Goal: Task Accomplishment & Management: Use online tool/utility

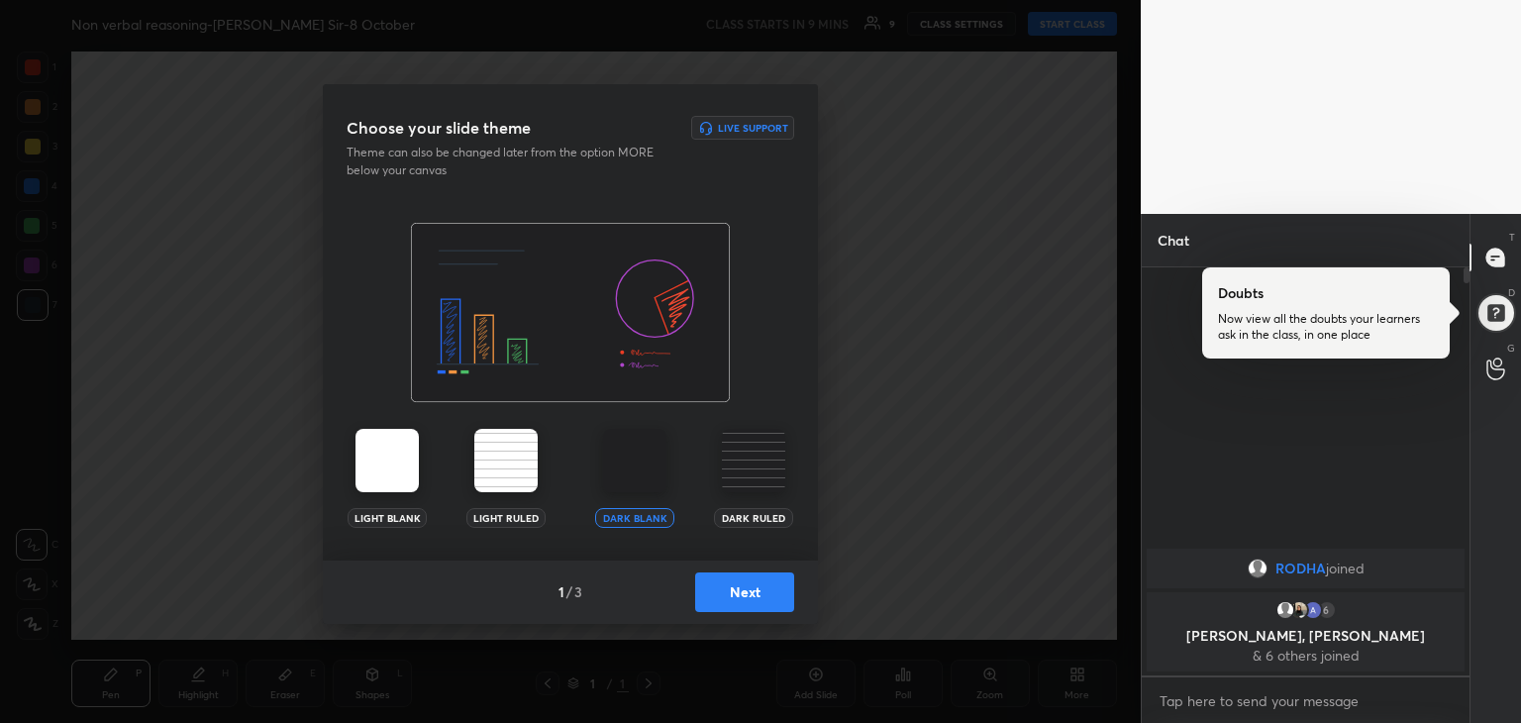
click at [730, 596] on button "Next" at bounding box center [744, 592] width 99 height 40
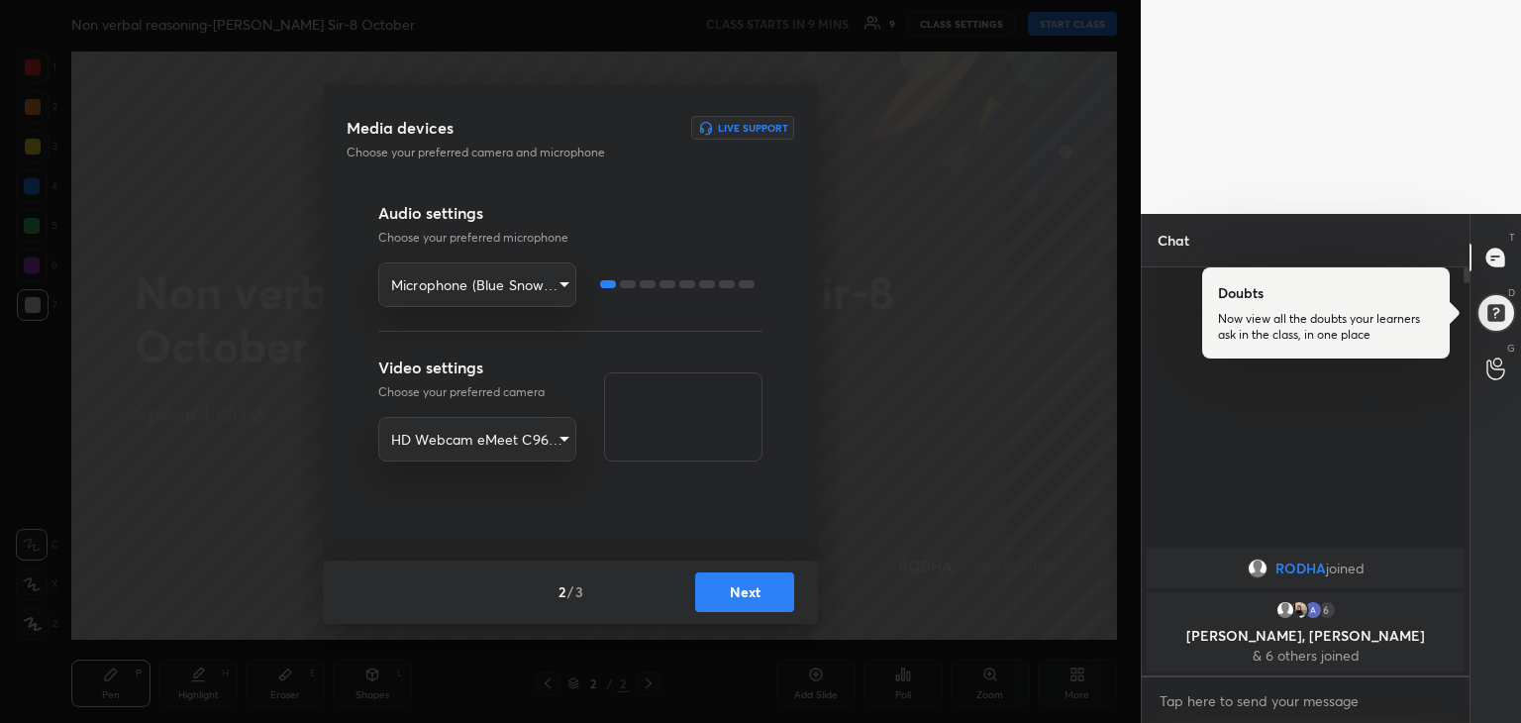
click at [558, 434] on body "1 2 3 4 5 6 7 R O A L C X Z Erase all C X Z Non verbal reasoning-[PERSON_NAME] …" at bounding box center [760, 361] width 1521 height 723
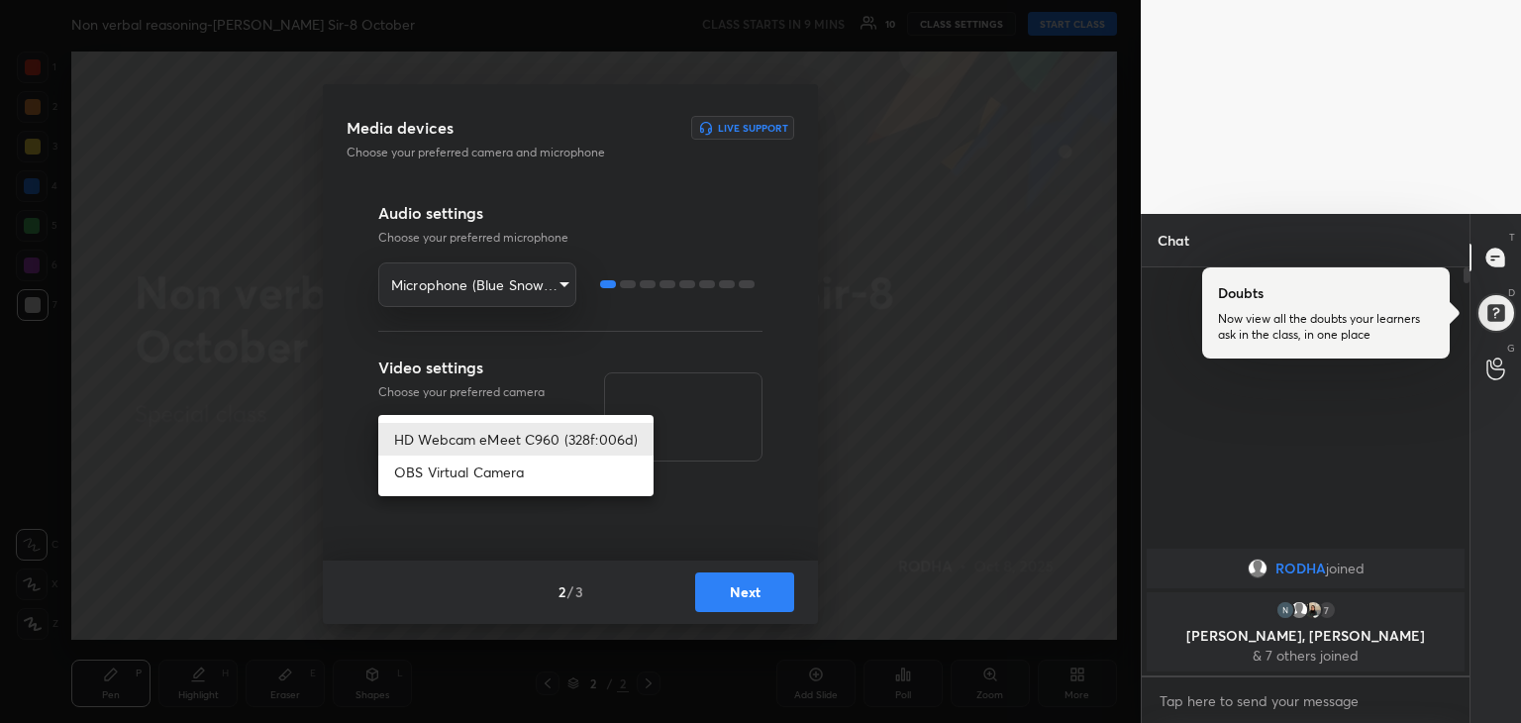
click at [733, 405] on div at bounding box center [760, 361] width 1521 height 723
click at [731, 405] on div "HD Webcam eMeet C960 (328f:006d) OBS Virtual Camera" at bounding box center [760, 361] width 1521 height 723
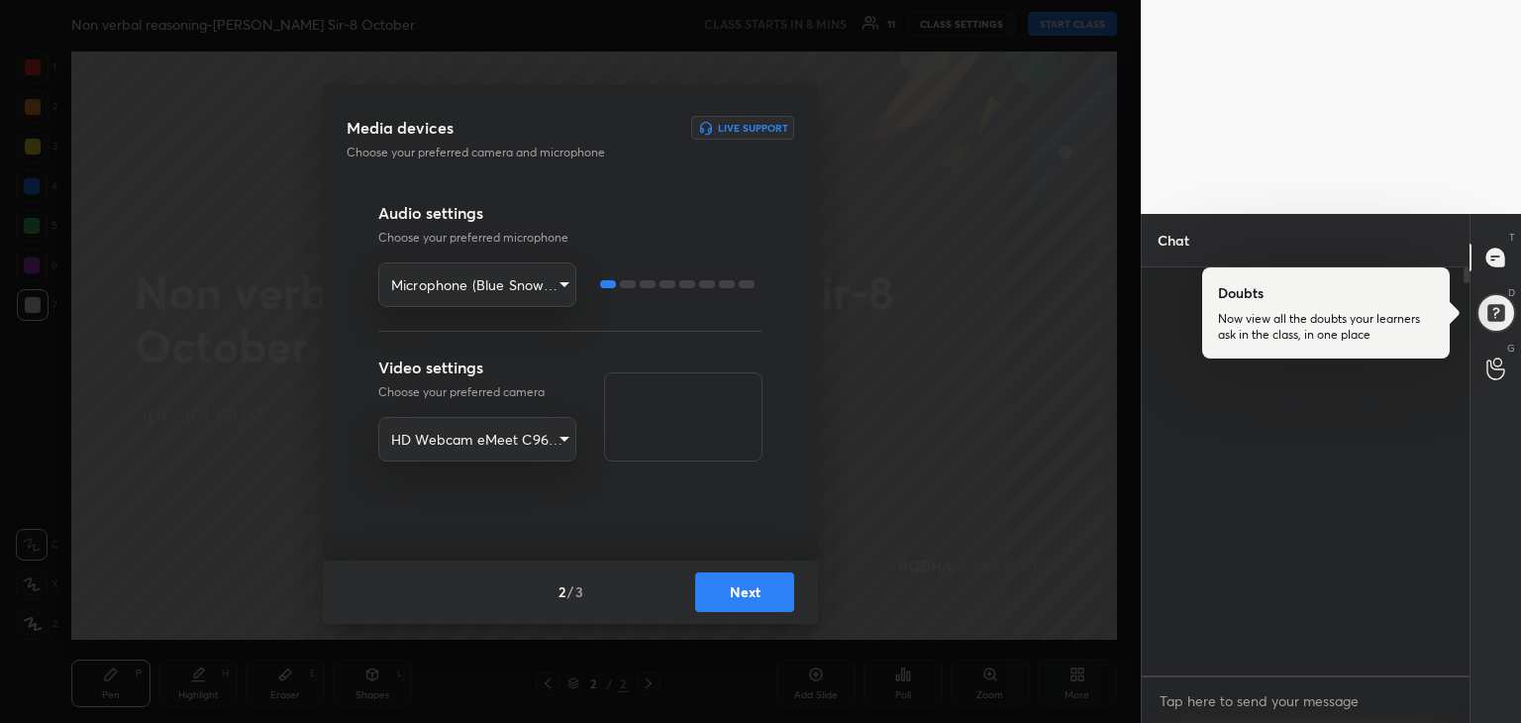
scroll to position [5, 6]
type textarea "x"
click at [543, 439] on body "1 2 3 4 5 6 7 R O A L C X Z Erase all C X Z Non verbal reasoning-[PERSON_NAME] …" at bounding box center [760, 361] width 1521 height 723
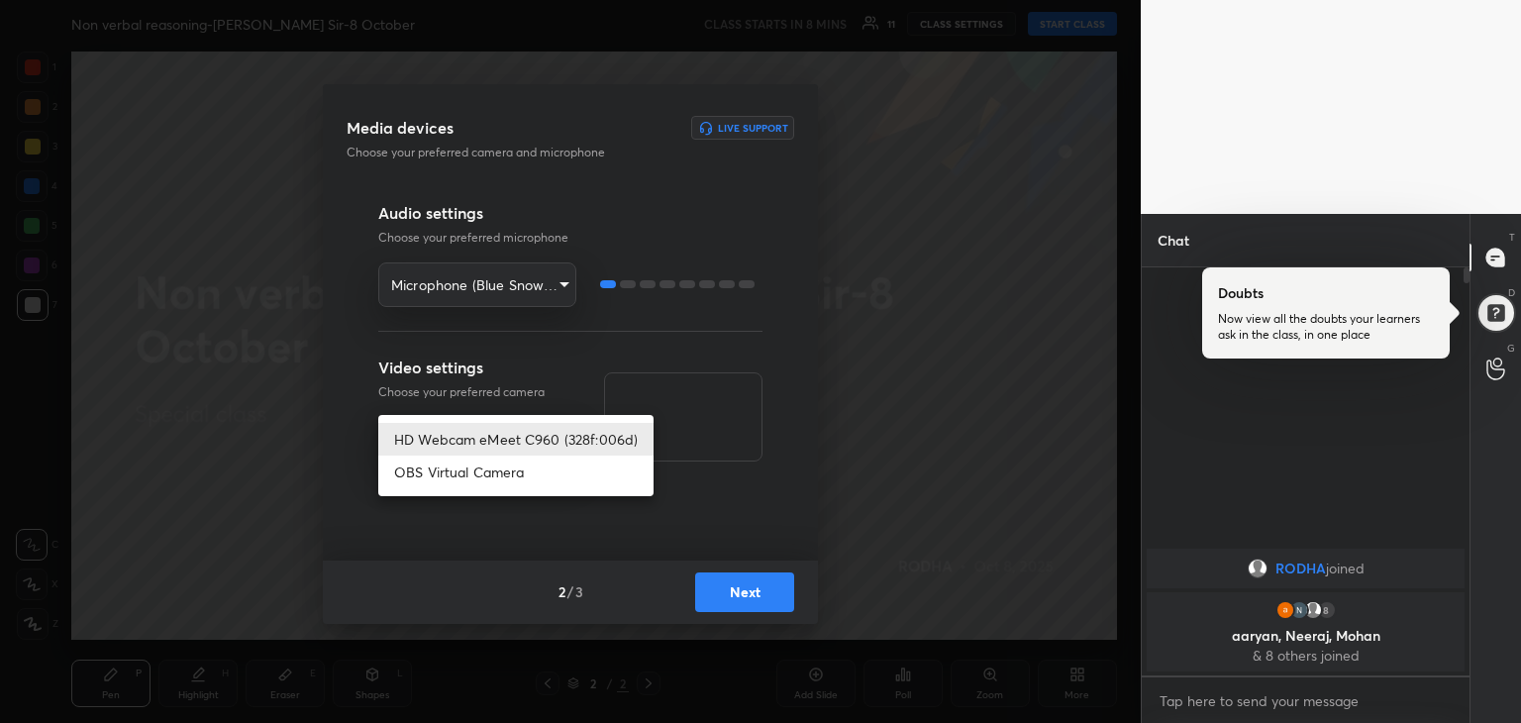
click at [536, 467] on li "OBS Virtual Camera" at bounding box center [515, 471] width 275 height 33
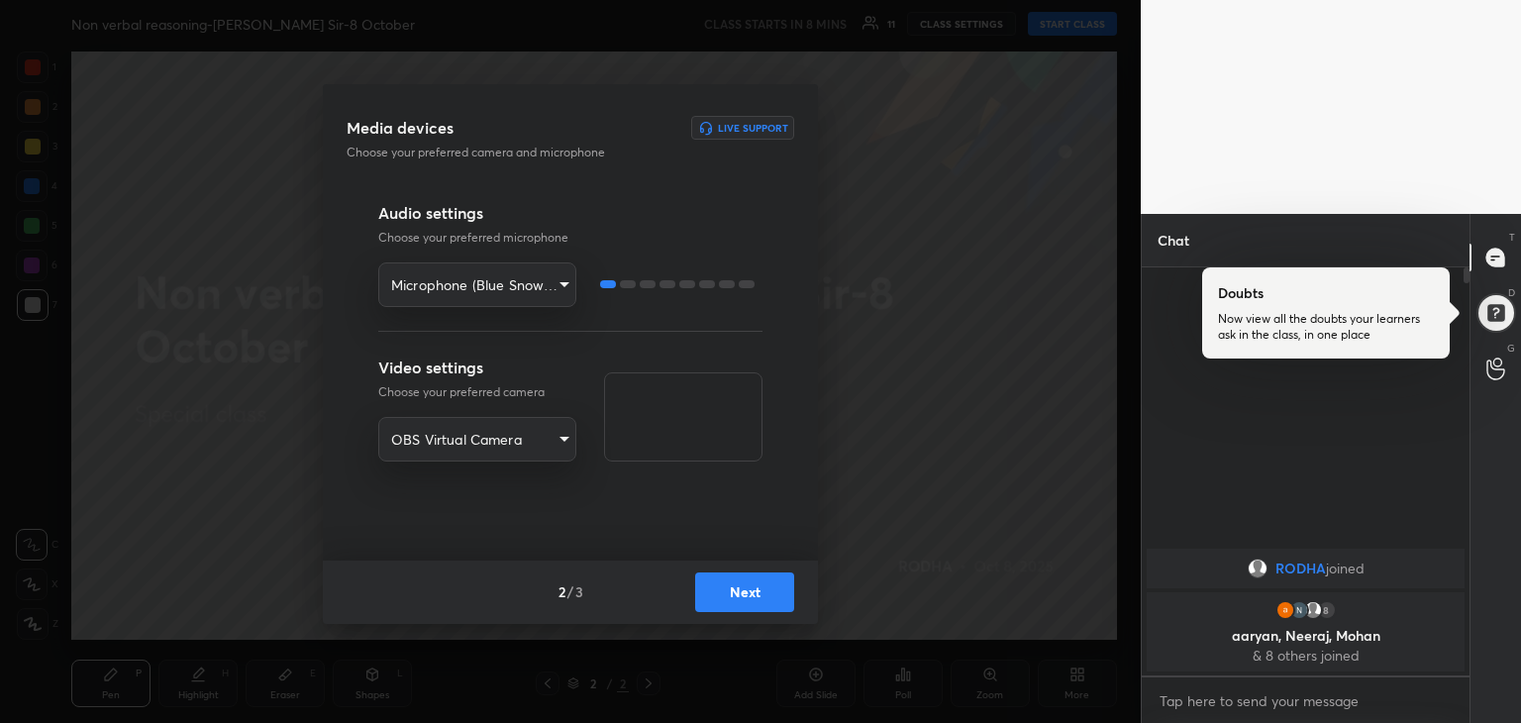
click at [559, 439] on body "1 2 3 4 5 6 7 R O A L C X Z Erase all C X Z Non verbal reasoning-[PERSON_NAME] …" at bounding box center [760, 361] width 1521 height 723
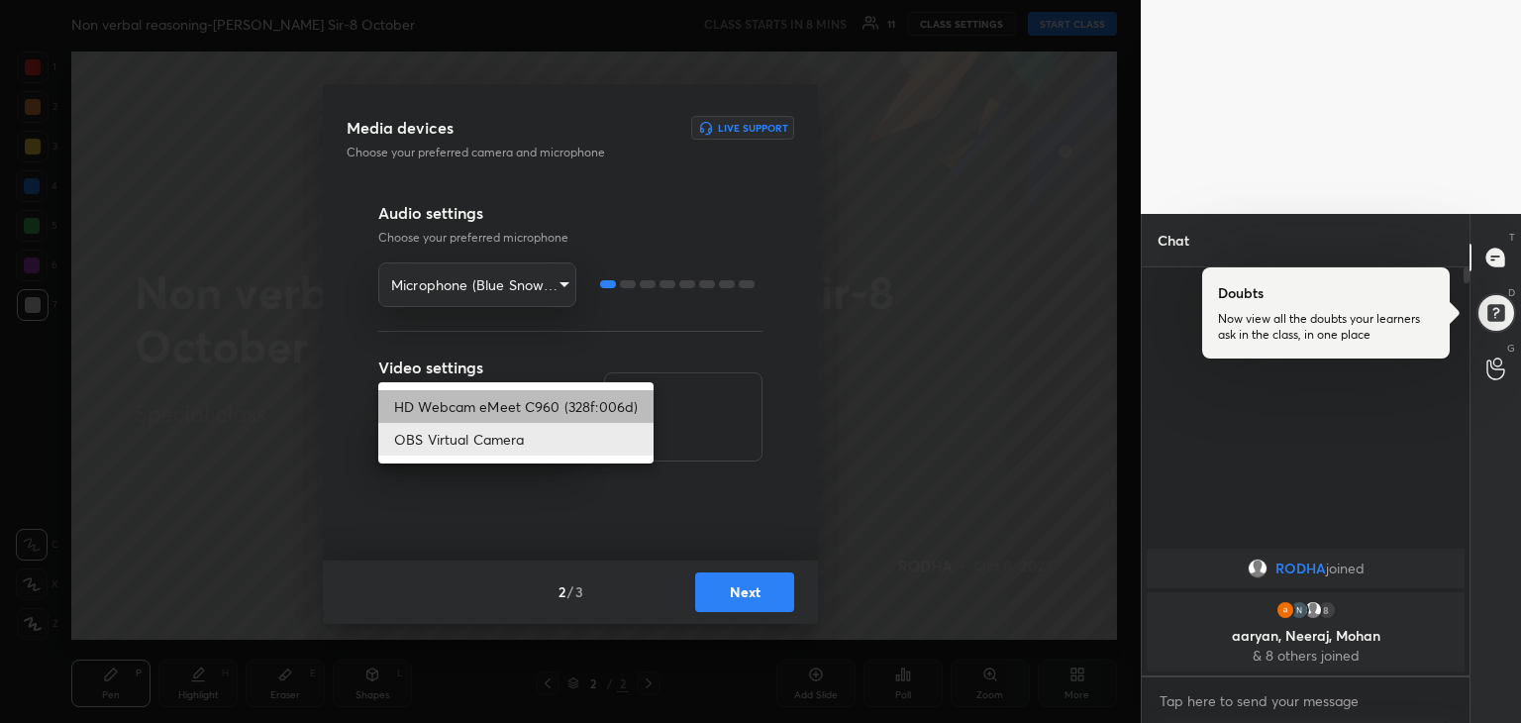
click at [554, 408] on li "HD Webcam eMeet C960 (328f:006d)" at bounding box center [515, 406] width 275 height 33
type input "83fd7b6f53f3b25418f64181962d0ee78cbde669625844d7eea27e672c777671"
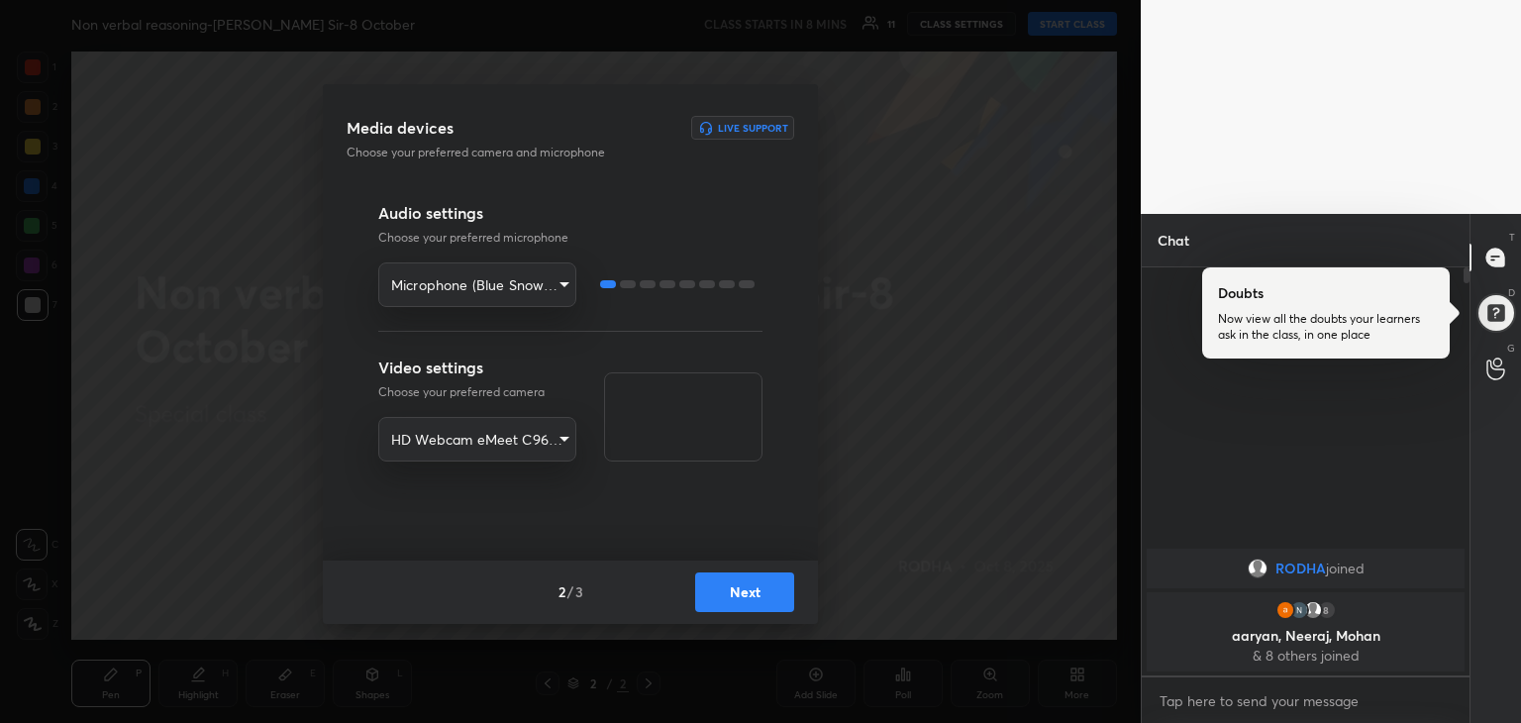
click at [692, 280] on div at bounding box center [687, 284] width 16 height 8
click at [523, 282] on body "1 2 3 4 5 6 7 R O A L C X Z Erase all C X Z Non verbal reasoning-[PERSON_NAME] …" at bounding box center [760, 361] width 1521 height 723
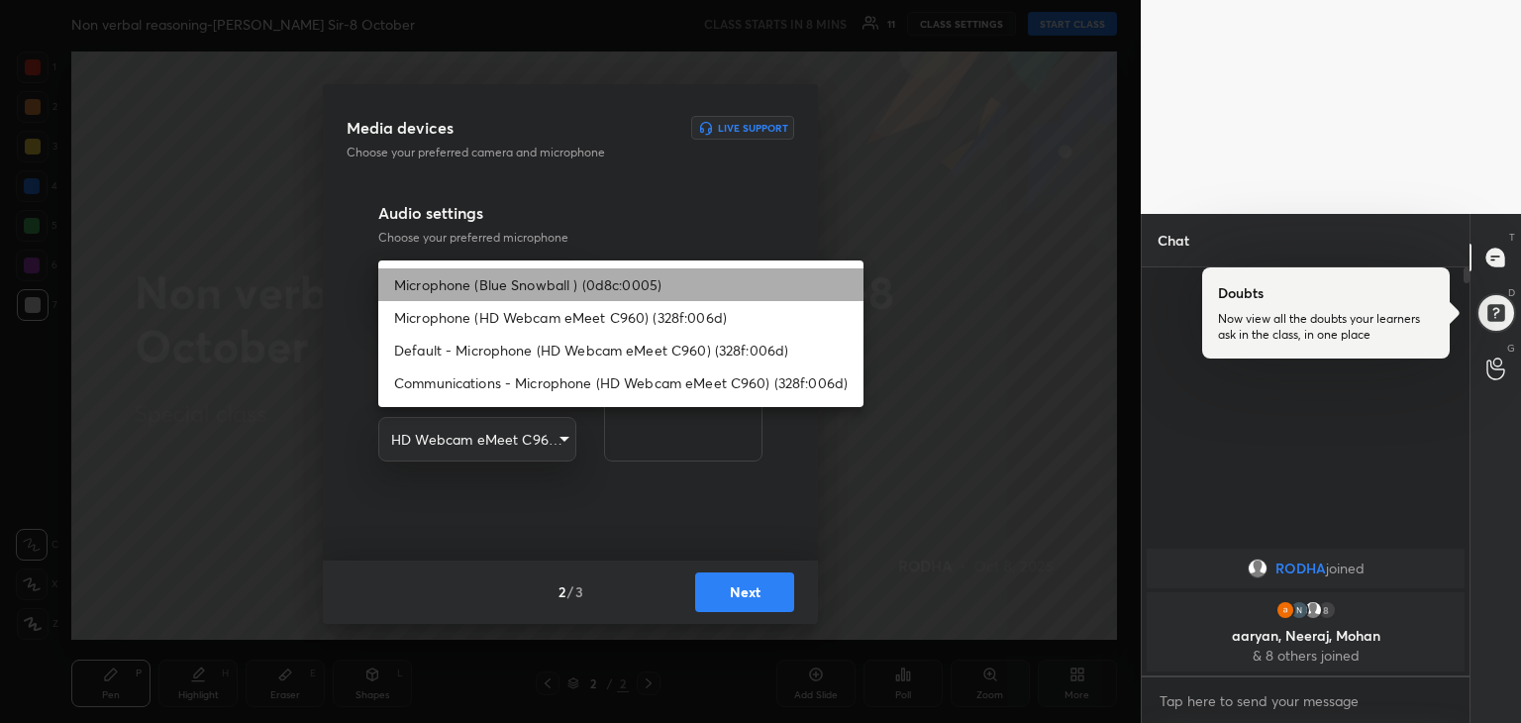
click at [523, 282] on li "Microphone (Blue Snowball ) (0d8c:0005)" at bounding box center [620, 284] width 485 height 33
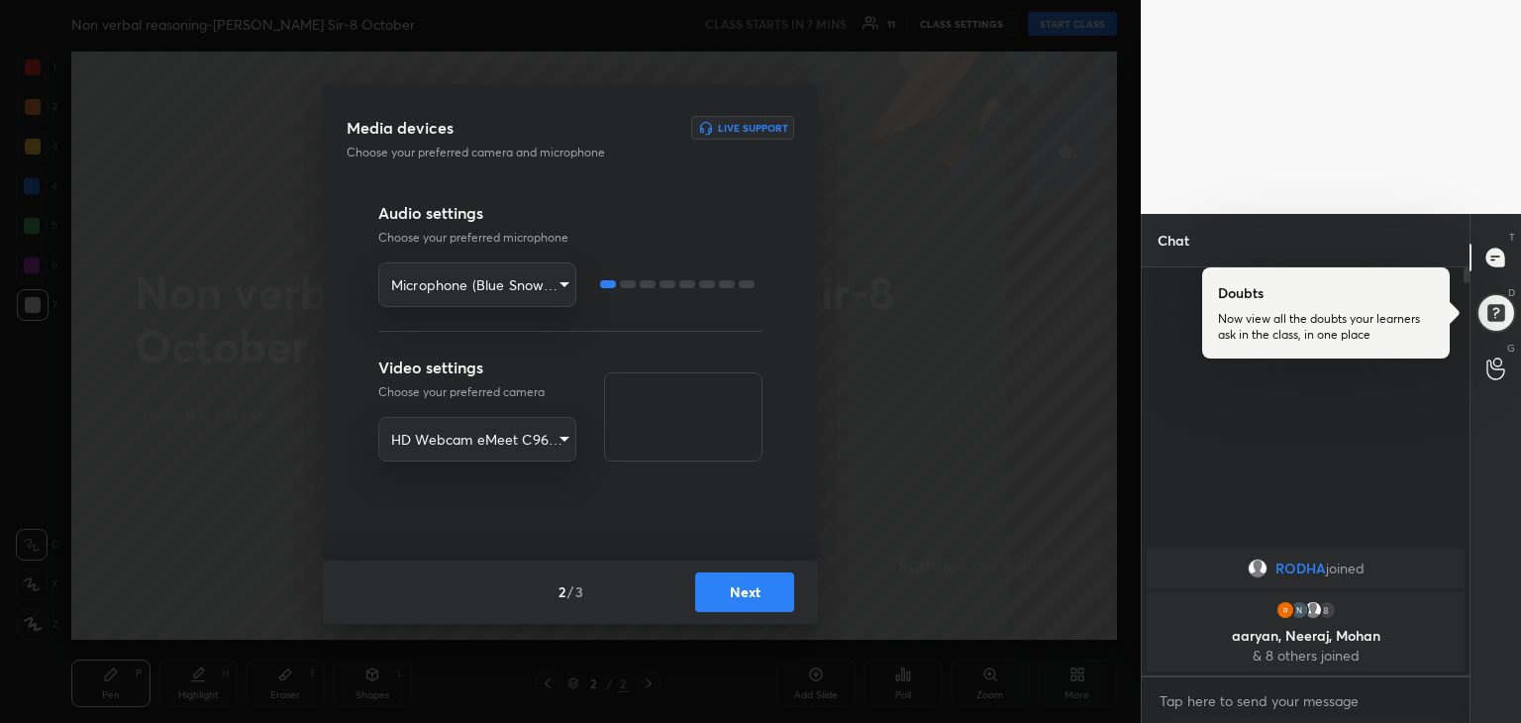
click at [737, 595] on button "Next" at bounding box center [744, 592] width 99 height 40
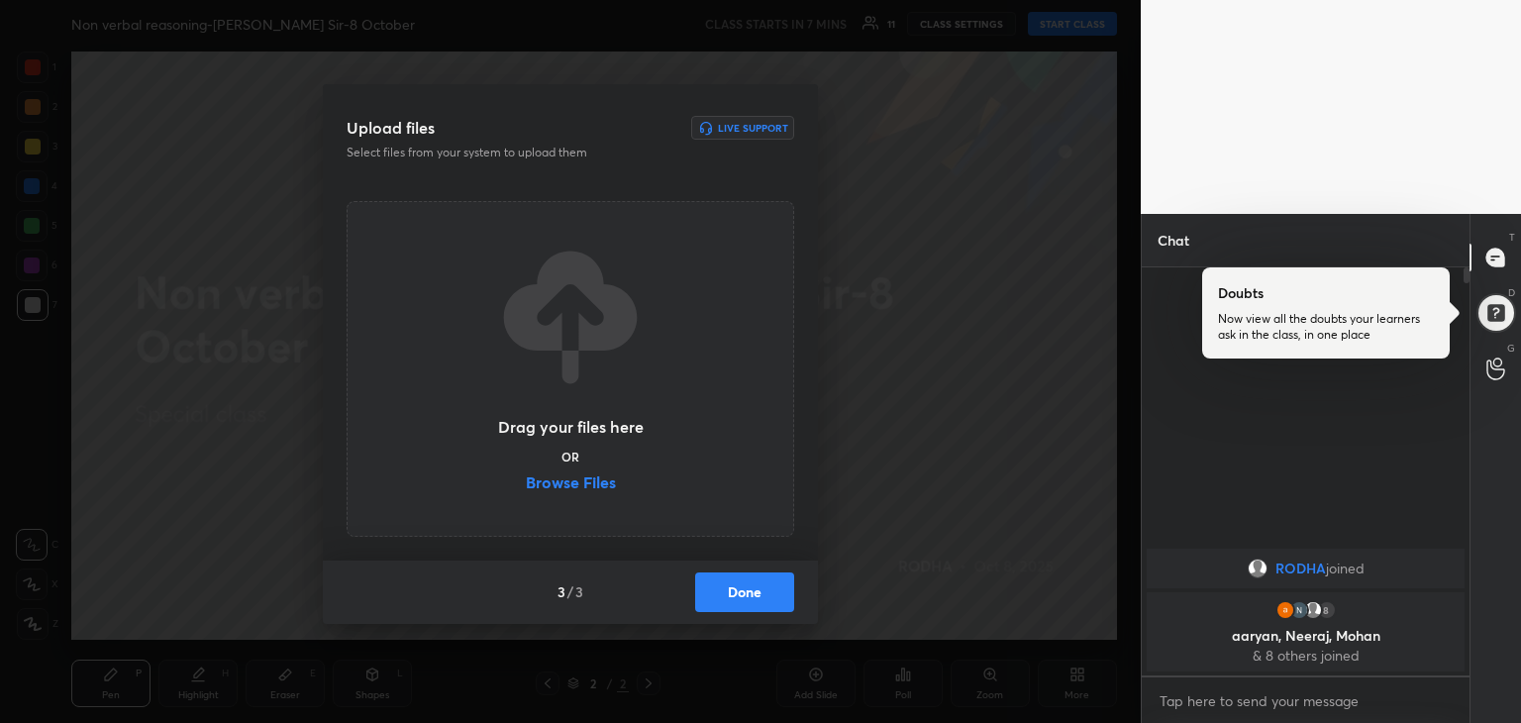
click at [596, 488] on label "Browse Files" at bounding box center [571, 484] width 90 height 21
click at [526, 488] on input "Browse Files" at bounding box center [526, 484] width 0 height 21
click at [729, 599] on button "Done" at bounding box center [744, 592] width 99 height 40
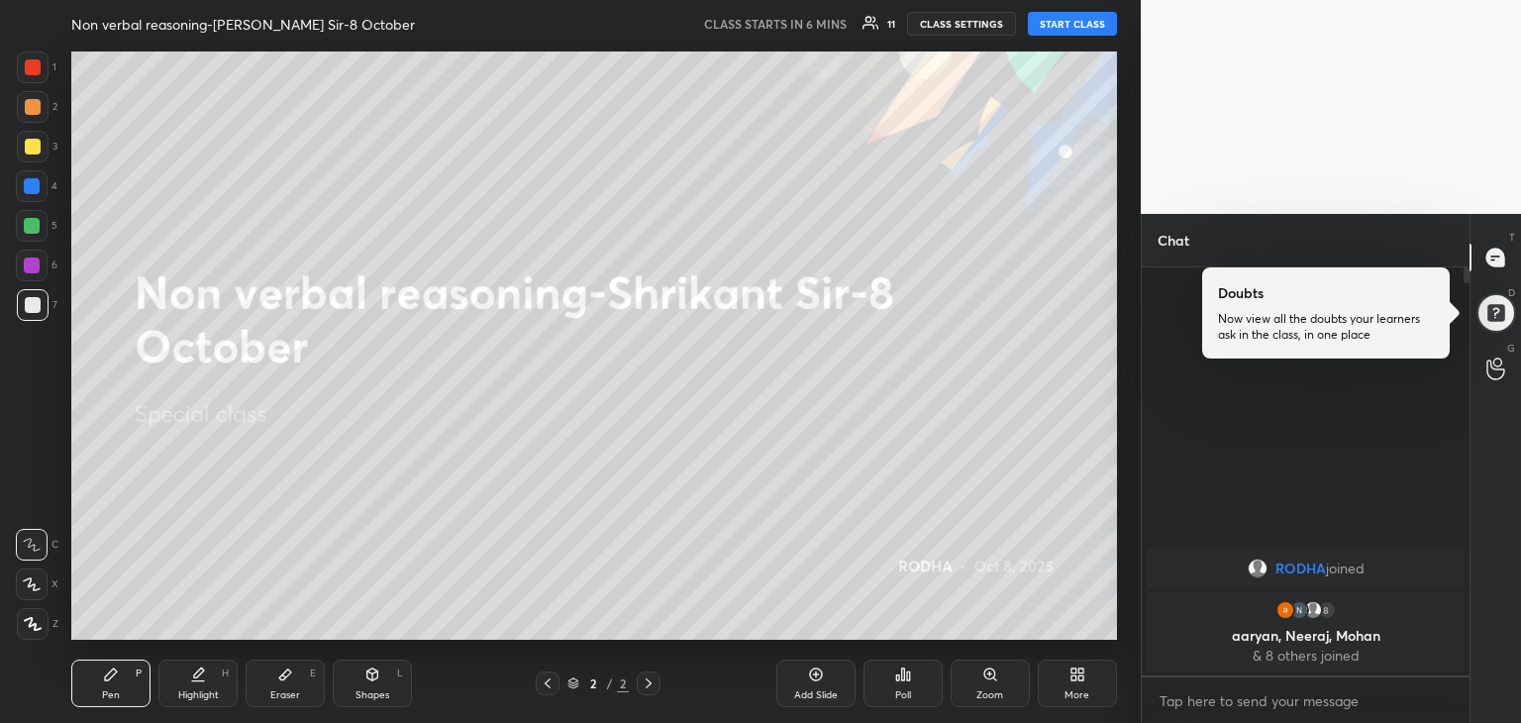
click at [638, 681] on div at bounding box center [649, 683] width 24 height 24
click at [649, 681] on icon at bounding box center [649, 683] width 16 height 16
click at [548, 683] on icon at bounding box center [548, 683] width 16 height 16
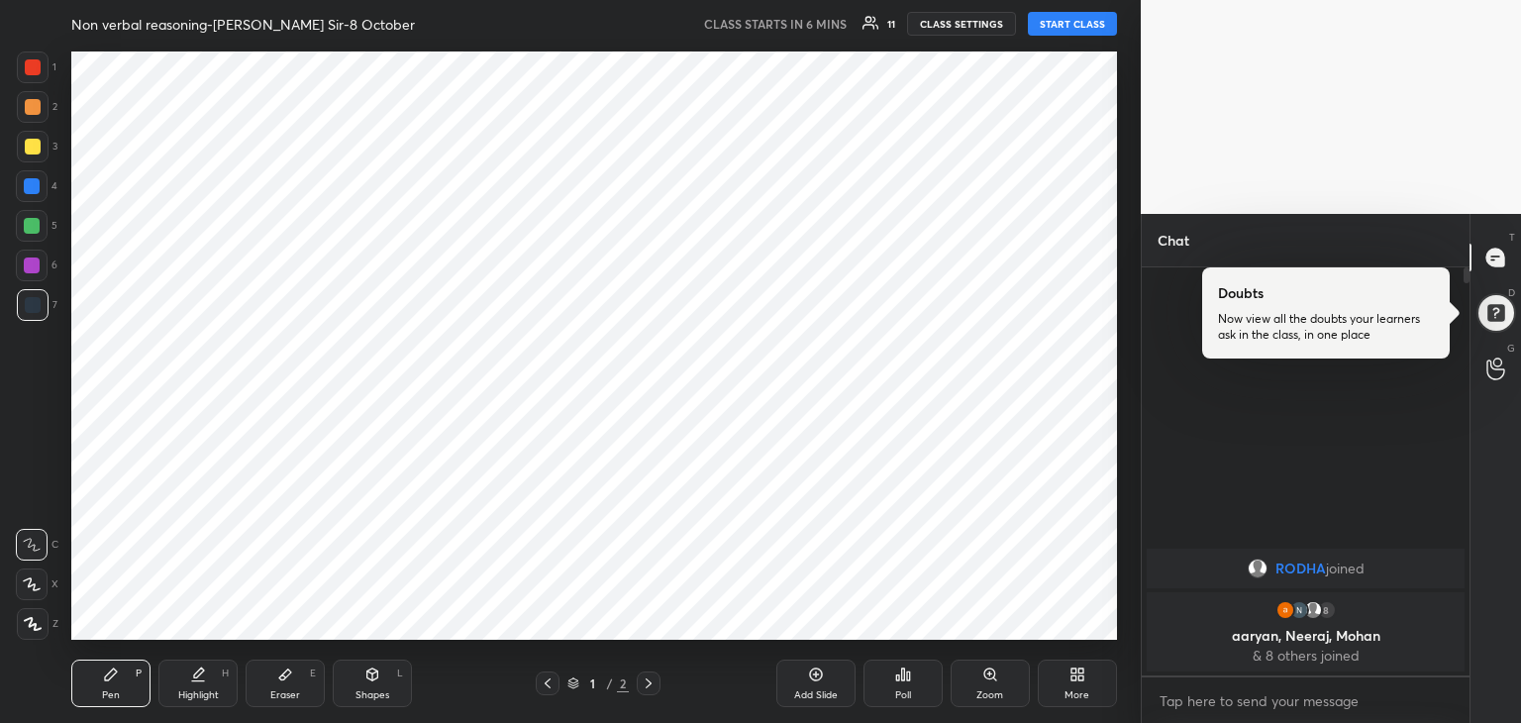
click at [648, 683] on icon at bounding box center [649, 683] width 16 height 16
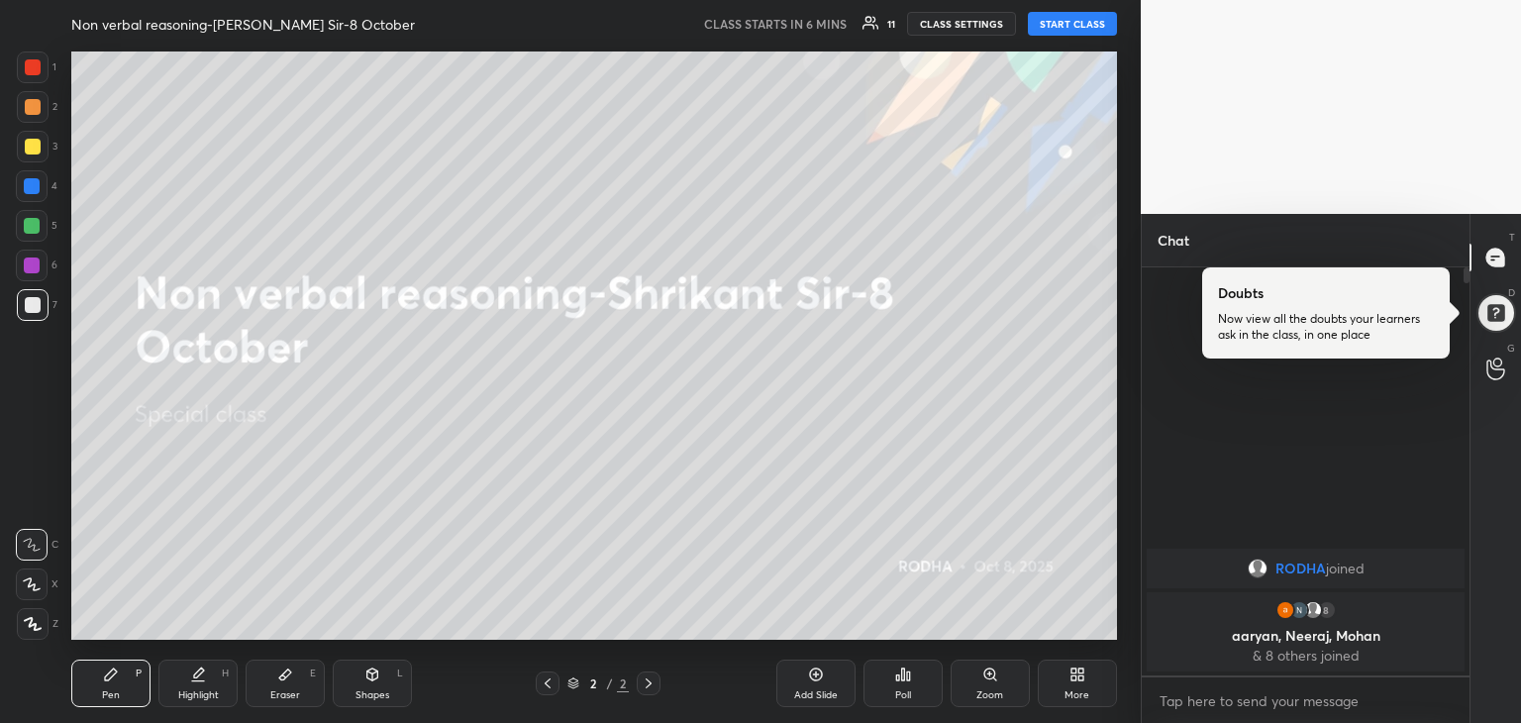
click at [653, 683] on icon at bounding box center [649, 683] width 16 height 16
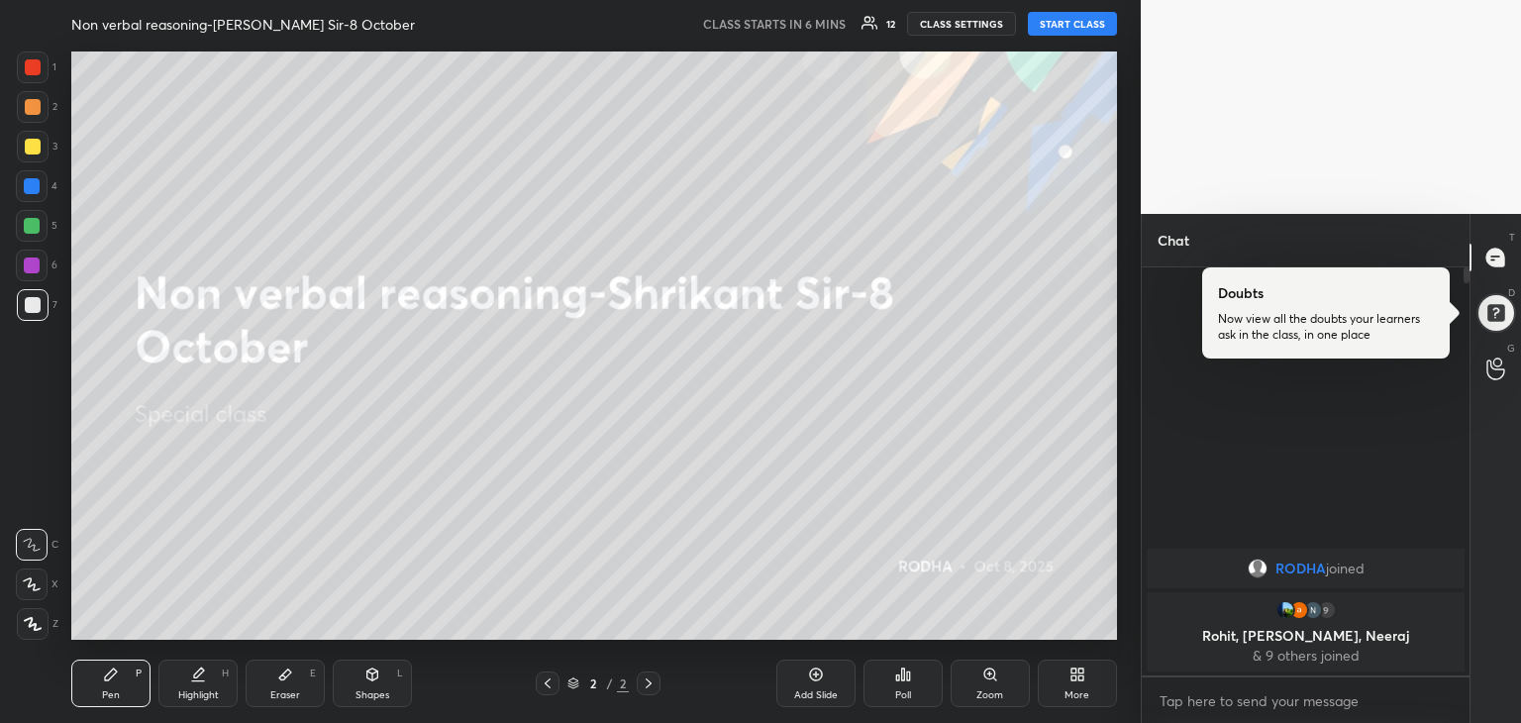
click at [1085, 686] on div "More" at bounding box center [1077, 683] width 79 height 48
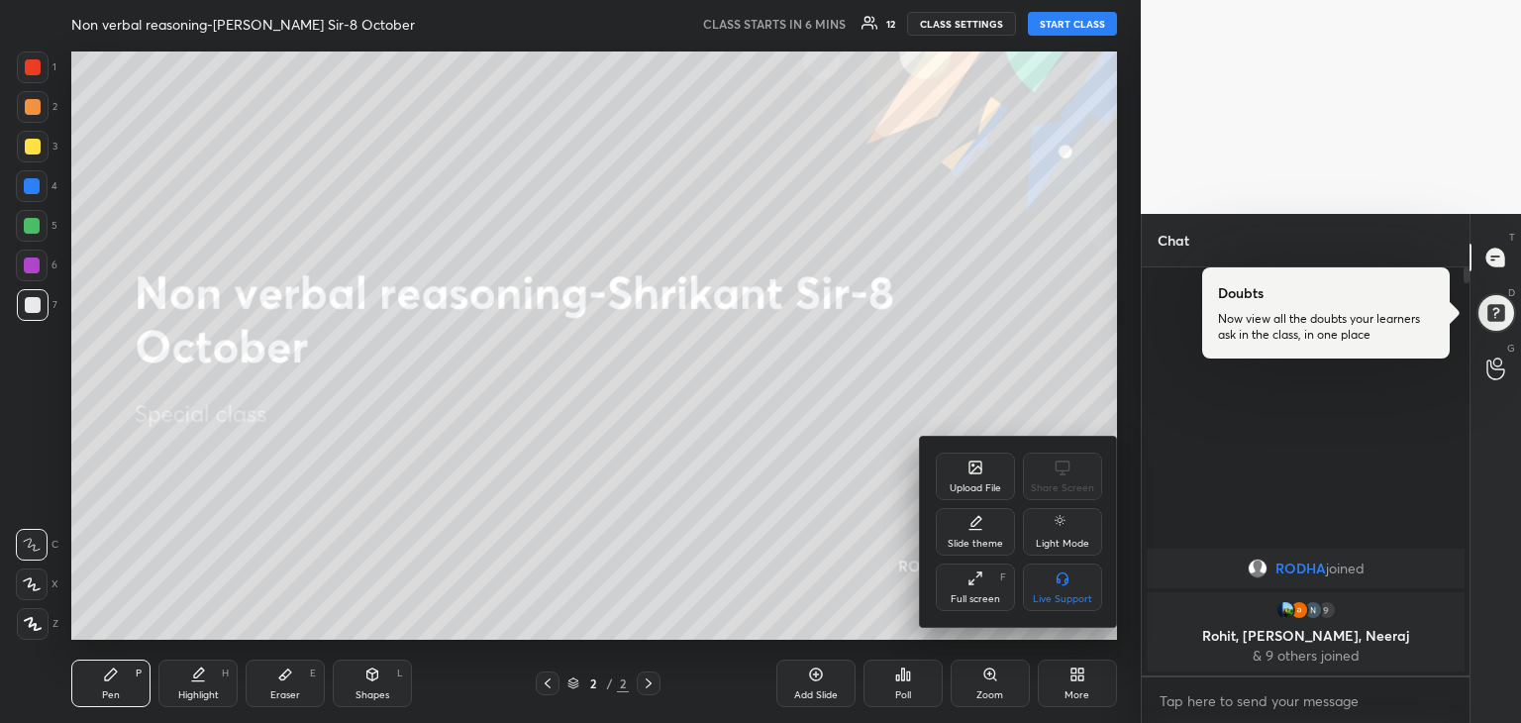
click at [989, 479] on div "Upload File" at bounding box center [975, 476] width 79 height 48
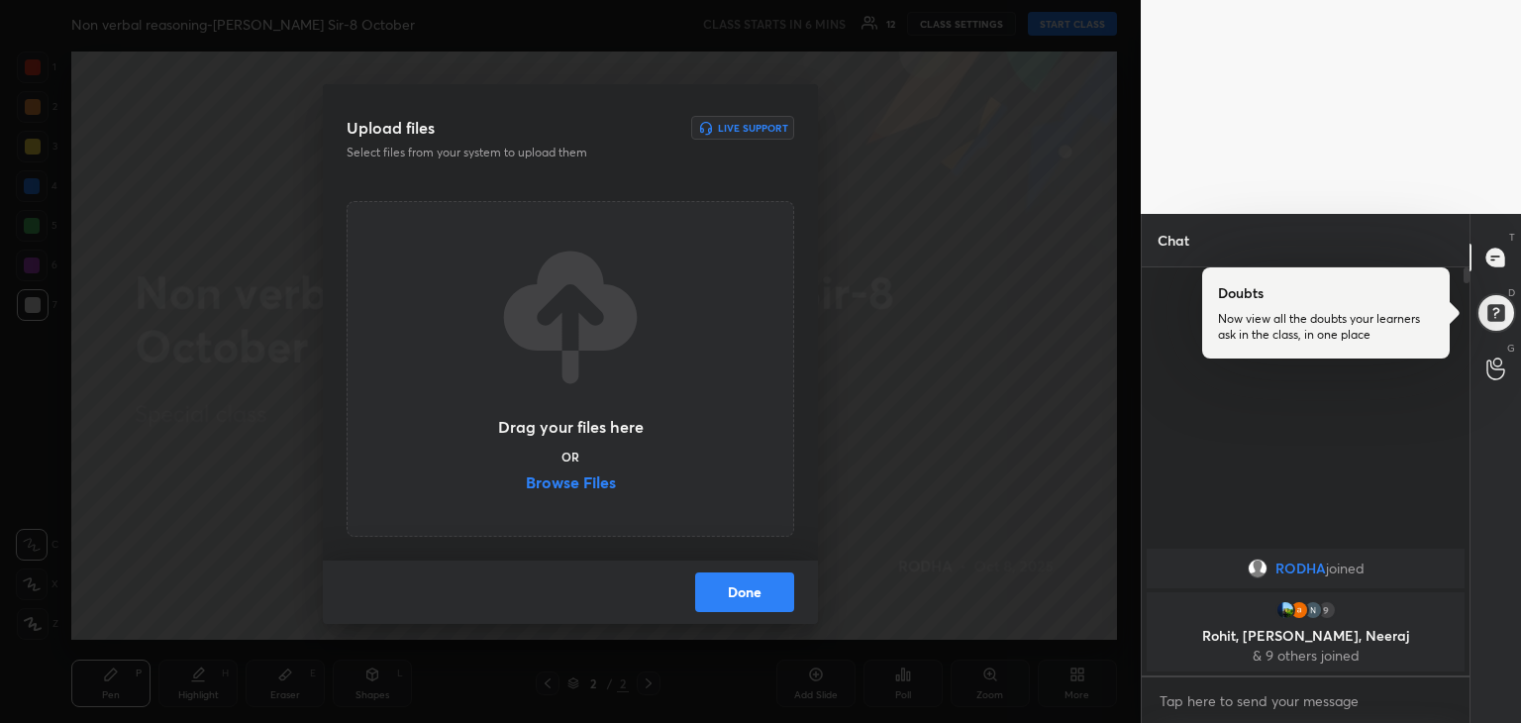
click at [584, 488] on label "Browse Files" at bounding box center [571, 484] width 90 height 21
click at [526, 488] on input "Browse Files" at bounding box center [526, 484] width 0 height 21
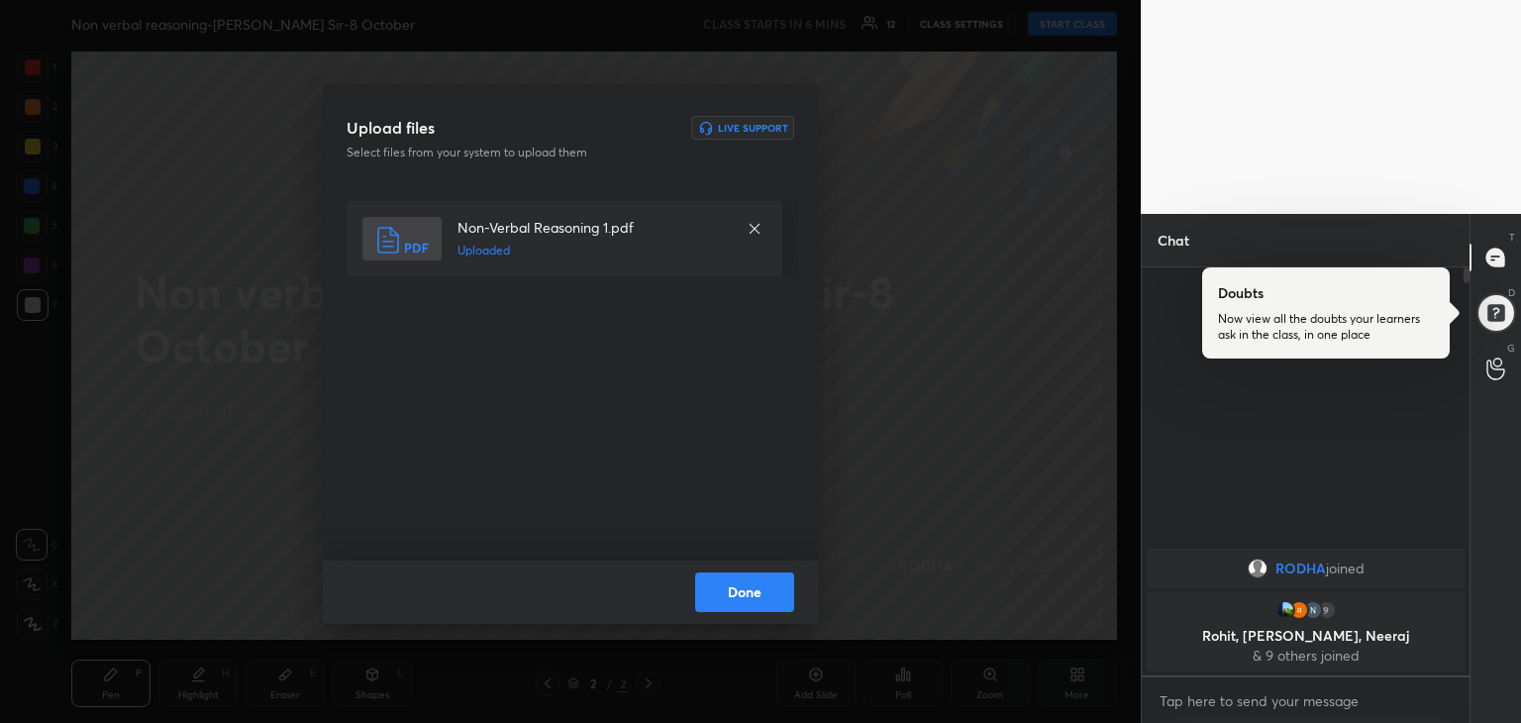
click at [745, 583] on button "Done" at bounding box center [744, 592] width 99 height 40
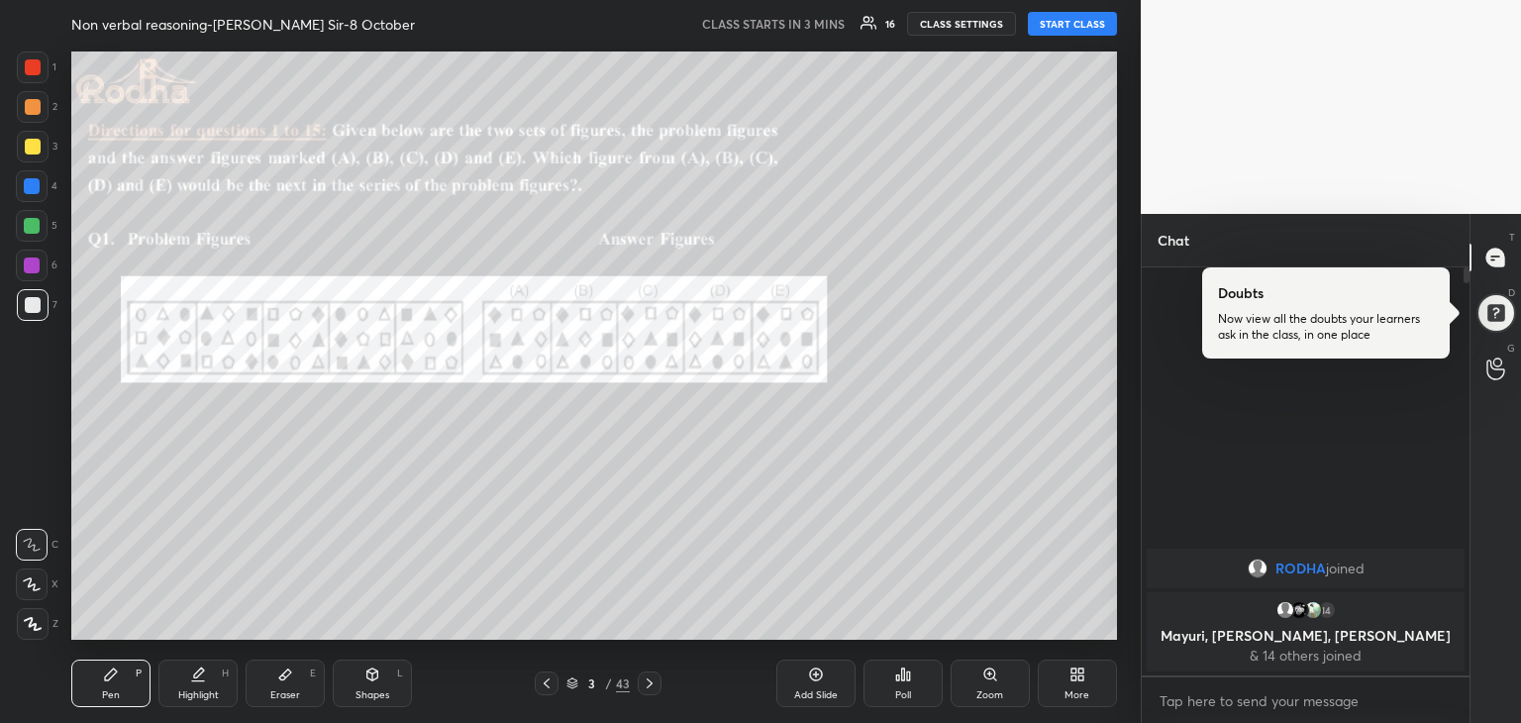
click at [1081, 28] on button "START CLASS" at bounding box center [1072, 24] width 89 height 24
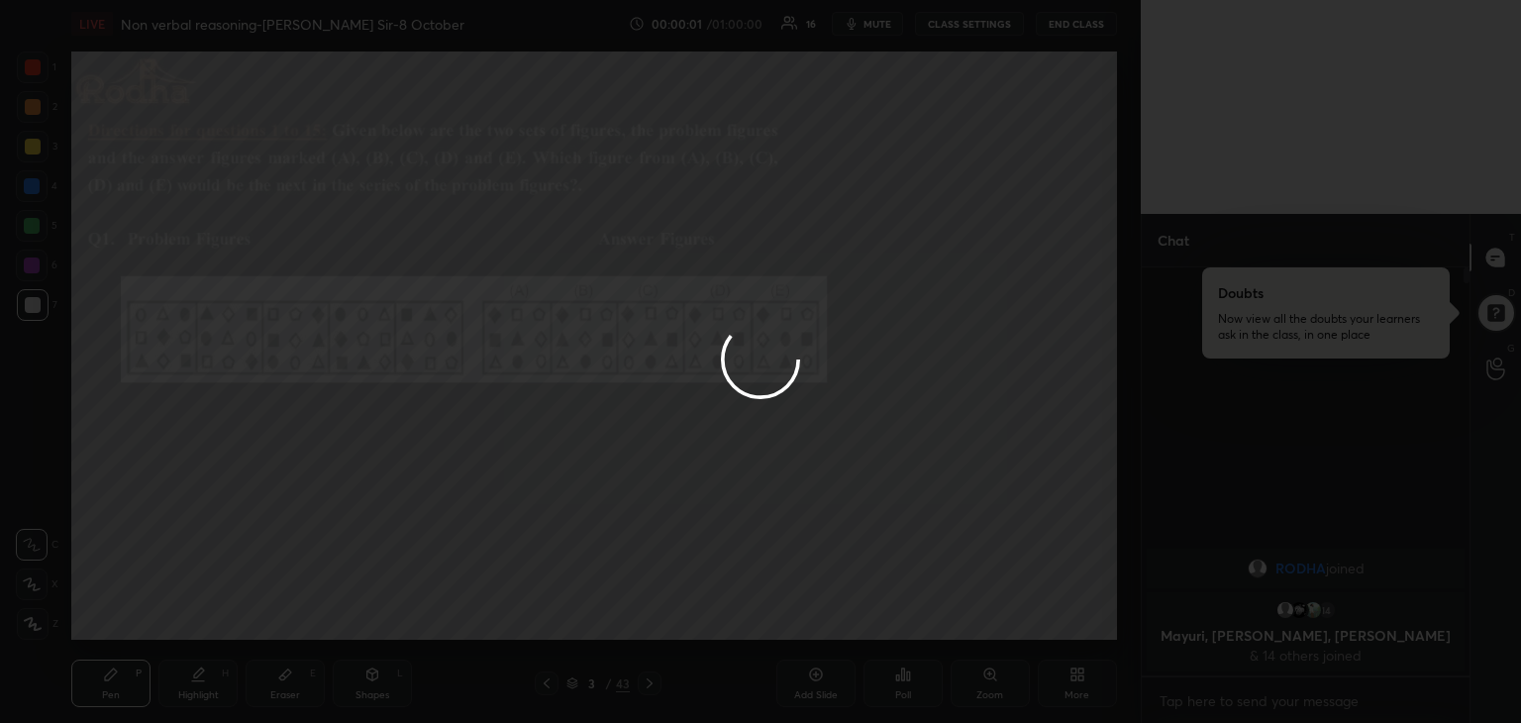
click at [544, 684] on div at bounding box center [760, 361] width 1521 height 723
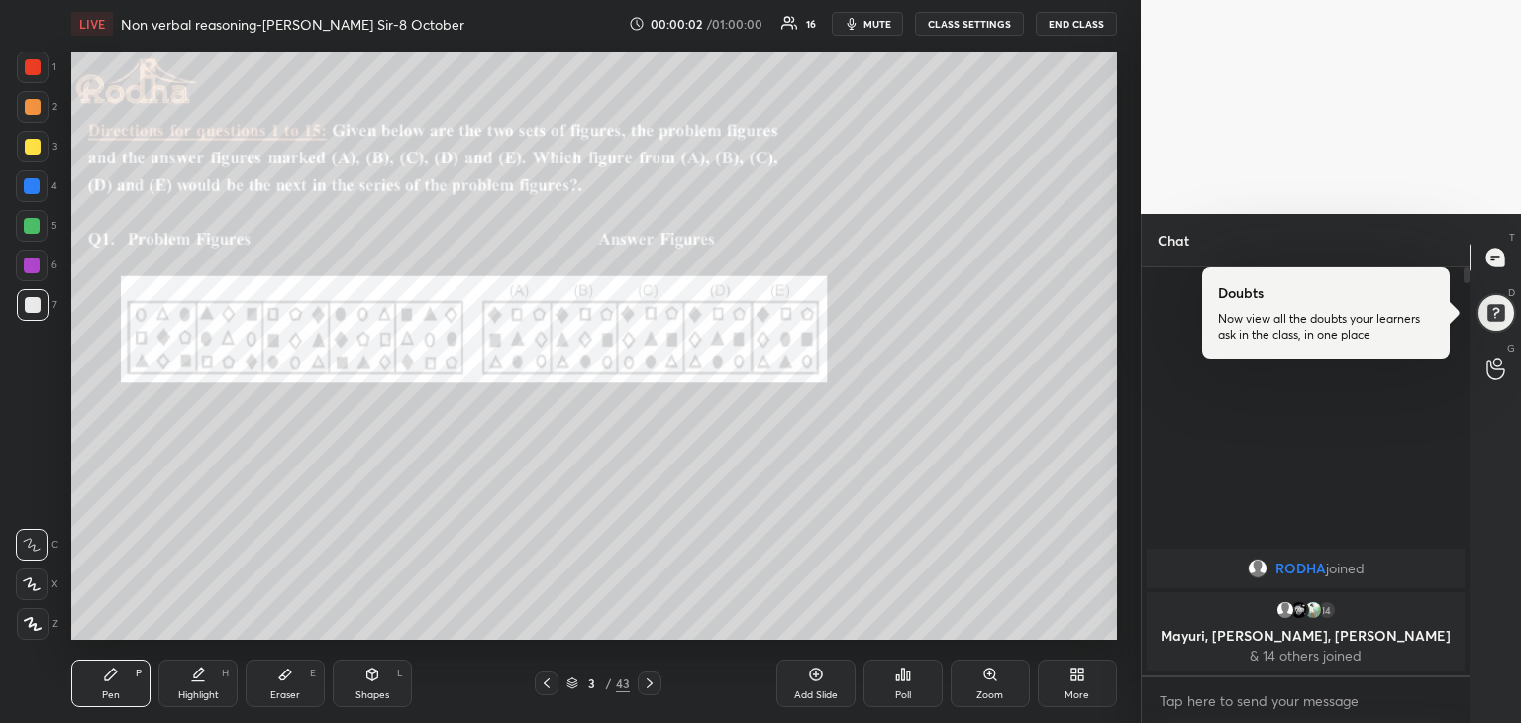
click at [544, 684] on icon at bounding box center [547, 683] width 16 height 16
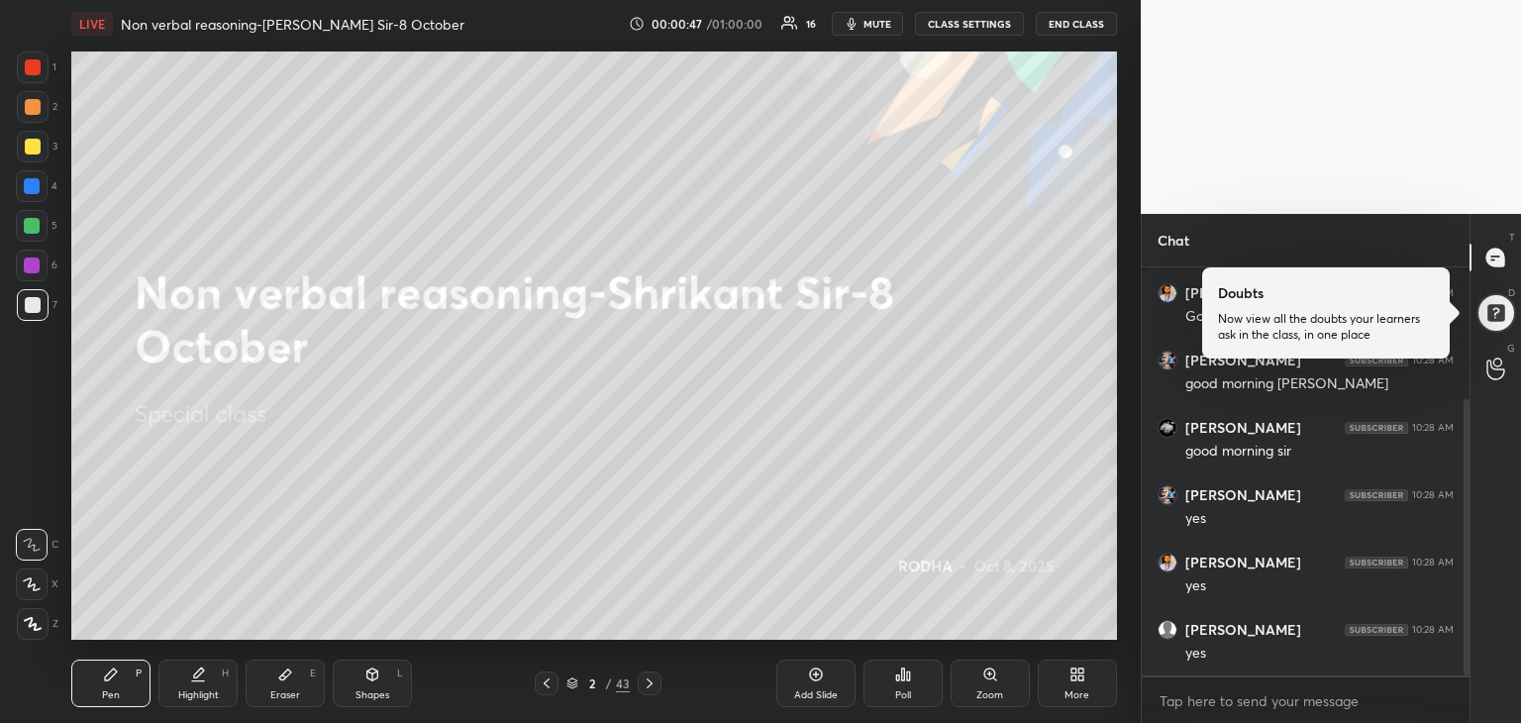
scroll to position [194, 0]
click at [35, 629] on icon at bounding box center [33, 624] width 16 height 12
click at [270, 690] on div "Eraser" at bounding box center [285, 695] width 30 height 10
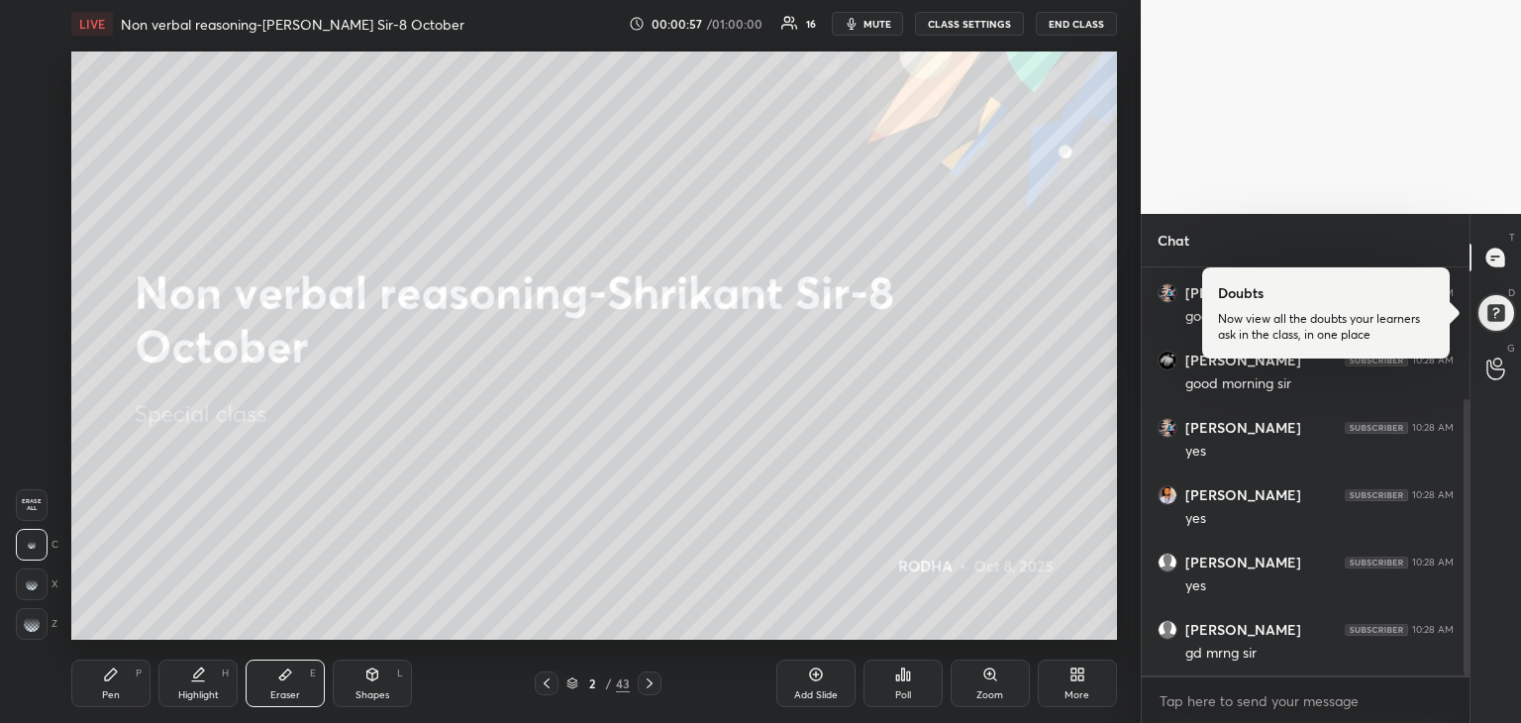
click at [38, 617] on rect at bounding box center [39, 617] width 2 height 2
click at [112, 687] on div "Pen P" at bounding box center [110, 683] width 79 height 48
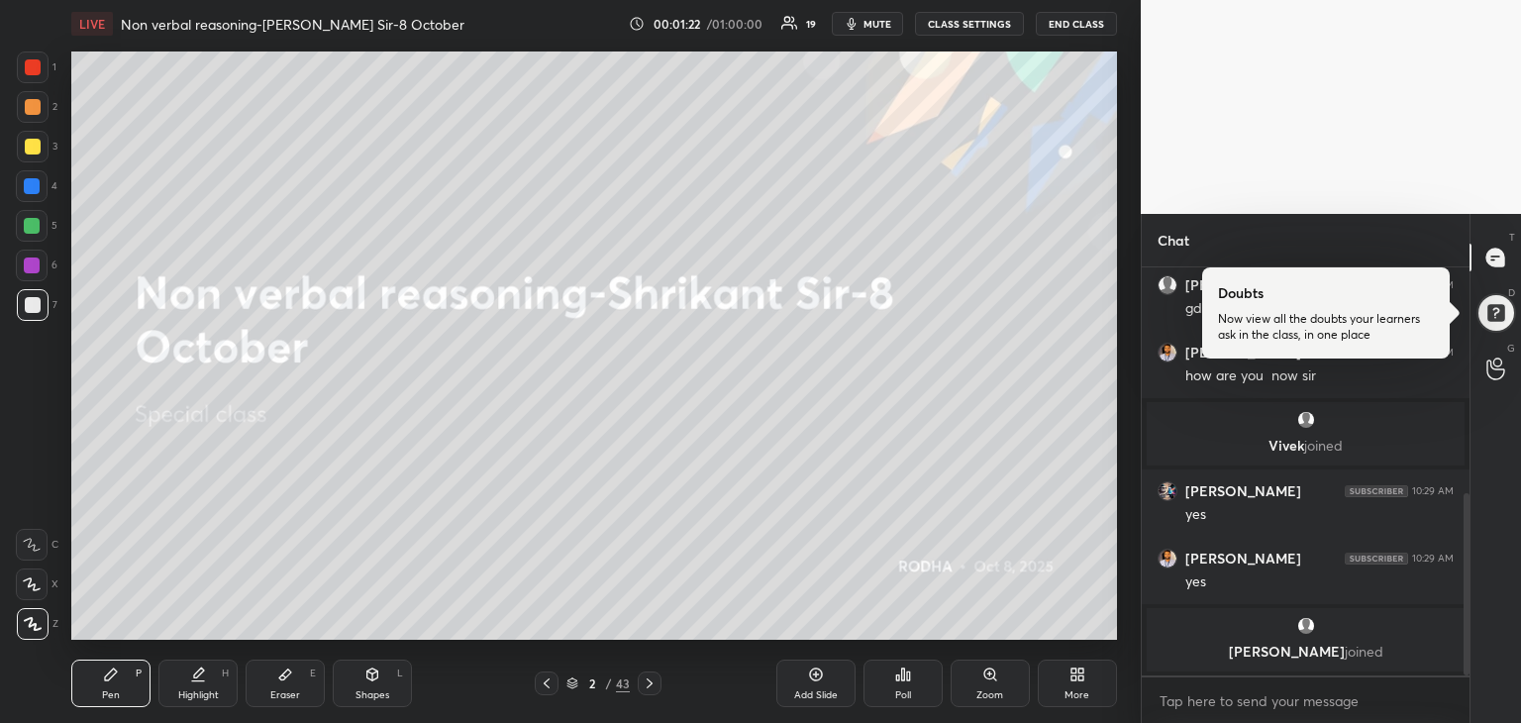
scroll to position [606, 0]
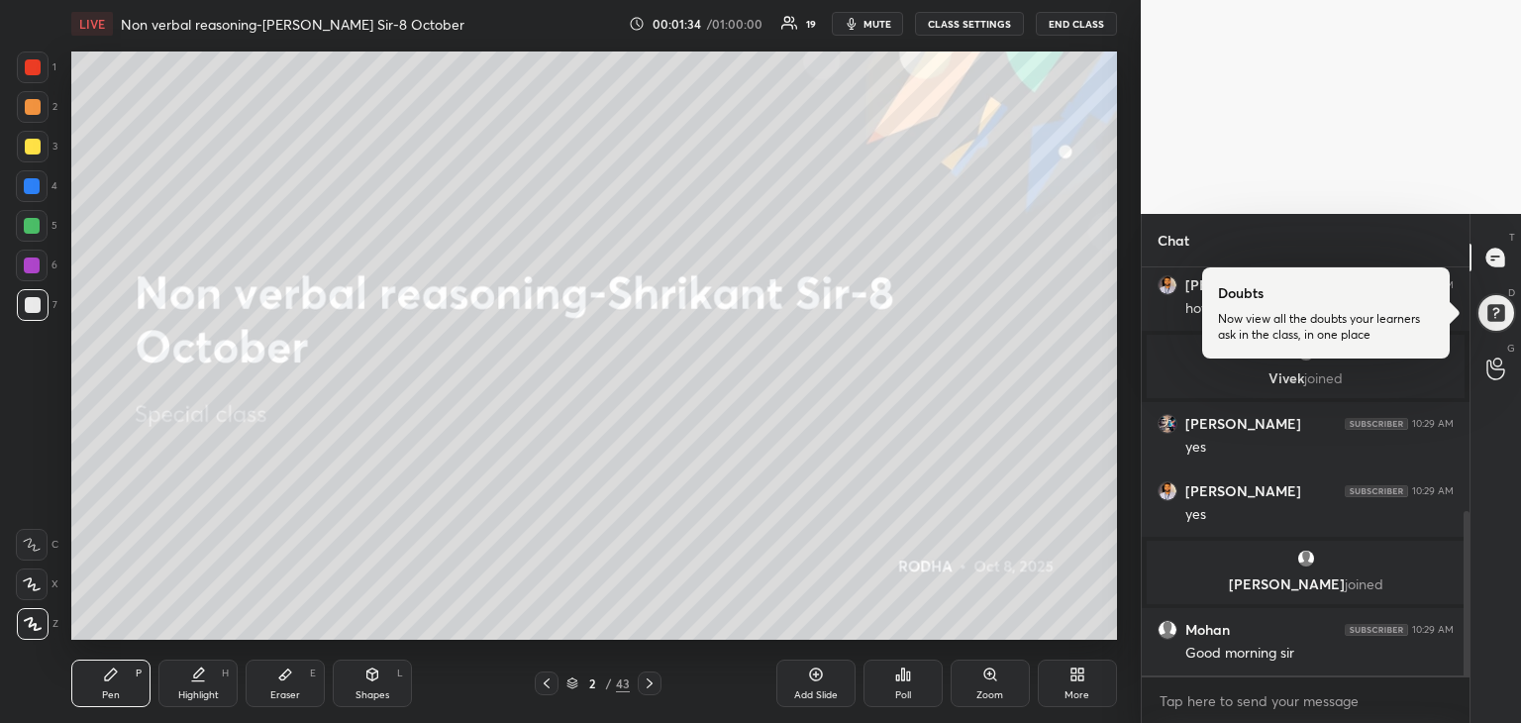
click at [807, 672] on div "Add Slide" at bounding box center [815, 683] width 79 height 48
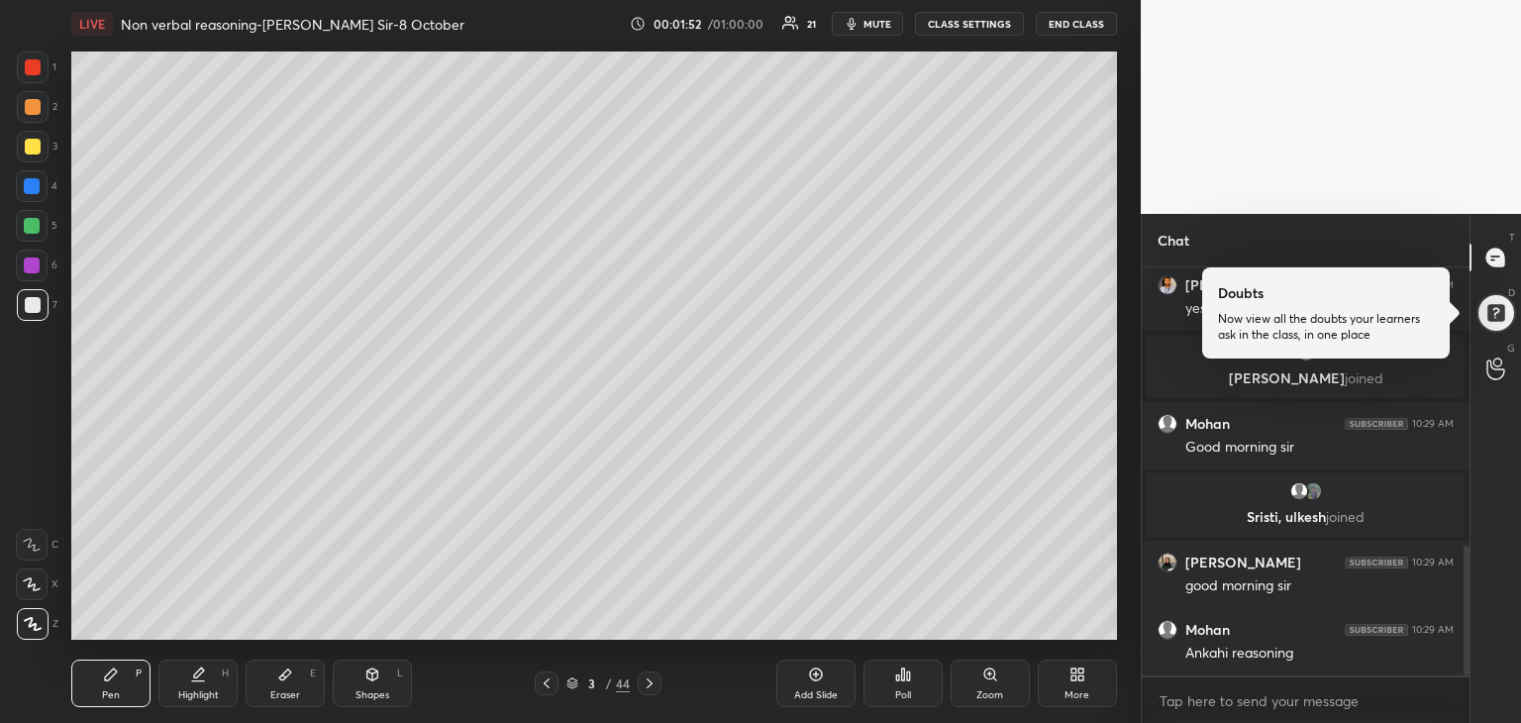
scroll to position [879, 0]
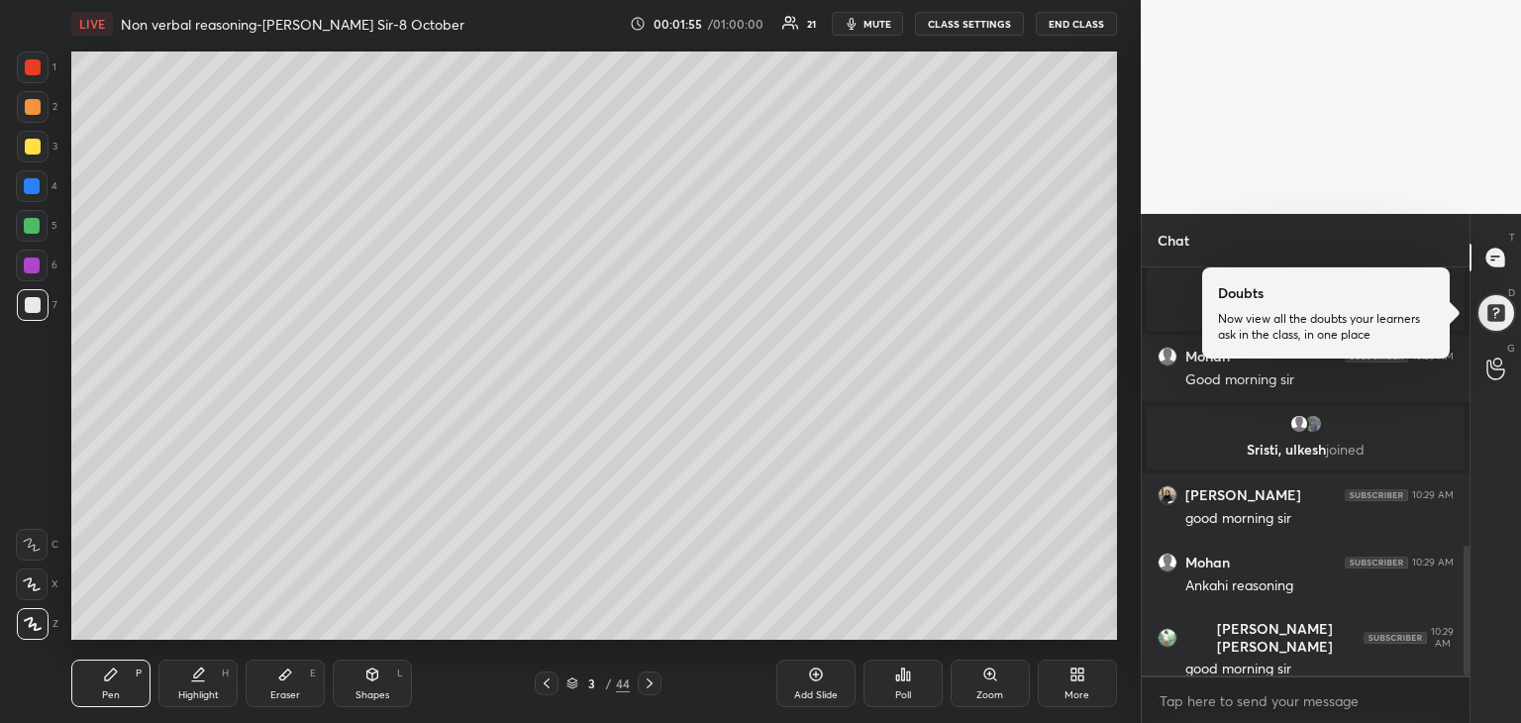
click at [33, 151] on div at bounding box center [33, 147] width 16 height 16
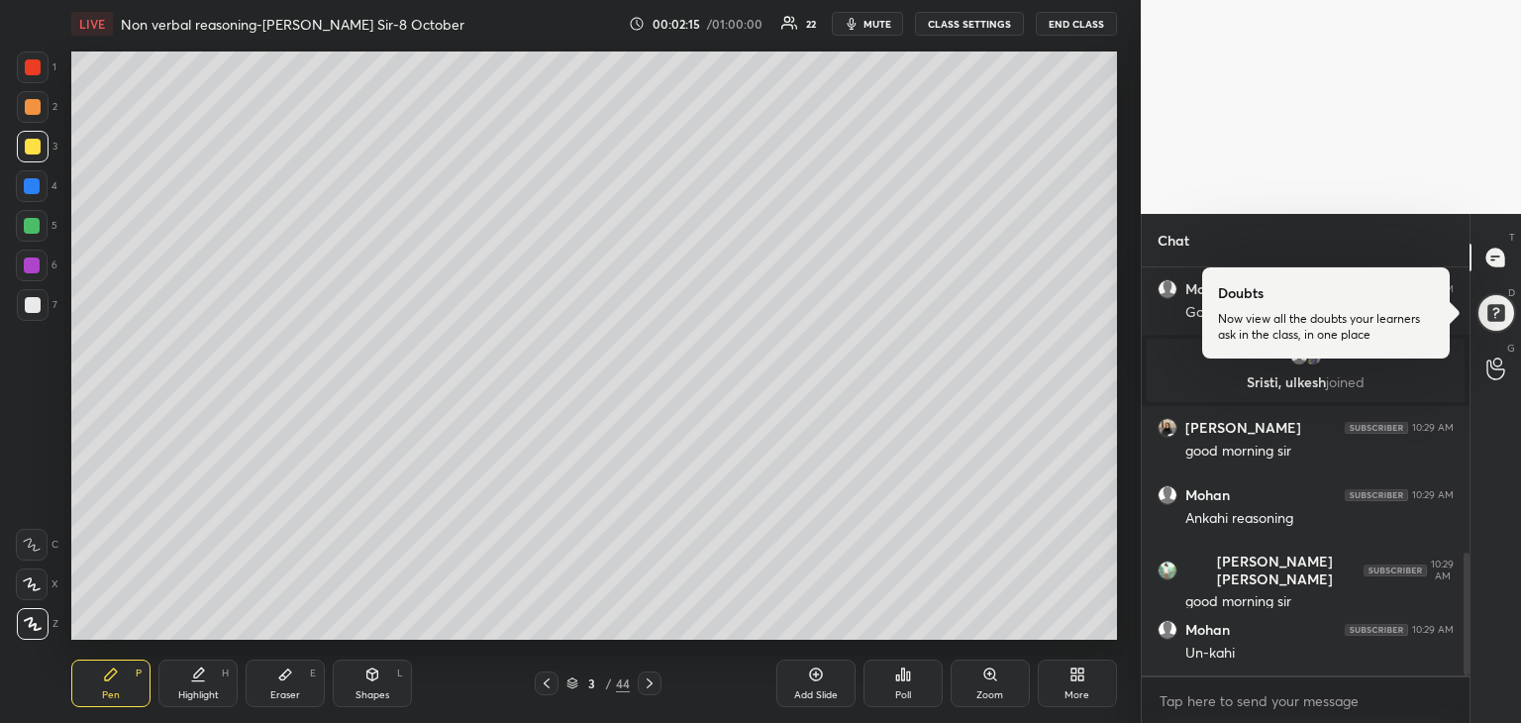
click at [39, 190] on div at bounding box center [32, 186] width 16 height 16
click at [35, 224] on div at bounding box center [32, 226] width 16 height 16
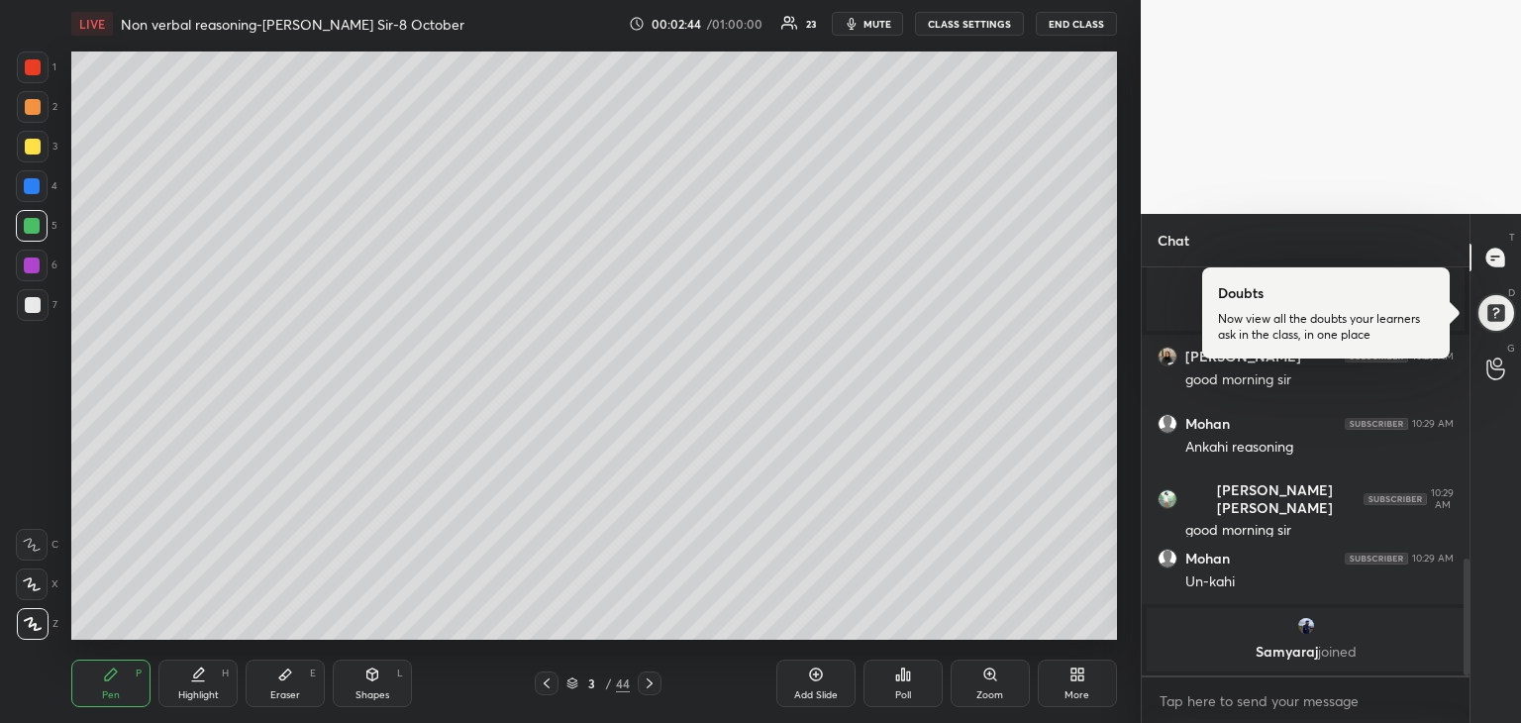
click at [40, 139] on div at bounding box center [33, 147] width 32 height 32
click at [34, 147] on div at bounding box center [33, 147] width 16 height 16
click at [32, 187] on div at bounding box center [32, 186] width 16 height 16
click at [292, 662] on div "Eraser E" at bounding box center [285, 683] width 79 height 48
click at [98, 691] on div "Pen P" at bounding box center [110, 683] width 79 height 48
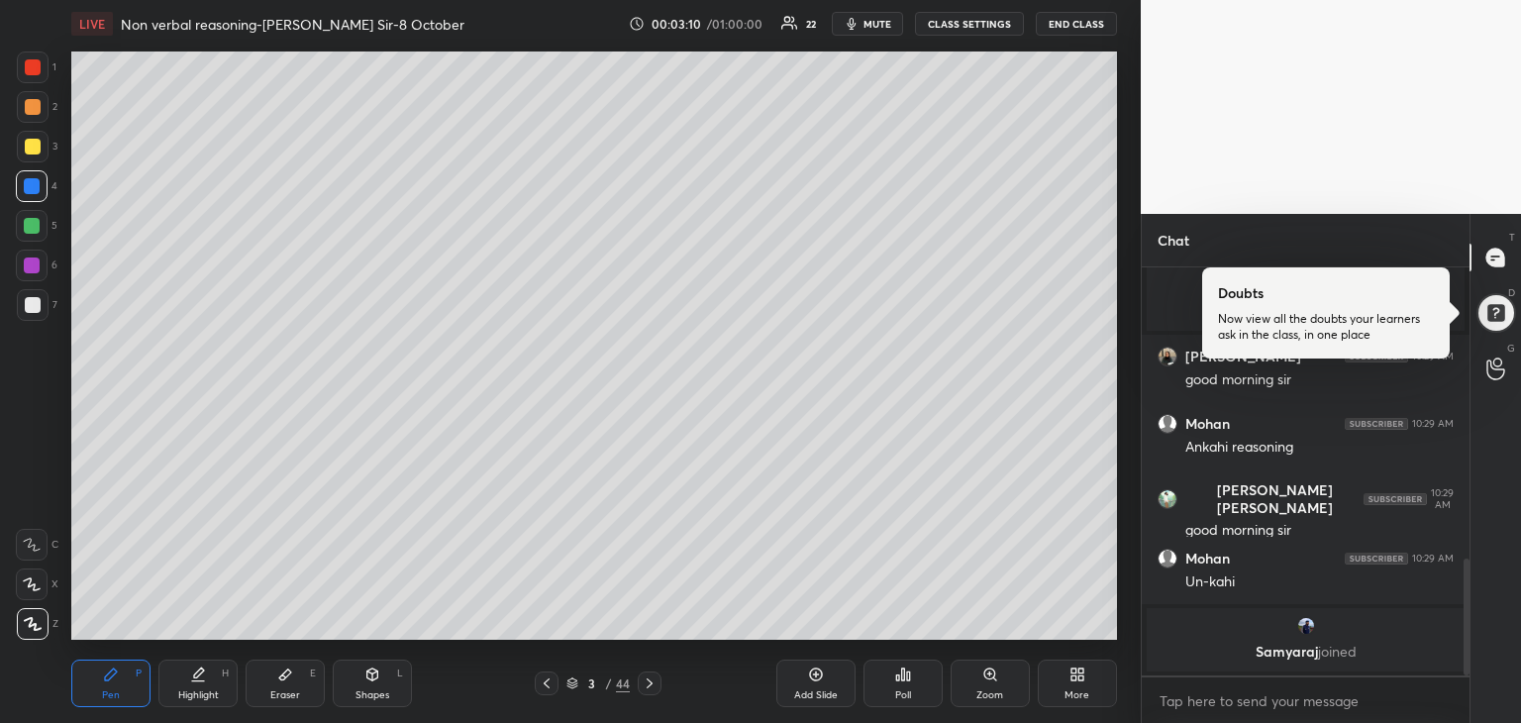
click at [33, 226] on div at bounding box center [32, 226] width 16 height 16
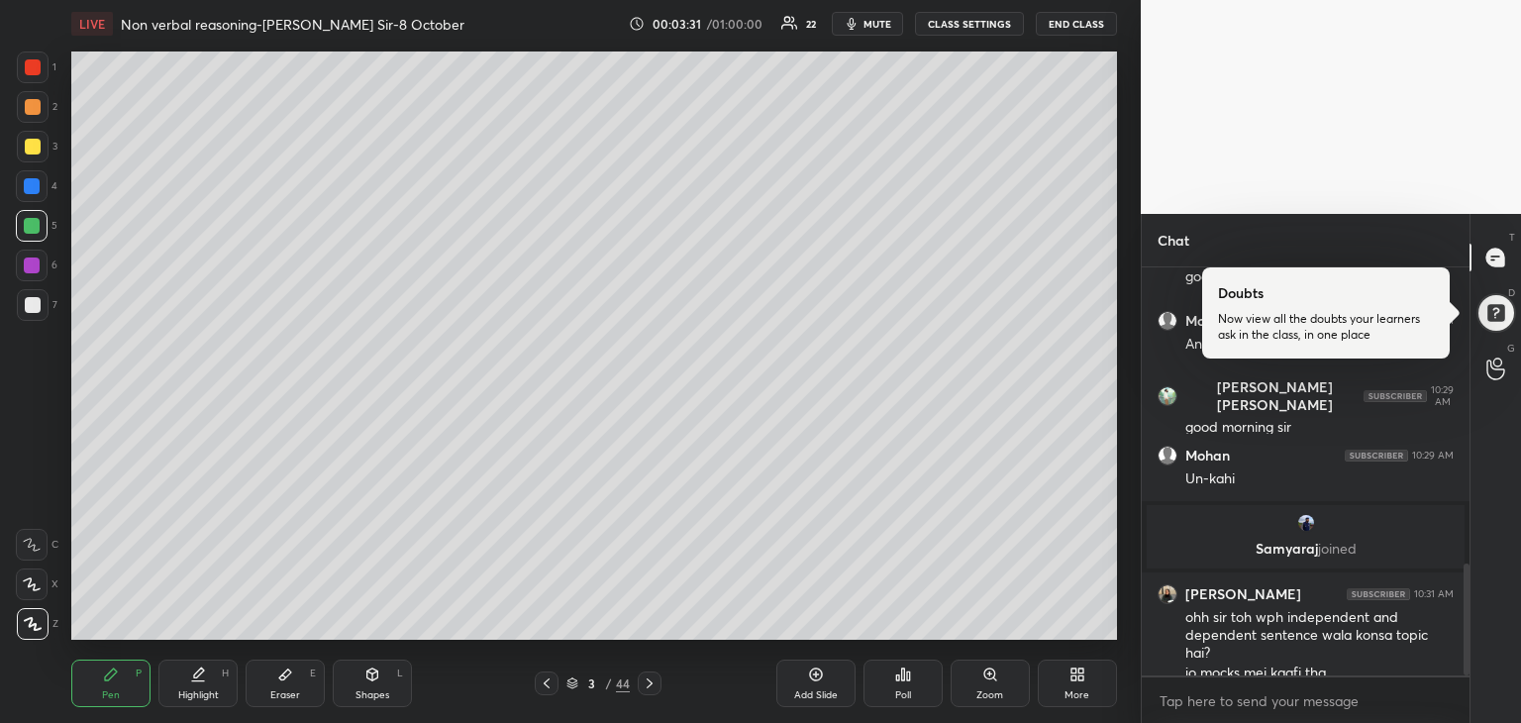
scroll to position [1073, 0]
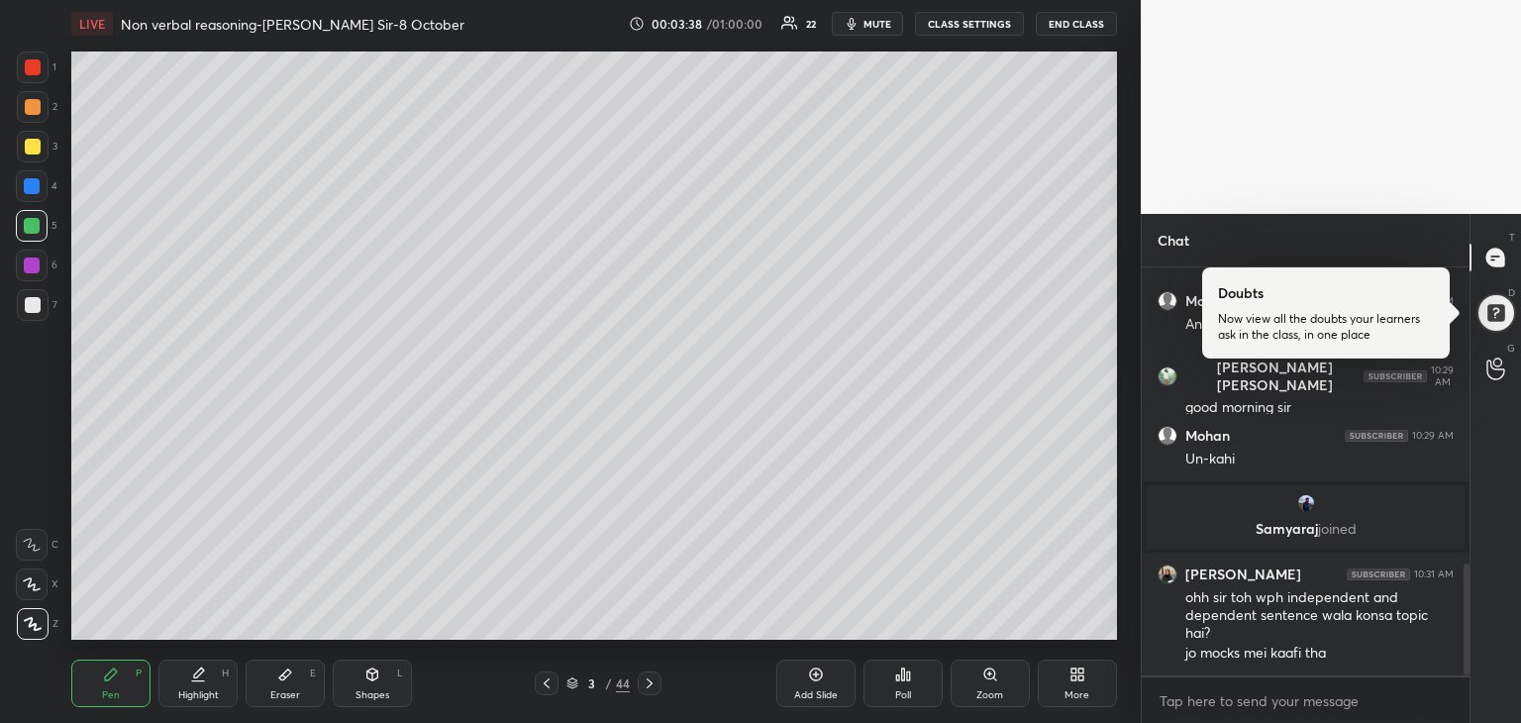
click at [36, 146] on div at bounding box center [33, 147] width 16 height 16
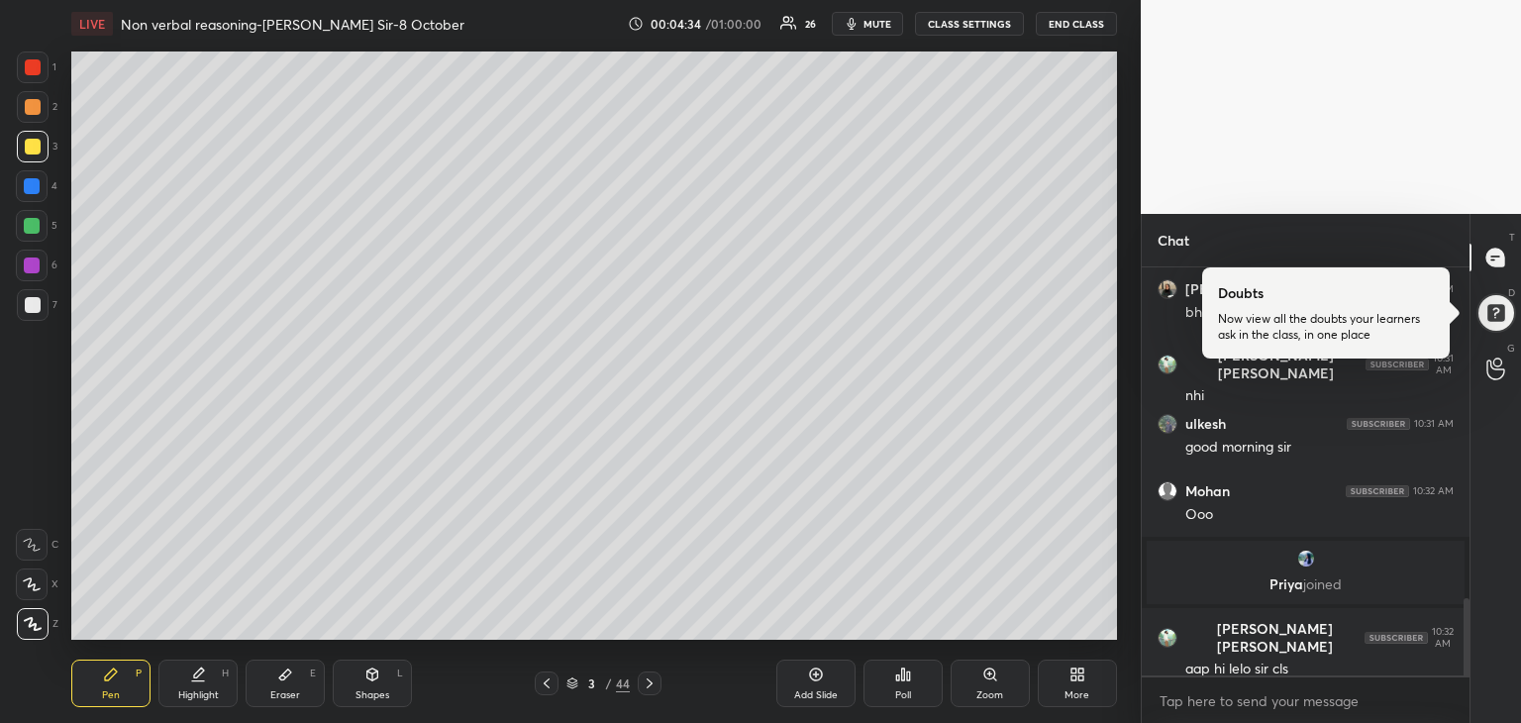
scroll to position [1828, 0]
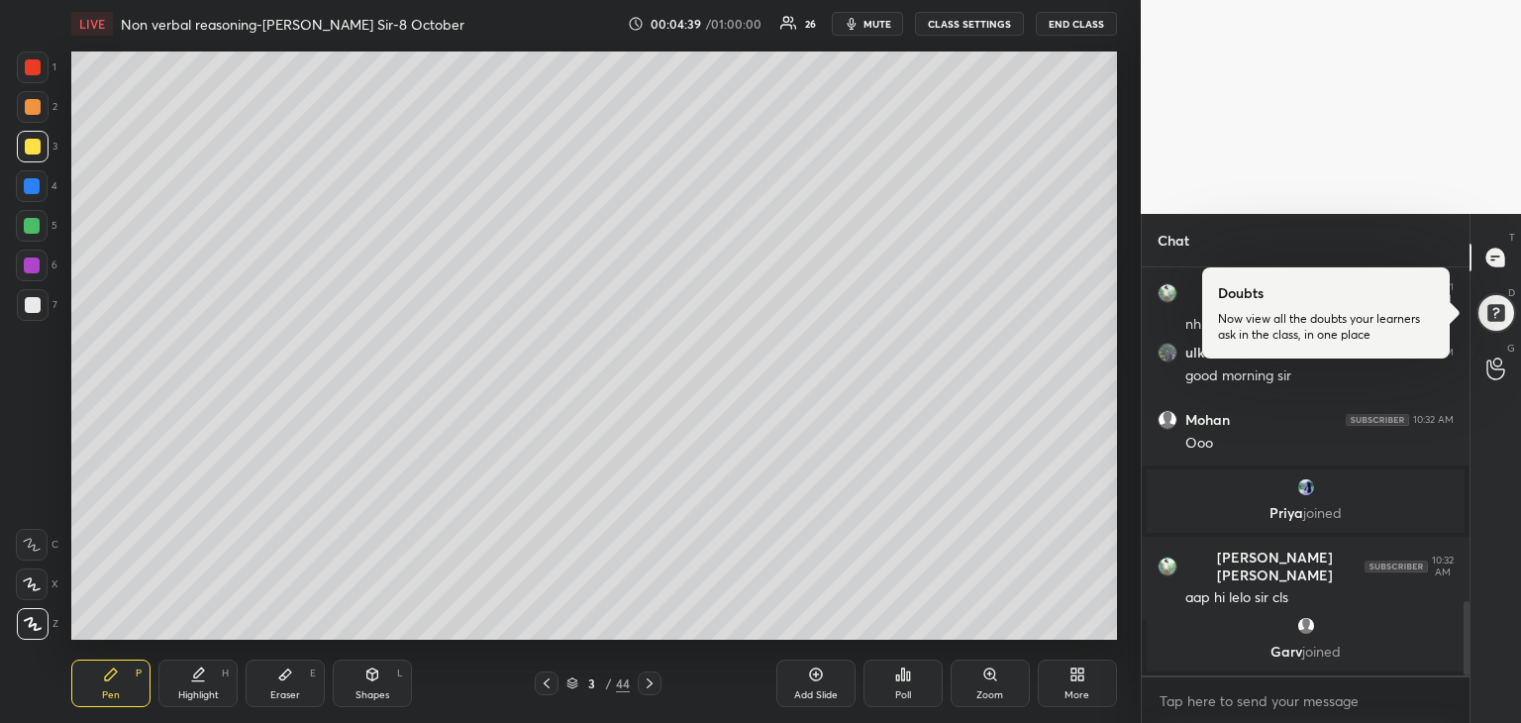
click at [40, 224] on div at bounding box center [32, 226] width 32 height 32
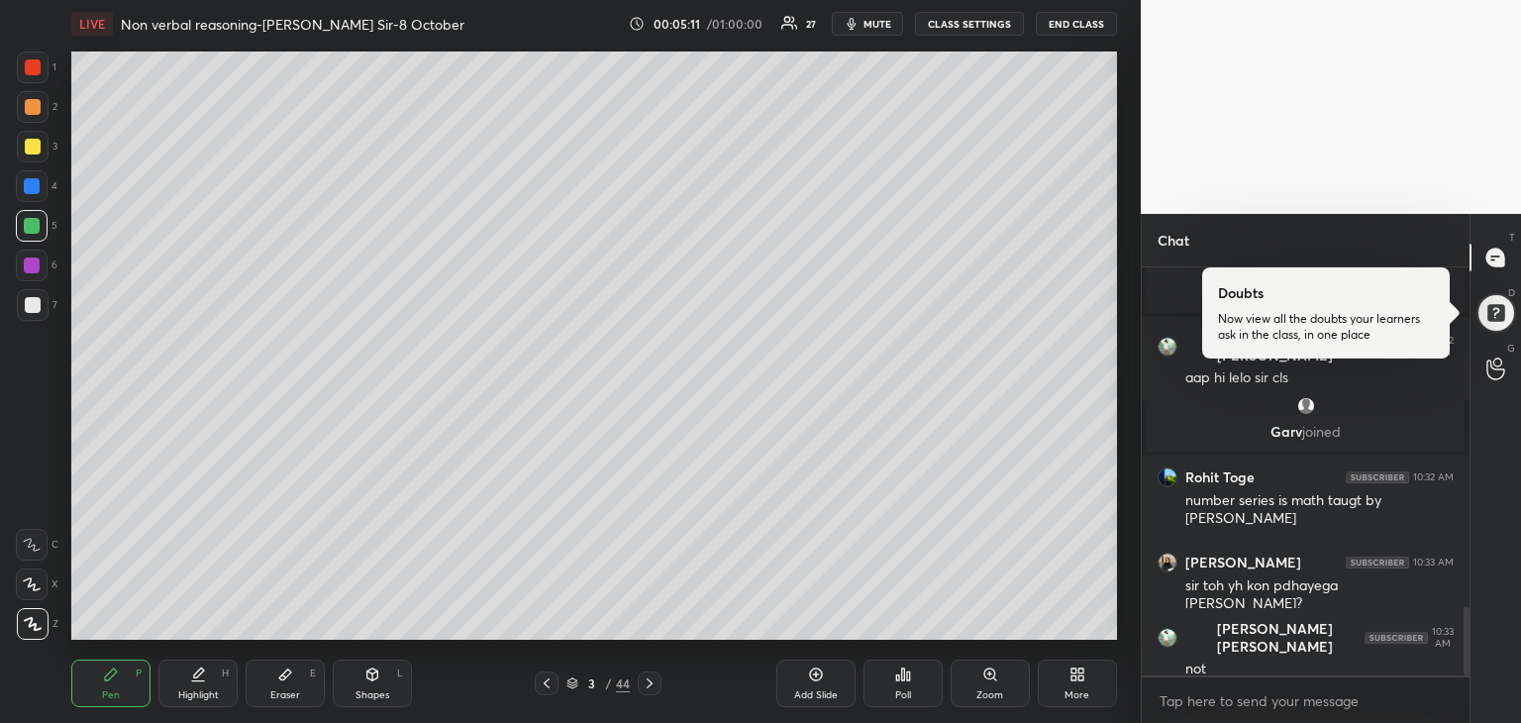
scroll to position [2097, 0]
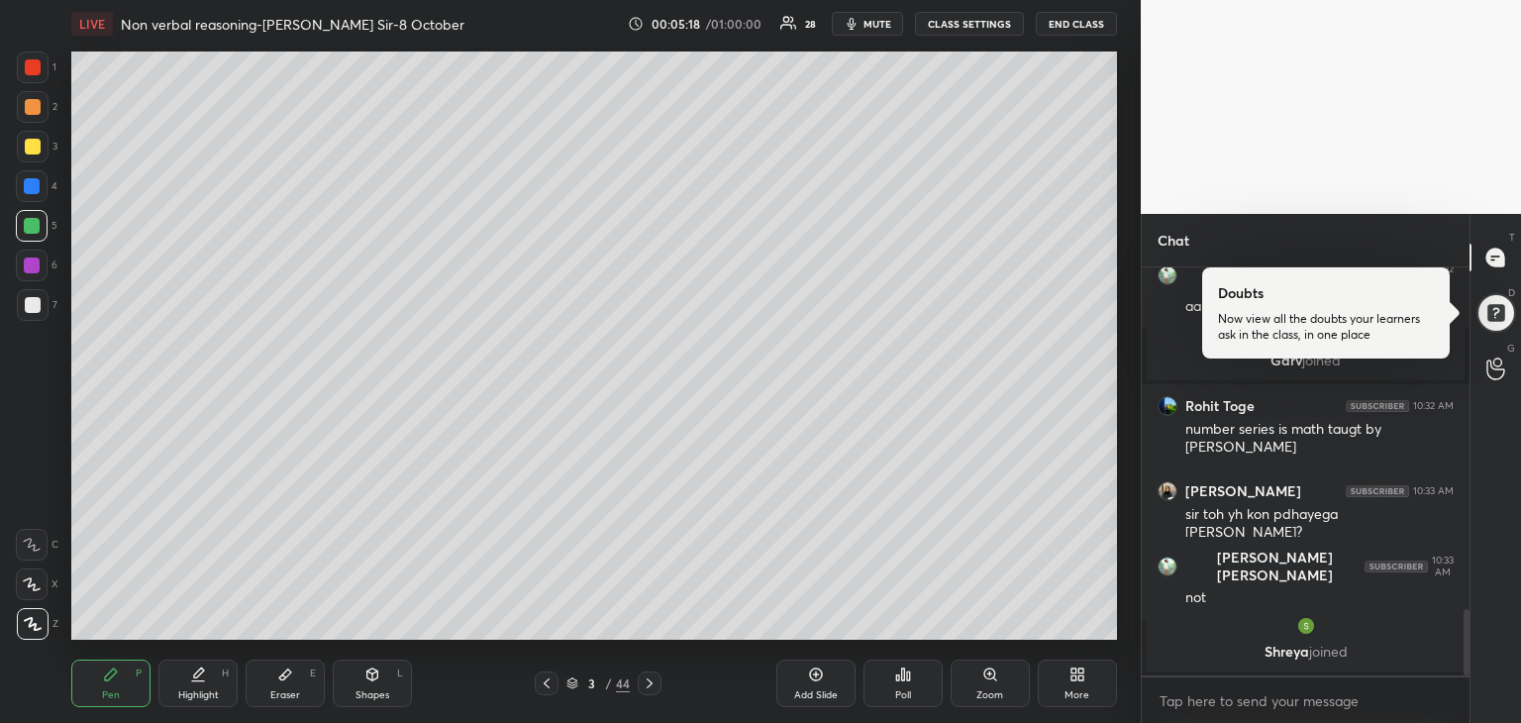
click at [34, 150] on div at bounding box center [33, 147] width 16 height 16
click at [35, 228] on div at bounding box center [32, 226] width 16 height 16
click at [32, 266] on div at bounding box center [32, 265] width 16 height 16
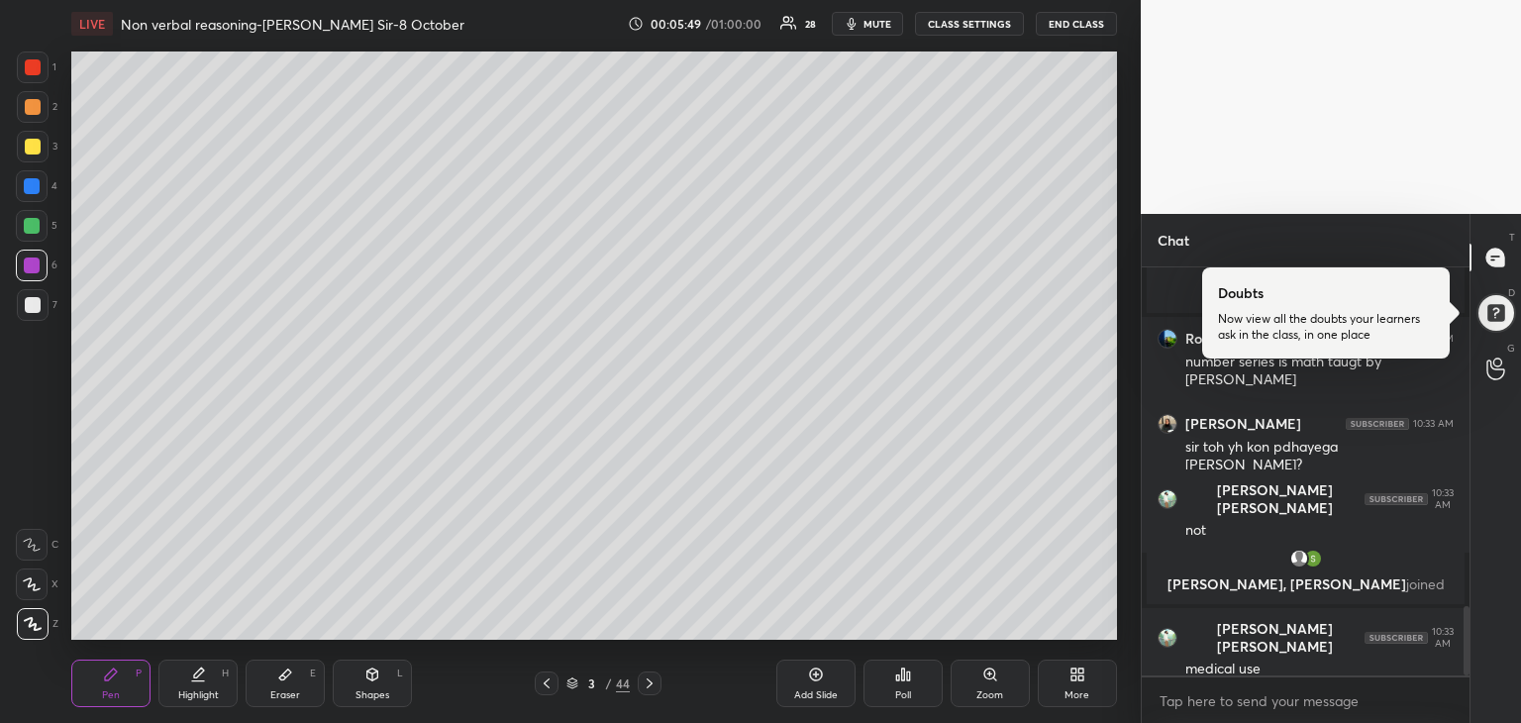
scroll to position [2018, 0]
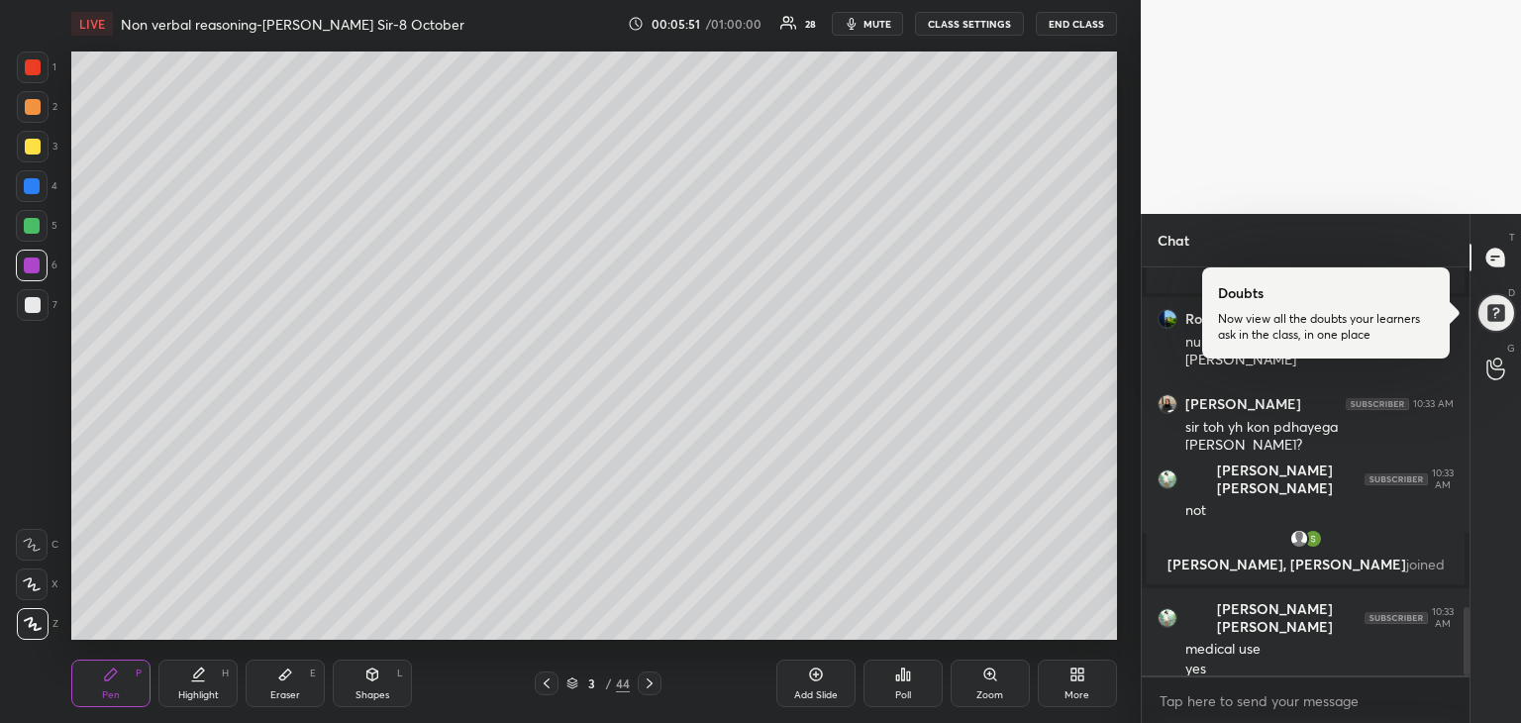
click at [289, 697] on div "Eraser" at bounding box center [285, 695] width 30 height 10
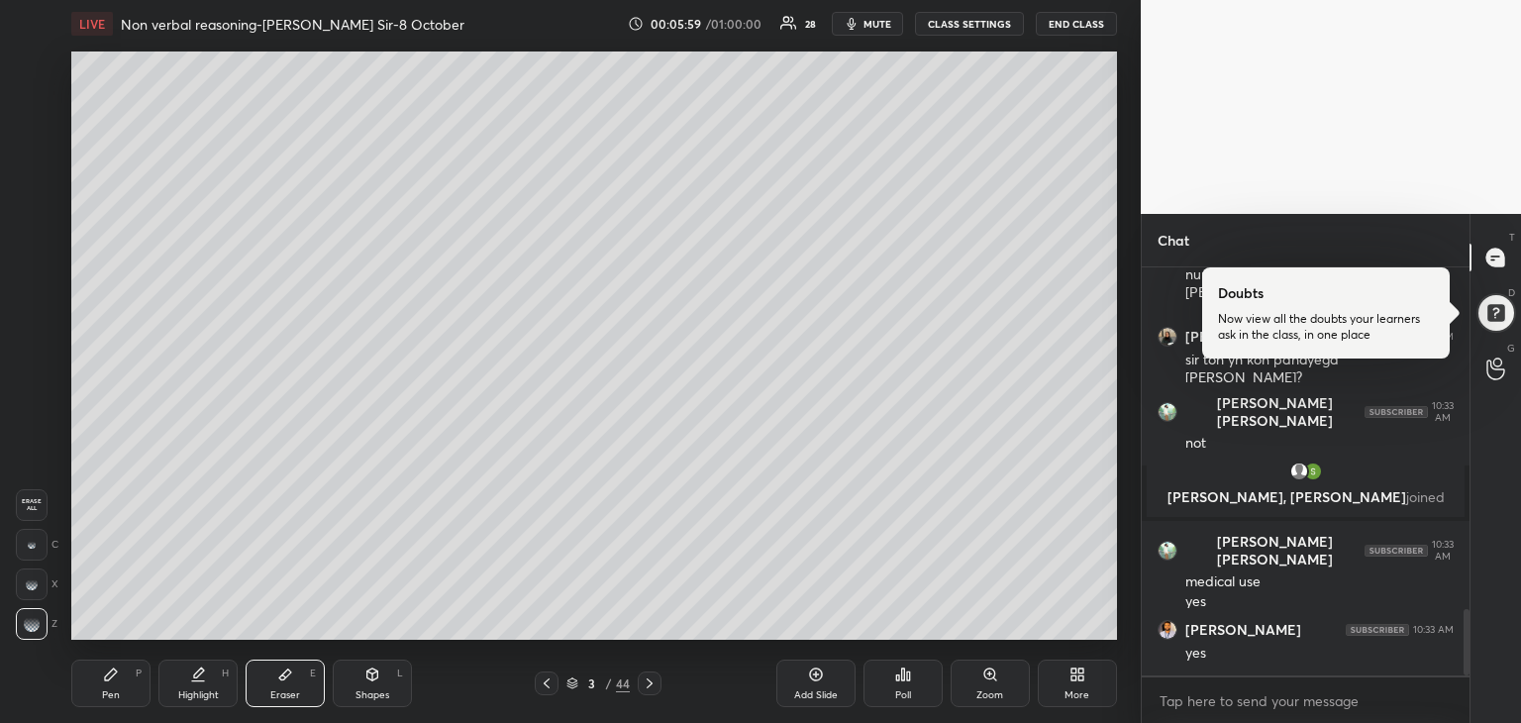
scroll to position [2156, 0]
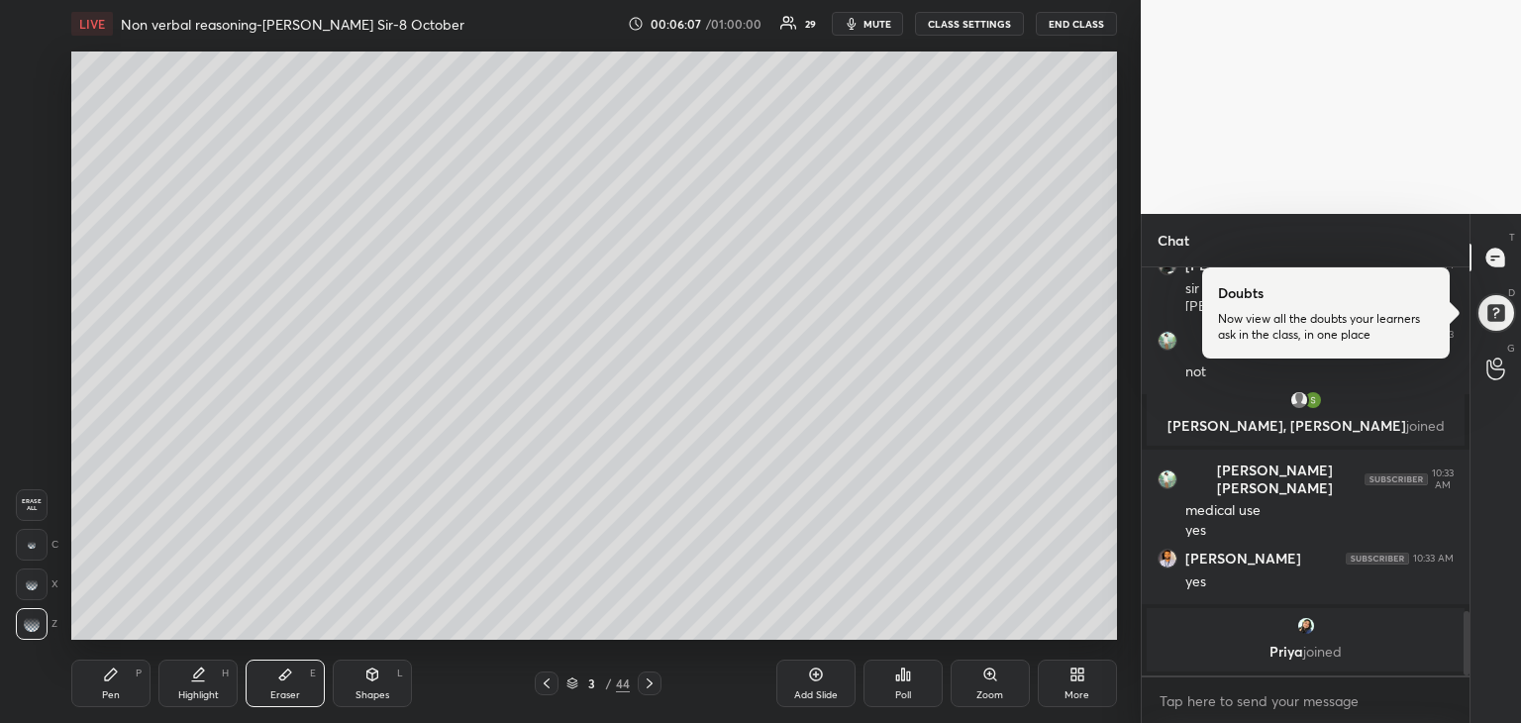
click at [106, 683] on div "Pen P" at bounding box center [110, 683] width 79 height 48
click at [37, 231] on div at bounding box center [32, 226] width 16 height 16
click at [35, 149] on div at bounding box center [33, 147] width 16 height 16
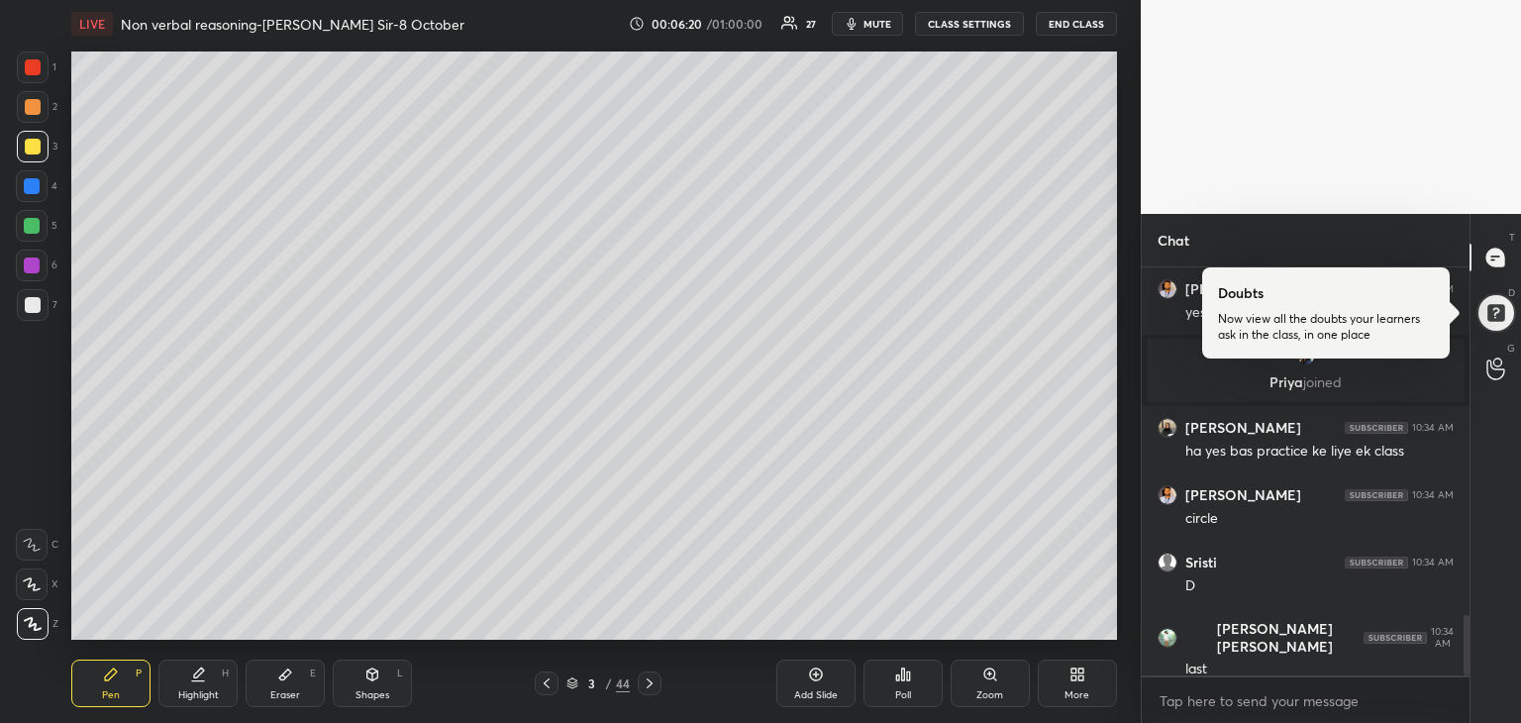
scroll to position [2432, 0]
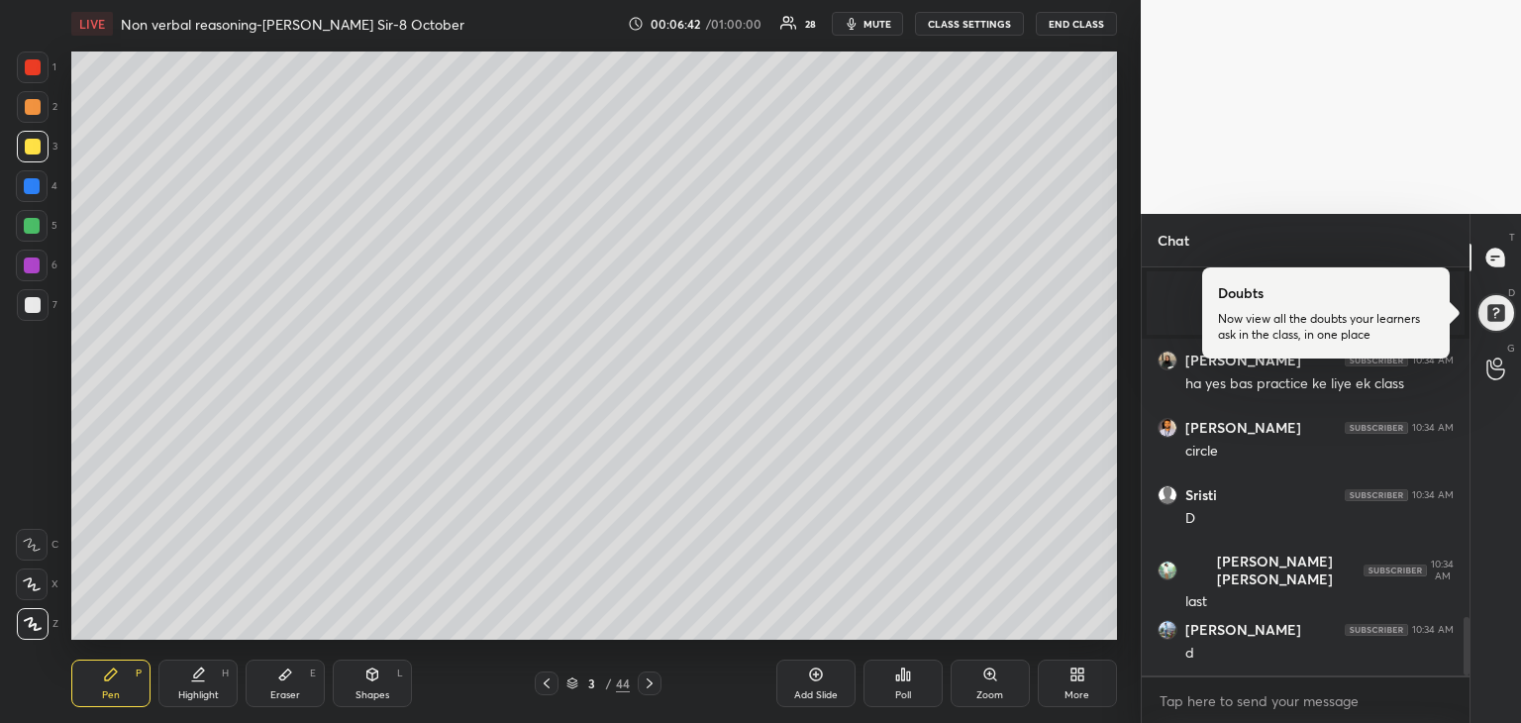
click at [36, 231] on div at bounding box center [32, 226] width 16 height 16
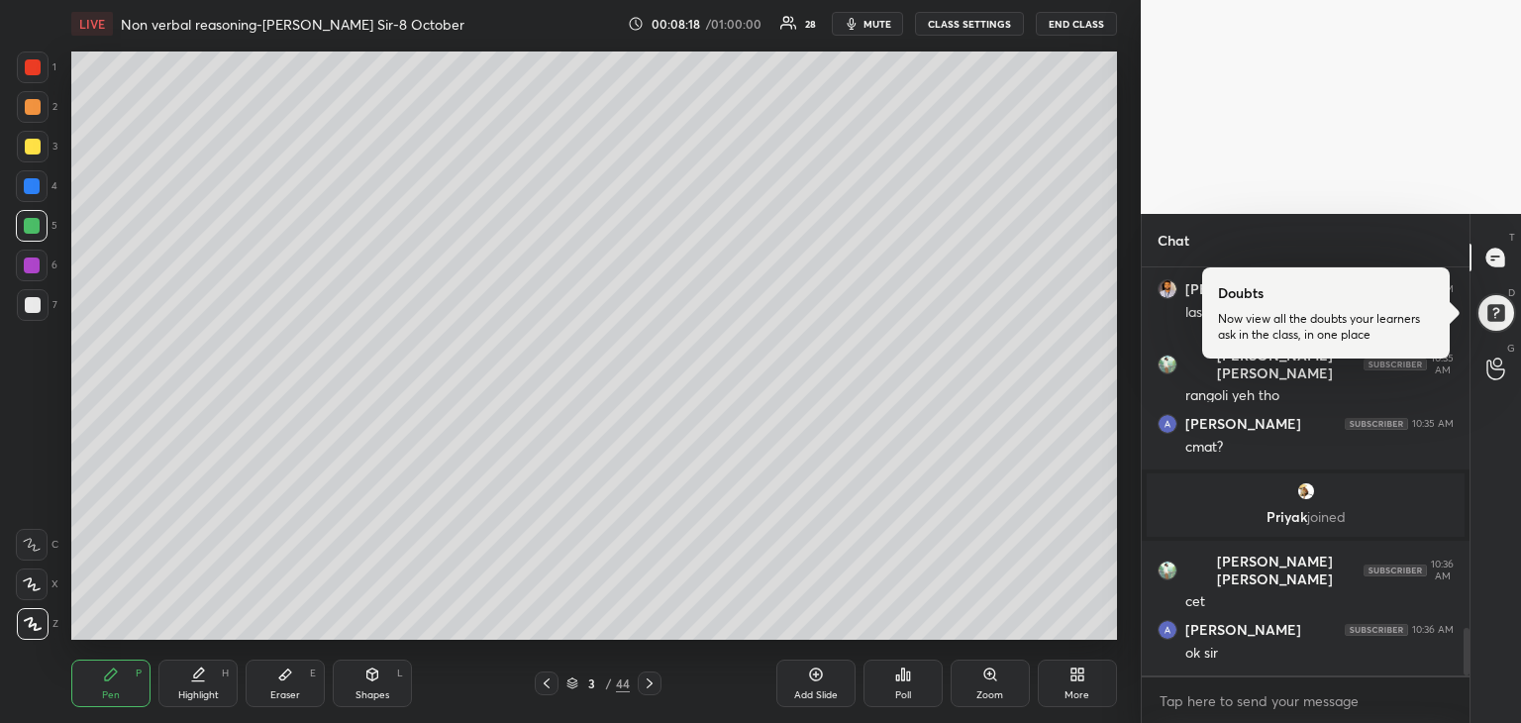
scroll to position [3139, 0]
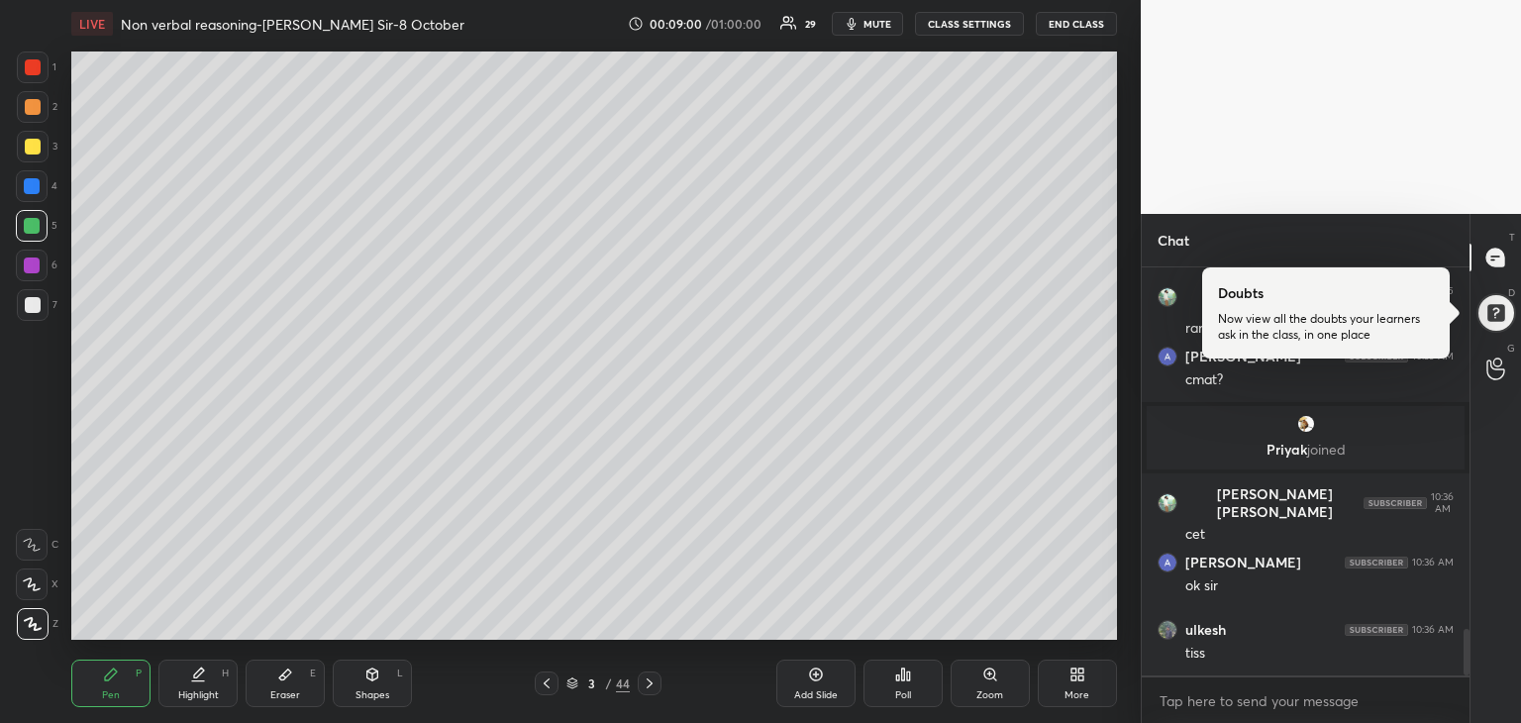
click at [321, 681] on div "Eraser E" at bounding box center [285, 683] width 79 height 48
click at [120, 671] on div "Pen P" at bounding box center [110, 683] width 79 height 48
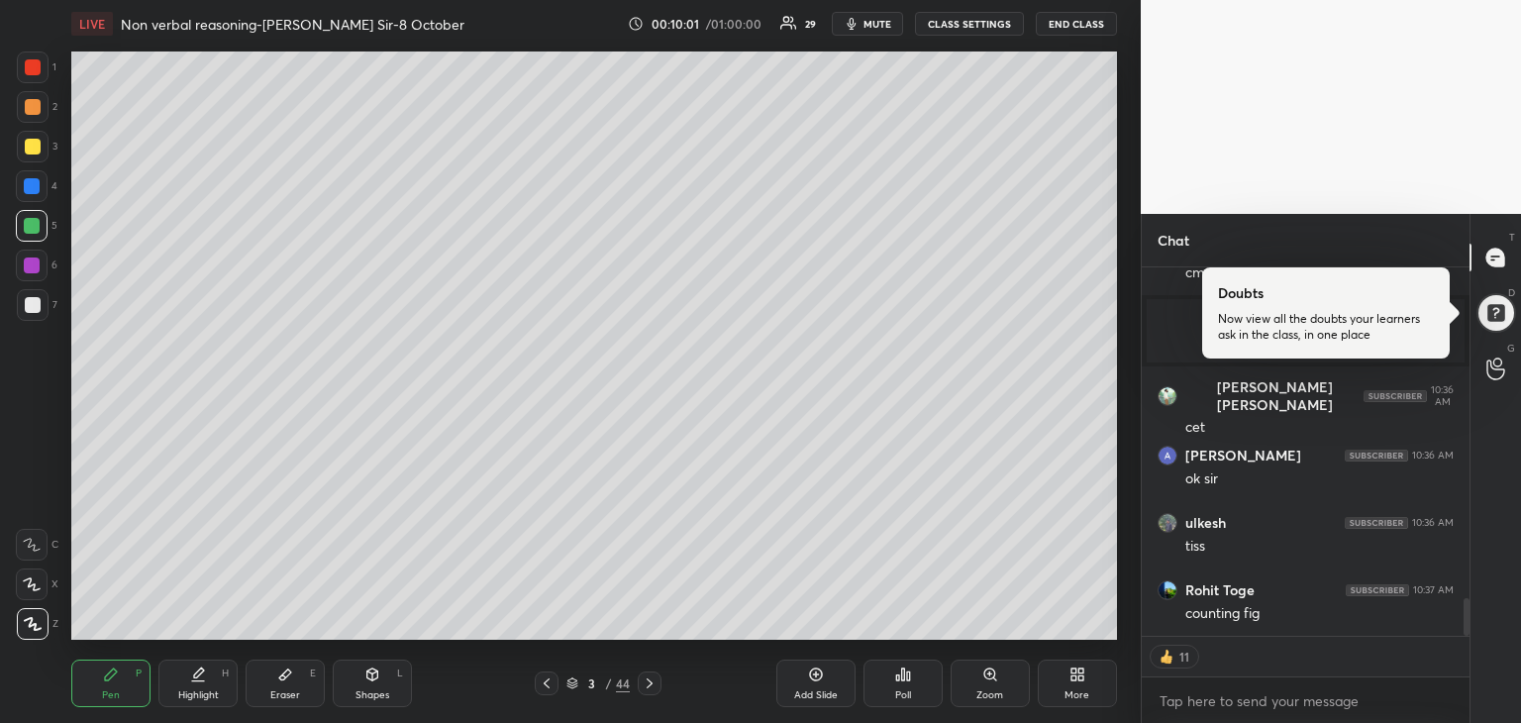
click at [313, 663] on div "Eraser E" at bounding box center [285, 683] width 79 height 48
click at [123, 675] on div "Pen P" at bounding box center [110, 683] width 79 height 48
type textarea "x"
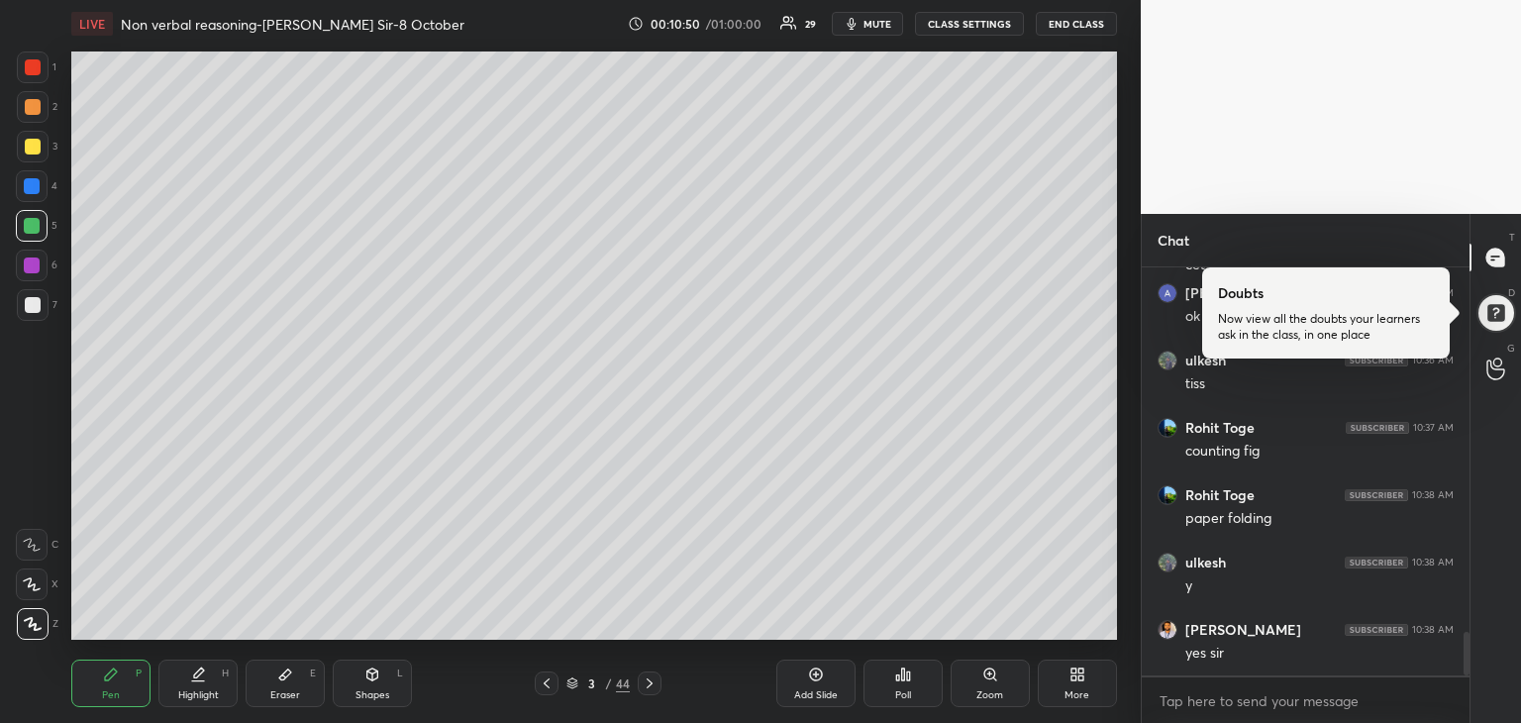
scroll to position [3475, 0]
click at [647, 685] on icon at bounding box center [650, 683] width 16 height 16
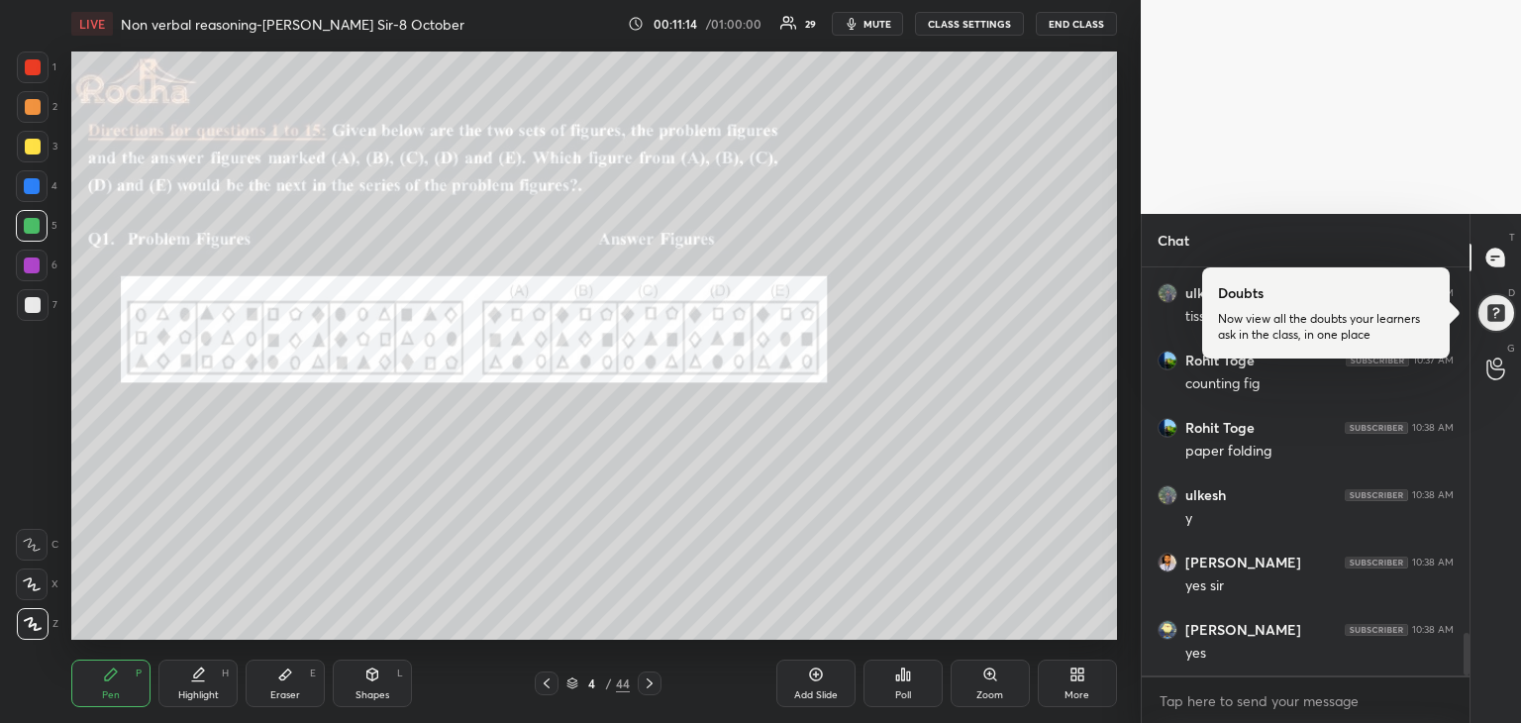
click at [913, 685] on div "Poll" at bounding box center [902, 683] width 79 height 48
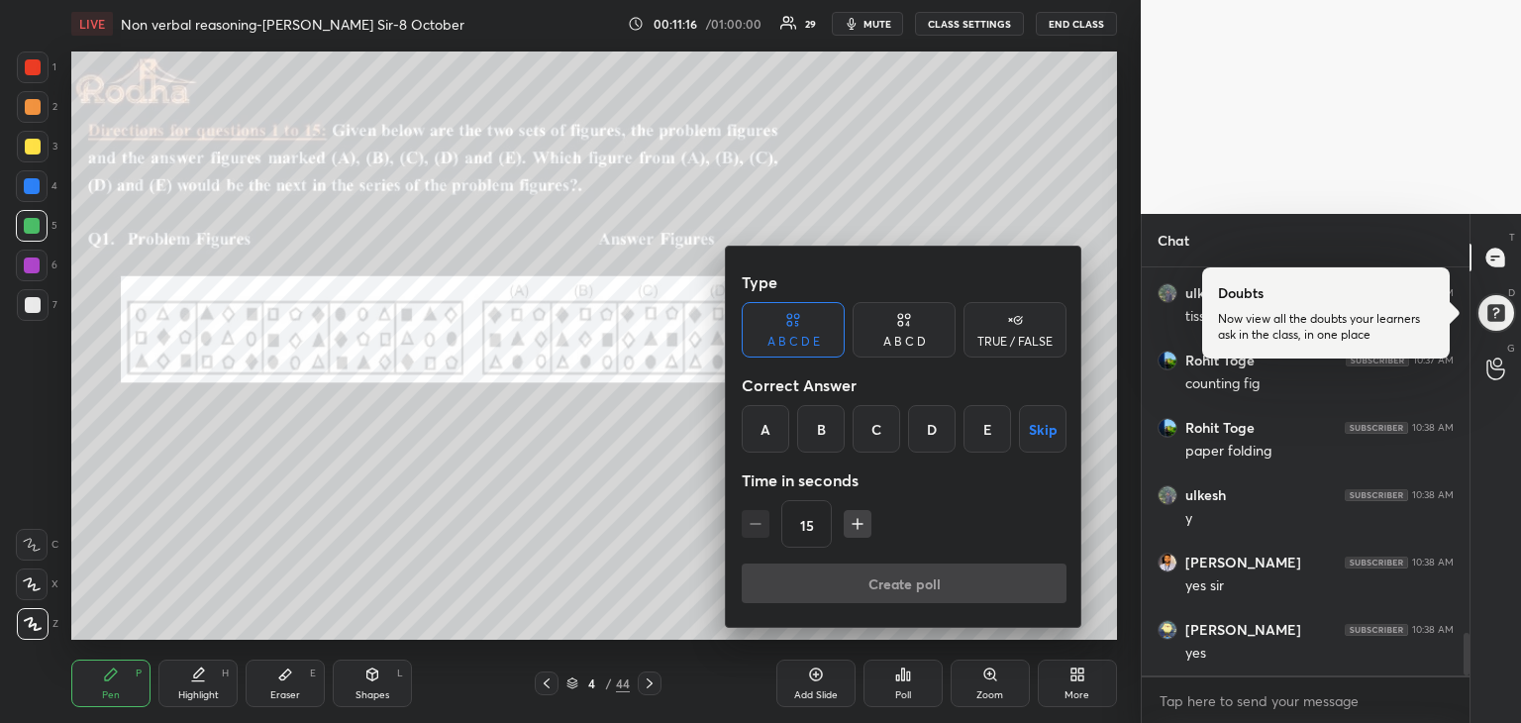
click at [861, 525] on icon "button" at bounding box center [857, 524] width 20 height 20
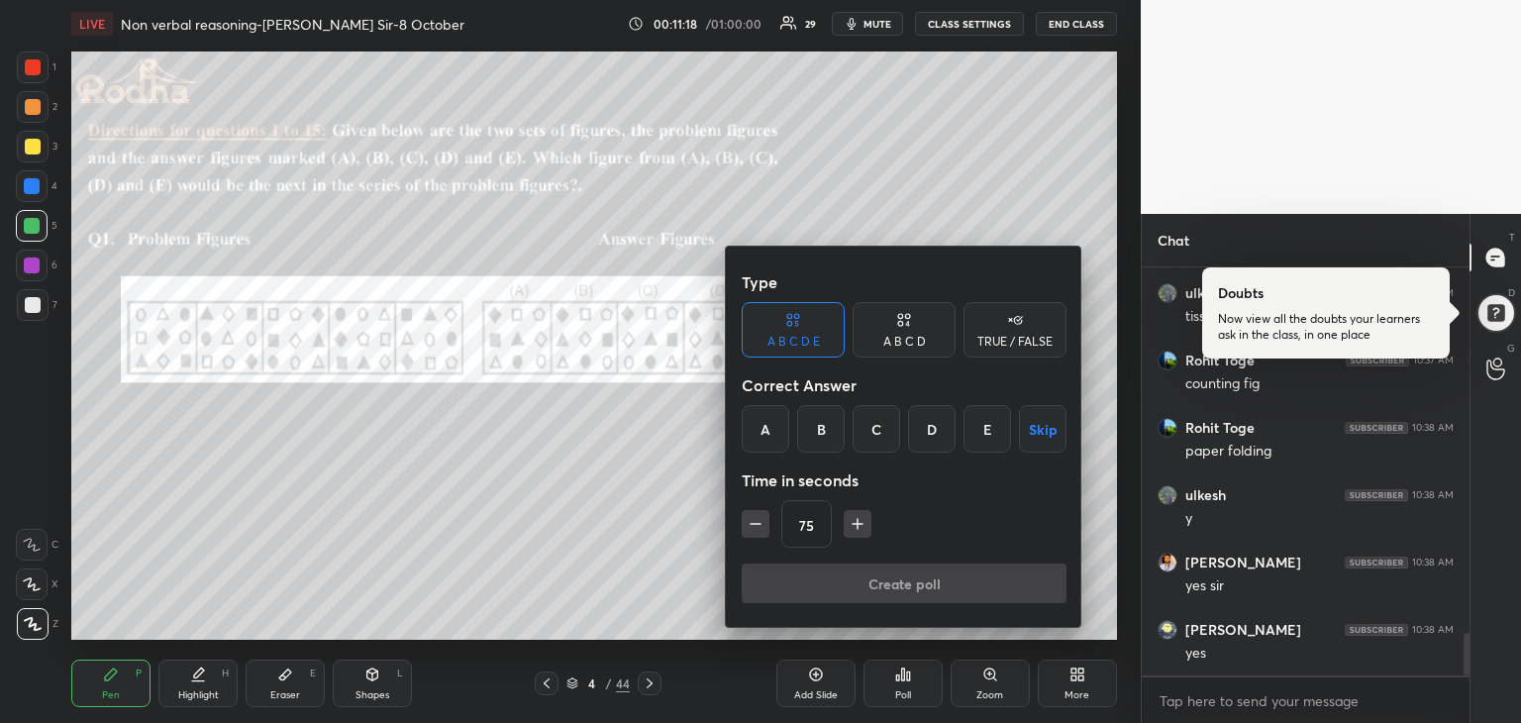
type input "90"
click at [924, 423] on div "D" at bounding box center [932, 429] width 48 height 48
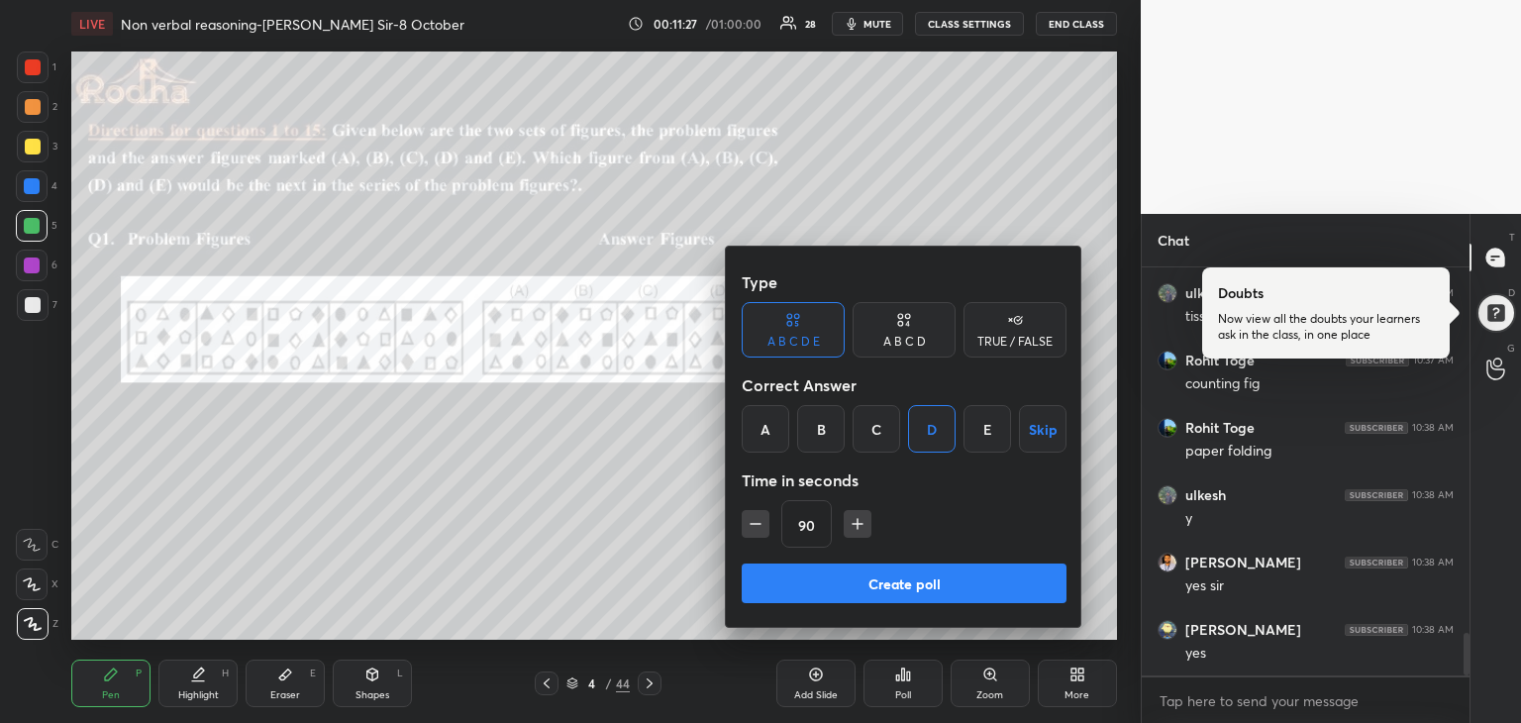
click at [942, 587] on button "Create poll" at bounding box center [904, 583] width 325 height 40
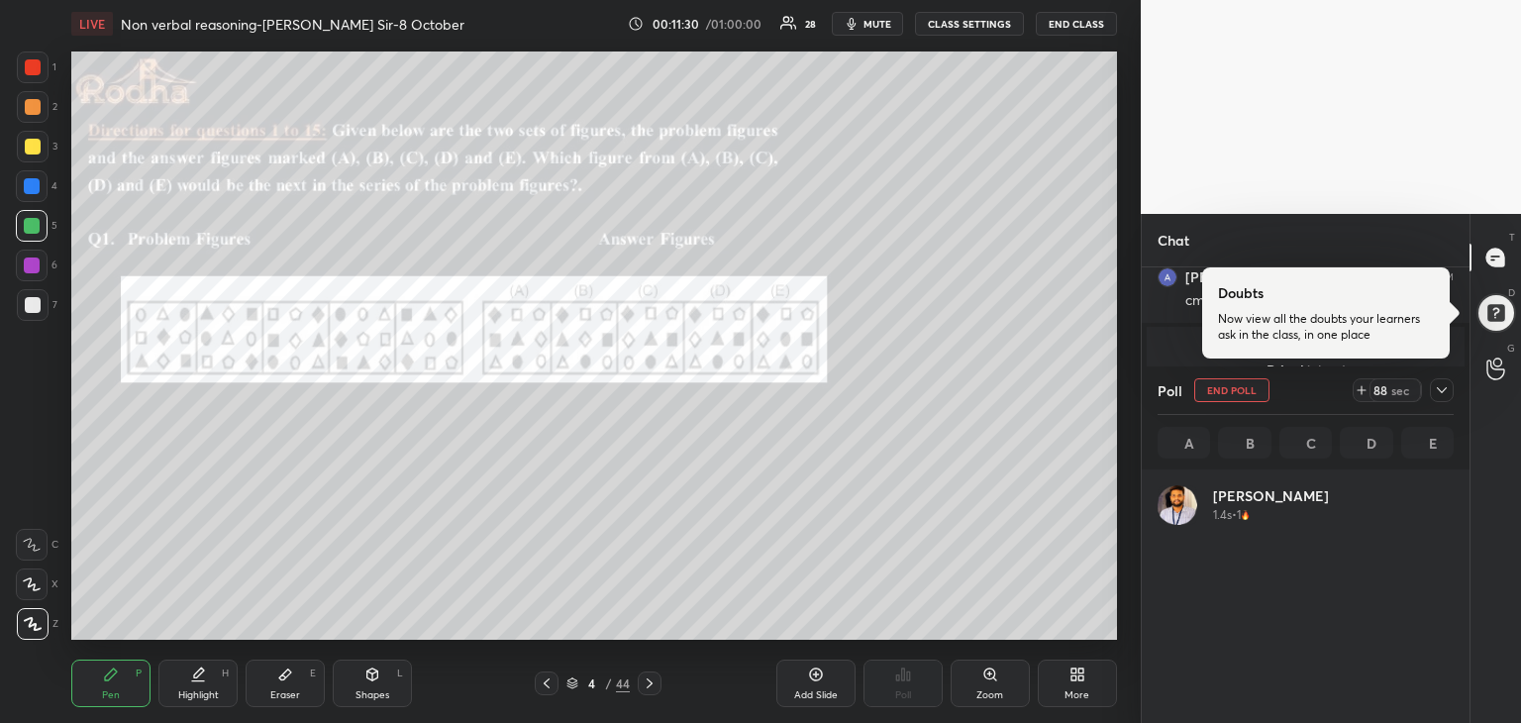
scroll to position [232, 290]
click at [286, 695] on div "Eraser" at bounding box center [285, 695] width 30 height 10
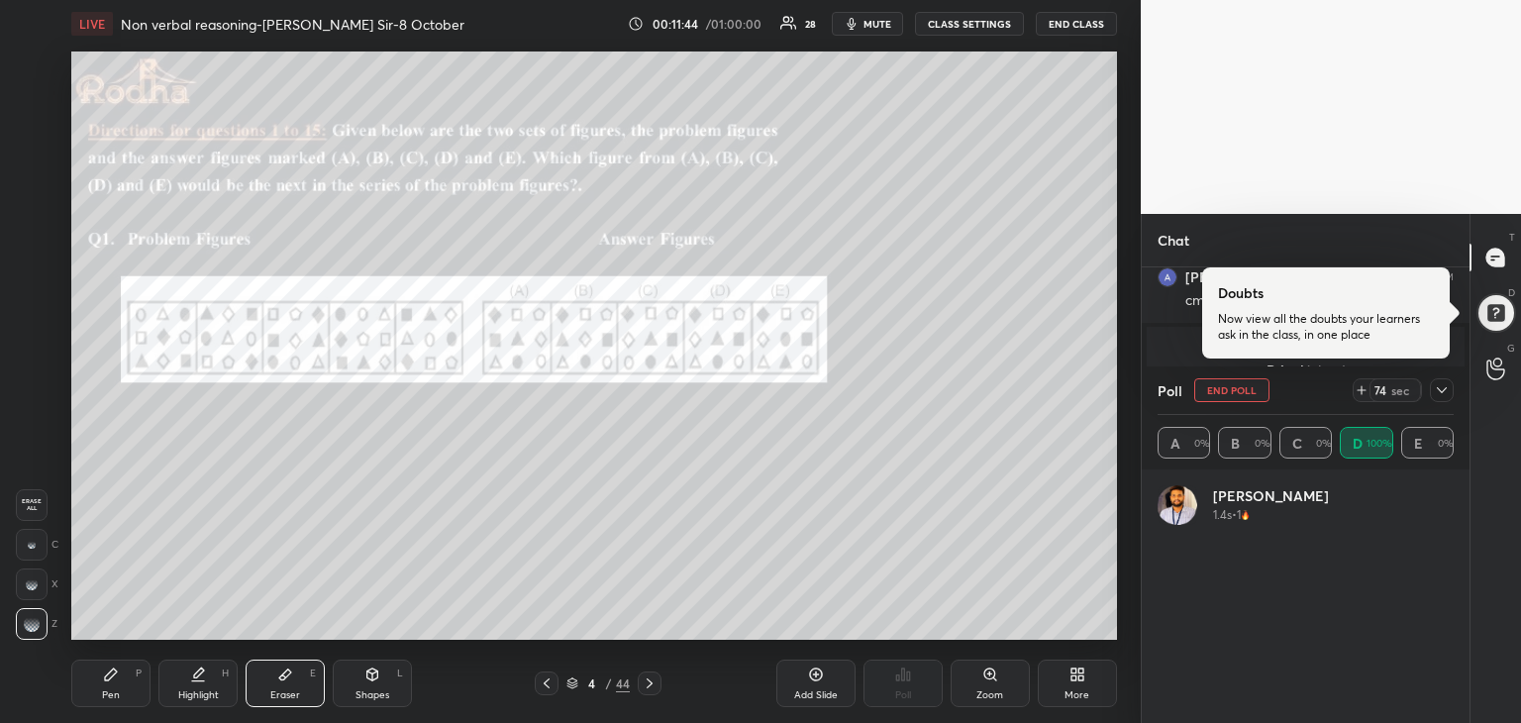
click at [107, 683] on div "Pen P" at bounding box center [110, 683] width 79 height 48
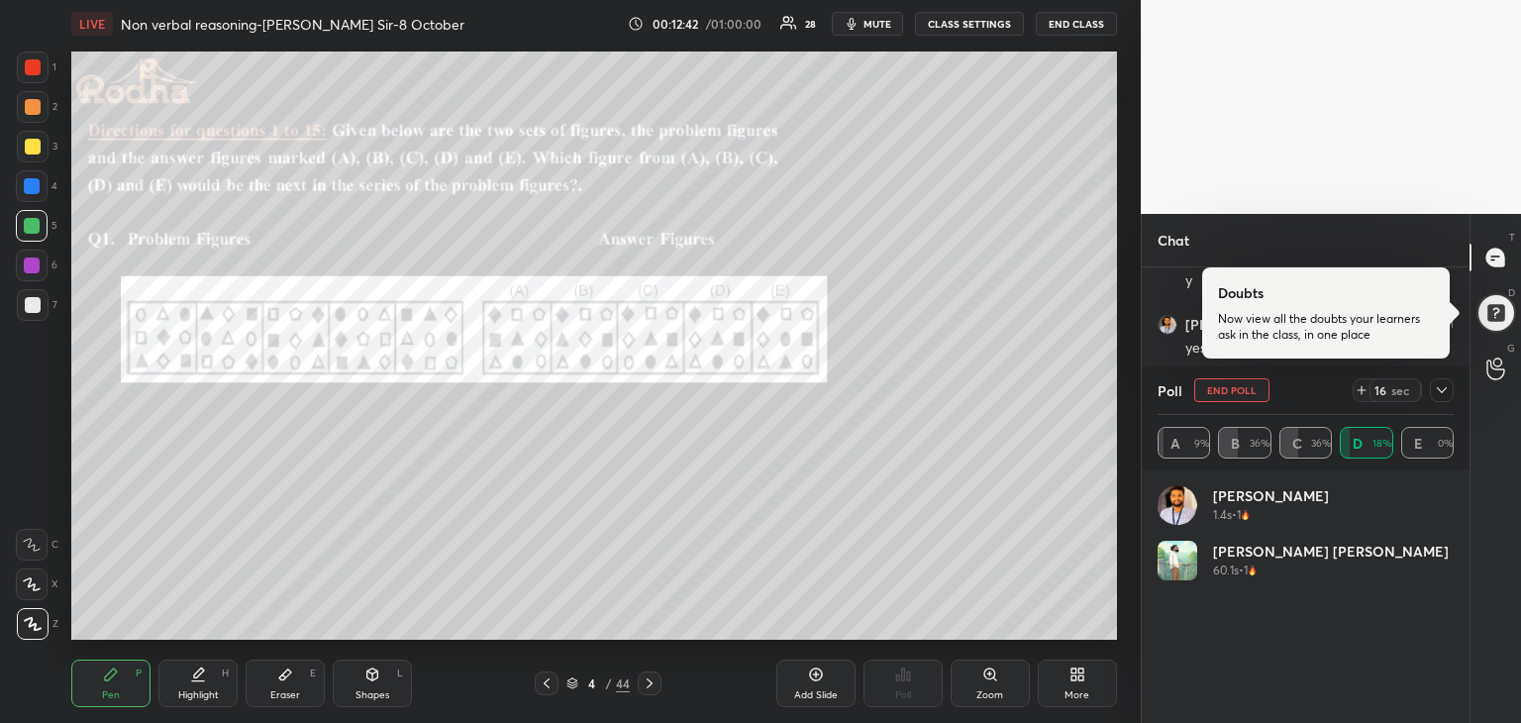
scroll to position [3673, 0]
click at [1286, 299] on div at bounding box center [1326, 312] width 248 height 91
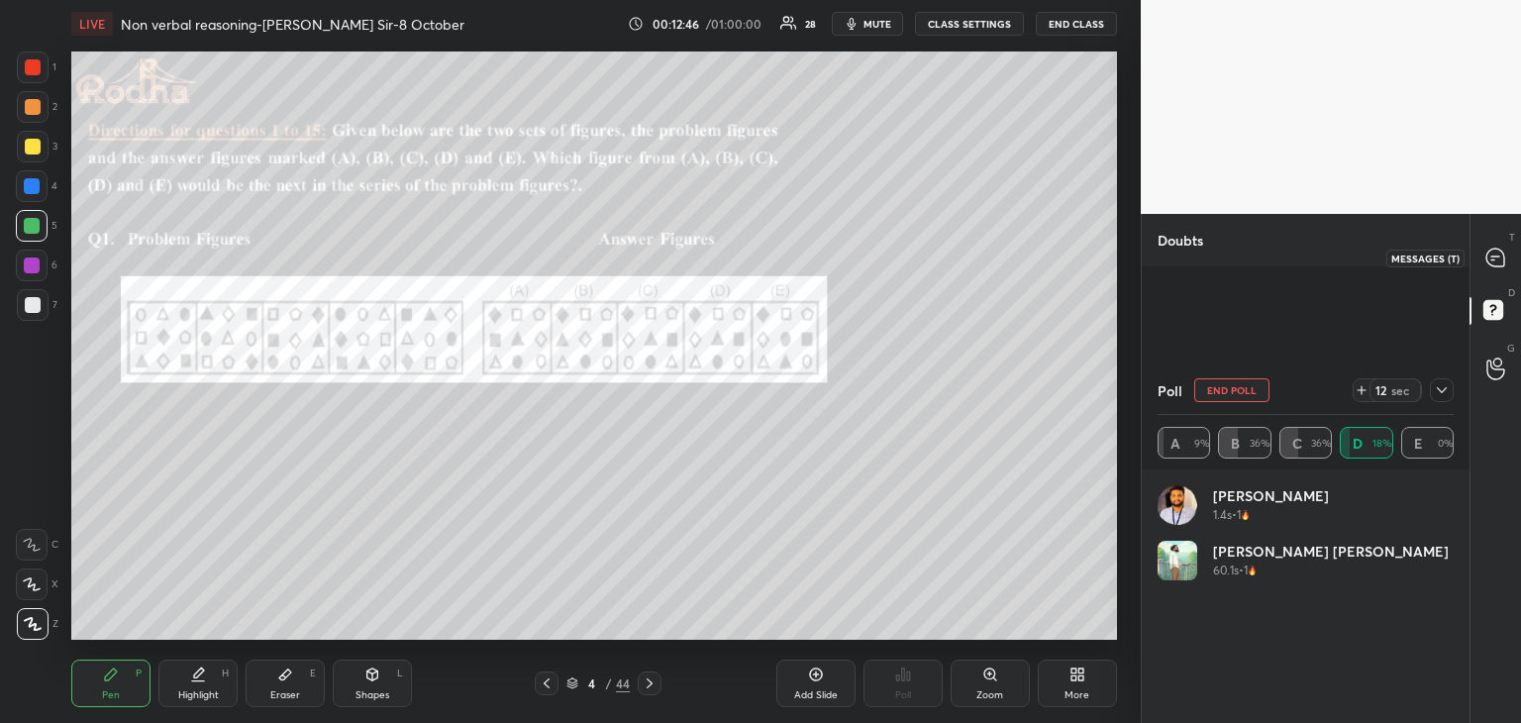
click at [1493, 250] on icon at bounding box center [1495, 258] width 18 height 18
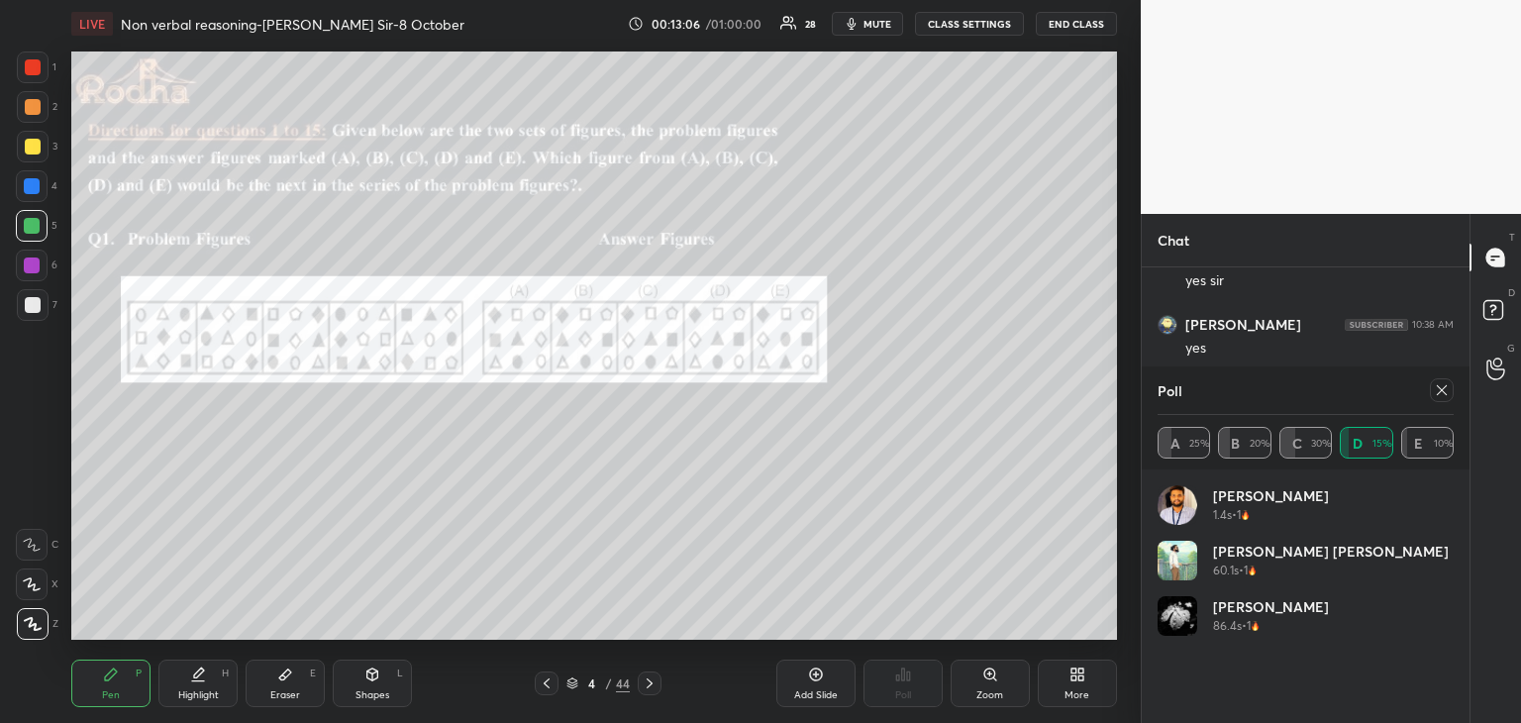
click at [1382, 452] on div "A 25% B 20% C 30% D 15% E 10%" at bounding box center [1305, 443] width 296 height 32
click at [1371, 437] on div "A 25% B 20% C 30% D 15% E 10%" at bounding box center [1305, 443] width 296 height 32
click at [1443, 395] on icon at bounding box center [1442, 390] width 16 height 16
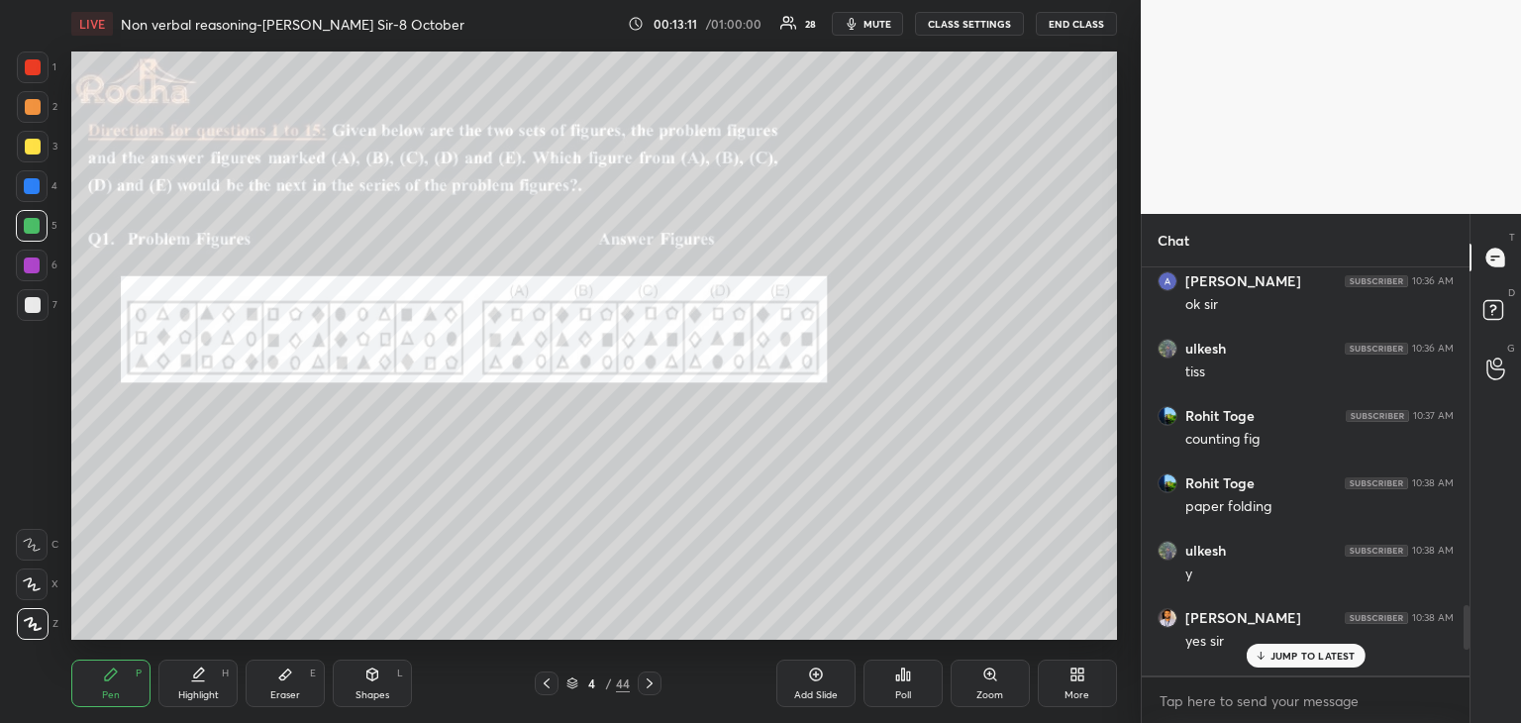
scroll to position [3552, 0]
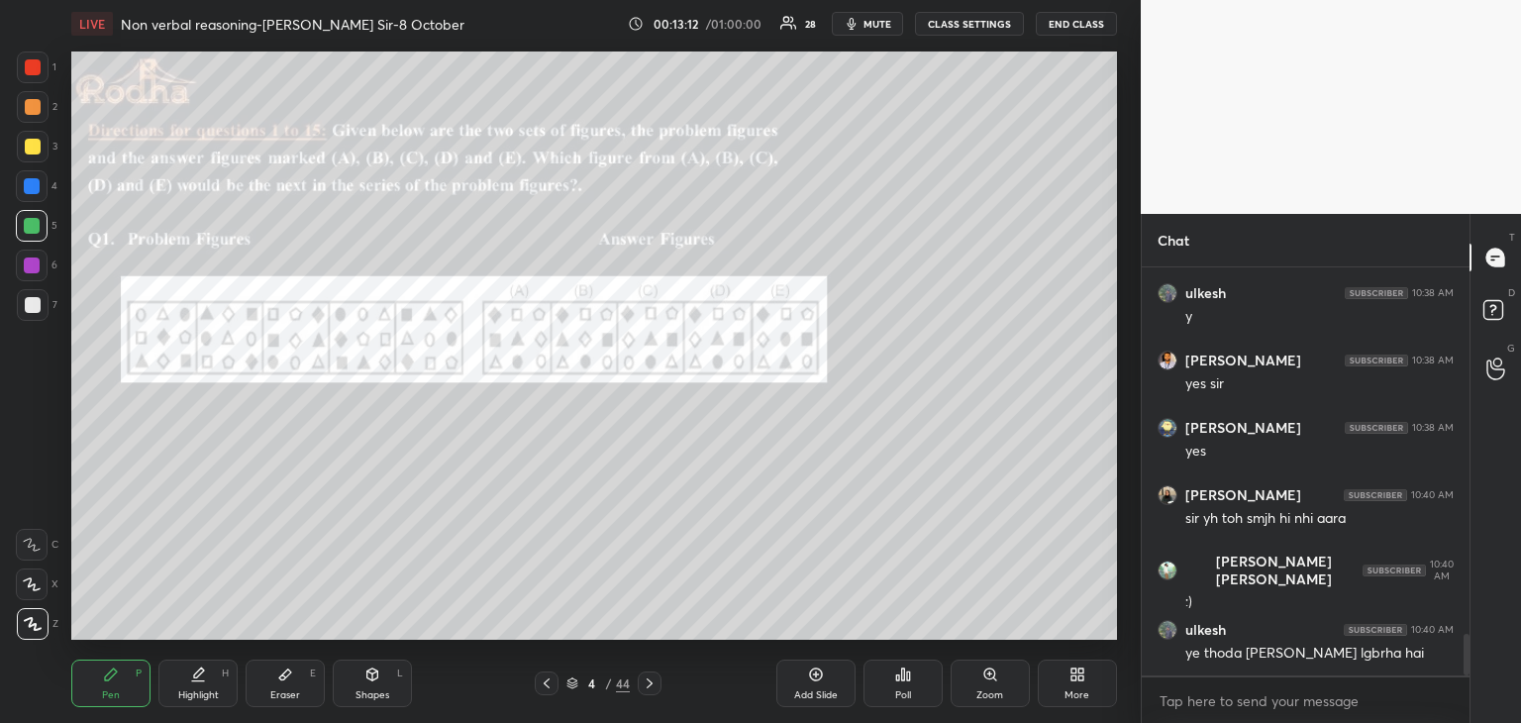
click at [1334, 698] on body "1 2 3 4 5 6 7 R O A L C X Z Erase all C X Z LIVE Non verbal reasoning-[PERSON_N…" at bounding box center [760, 361] width 1521 height 723
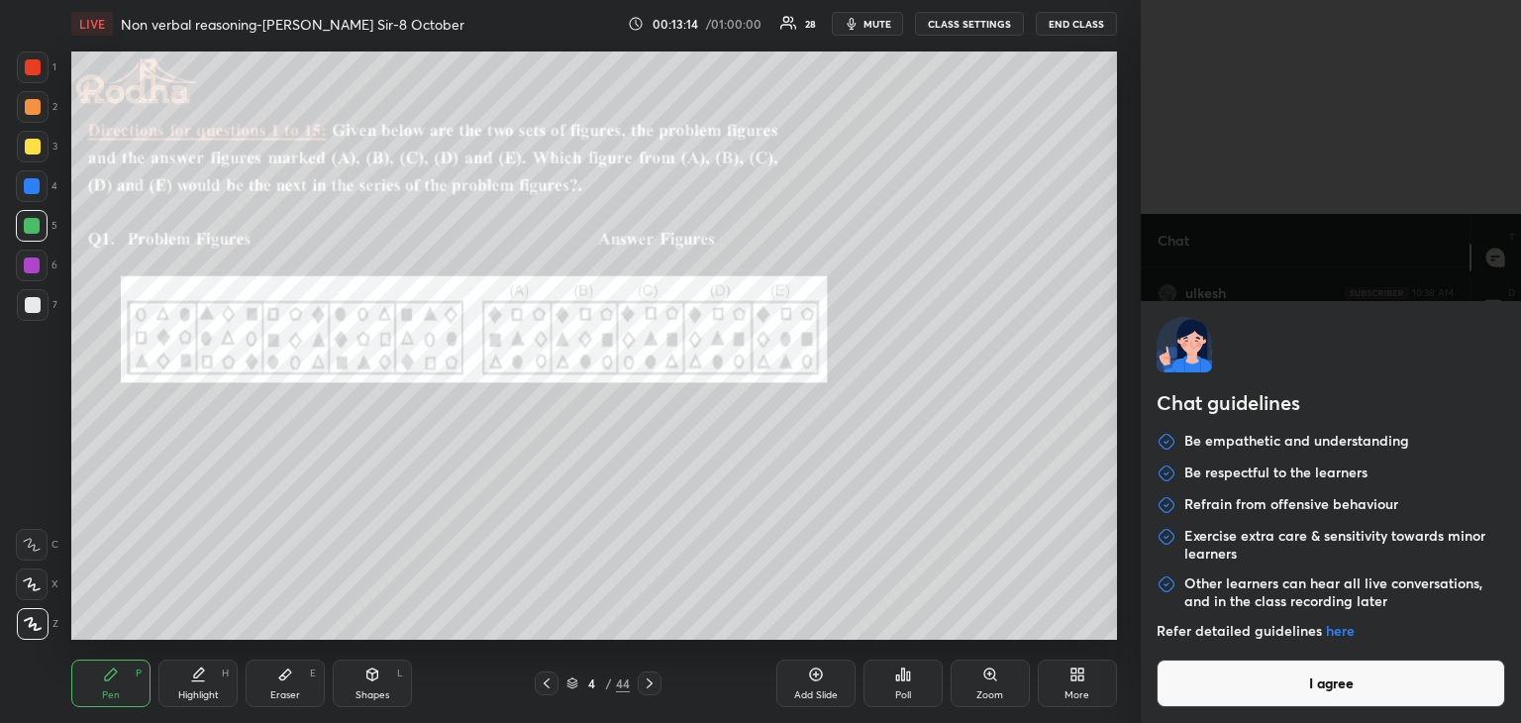
click at [1346, 703] on button "I agree" at bounding box center [1330, 683] width 349 height 48
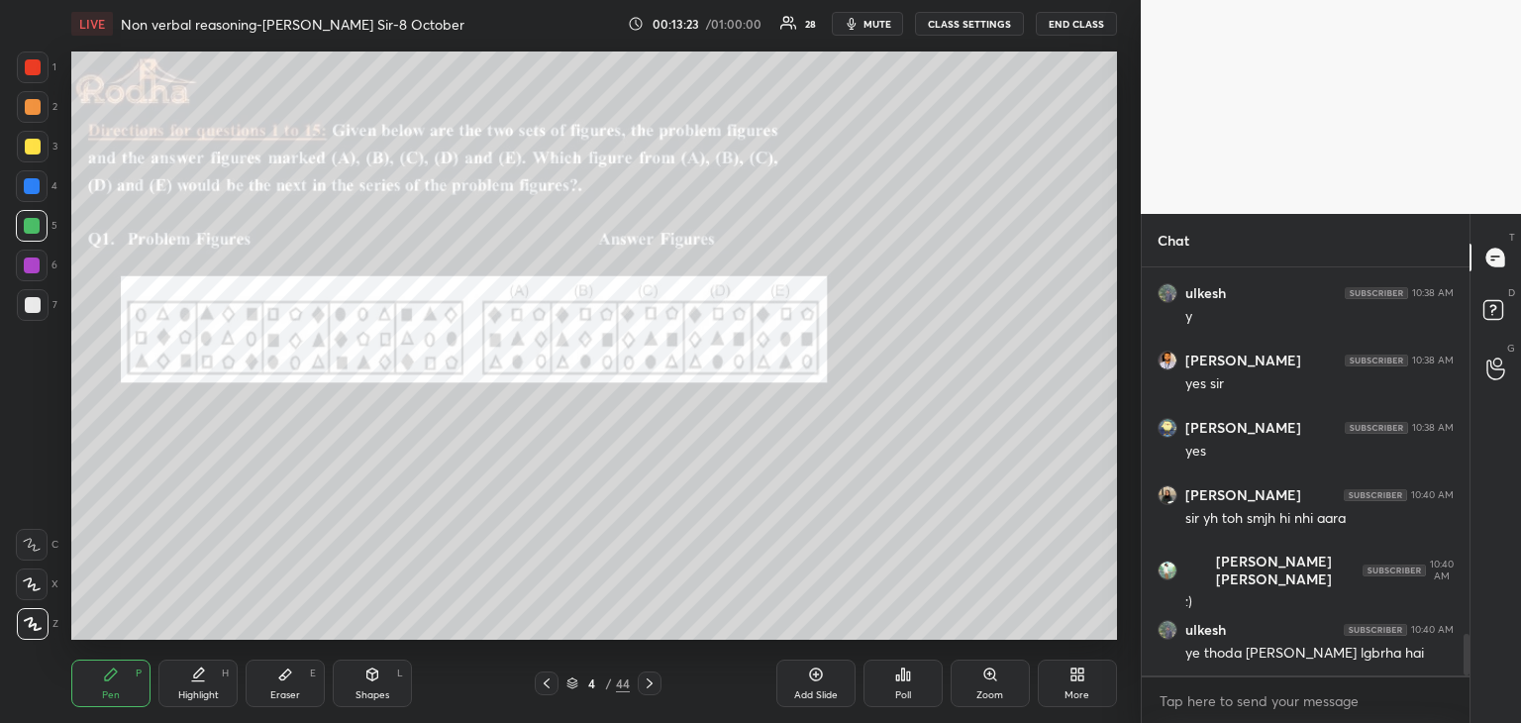
click at [30, 266] on div at bounding box center [32, 265] width 16 height 16
click at [36, 191] on div at bounding box center [32, 186] width 16 height 16
click at [267, 684] on div "Eraser E" at bounding box center [285, 683] width 79 height 48
click at [114, 677] on icon at bounding box center [111, 674] width 16 height 16
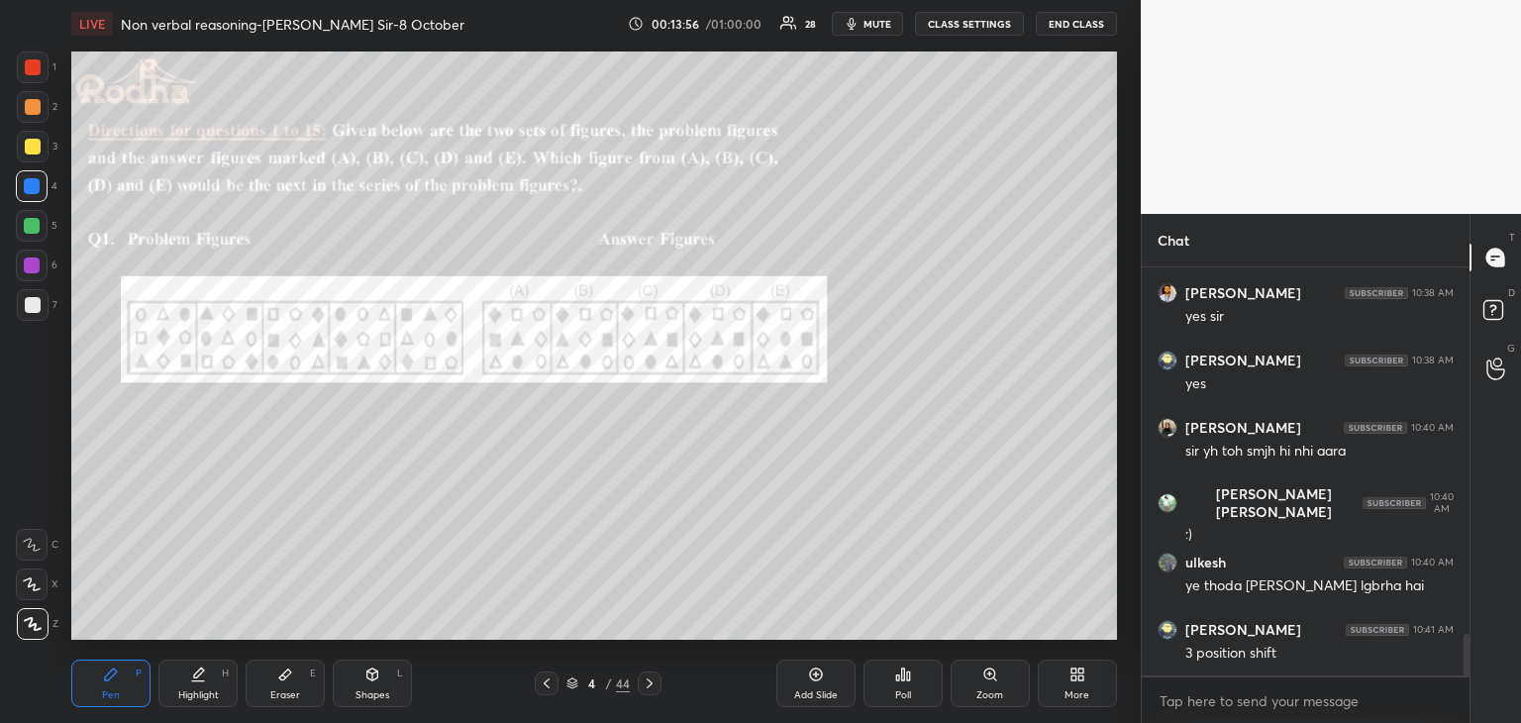
click at [293, 688] on div "Eraser E" at bounding box center [285, 683] width 79 height 48
click at [107, 674] on icon at bounding box center [111, 674] width 12 height 12
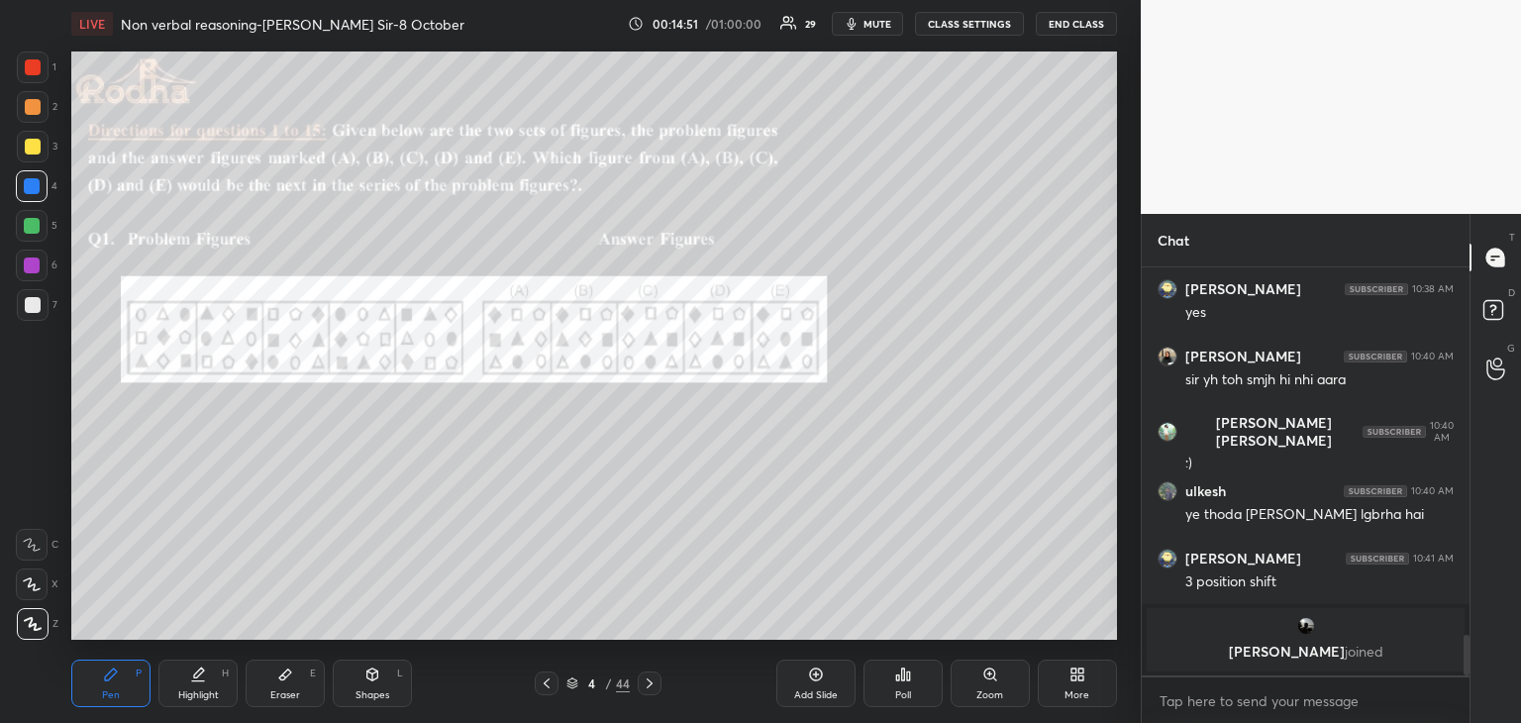
click at [289, 677] on icon at bounding box center [285, 674] width 16 height 16
click at [116, 686] on div "Pen P" at bounding box center [110, 683] width 79 height 48
click at [37, 150] on div at bounding box center [33, 147] width 16 height 16
click at [40, 178] on div at bounding box center [32, 186] width 32 height 32
click at [36, 144] on div at bounding box center [33, 147] width 16 height 16
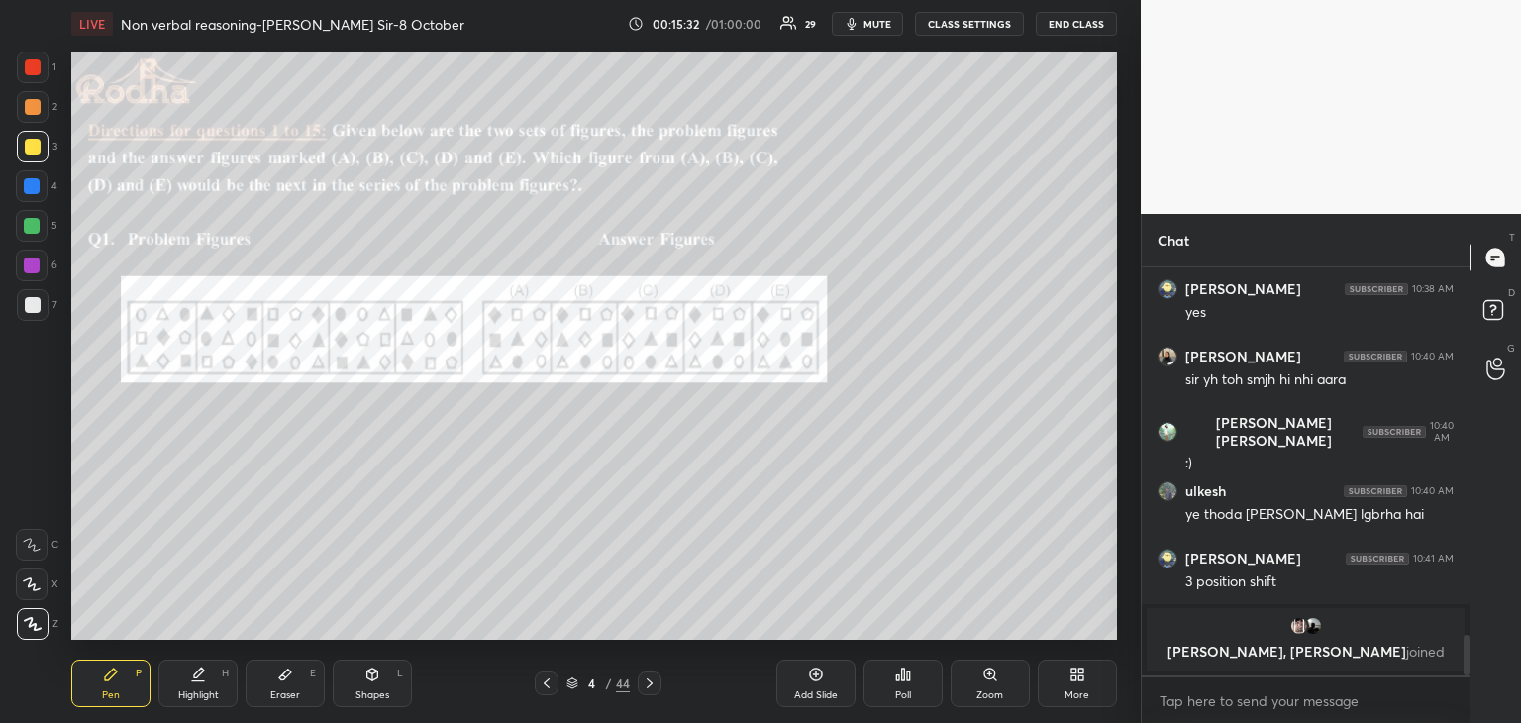
click at [34, 227] on div at bounding box center [32, 226] width 16 height 16
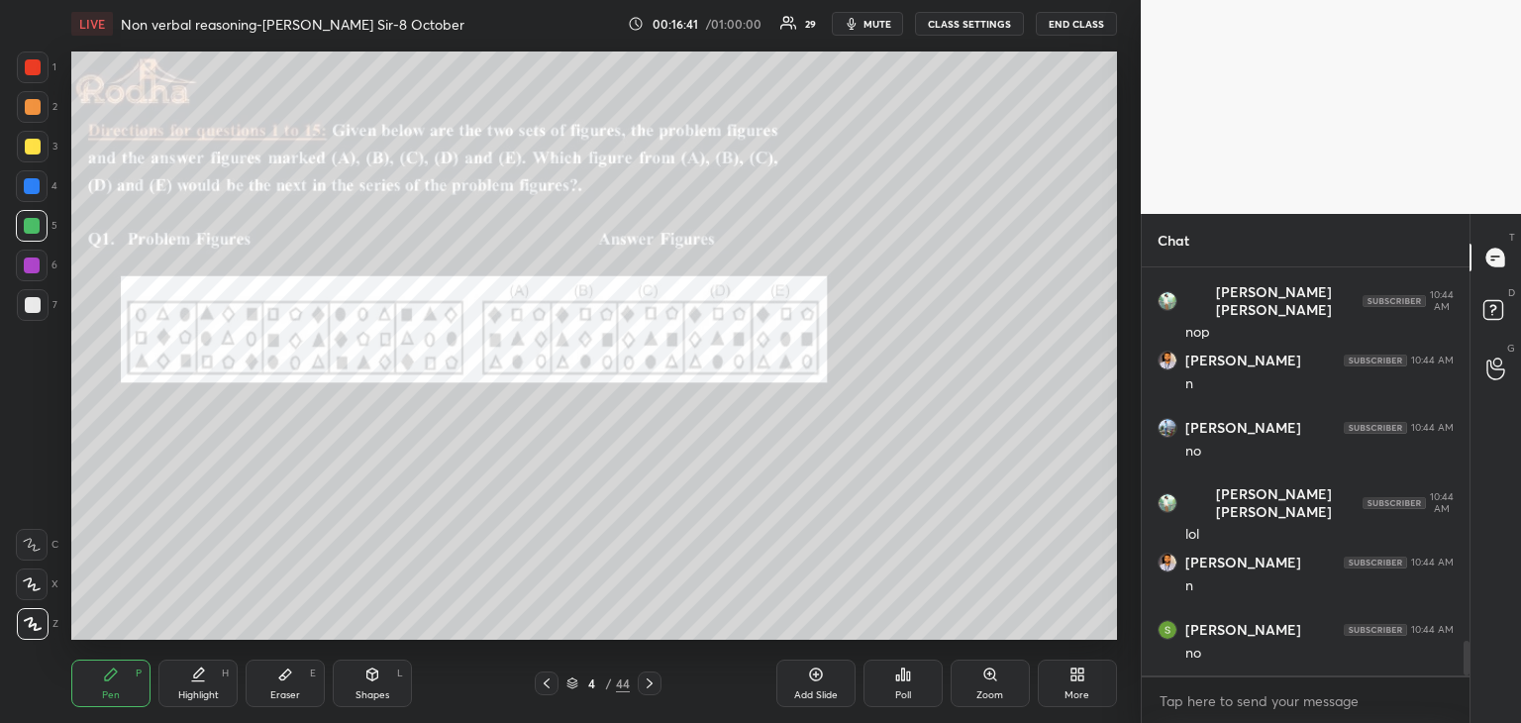
scroll to position [4459, 0]
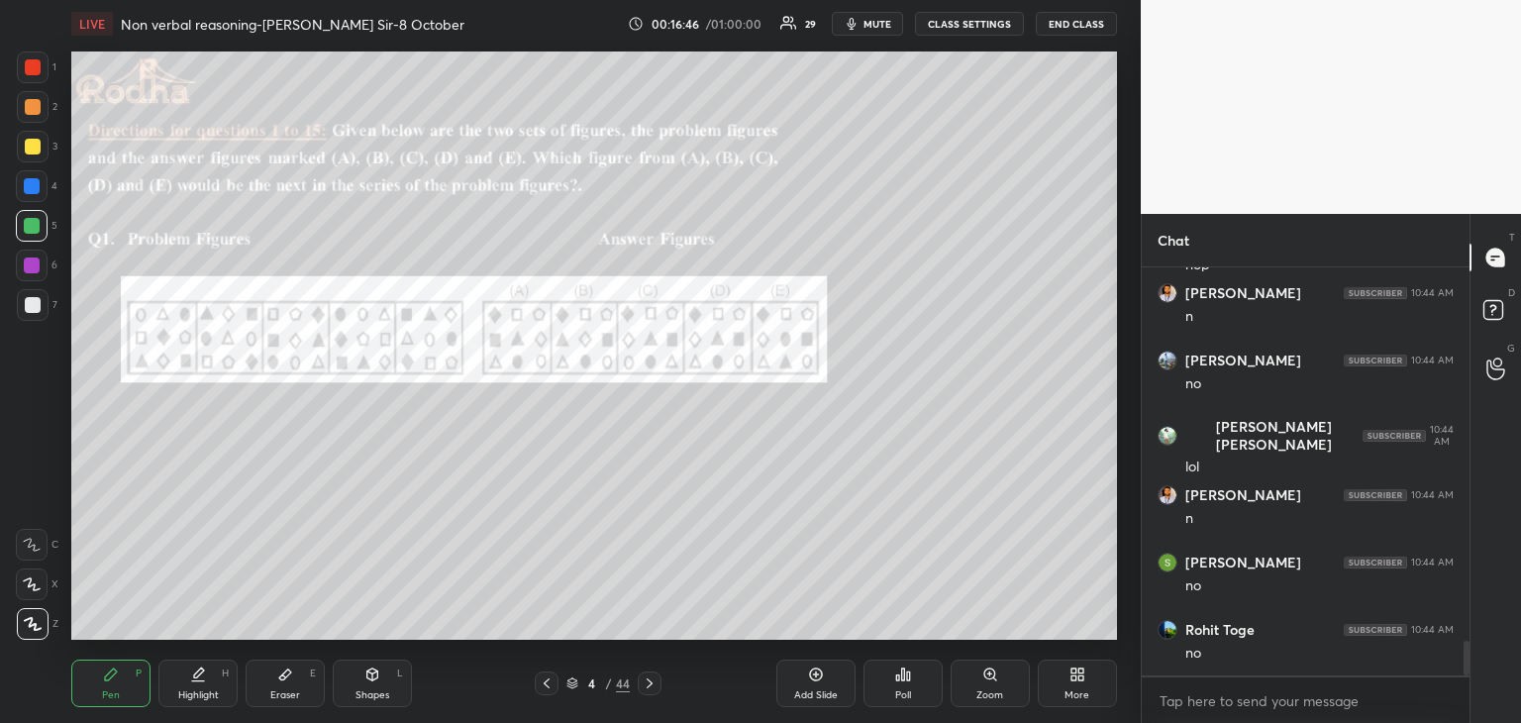
click at [300, 671] on div "Eraser E" at bounding box center [285, 683] width 79 height 48
click at [122, 690] on div "Pen P" at bounding box center [110, 683] width 79 height 48
click at [33, 146] on div at bounding box center [33, 147] width 16 height 16
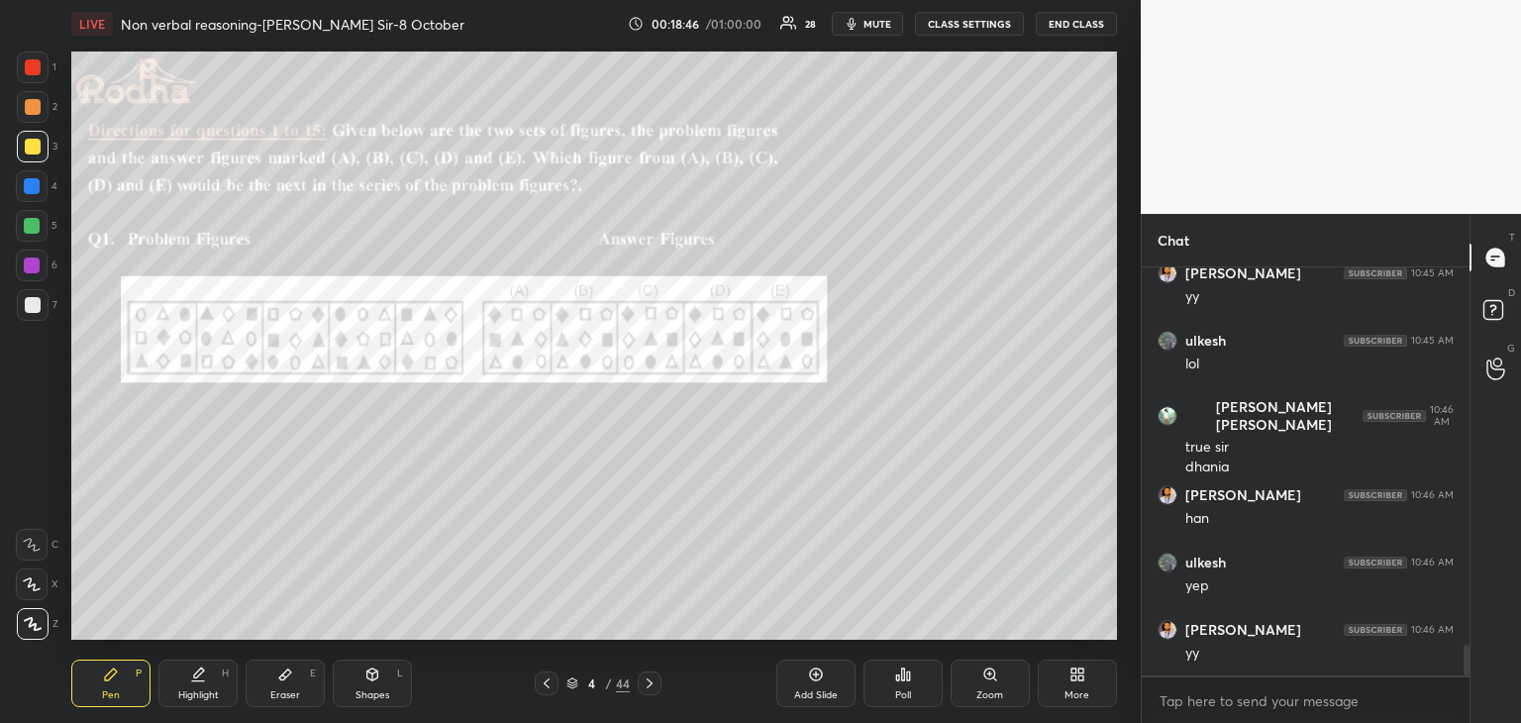
scroll to position [5085, 0]
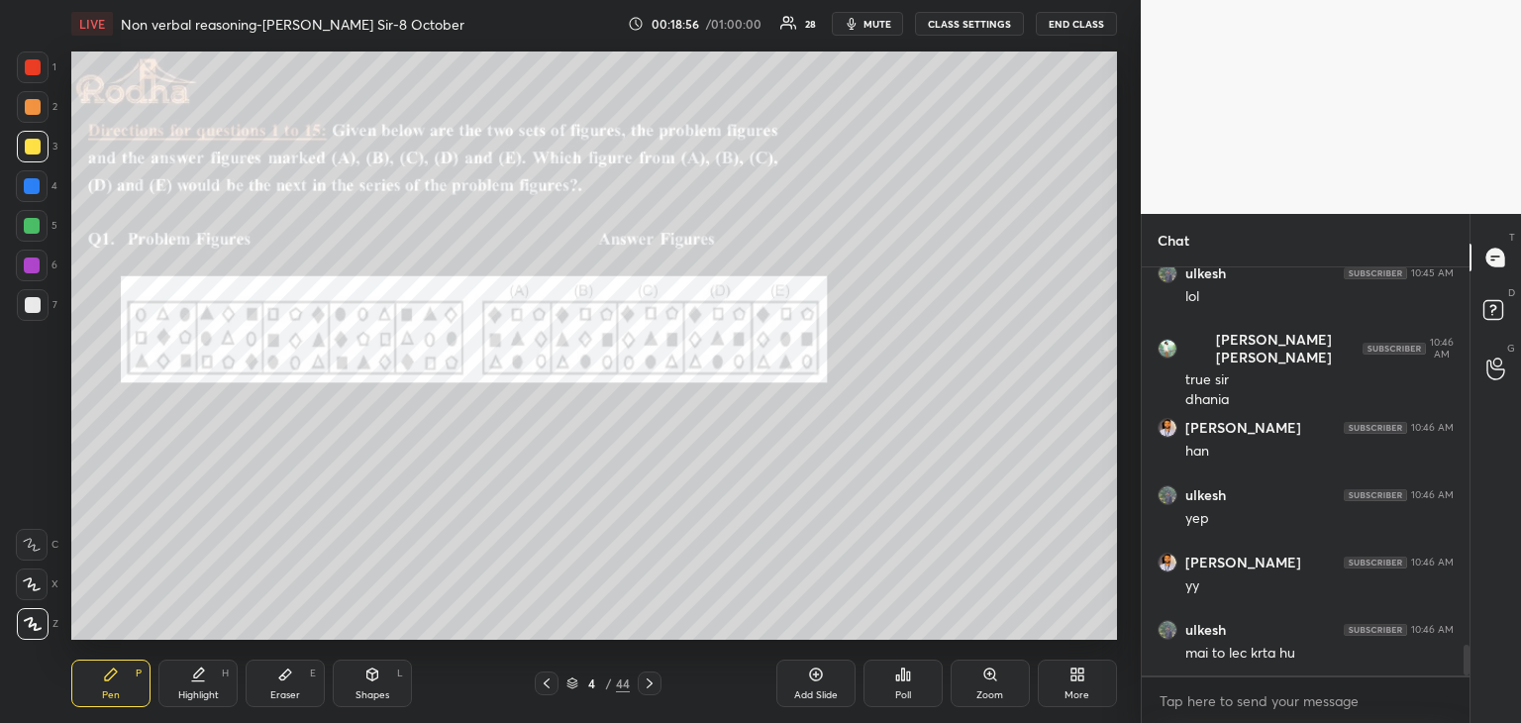
click at [649, 684] on icon at bounding box center [650, 683] width 16 height 16
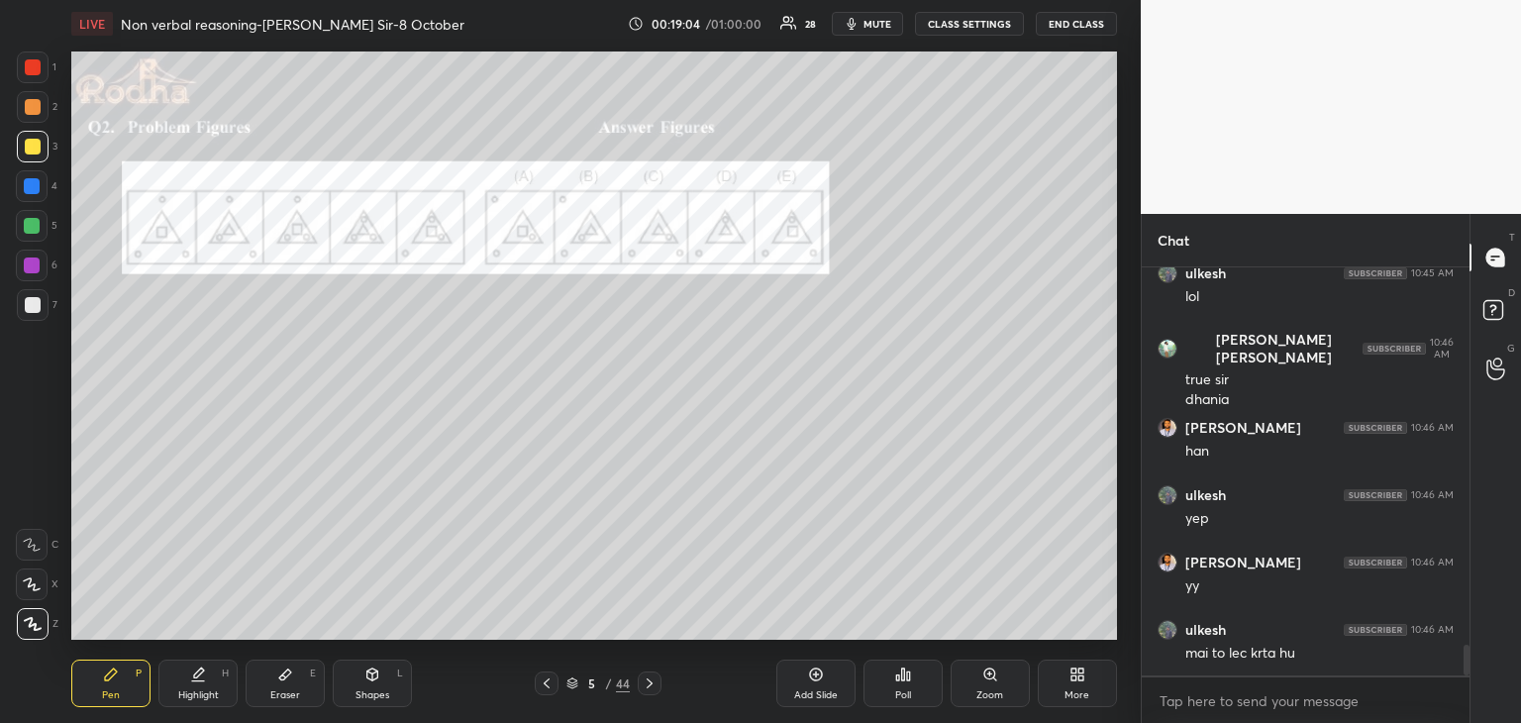
click at [909, 681] on icon at bounding box center [903, 674] width 16 height 16
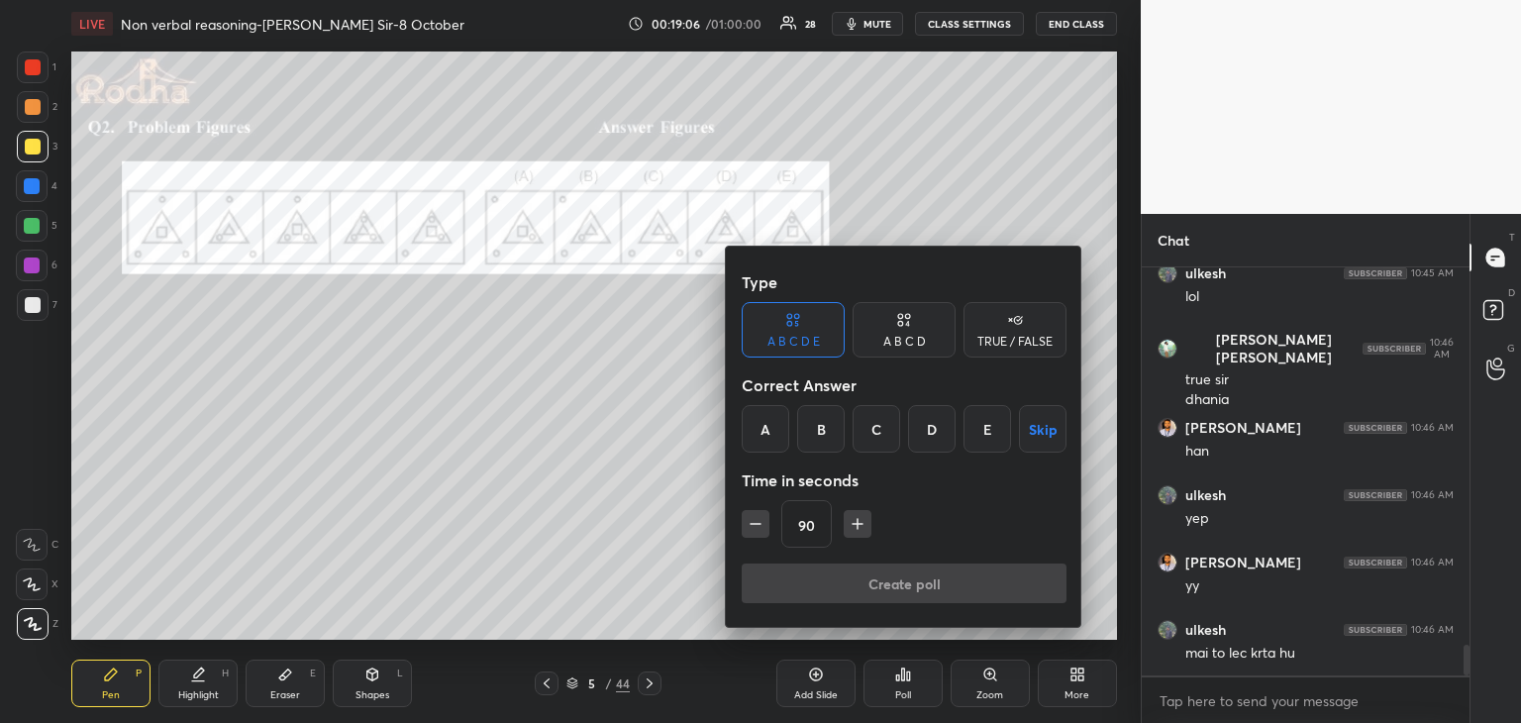
click at [1000, 425] on div "E" at bounding box center [987, 429] width 48 height 48
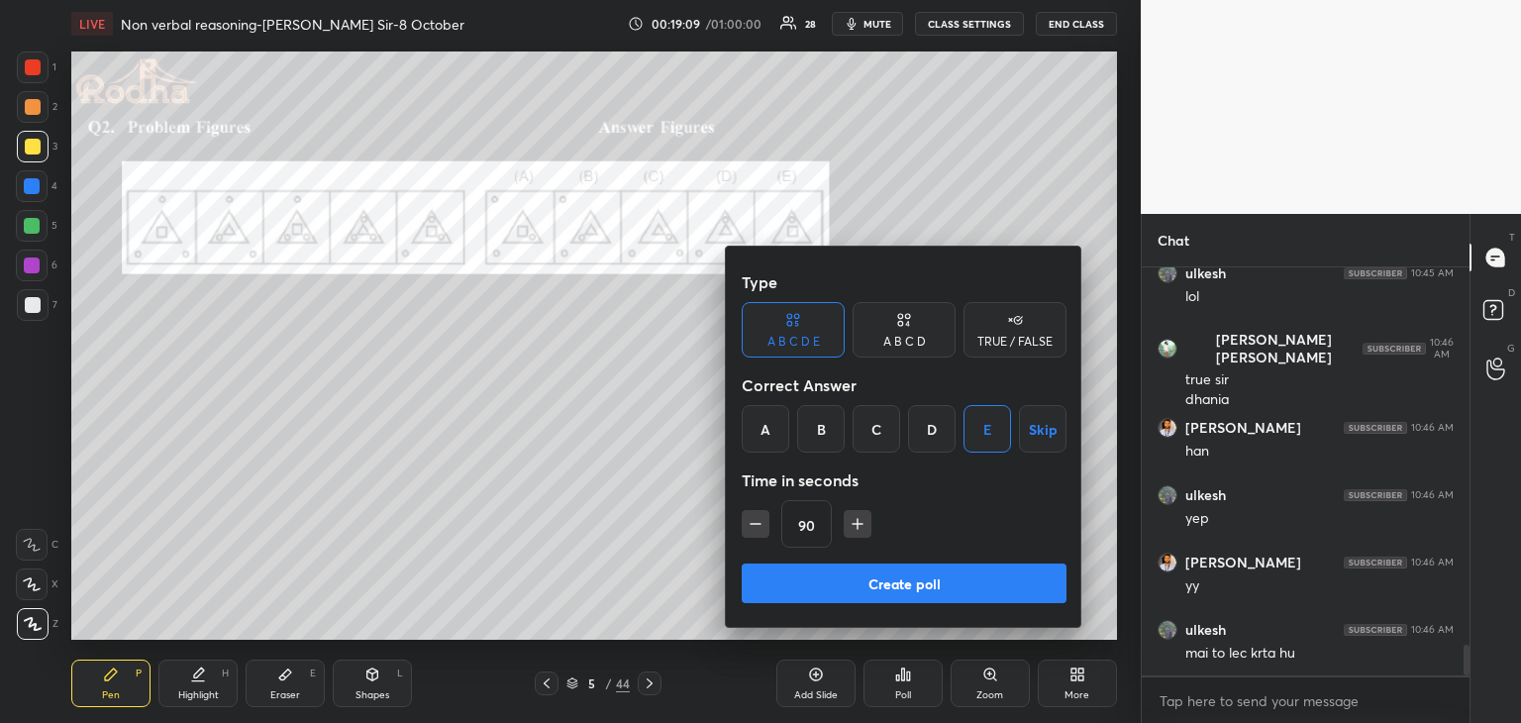
click at [947, 588] on button "Create poll" at bounding box center [904, 583] width 325 height 40
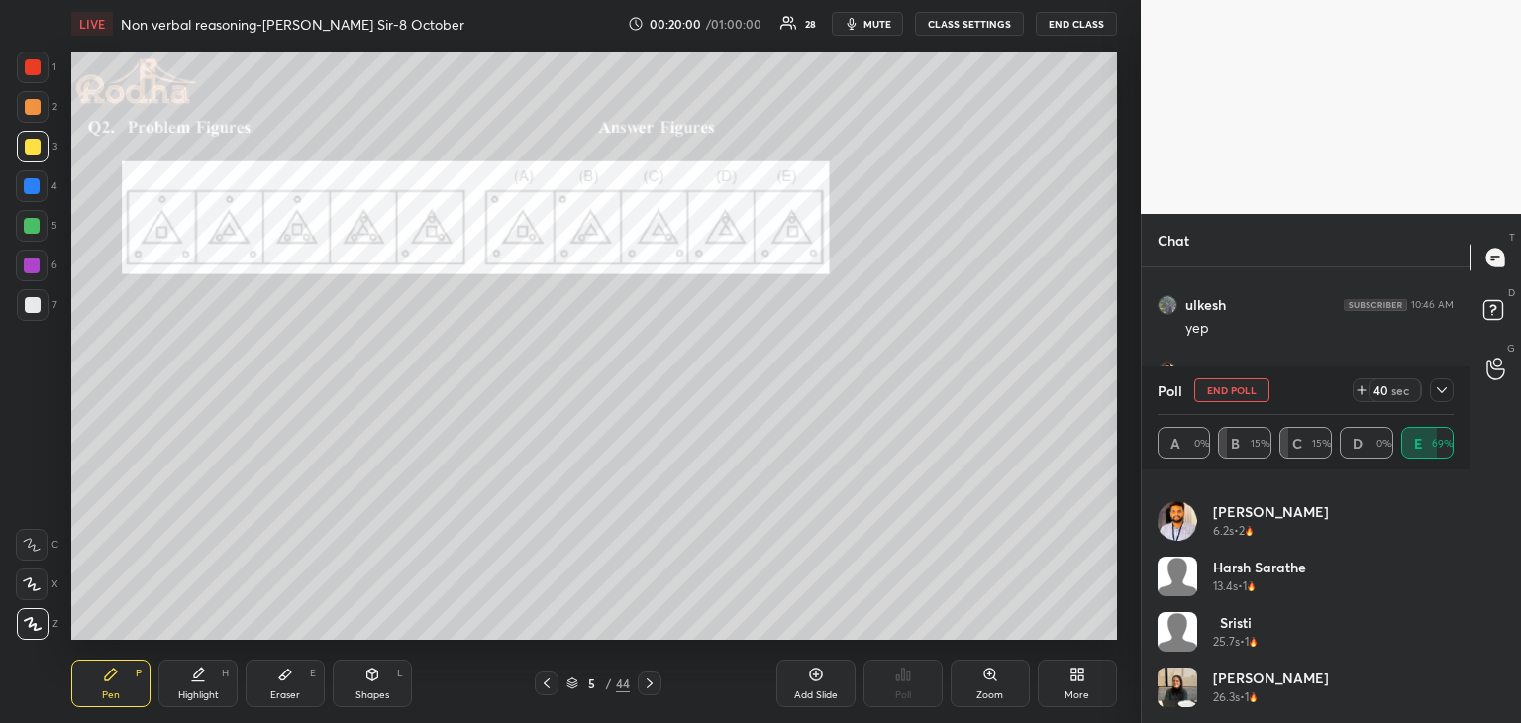
scroll to position [4978, 0]
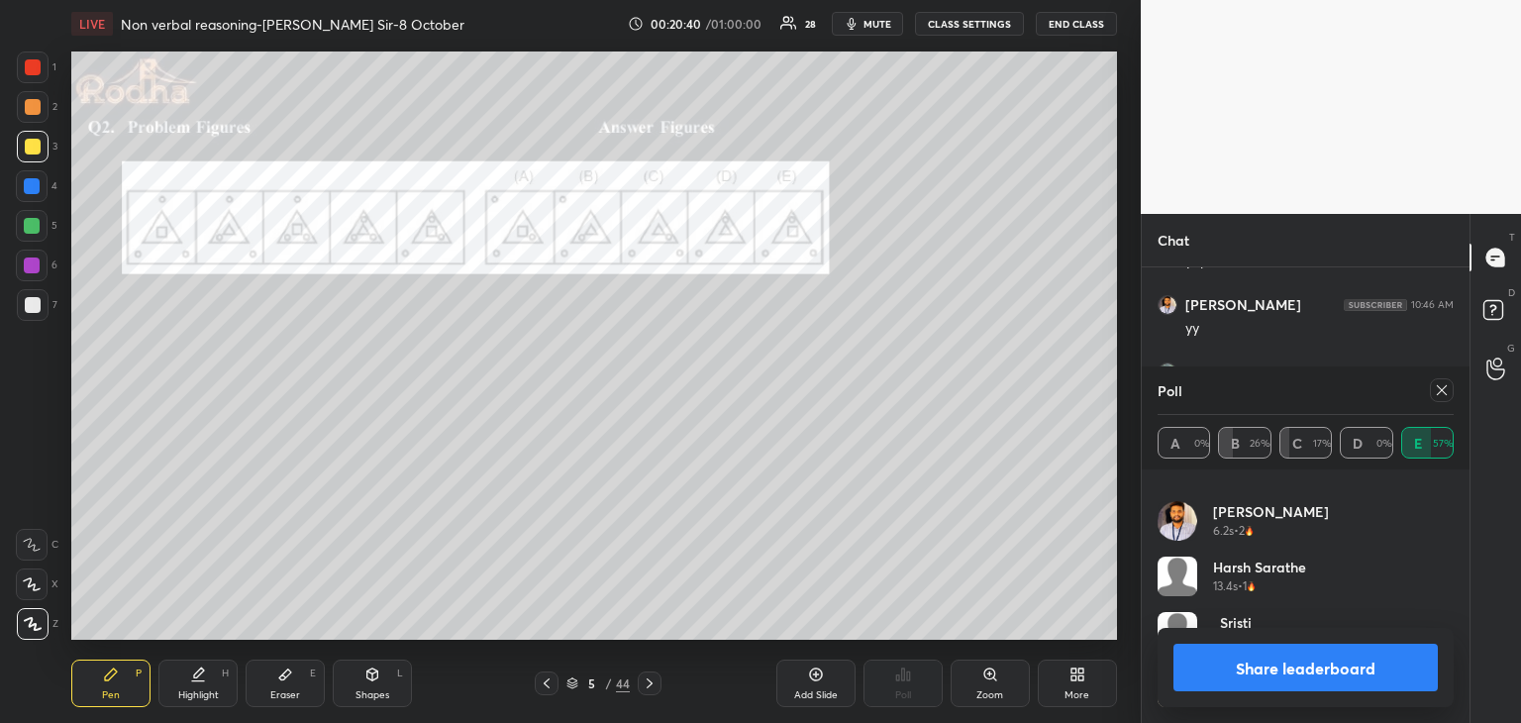
click at [1264, 664] on button "Share leaderboard" at bounding box center [1305, 668] width 264 height 48
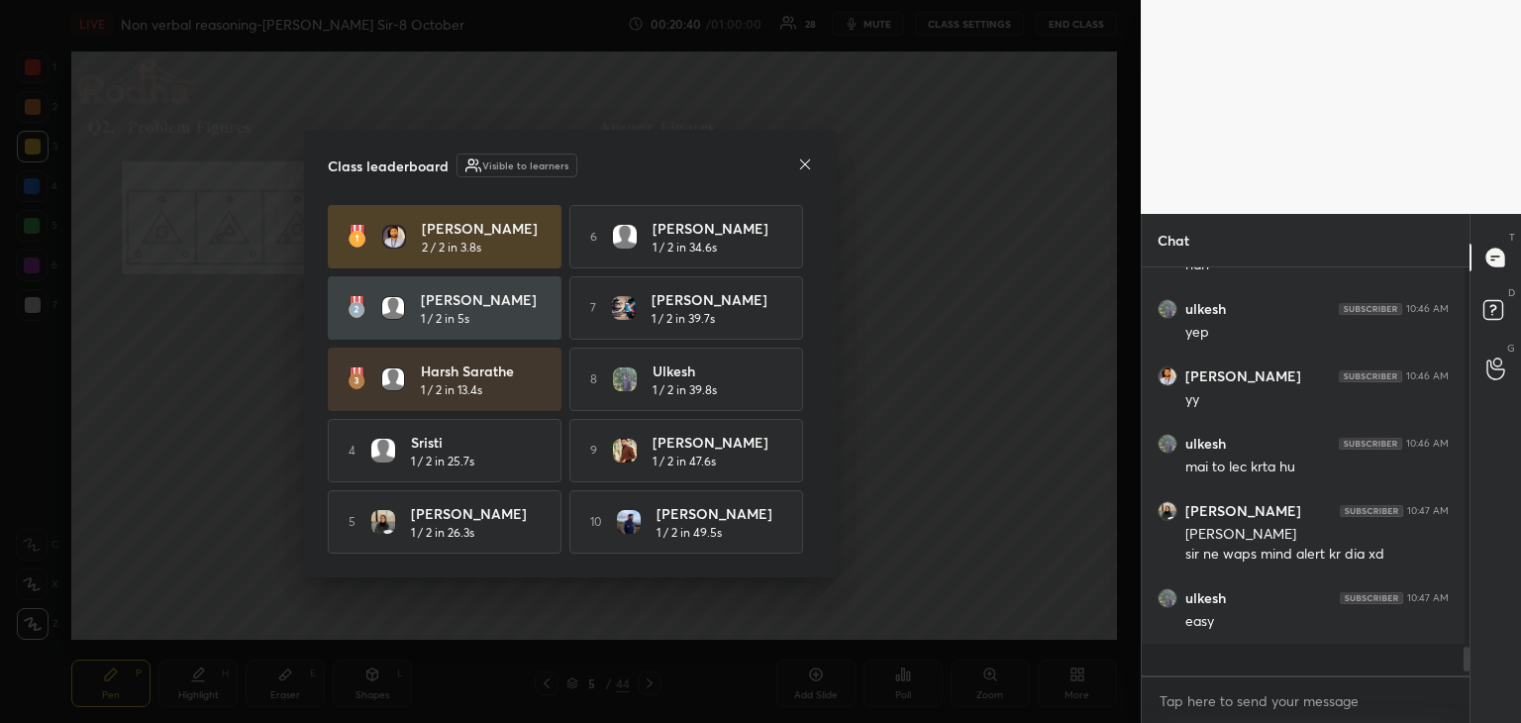
scroll to position [7, 7]
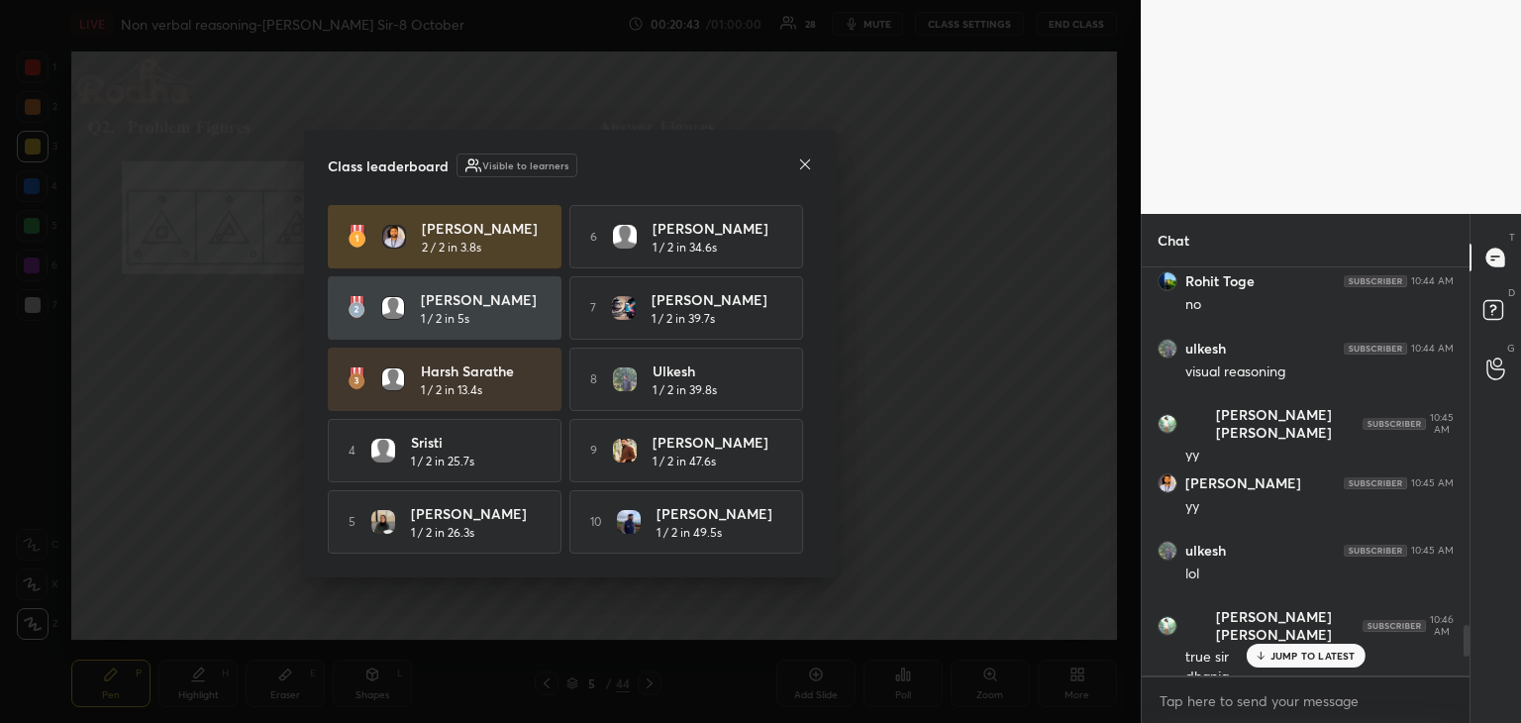
click at [800, 157] on icon at bounding box center [805, 164] width 16 height 16
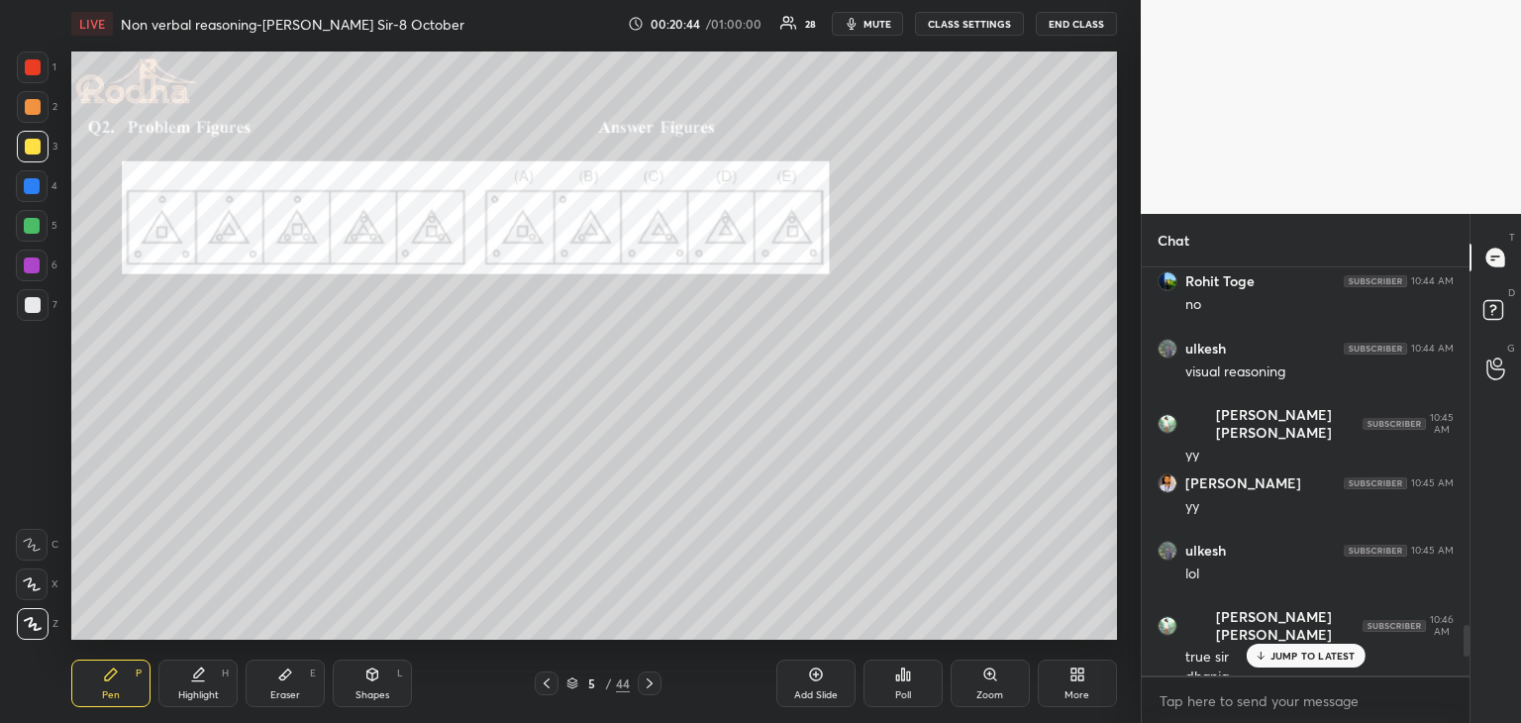
click at [1321, 658] on p "JUMP TO LATEST" at bounding box center [1312, 655] width 85 height 12
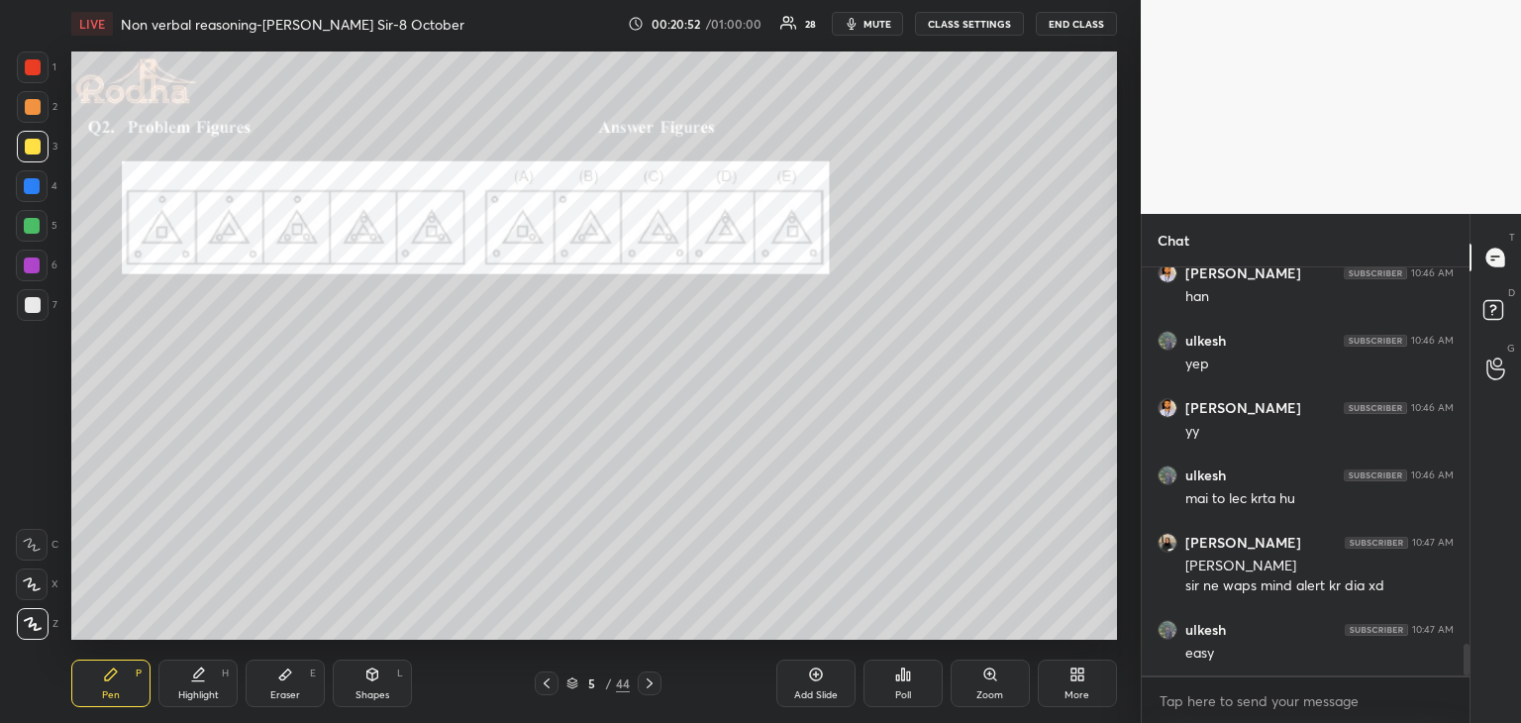
click at [24, 259] on div at bounding box center [32, 265] width 16 height 16
click at [34, 72] on div at bounding box center [33, 67] width 16 height 16
click at [283, 682] on icon at bounding box center [285, 674] width 16 height 16
click at [114, 671] on icon at bounding box center [111, 674] width 12 height 12
click at [35, 190] on div at bounding box center [32, 186] width 16 height 16
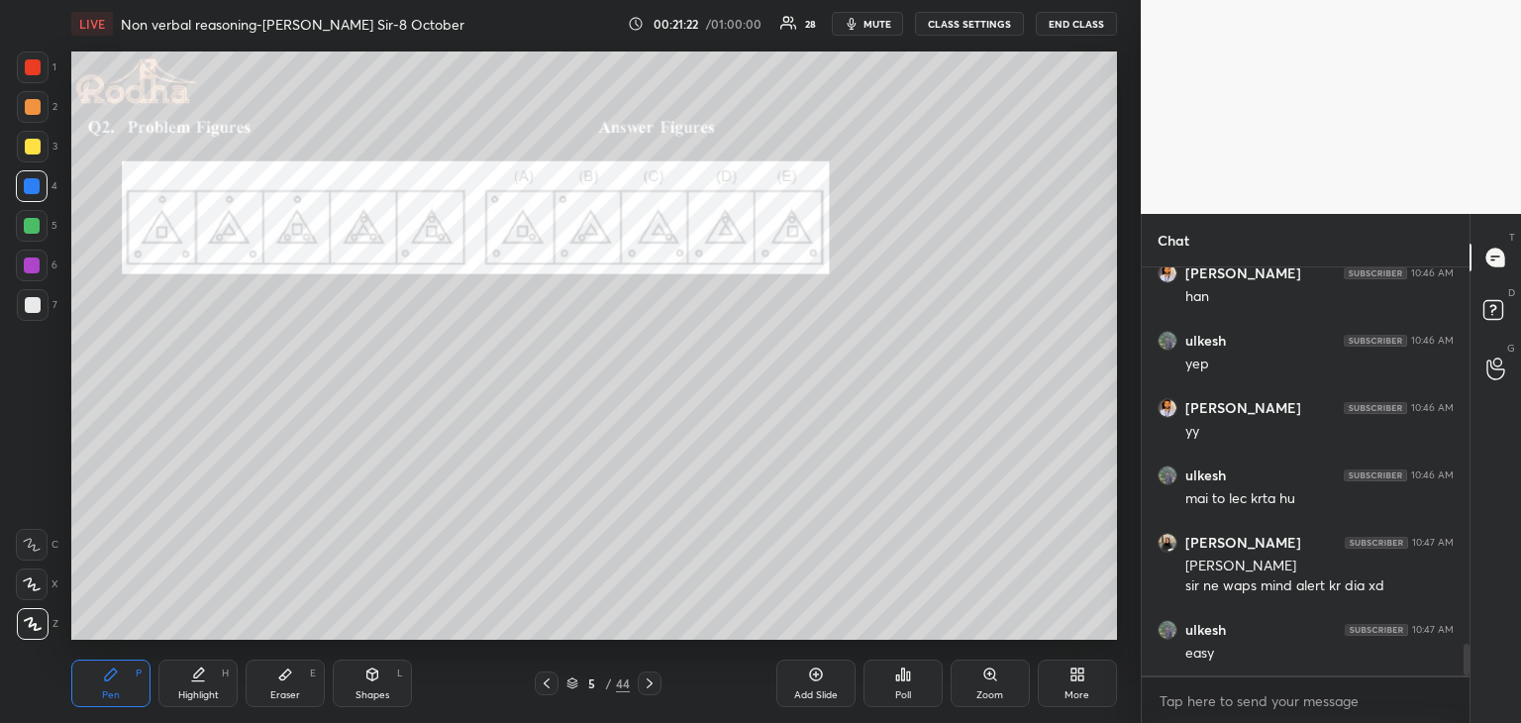
click at [32, 76] on div at bounding box center [33, 67] width 32 height 32
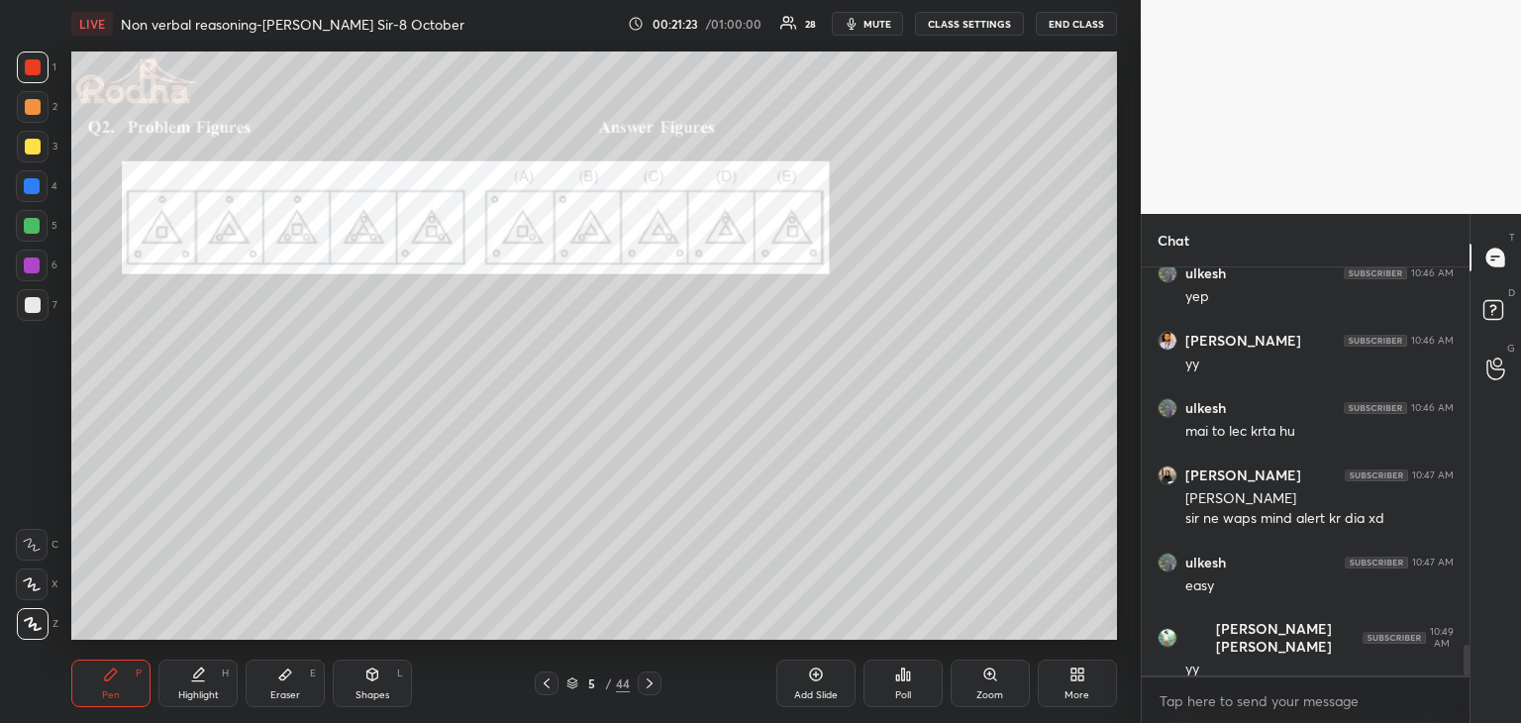
click at [37, 270] on div at bounding box center [32, 265] width 16 height 16
click at [39, 228] on div at bounding box center [32, 226] width 16 height 16
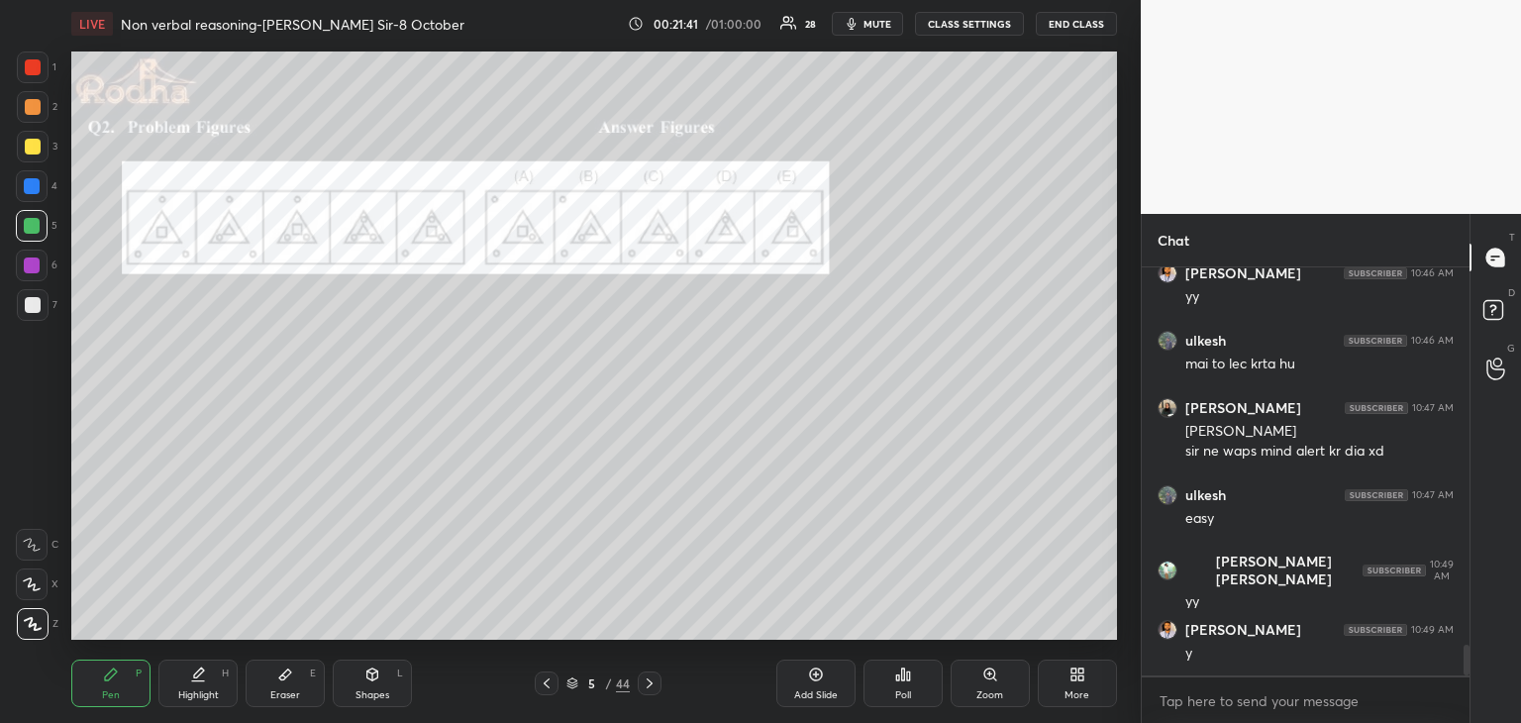
click at [36, 185] on div at bounding box center [32, 186] width 16 height 16
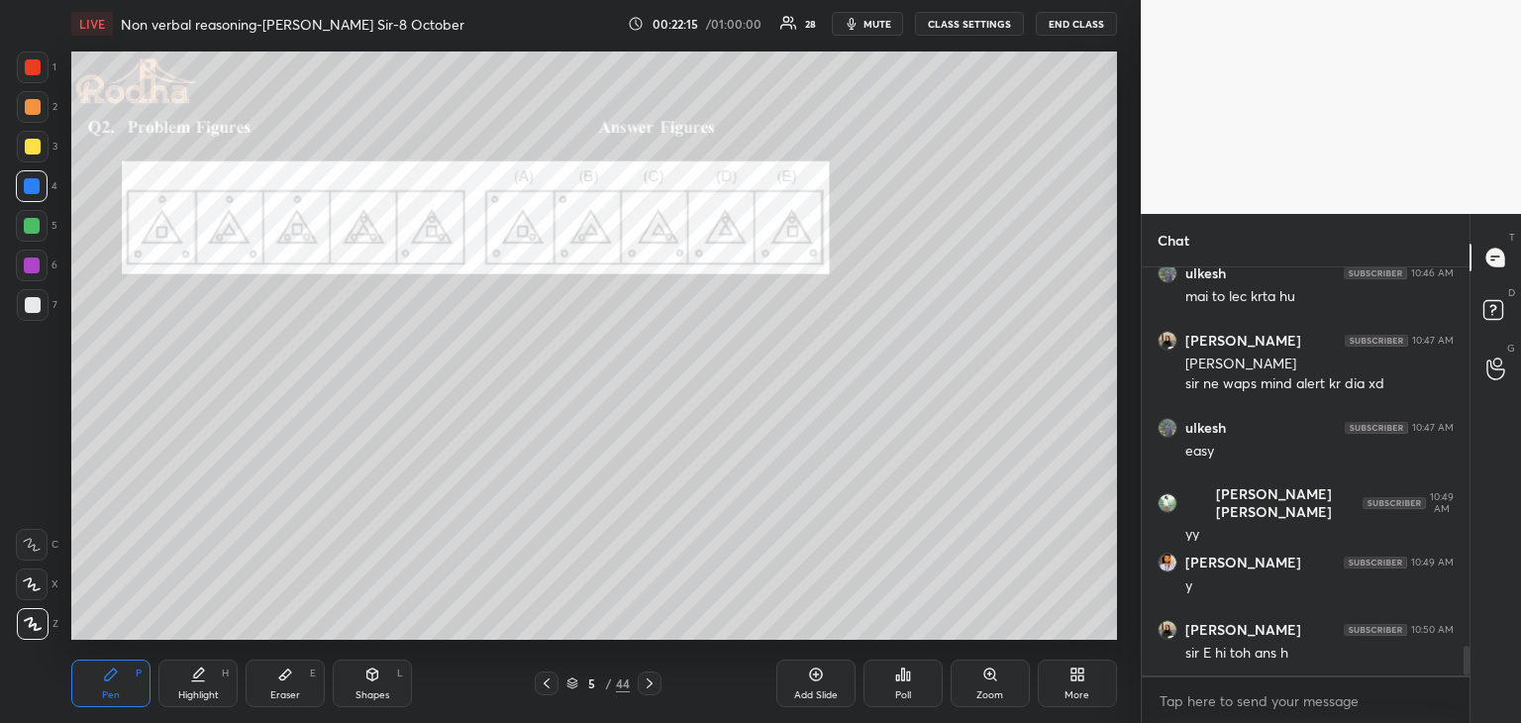
scroll to position [5144, 0]
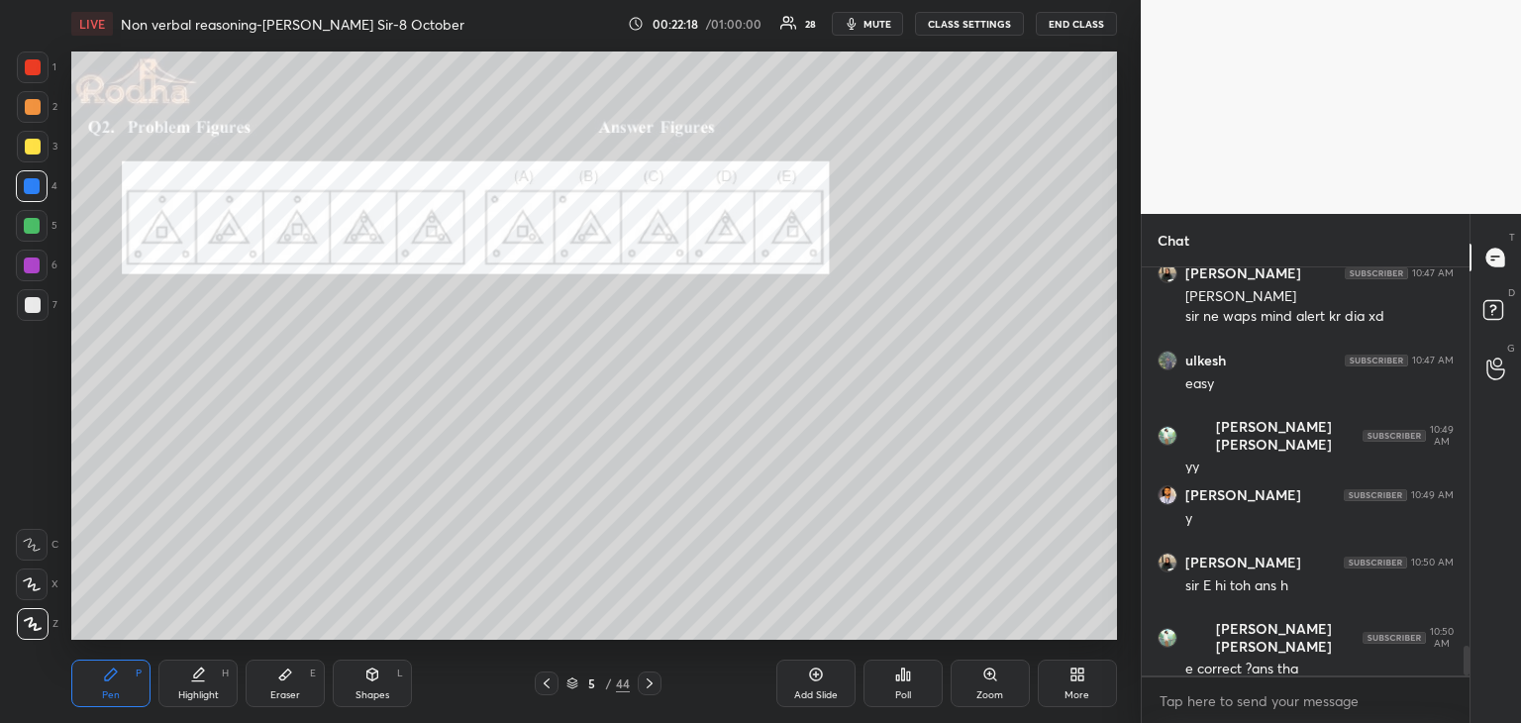
click at [290, 678] on icon at bounding box center [285, 674] width 16 height 16
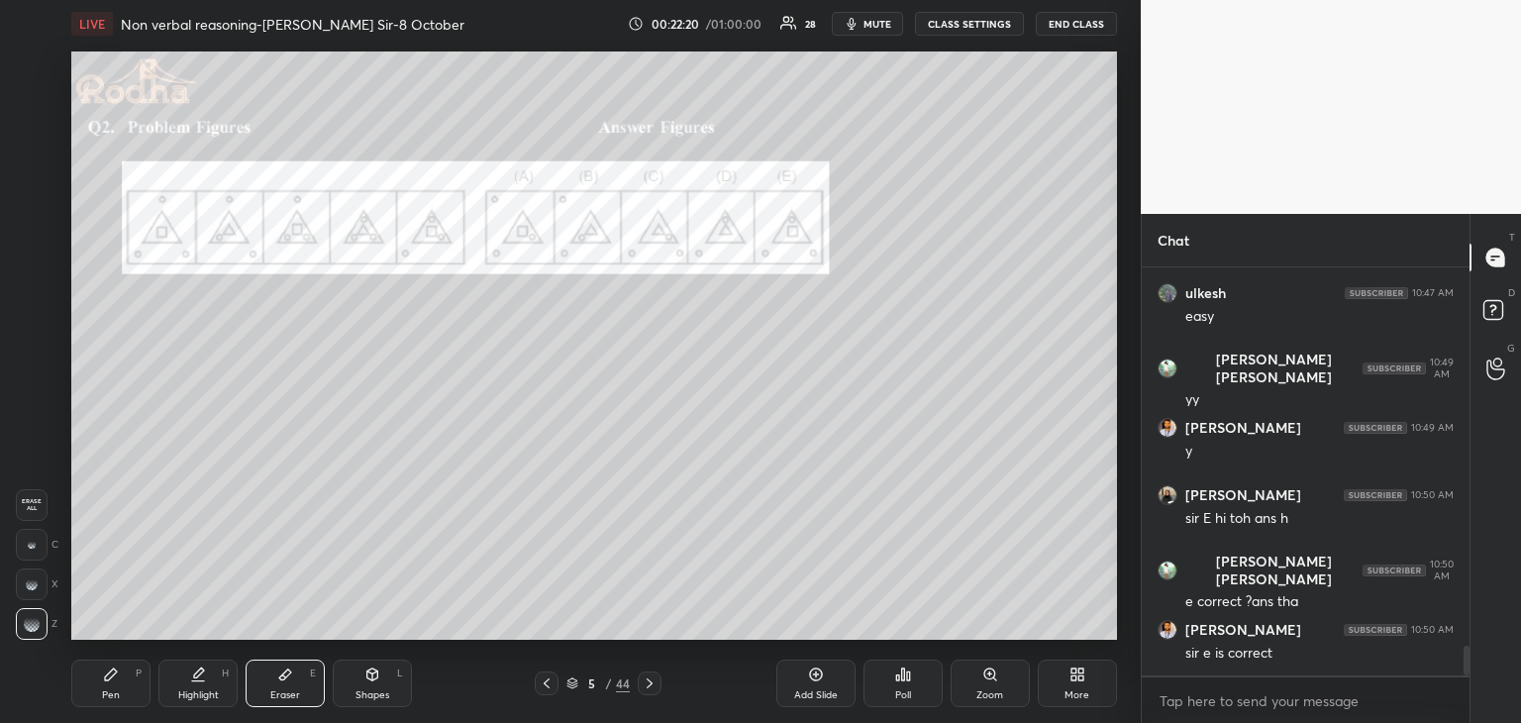
scroll to position [5279, 0]
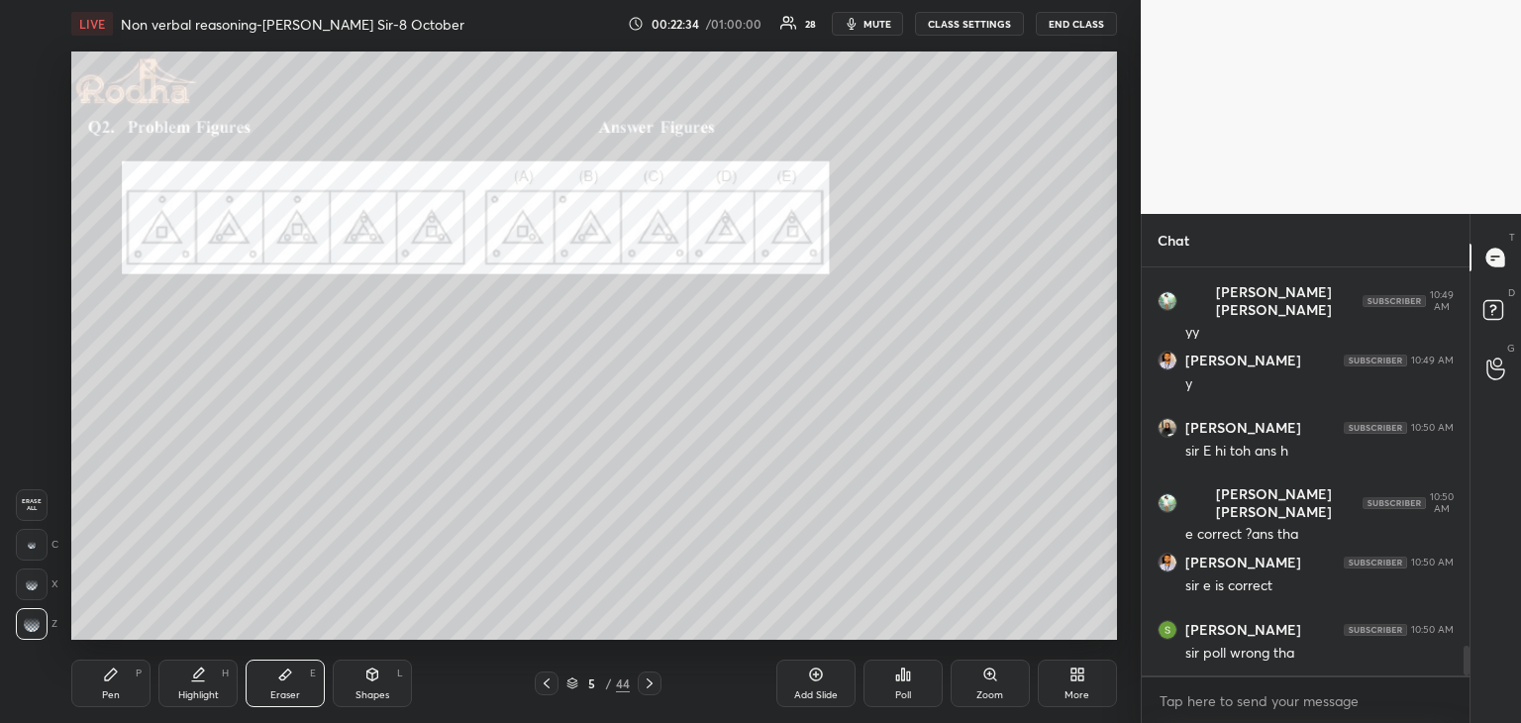
click at [115, 677] on icon at bounding box center [111, 674] width 16 height 16
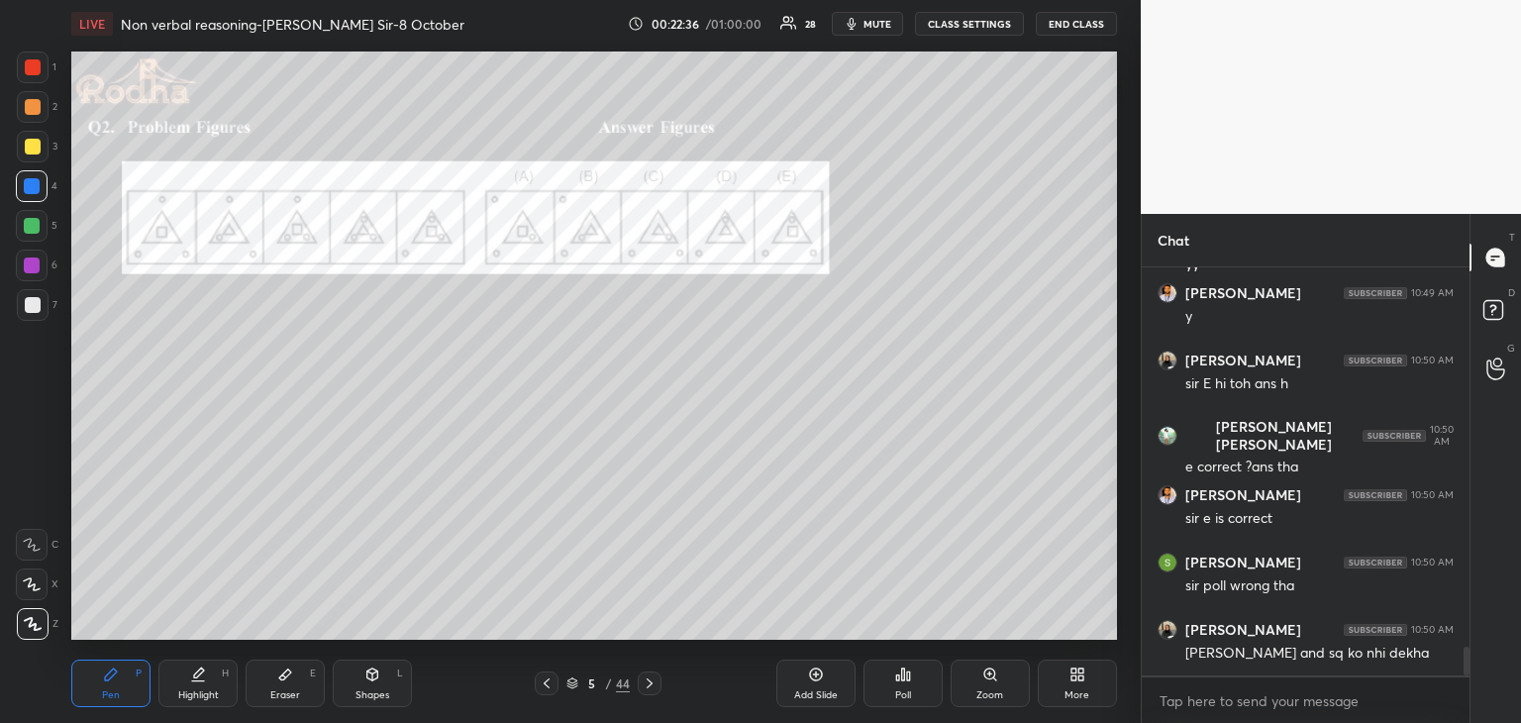
click at [31, 68] on div at bounding box center [33, 67] width 16 height 16
click at [29, 150] on div at bounding box center [33, 147] width 16 height 16
click at [41, 195] on div at bounding box center [32, 186] width 32 height 32
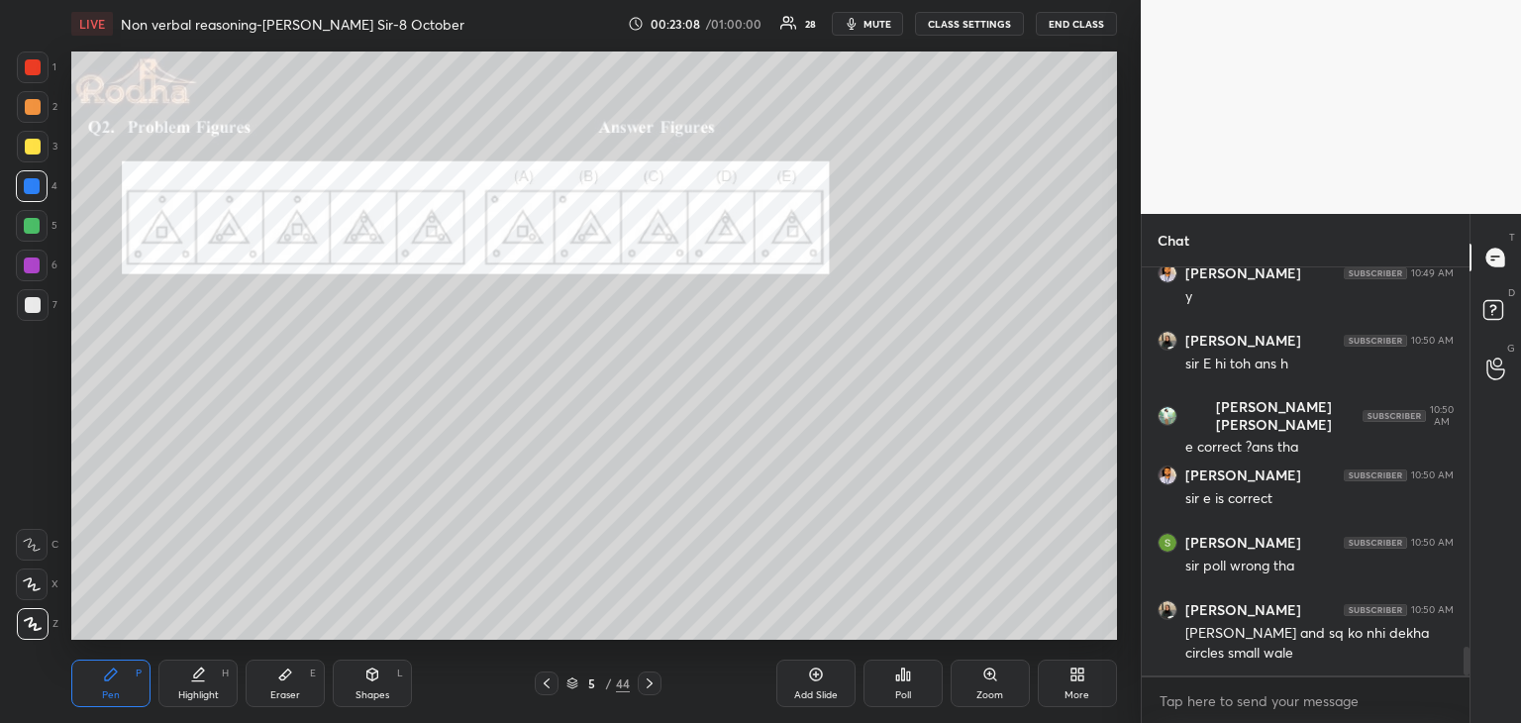
scroll to position [5451, 0]
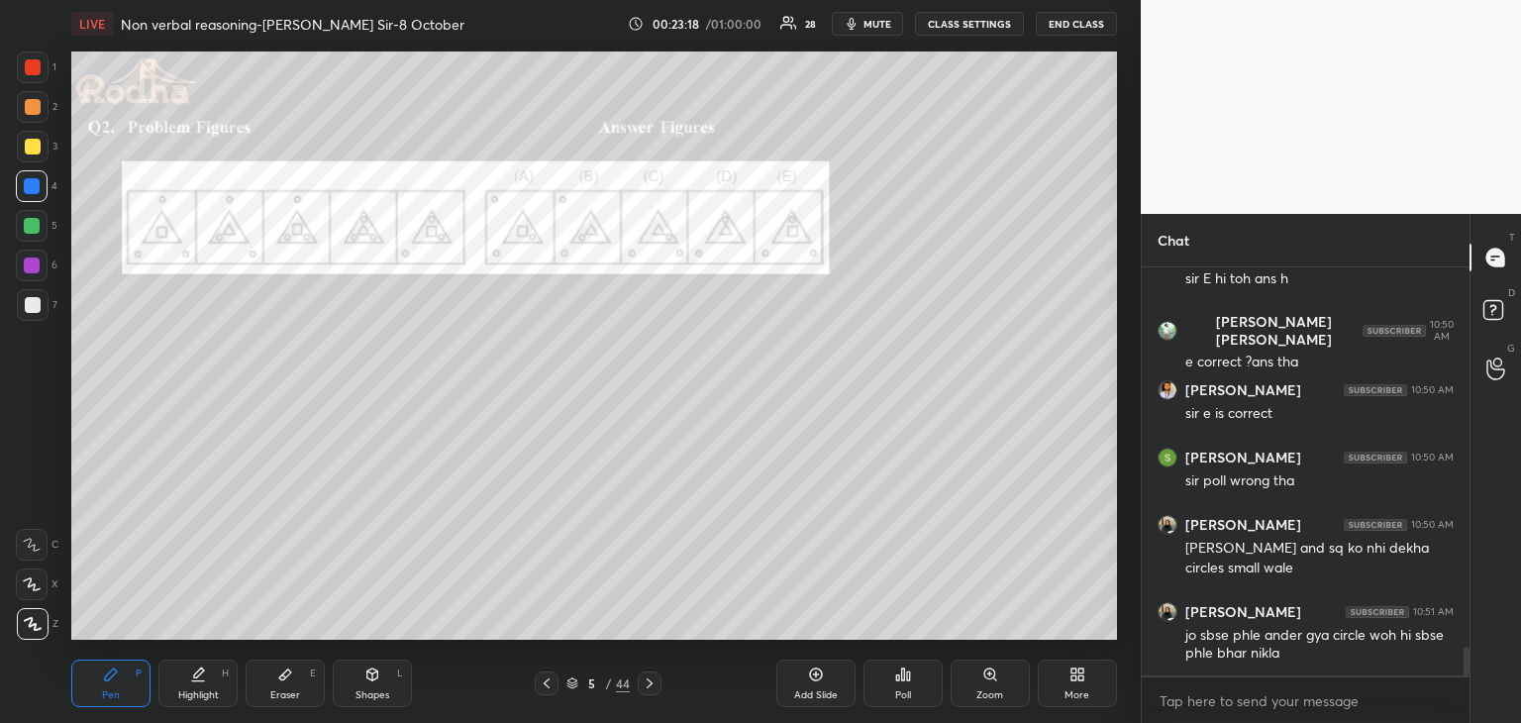
click at [32, 154] on div at bounding box center [33, 147] width 16 height 16
click at [289, 680] on icon at bounding box center [285, 674] width 16 height 16
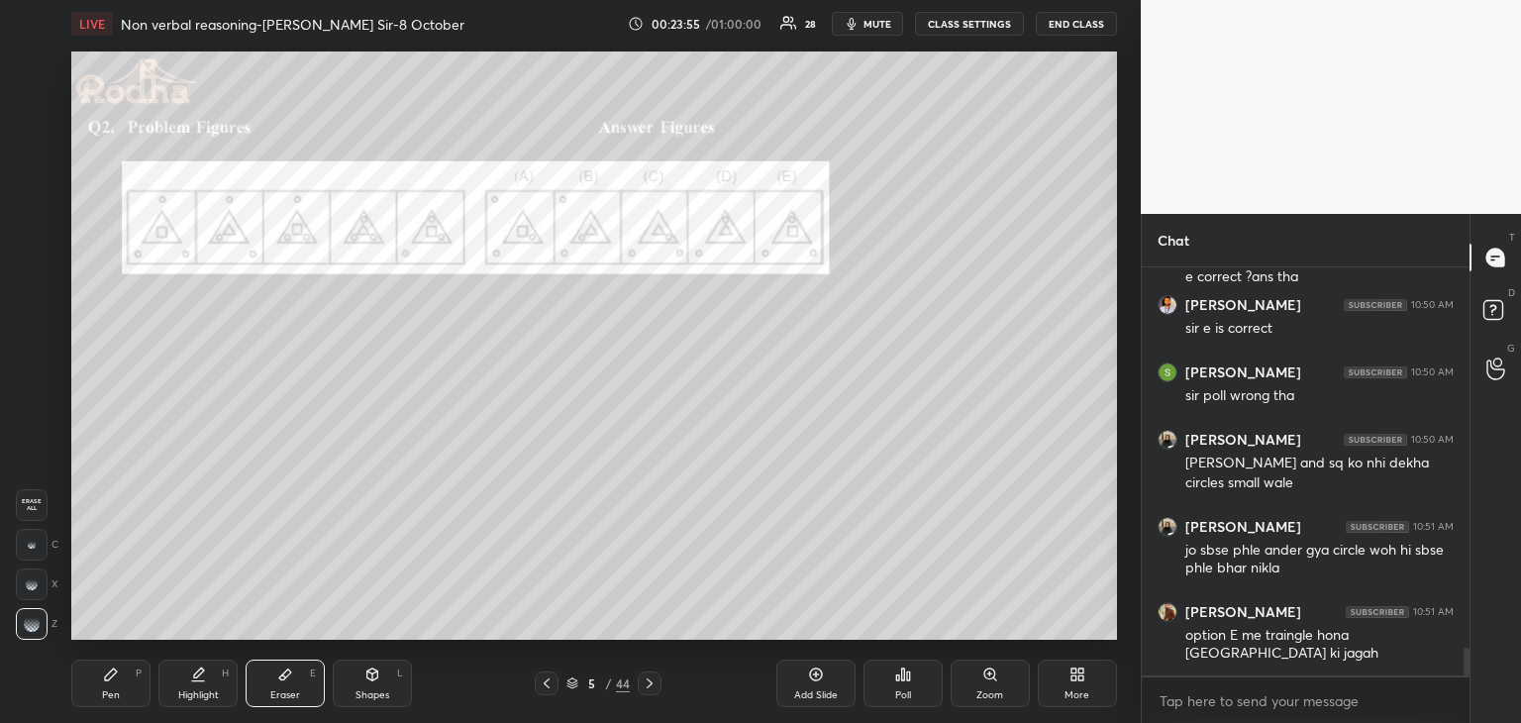
click at [150, 685] on div "Pen P" at bounding box center [110, 683] width 79 height 48
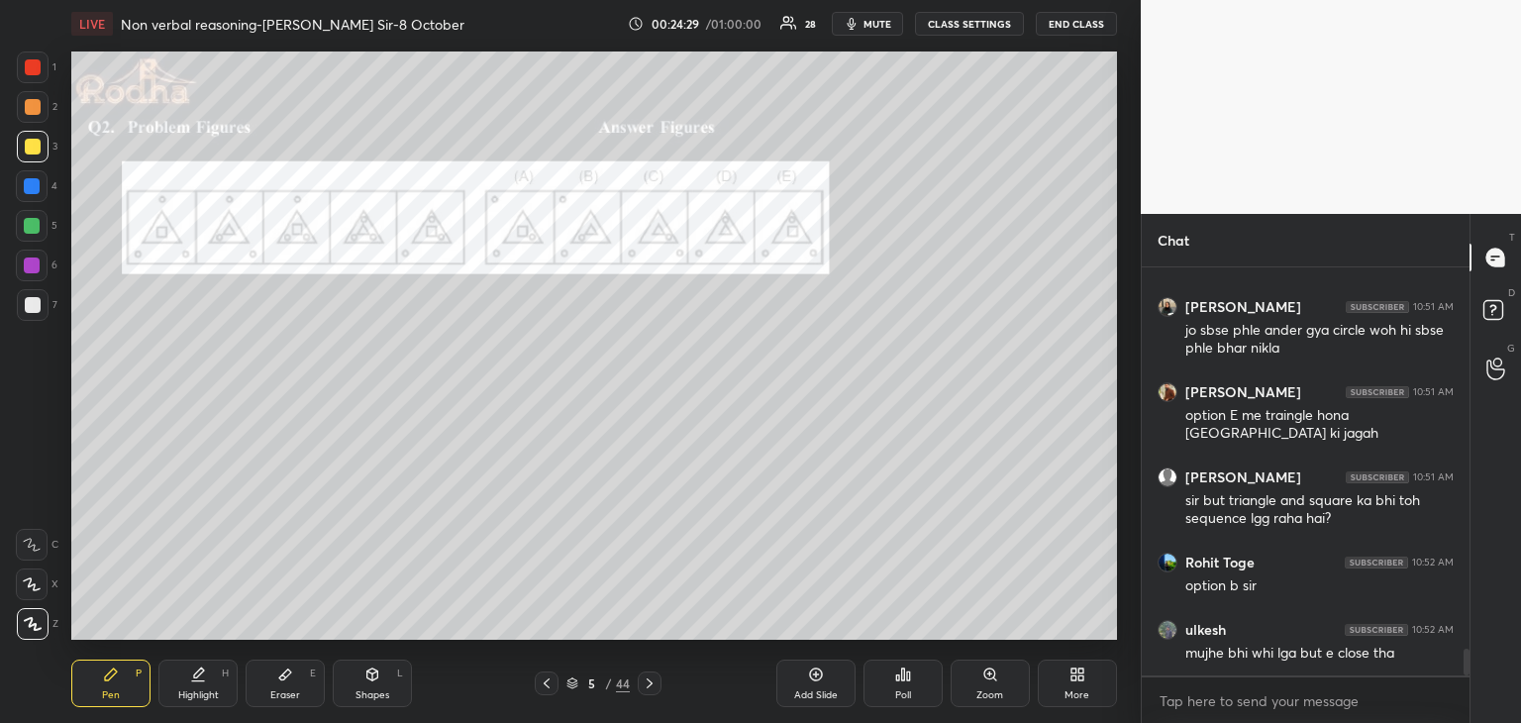
scroll to position [5841, 0]
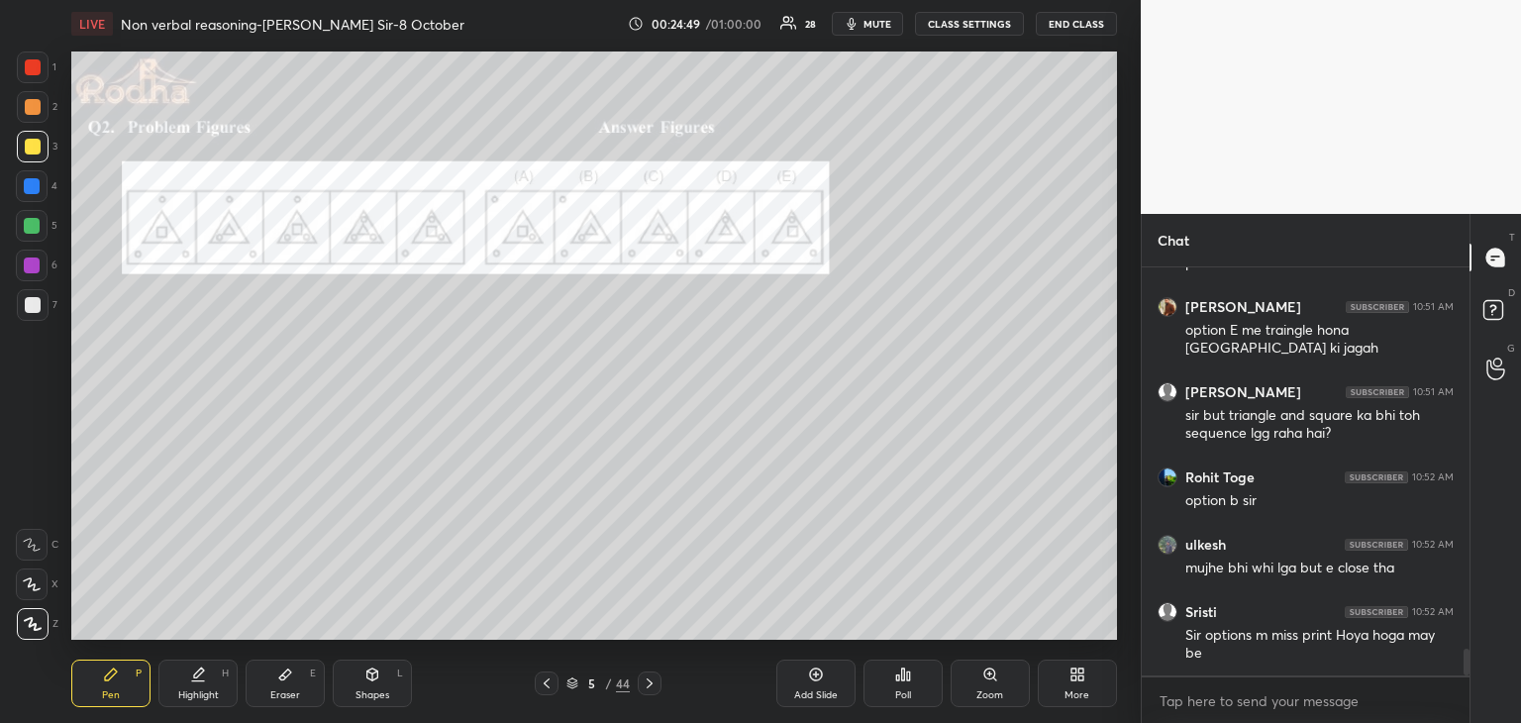
click at [37, 192] on div at bounding box center [32, 186] width 16 height 16
click at [33, 229] on div at bounding box center [32, 226] width 16 height 16
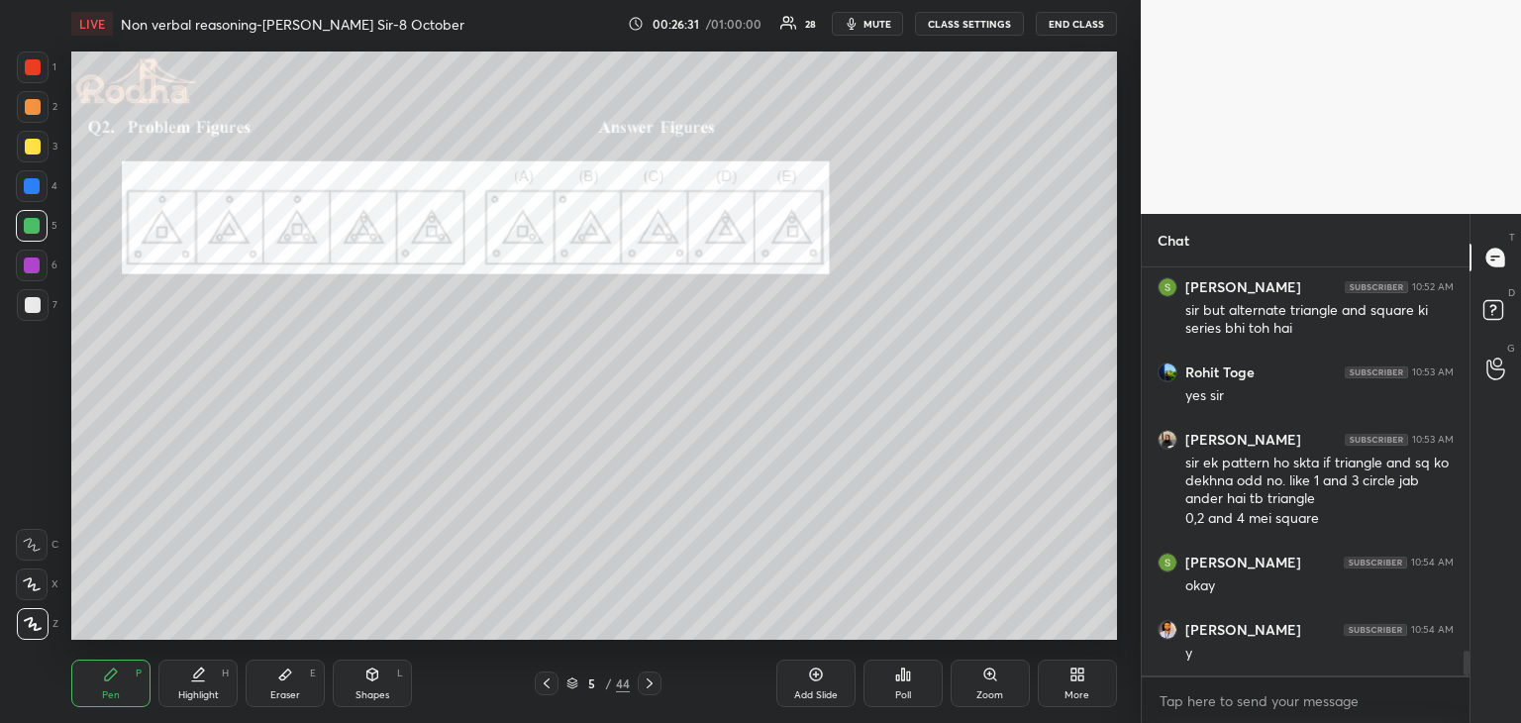
scroll to position [6319, 0]
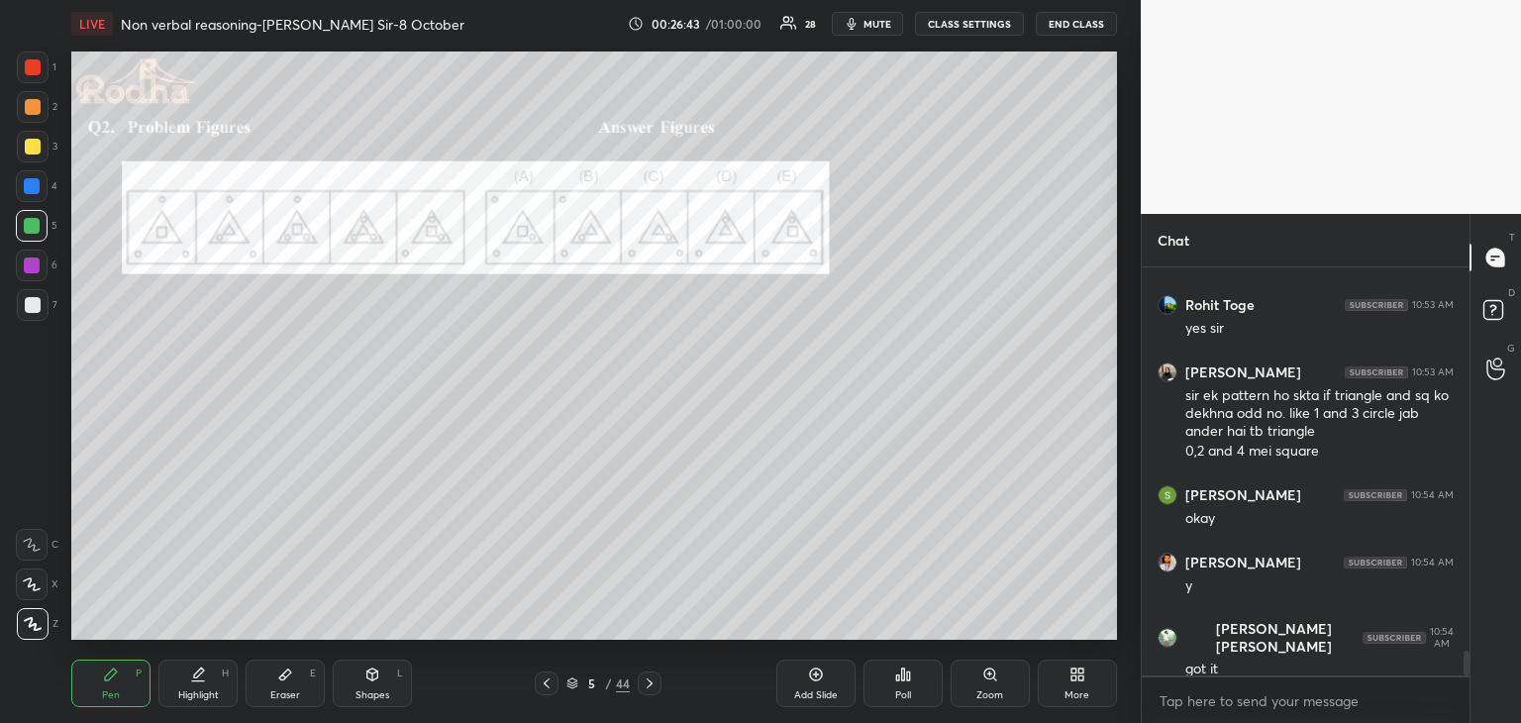
click at [654, 684] on icon at bounding box center [650, 683] width 16 height 16
click at [289, 680] on icon at bounding box center [285, 674] width 16 height 16
click at [898, 693] on div "Poll" at bounding box center [903, 695] width 16 height 10
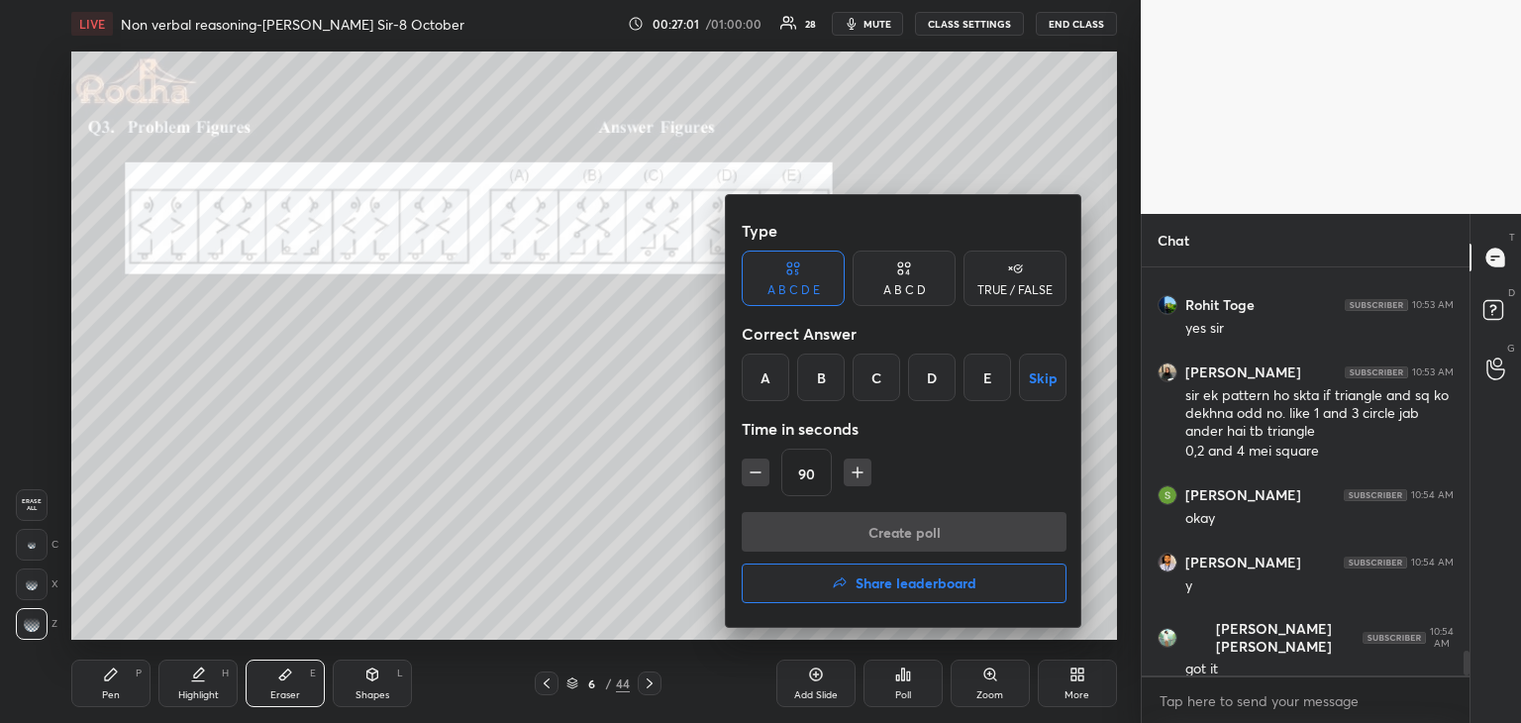
click at [983, 373] on div "E" at bounding box center [987, 377] width 48 height 48
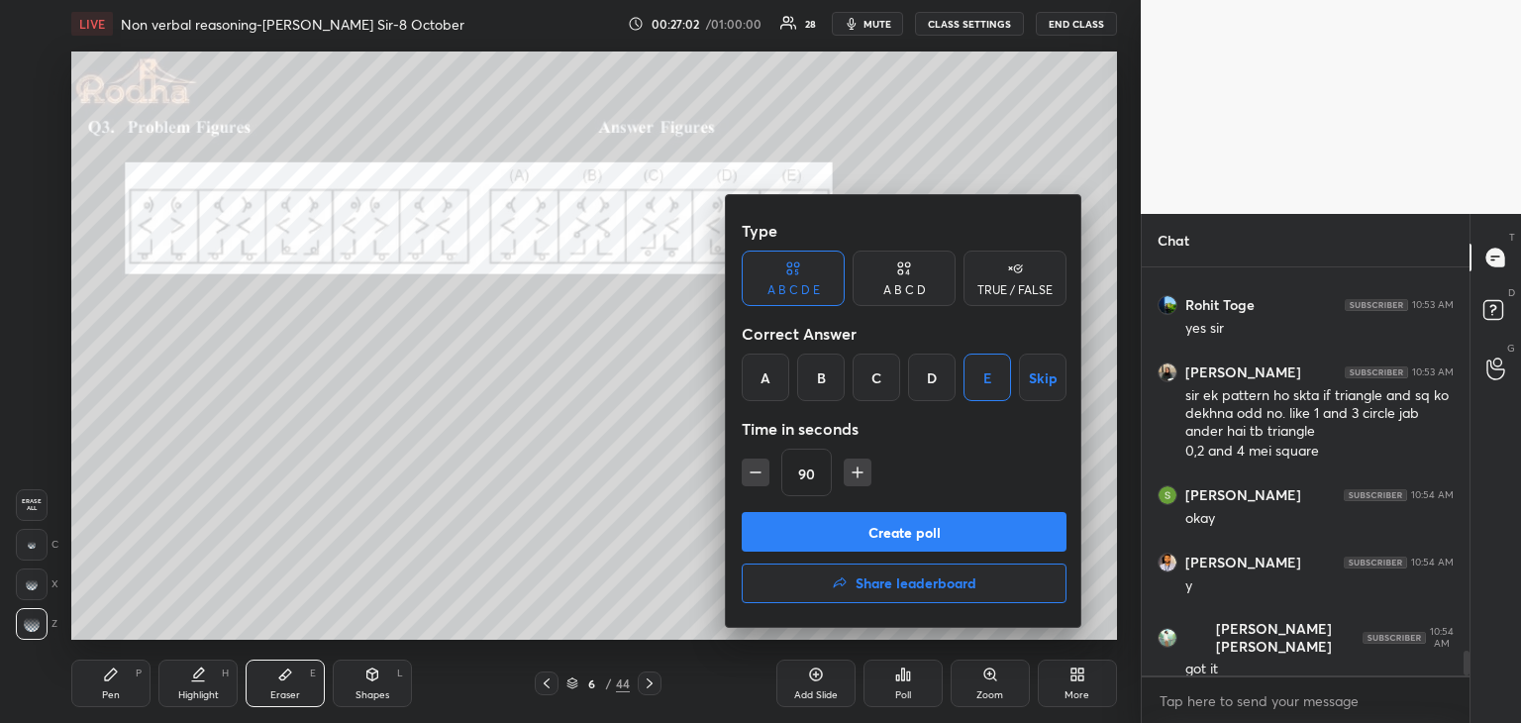
click at [918, 526] on button "Create poll" at bounding box center [904, 532] width 325 height 40
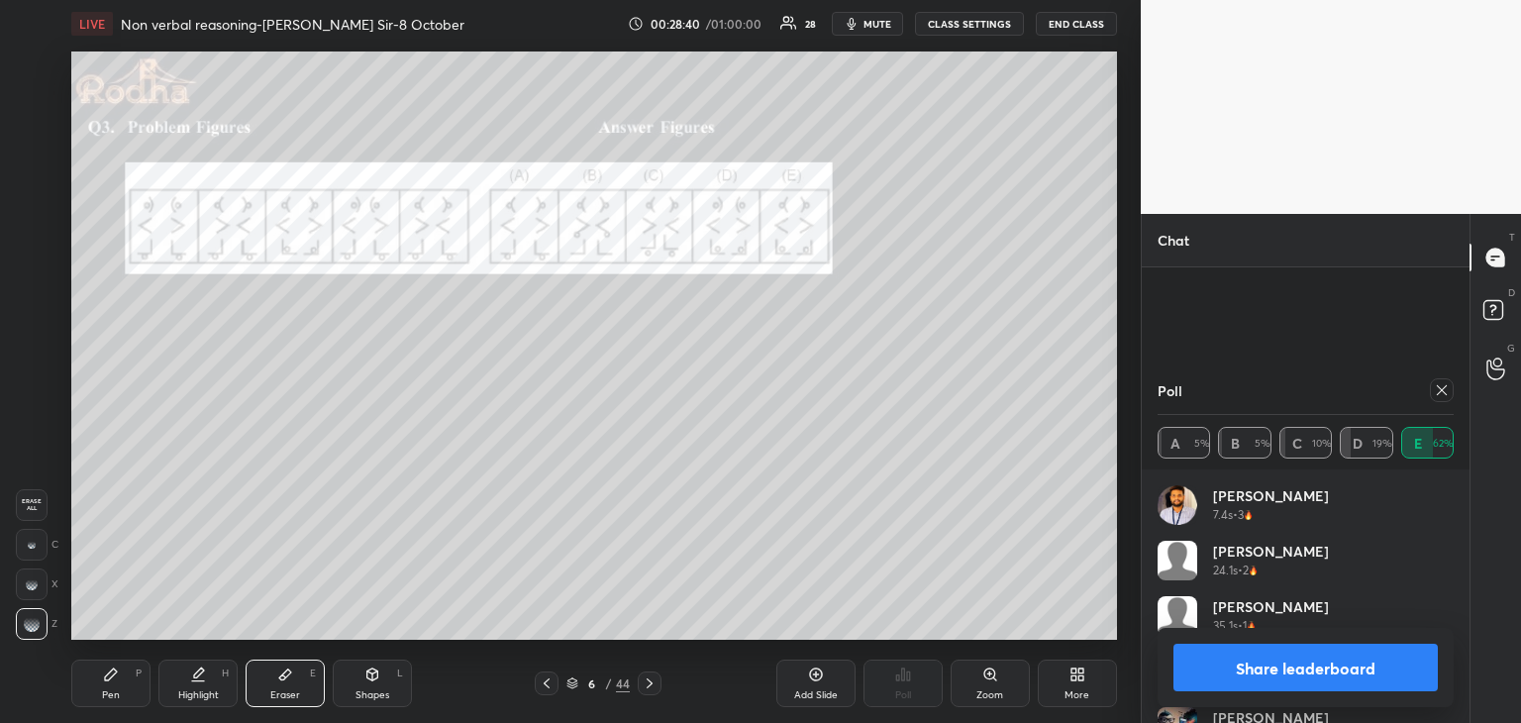
scroll to position [6113, 0]
click at [115, 665] on div "Pen P" at bounding box center [110, 683] width 79 height 48
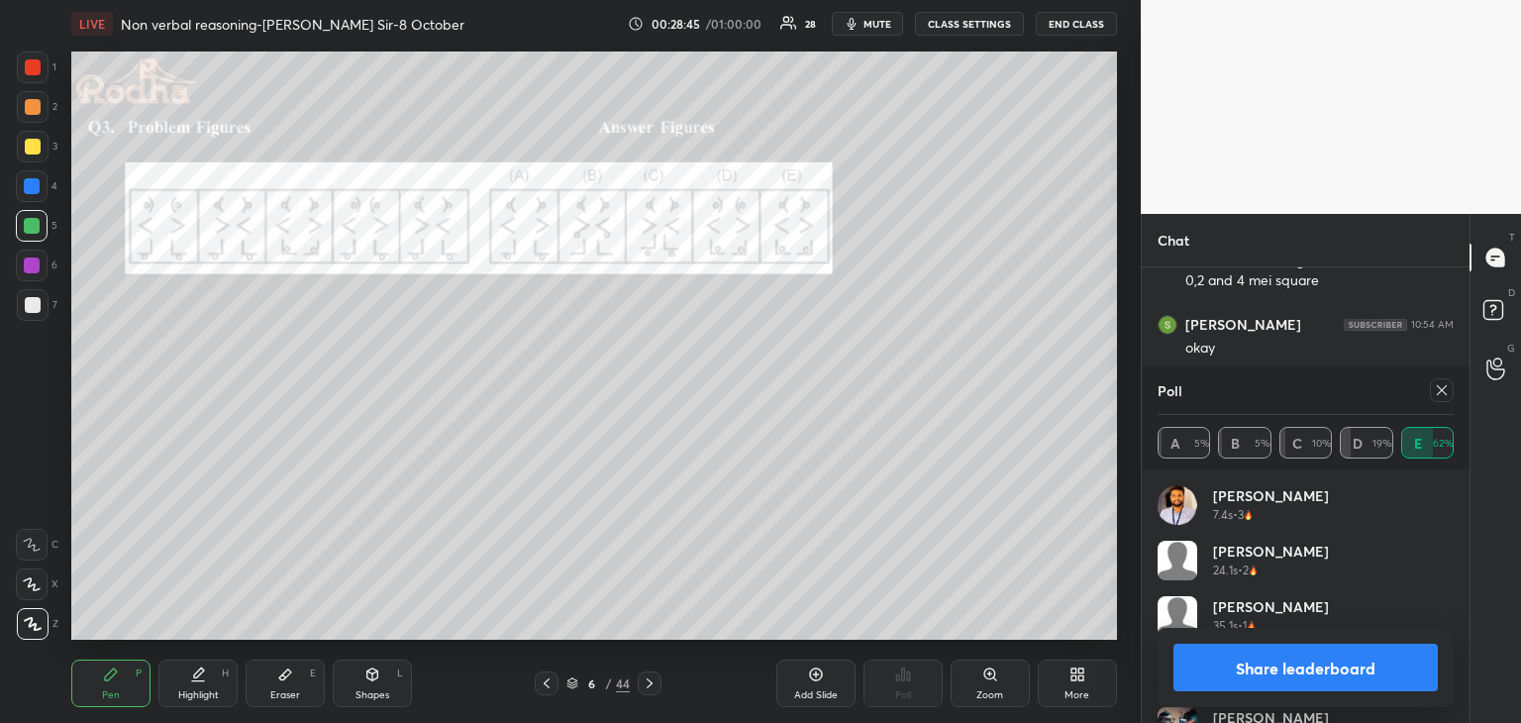
click at [26, 155] on div at bounding box center [33, 147] width 32 height 32
click at [1307, 668] on button "Share leaderboard" at bounding box center [1305, 668] width 264 height 48
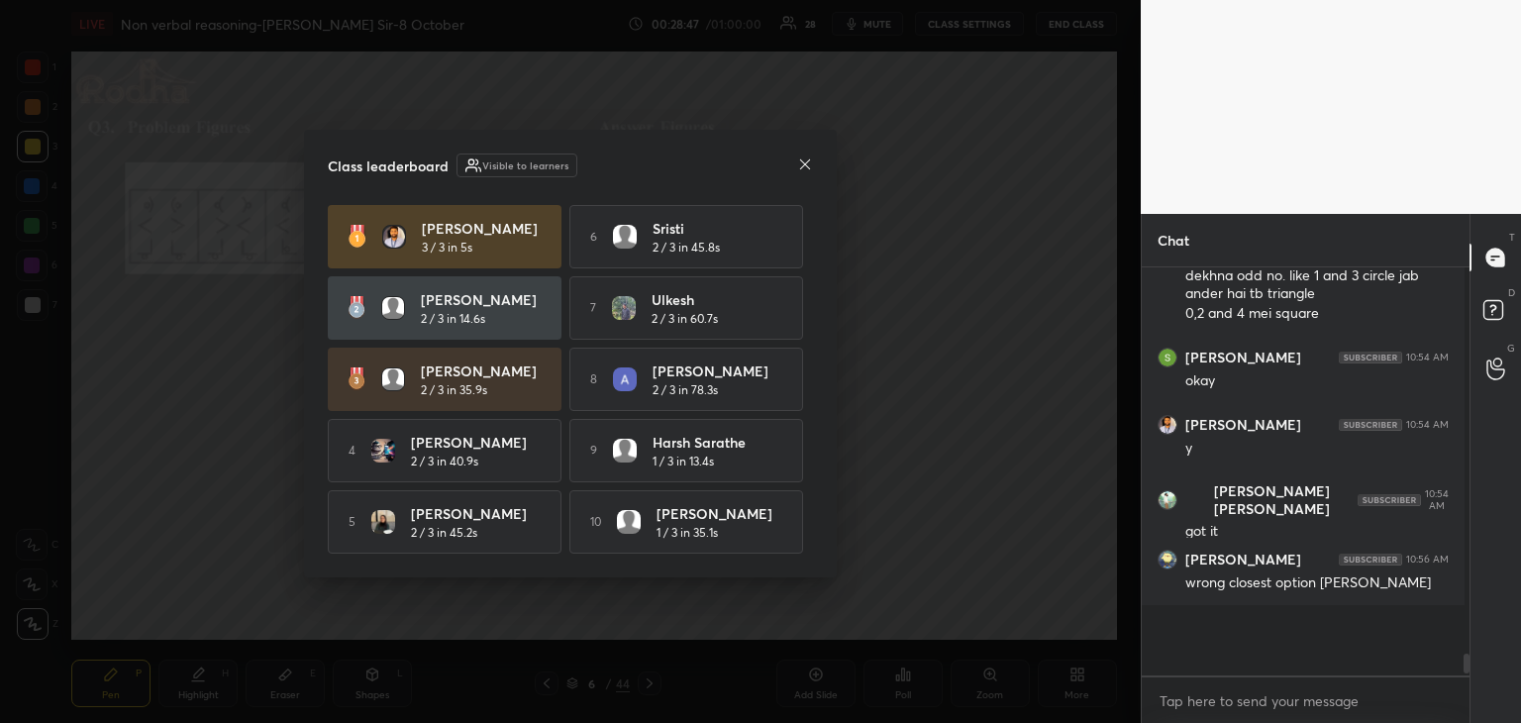
scroll to position [7, 7]
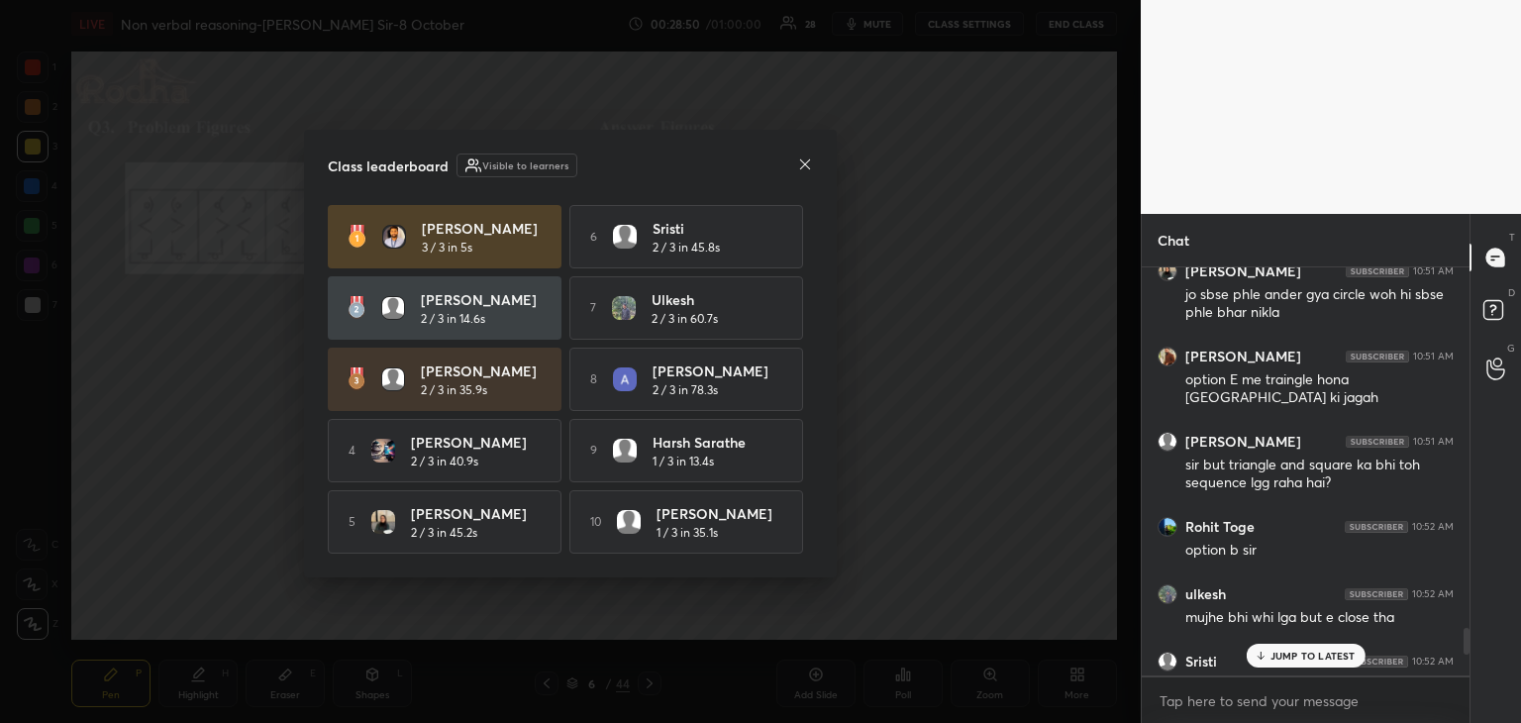
click at [808, 162] on icon at bounding box center [805, 164] width 16 height 16
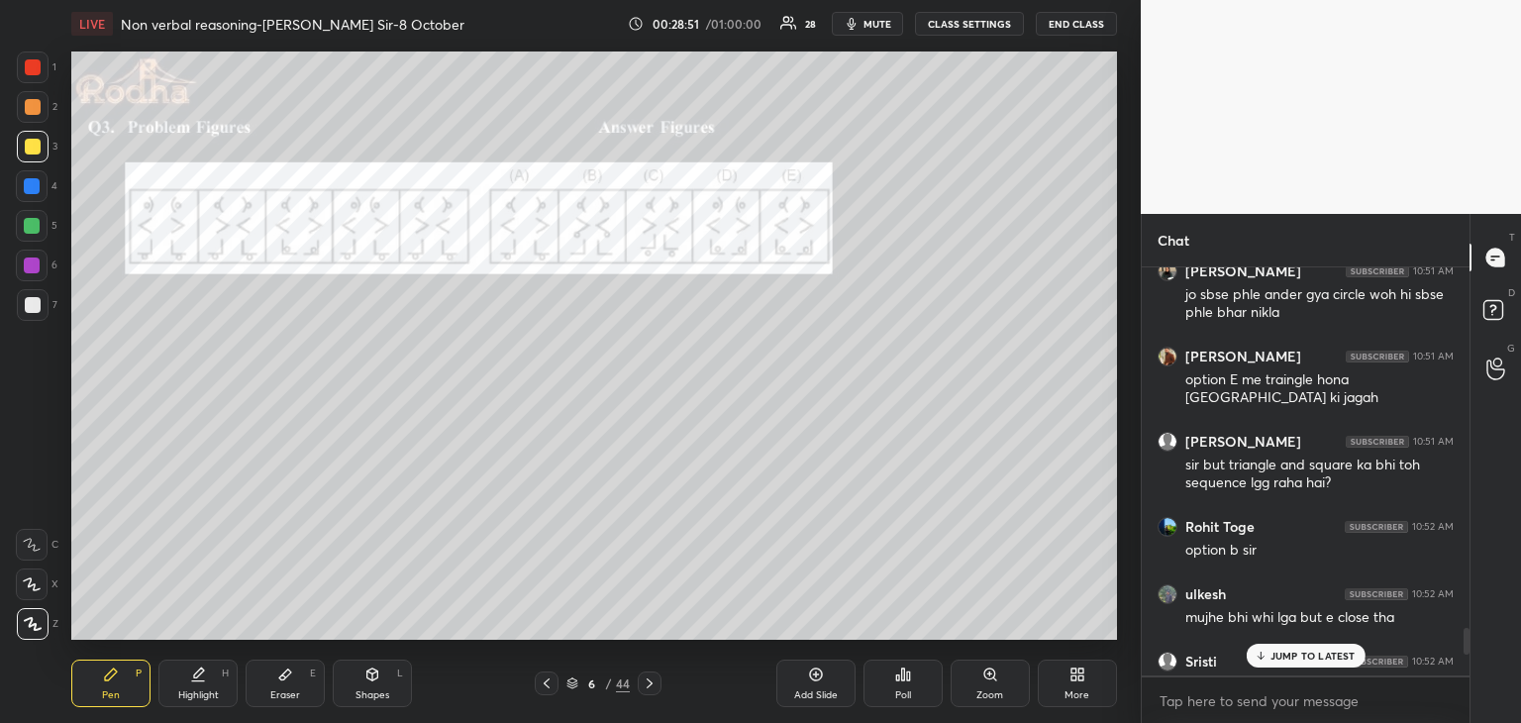
click at [1305, 653] on p "JUMP TO LATEST" at bounding box center [1312, 655] width 85 height 12
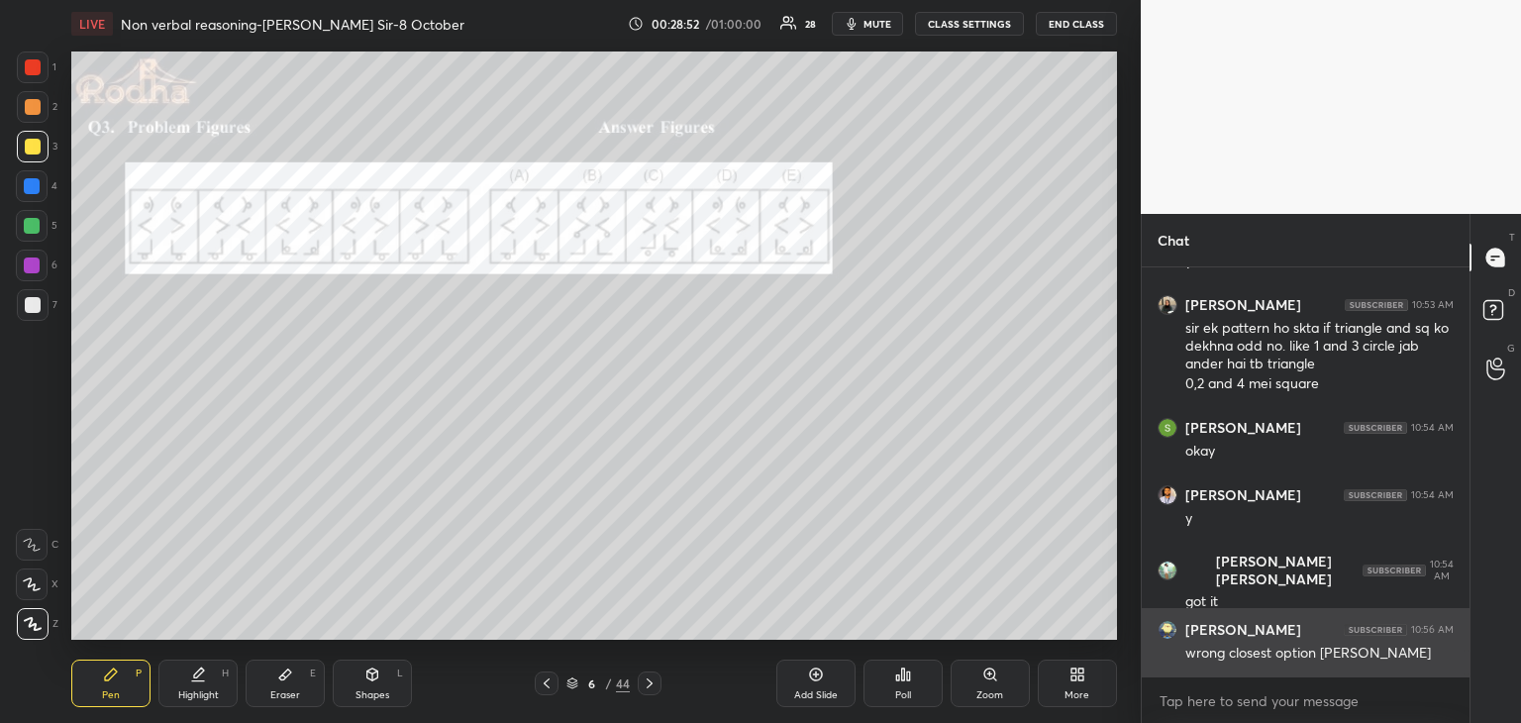
scroll to position [6095, 0]
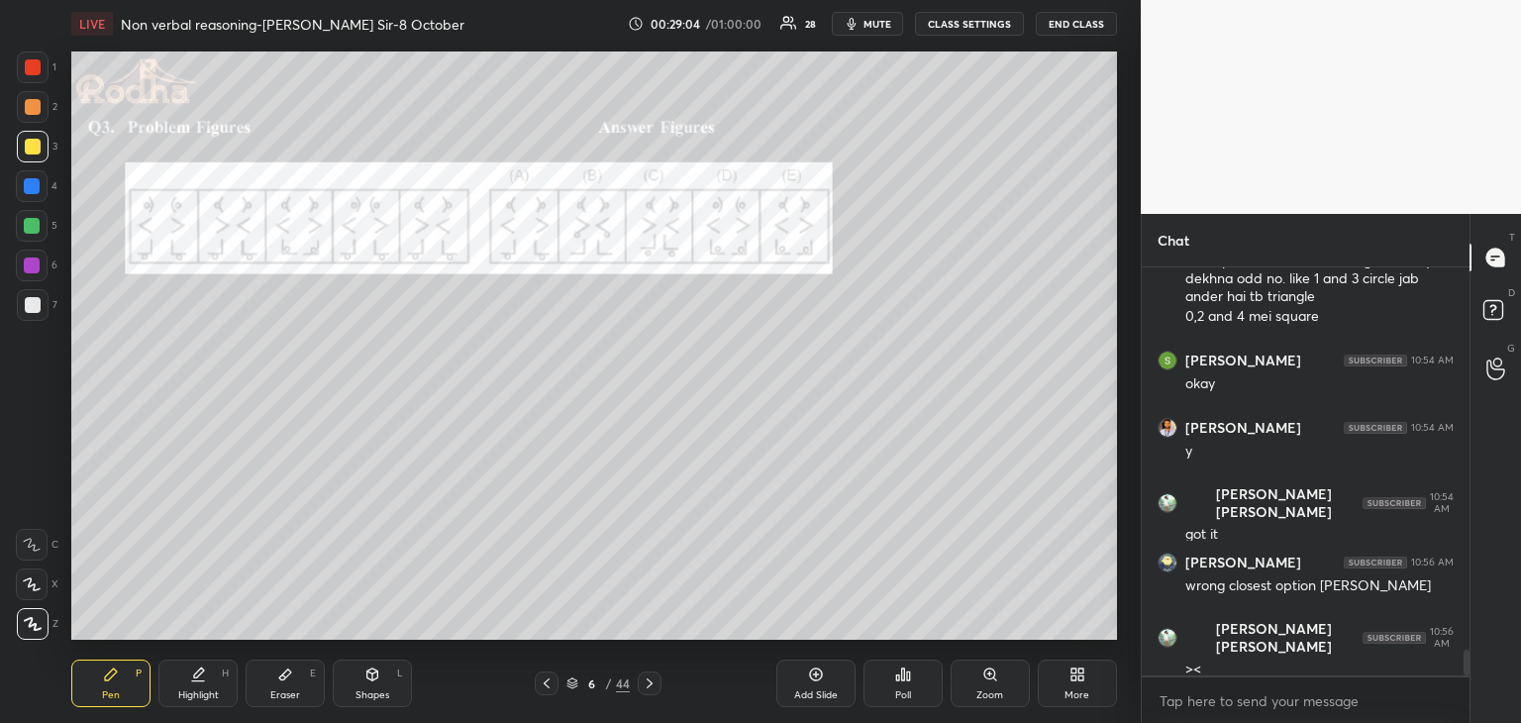
click at [31, 304] on div at bounding box center [33, 305] width 16 height 16
click at [36, 228] on div at bounding box center [32, 226] width 16 height 16
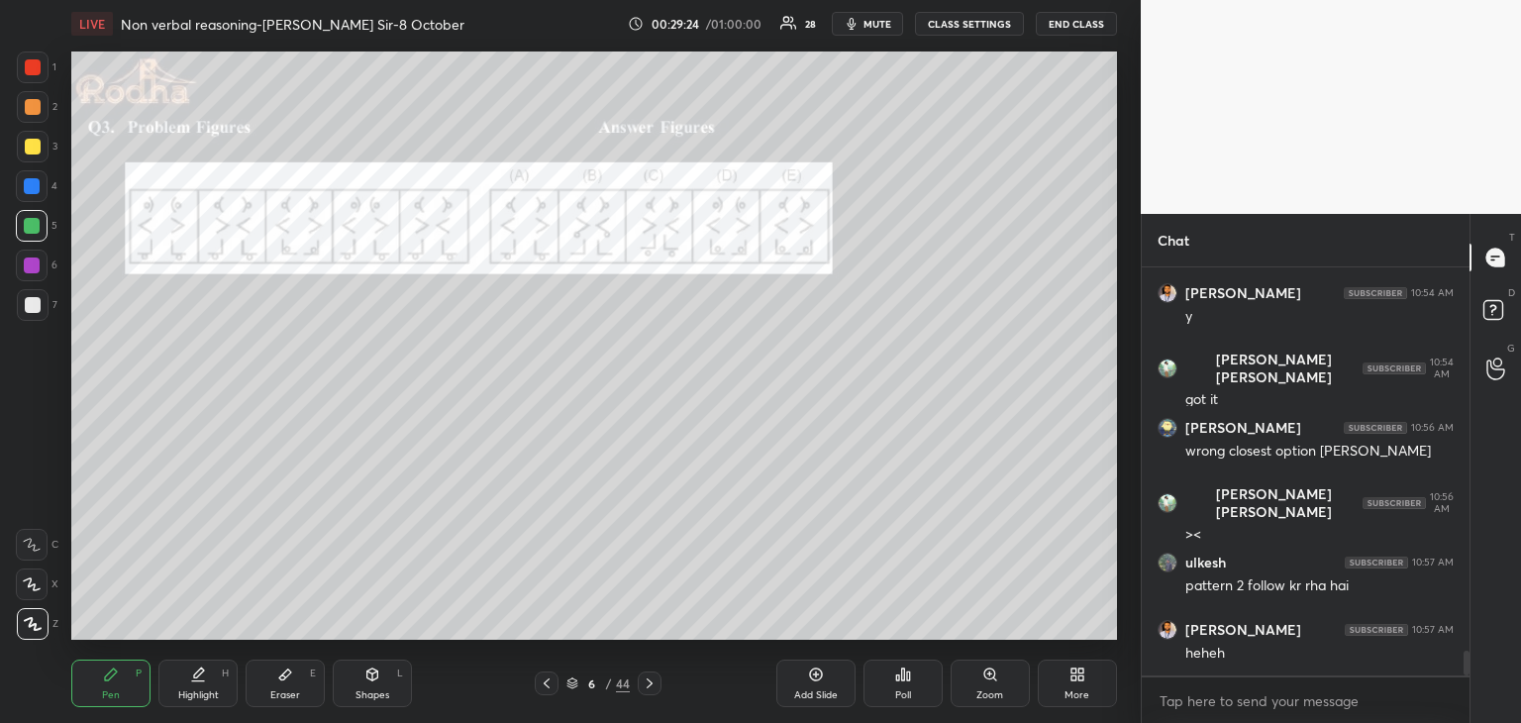
scroll to position [6297, 0]
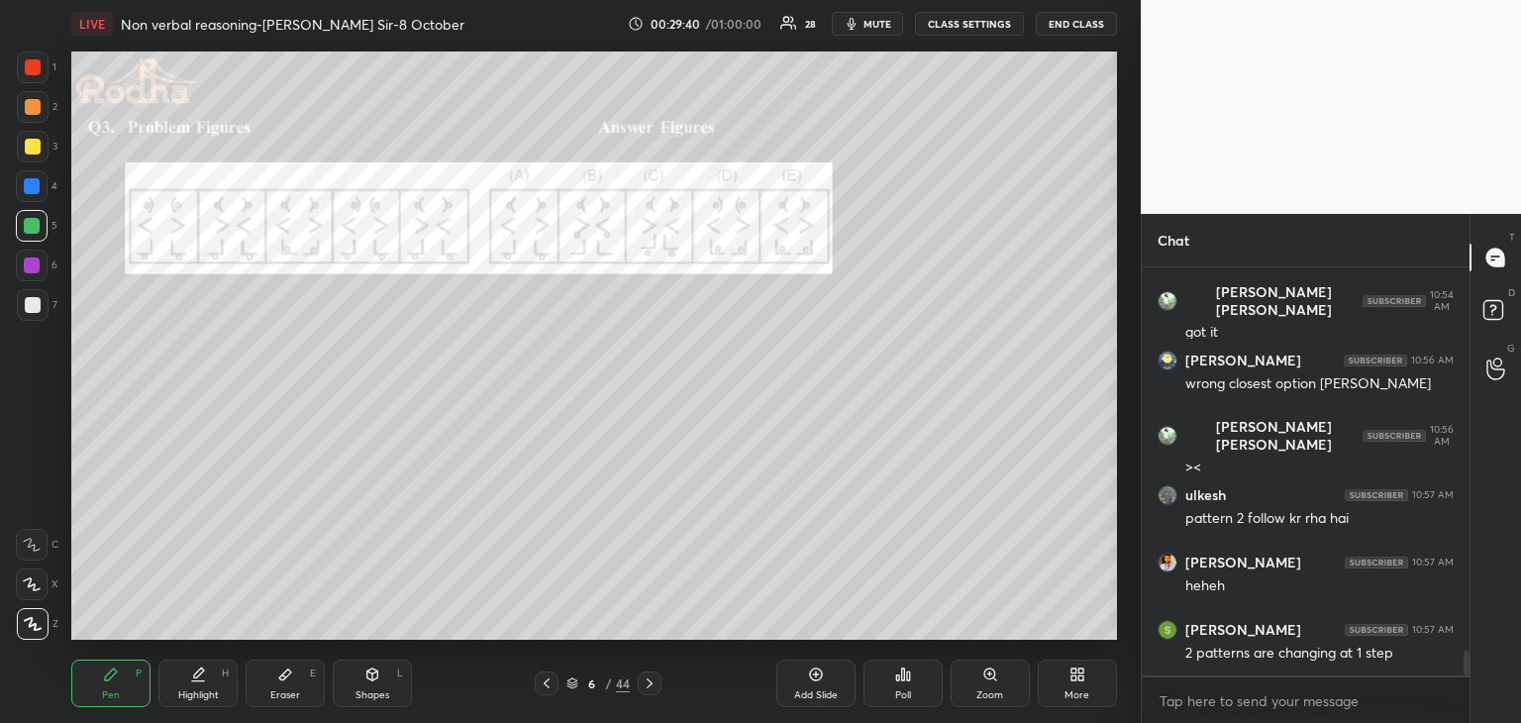
click at [30, 180] on div at bounding box center [32, 186] width 16 height 16
click at [287, 681] on icon at bounding box center [285, 674] width 16 height 16
click at [118, 686] on div "Pen P" at bounding box center [110, 683] width 79 height 48
click at [32, 147] on div at bounding box center [33, 147] width 16 height 16
click at [33, 190] on div at bounding box center [32, 186] width 16 height 16
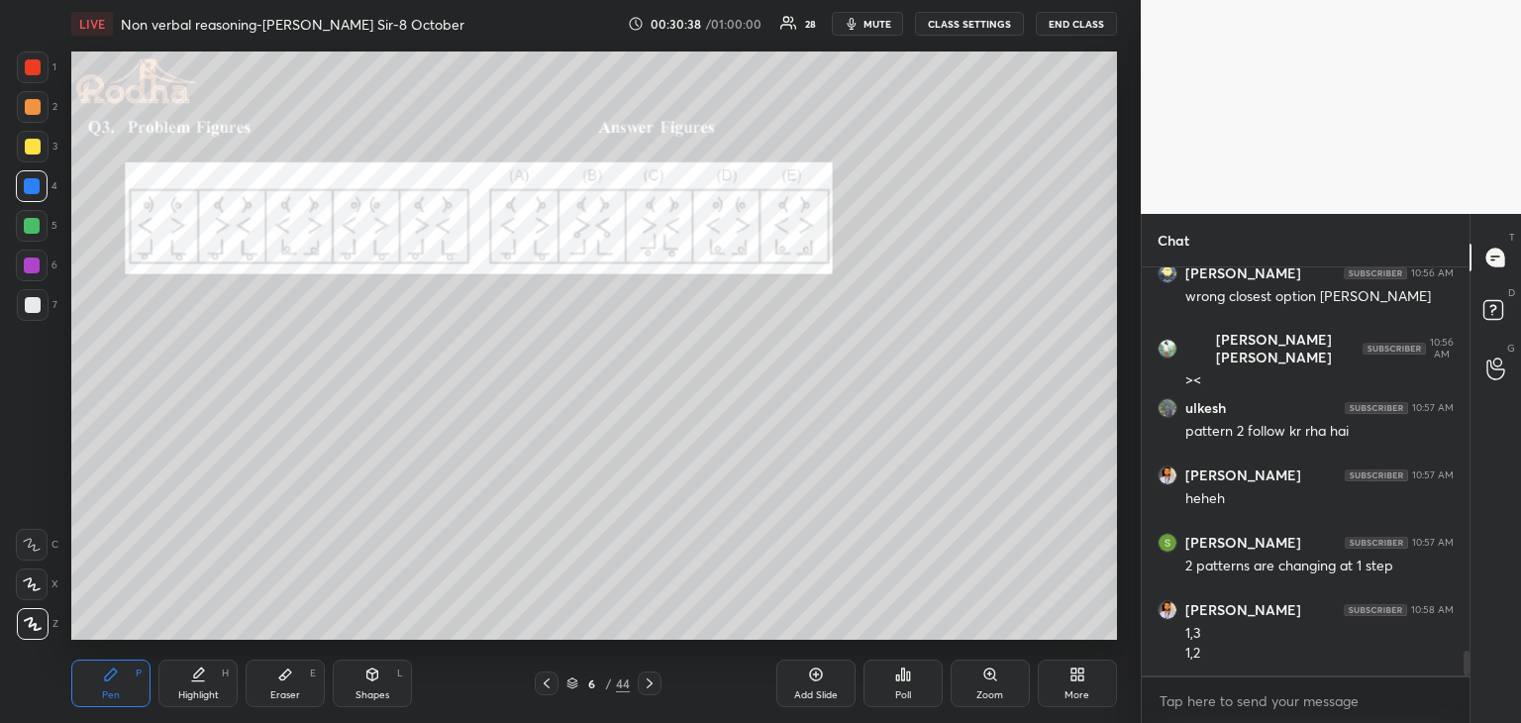
scroll to position [6451, 0]
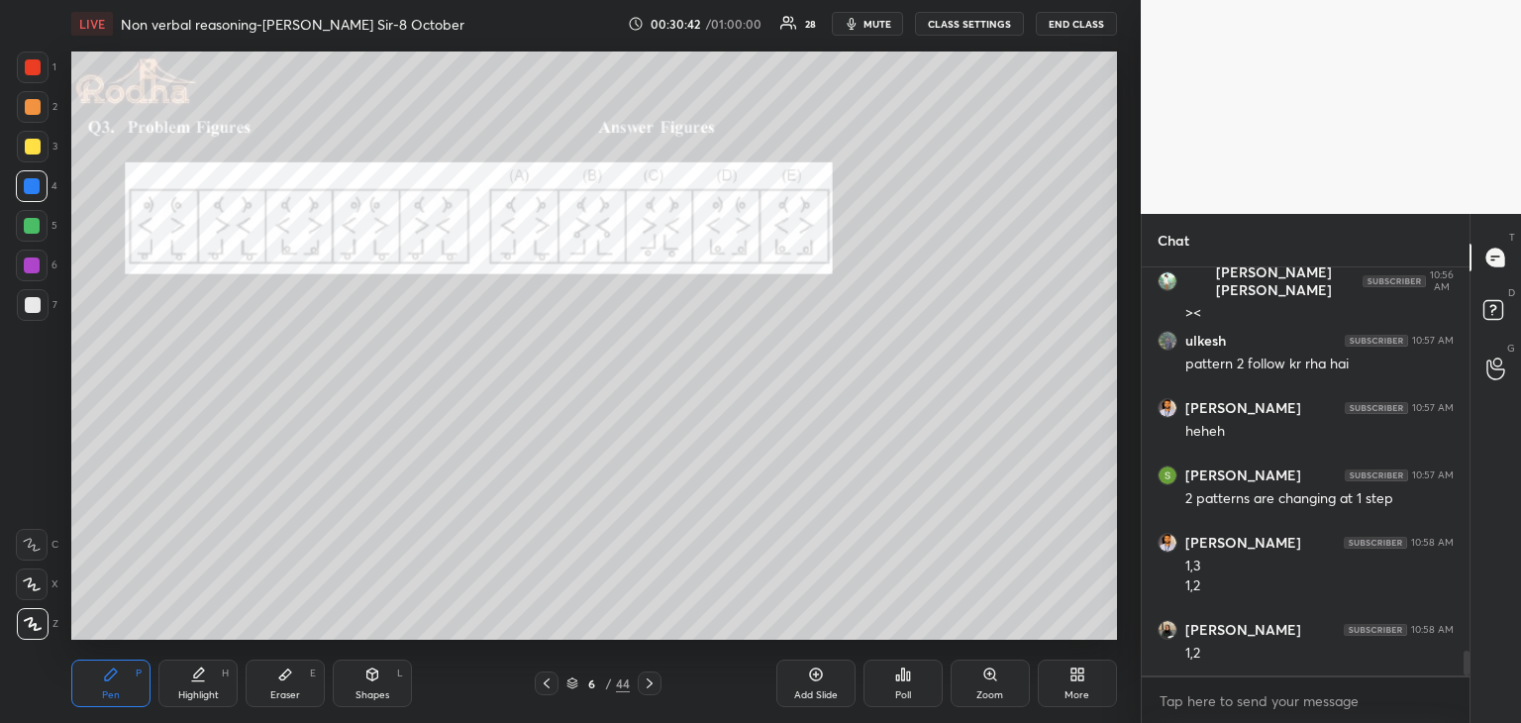
click at [41, 226] on div at bounding box center [32, 226] width 32 height 32
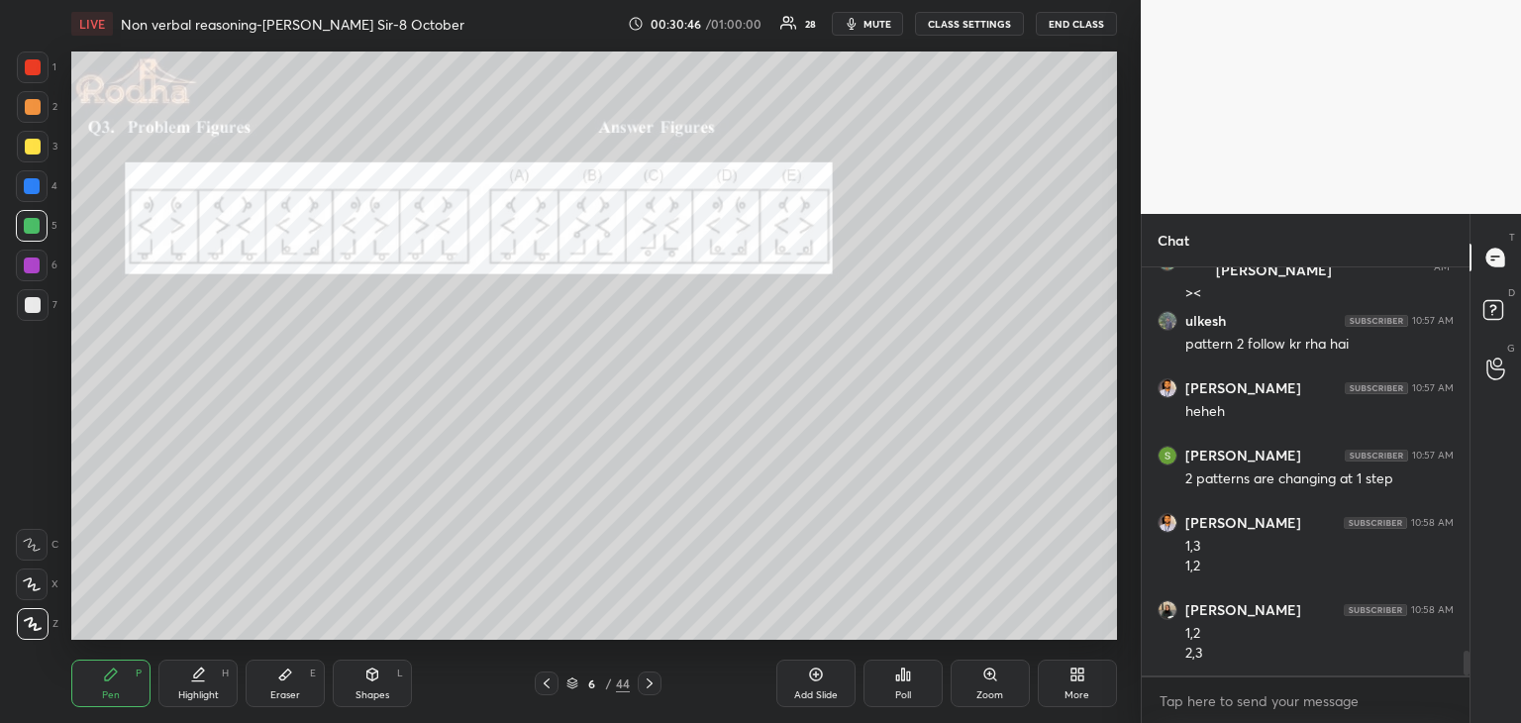
click at [33, 183] on div at bounding box center [32, 186] width 16 height 16
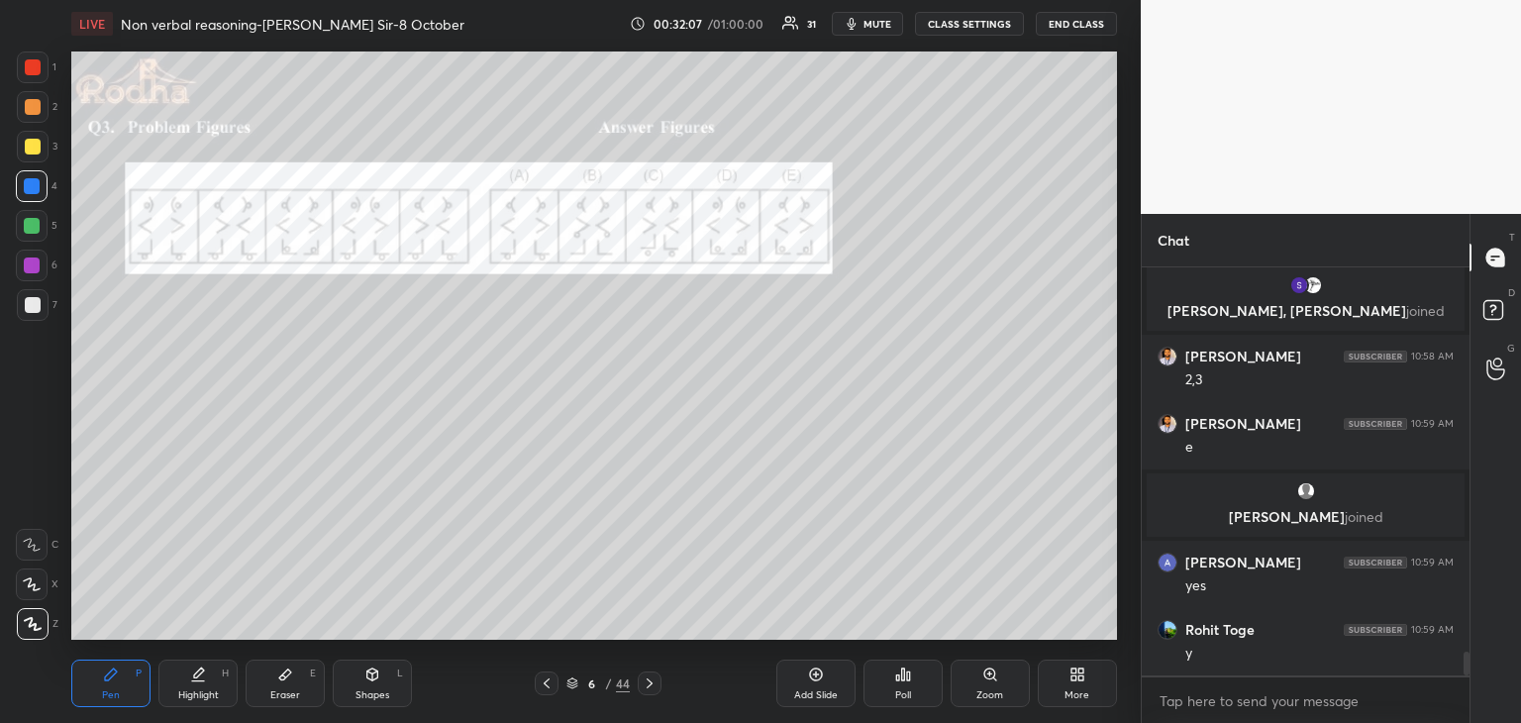
scroll to position [6590, 0]
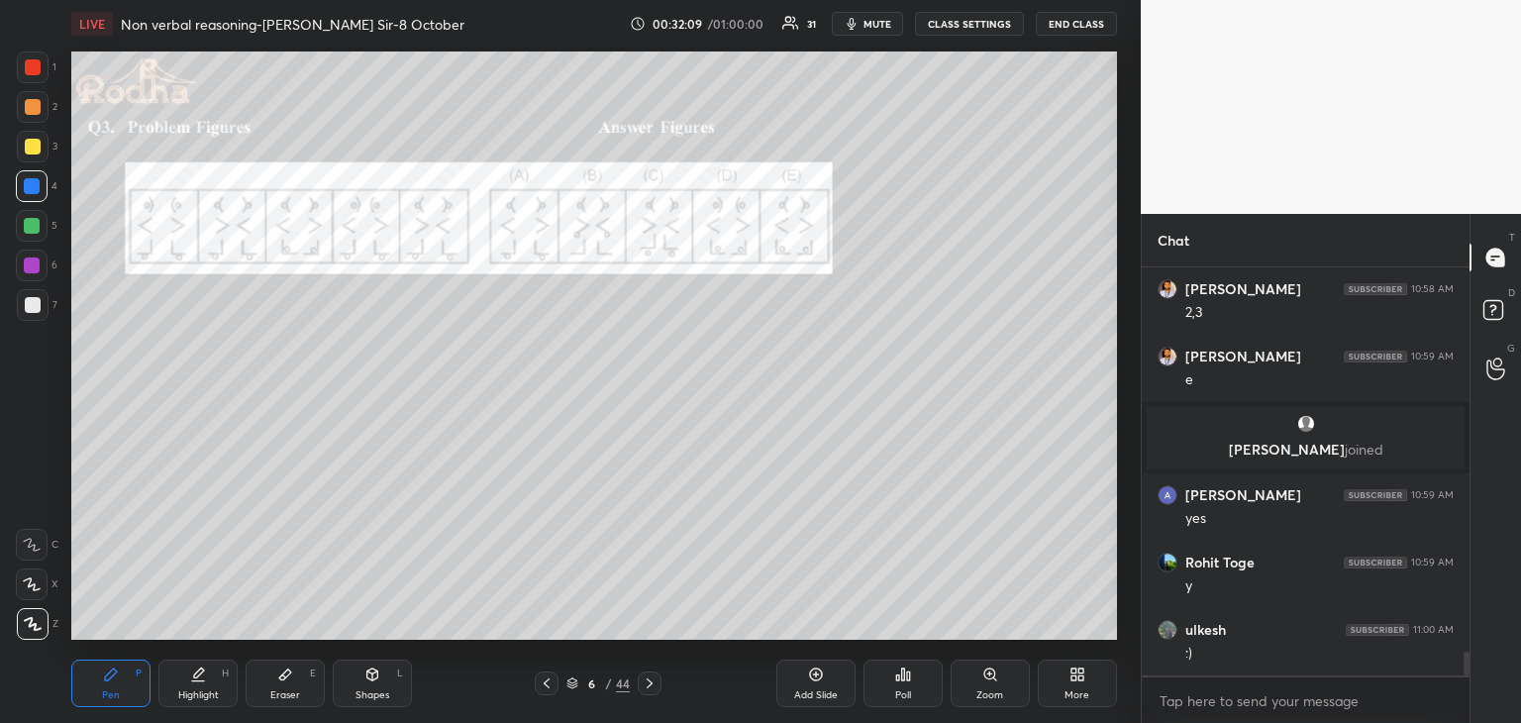
click at [649, 690] on icon at bounding box center [650, 683] width 16 height 16
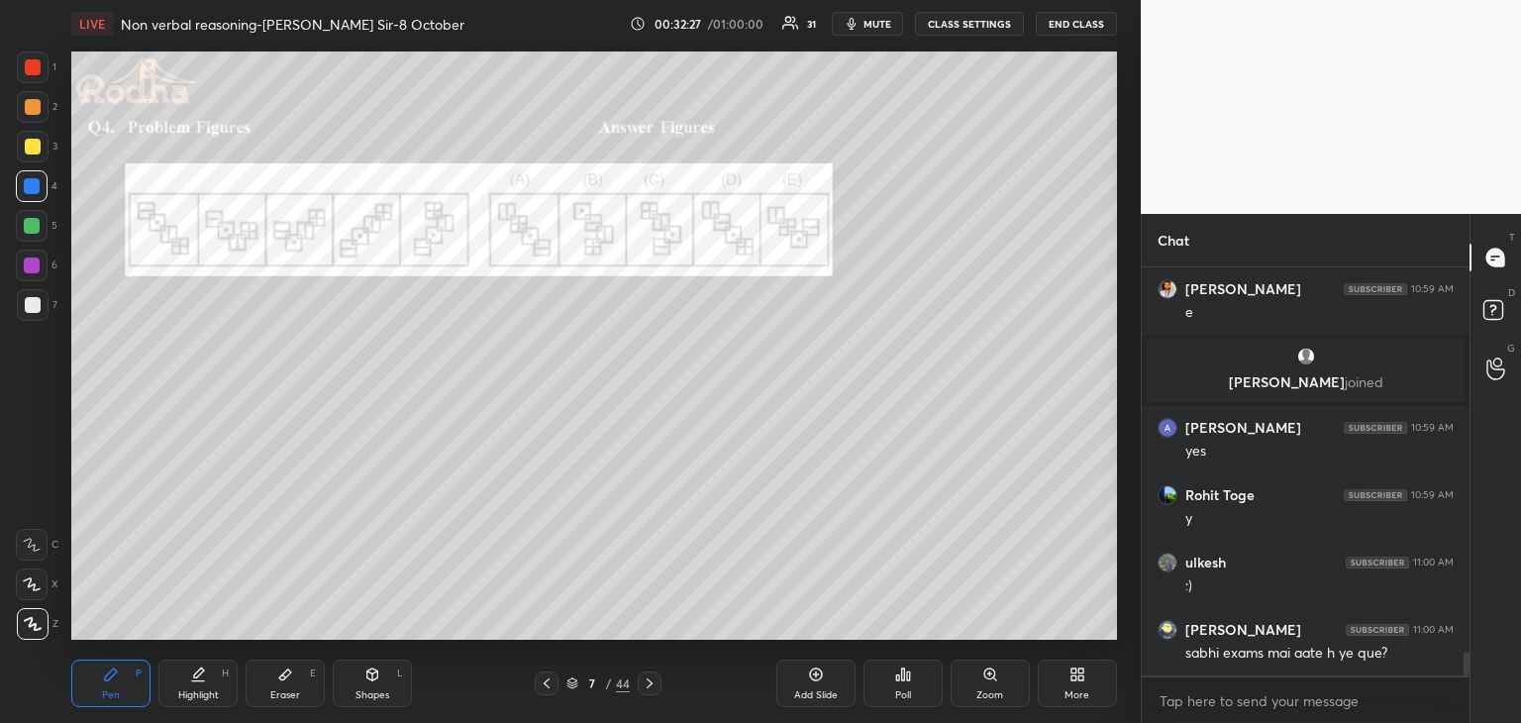
scroll to position [6725, 0]
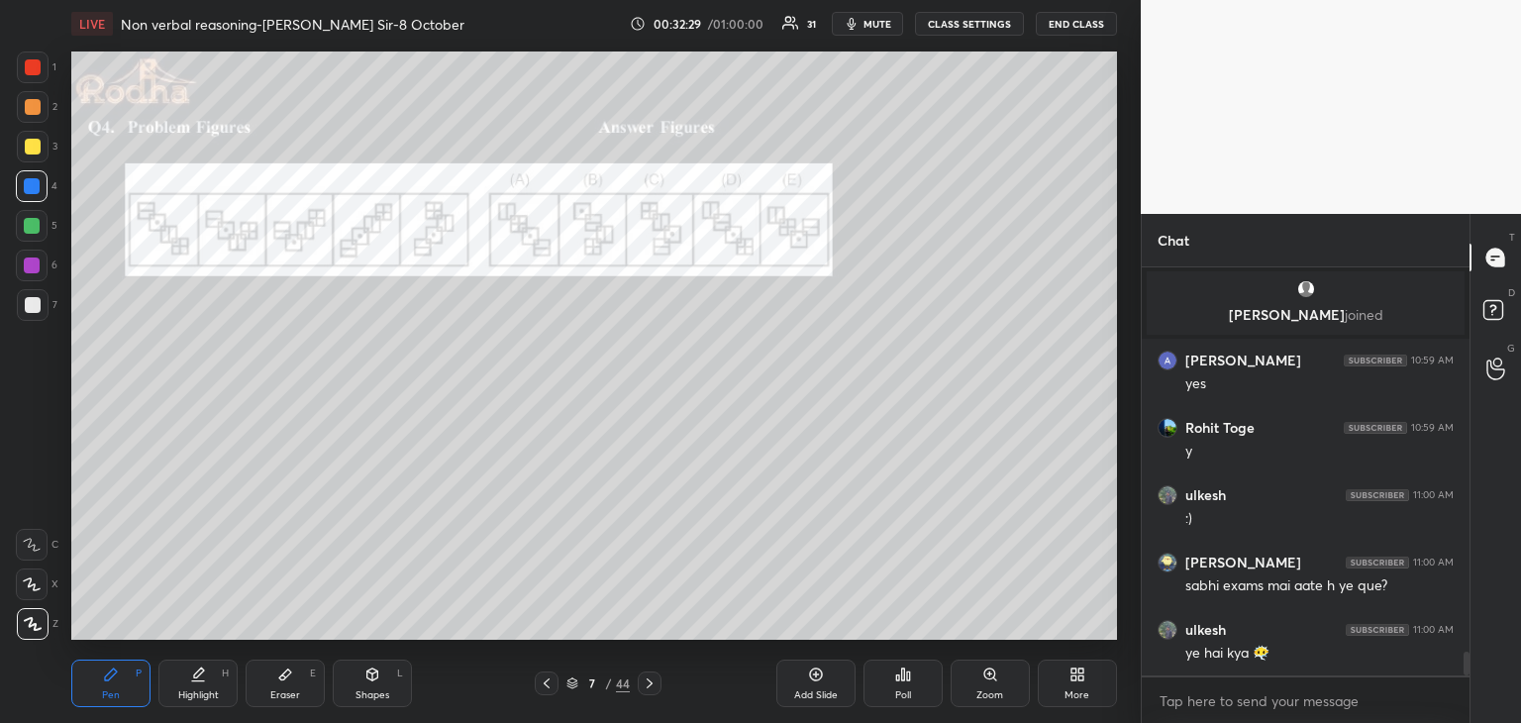
click at [899, 686] on div "Poll" at bounding box center [902, 683] width 79 height 48
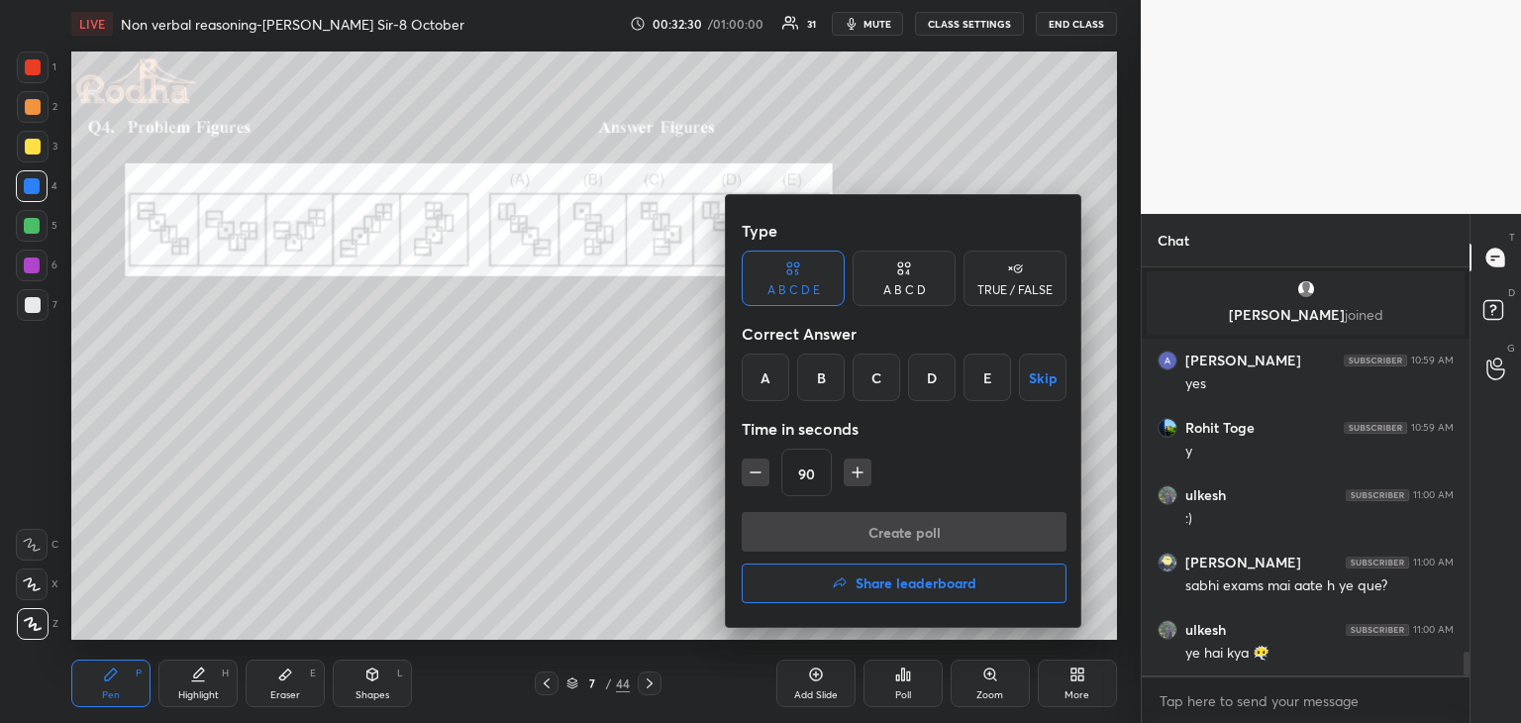
click at [883, 389] on div "C" at bounding box center [876, 377] width 48 height 48
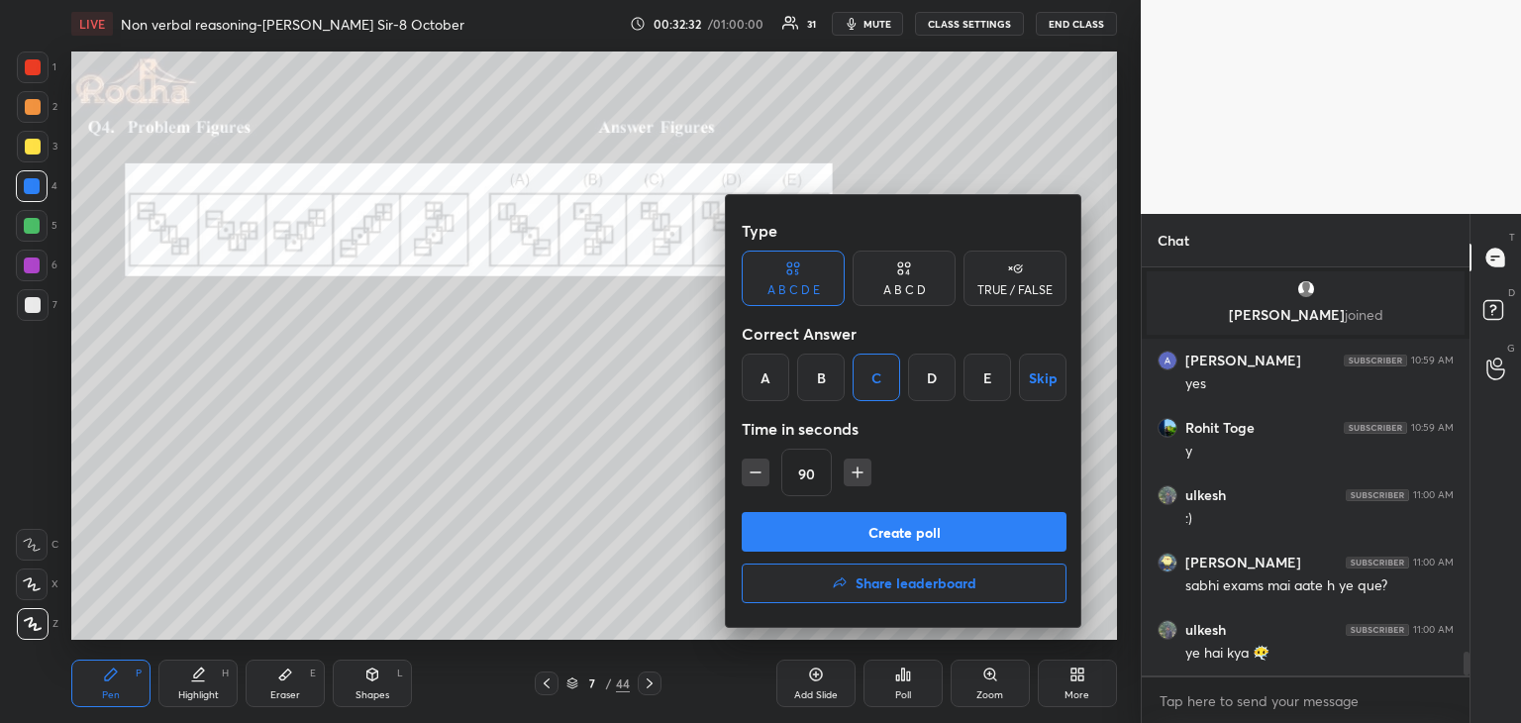
click at [924, 531] on button "Create poll" at bounding box center [904, 532] width 325 height 40
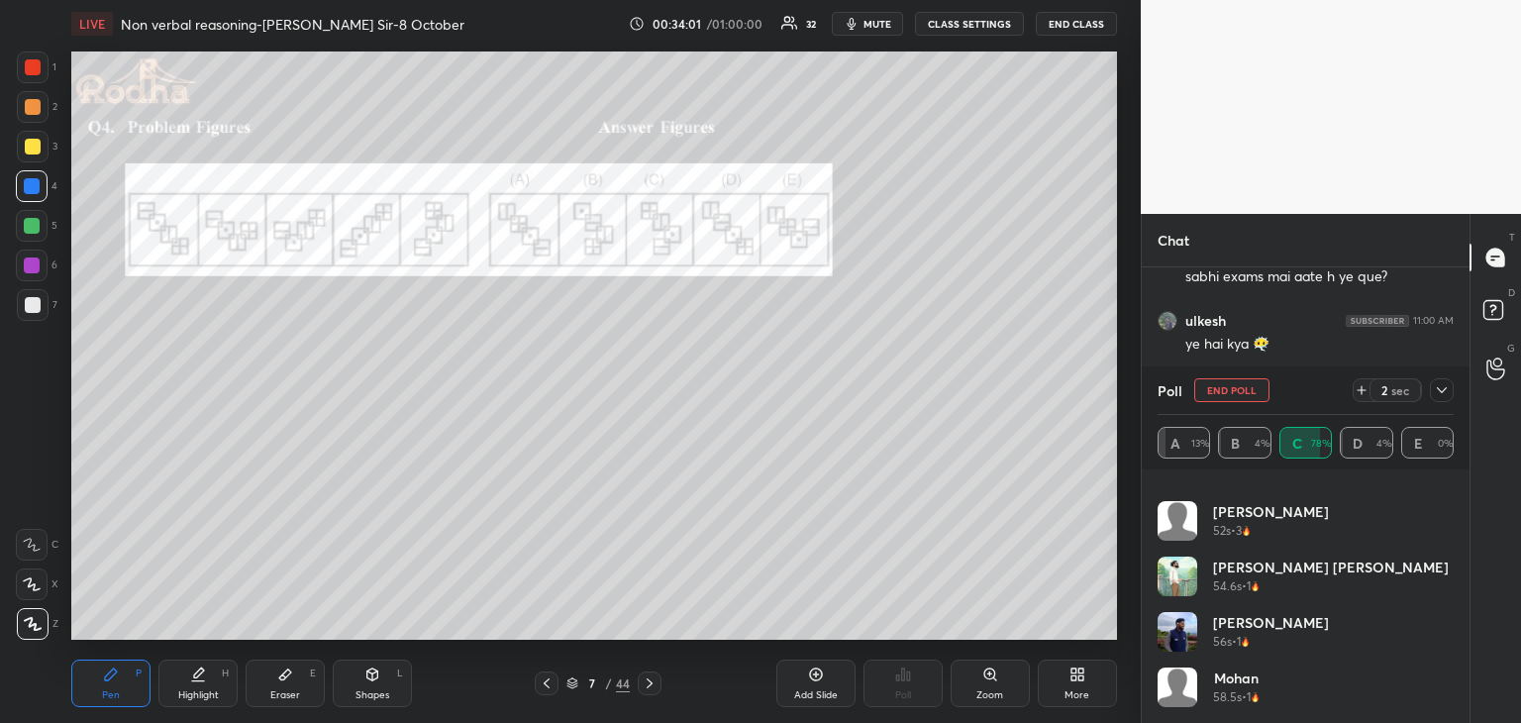
scroll to position [6982, 0]
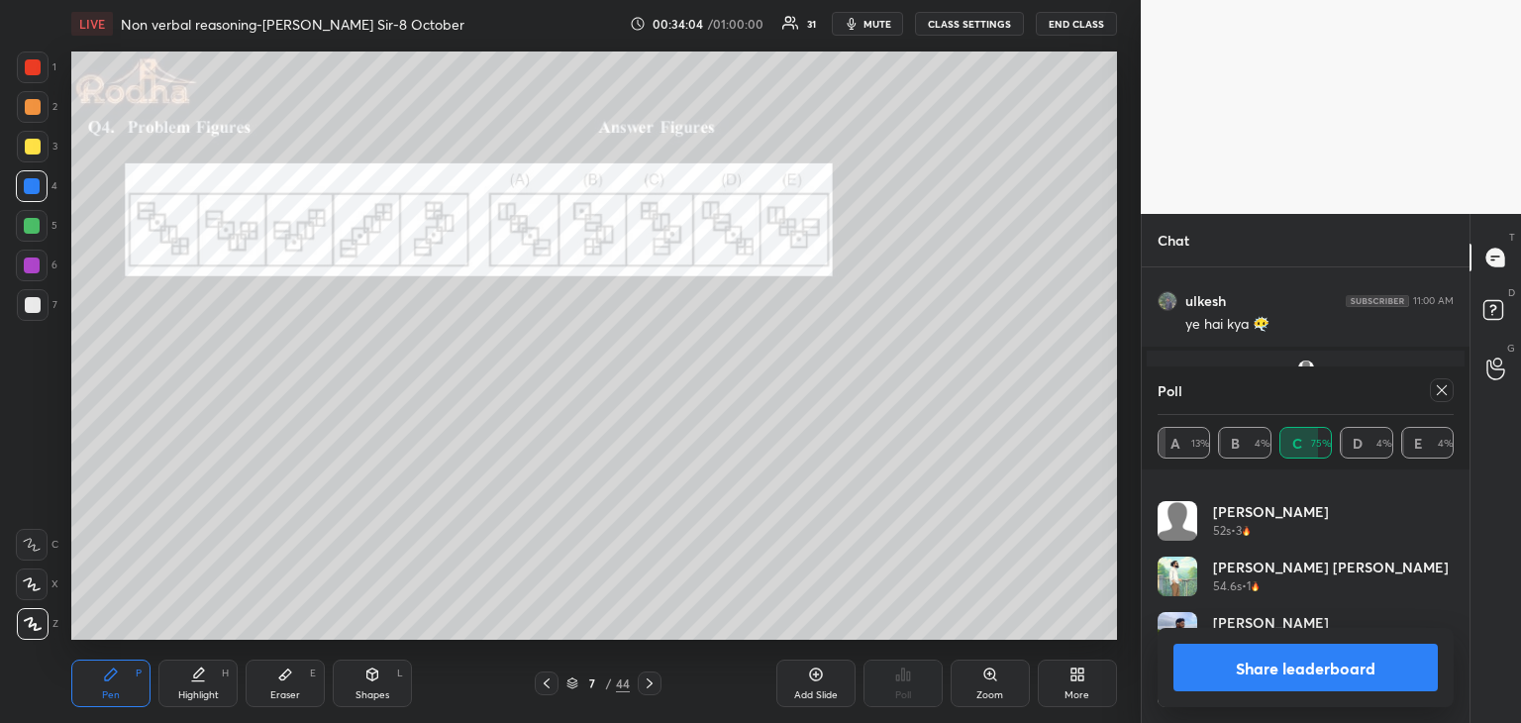
click at [1383, 678] on button "Share leaderboard" at bounding box center [1305, 668] width 264 height 48
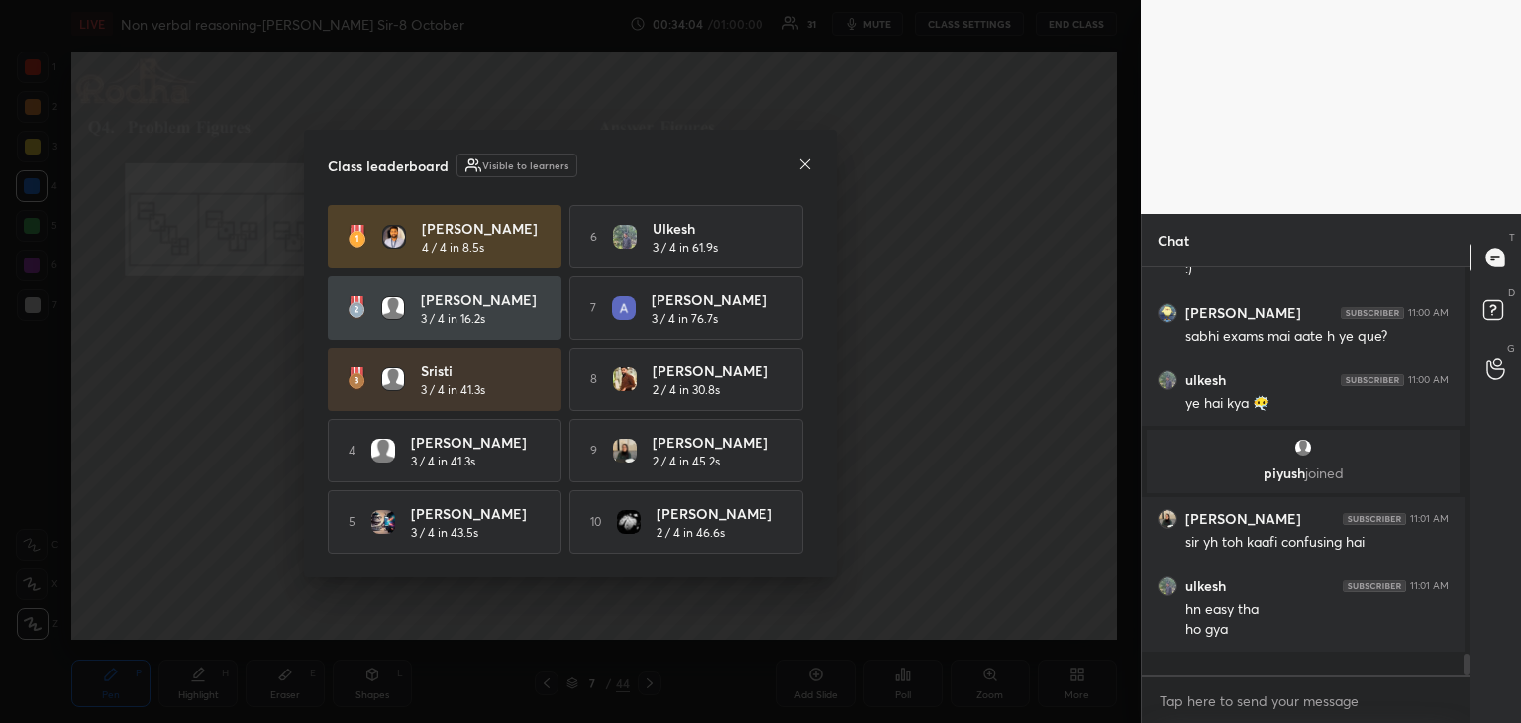
scroll to position [6, 7]
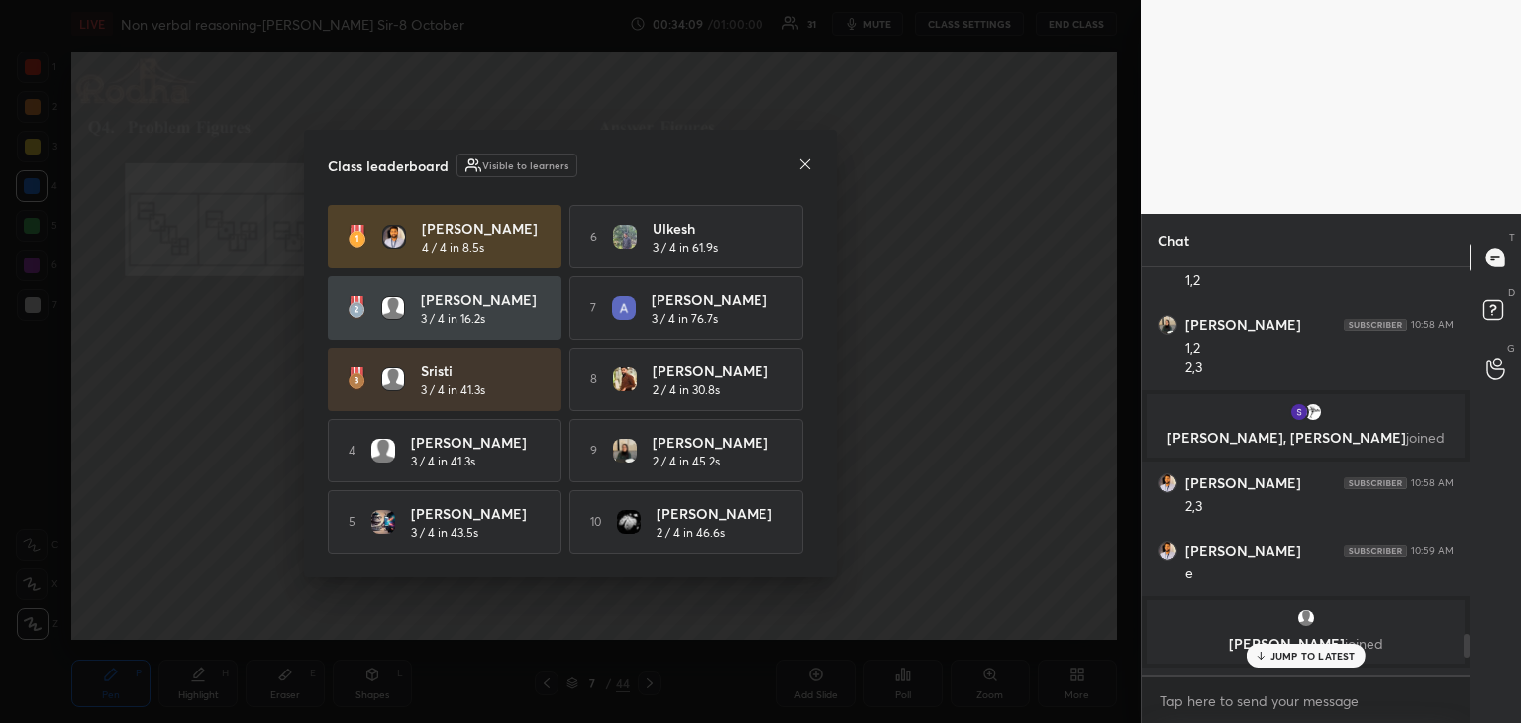
click at [808, 165] on icon at bounding box center [805, 164] width 16 height 16
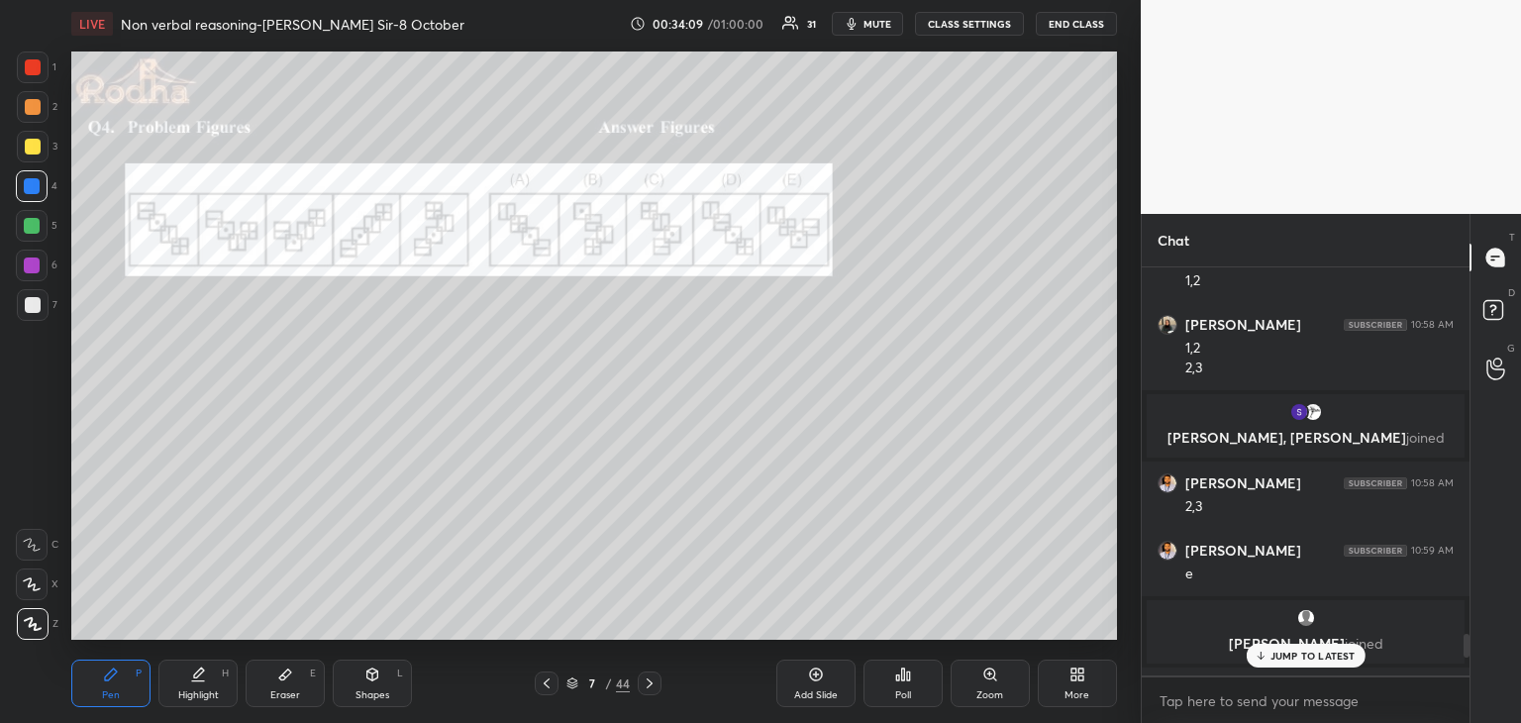
click at [1303, 659] on p "JUMP TO LATEST" at bounding box center [1312, 655] width 85 height 12
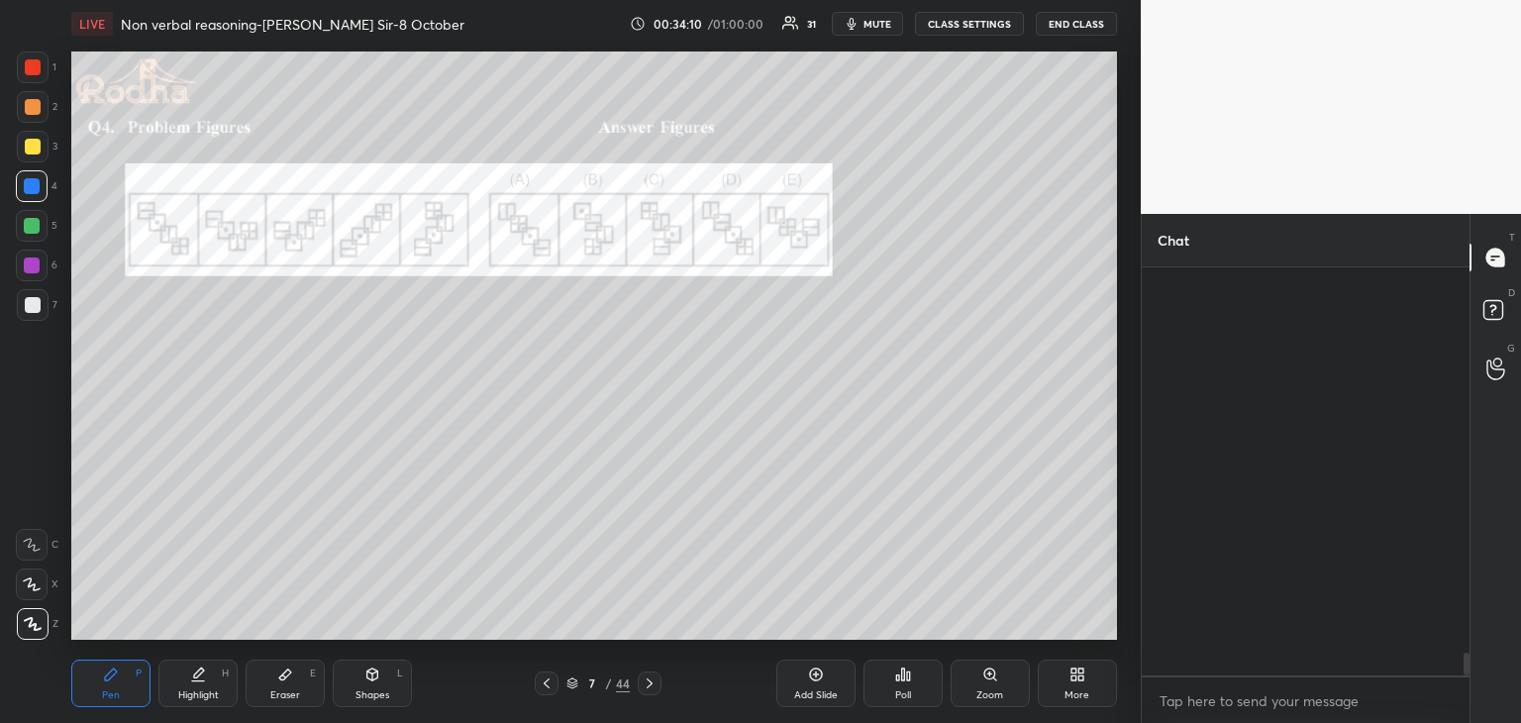
scroll to position [6879, 0]
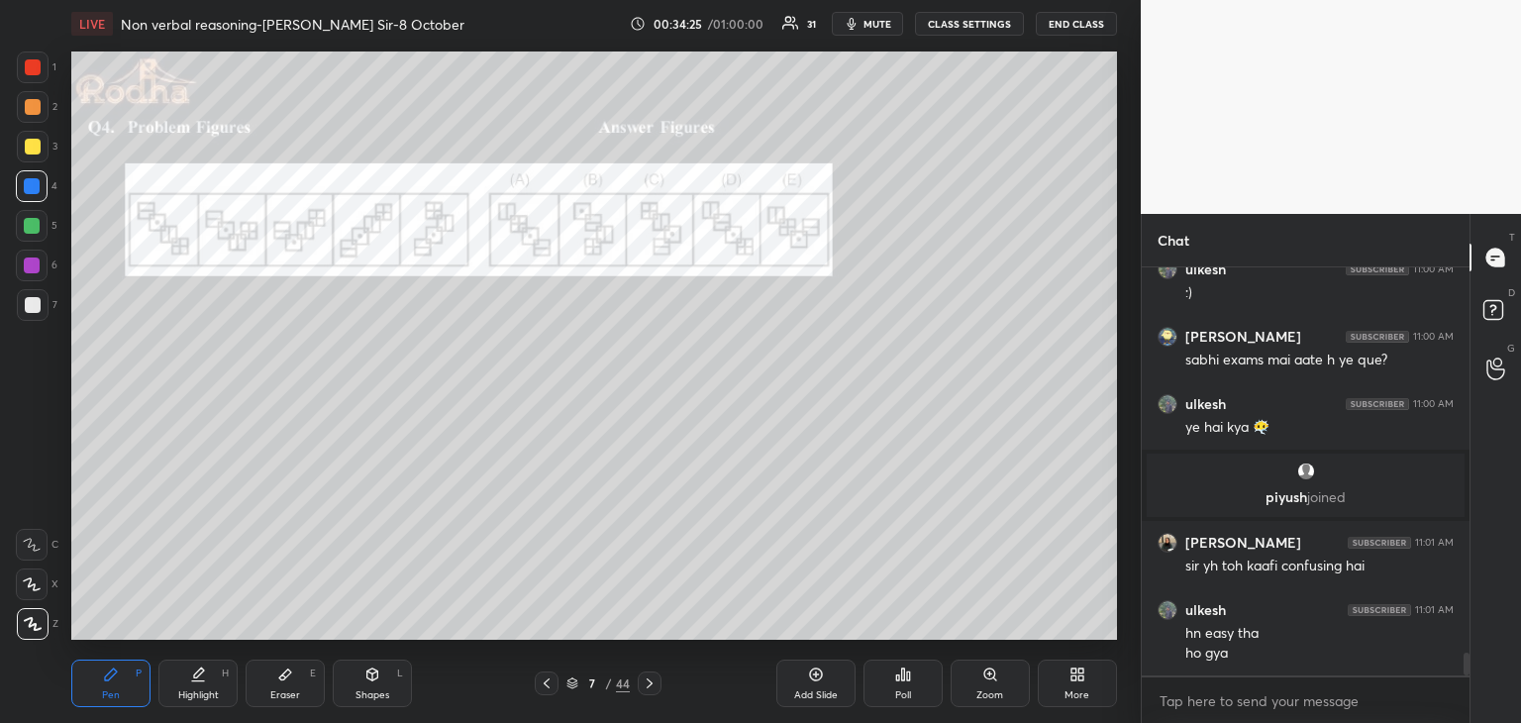
click at [38, 231] on div at bounding box center [32, 226] width 16 height 16
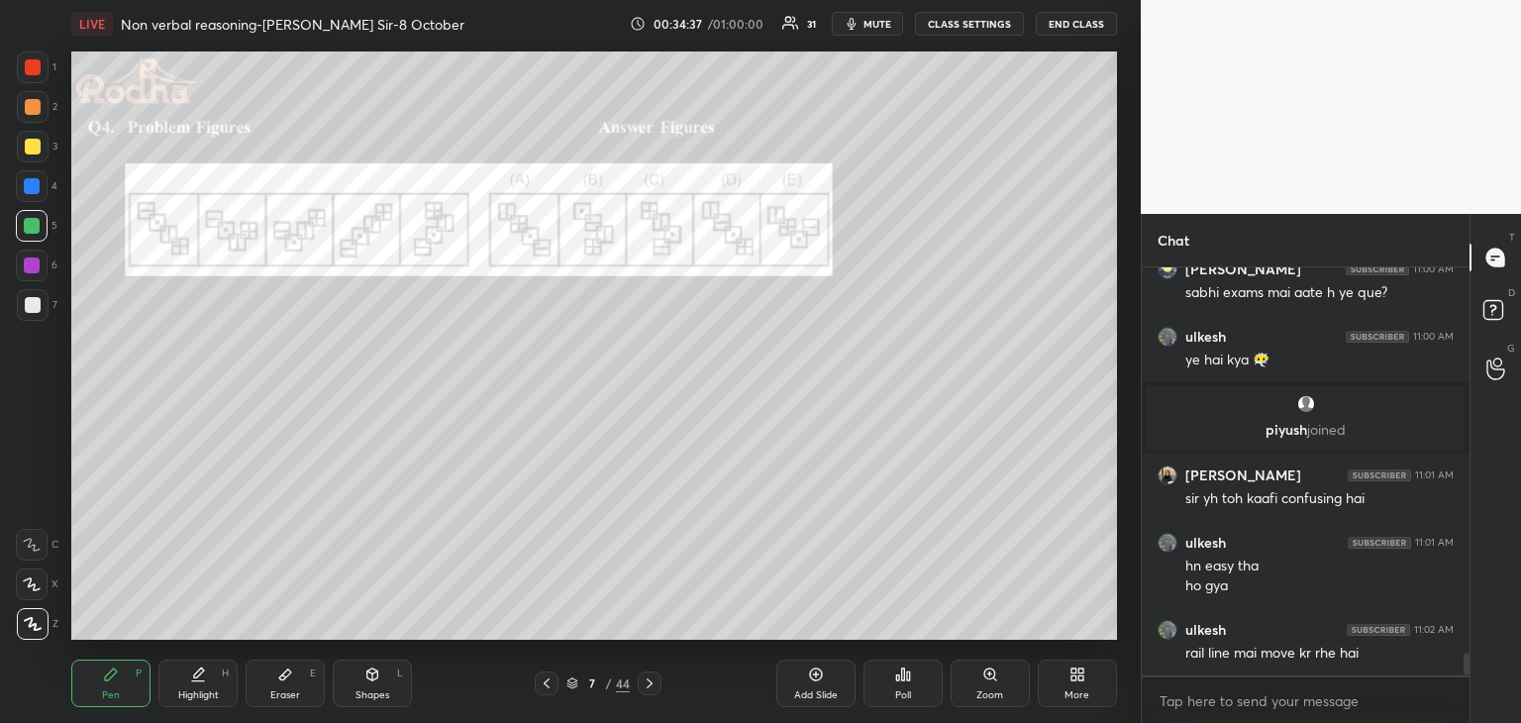
click at [28, 150] on div at bounding box center [33, 147] width 16 height 16
click at [40, 70] on div at bounding box center [33, 67] width 16 height 16
click at [28, 190] on div at bounding box center [32, 186] width 16 height 16
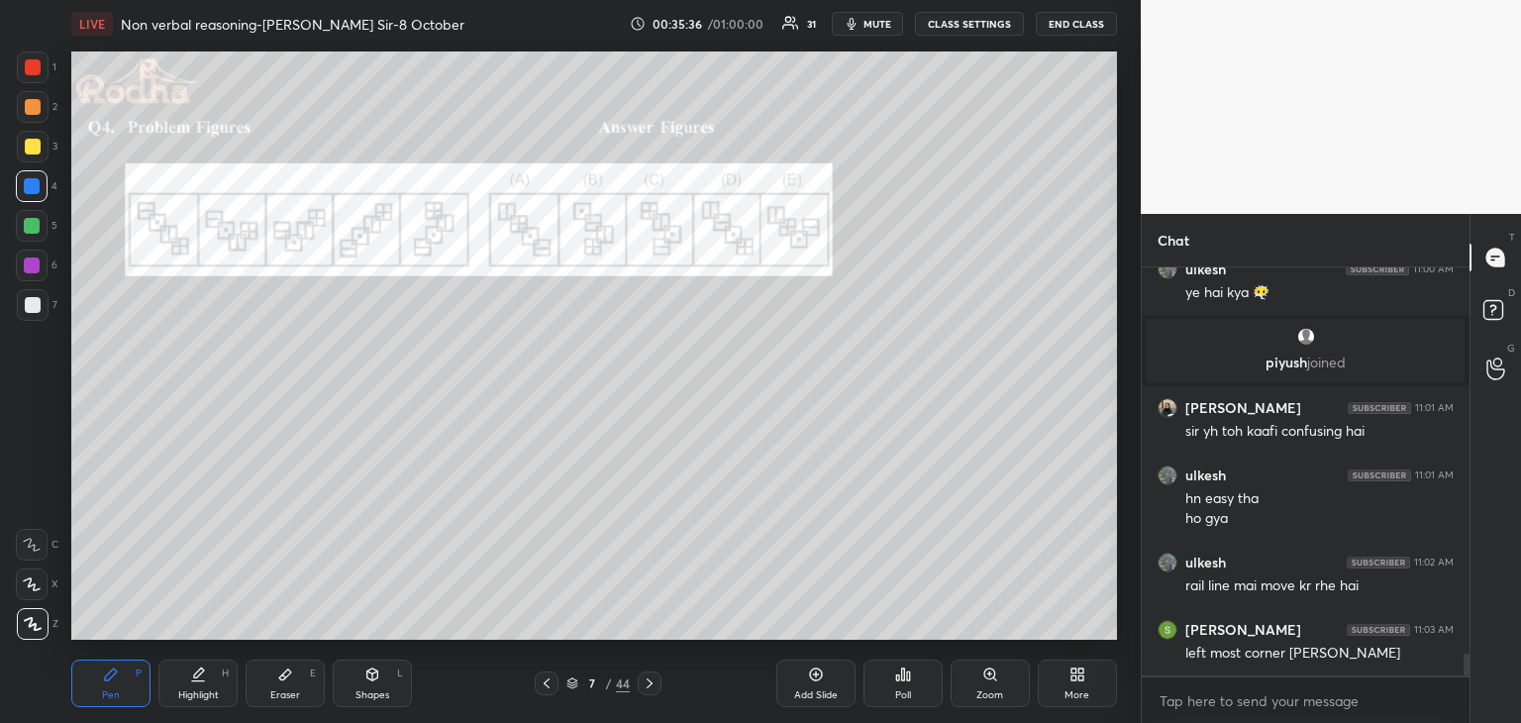
scroll to position [7081, 0]
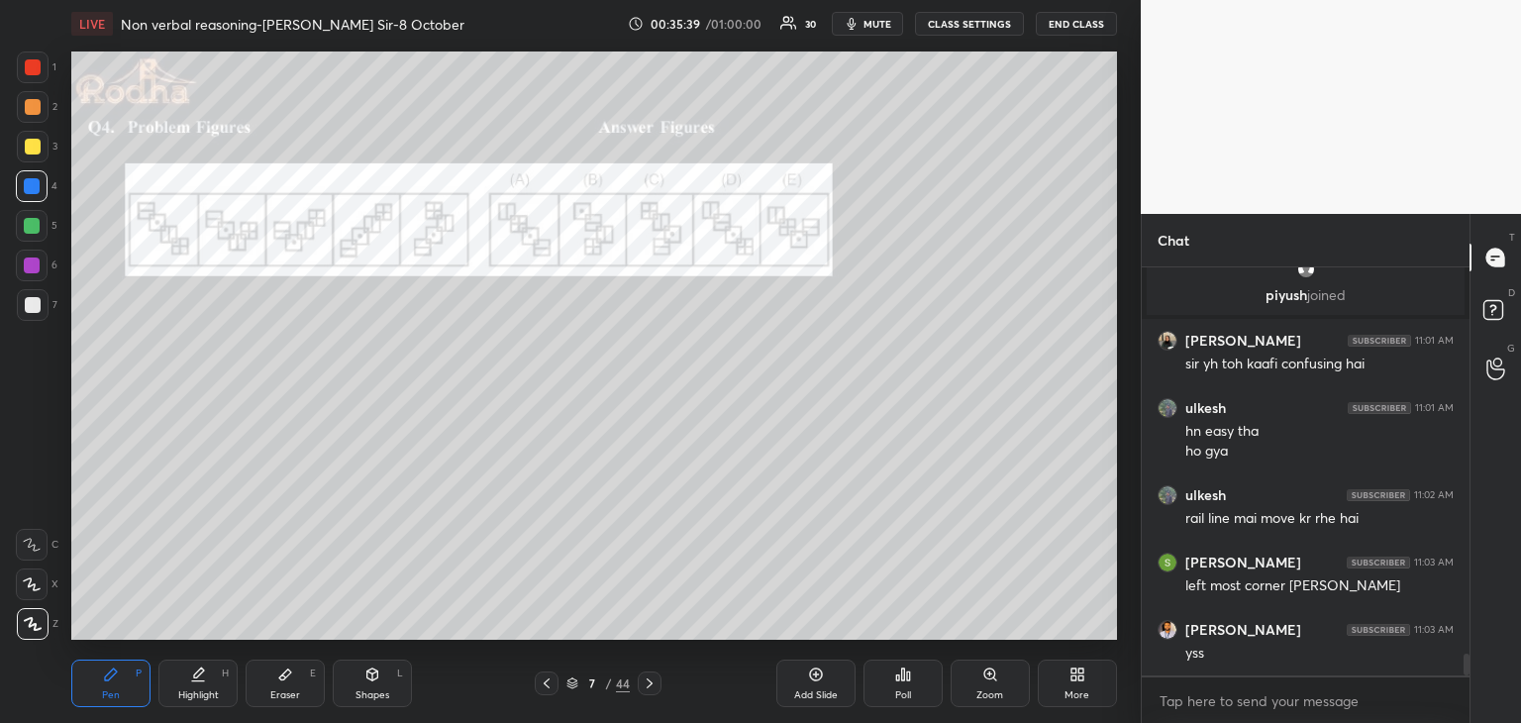
click at [301, 676] on div "Eraser E" at bounding box center [285, 683] width 79 height 48
click at [139, 679] on div "Pen P" at bounding box center [110, 683] width 79 height 48
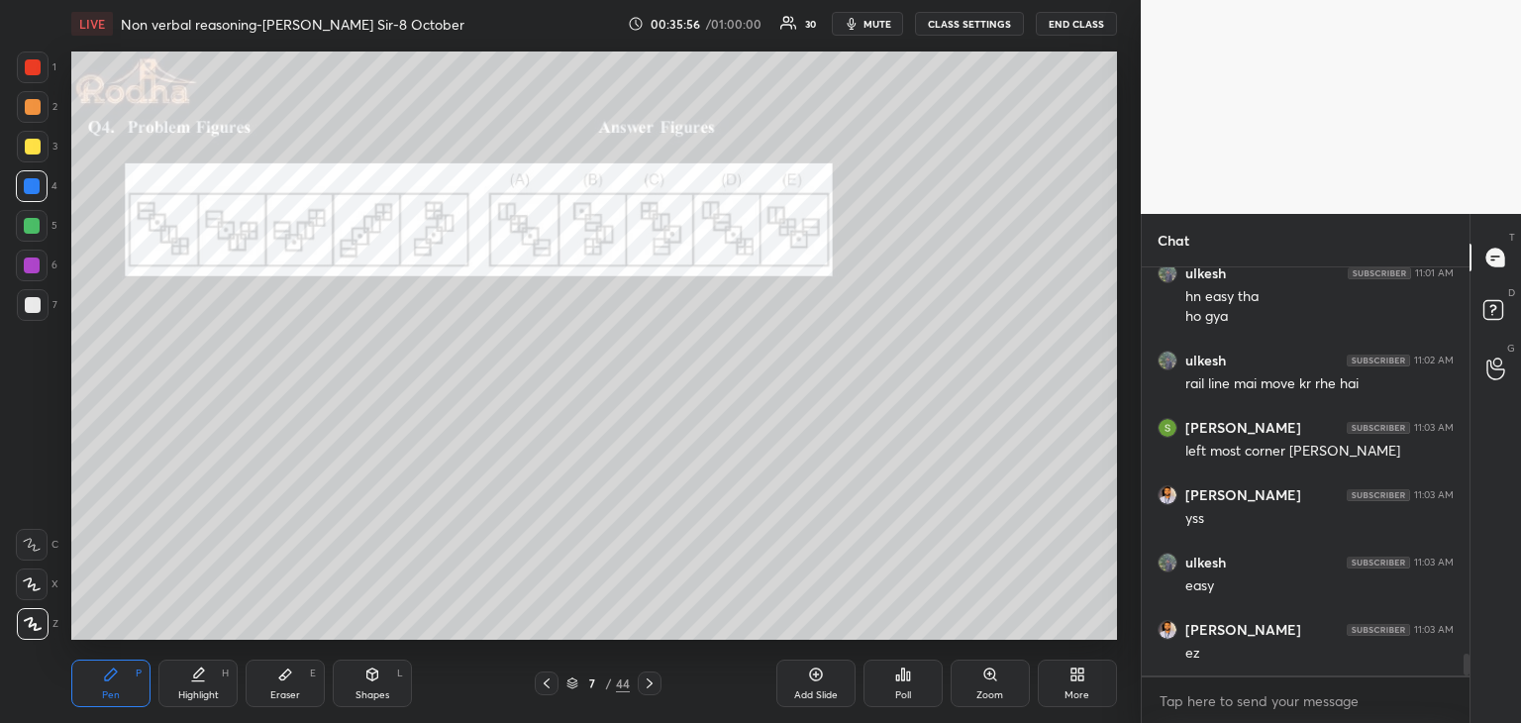
scroll to position [7283, 0]
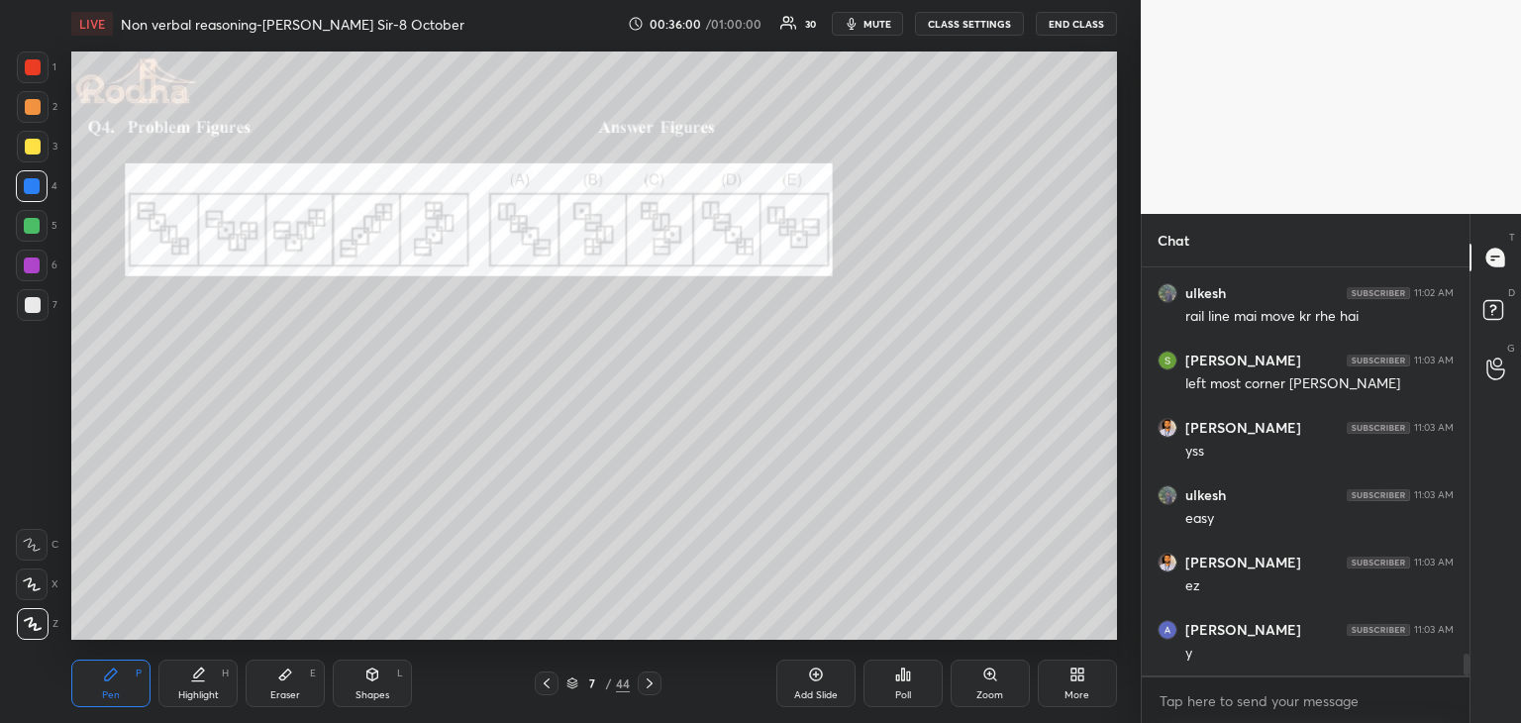
click at [645, 682] on icon at bounding box center [650, 683] width 16 height 16
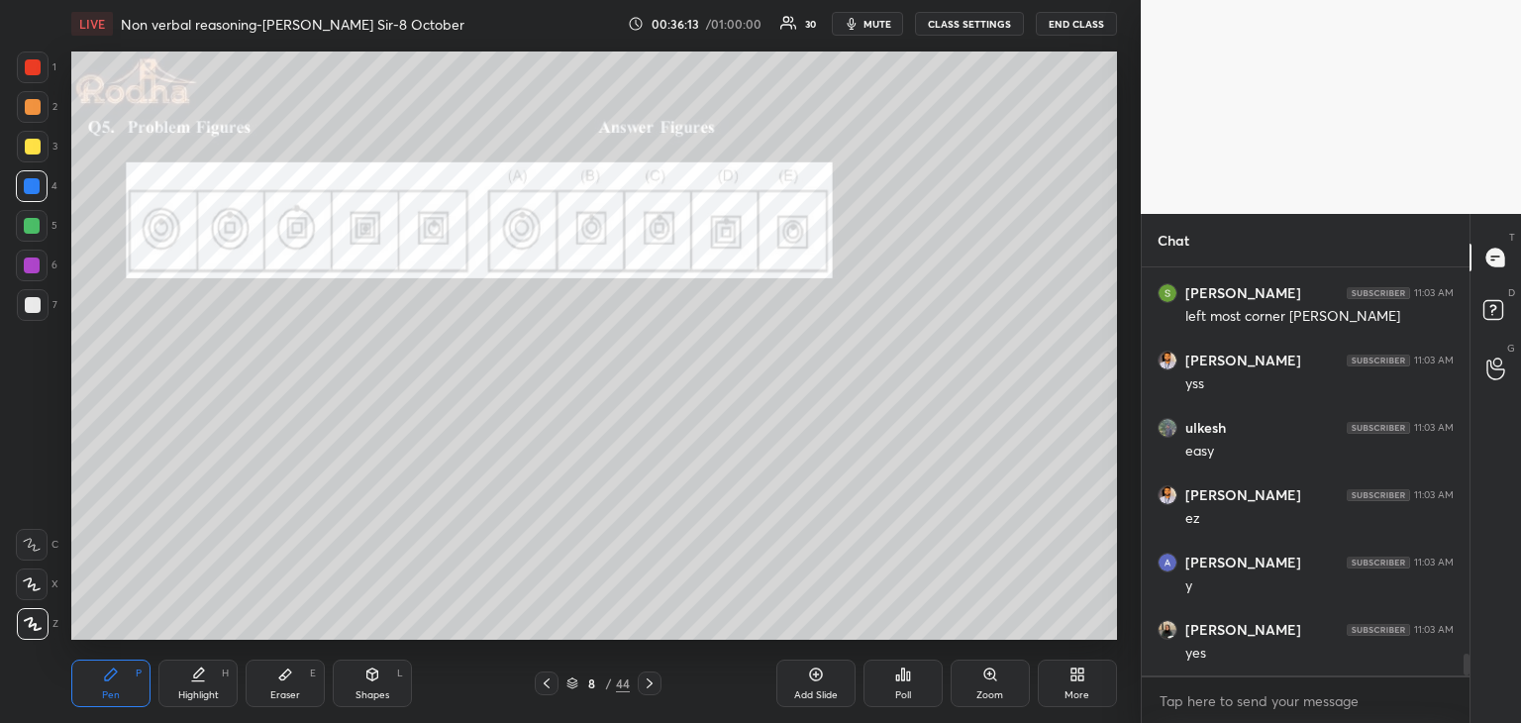
click at [902, 672] on icon at bounding box center [903, 674] width 3 height 12
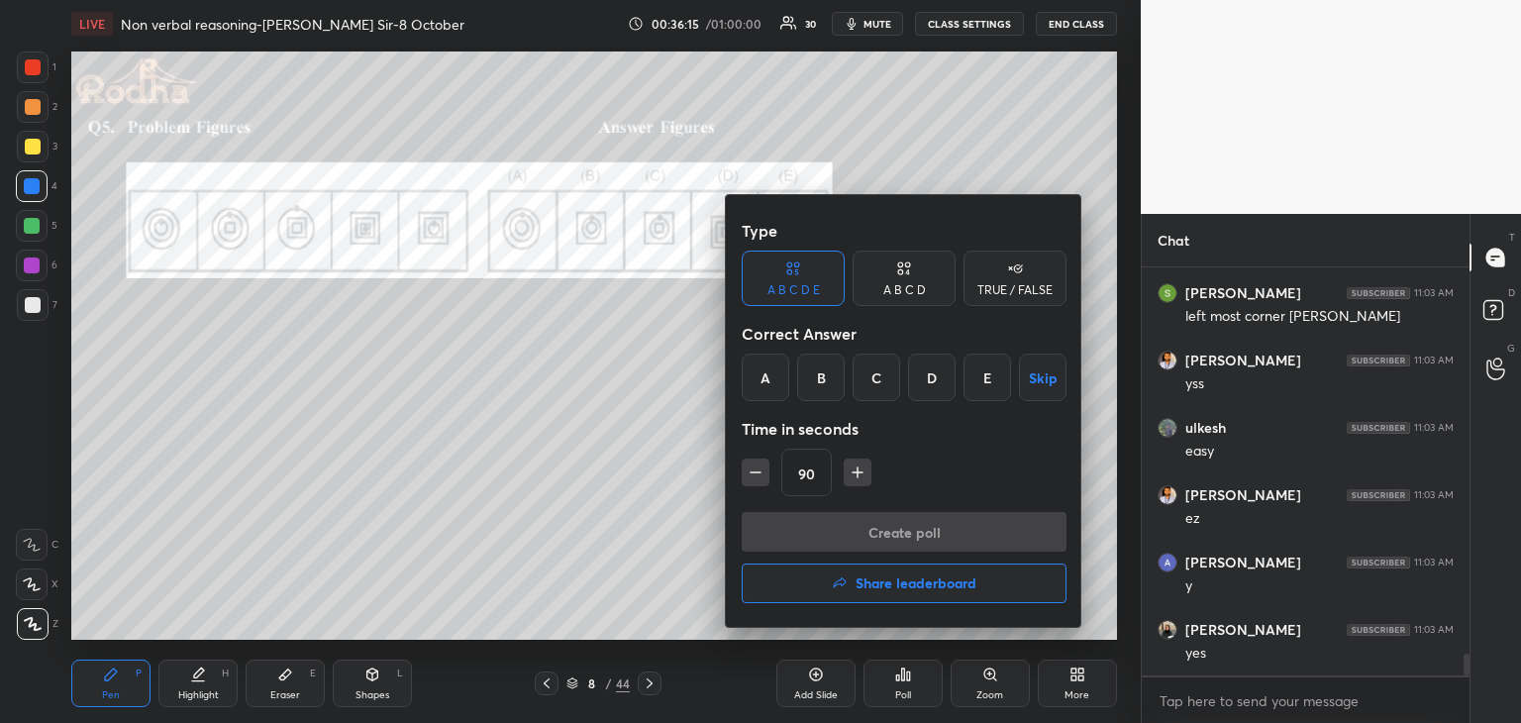
click at [827, 379] on div "B" at bounding box center [821, 377] width 48 height 48
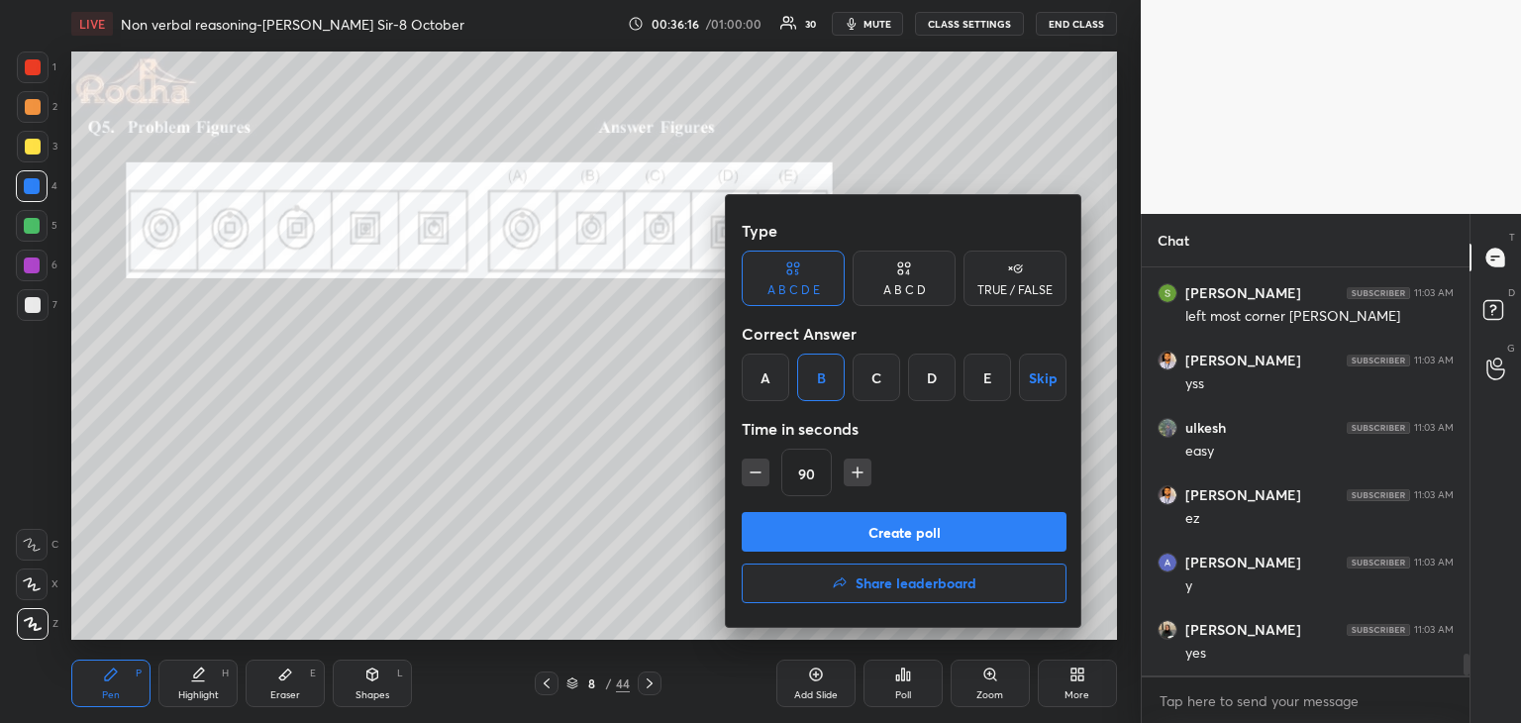
click at [934, 518] on button "Create poll" at bounding box center [904, 532] width 325 height 40
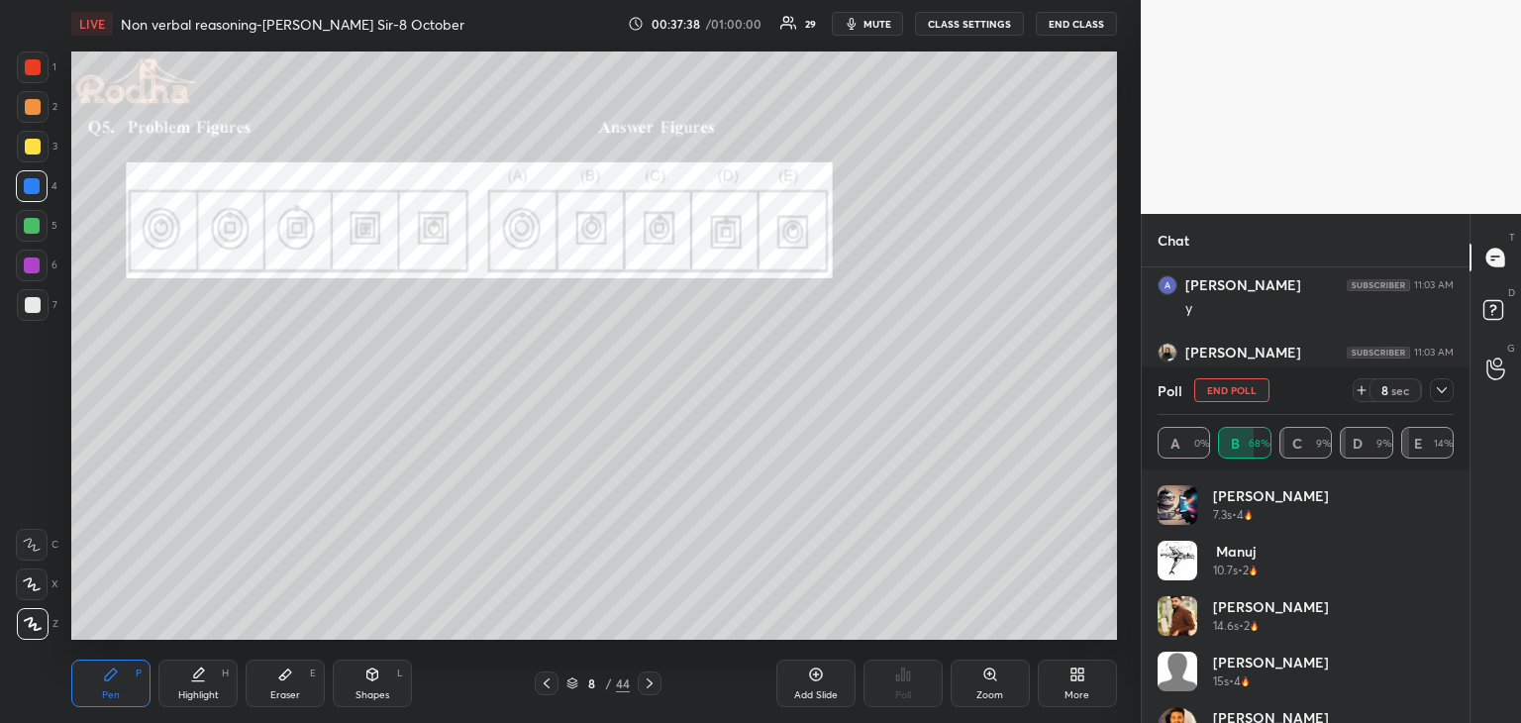
scroll to position [7317, 0]
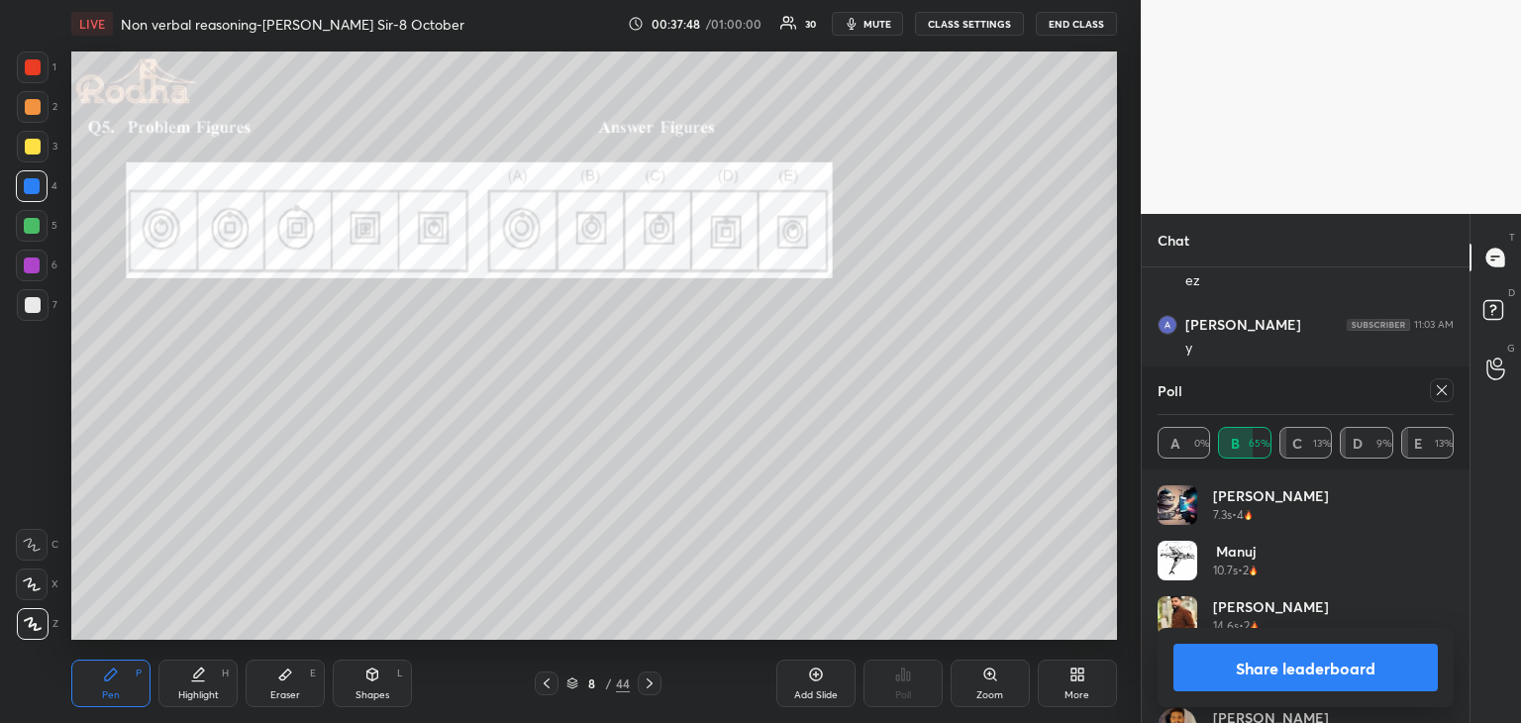
click at [1304, 662] on button "Share leaderboard" at bounding box center [1305, 668] width 264 height 48
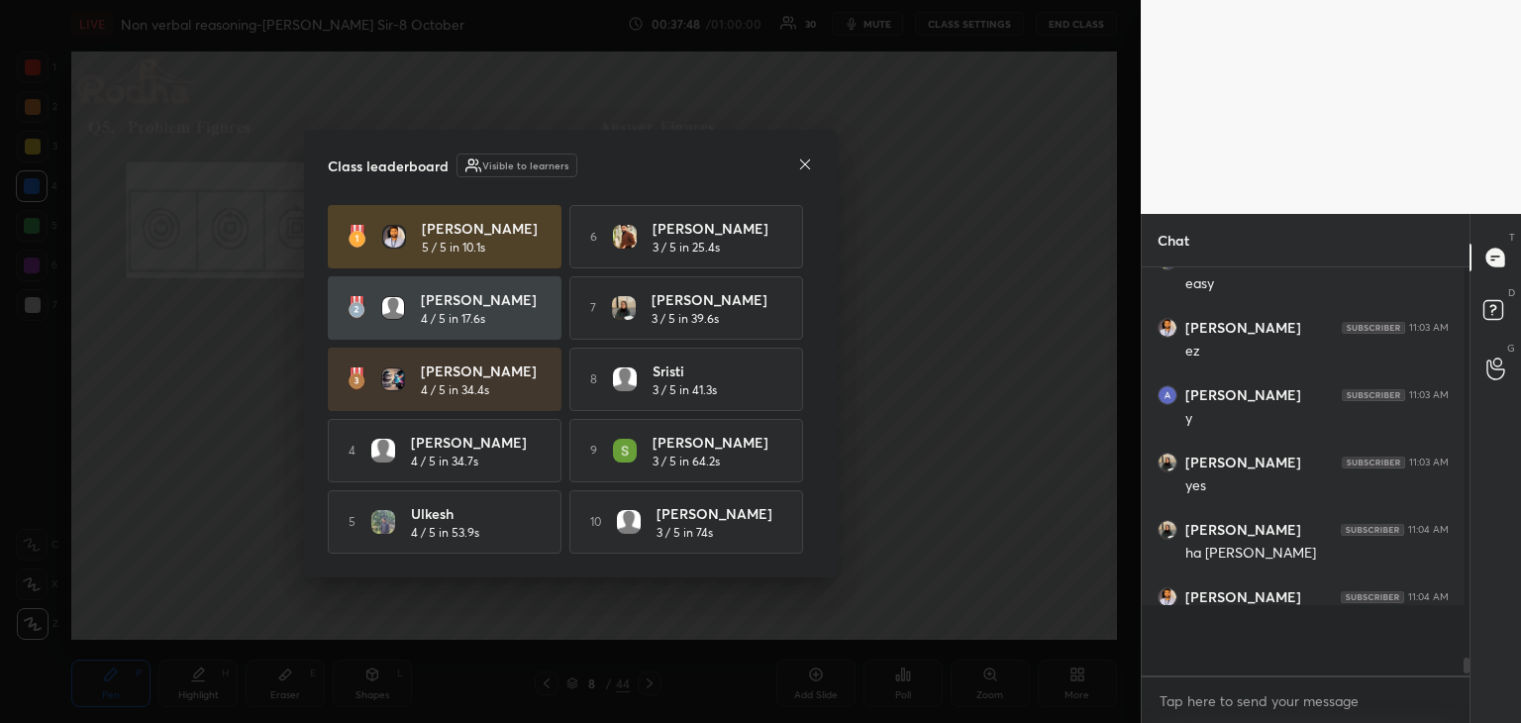
scroll to position [0, 1]
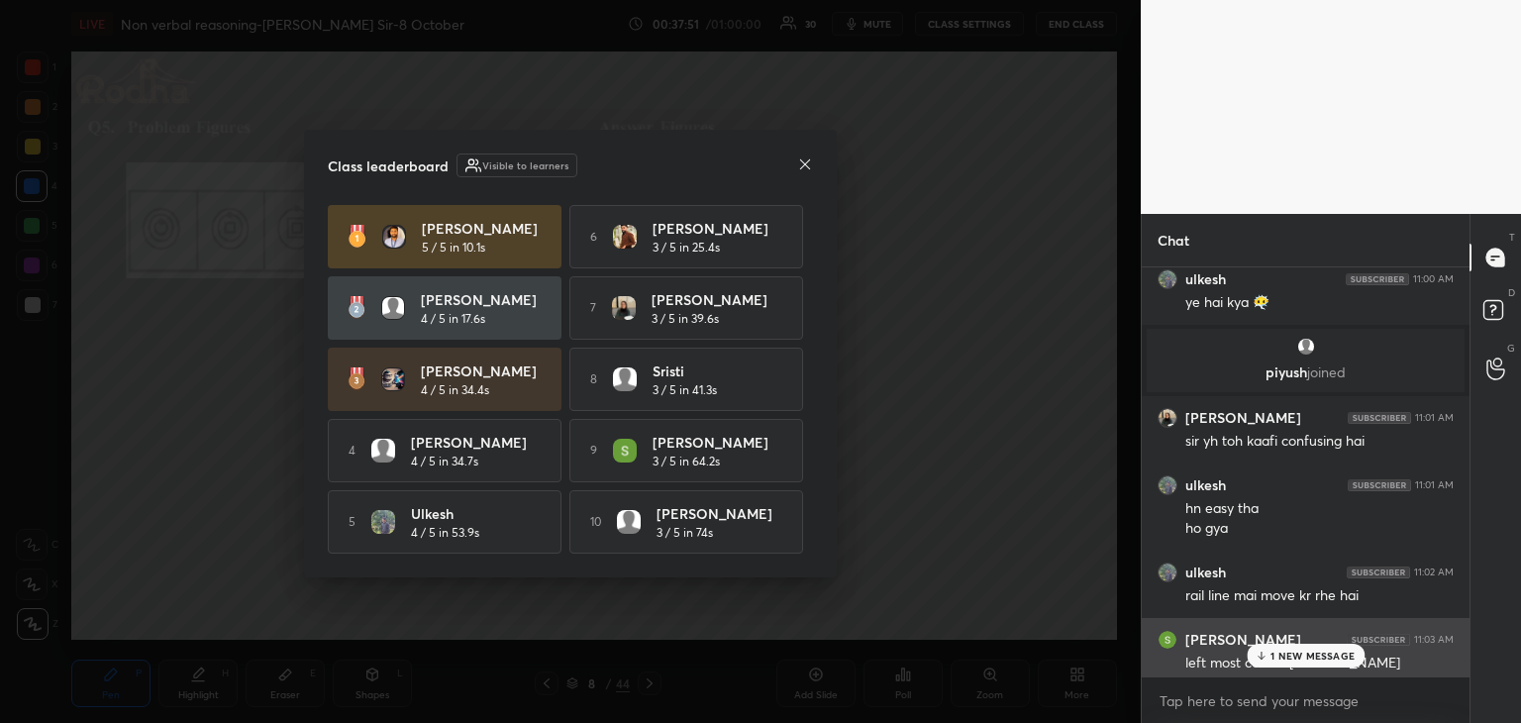
click at [1329, 670] on div "left most corner [PERSON_NAME]" at bounding box center [1319, 663] width 268 height 20
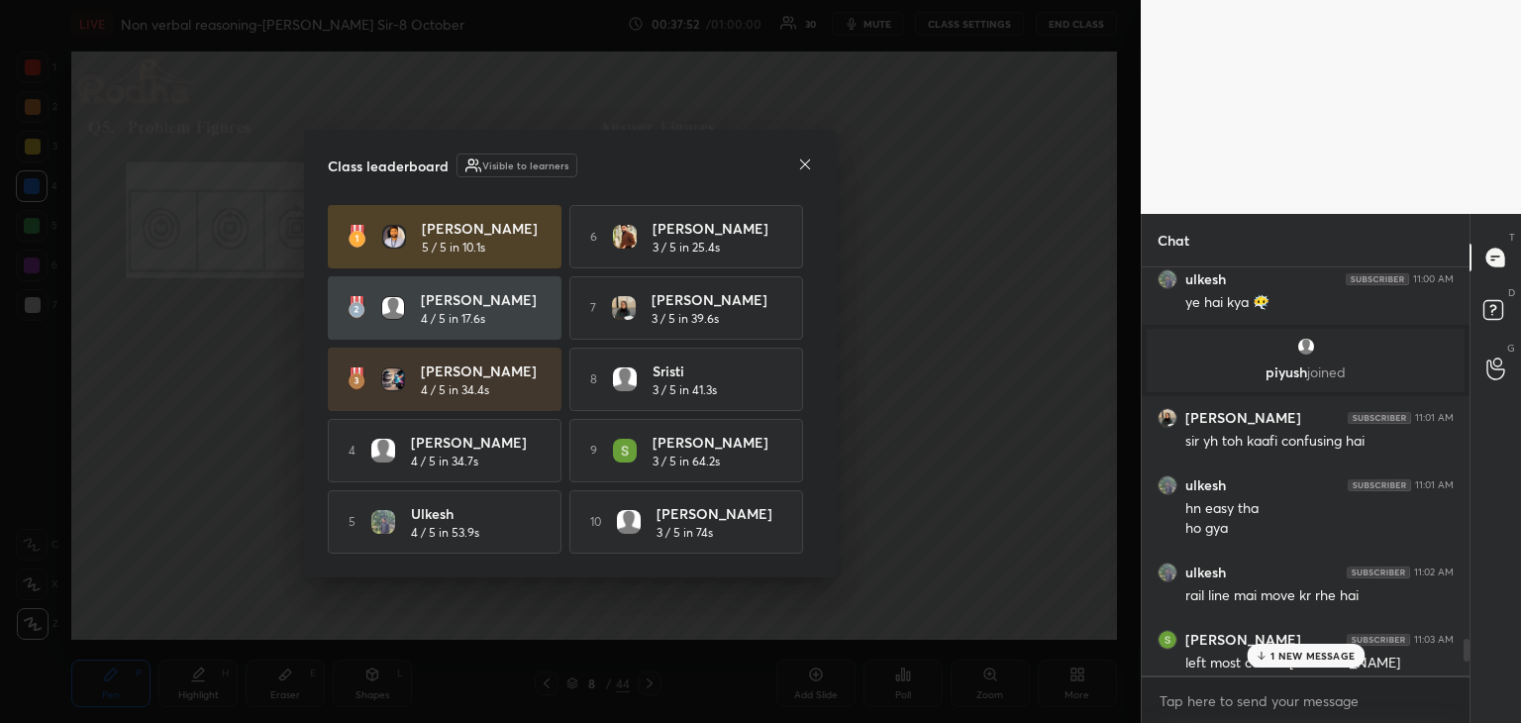
click at [1327, 654] on p "1 NEW MESSAGE" at bounding box center [1312, 655] width 84 height 12
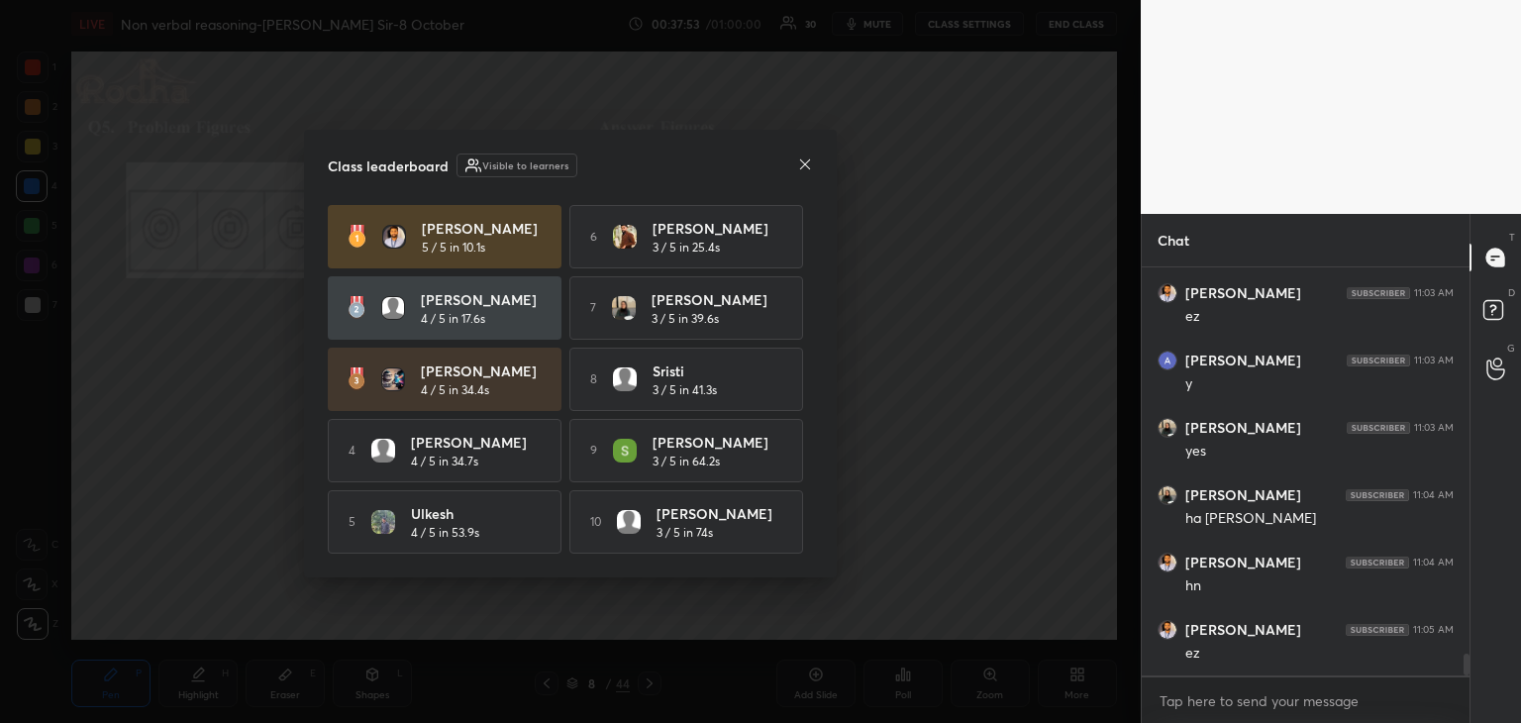
scroll to position [7386, 0]
click at [800, 165] on icon at bounding box center [805, 164] width 16 height 16
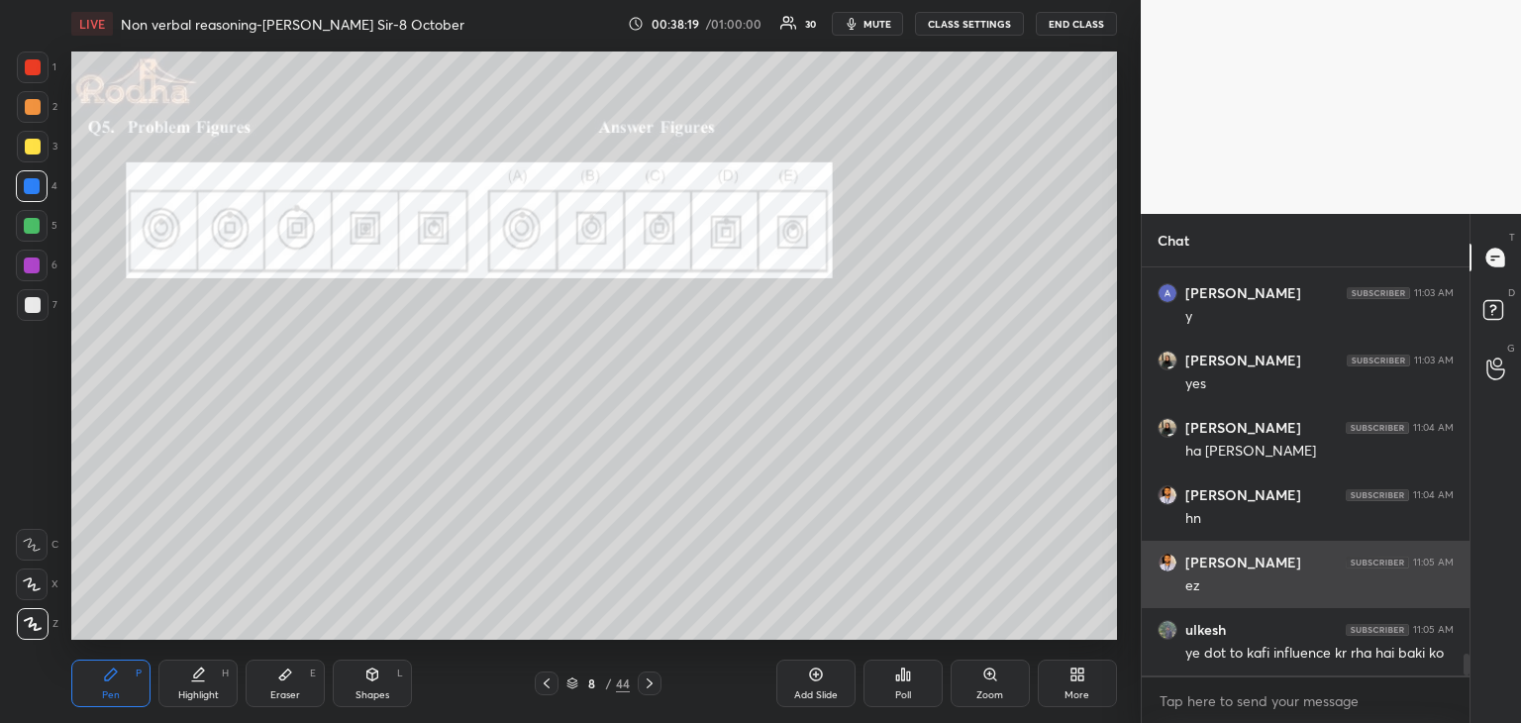
scroll to position [7453, 0]
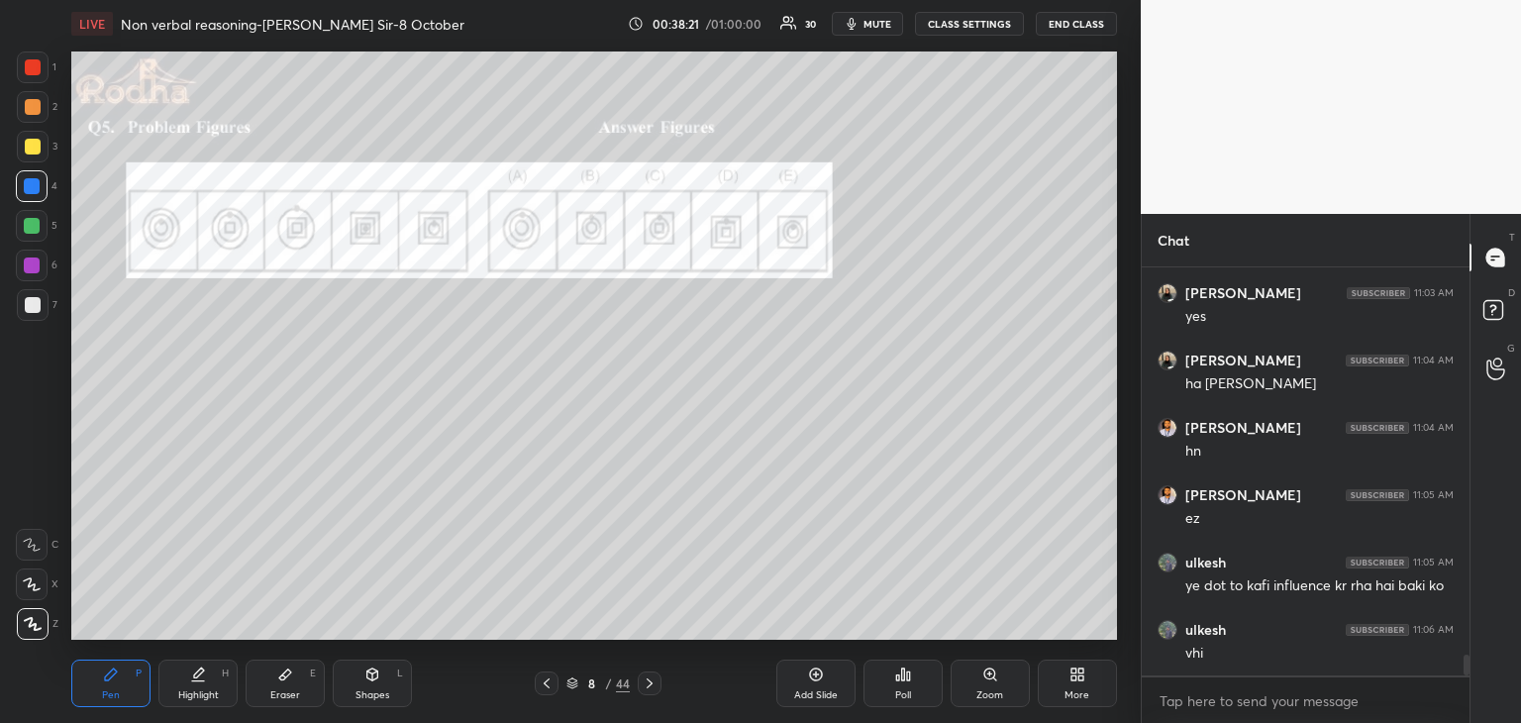
click at [30, 228] on div at bounding box center [32, 226] width 16 height 16
click at [35, 153] on div at bounding box center [33, 147] width 16 height 16
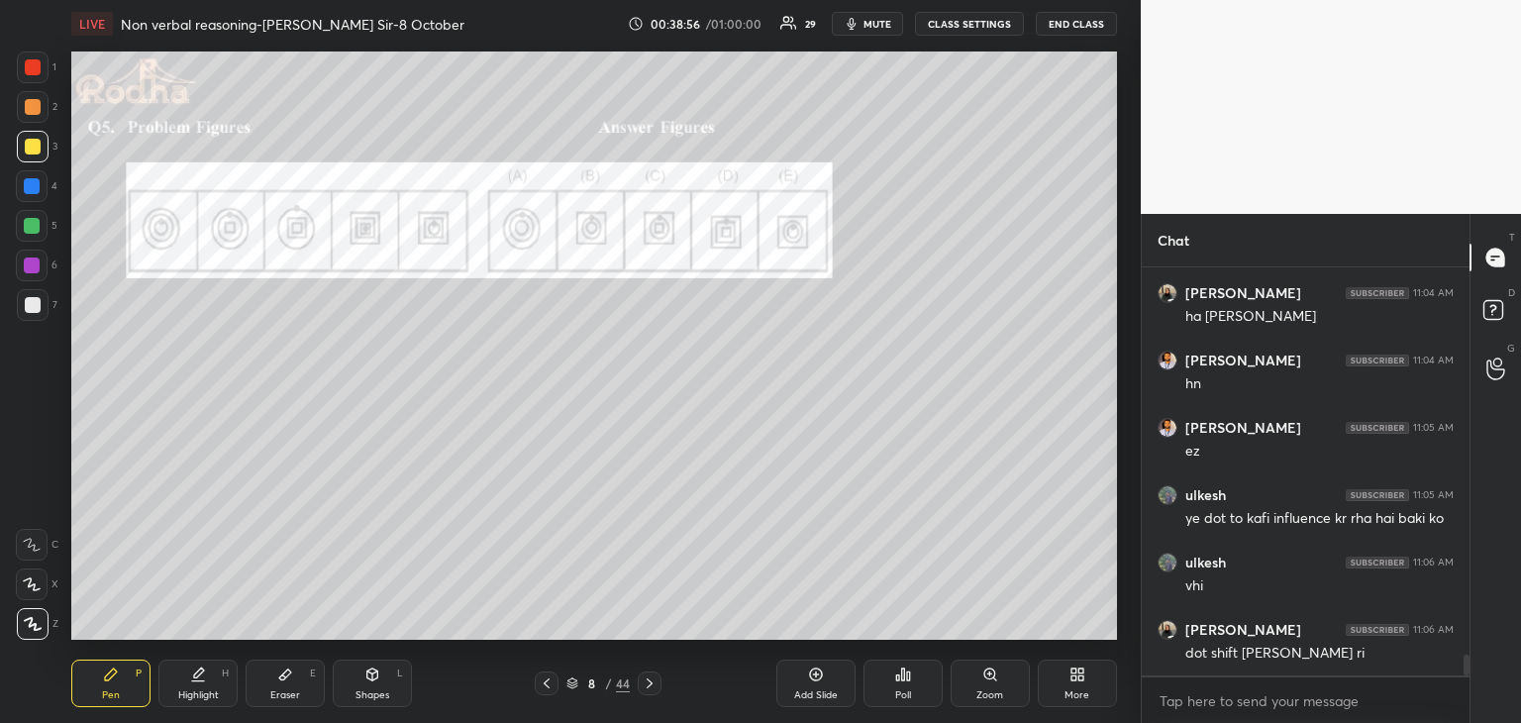
click at [33, 194] on div at bounding box center [32, 186] width 16 height 16
click at [42, 69] on div at bounding box center [33, 67] width 32 height 32
click at [31, 234] on div at bounding box center [32, 226] width 16 height 16
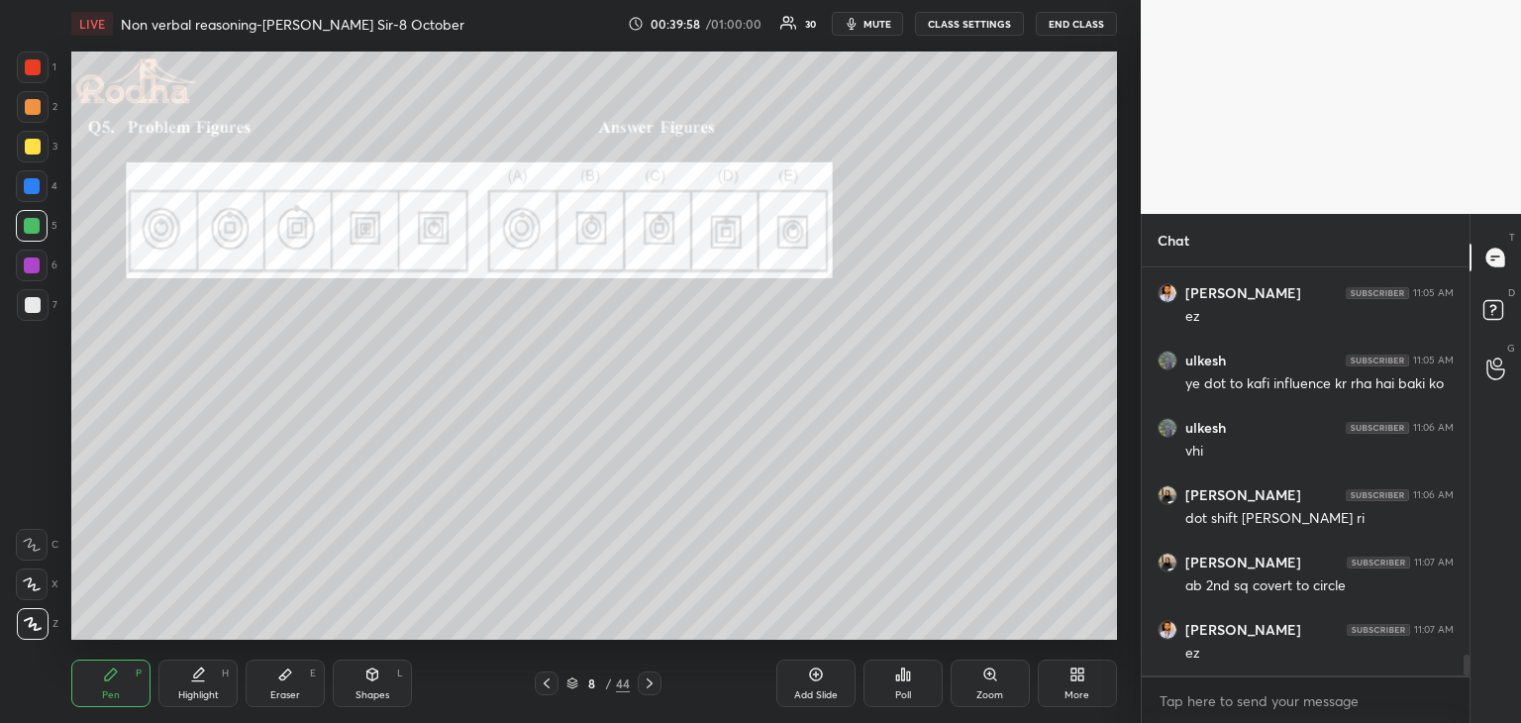
scroll to position [7723, 0]
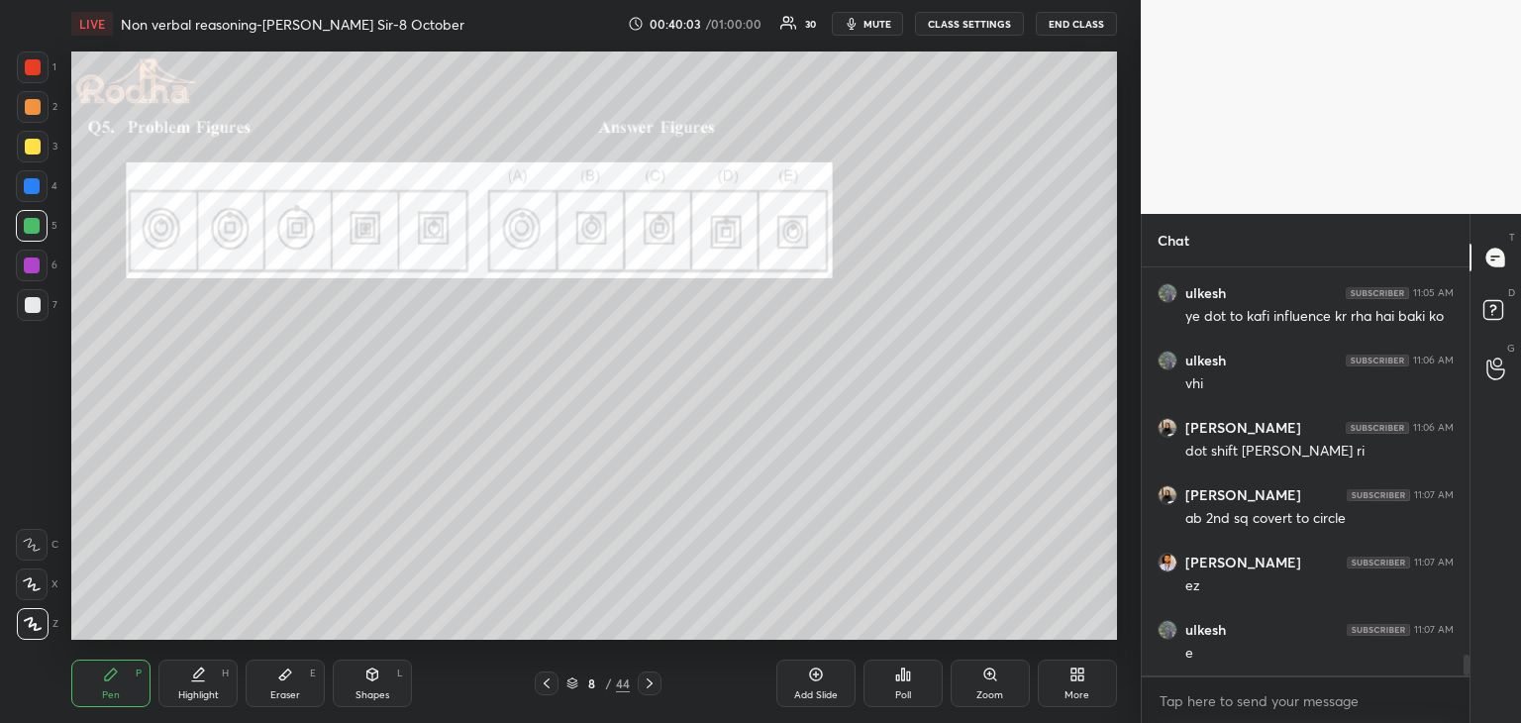
click at [650, 683] on icon at bounding box center [650, 683] width 6 height 10
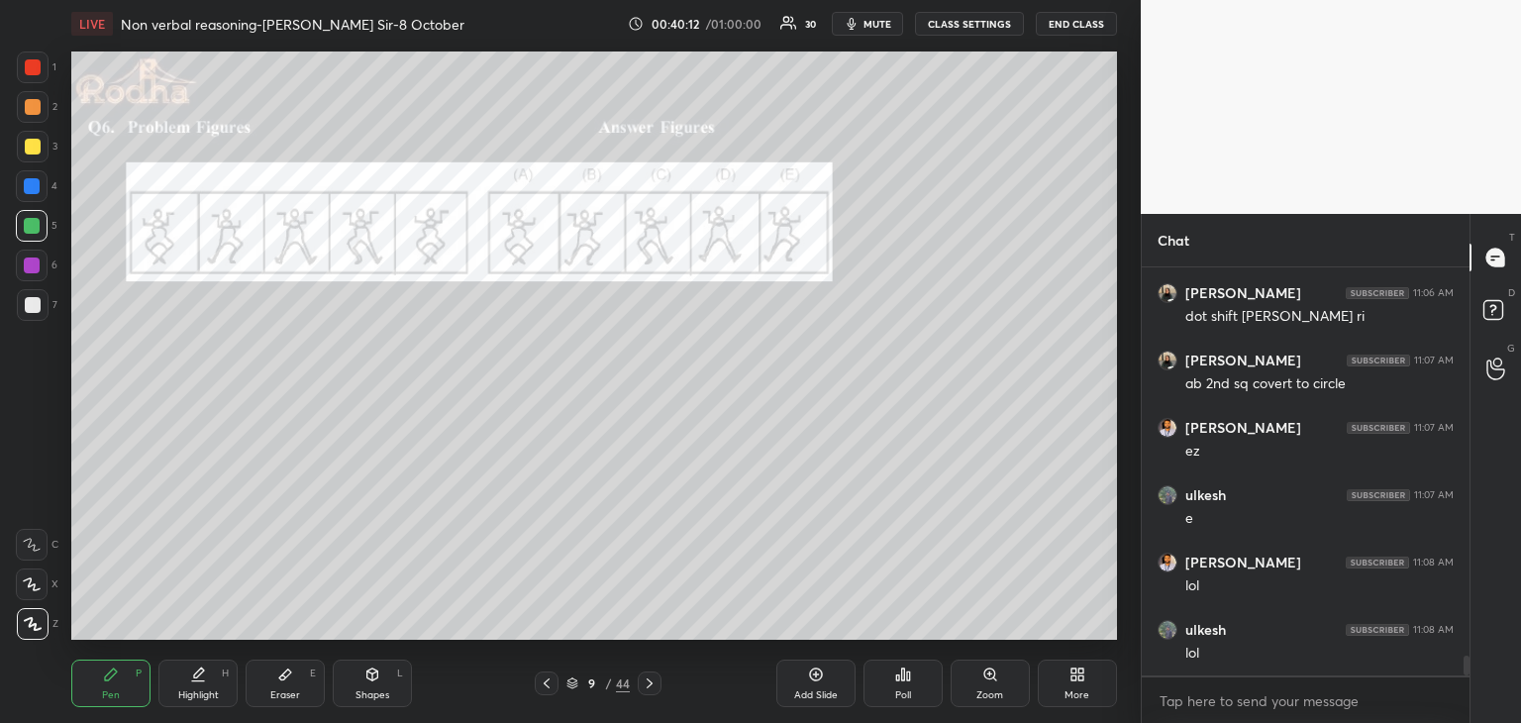
scroll to position [7925, 0]
click at [910, 687] on div "Poll" at bounding box center [902, 683] width 79 height 48
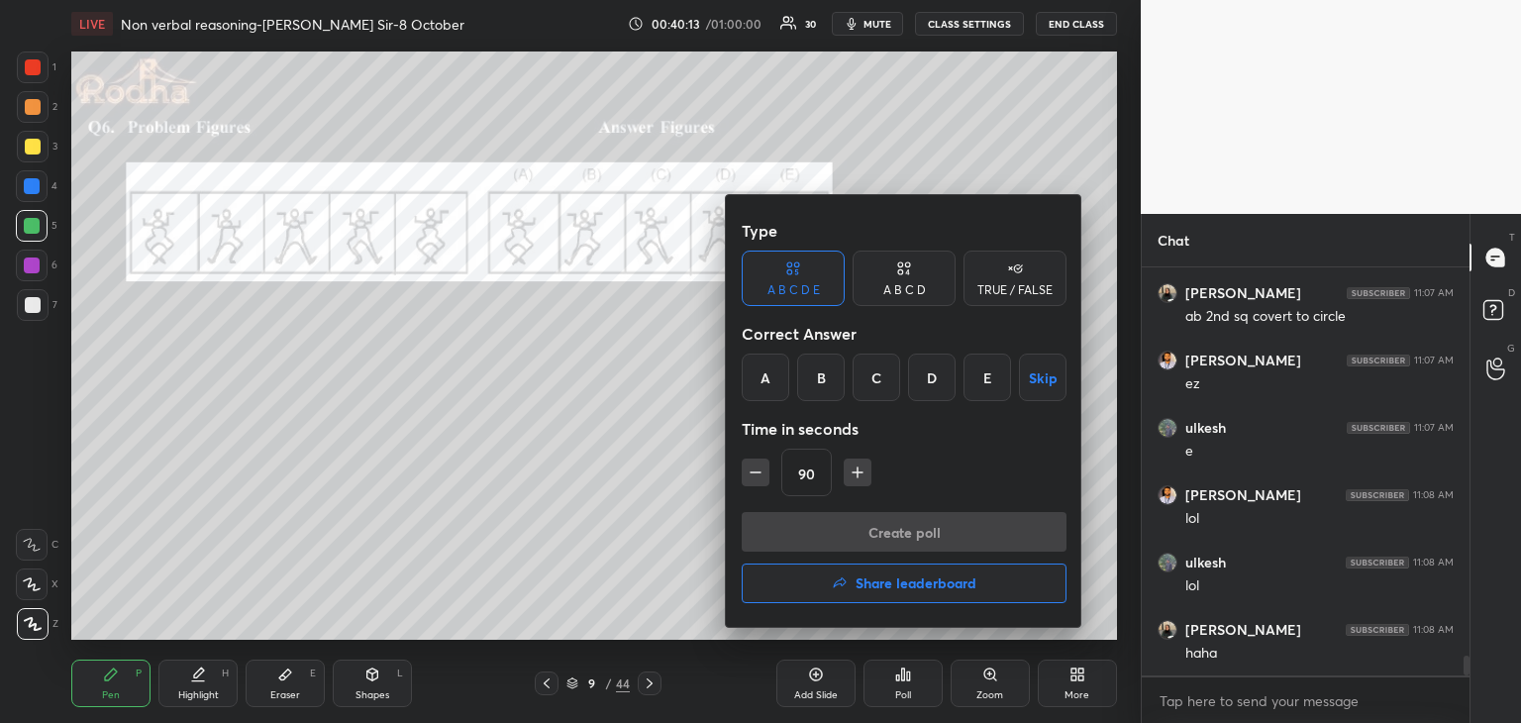
drag, startPoint x: 986, startPoint y: 381, endPoint x: 958, endPoint y: 480, distance: 102.8
click at [986, 381] on div "E" at bounding box center [987, 377] width 48 height 48
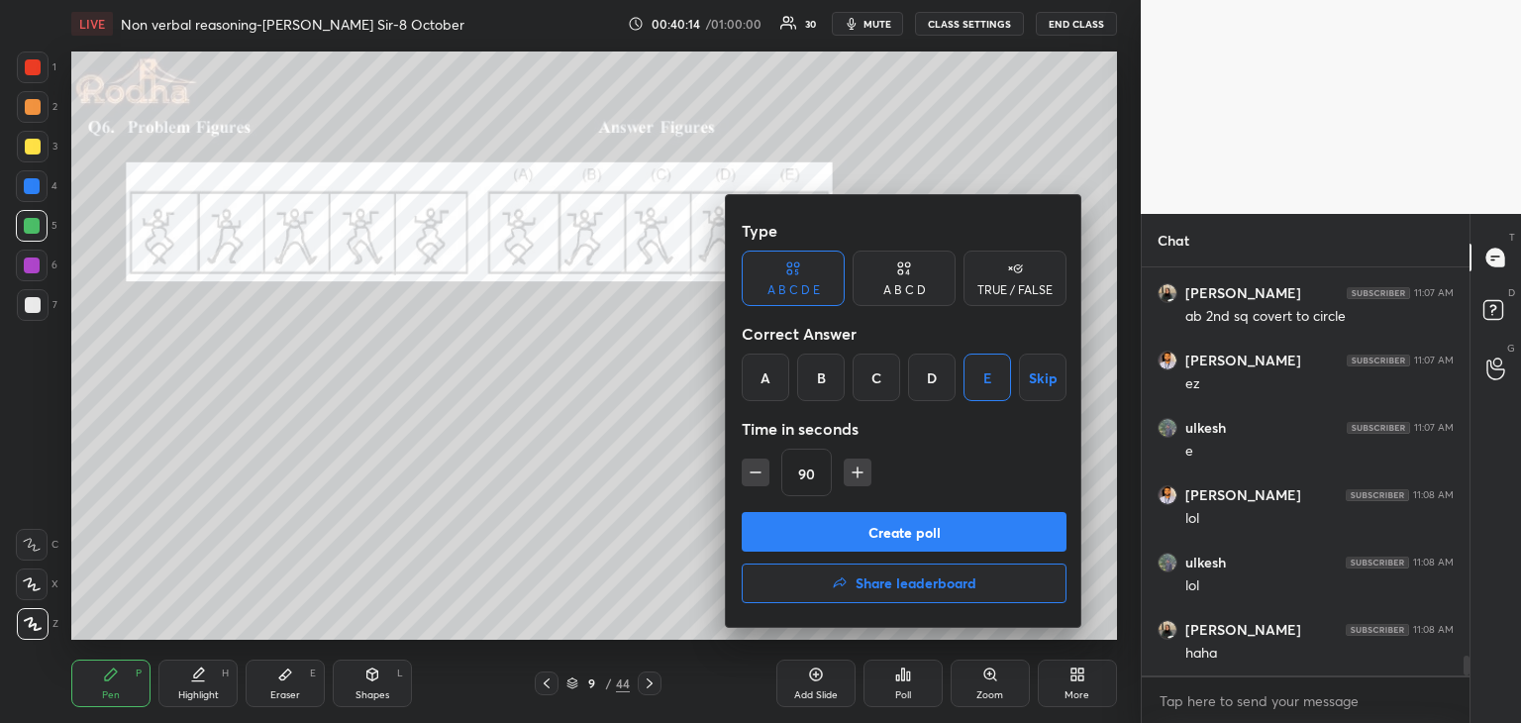
click at [949, 523] on button "Create poll" at bounding box center [904, 532] width 325 height 40
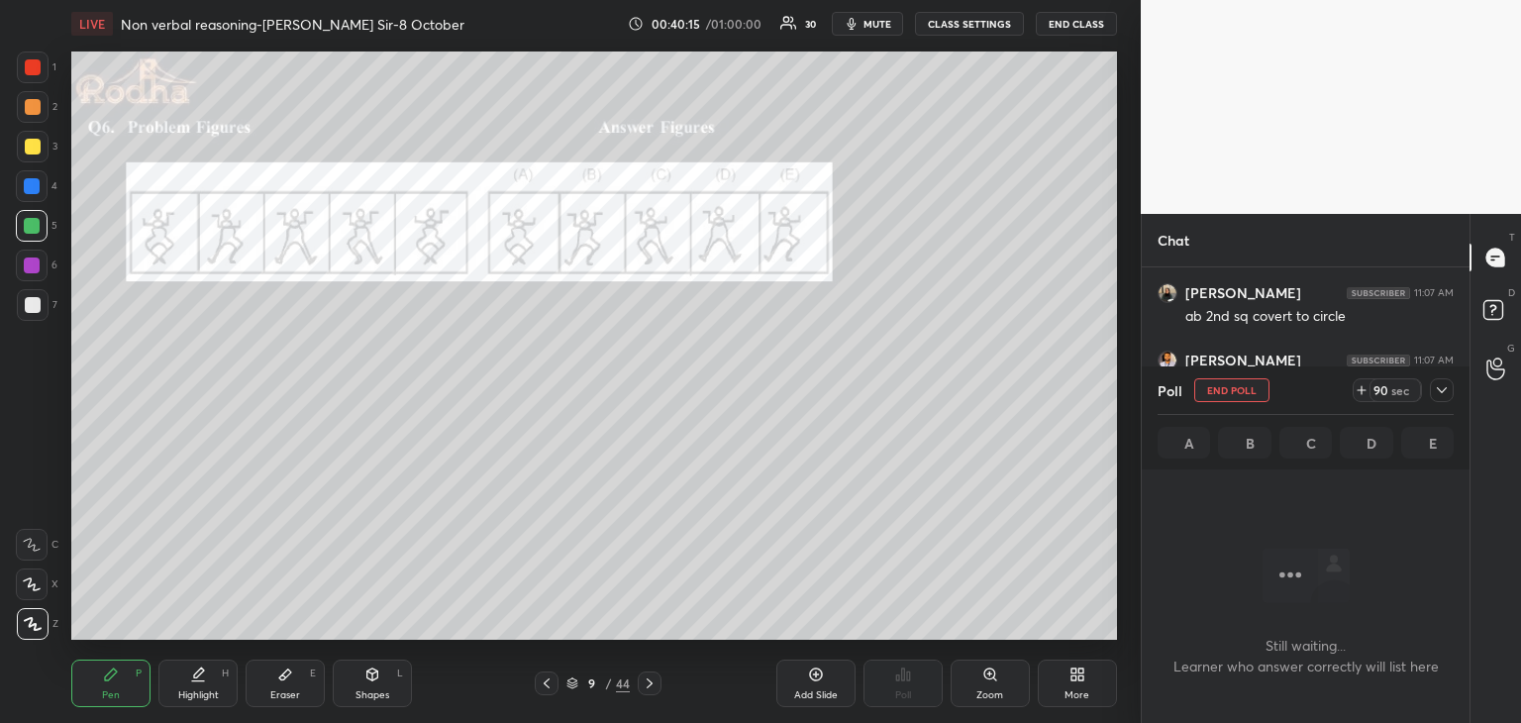
scroll to position [7404, 0]
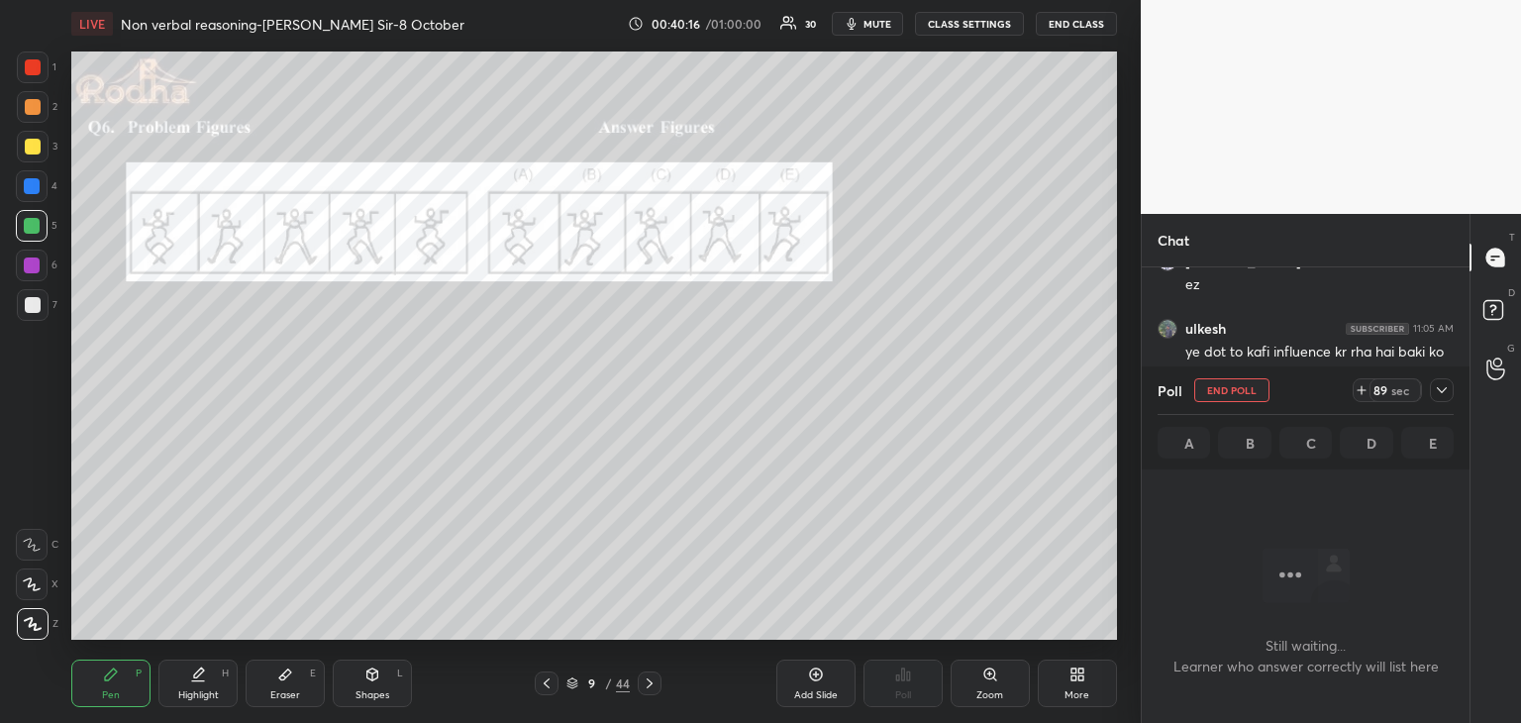
click at [881, 26] on span "mute" at bounding box center [877, 24] width 28 height 14
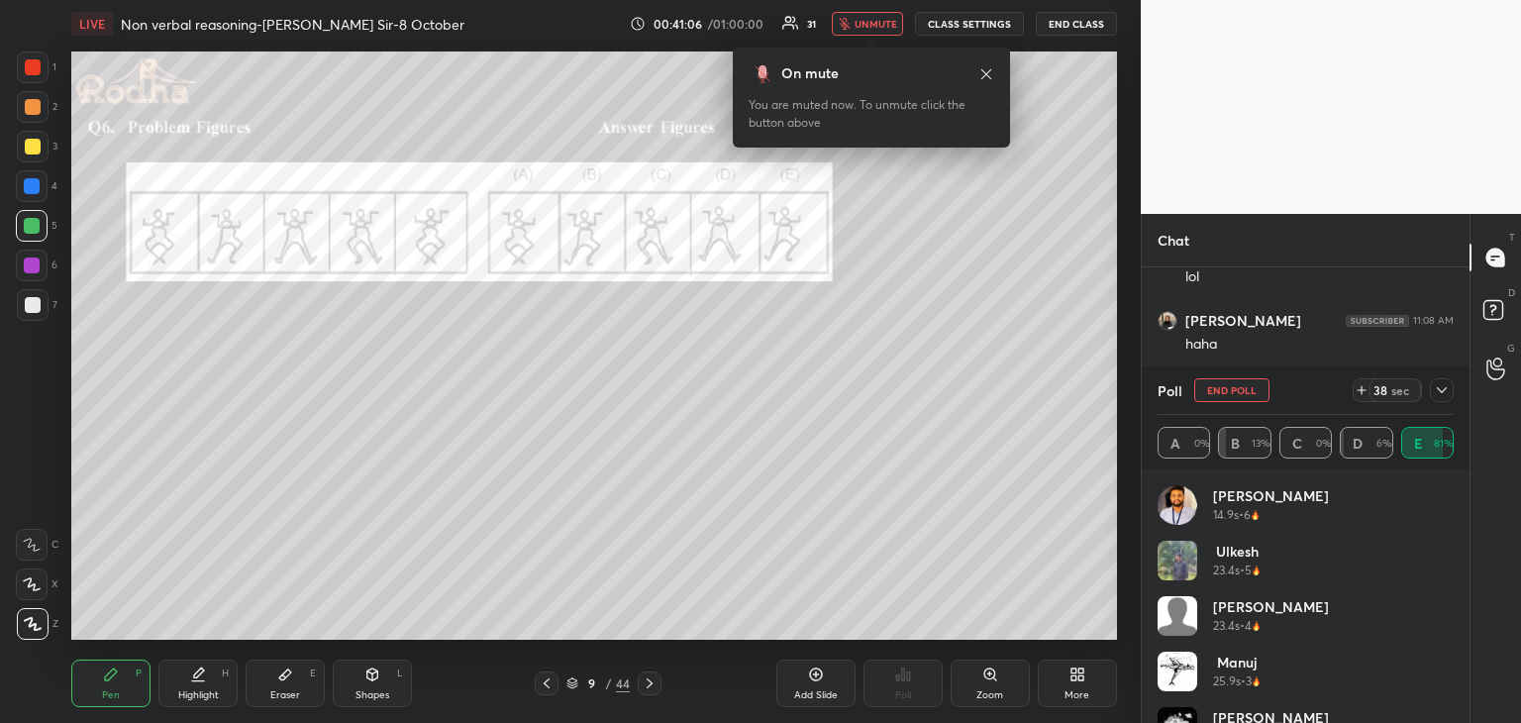
scroll to position [8018, 0]
click at [993, 72] on icon at bounding box center [986, 74] width 16 height 16
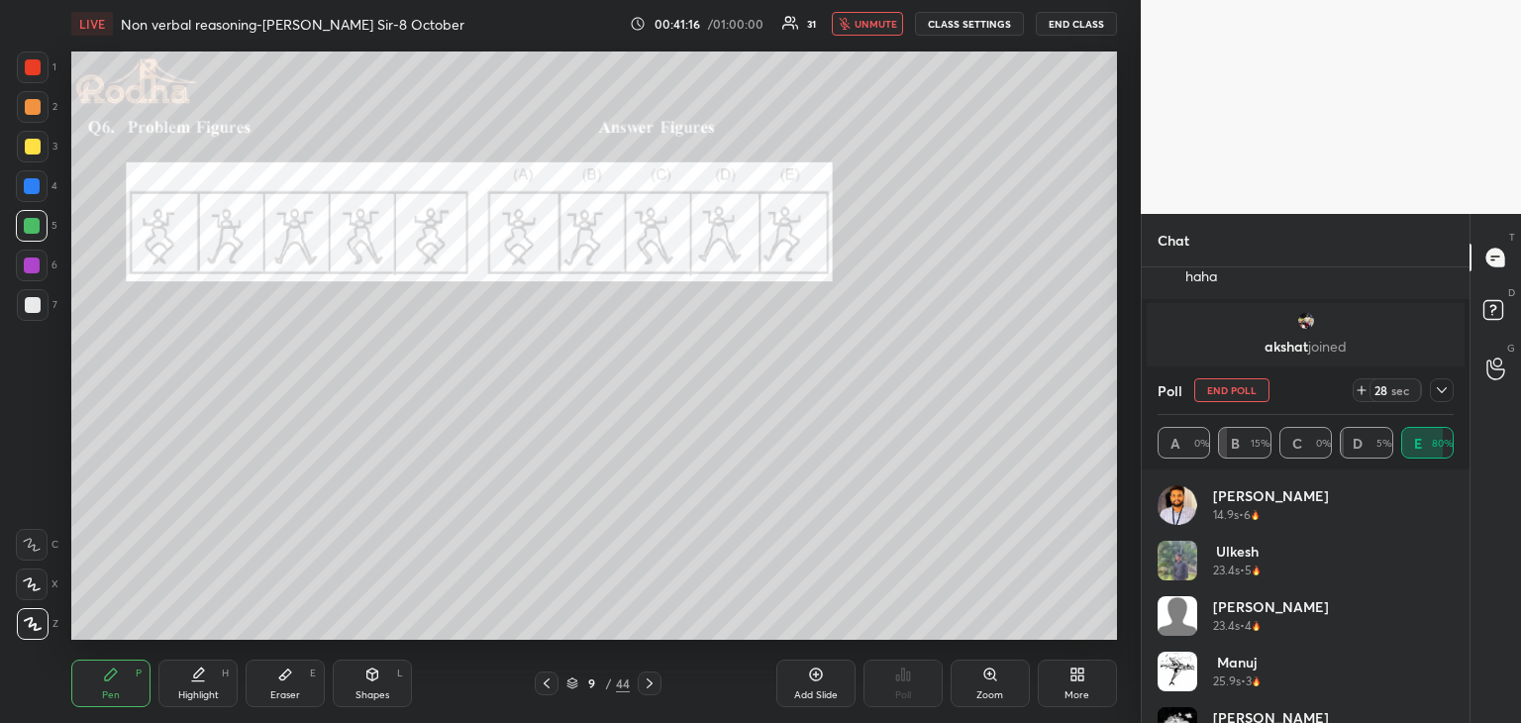
click at [897, 26] on span "unmute" at bounding box center [875, 24] width 43 height 14
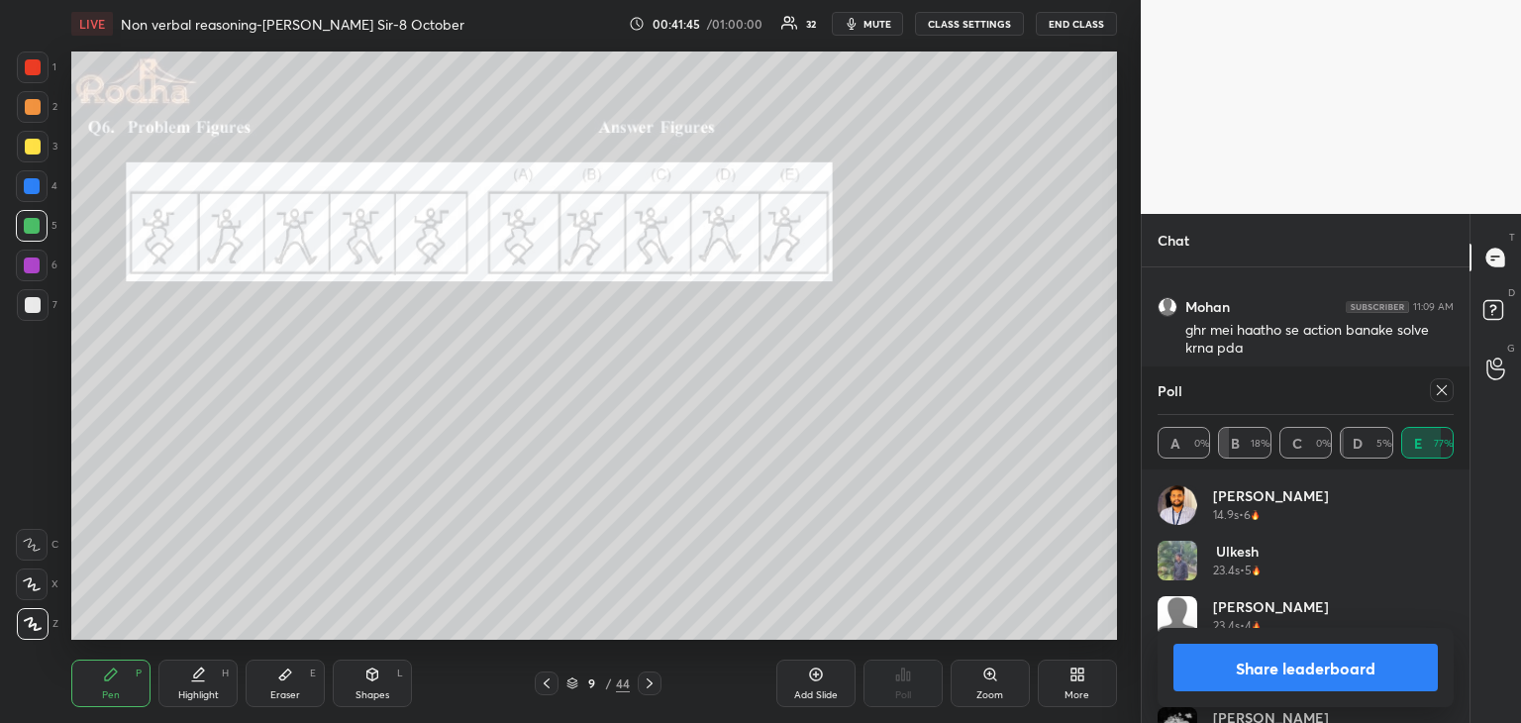
click at [1354, 680] on button "Share leaderboard" at bounding box center [1305, 668] width 264 height 48
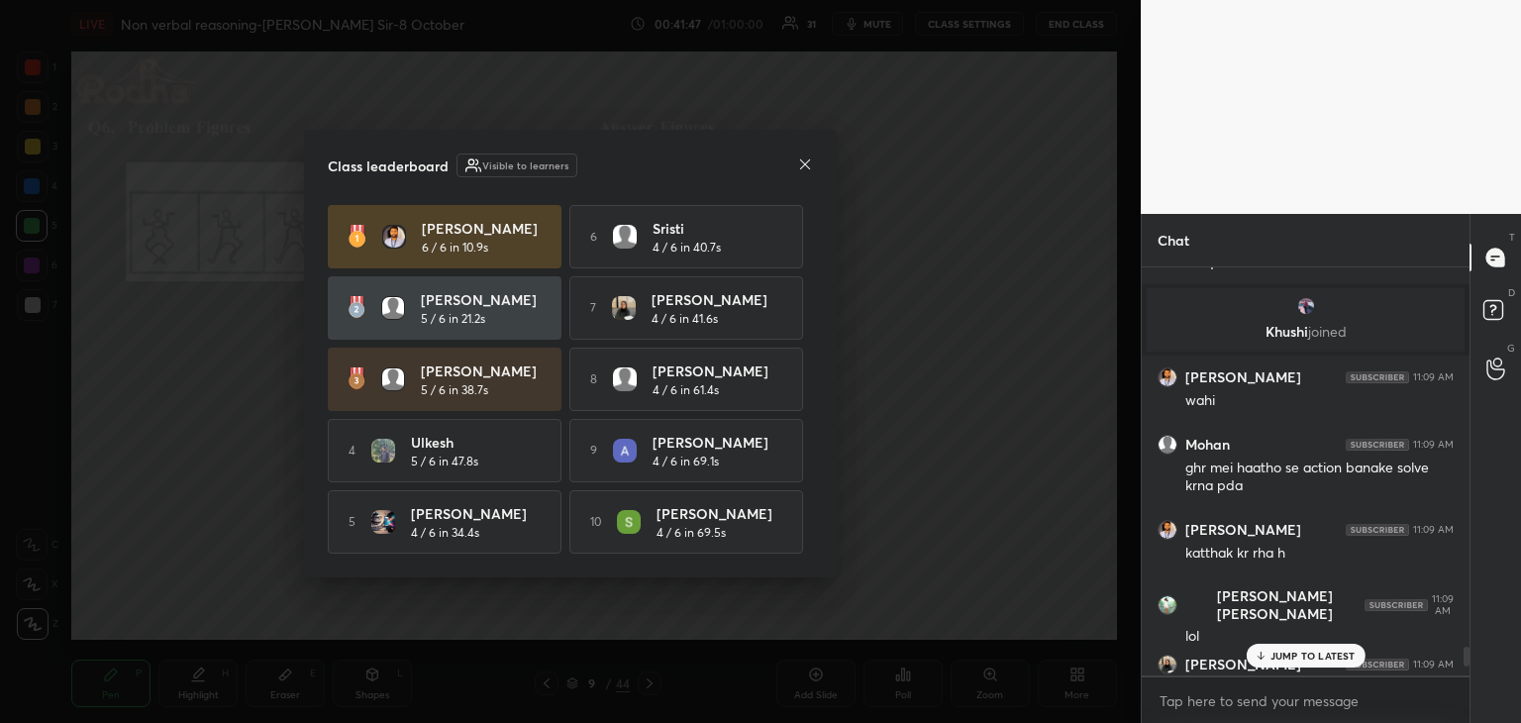
scroll to position [8206, 0]
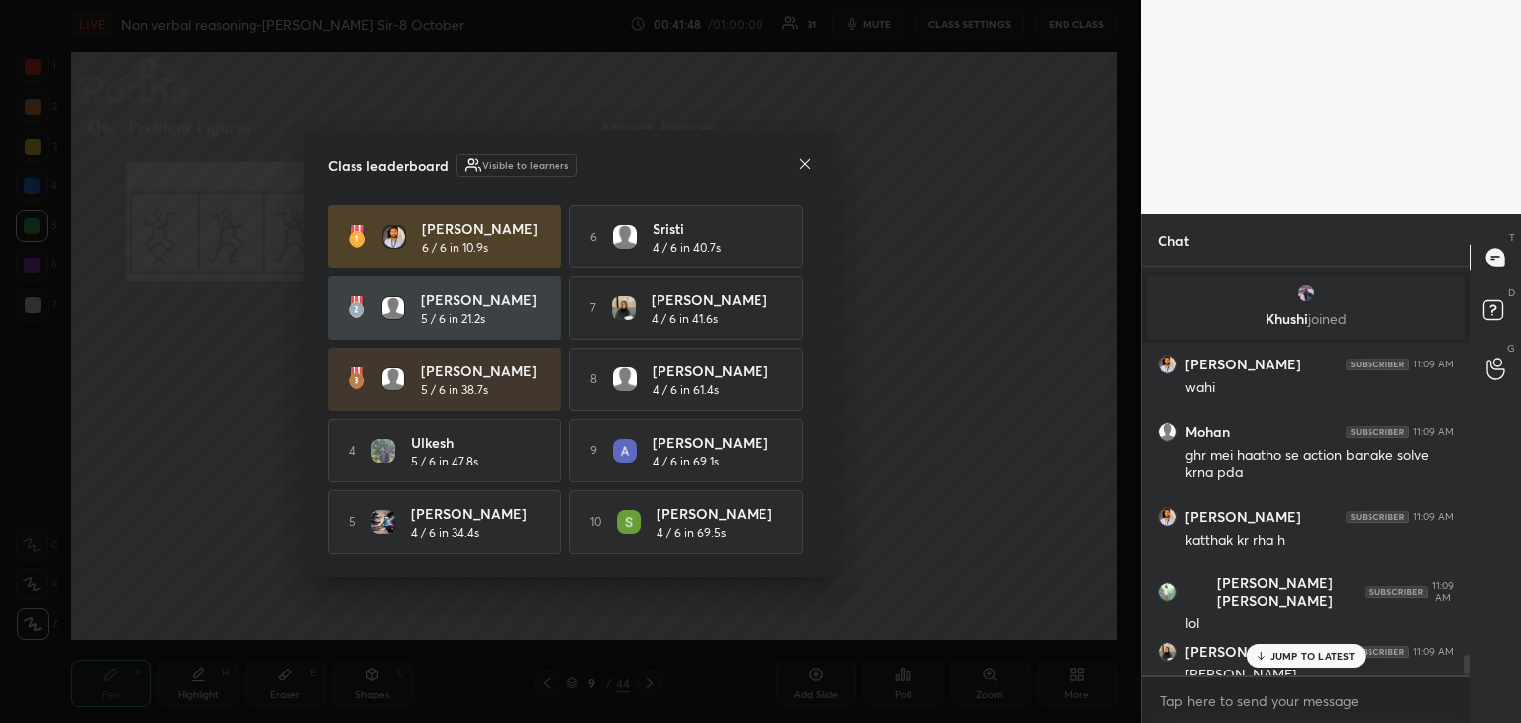
click at [1278, 662] on div "JUMP TO LATEST" at bounding box center [1305, 656] width 119 height 24
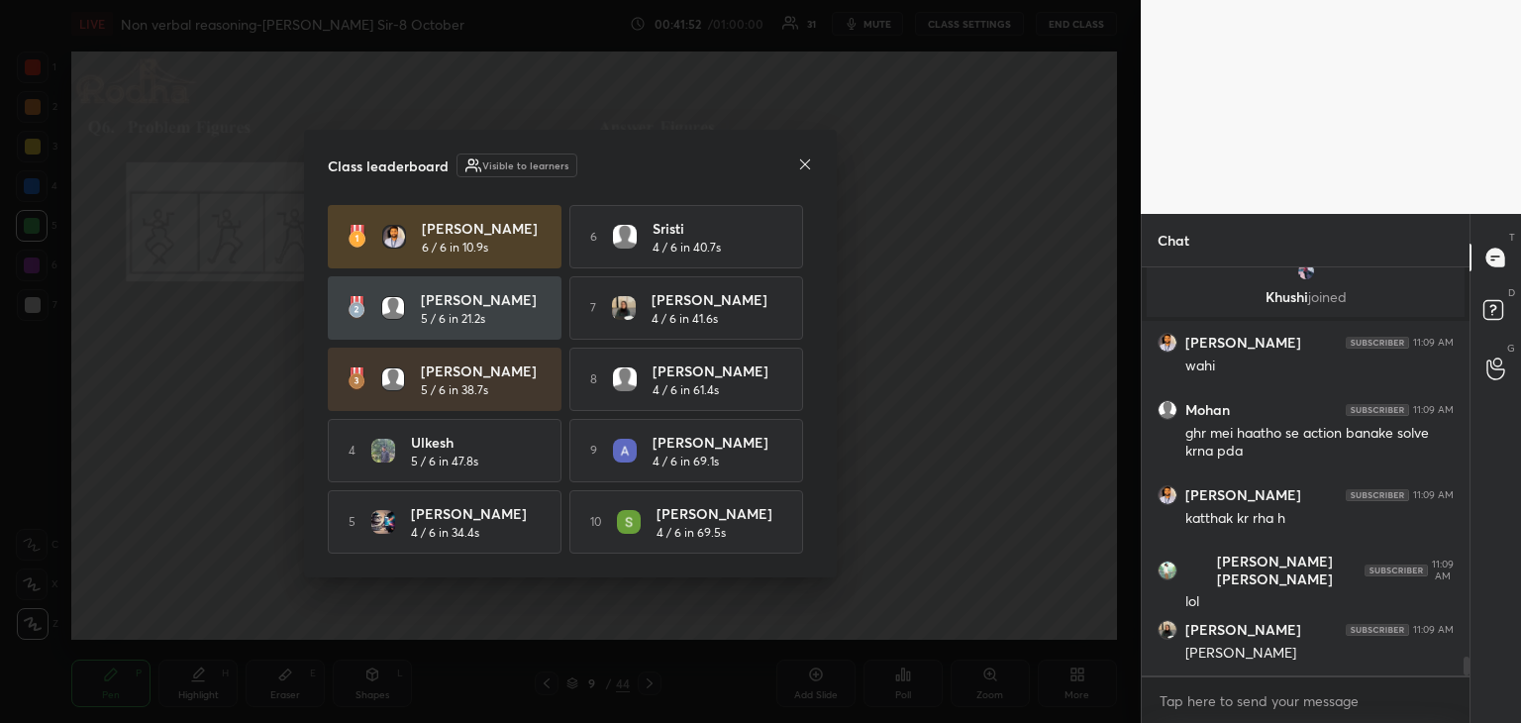
click at [806, 162] on icon at bounding box center [805, 163] width 10 height 10
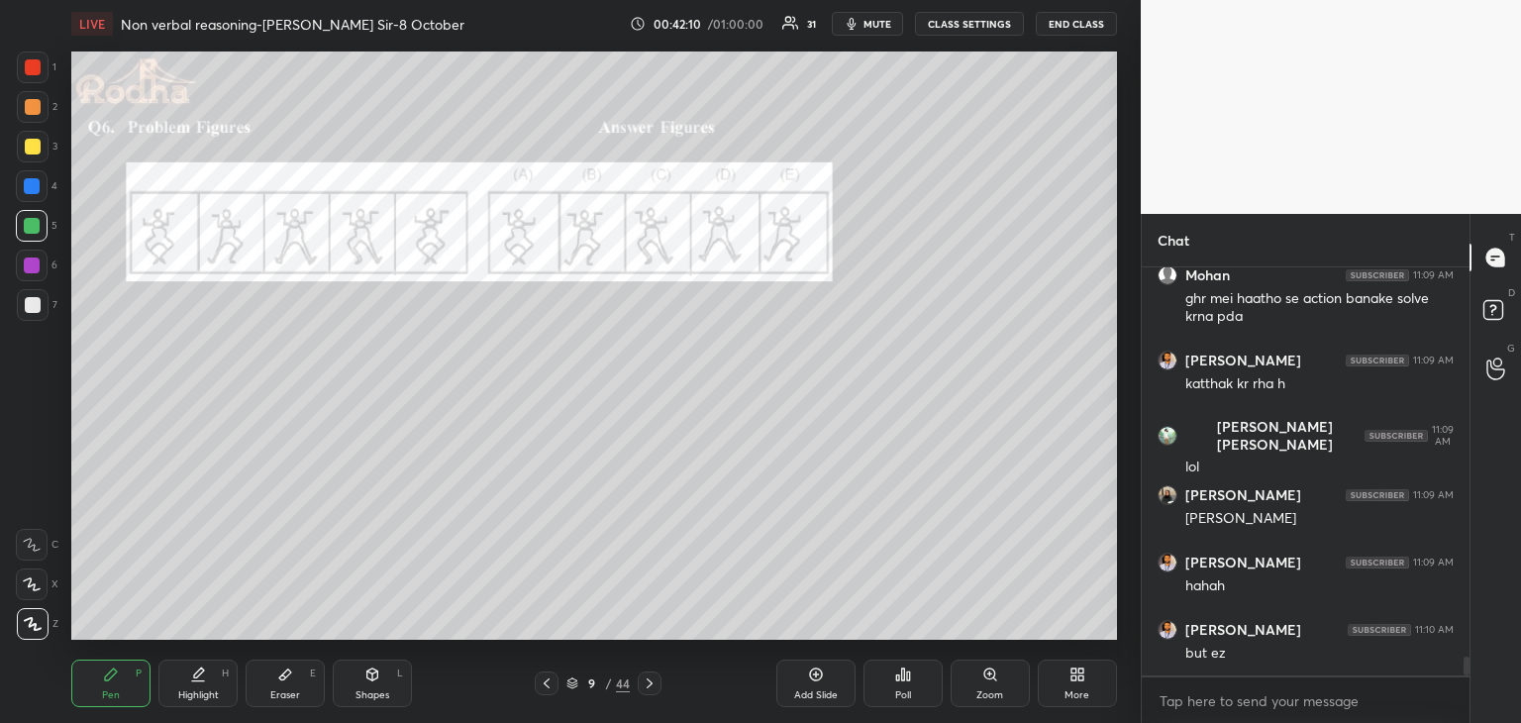
scroll to position [8429, 0]
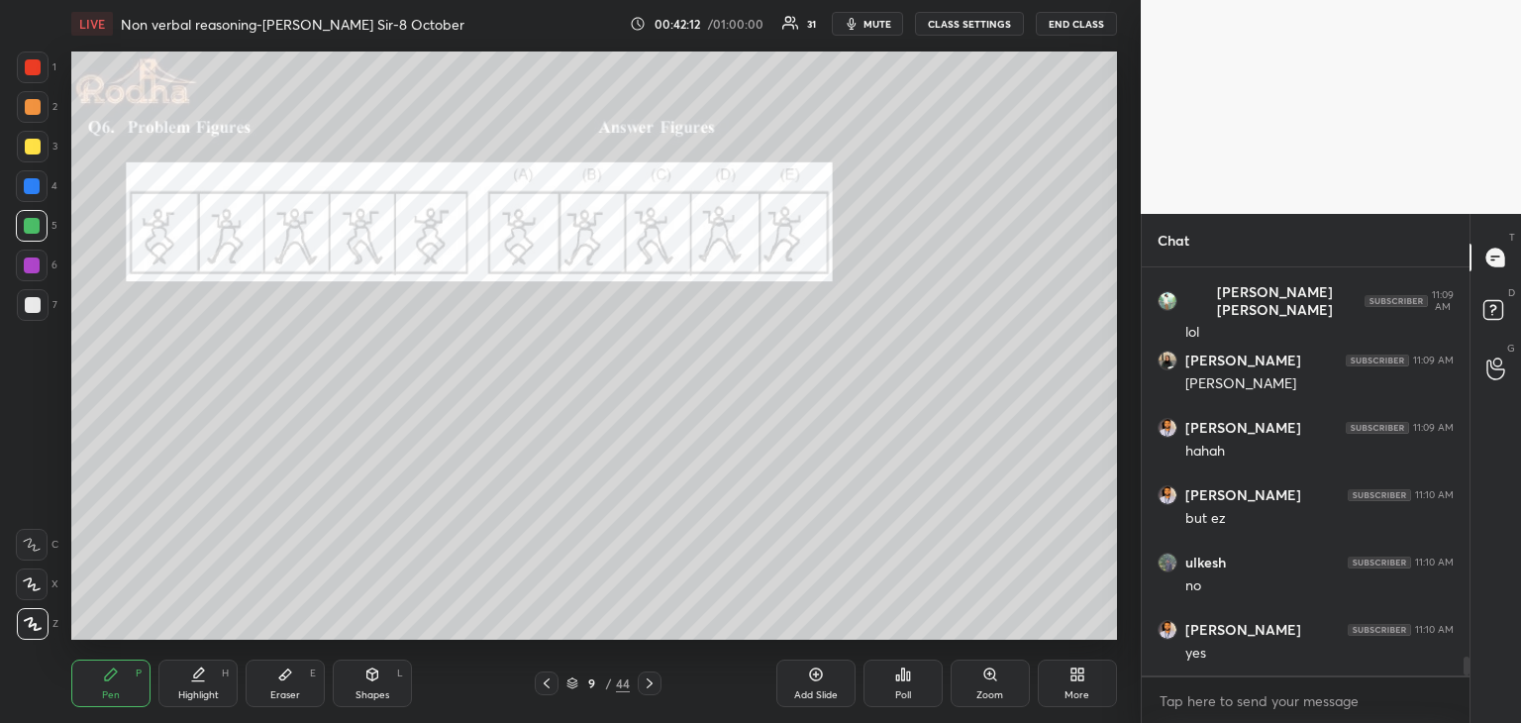
click at [295, 679] on div "Eraser E" at bounding box center [285, 683] width 79 height 48
click at [127, 671] on div "Pen P" at bounding box center [110, 683] width 79 height 48
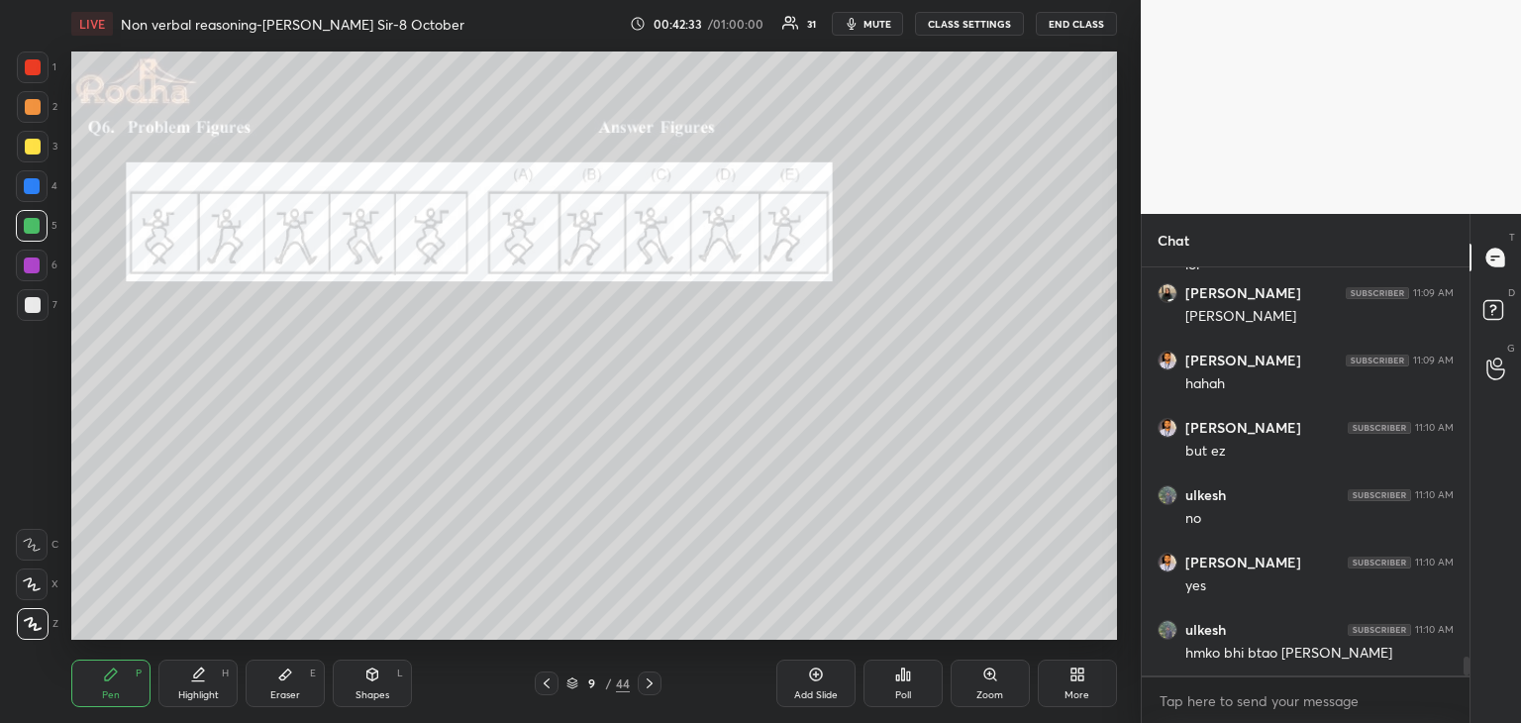
click at [31, 266] on div at bounding box center [32, 265] width 16 height 16
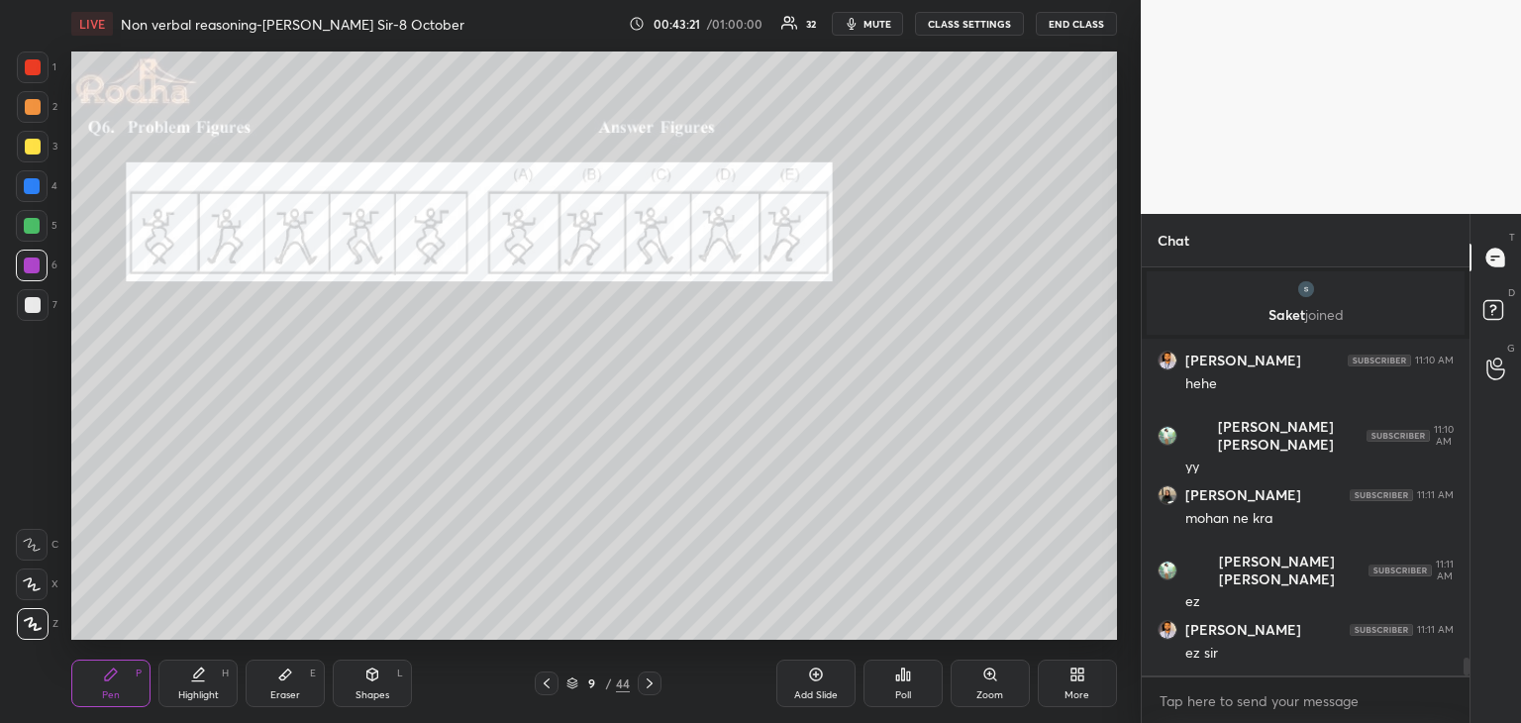
scroll to position [8911, 0]
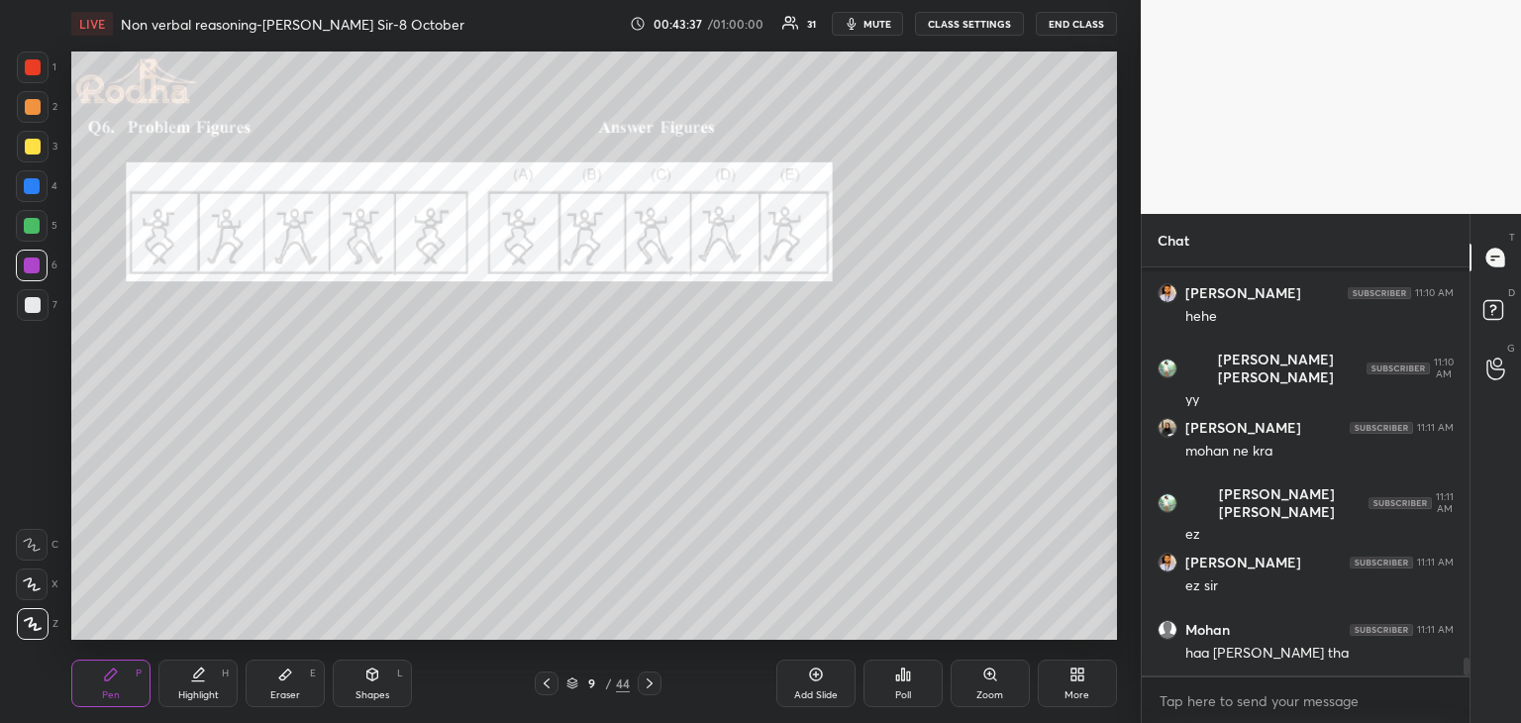
click at [34, 308] on div at bounding box center [33, 305] width 16 height 16
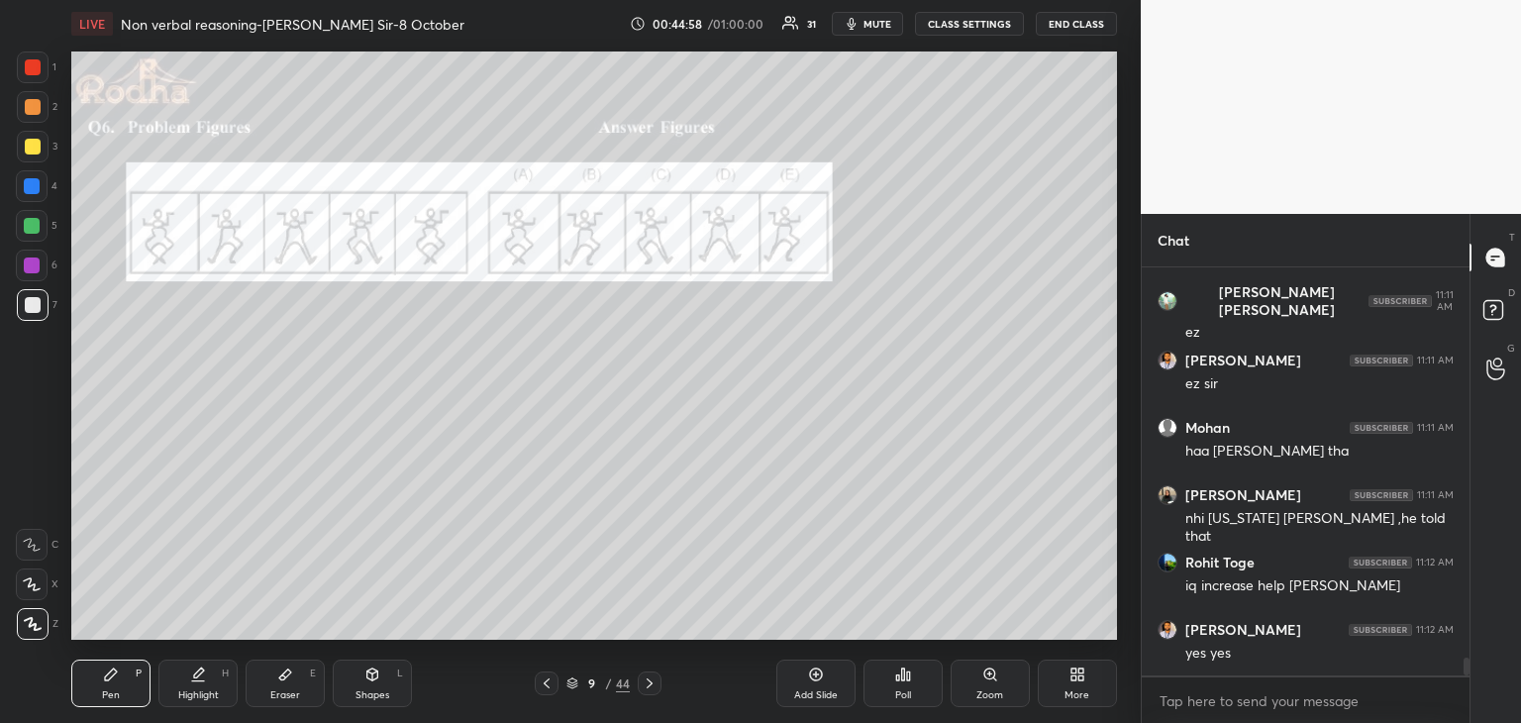
scroll to position [9132, 0]
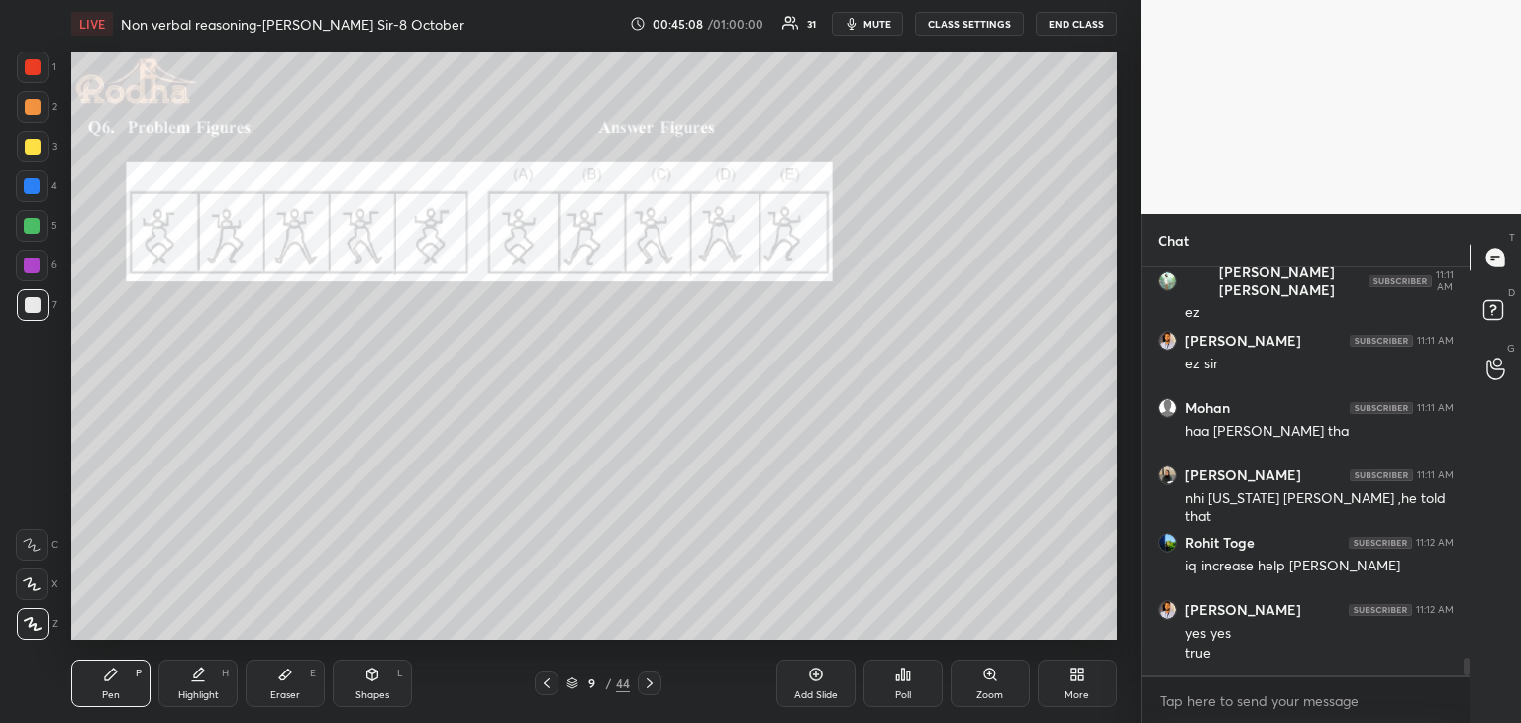
click at [651, 678] on icon at bounding box center [650, 683] width 16 height 16
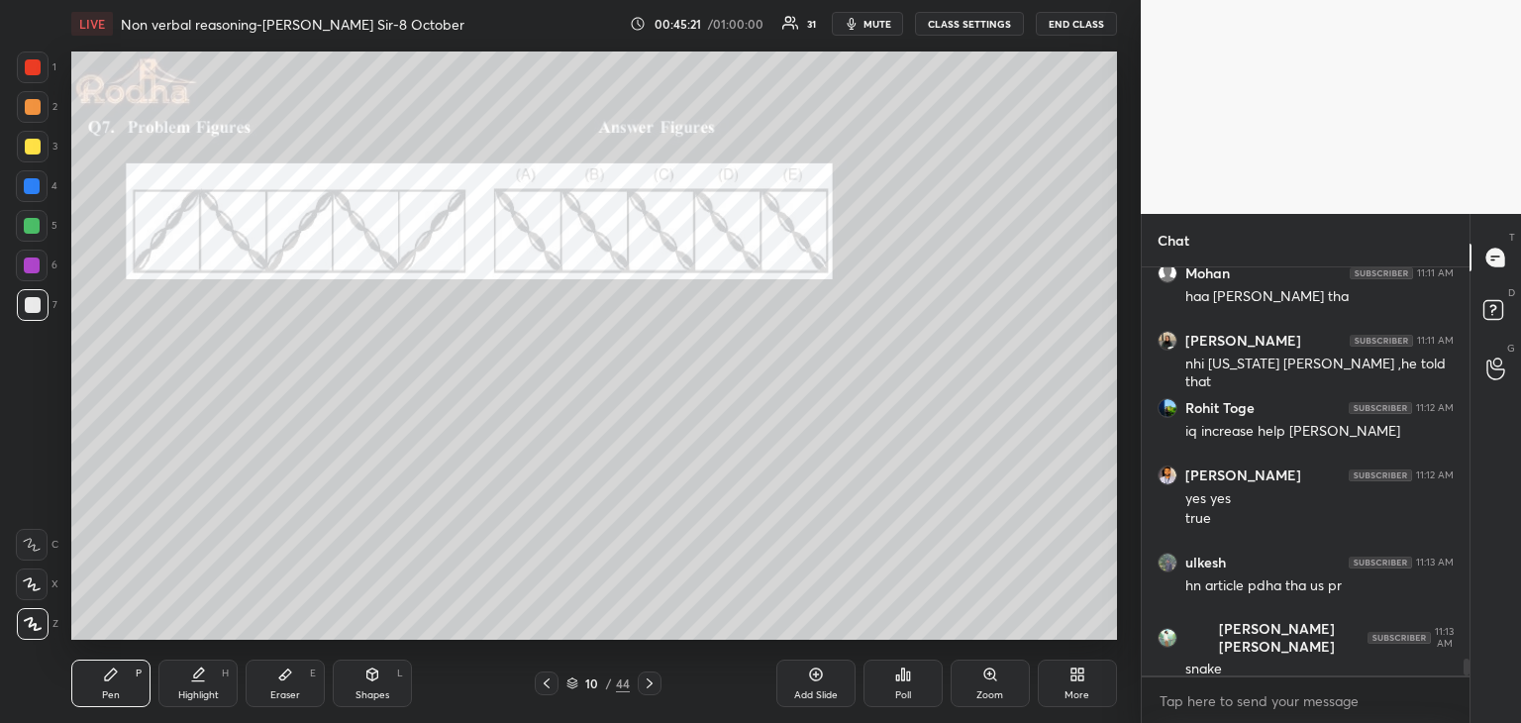
scroll to position [9334, 0]
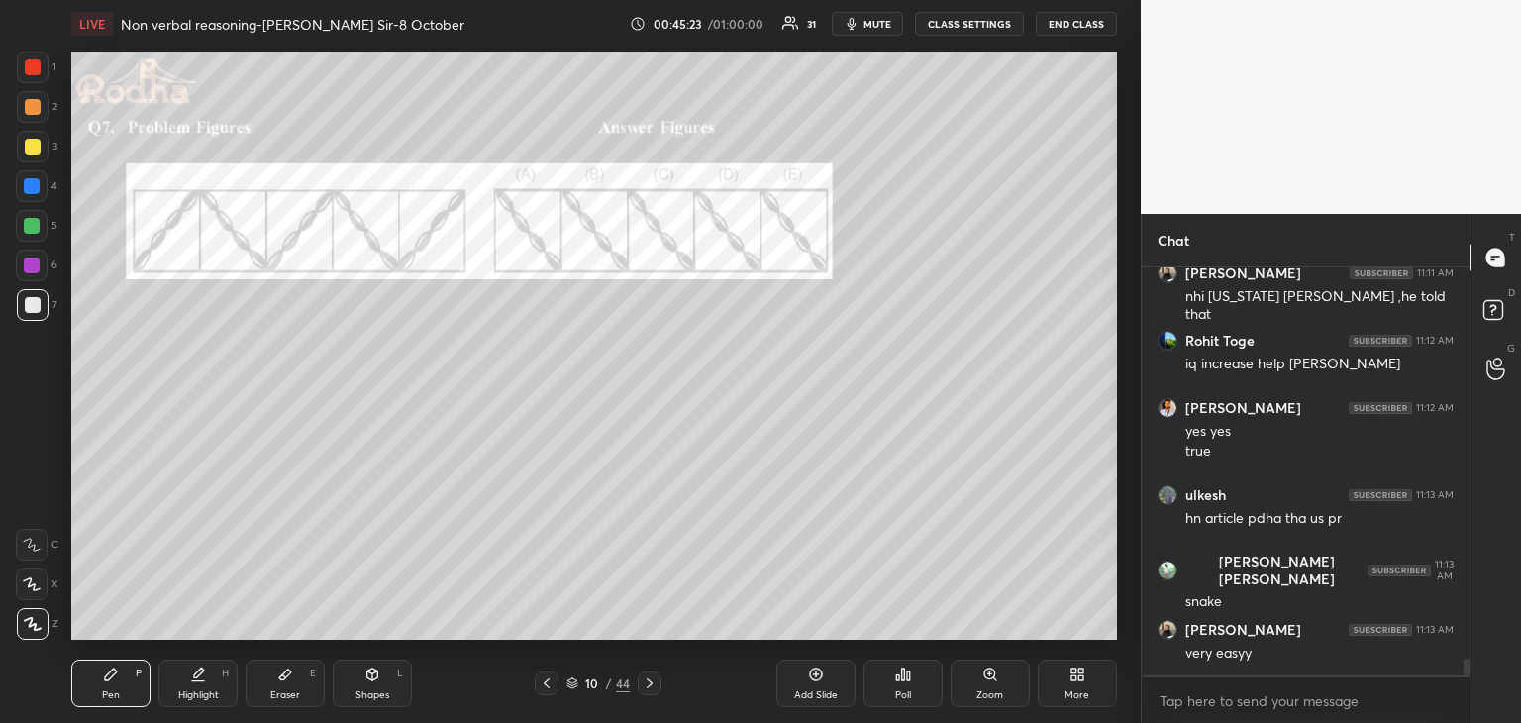
click at [904, 682] on div "Poll" at bounding box center [902, 683] width 79 height 48
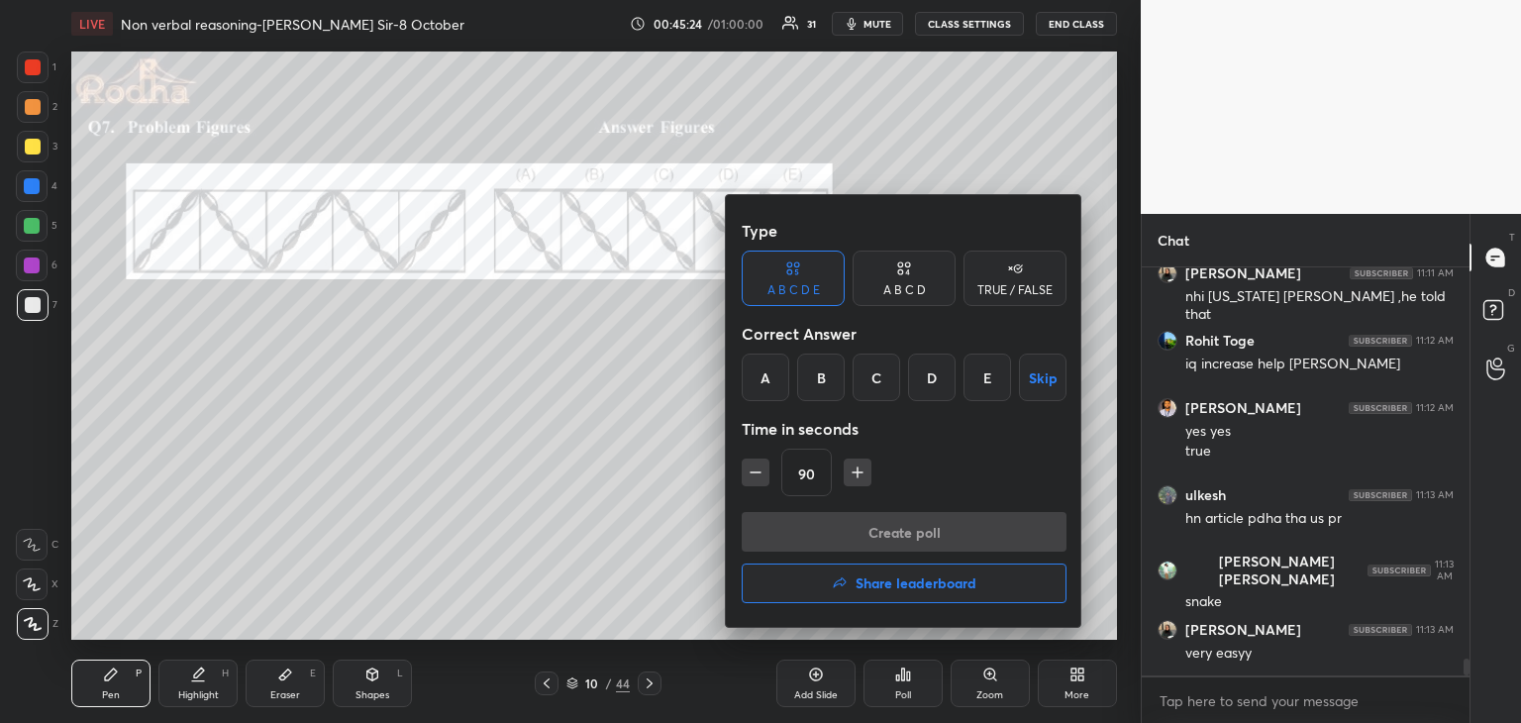
click at [944, 367] on div "D" at bounding box center [932, 377] width 48 height 48
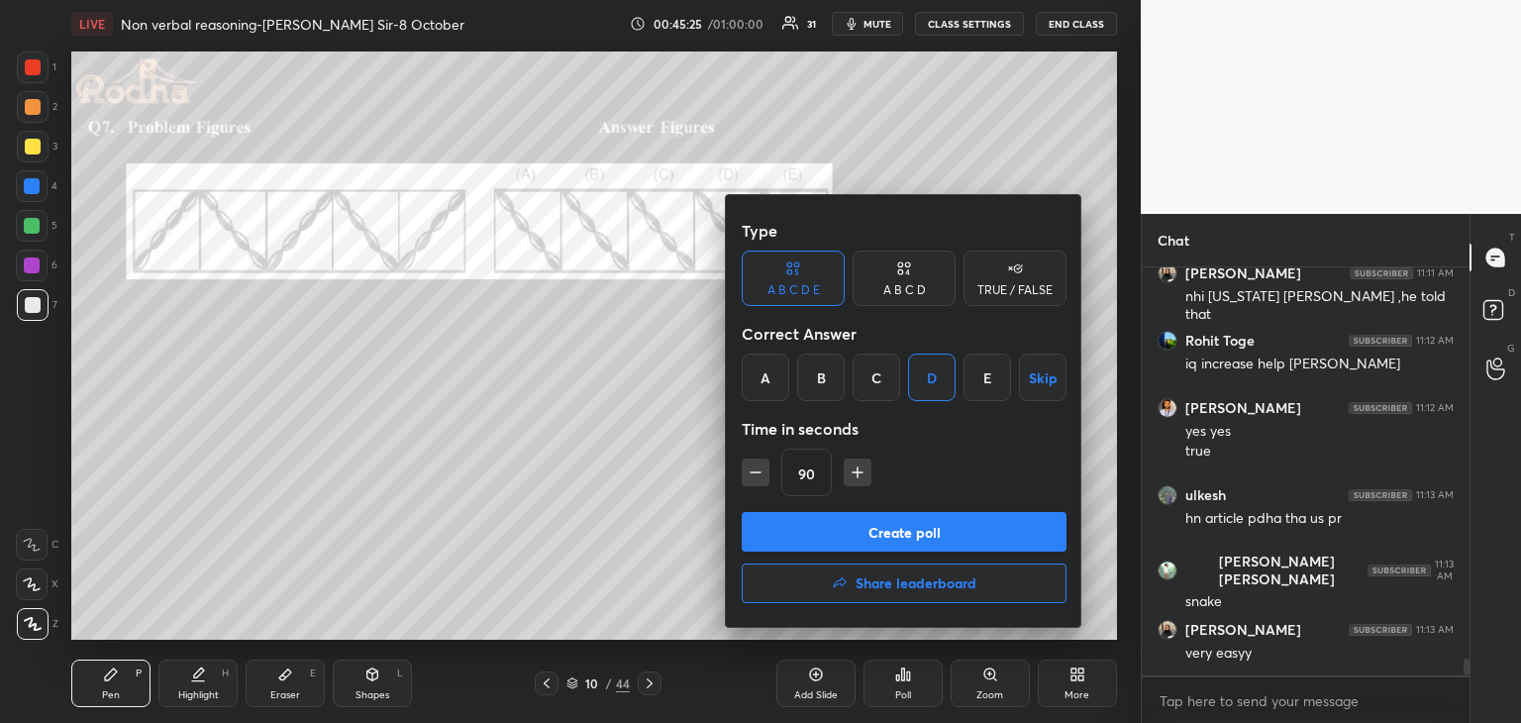
click at [934, 526] on button "Create poll" at bounding box center [904, 532] width 325 height 40
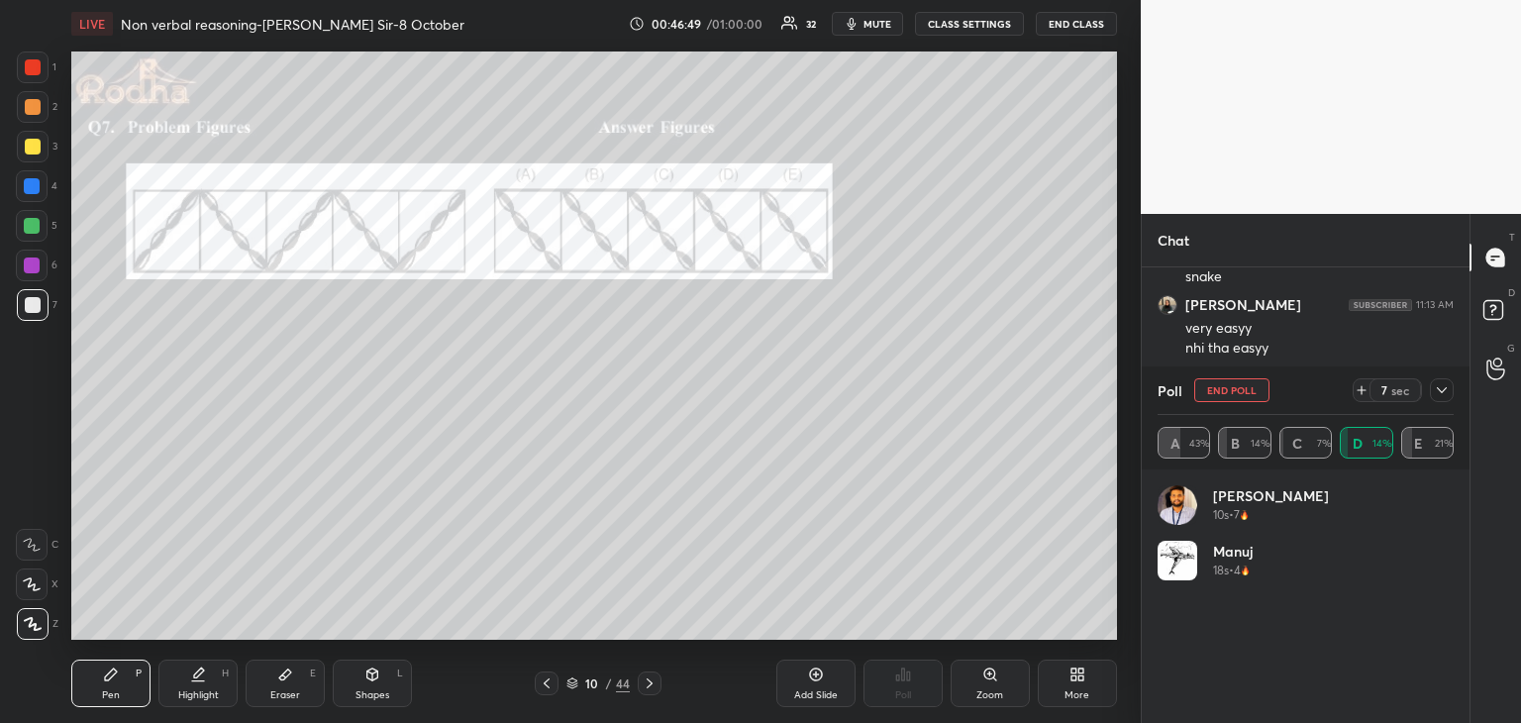
scroll to position [9522, 0]
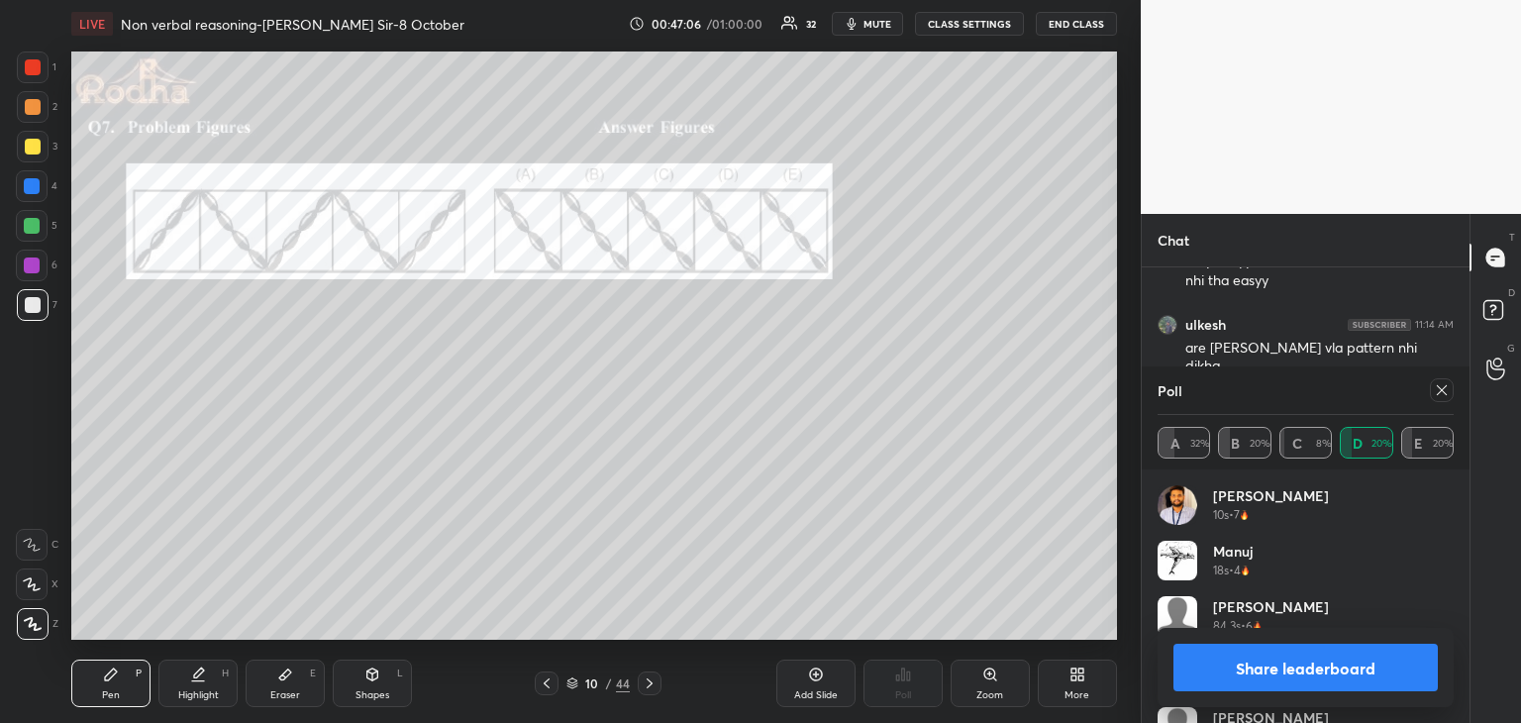
click at [1315, 675] on button "Share leaderboard" at bounding box center [1305, 668] width 264 height 48
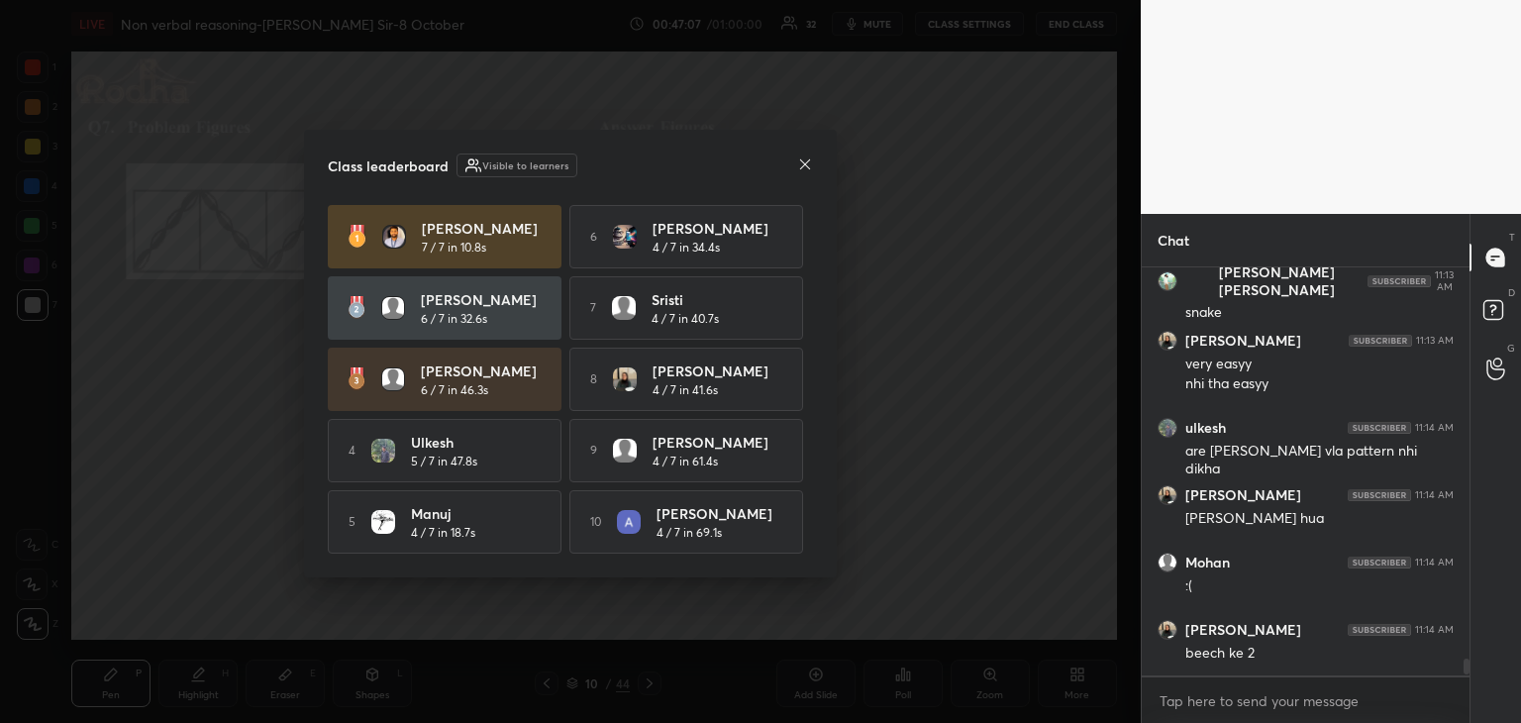
scroll to position [402, 322]
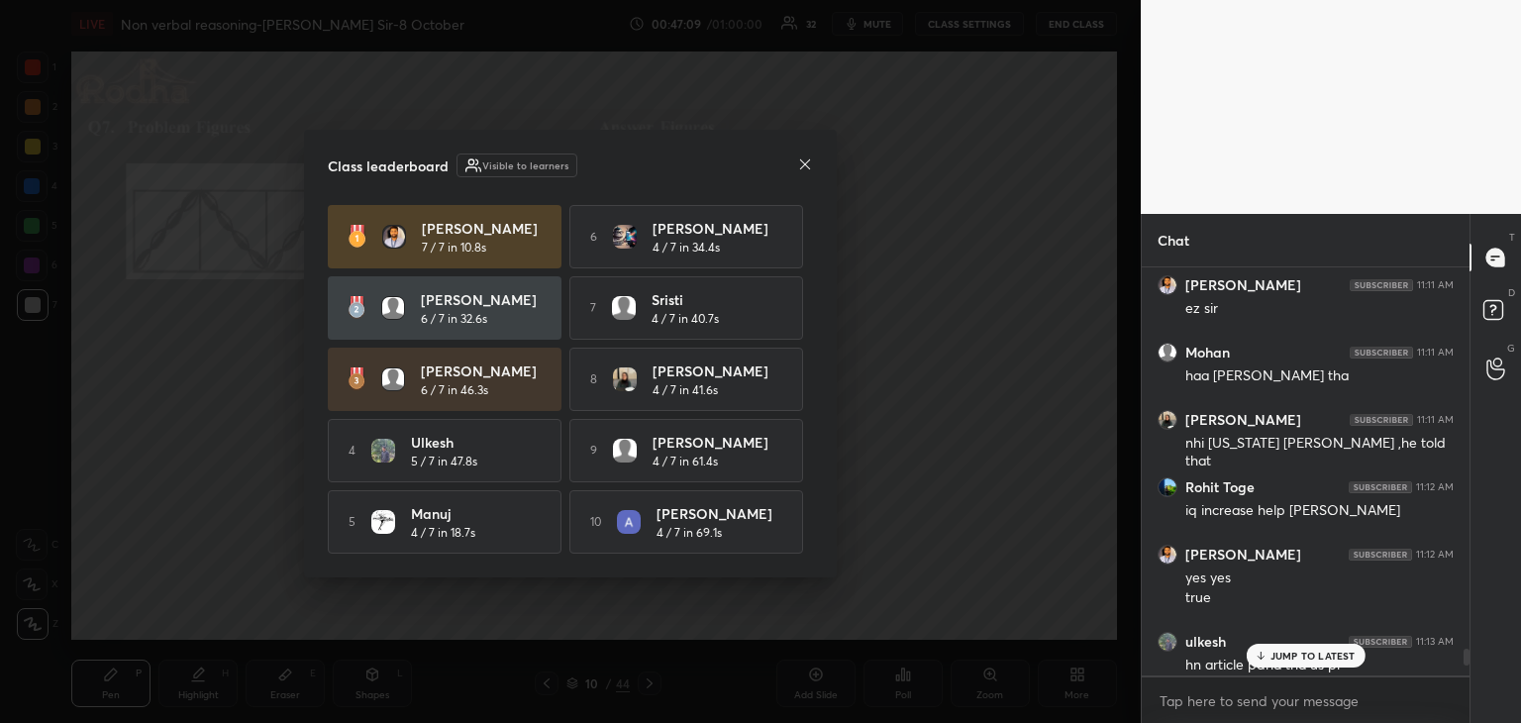
click at [1338, 661] on p "JUMP TO LATEST" at bounding box center [1312, 655] width 85 height 12
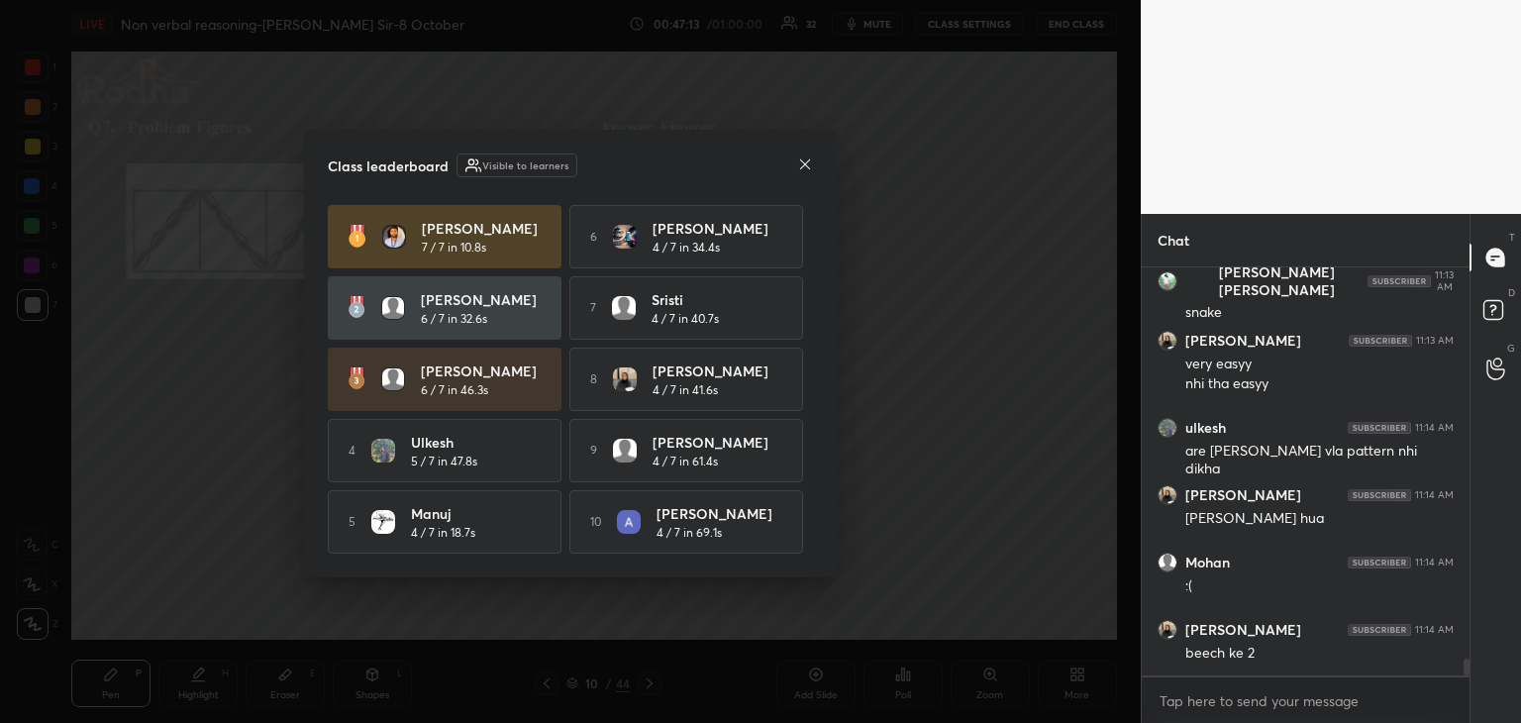
click at [806, 167] on icon at bounding box center [805, 164] width 16 height 16
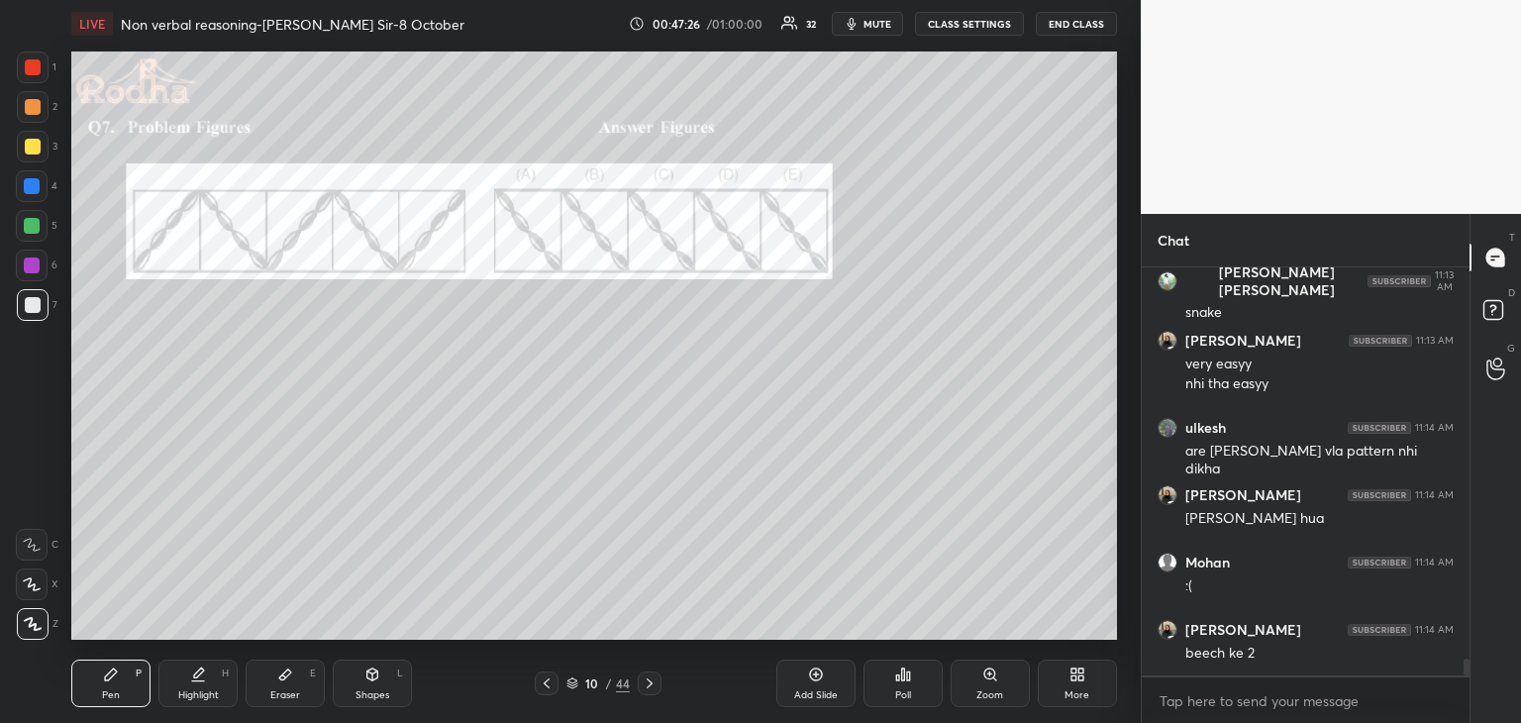
scroll to position [9451, 0]
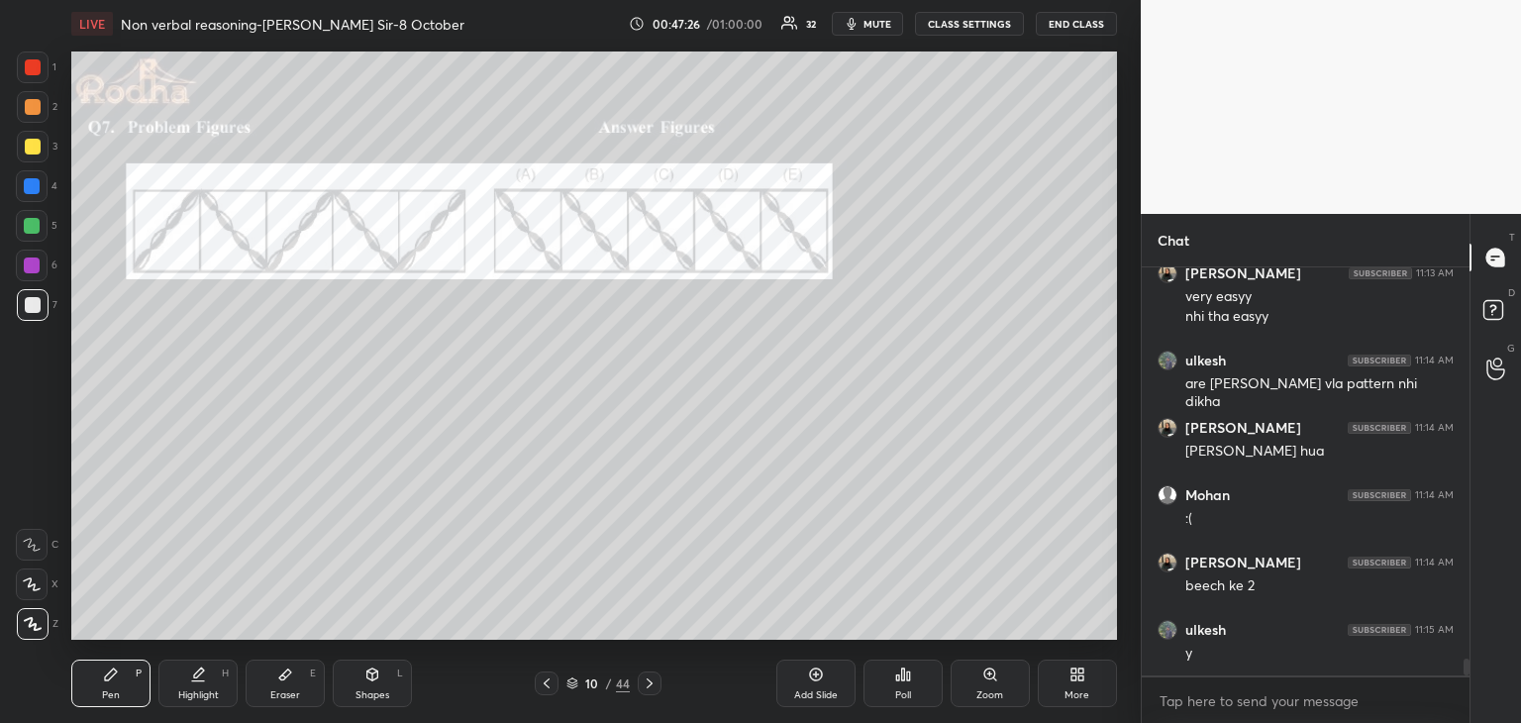
click at [289, 677] on icon at bounding box center [285, 674] width 16 height 16
click at [123, 678] on div "Pen P" at bounding box center [110, 683] width 79 height 48
click at [28, 231] on div at bounding box center [32, 226] width 16 height 16
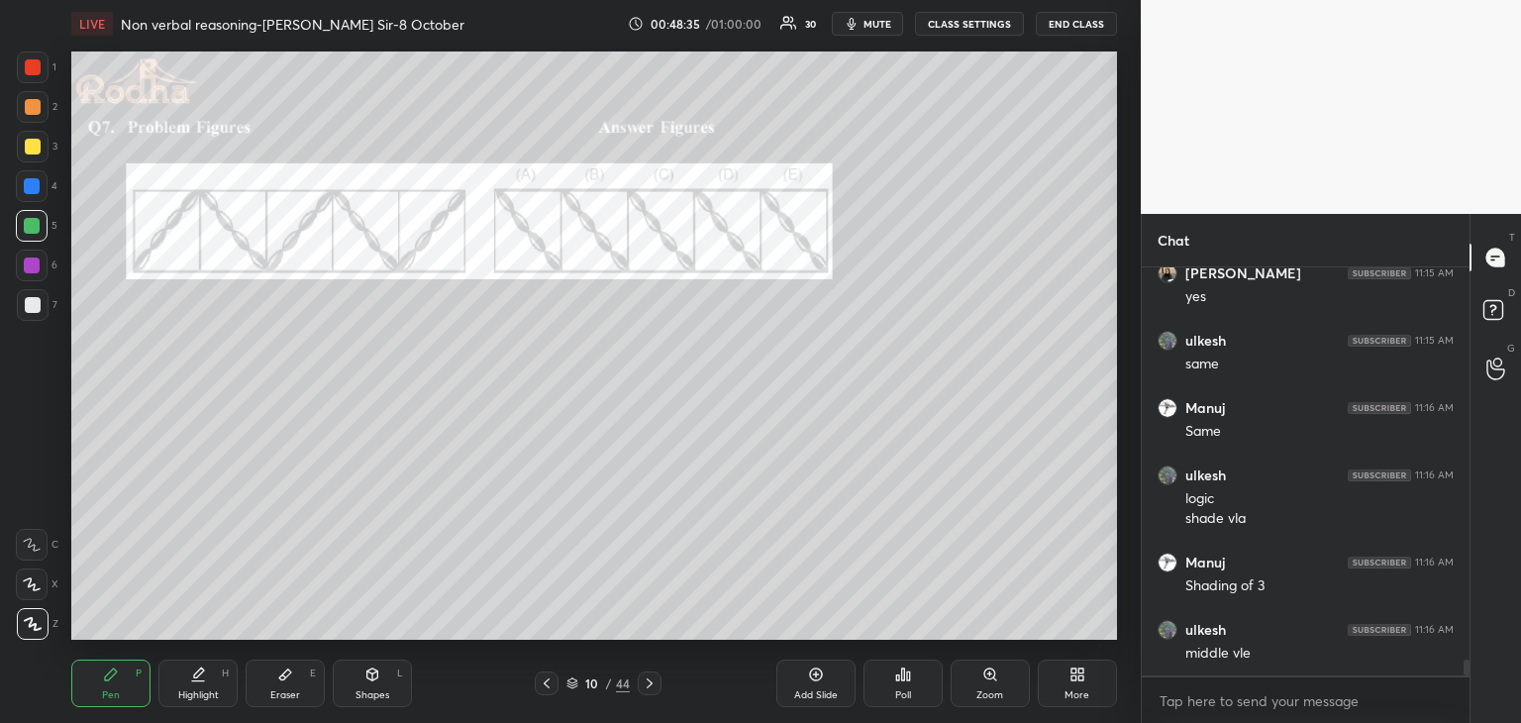
scroll to position [10144, 0]
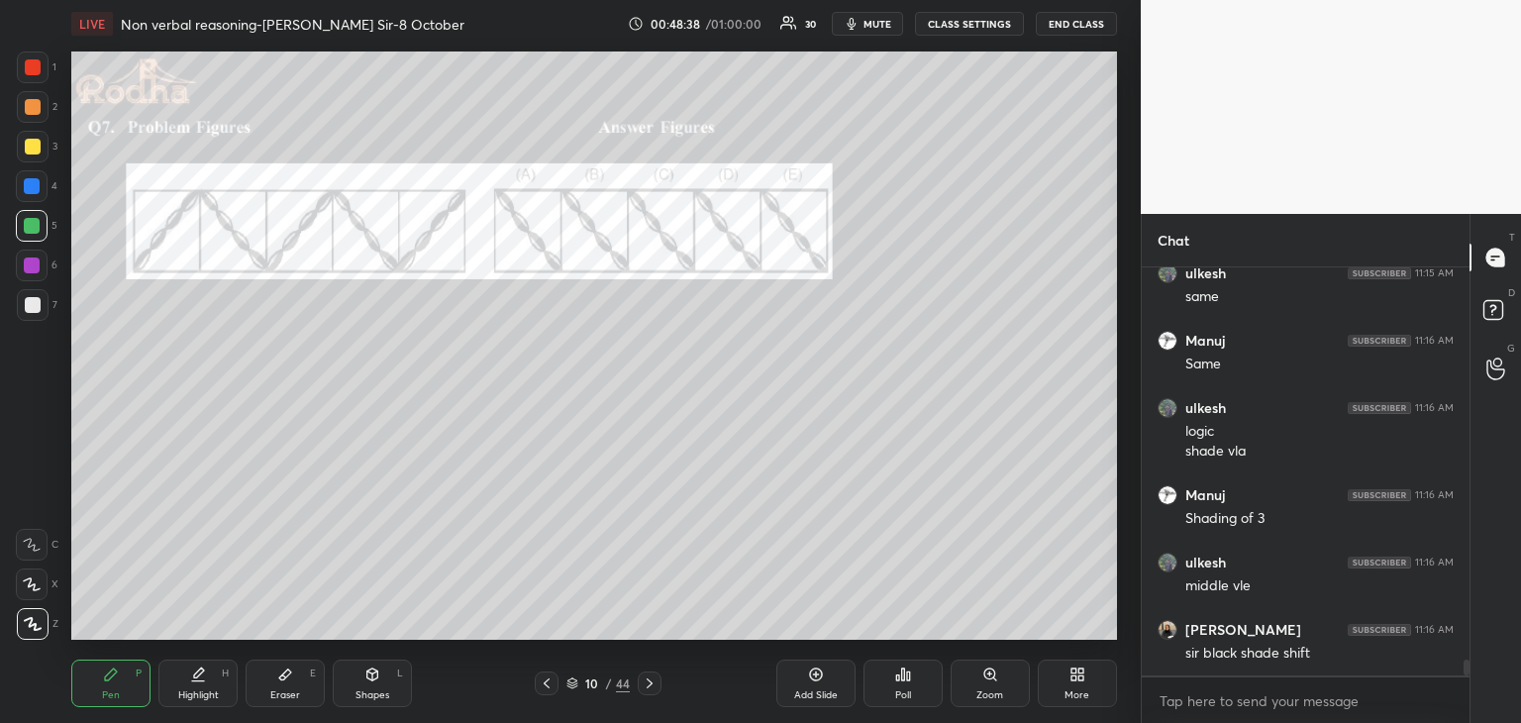
click at [279, 675] on icon at bounding box center [285, 674] width 16 height 16
click at [106, 678] on icon at bounding box center [111, 674] width 12 height 12
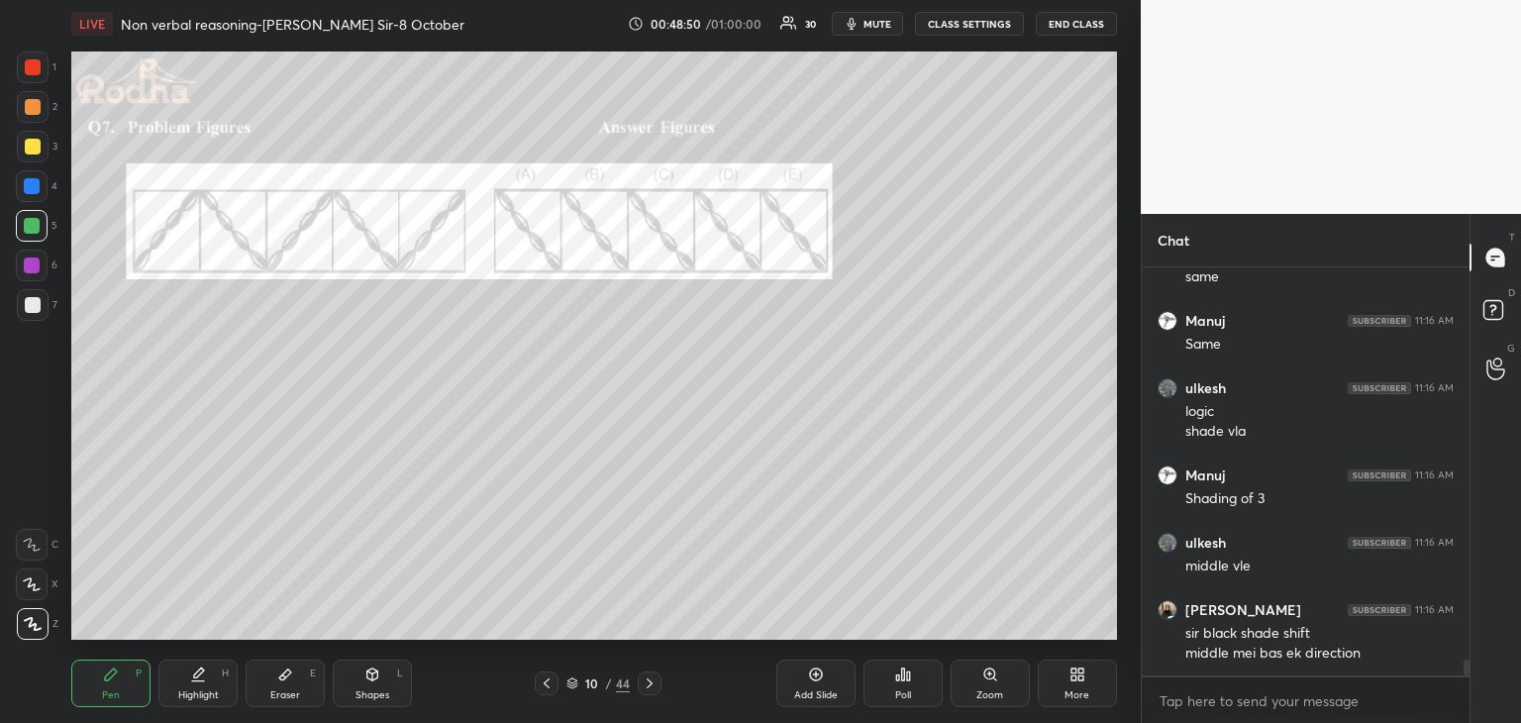
scroll to position [10184, 0]
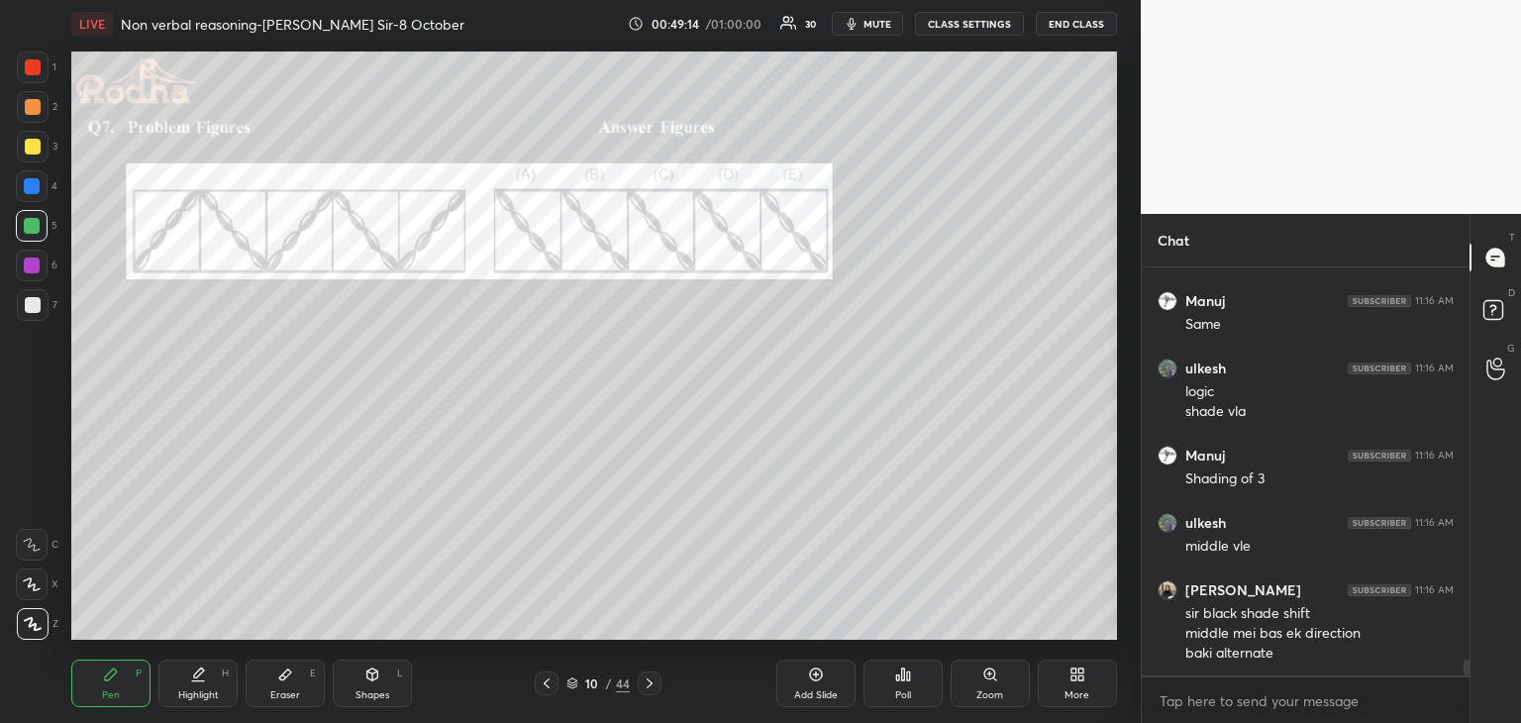
click at [34, 189] on div at bounding box center [32, 186] width 16 height 16
click at [28, 267] on div at bounding box center [32, 265] width 16 height 16
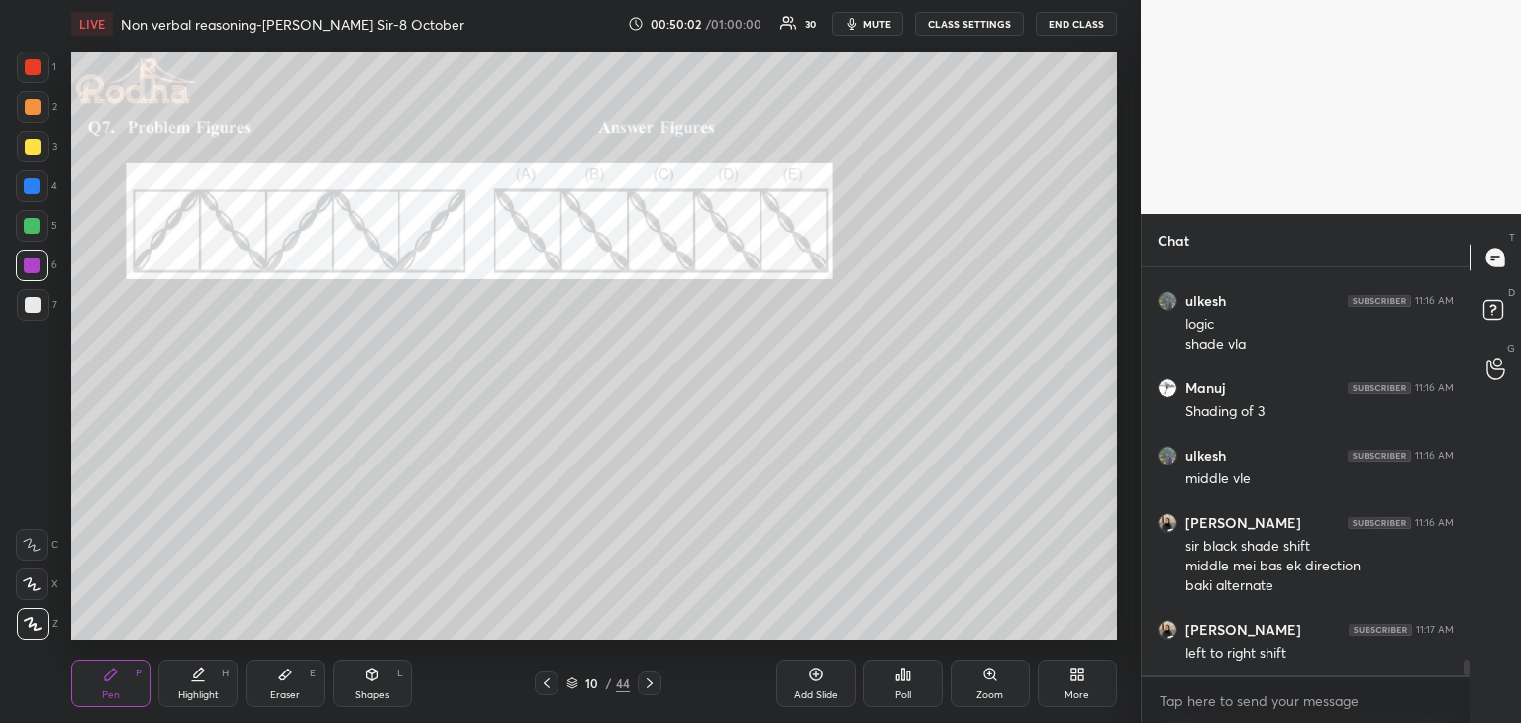
scroll to position [10271, 0]
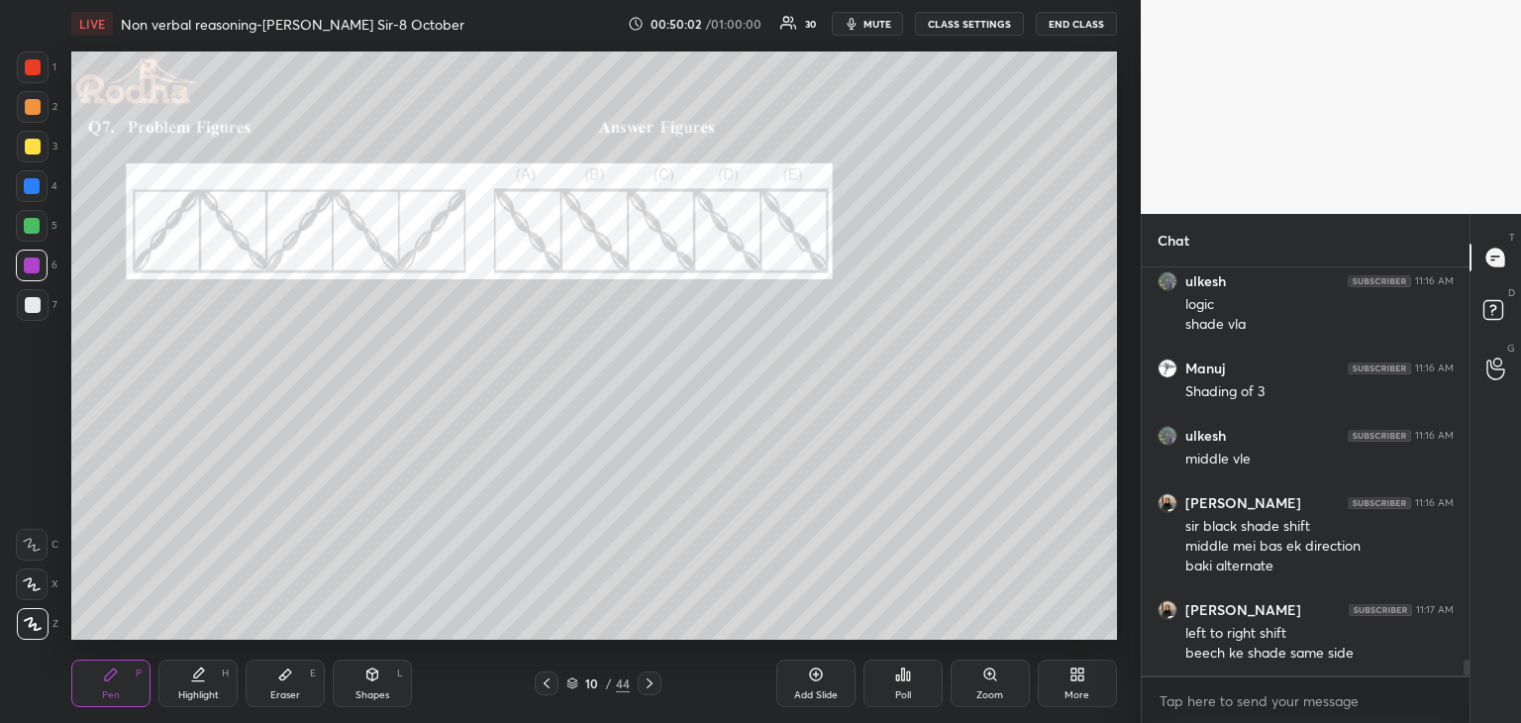
click at [36, 155] on div at bounding box center [33, 147] width 32 height 32
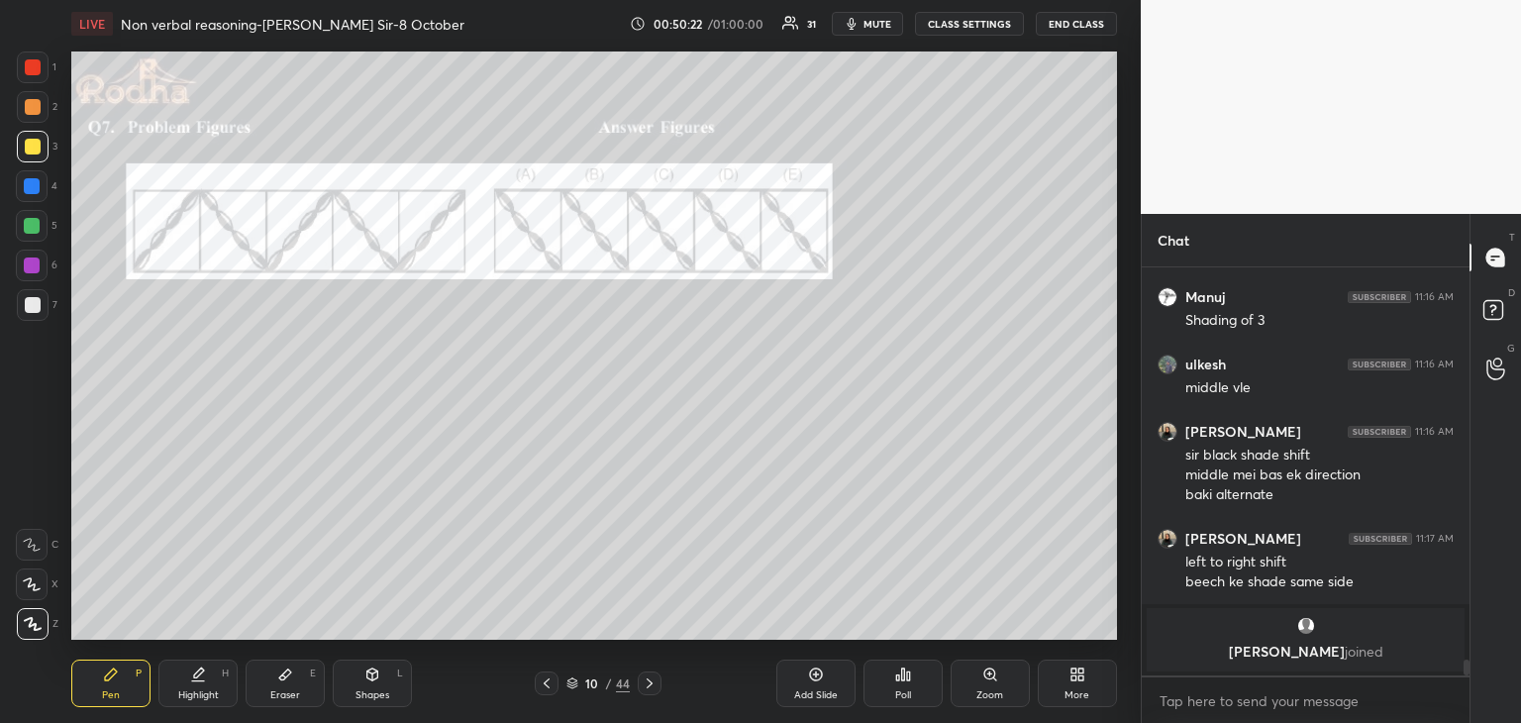
click at [285, 682] on icon at bounding box center [285, 674] width 16 height 16
click at [127, 665] on div "Pen P" at bounding box center [110, 683] width 79 height 48
click at [36, 191] on div at bounding box center [32, 186] width 16 height 16
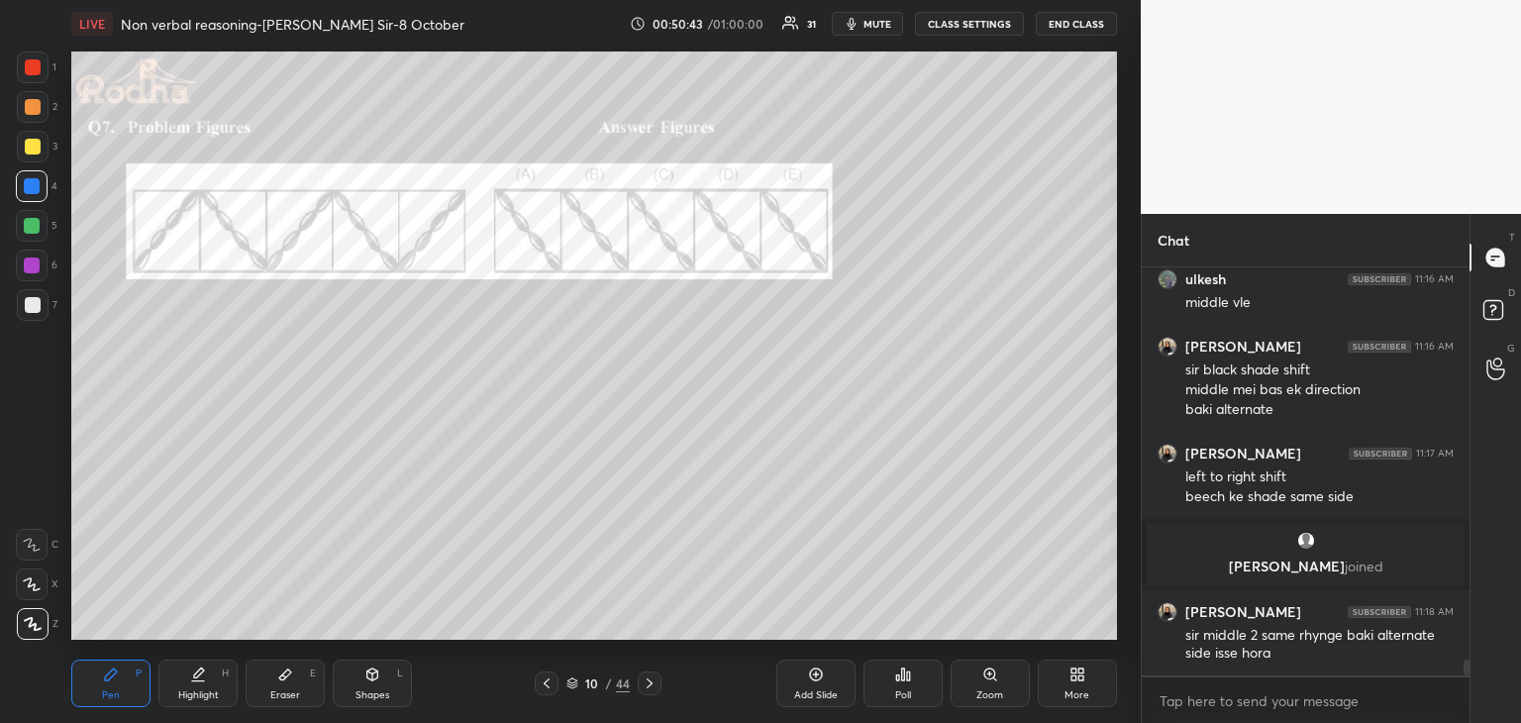
scroll to position [10130, 0]
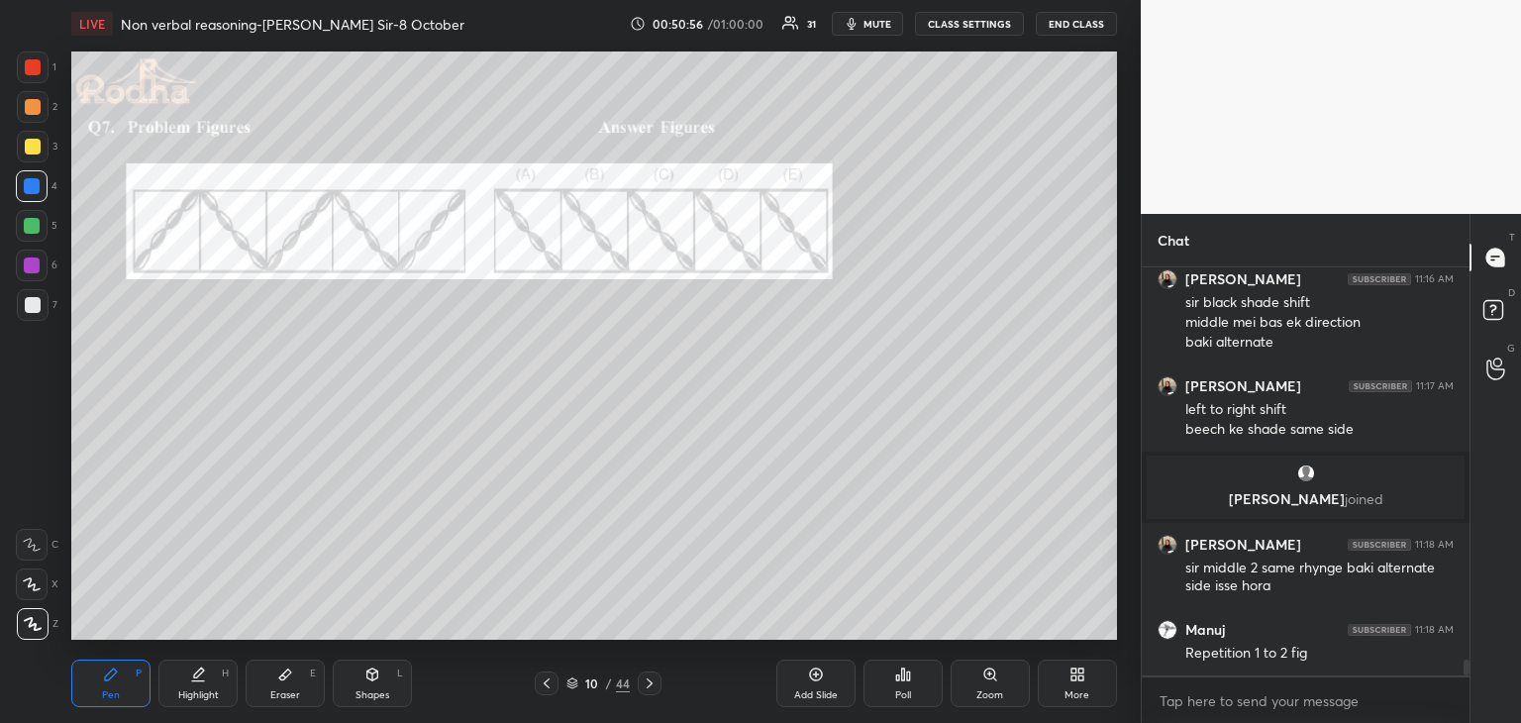
click at [38, 68] on div at bounding box center [33, 67] width 16 height 16
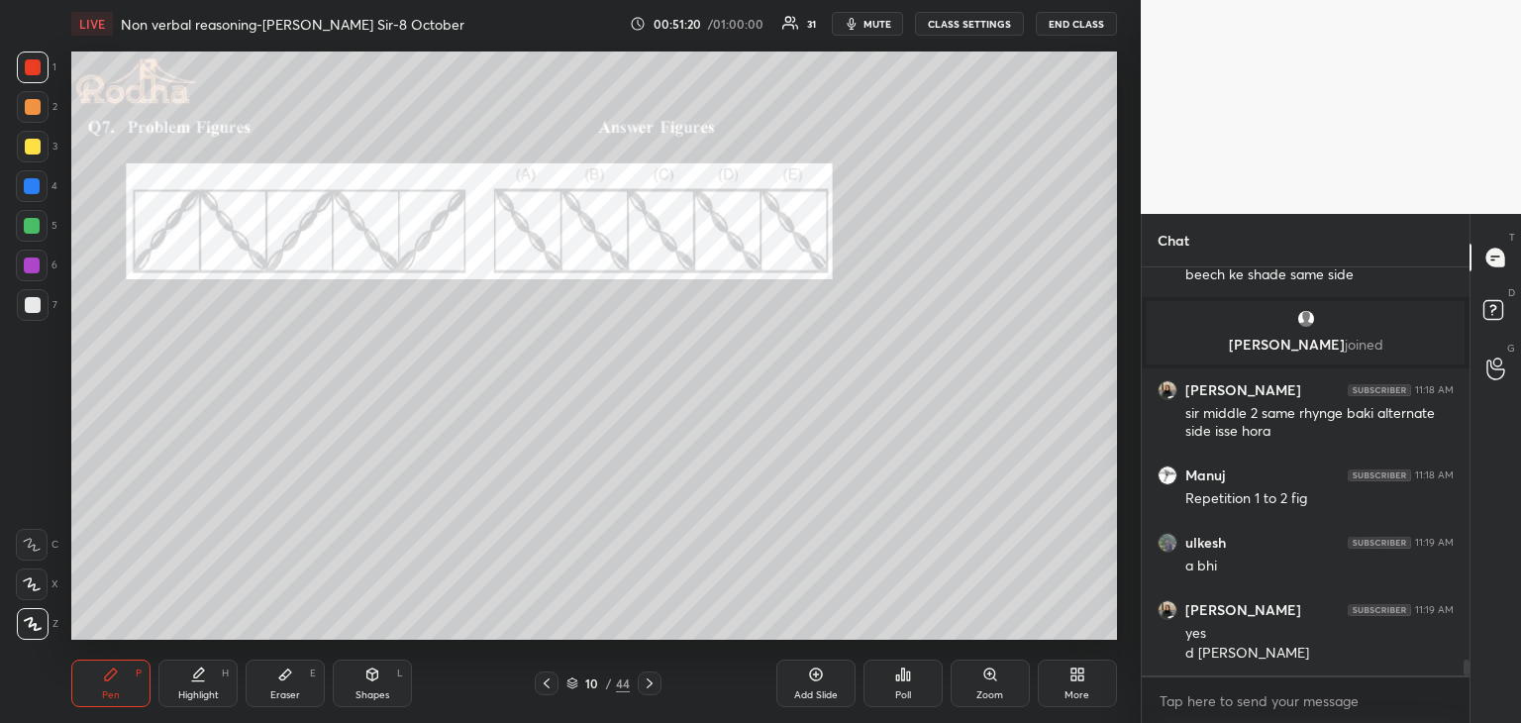
scroll to position [10352, 0]
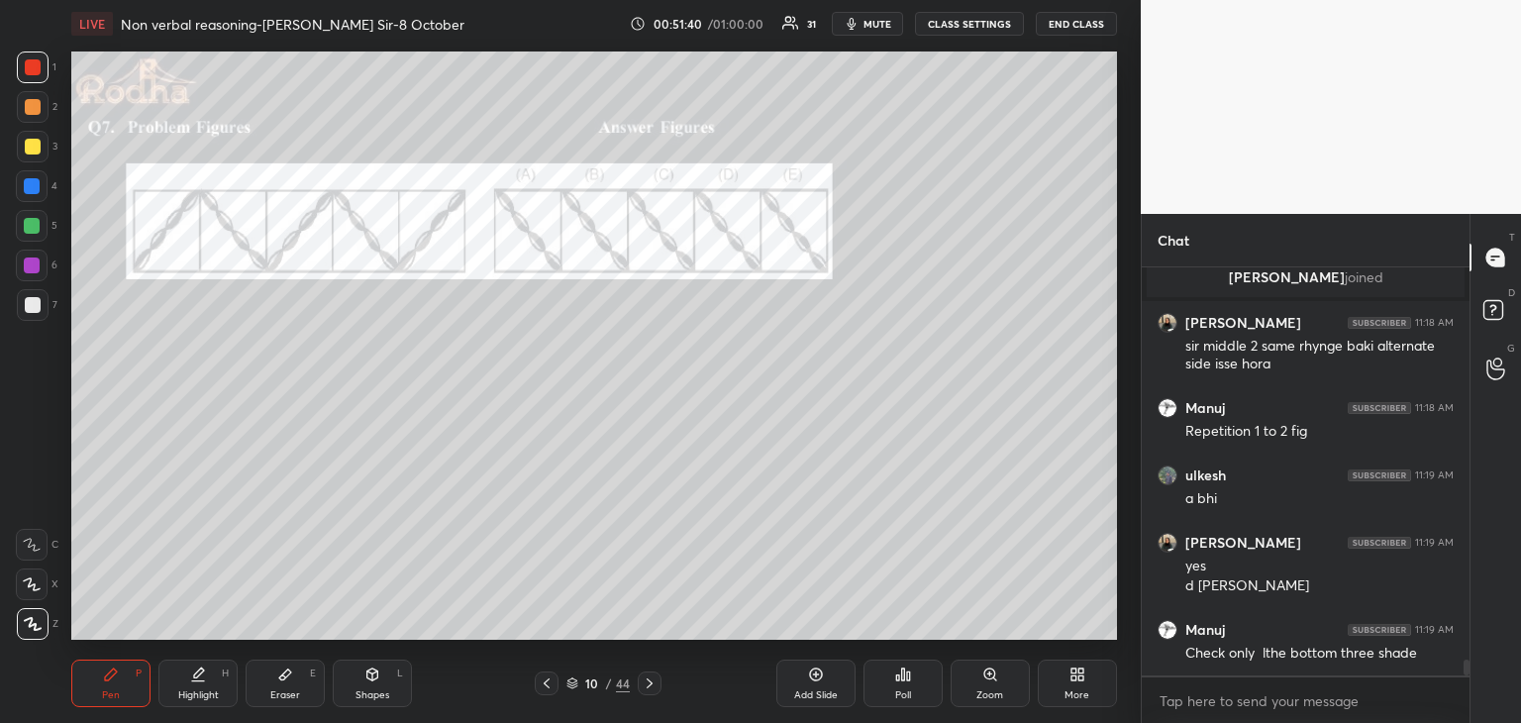
click at [291, 666] on icon at bounding box center [285, 674] width 16 height 16
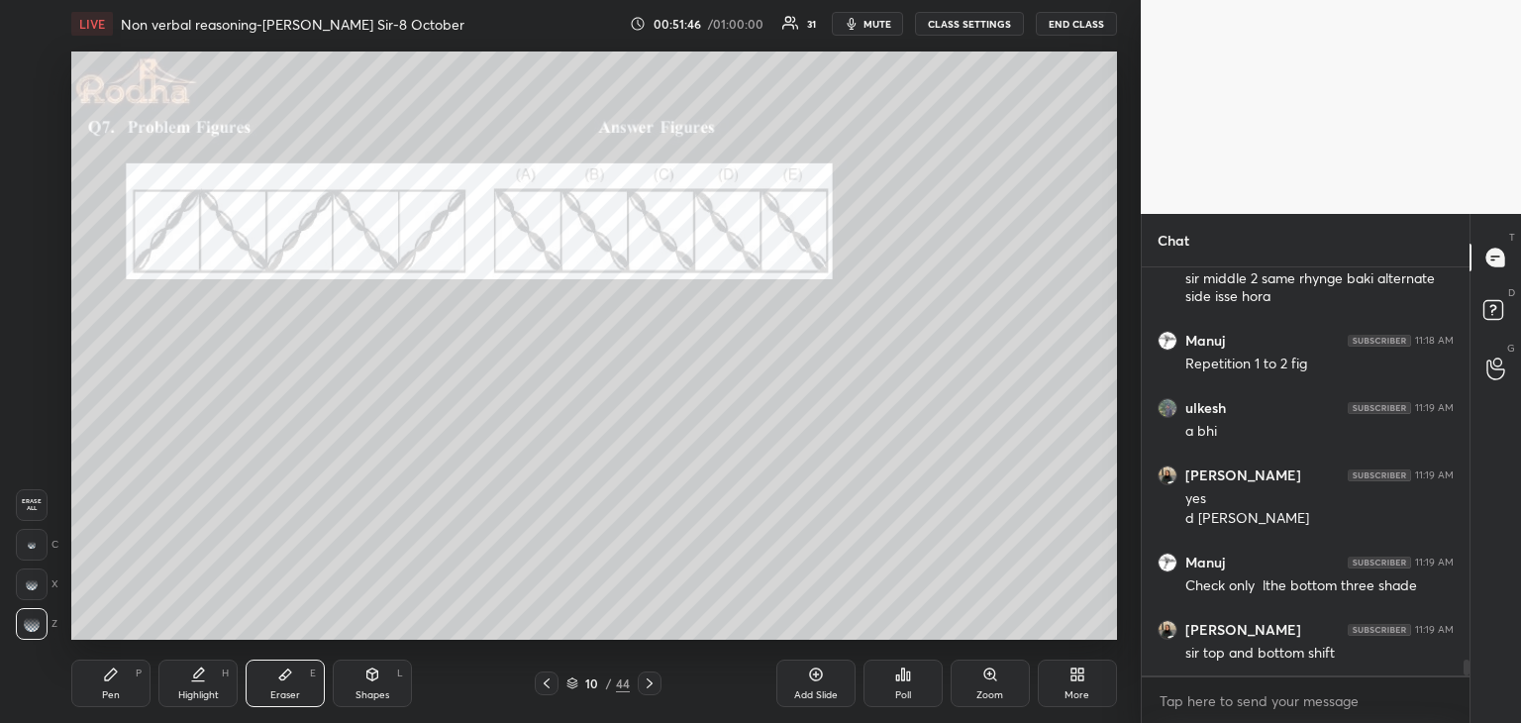
click at [114, 670] on icon at bounding box center [111, 674] width 12 height 12
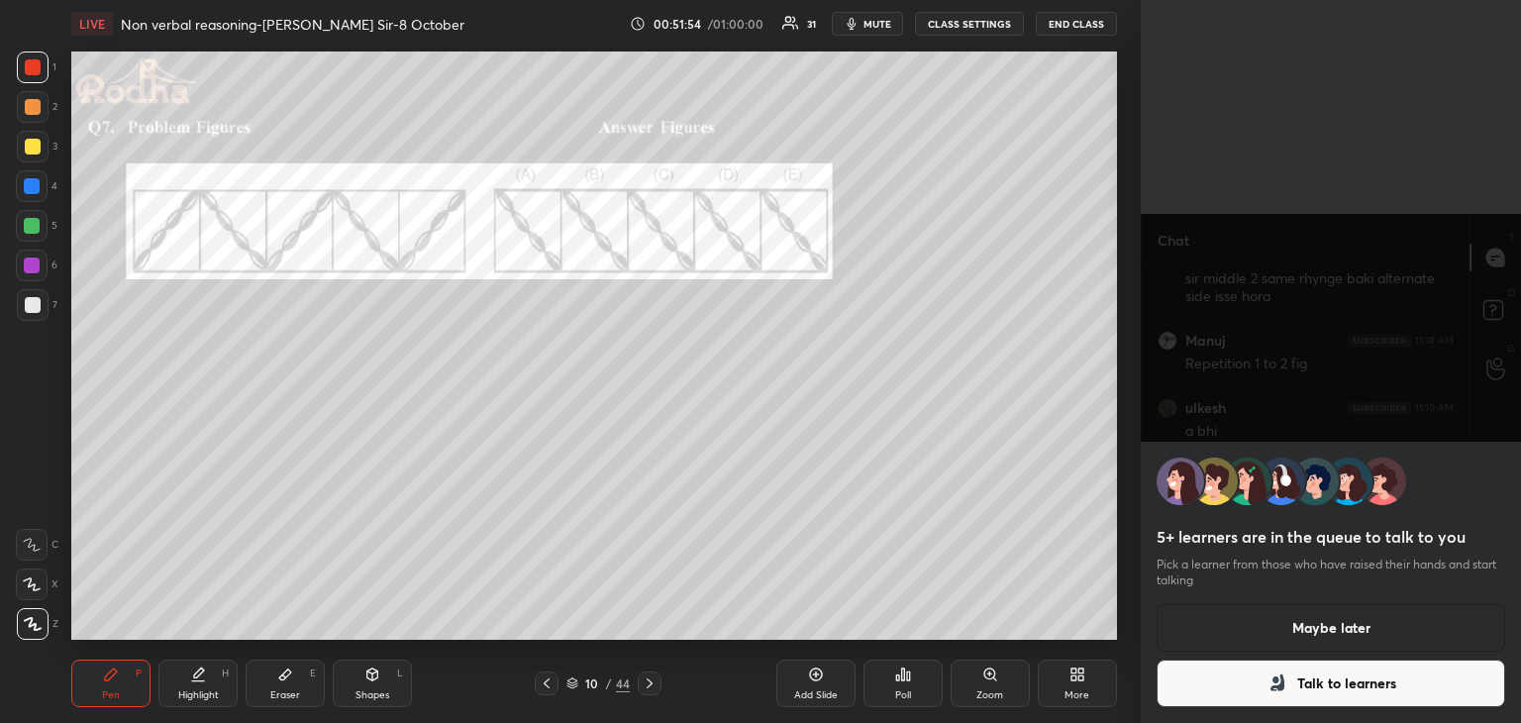
click at [1362, 678] on button "Talk to learners" at bounding box center [1330, 683] width 349 height 48
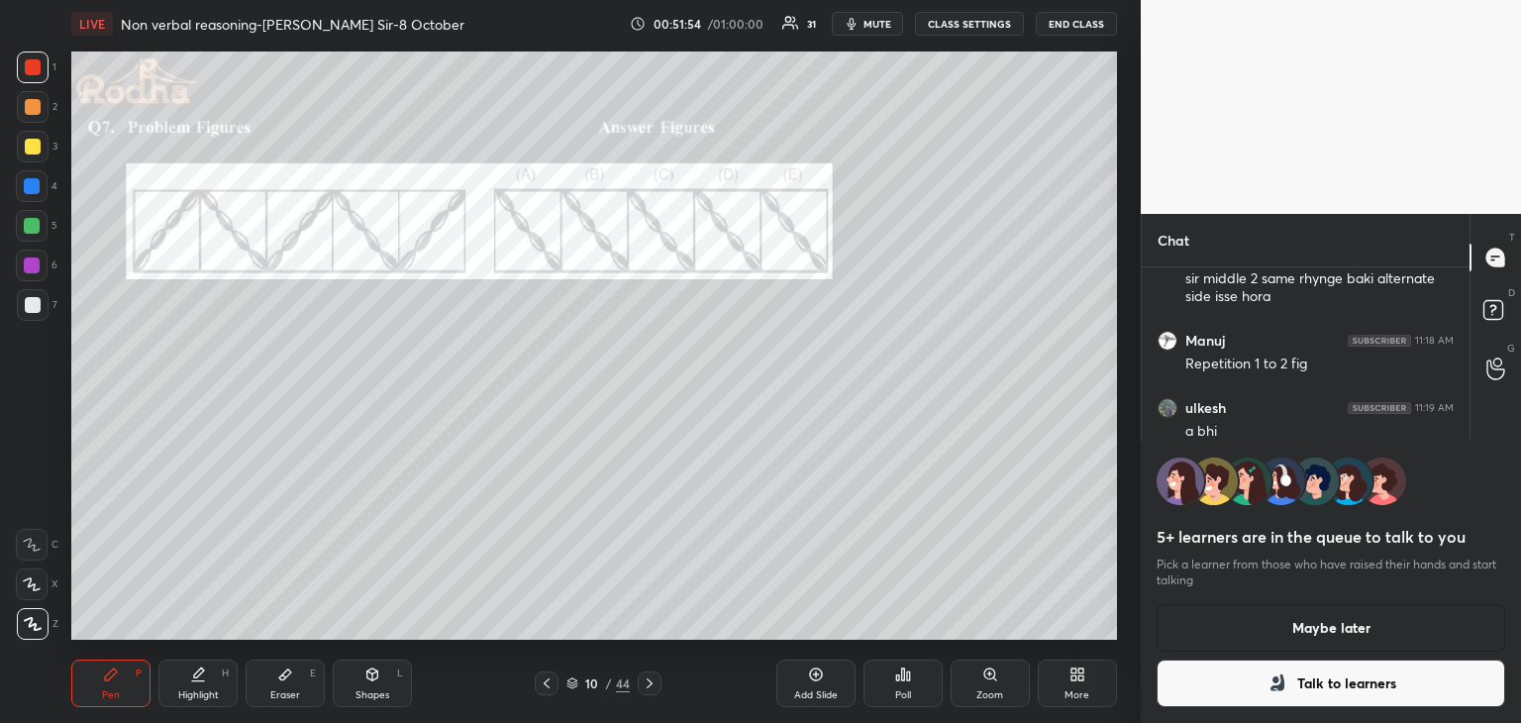
scroll to position [0, 0]
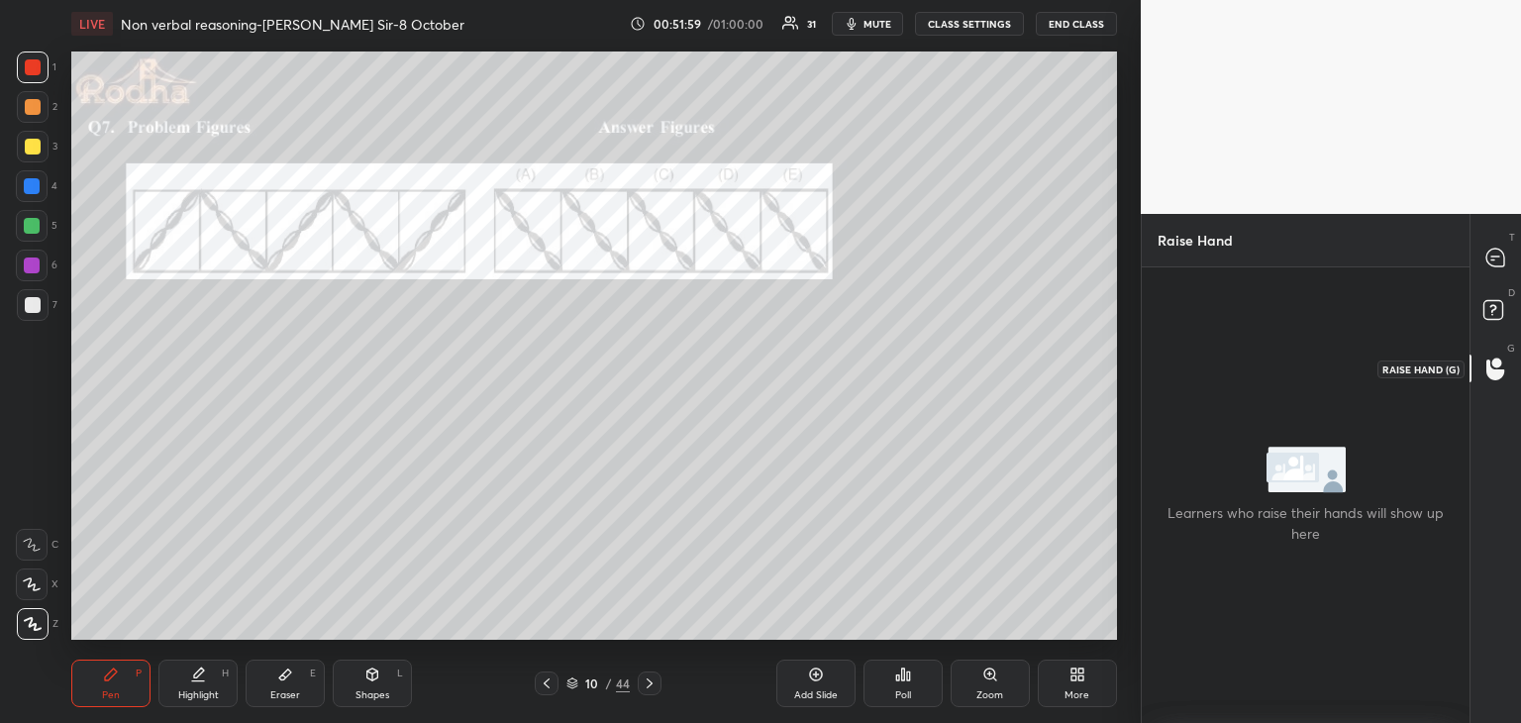
click at [1503, 363] on icon at bounding box center [1495, 368] width 19 height 23
click at [1497, 251] on icon at bounding box center [1495, 258] width 18 height 18
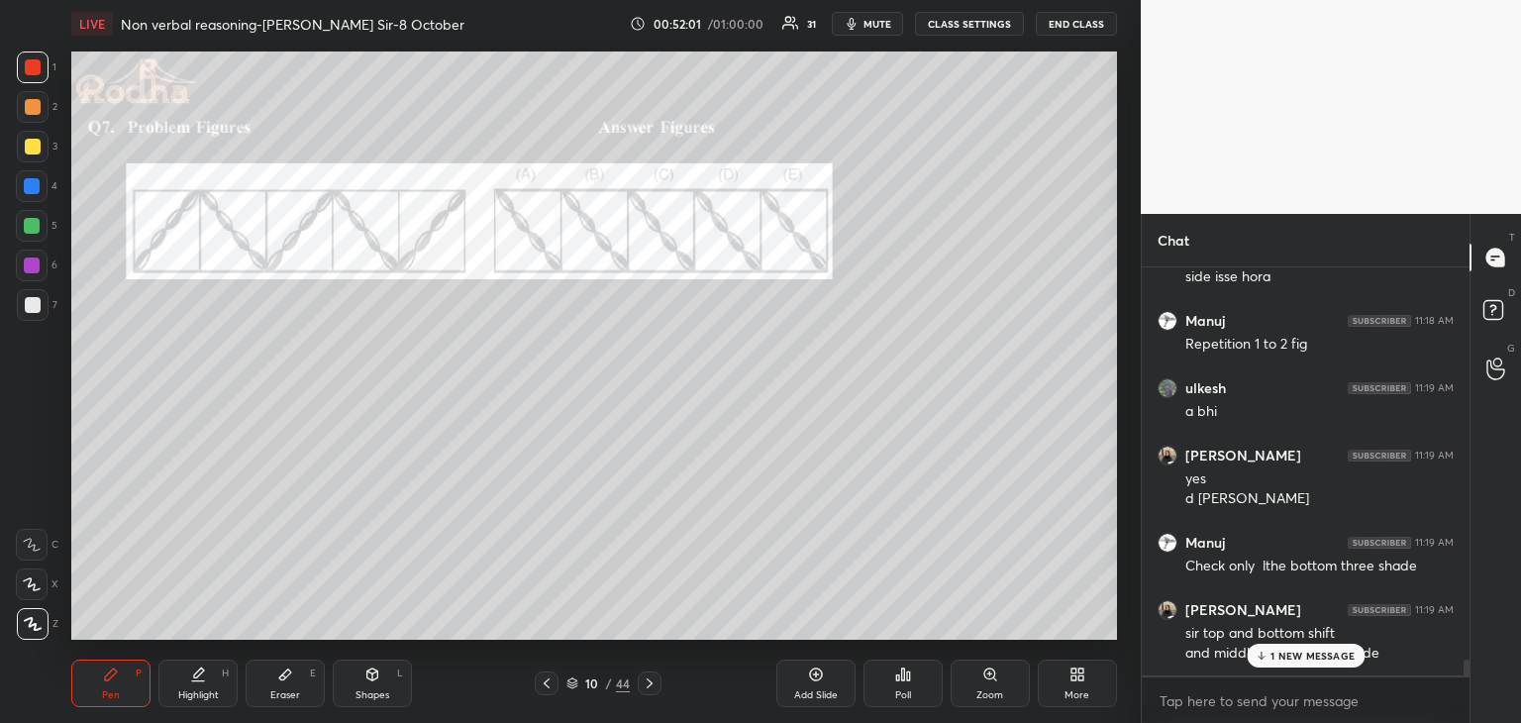
scroll to position [10857, 0]
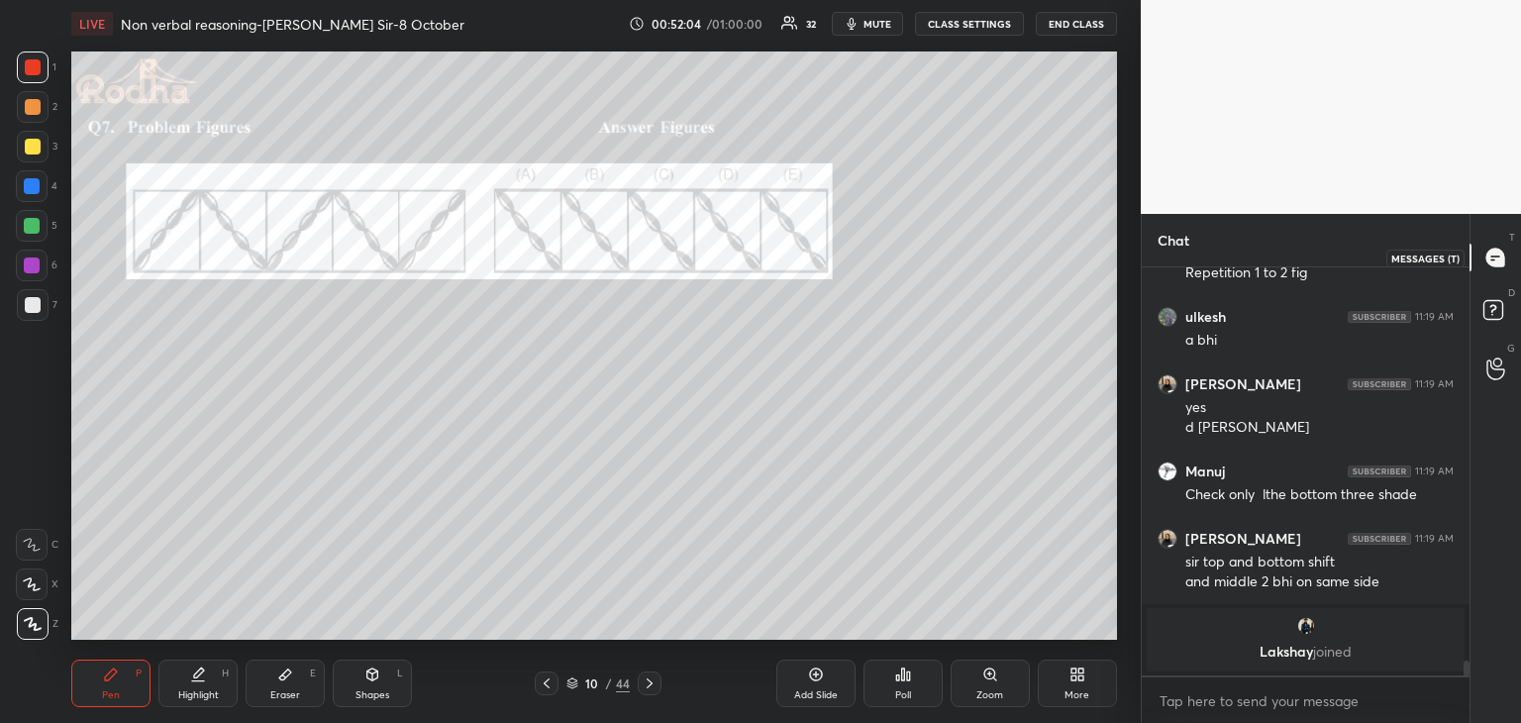
click at [1503, 252] on icon at bounding box center [1495, 258] width 18 height 18
click at [1501, 317] on rect at bounding box center [1492, 310] width 19 height 19
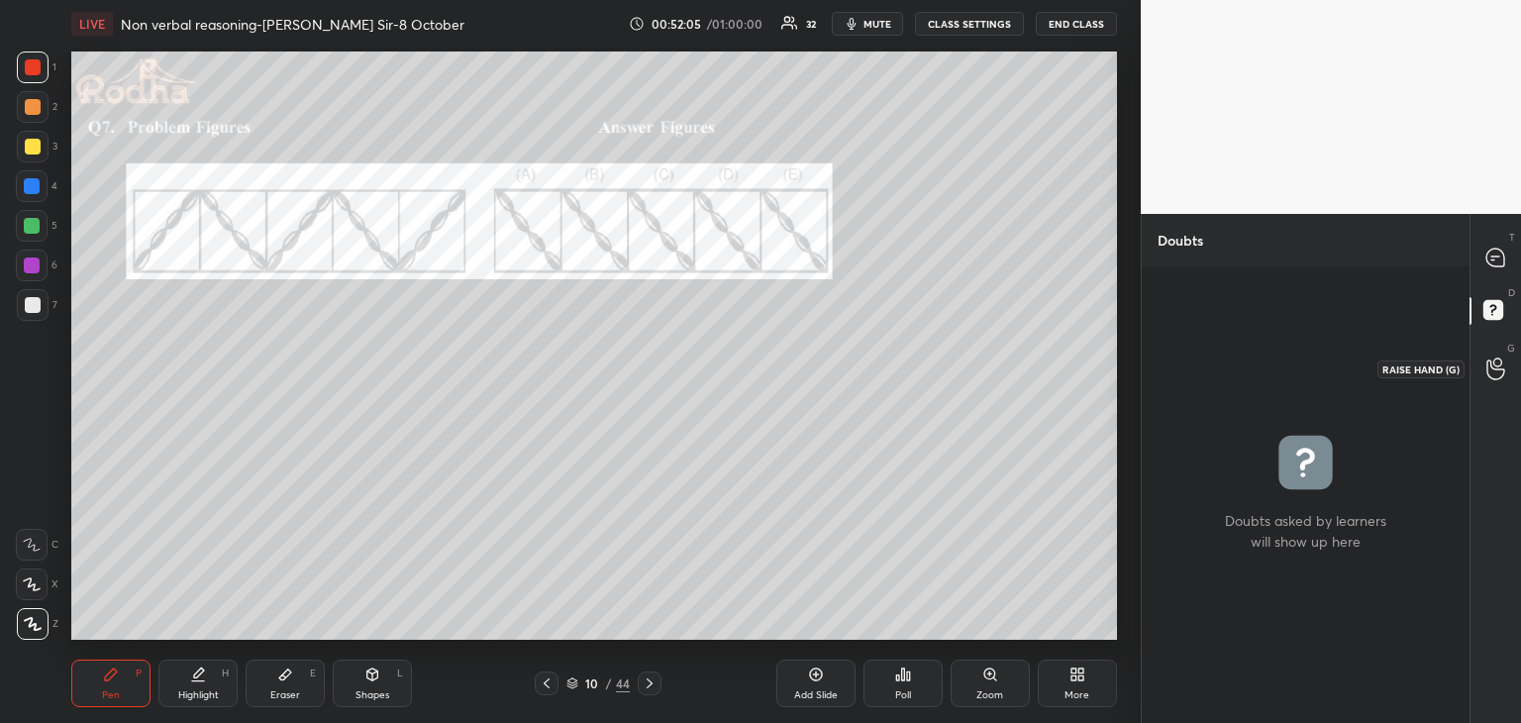
click at [1492, 377] on icon at bounding box center [1495, 369] width 18 height 20
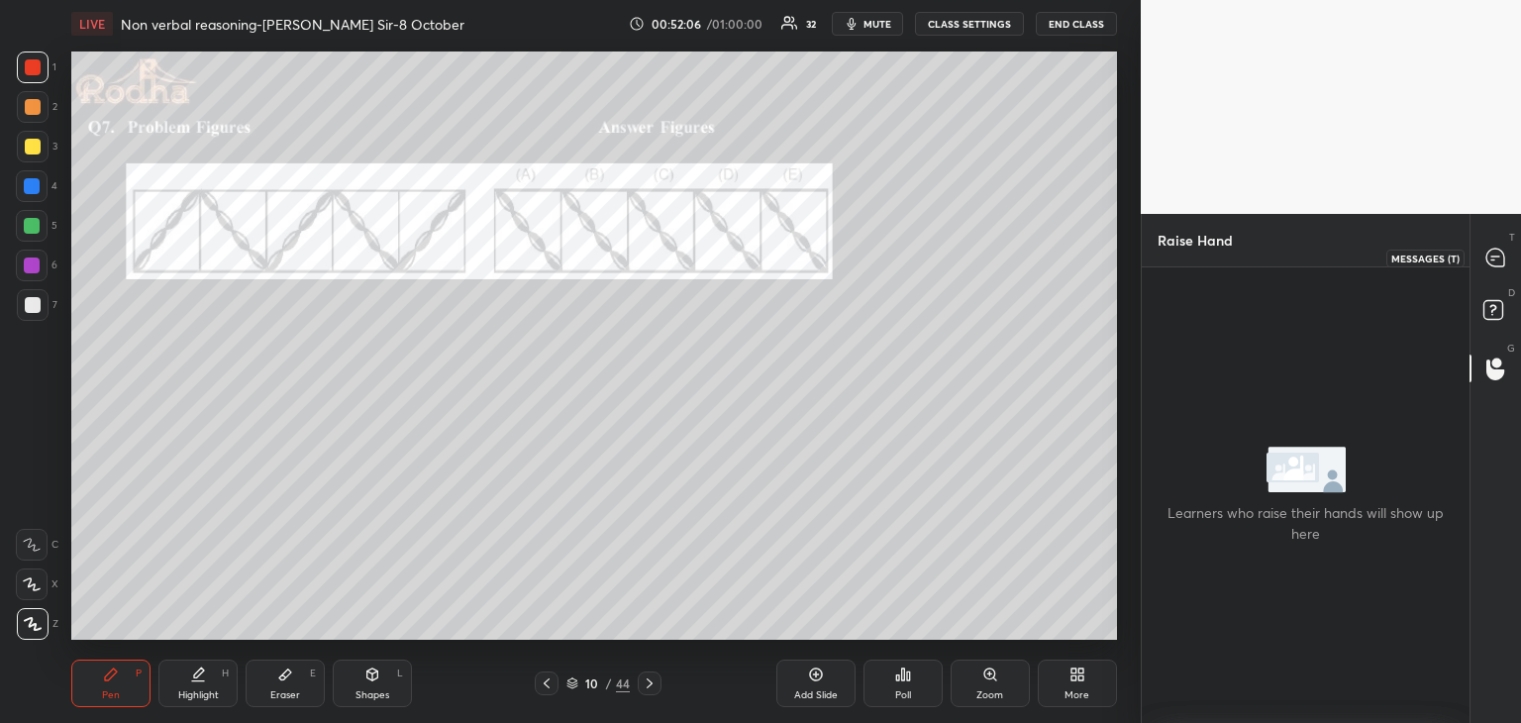
click at [1495, 262] on icon at bounding box center [1495, 258] width 18 height 18
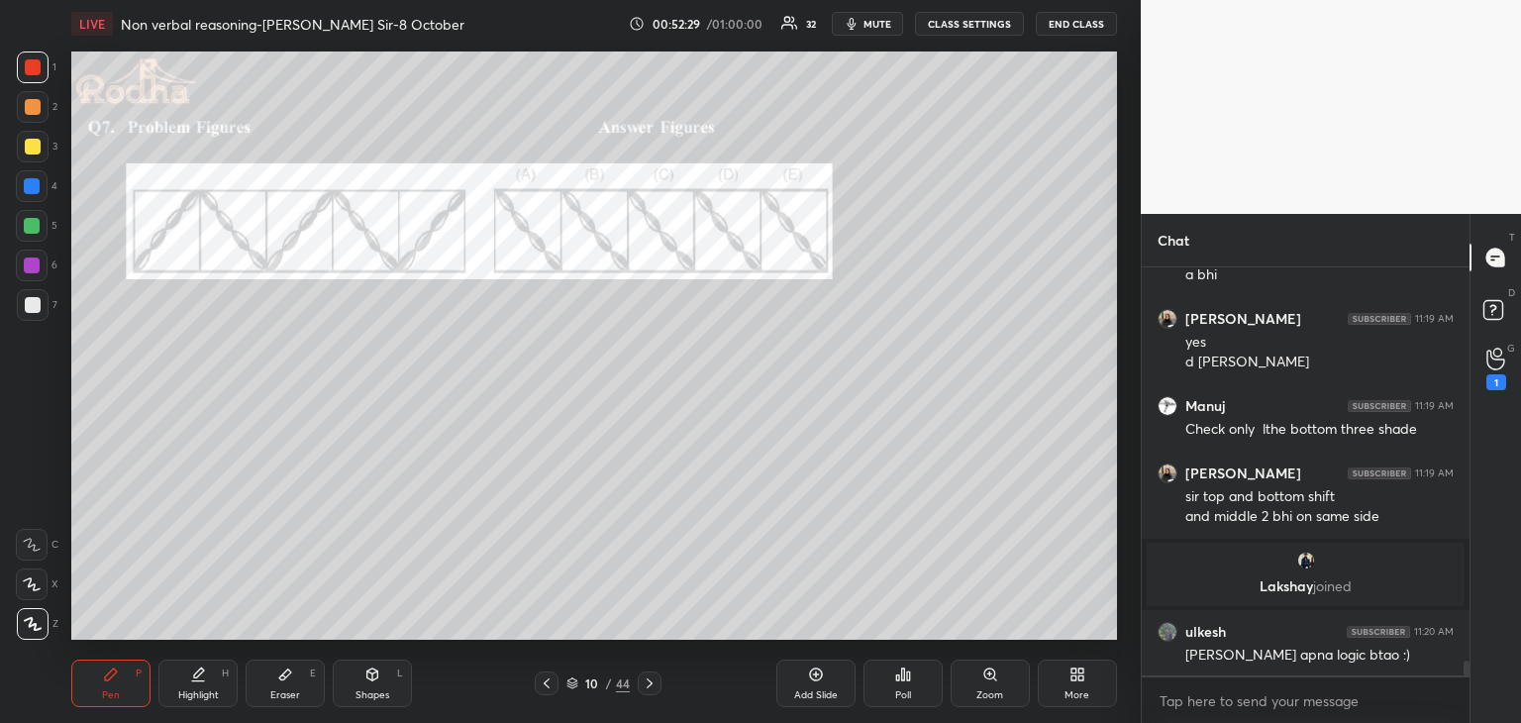
scroll to position [10924, 0]
click at [43, 223] on div at bounding box center [32, 226] width 32 height 32
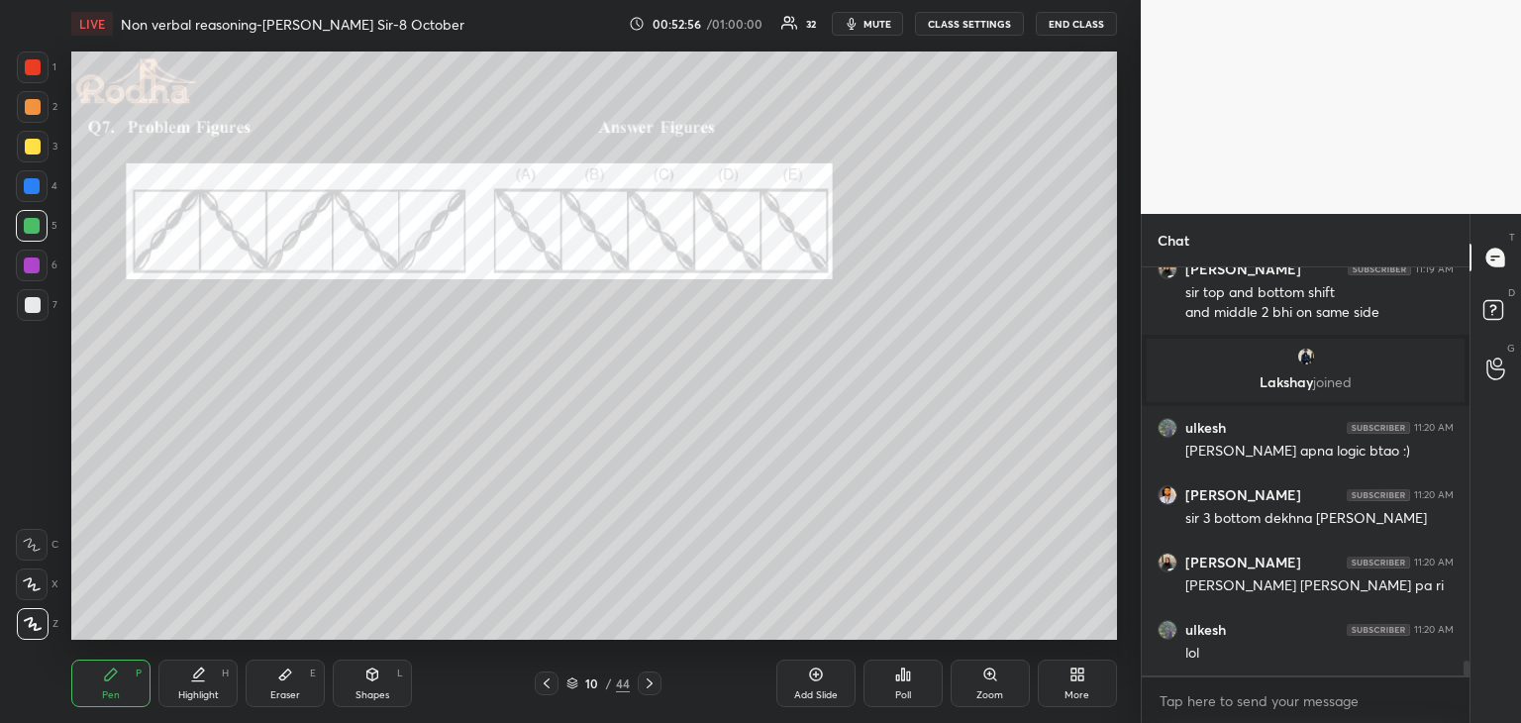
scroll to position [11194, 0]
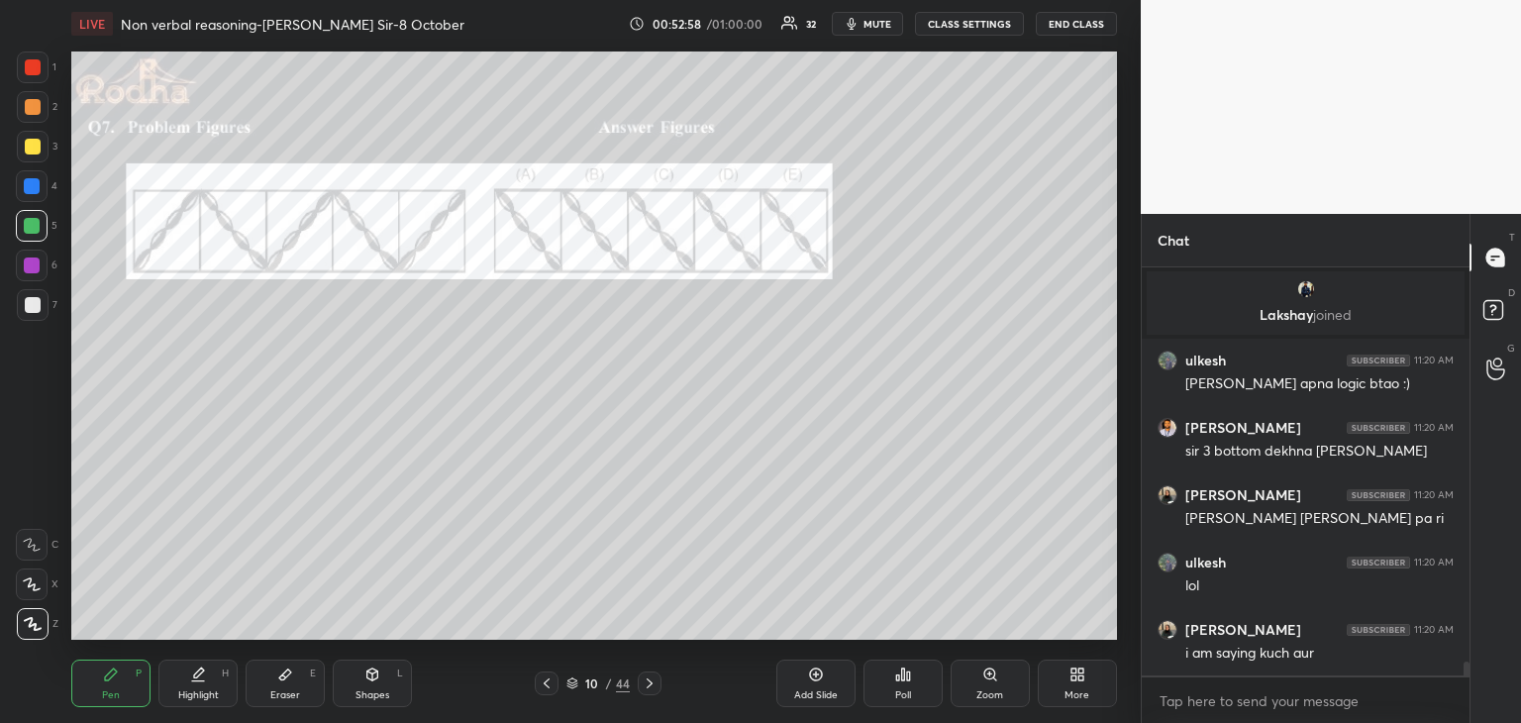
click at [1077, 690] on div "More" at bounding box center [1076, 695] width 25 height 10
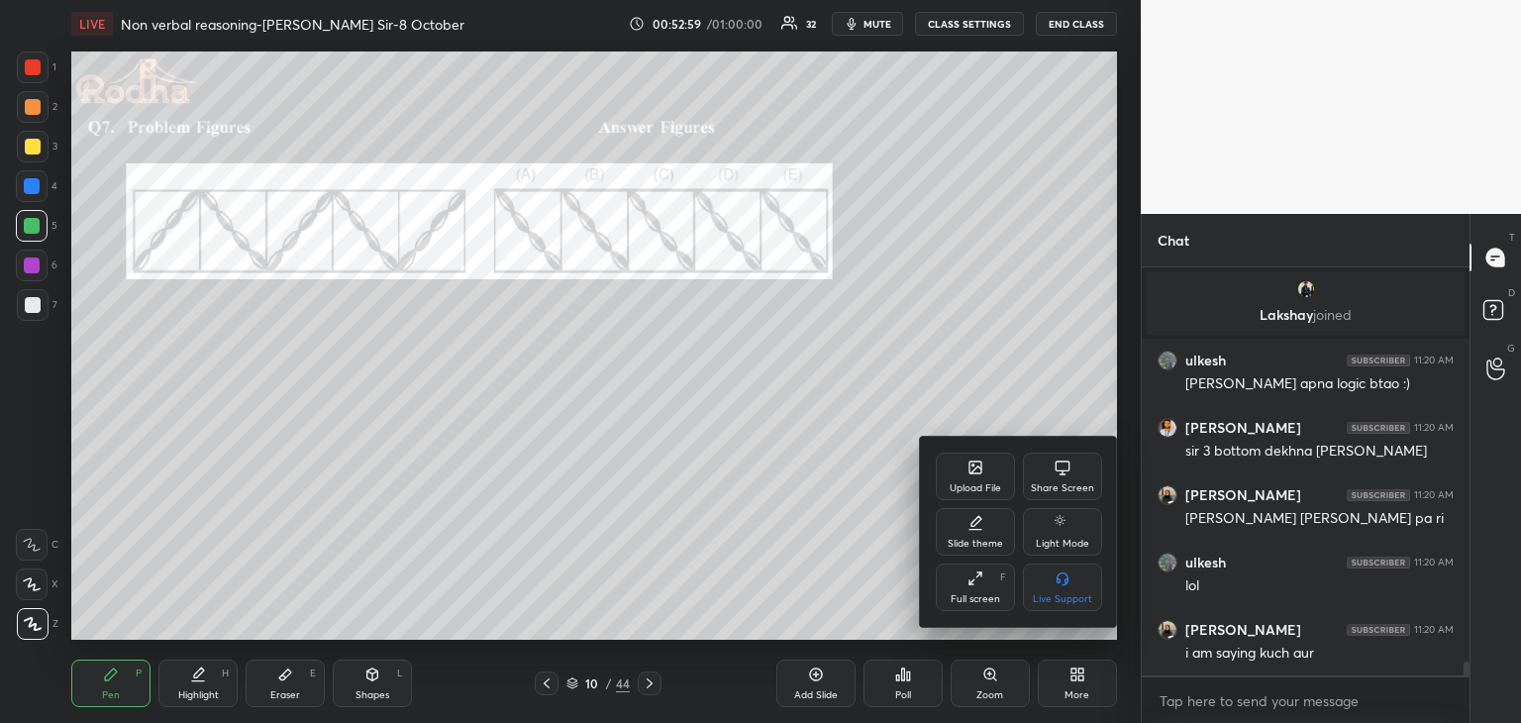
click at [1218, 626] on div at bounding box center [760, 361] width 1521 height 723
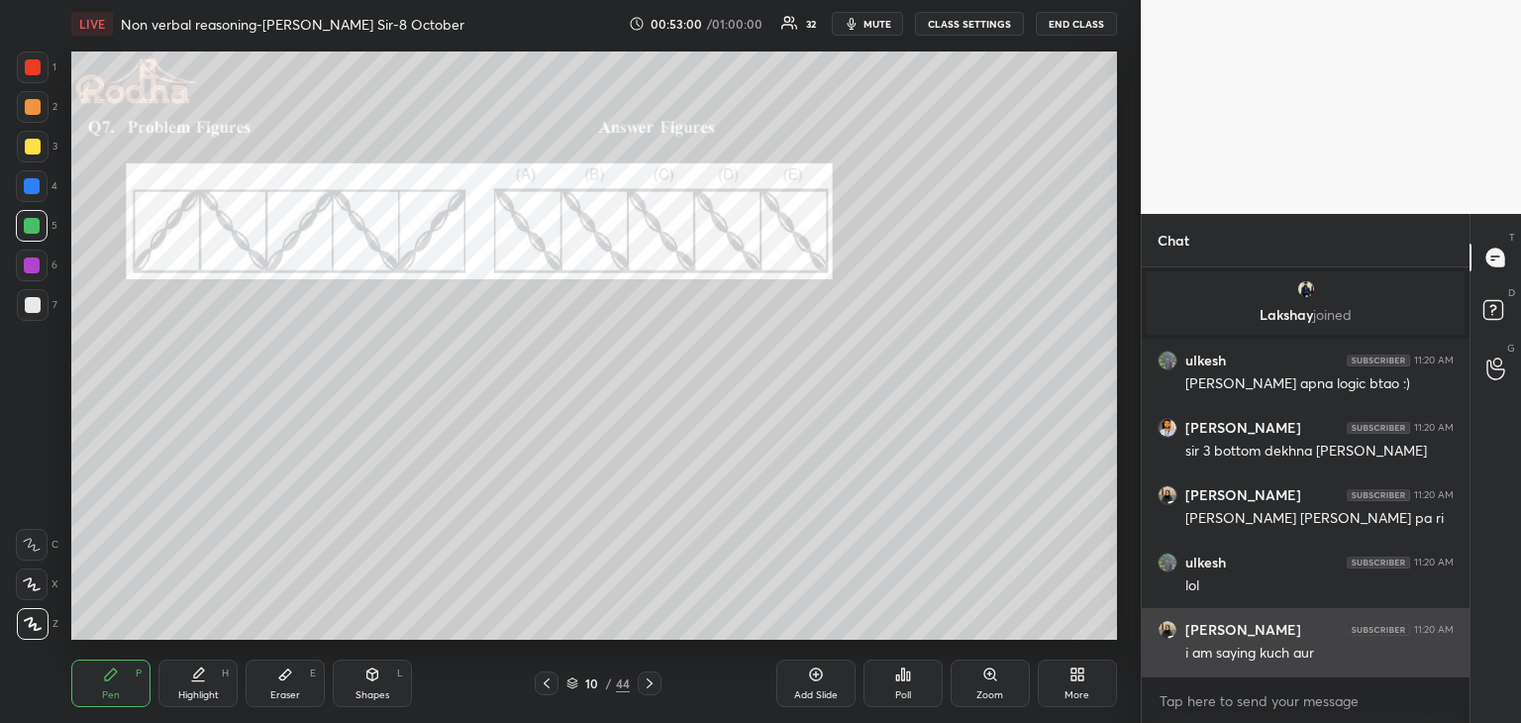
drag, startPoint x: 1221, startPoint y: 627, endPoint x: 1287, endPoint y: 618, distance: 66.9
click at [1224, 627] on div "Upload File Share Screen Slide theme Light Mode Full screen F Live Support" at bounding box center [760, 361] width 1521 height 723
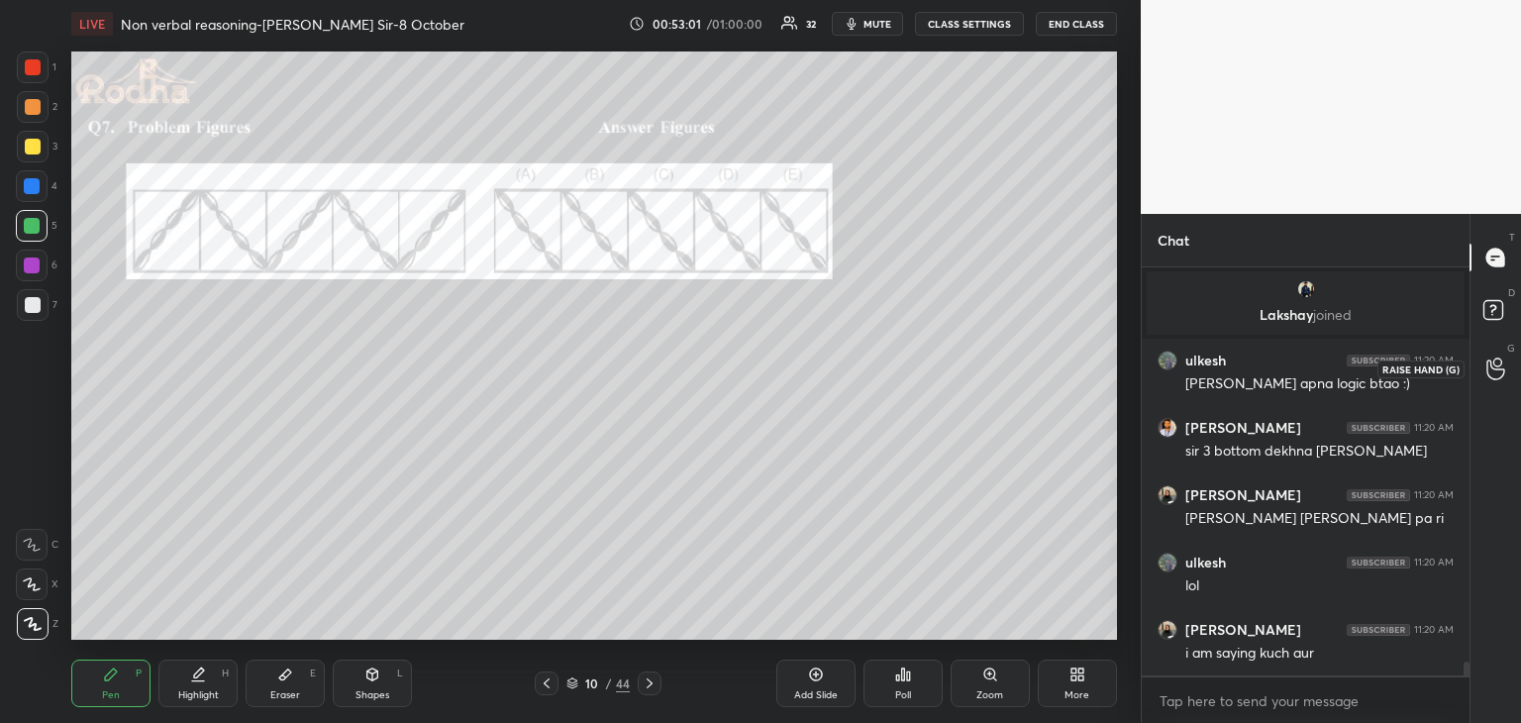
click at [1496, 355] on div at bounding box center [1496, 368] width 40 height 36
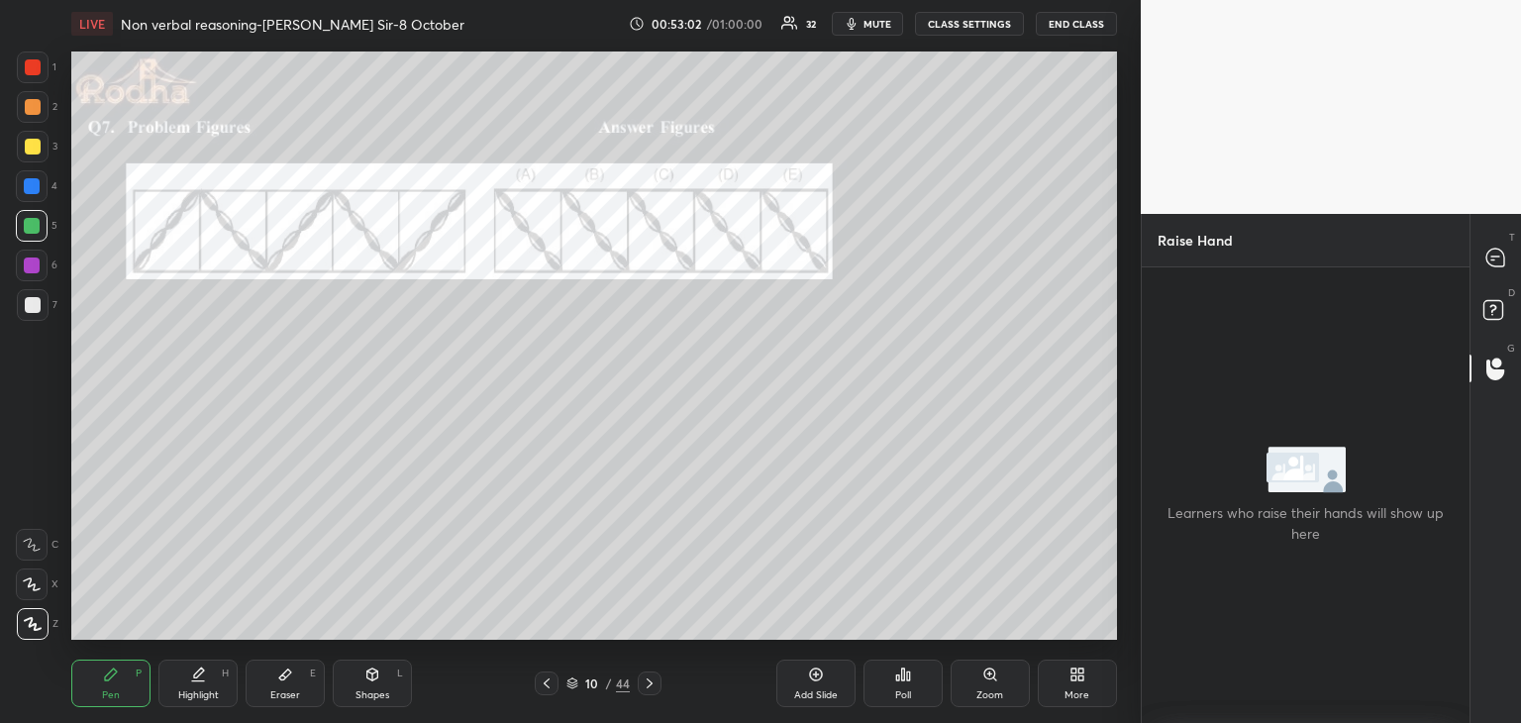
click at [1296, 472] on icon at bounding box center [1293, 474] width 20 height 12
drag, startPoint x: 1297, startPoint y: 473, endPoint x: 1378, endPoint y: 499, distance: 85.2
click at [1378, 499] on div "Learners who raise their hands will show up here" at bounding box center [1306, 495] width 328 height 97
click at [1488, 258] on icon at bounding box center [1495, 258] width 18 height 18
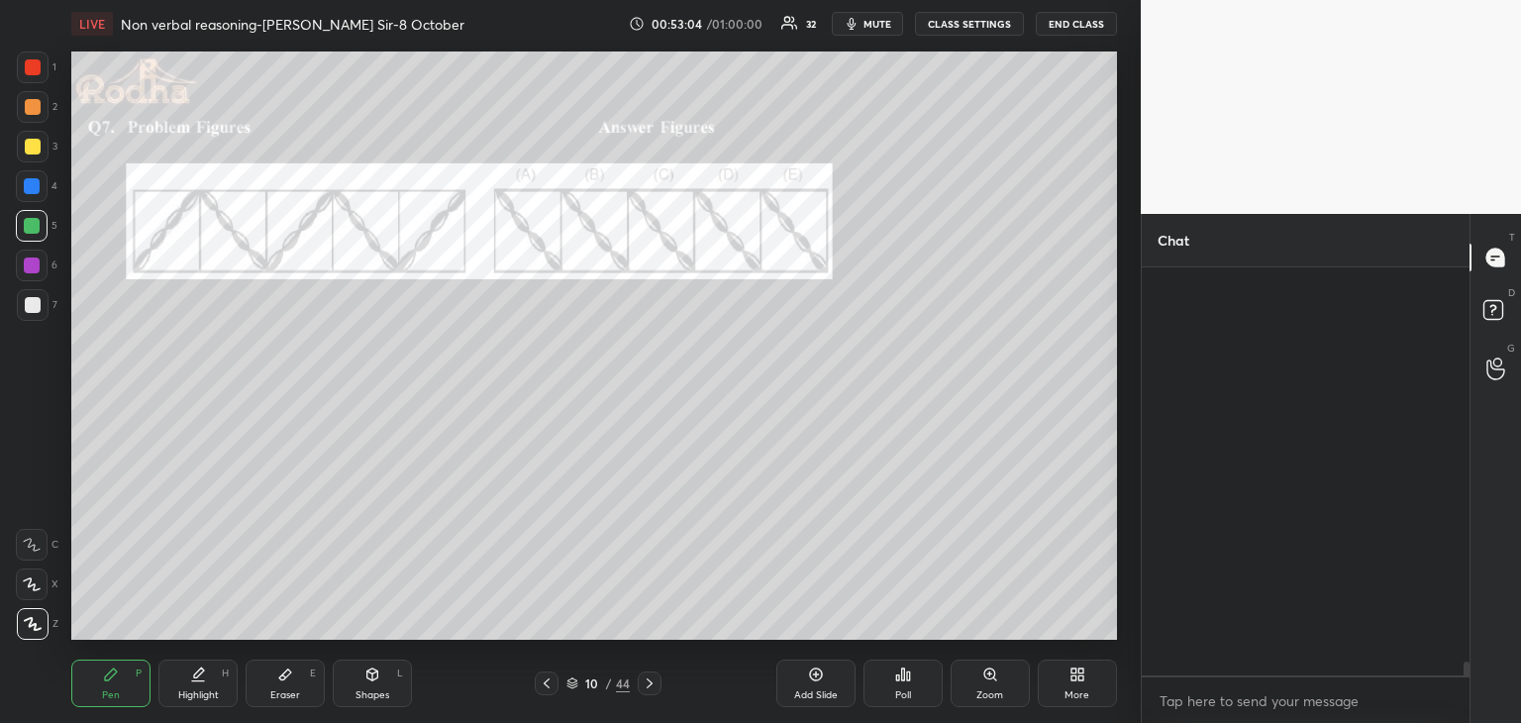
scroll to position [402, 322]
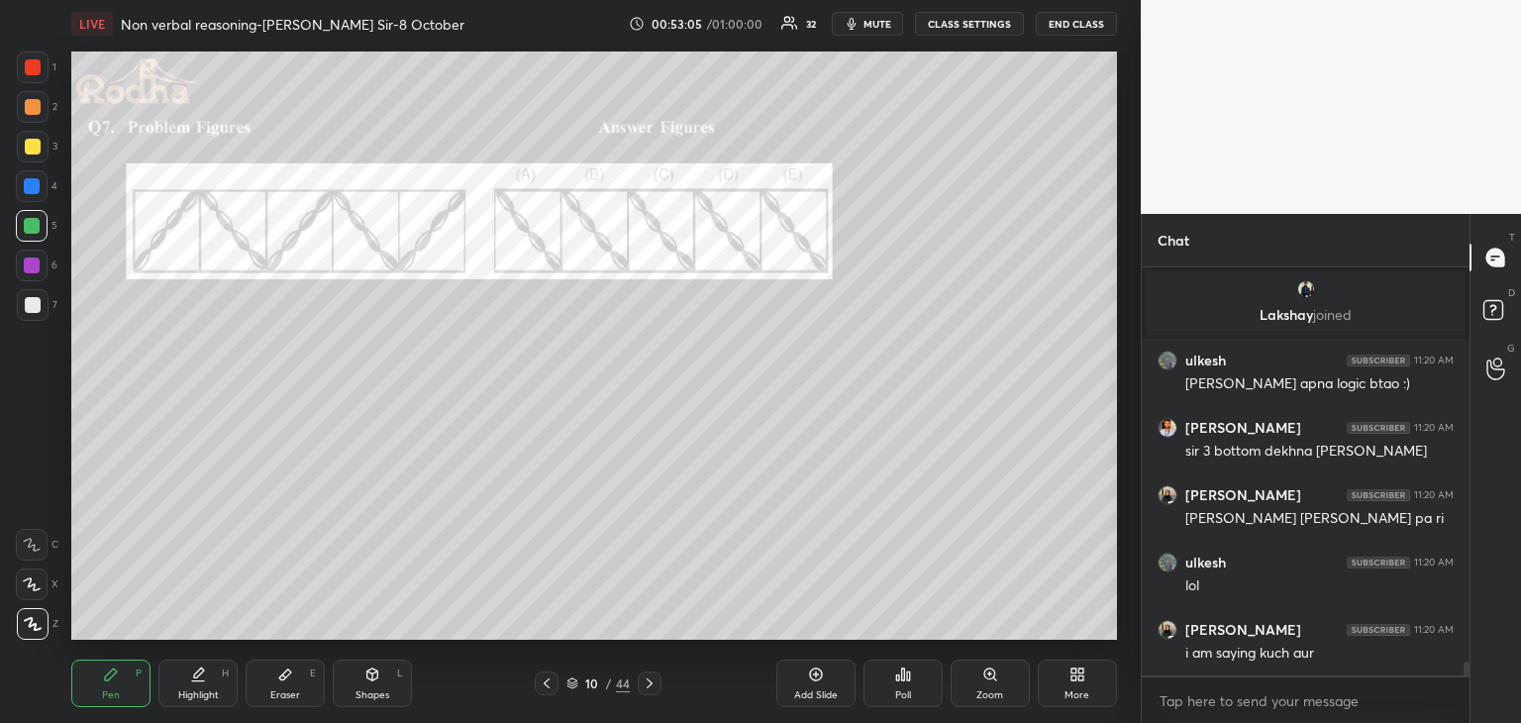
click at [1074, 683] on div "More" at bounding box center [1077, 683] width 79 height 48
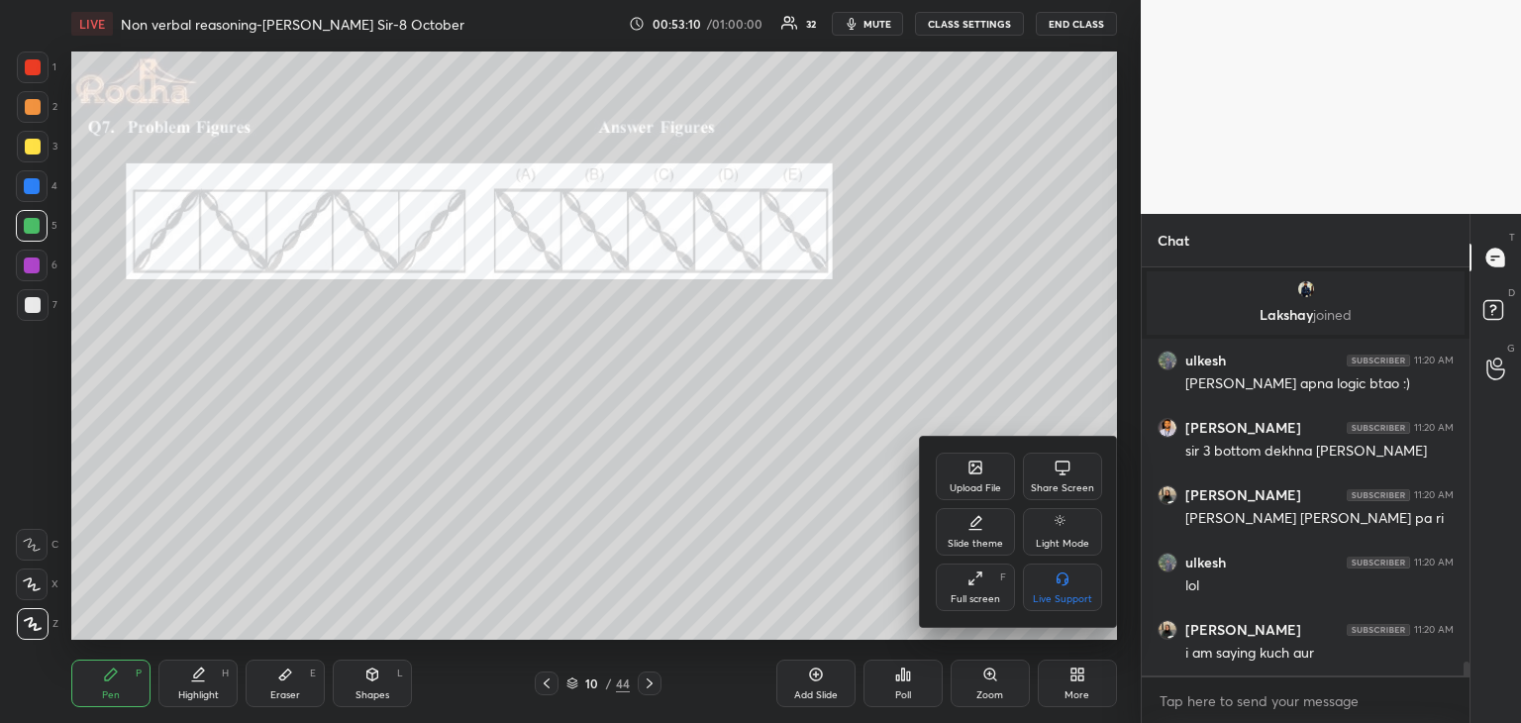
click at [929, 681] on div at bounding box center [760, 361] width 1521 height 723
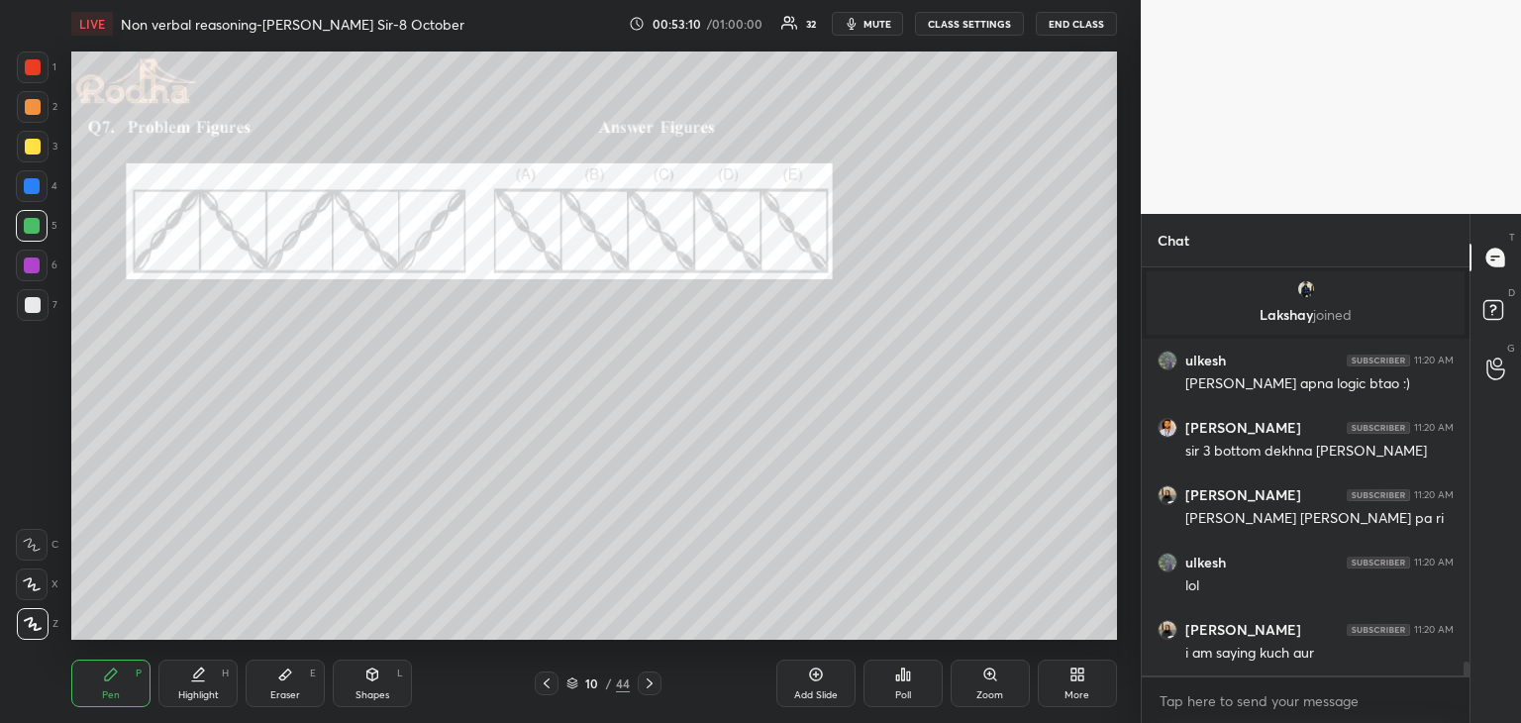
click at [906, 680] on icon at bounding box center [903, 674] width 16 height 16
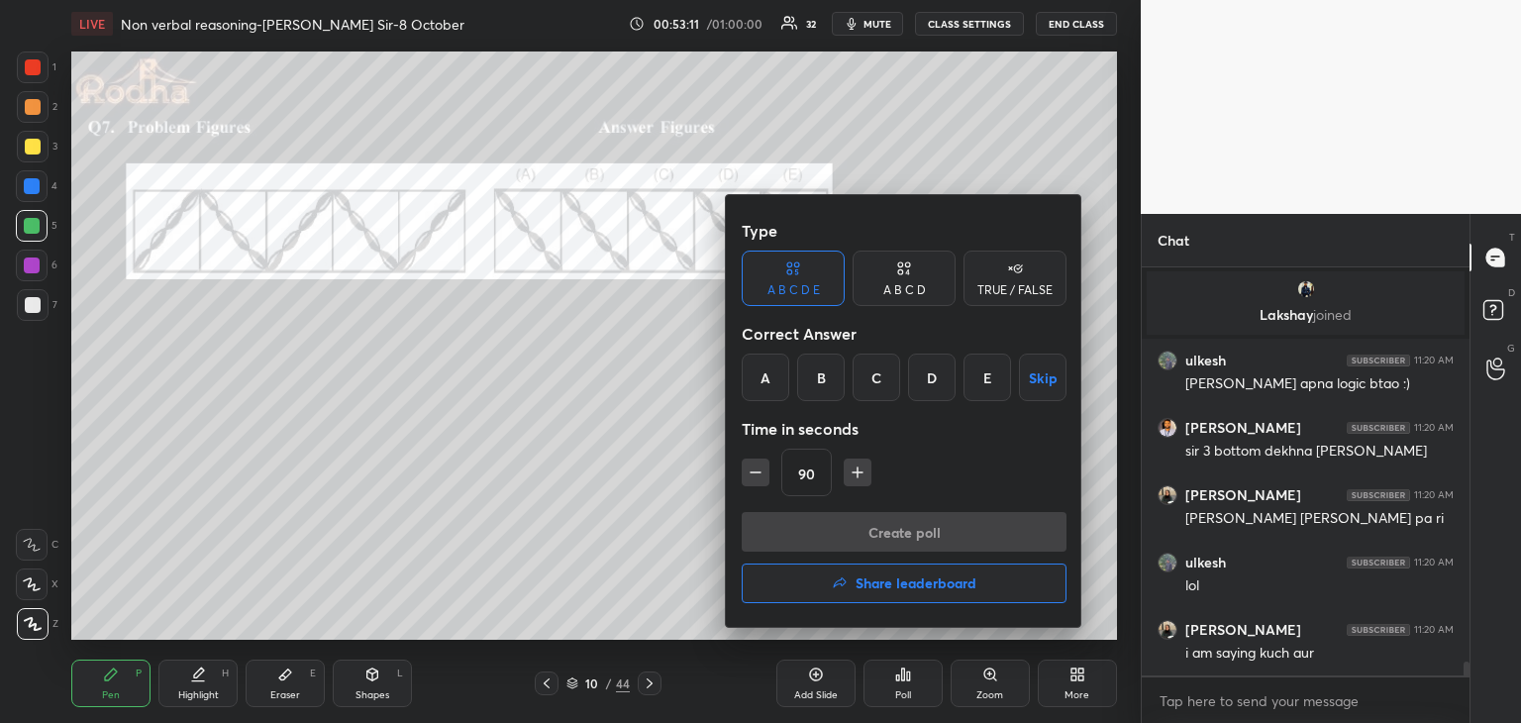
scroll to position [11261, 0]
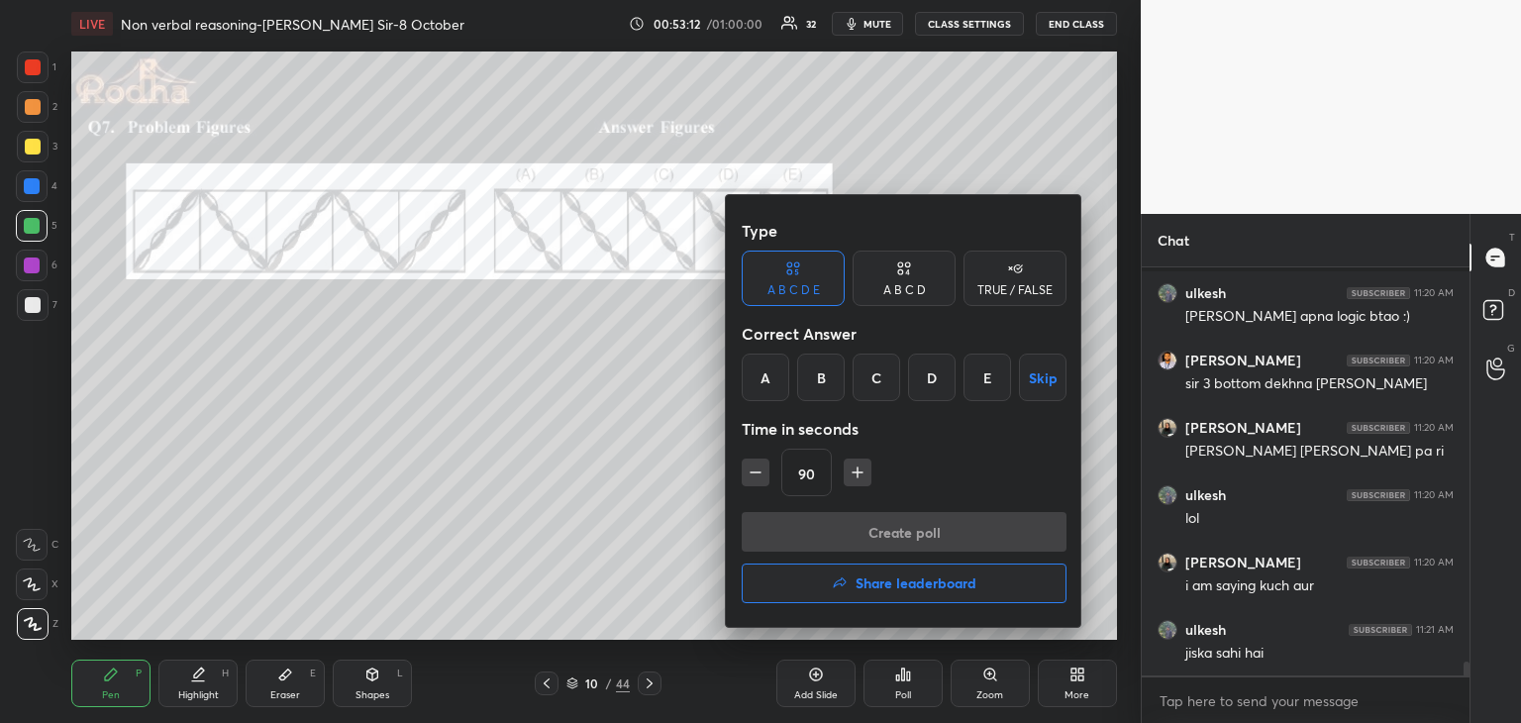
click at [1037, 686] on div at bounding box center [760, 361] width 1521 height 723
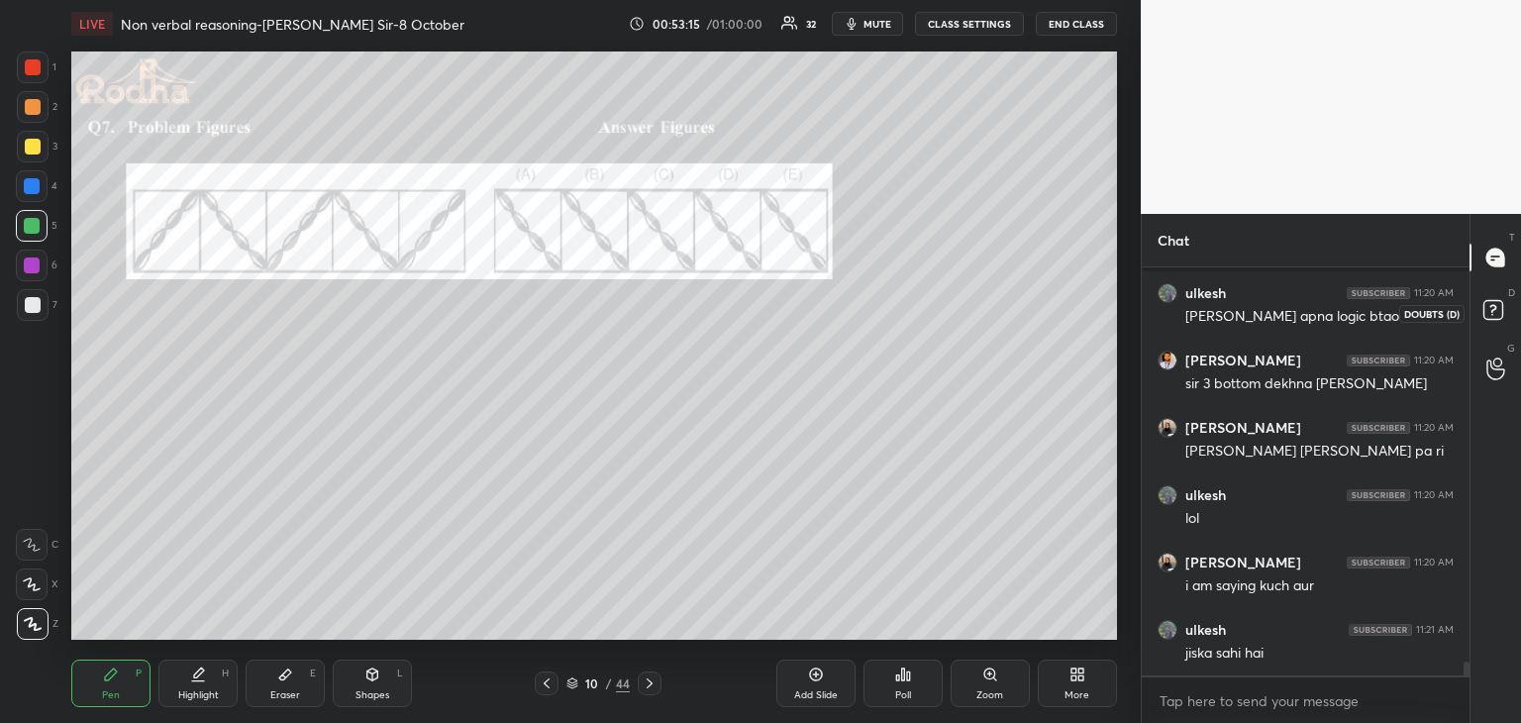
click at [1492, 322] on icon at bounding box center [1496, 313] width 36 height 36
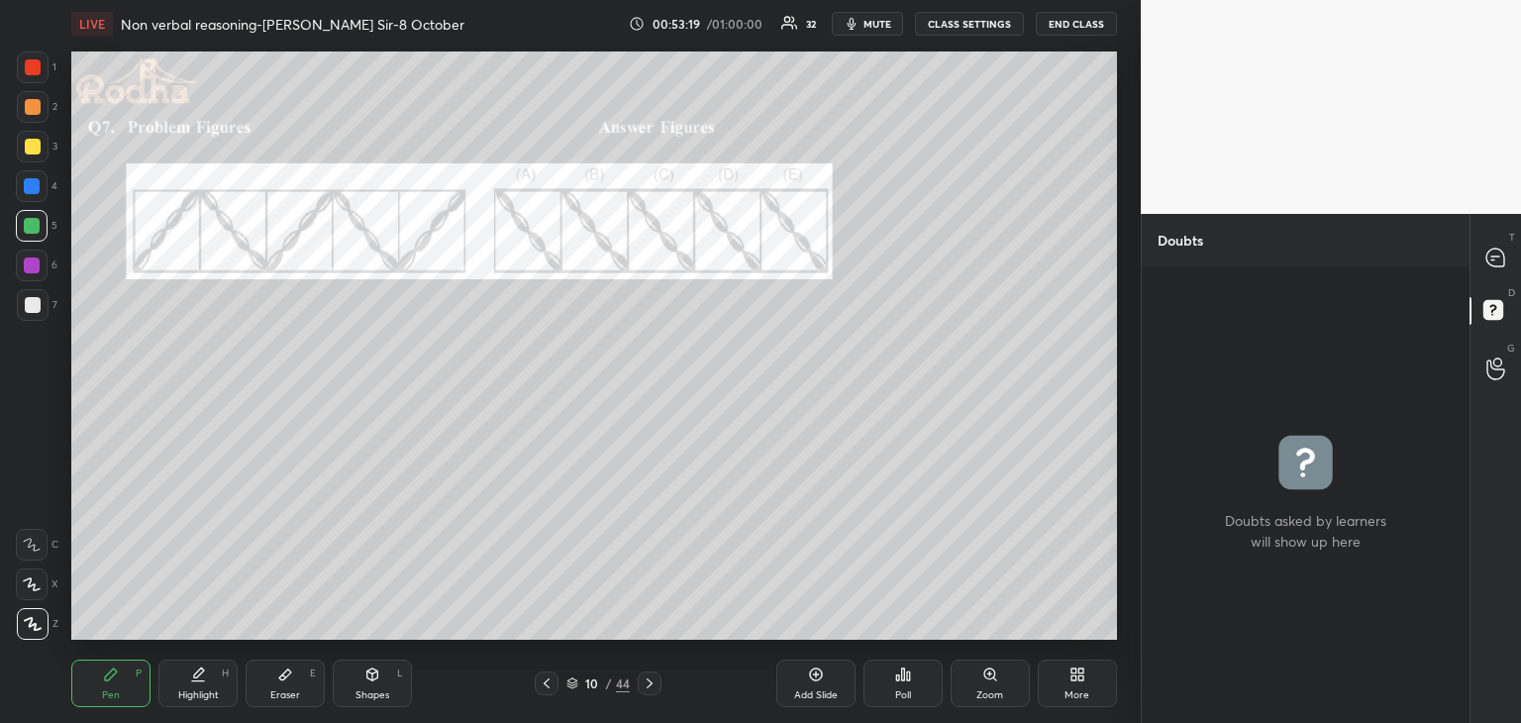
click at [1303, 459] on div "grid" at bounding box center [1306, 494] width 328 height 456
click at [1479, 260] on div at bounding box center [1496, 258] width 40 height 36
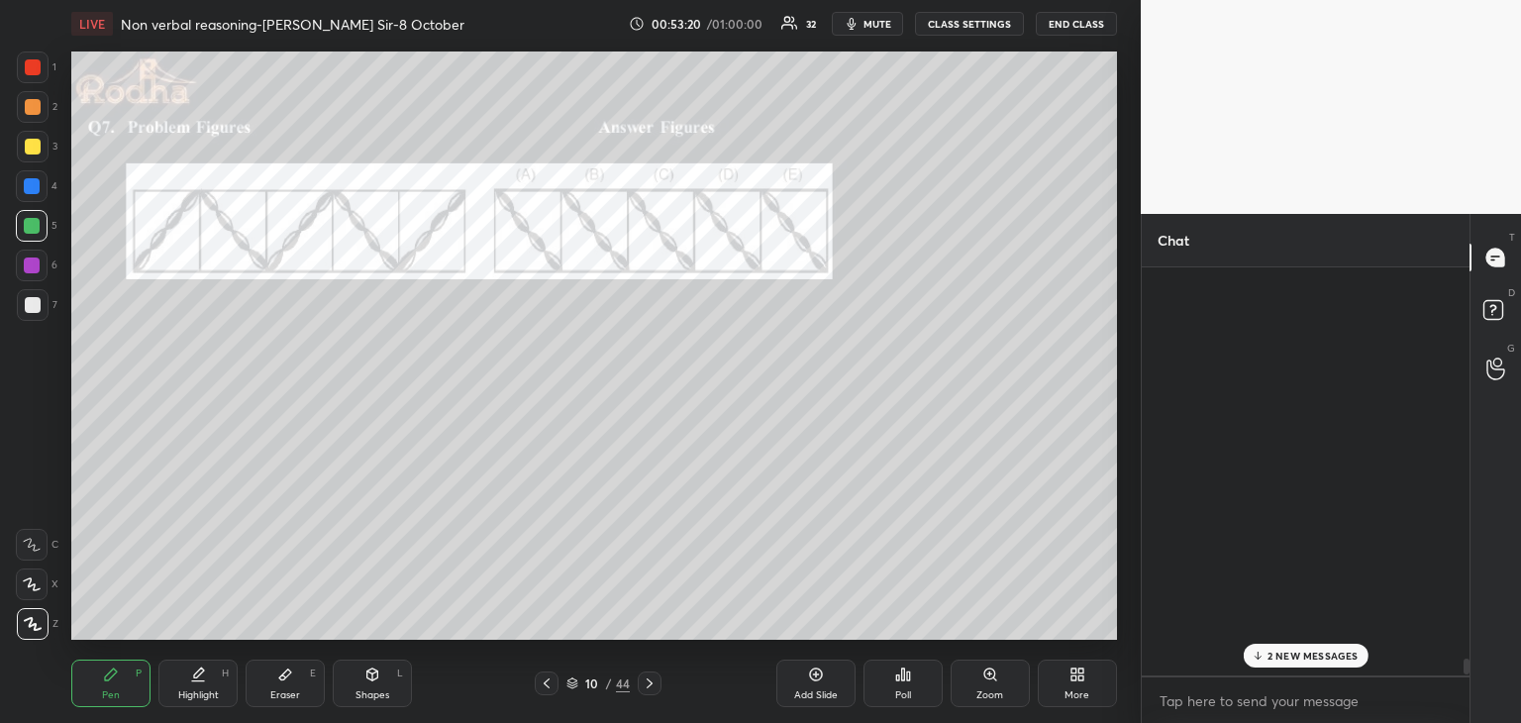
scroll to position [402, 322]
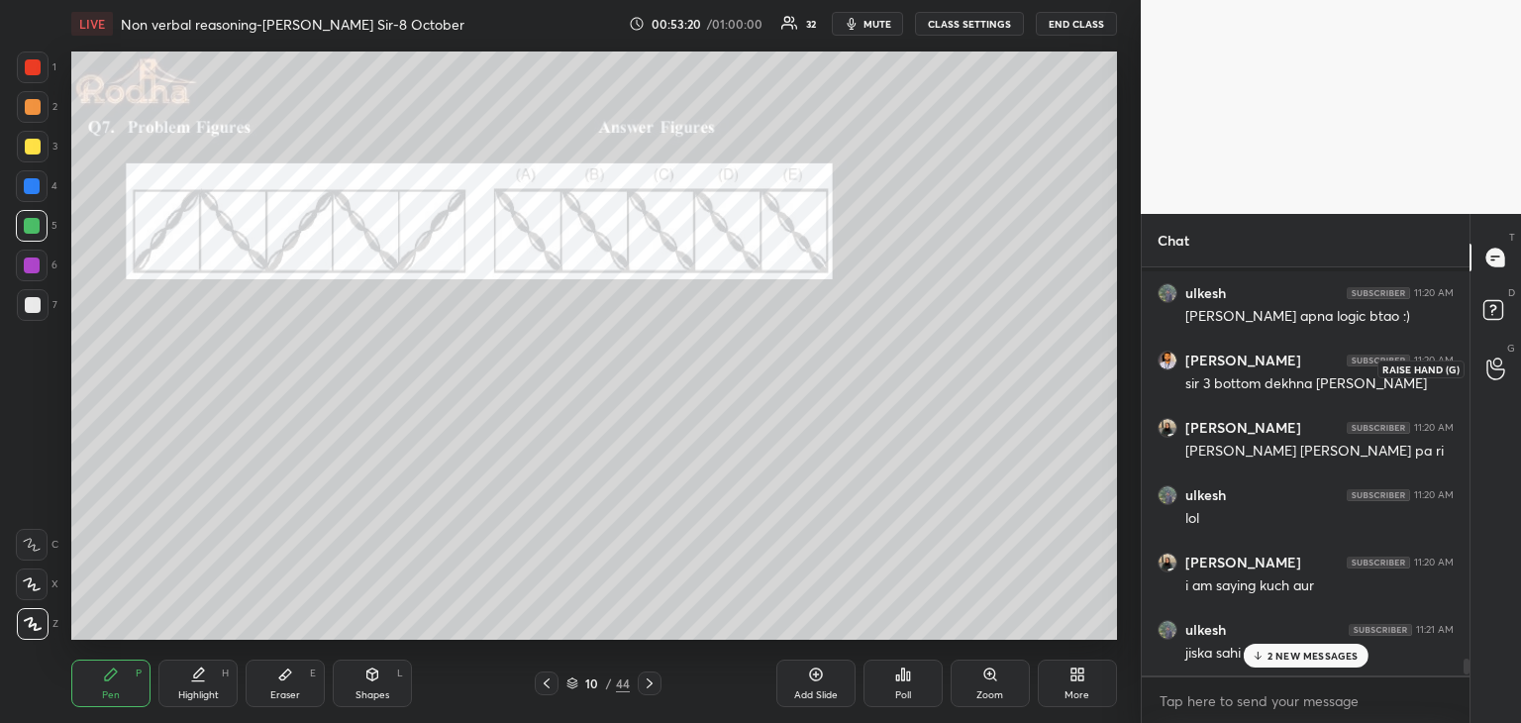
click at [1501, 363] on icon at bounding box center [1495, 368] width 19 height 23
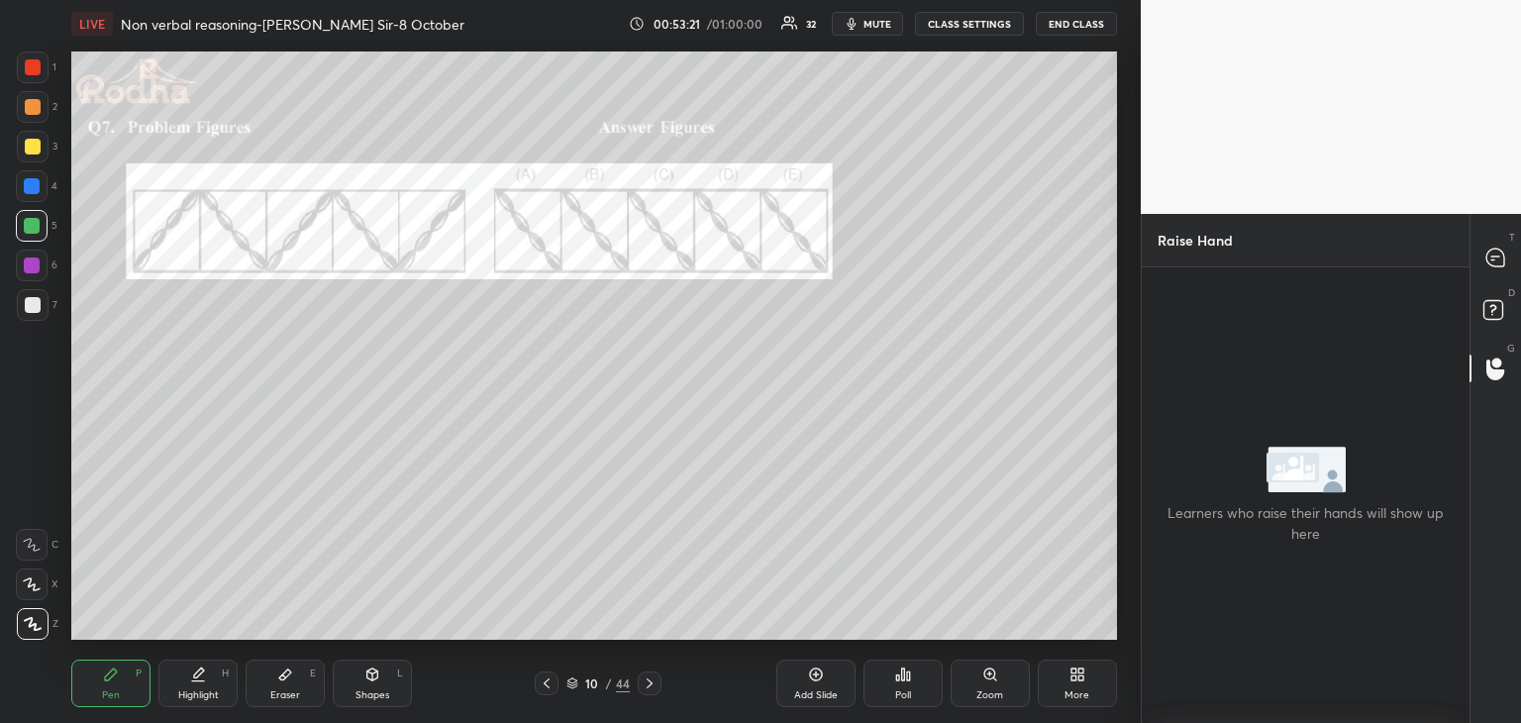
click at [1501, 363] on icon at bounding box center [1495, 368] width 19 height 23
click at [1255, 528] on h4 "Learners who raise their hands will show up here" at bounding box center [1306, 523] width 328 height 42
click at [1256, 511] on h4 "Learners who raise their hands will show up here" at bounding box center [1306, 523] width 328 height 42
drag, startPoint x: 1303, startPoint y: 516, endPoint x: 1354, endPoint y: 591, distance: 91.2
click at [1354, 591] on div "Learners who raise their hands will show up here" at bounding box center [1306, 494] width 328 height 455
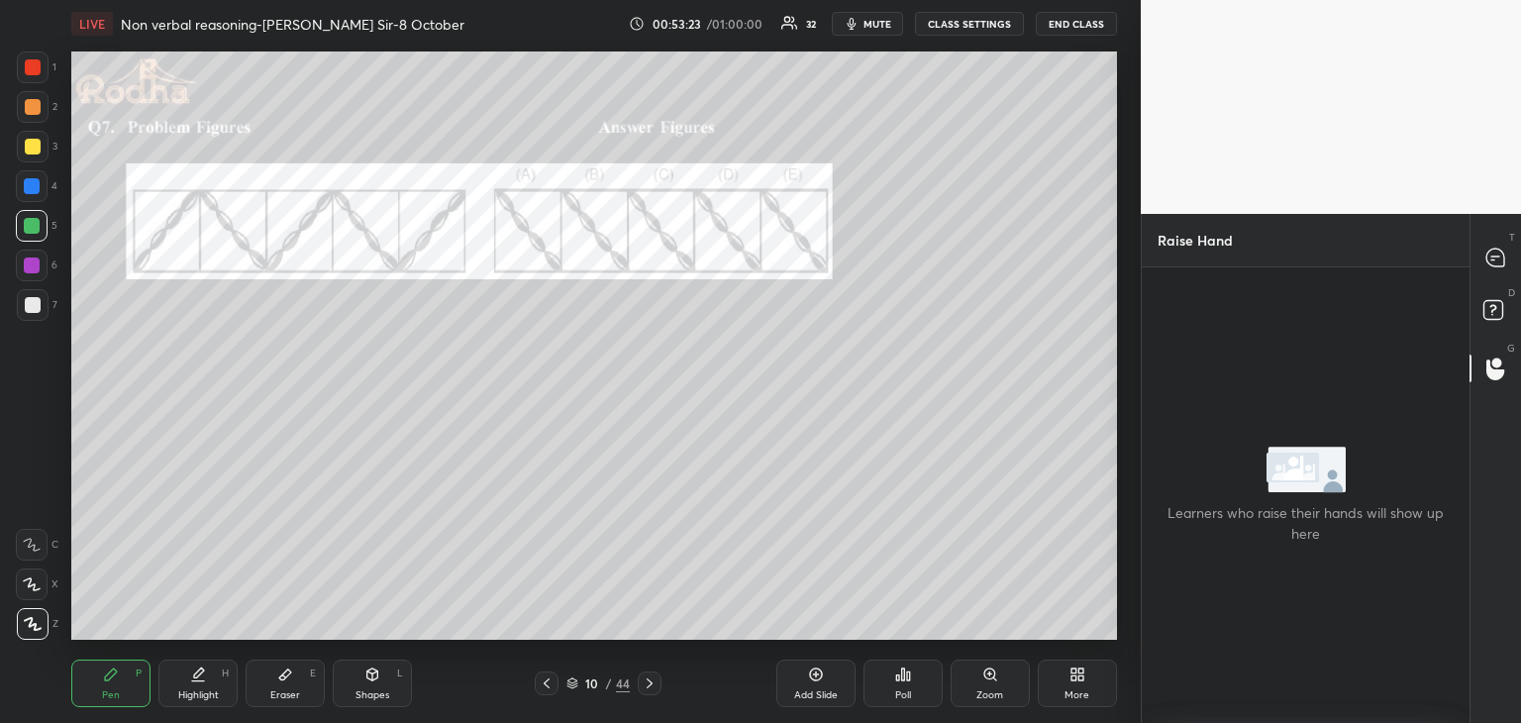
drag, startPoint x: 1239, startPoint y: 500, endPoint x: 1321, endPoint y: 544, distance: 93.0
click at [1262, 512] on div "Learners who raise their hands will show up here" at bounding box center [1306, 495] width 328 height 97
click at [1063, 678] on div "More" at bounding box center [1077, 683] width 79 height 48
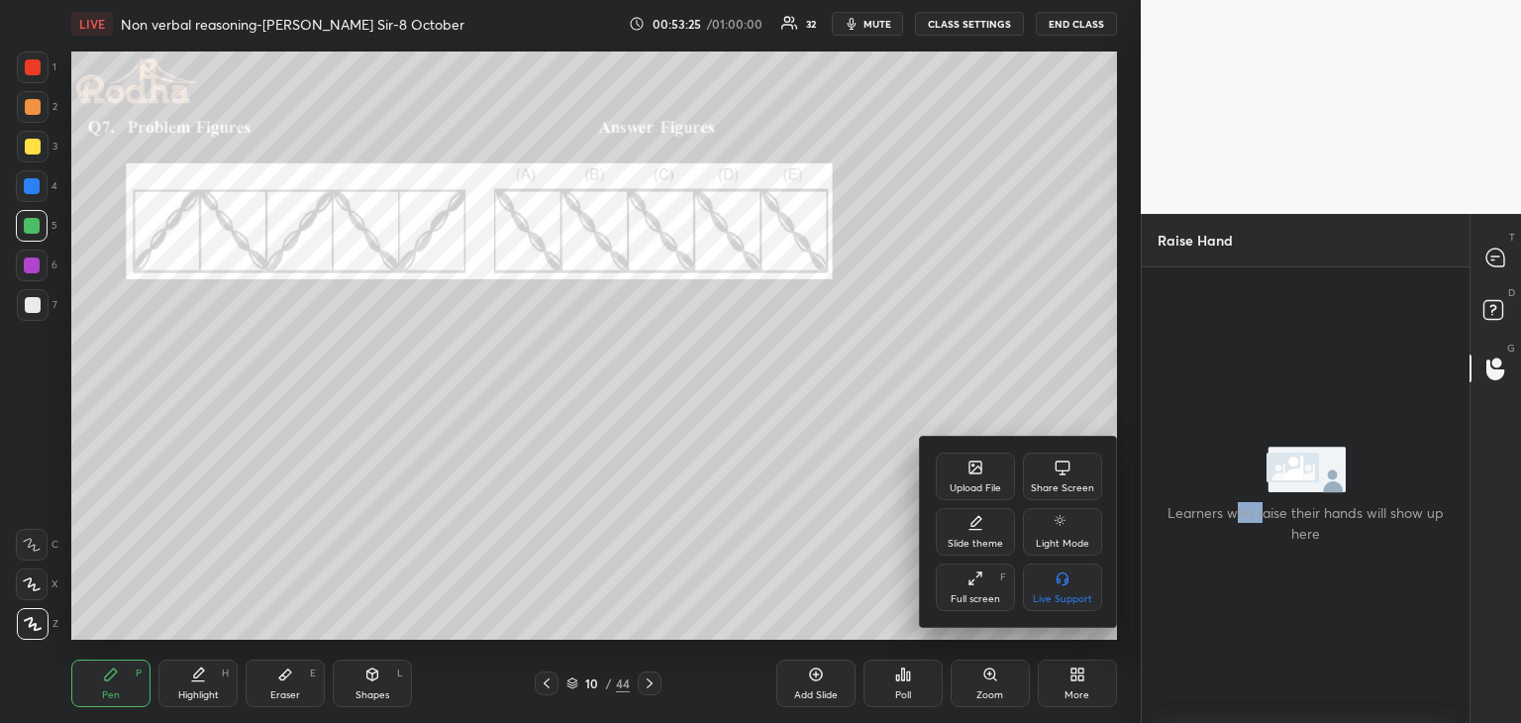
click at [794, 439] on div at bounding box center [760, 361] width 1521 height 723
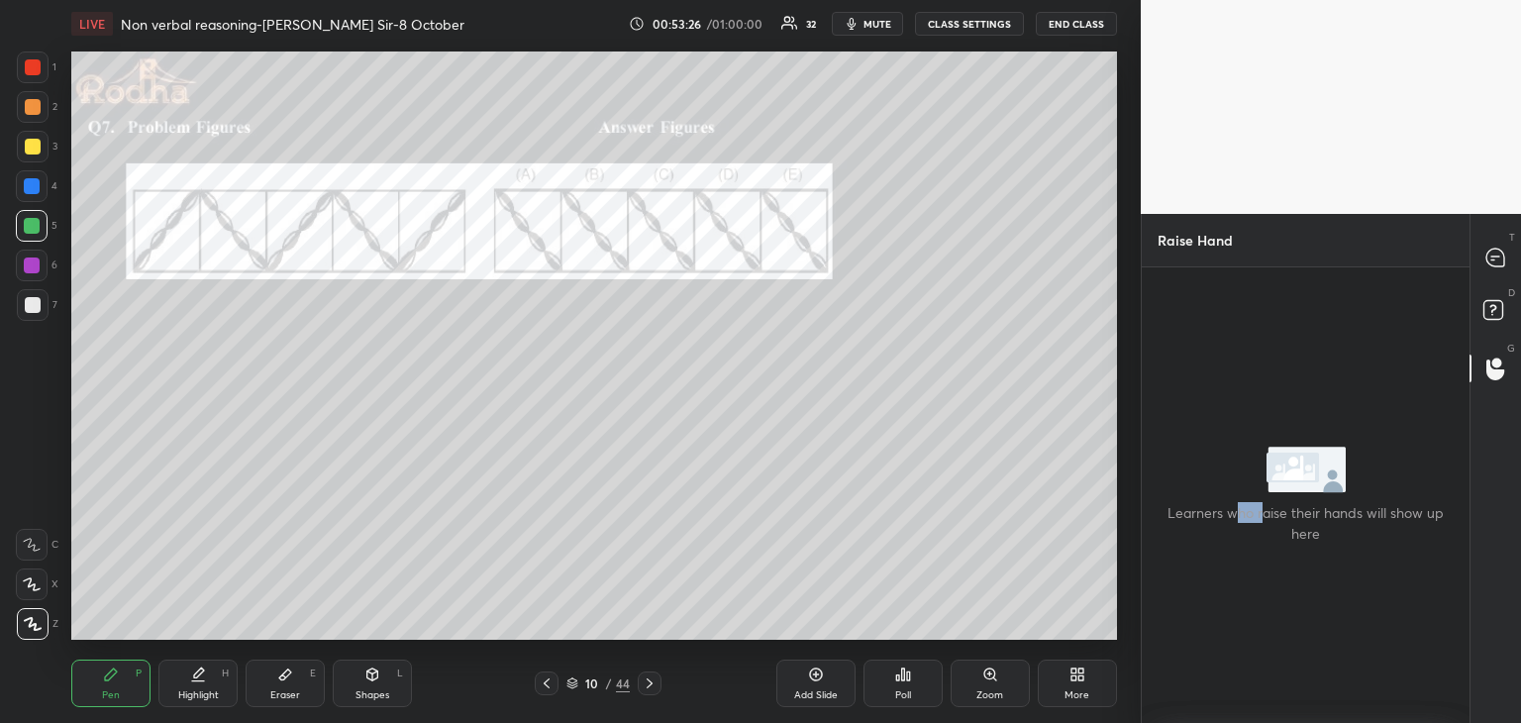
click at [825, 656] on div "Pen P Highlight H Eraser E Shapes L 10 / 44 Add Slide Poll Zoom More" at bounding box center [594, 683] width 1046 height 79
click at [921, 674] on div "Poll" at bounding box center [902, 683] width 79 height 48
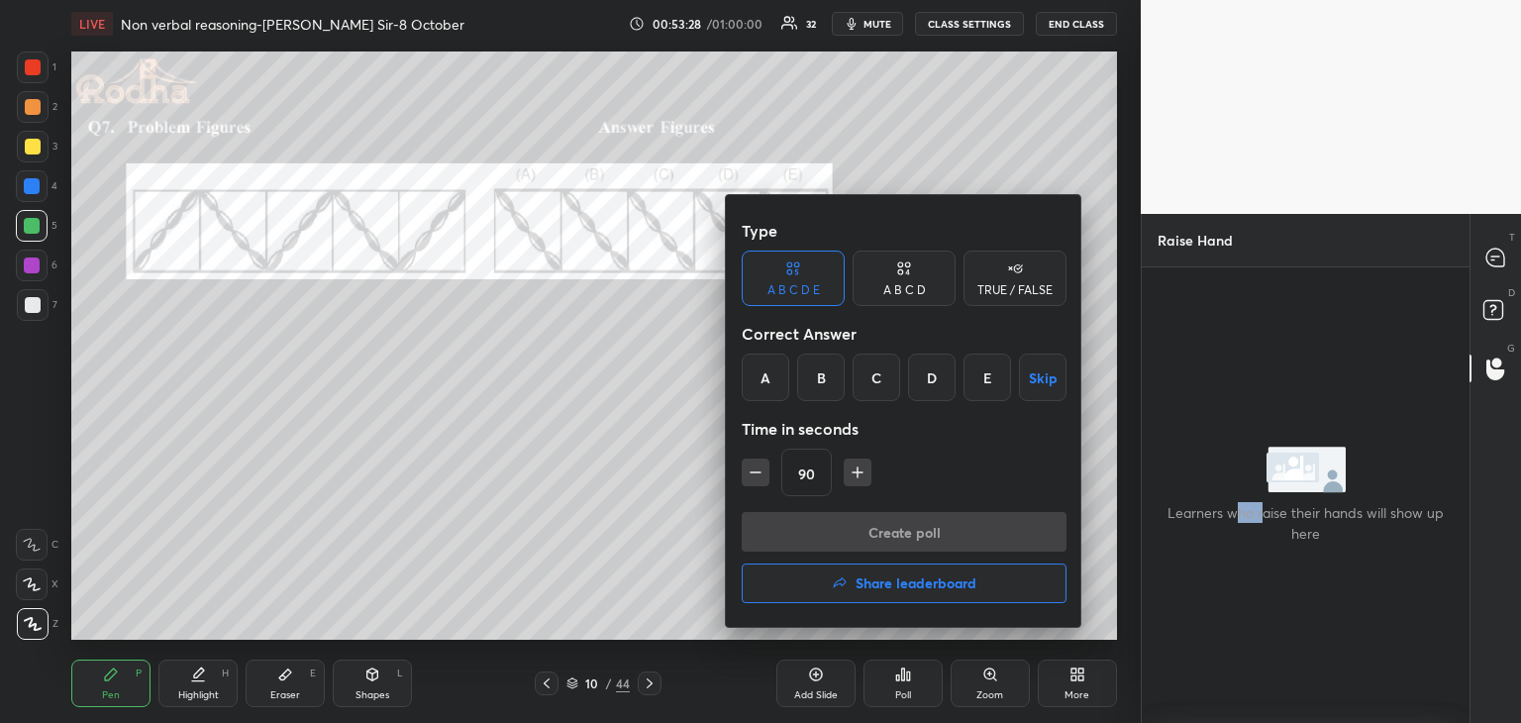
click at [1505, 252] on div at bounding box center [760, 361] width 1521 height 723
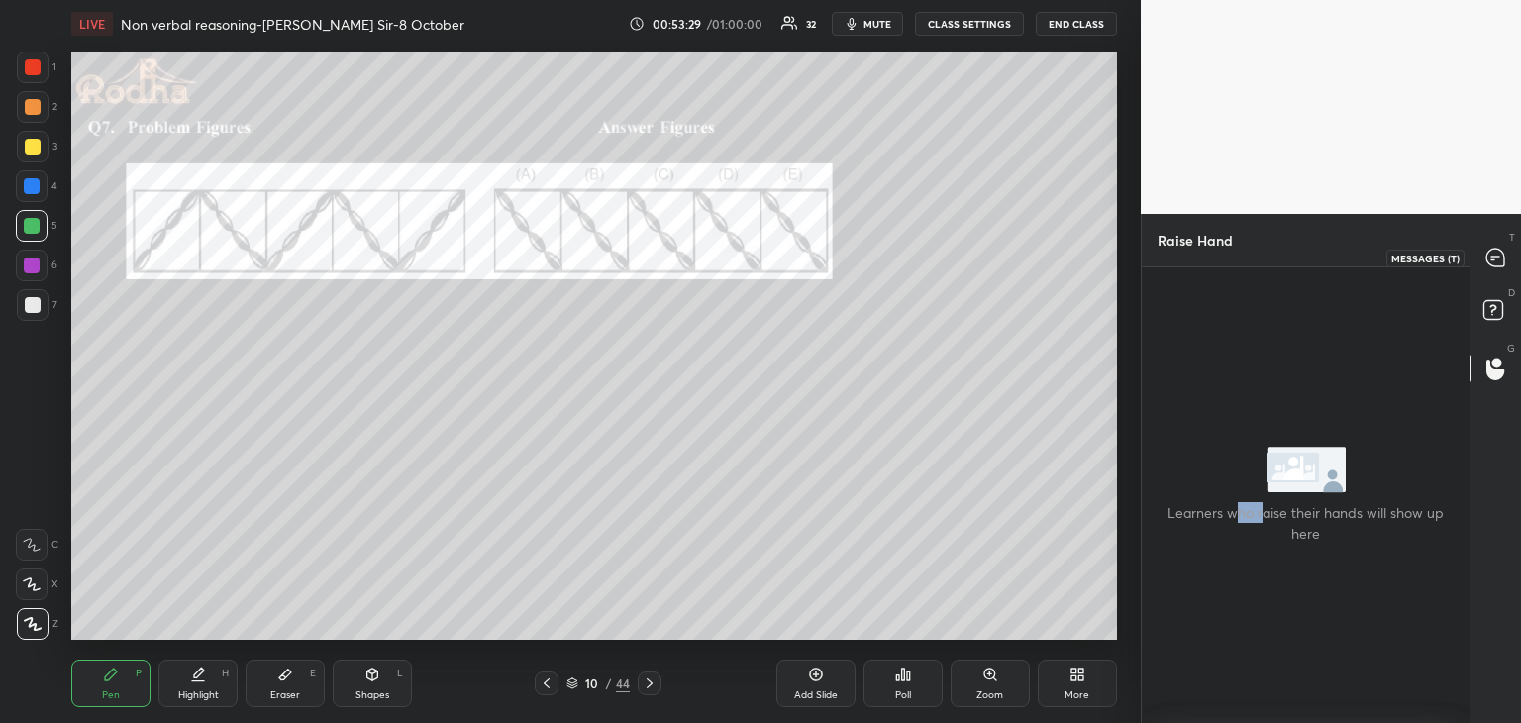
click at [1493, 261] on icon at bounding box center [1495, 258] width 18 height 18
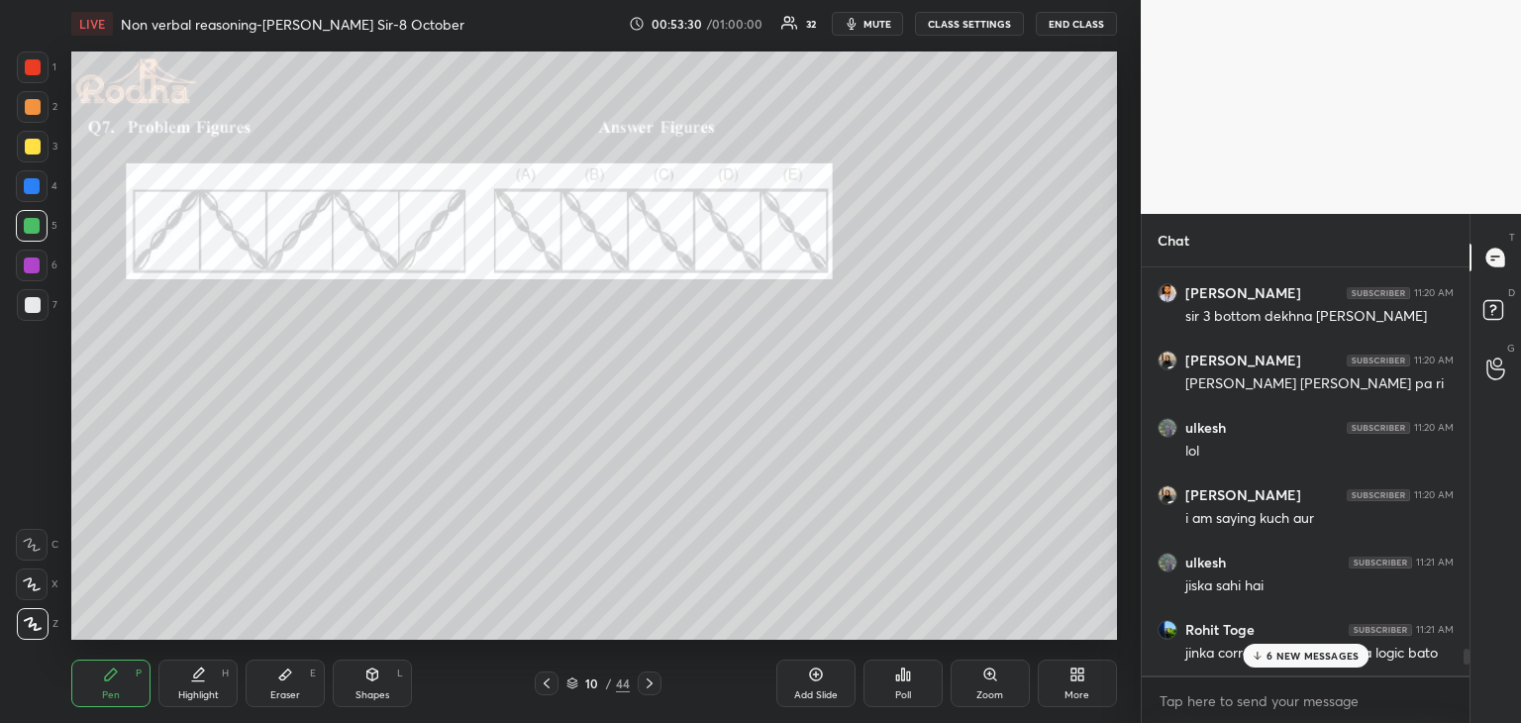
click at [1295, 654] on p "6 NEW MESSAGES" at bounding box center [1312, 655] width 92 height 12
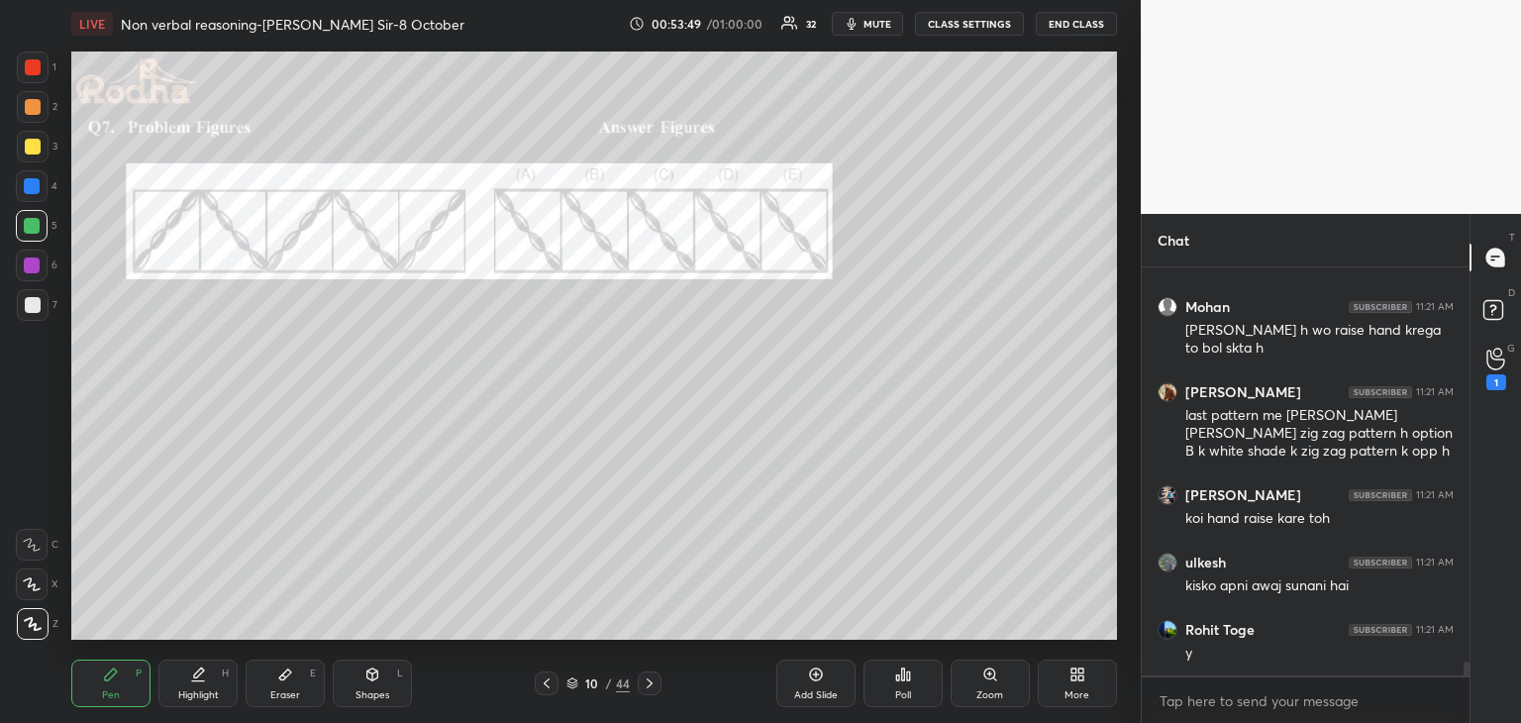
scroll to position [11920, 0]
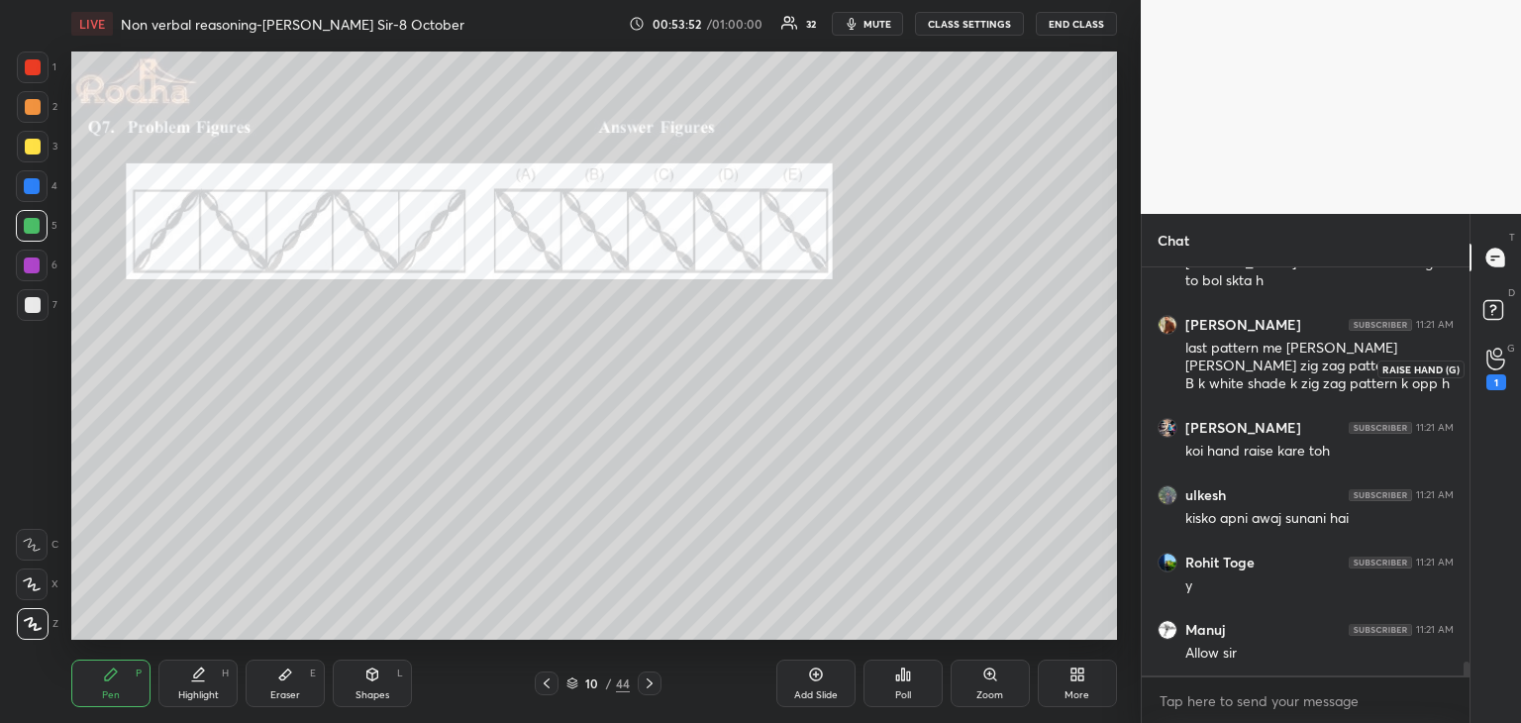
click at [1502, 379] on div "1" at bounding box center [1496, 382] width 20 height 16
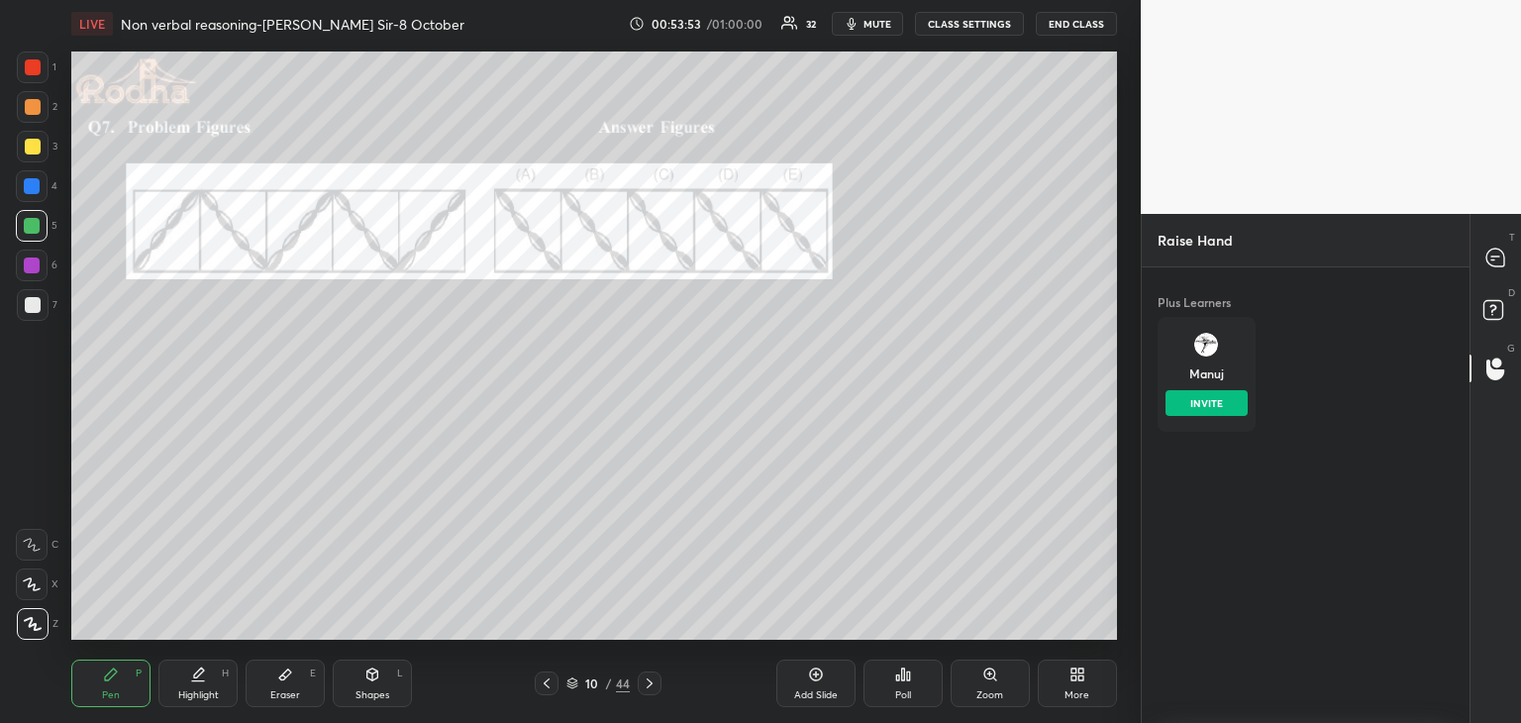
click at [1212, 355] on div "[PERSON_NAME] INVITE" at bounding box center [1206, 374] width 98 height 115
click at [1209, 405] on button "INVITE" at bounding box center [1206, 403] width 82 height 26
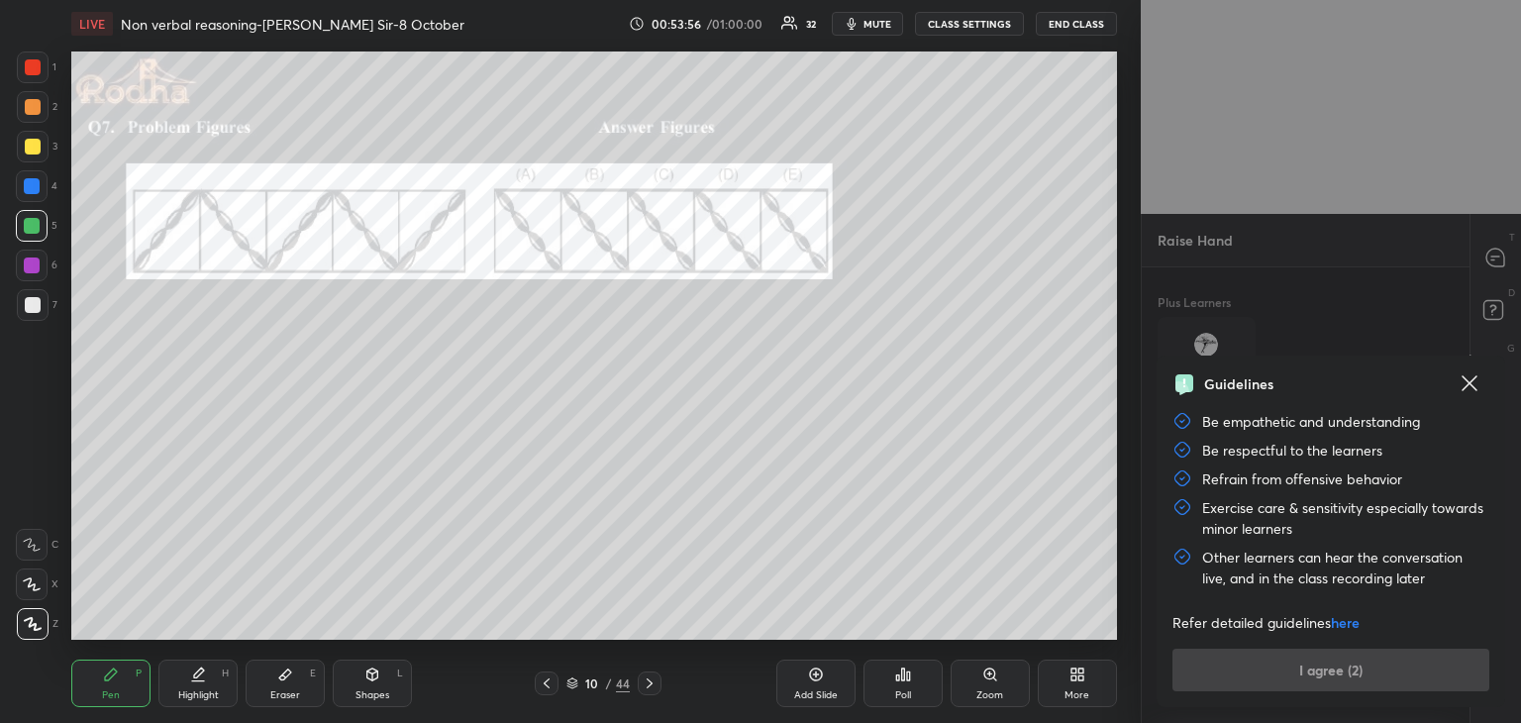
click at [1350, 673] on div "Guidelines Be empathetic and understanding Be respectful to the learners Refrai…" at bounding box center [1330, 531] width 317 height 320
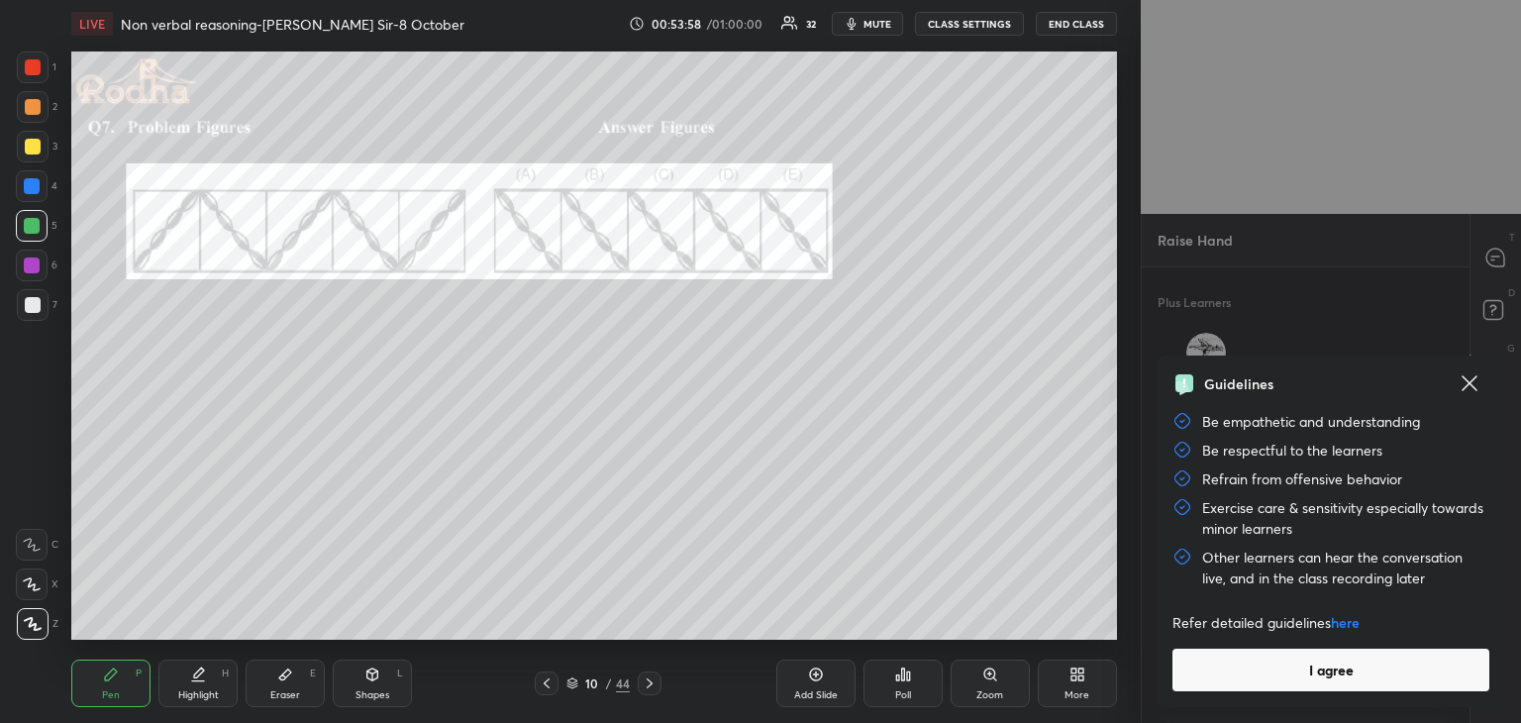
click at [1350, 673] on button "I agree" at bounding box center [1330, 669] width 317 height 43
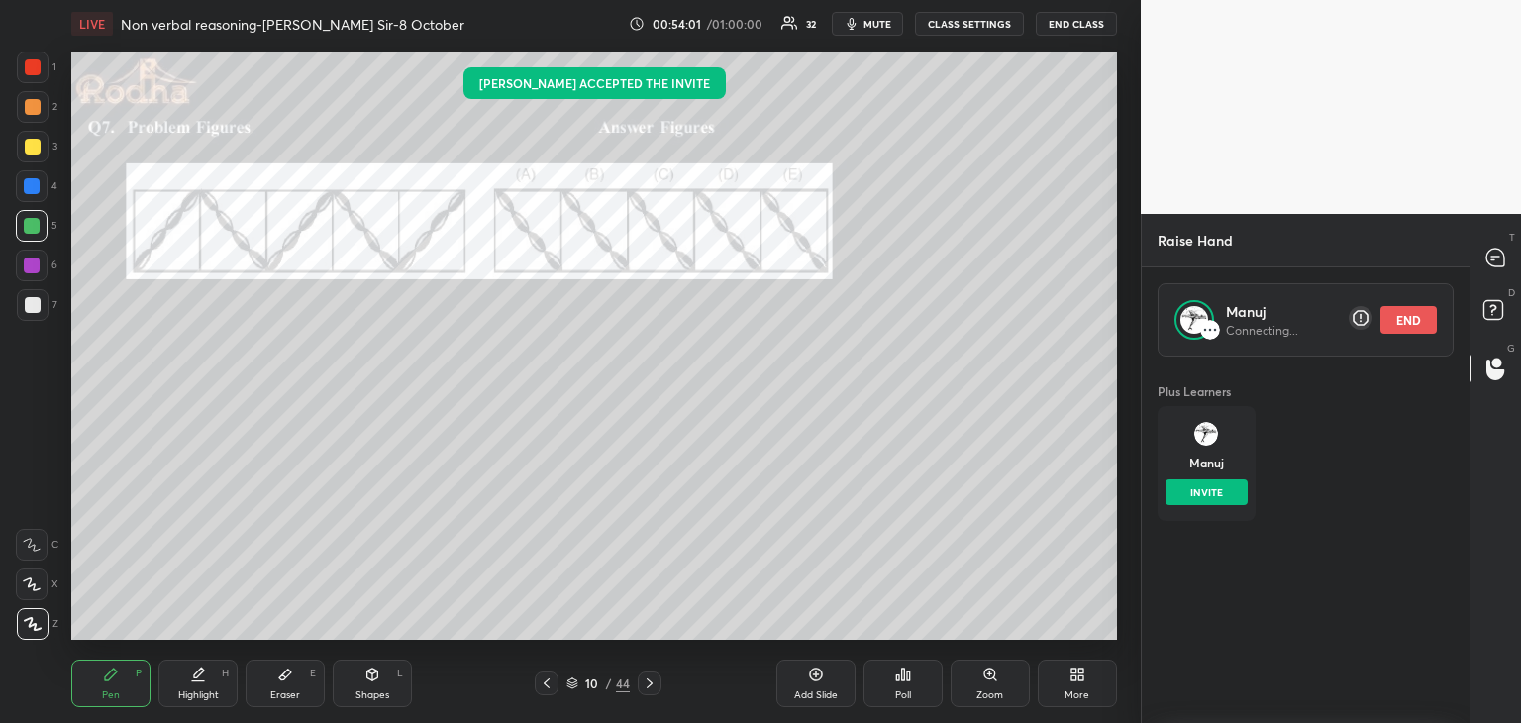
scroll to position [6, 6]
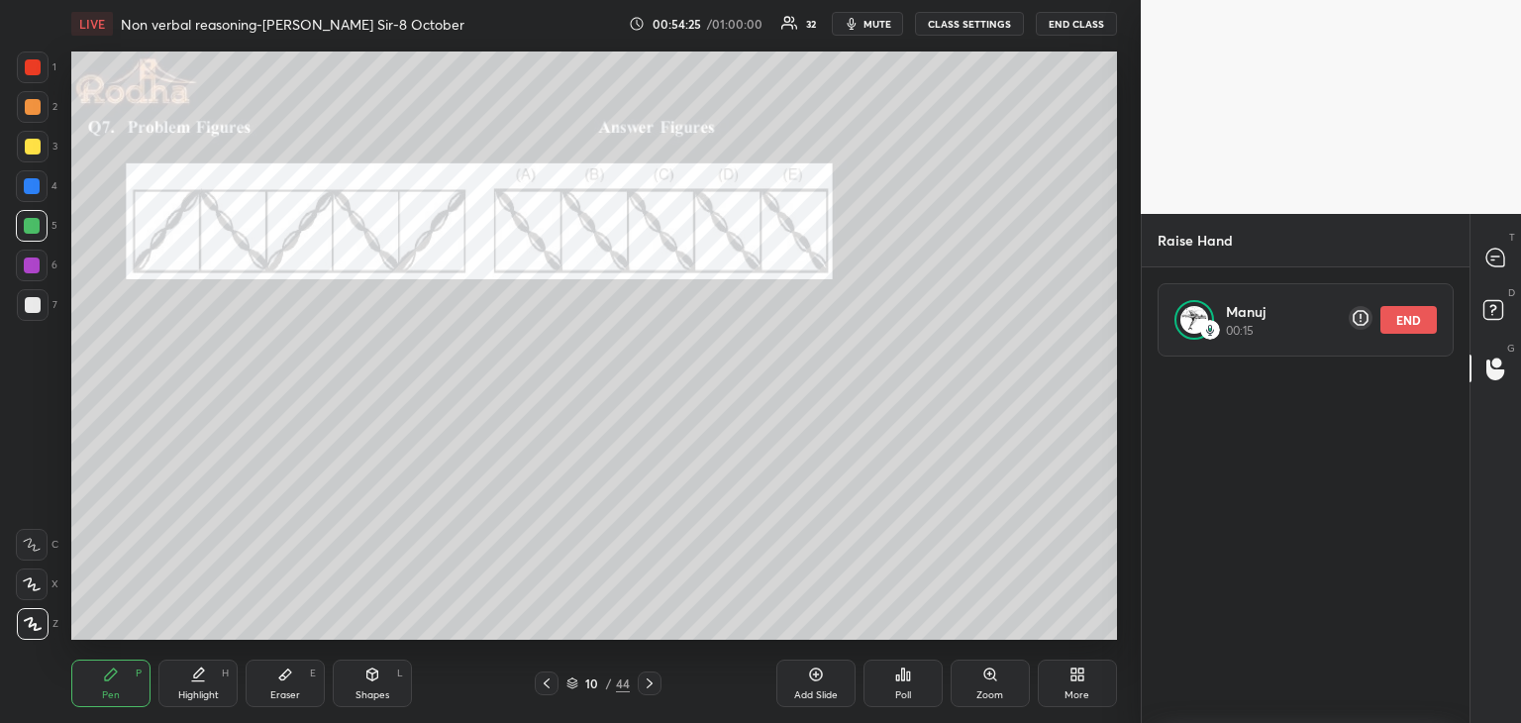
click at [34, 66] on div at bounding box center [33, 67] width 16 height 16
click at [297, 683] on div "Eraser E" at bounding box center [285, 683] width 79 height 48
click at [97, 682] on div "Pen P" at bounding box center [110, 683] width 79 height 48
click at [31, 274] on div at bounding box center [32, 265] width 32 height 32
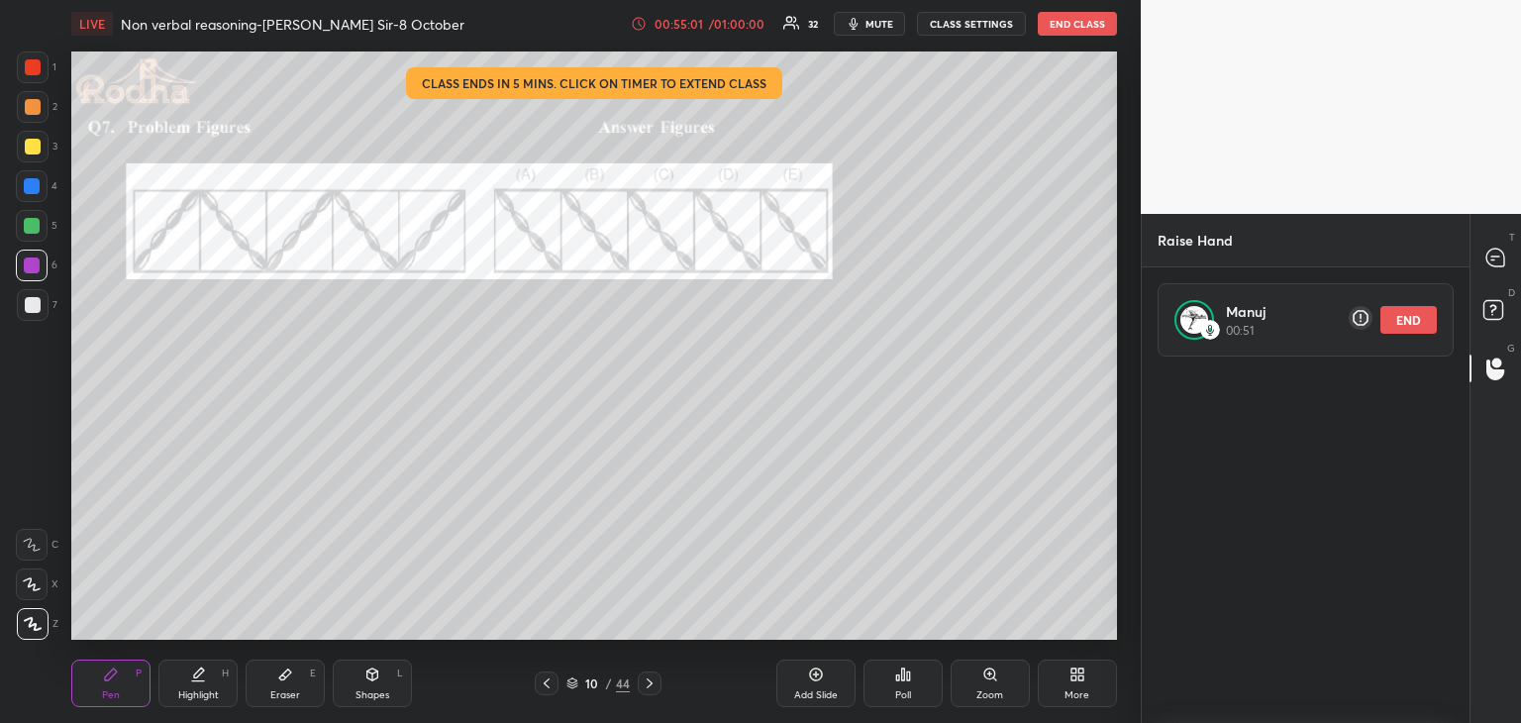
click at [739, 22] on div "/ 01:00:00" at bounding box center [736, 24] width 61 height 12
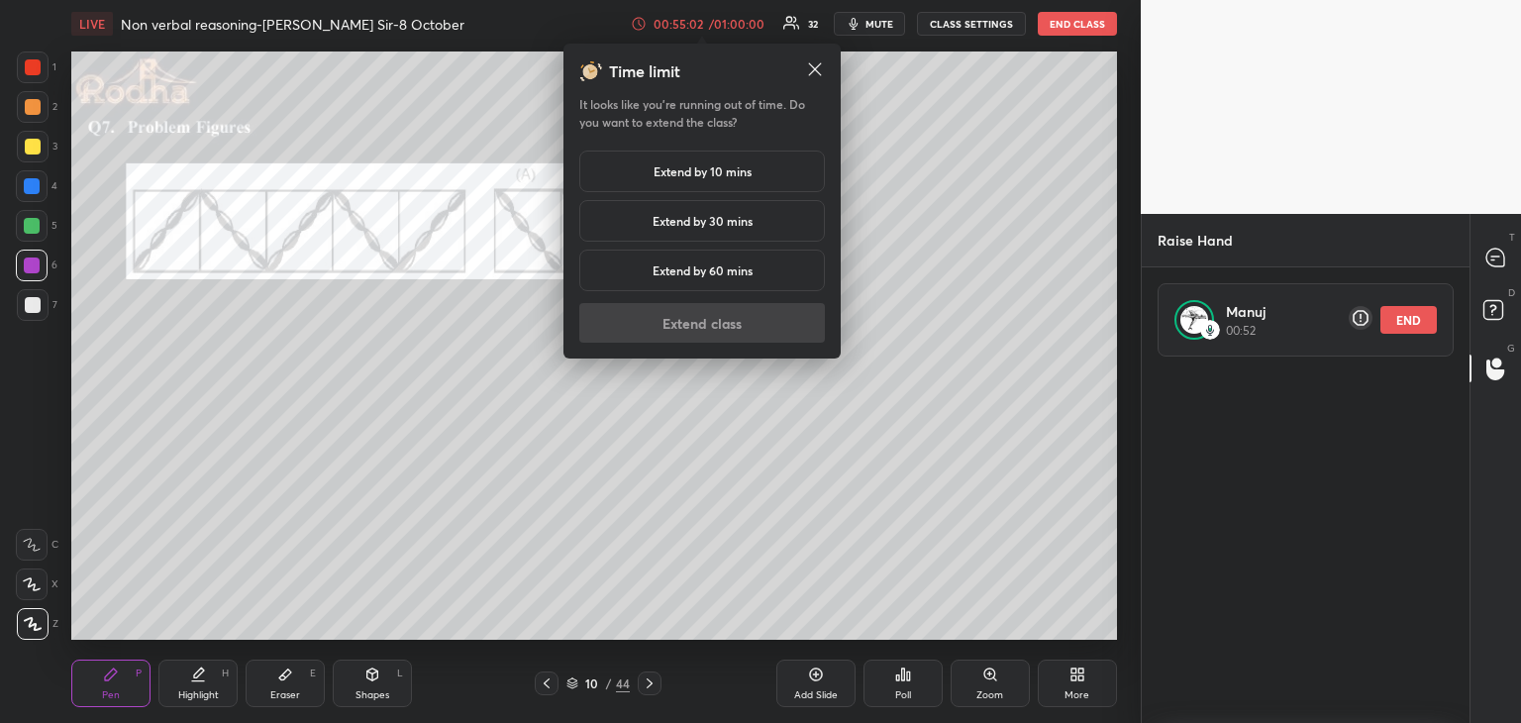
click at [693, 173] on h5 "Extend by 10 mins" at bounding box center [702, 171] width 98 height 18
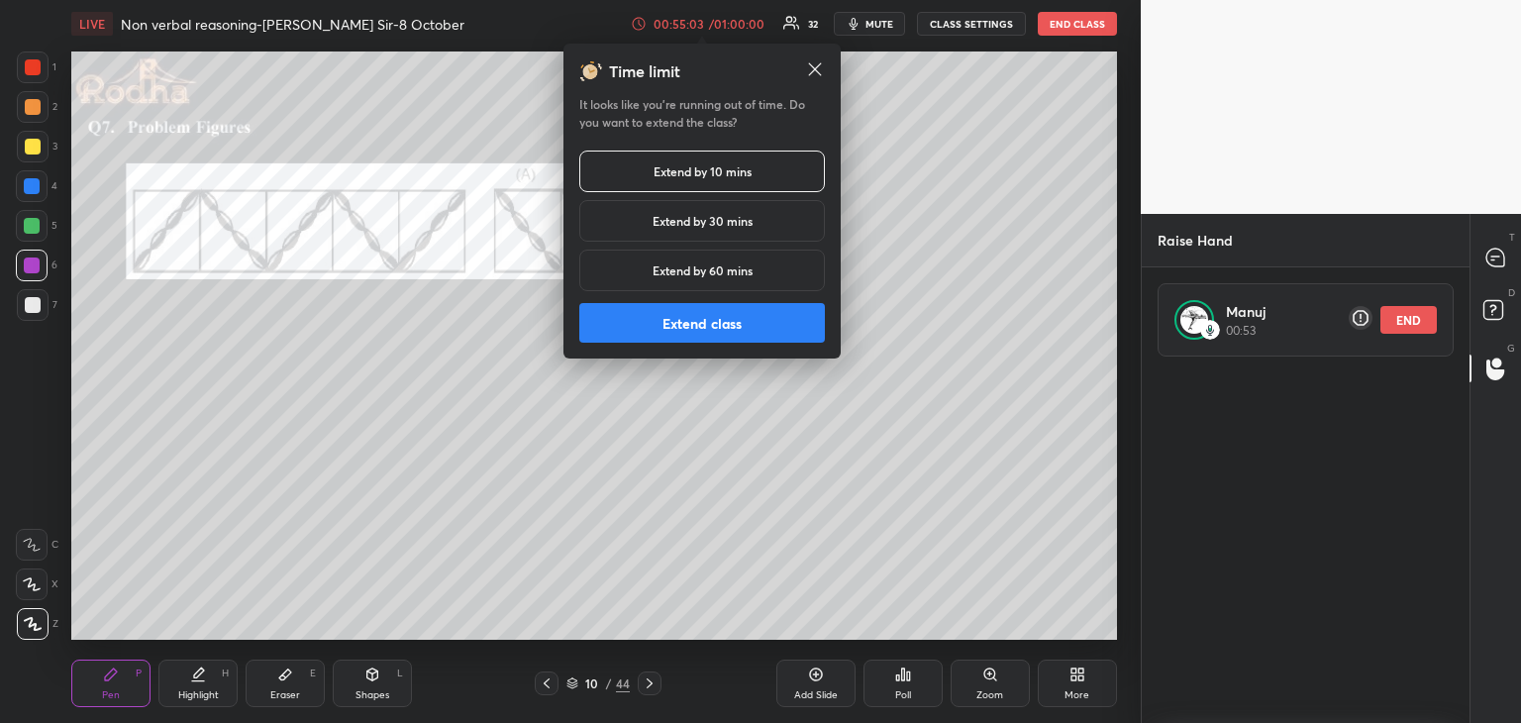
click at [676, 320] on button "Extend class" at bounding box center [702, 323] width 246 height 40
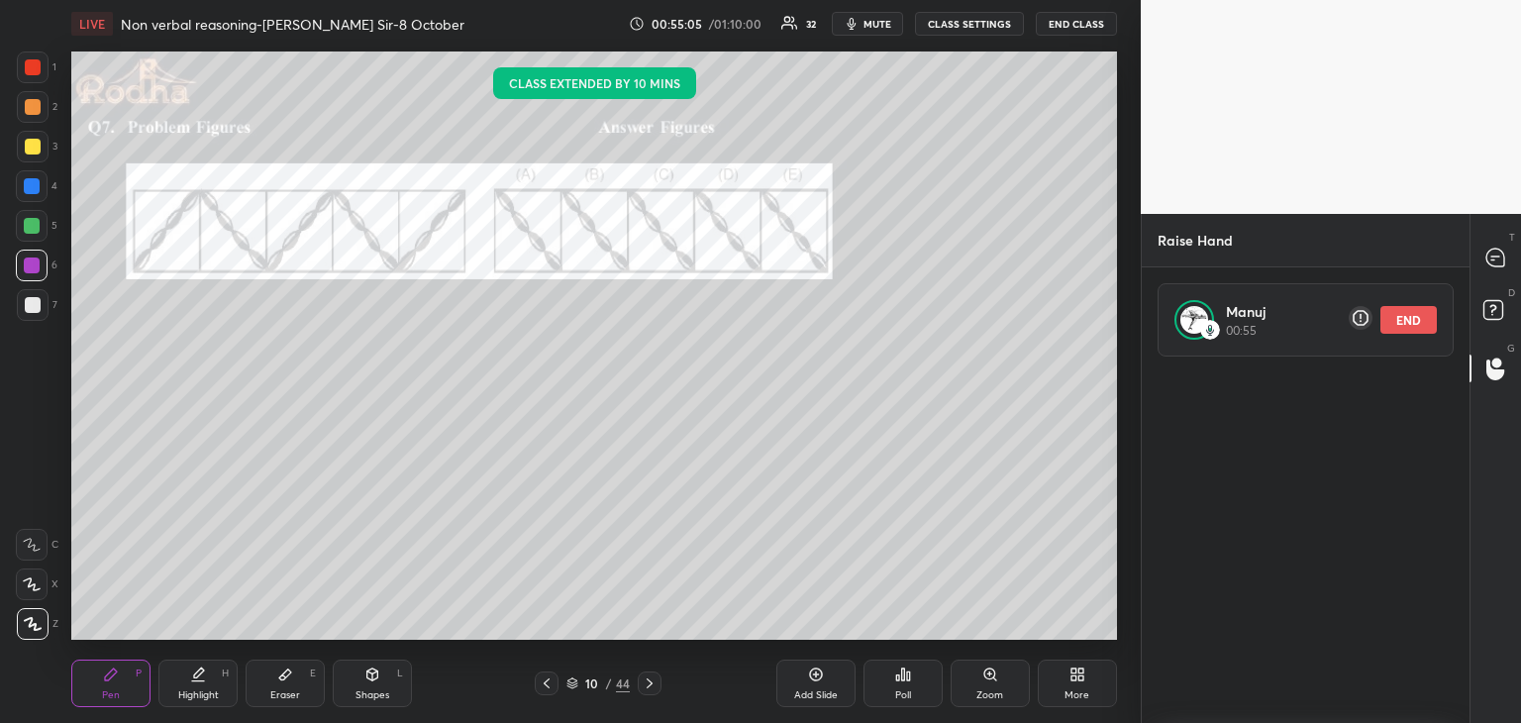
click at [34, 146] on div at bounding box center [33, 147] width 16 height 16
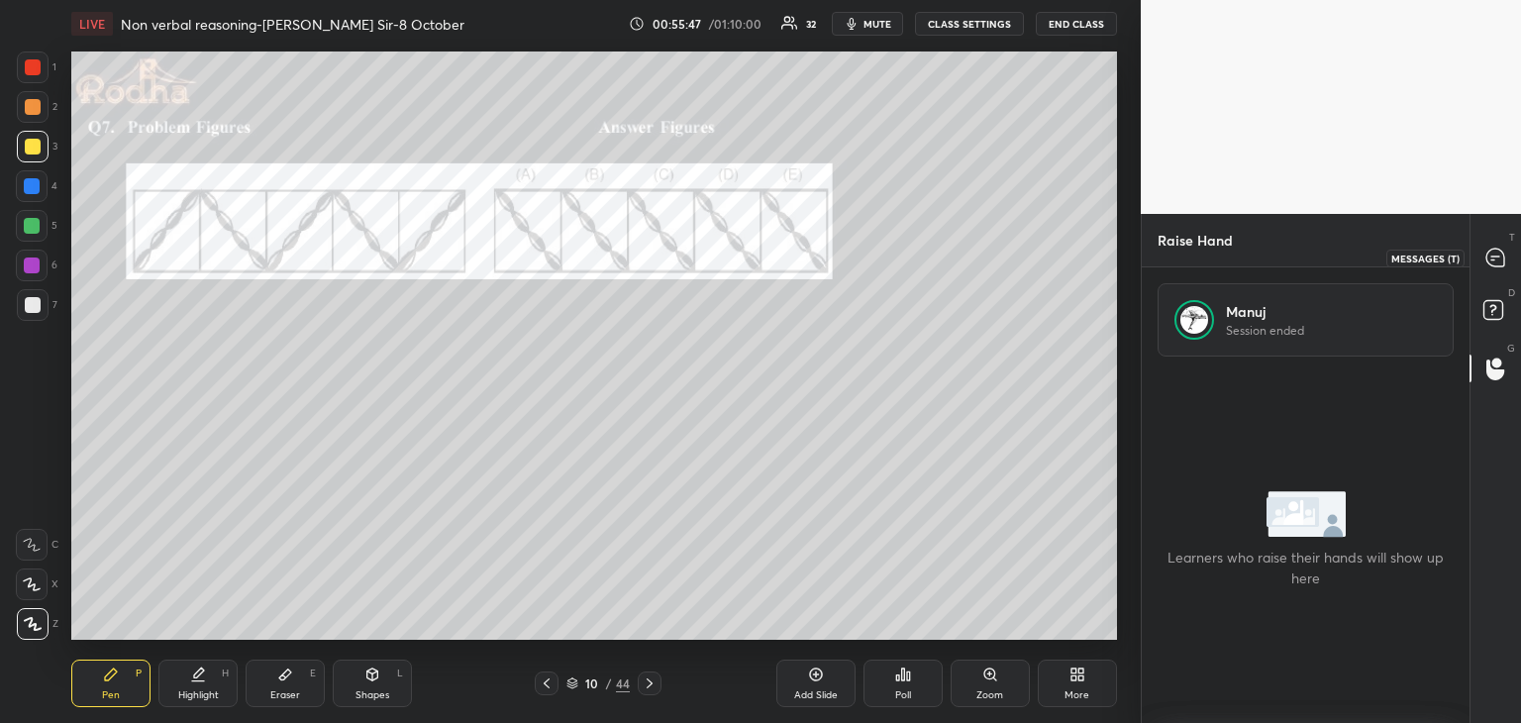
click at [1491, 256] on icon at bounding box center [1495, 256] width 8 height 0
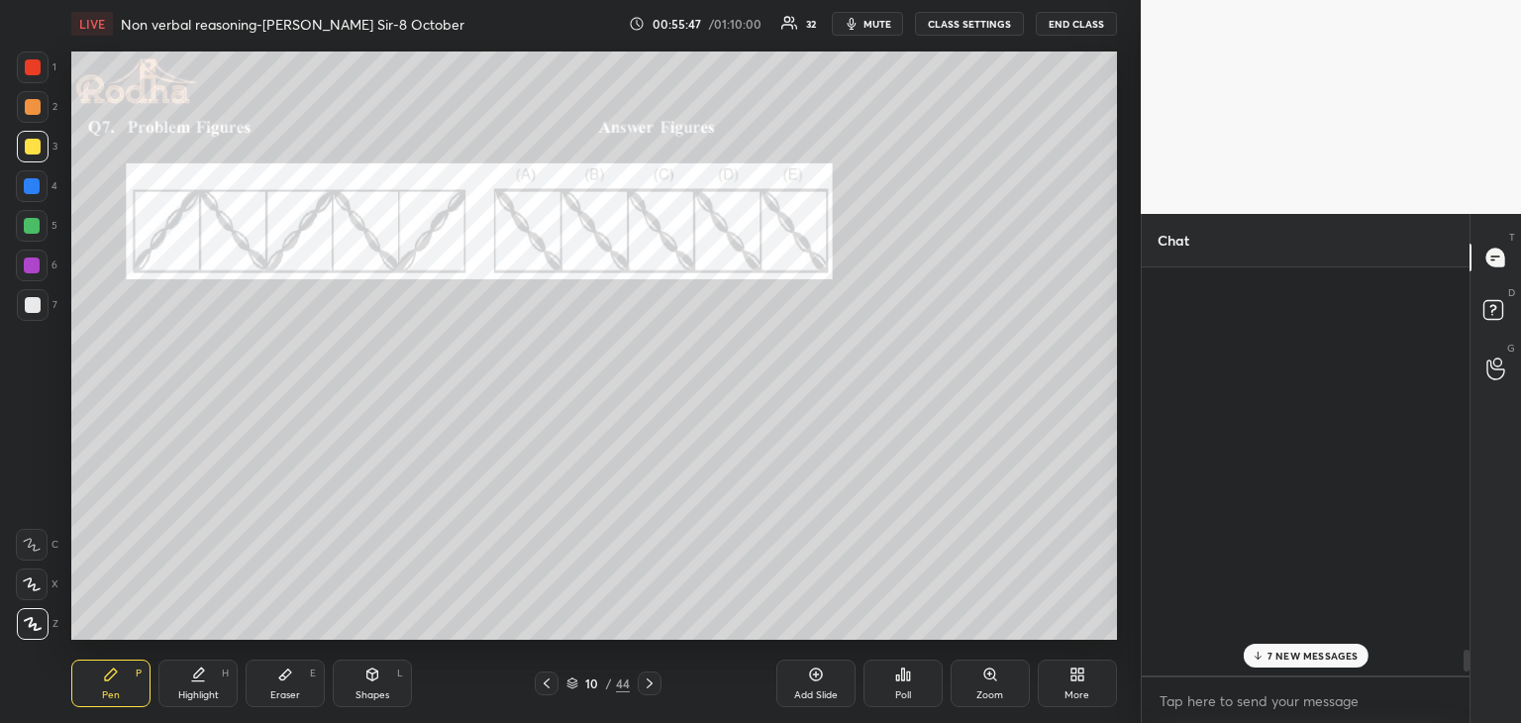
scroll to position [402, 322]
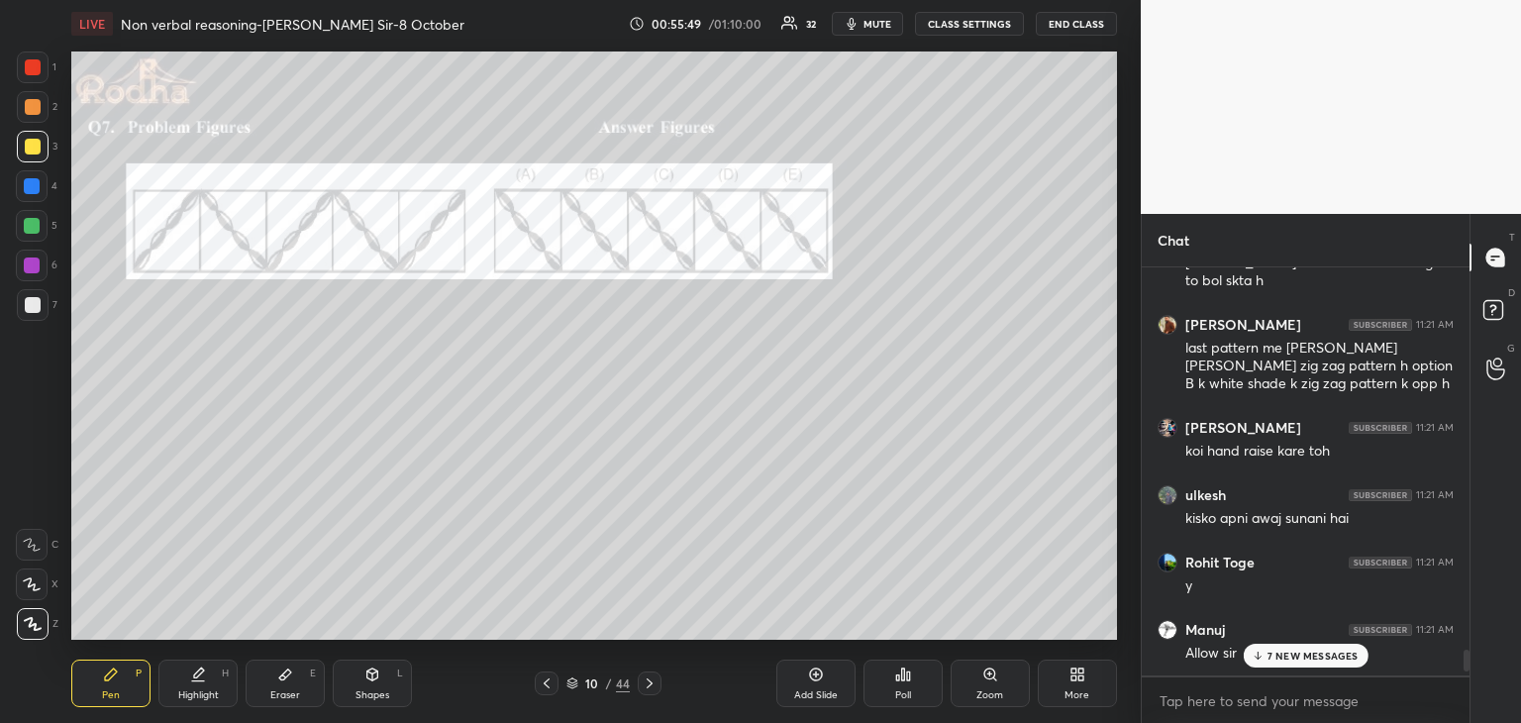
click at [1301, 655] on p "7 NEW MESSAGES" at bounding box center [1312, 655] width 91 height 12
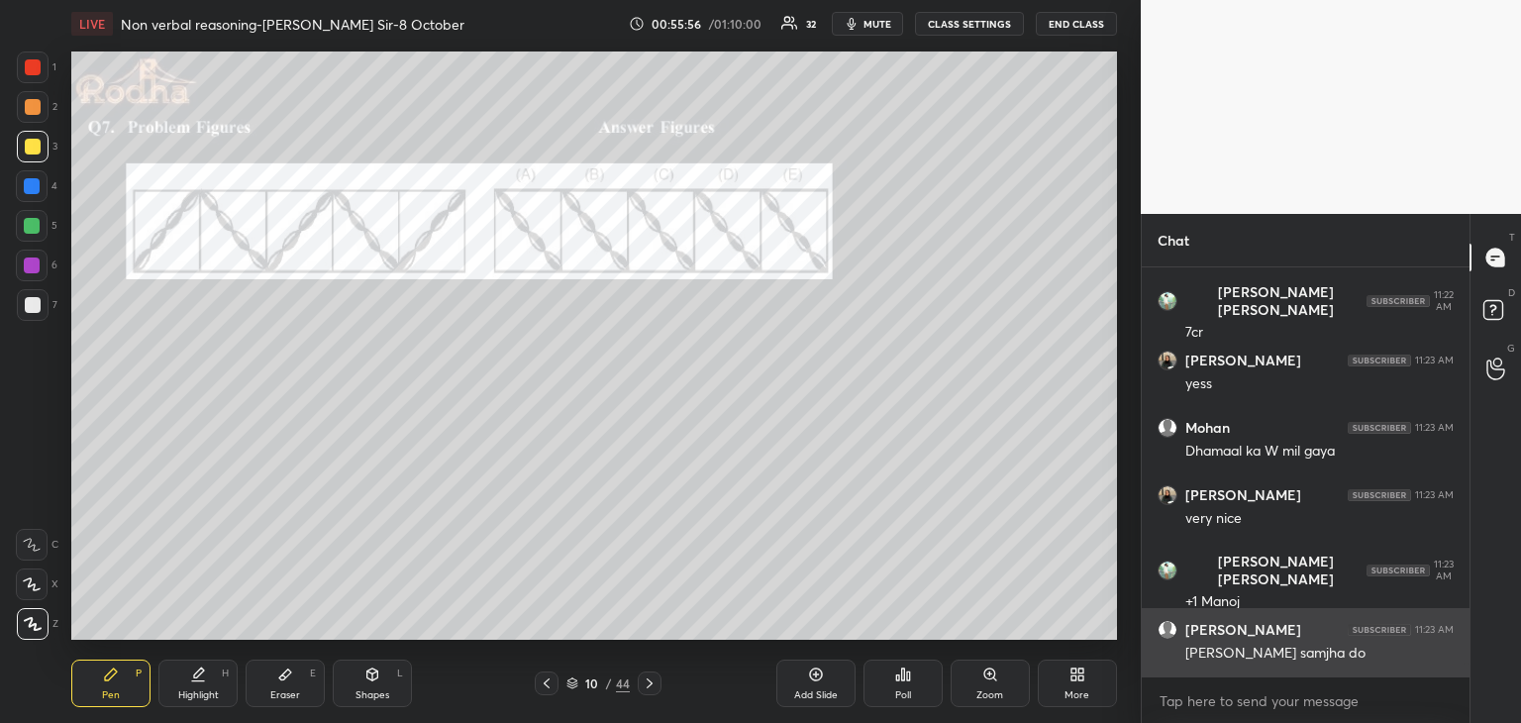
scroll to position [12412, 0]
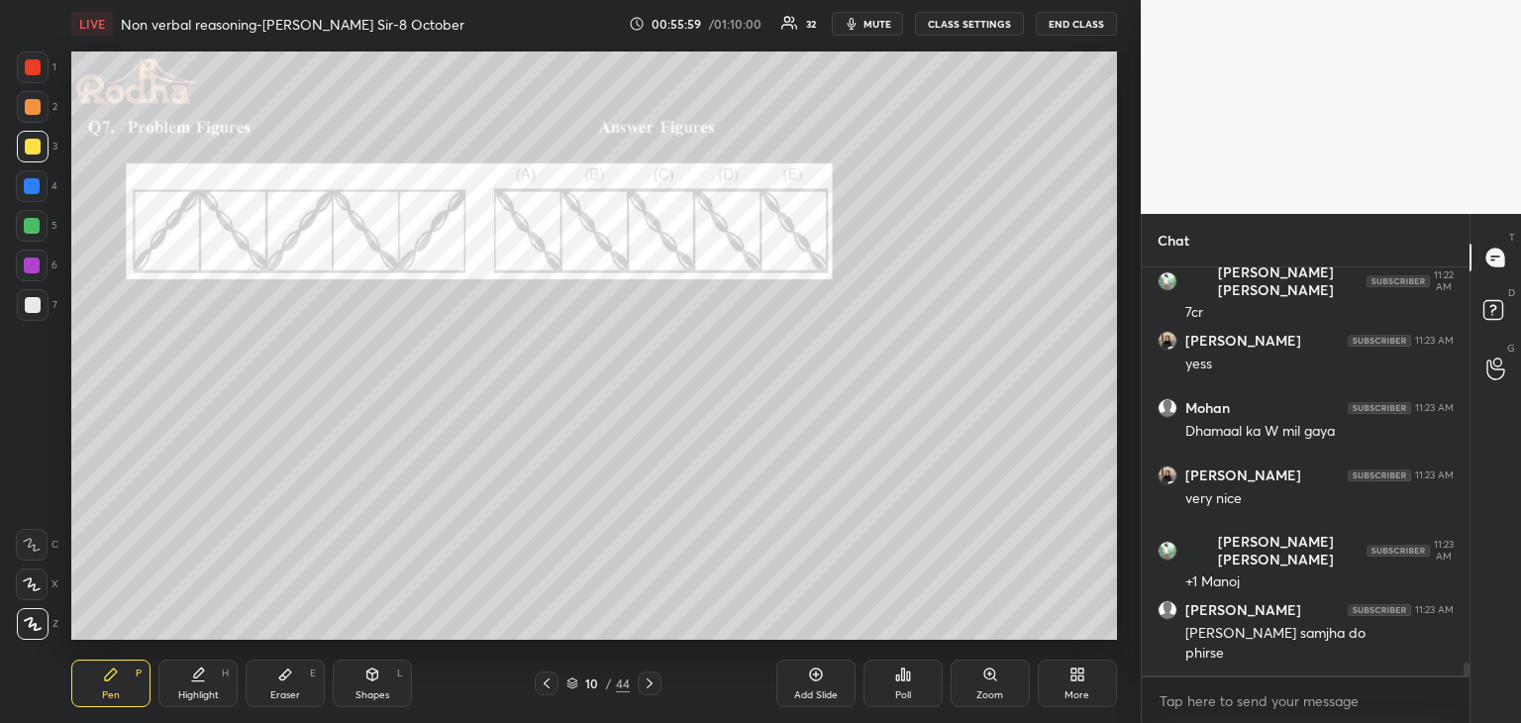
click at [287, 682] on div "Eraser E" at bounding box center [285, 683] width 79 height 48
click at [112, 676] on icon at bounding box center [111, 674] width 12 height 12
click at [39, 261] on div at bounding box center [32, 265] width 16 height 16
click at [36, 63] on div at bounding box center [33, 67] width 16 height 16
click at [37, 266] on div at bounding box center [32, 265] width 16 height 16
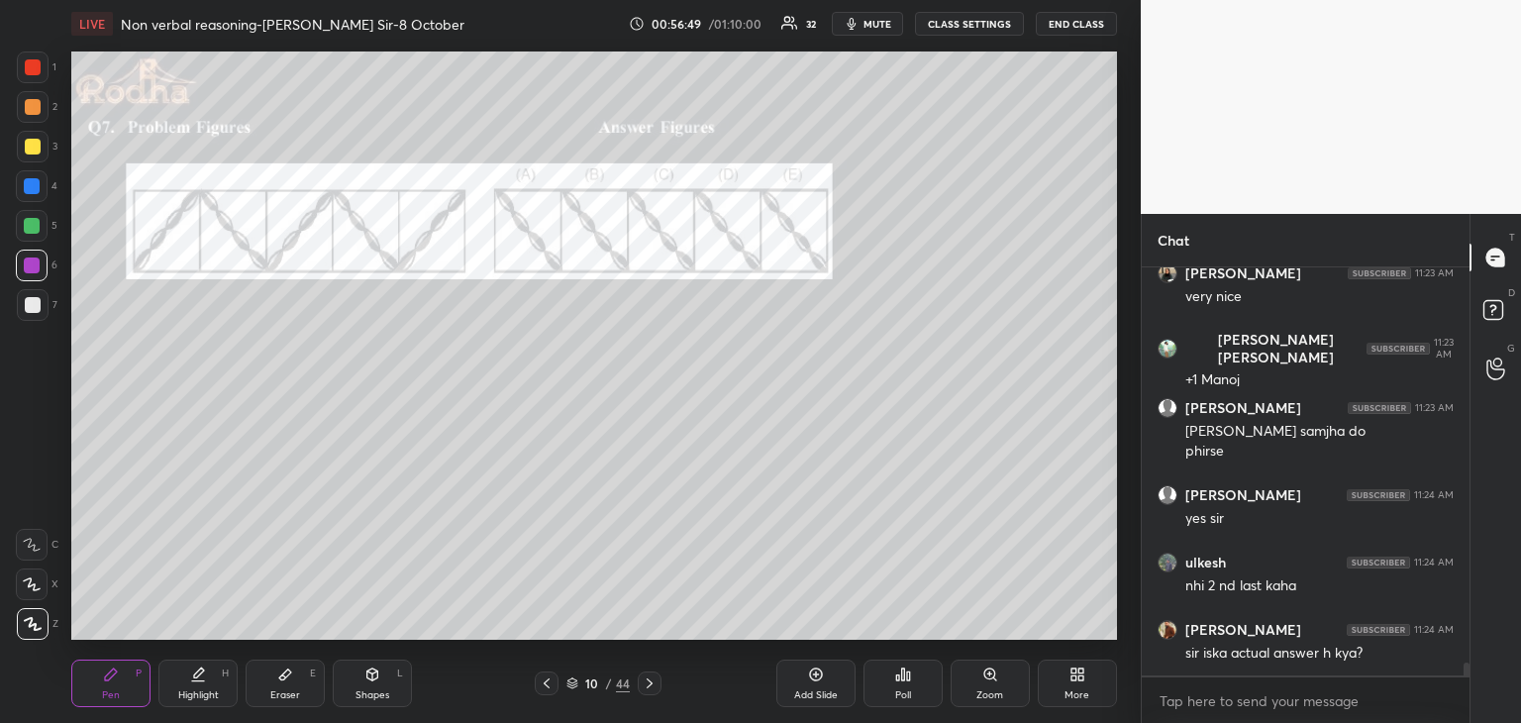
scroll to position [12681, 0]
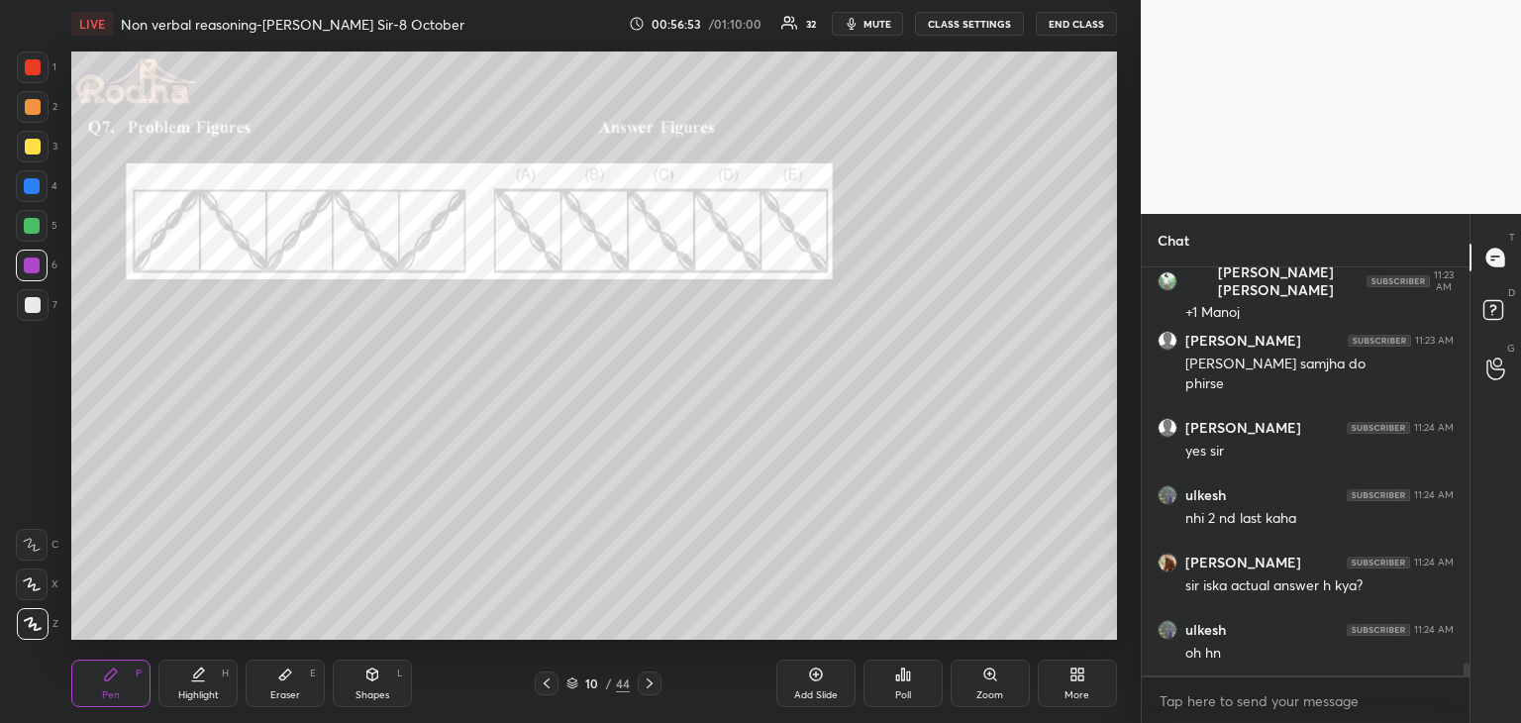
click at [40, 69] on div at bounding box center [33, 67] width 16 height 16
click at [39, 194] on div at bounding box center [32, 186] width 32 height 32
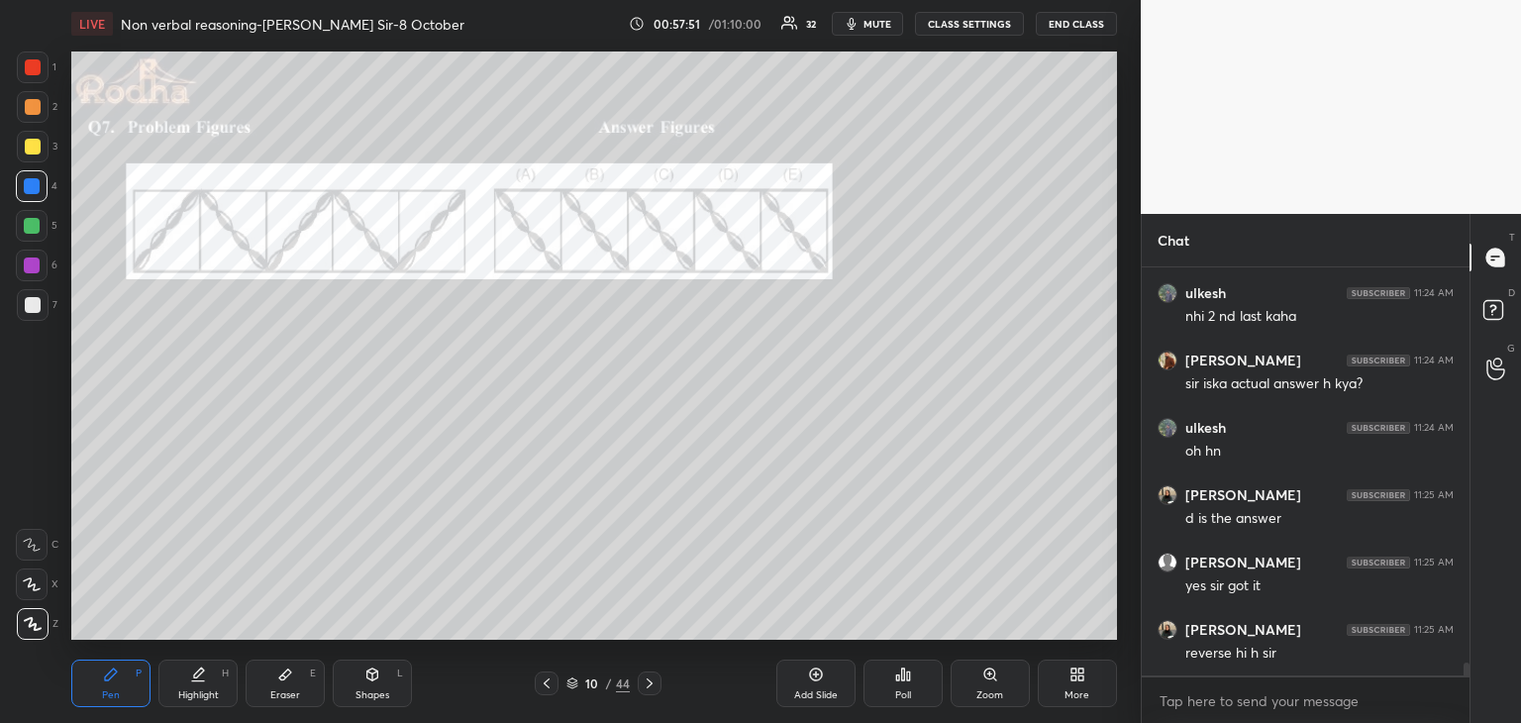
scroll to position [12968, 0]
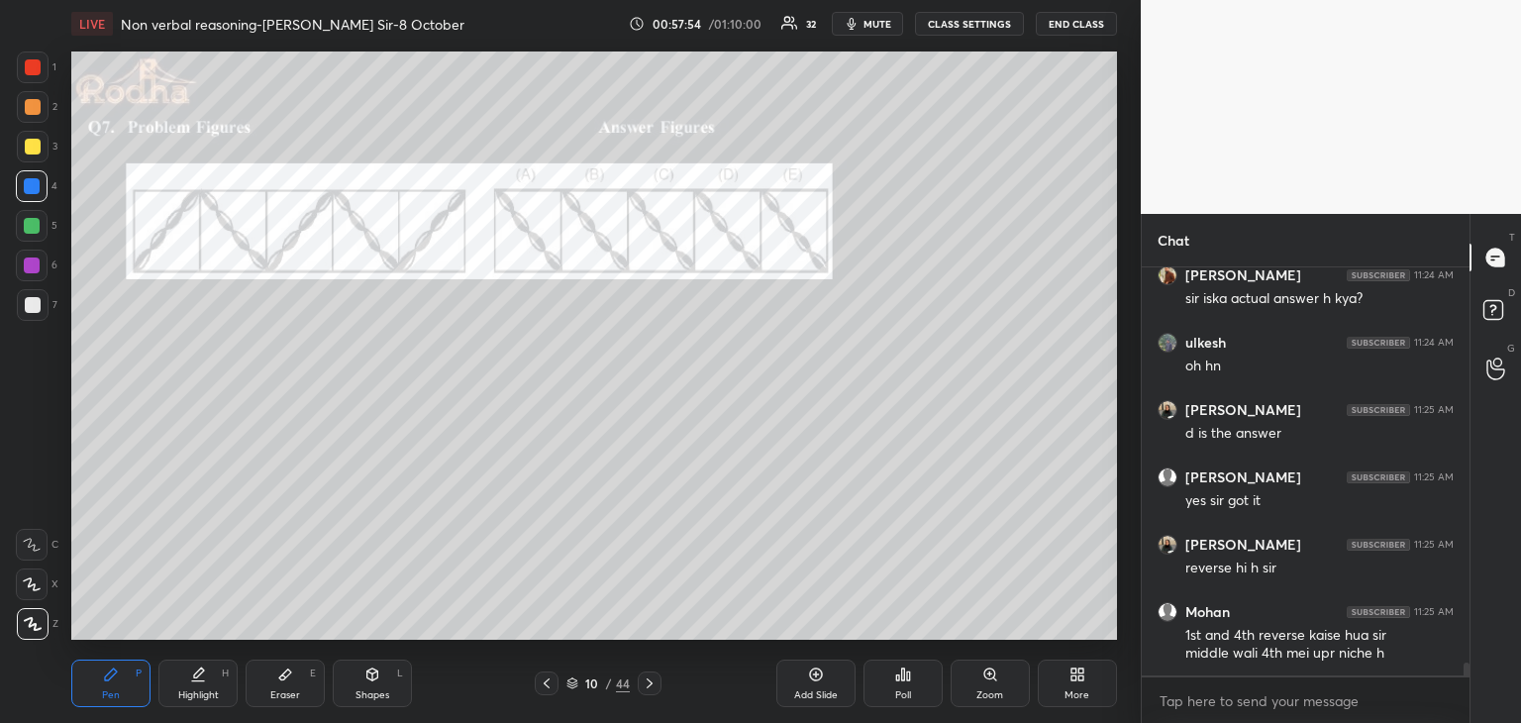
click at [642, 683] on icon at bounding box center [650, 683] width 16 height 16
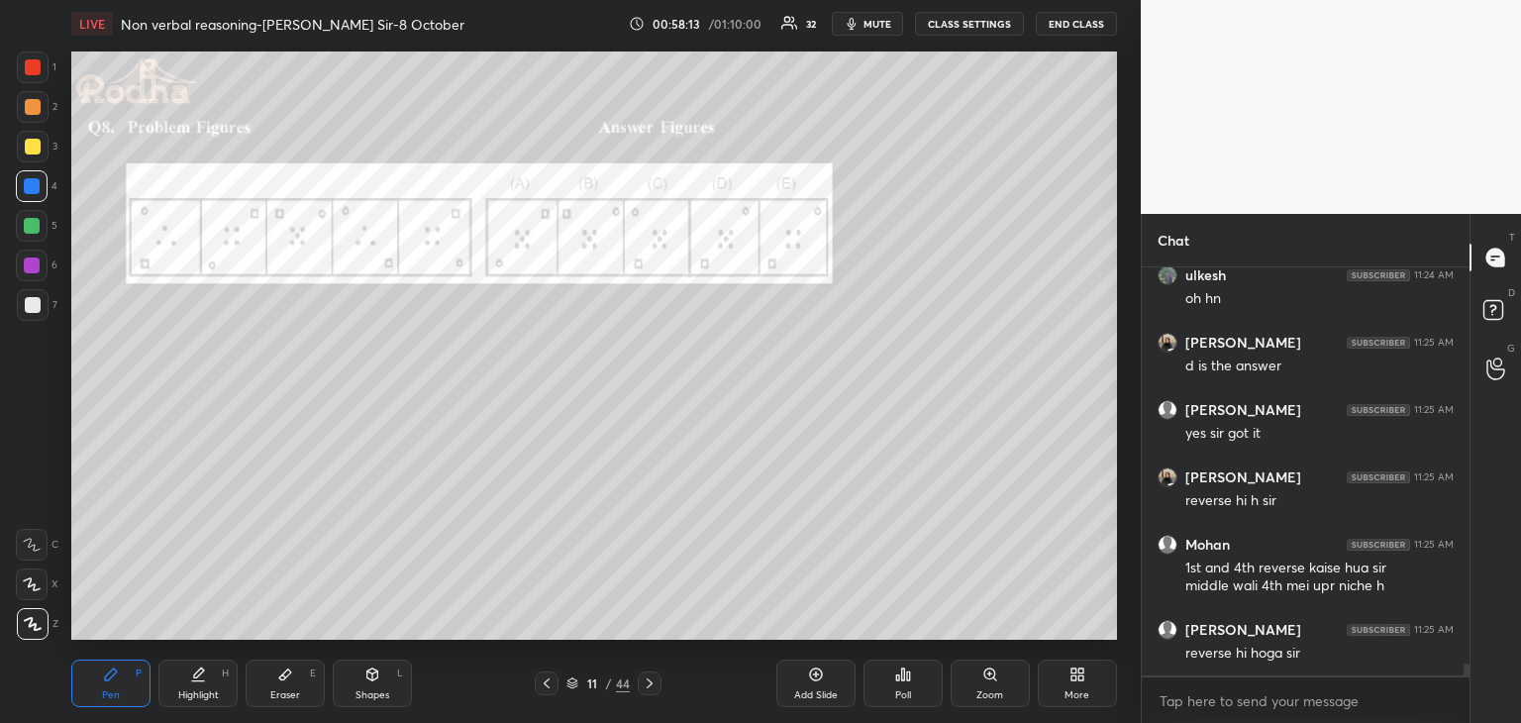
click at [919, 683] on div "Poll" at bounding box center [902, 683] width 79 height 48
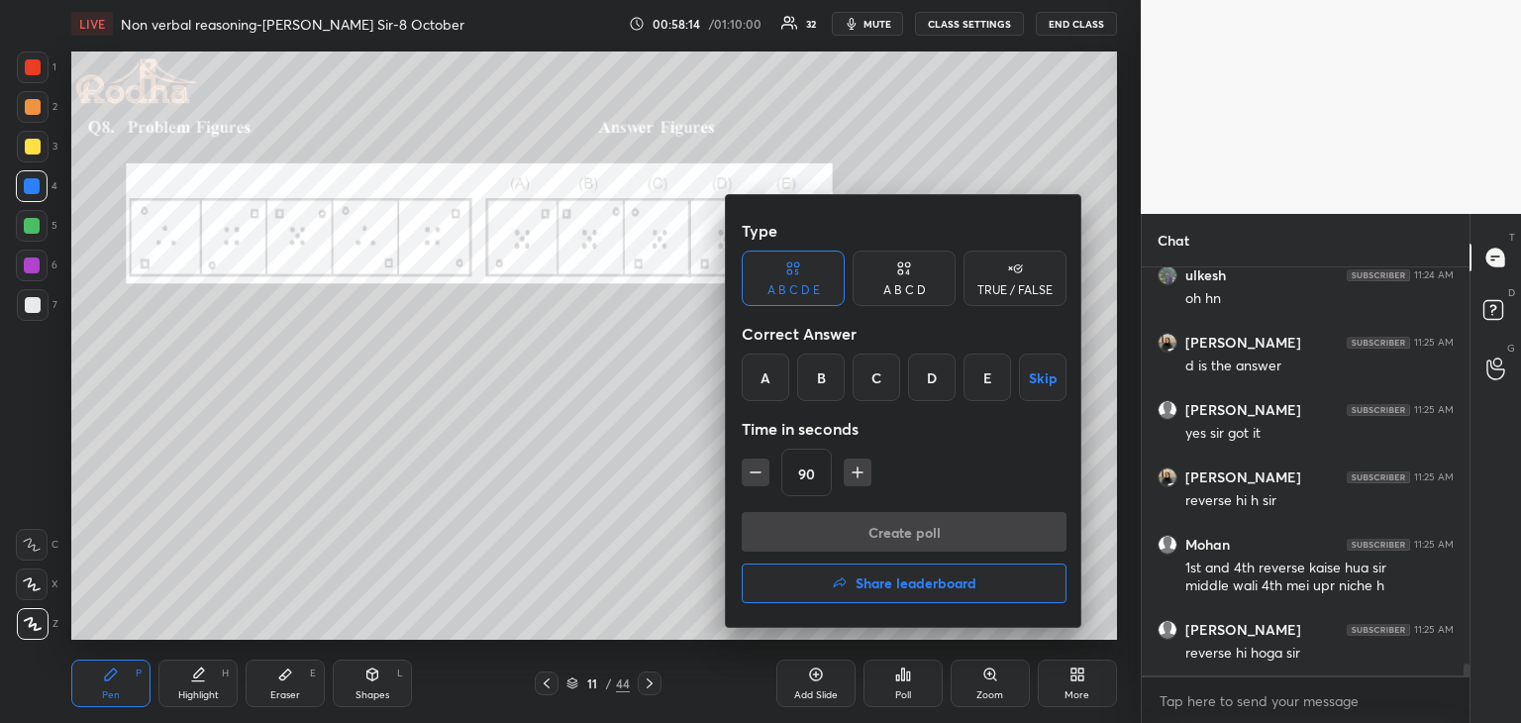
drag, startPoint x: 935, startPoint y: 372, endPoint x: 927, endPoint y: 401, distance: 29.8
click at [935, 372] on div "D" at bounding box center [932, 377] width 48 height 48
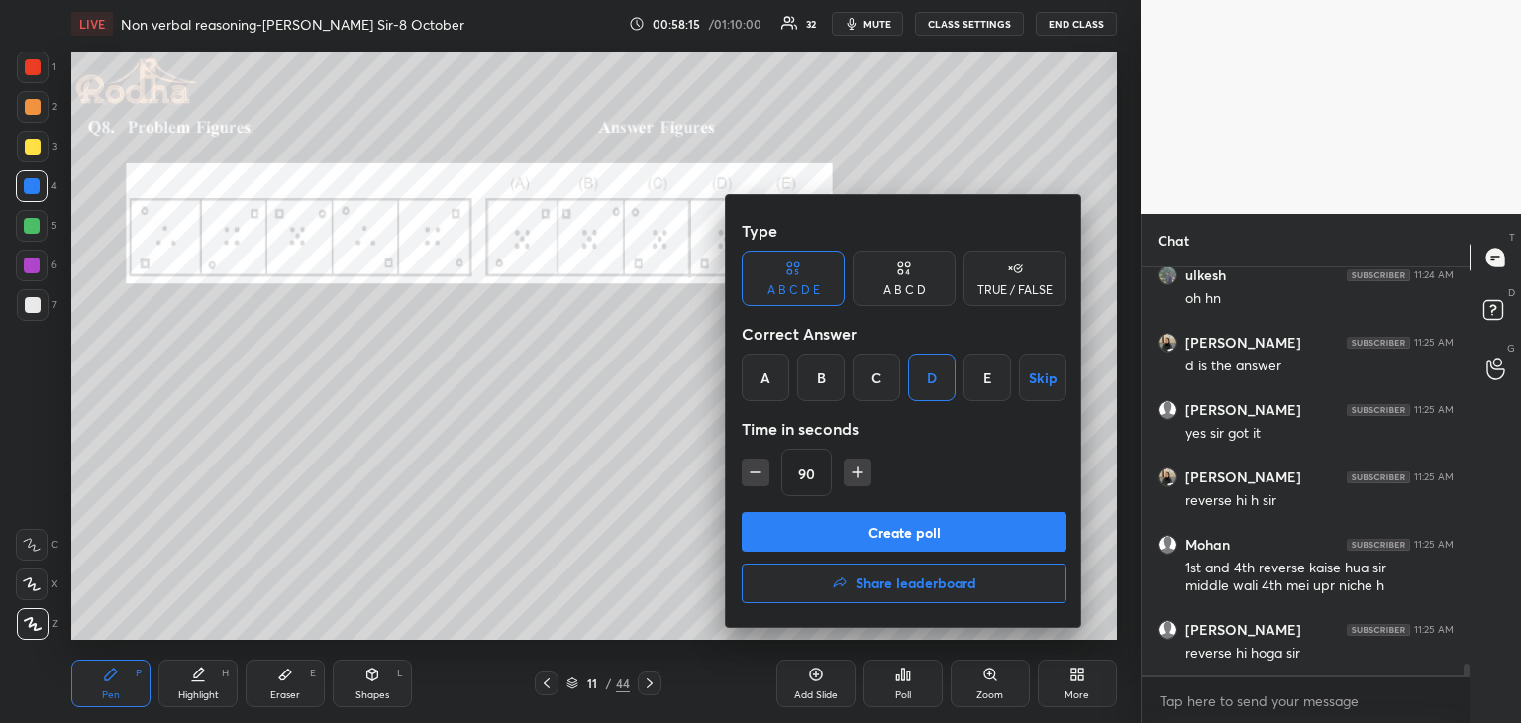
click at [926, 531] on button "Create poll" at bounding box center [904, 532] width 325 height 40
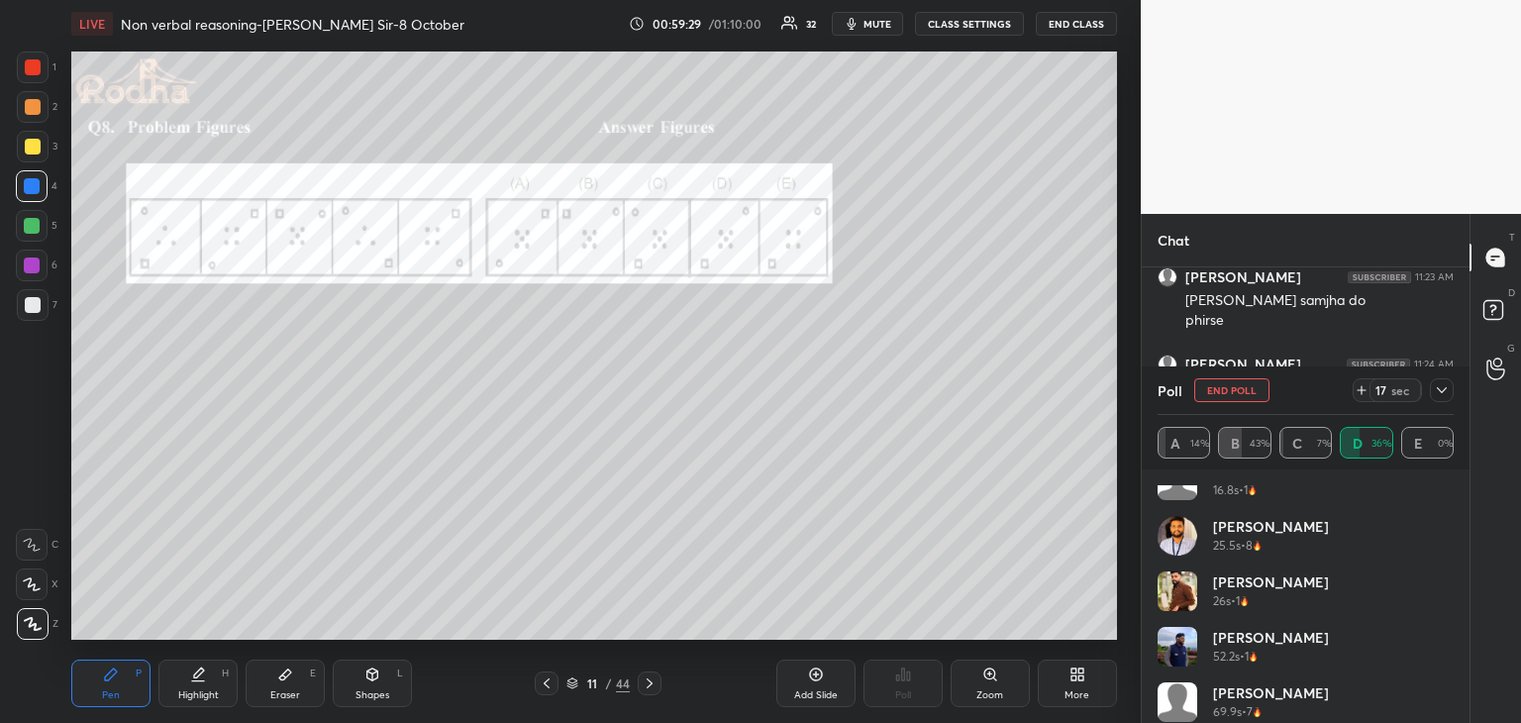
scroll to position [40, 0]
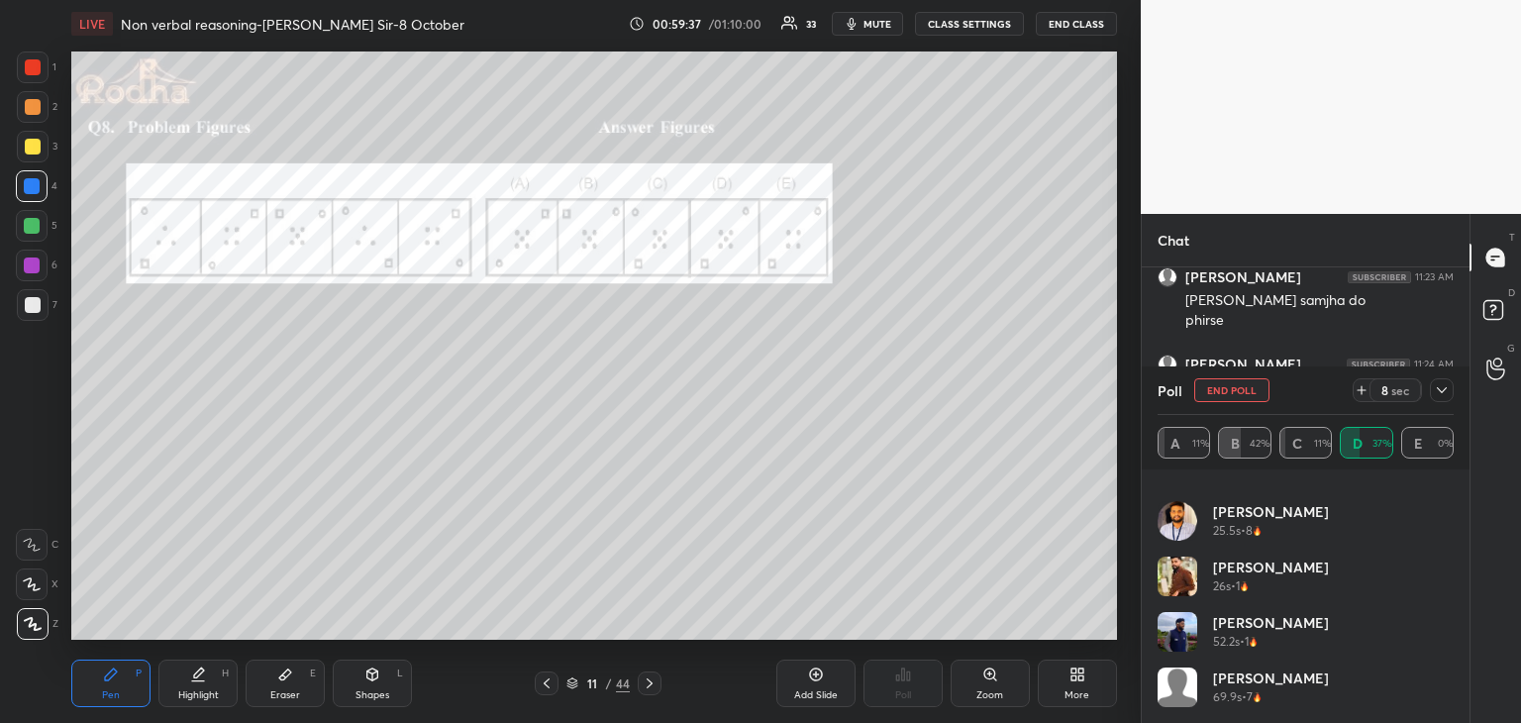
click at [36, 310] on div at bounding box center [33, 305] width 16 height 16
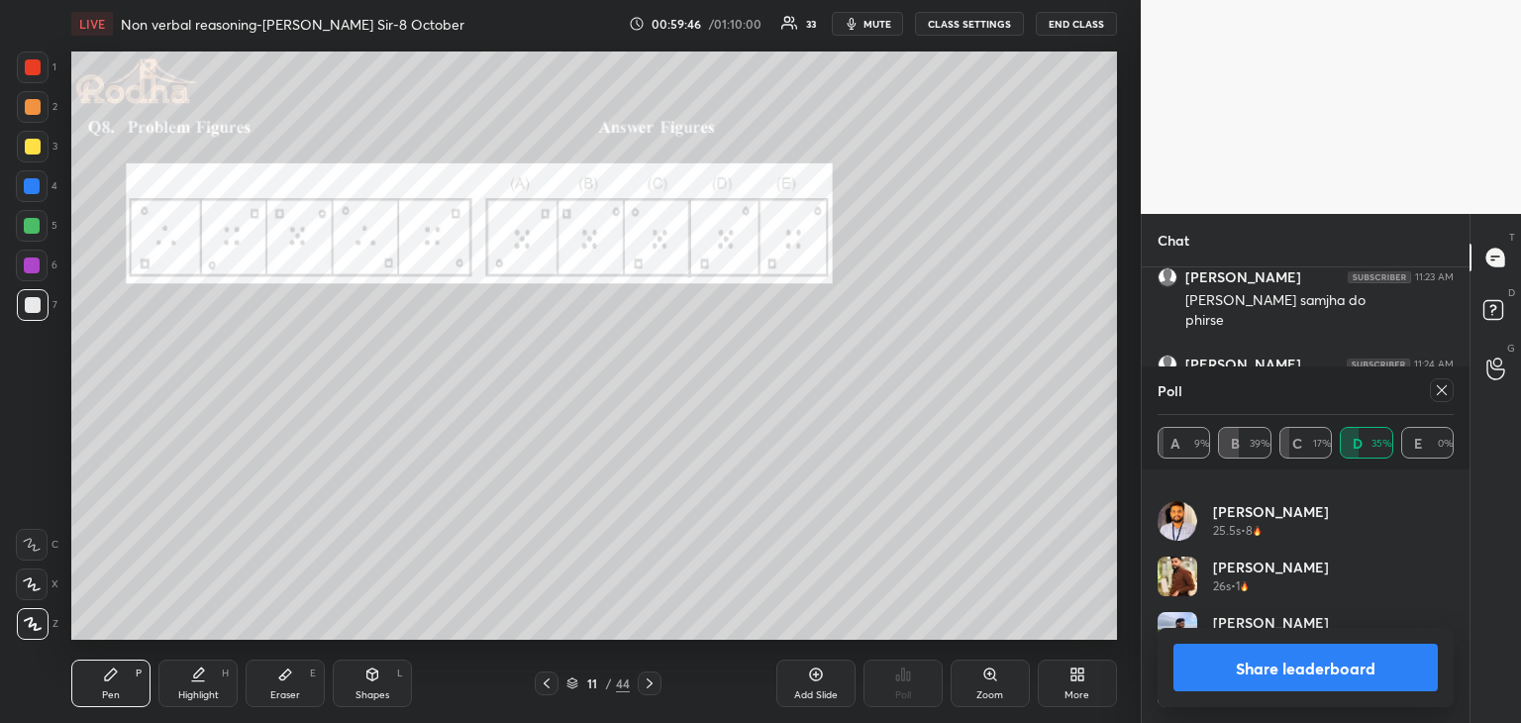
click at [1327, 662] on button "Share leaderboard" at bounding box center [1305, 668] width 264 height 48
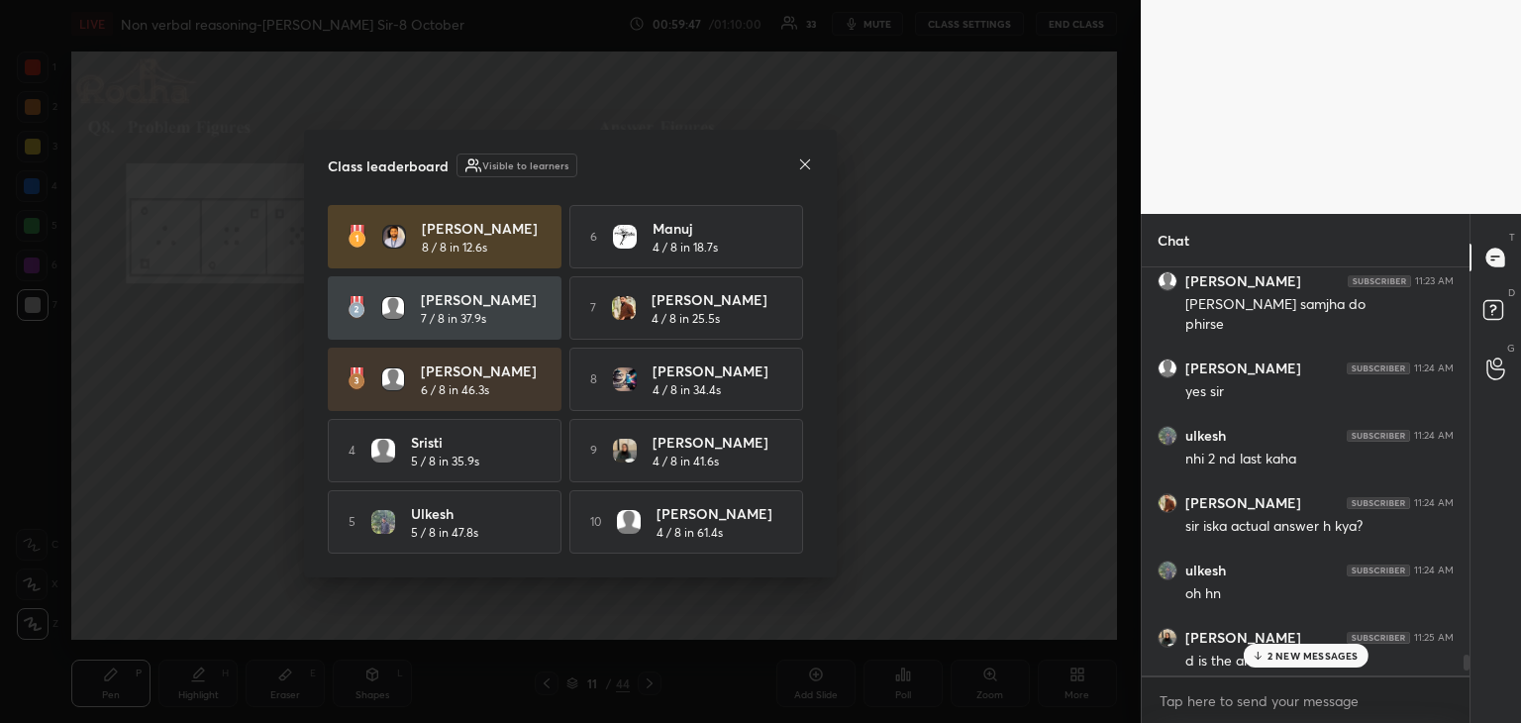
click at [1319, 654] on p "2 NEW MESSAGES" at bounding box center [1312, 655] width 91 height 12
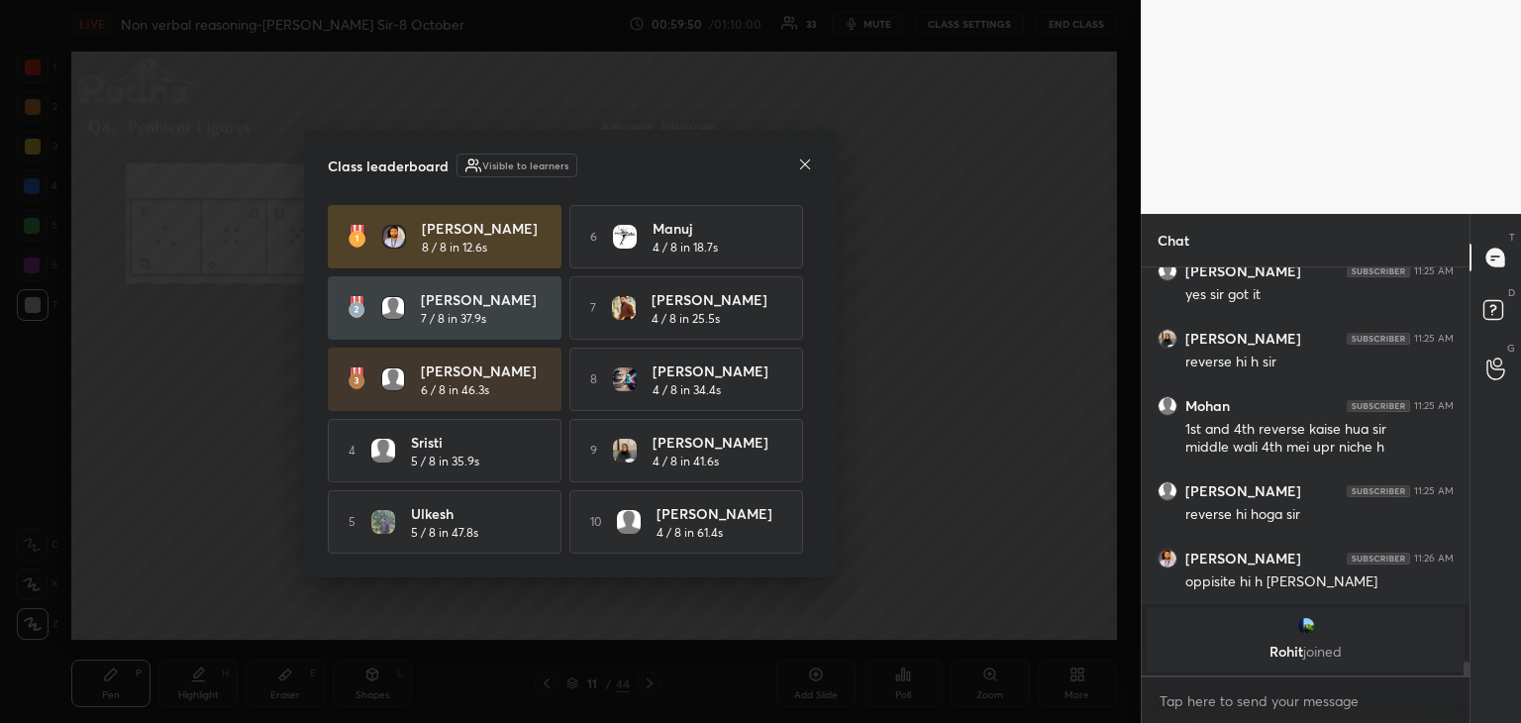
click at [802, 159] on icon at bounding box center [805, 164] width 16 height 16
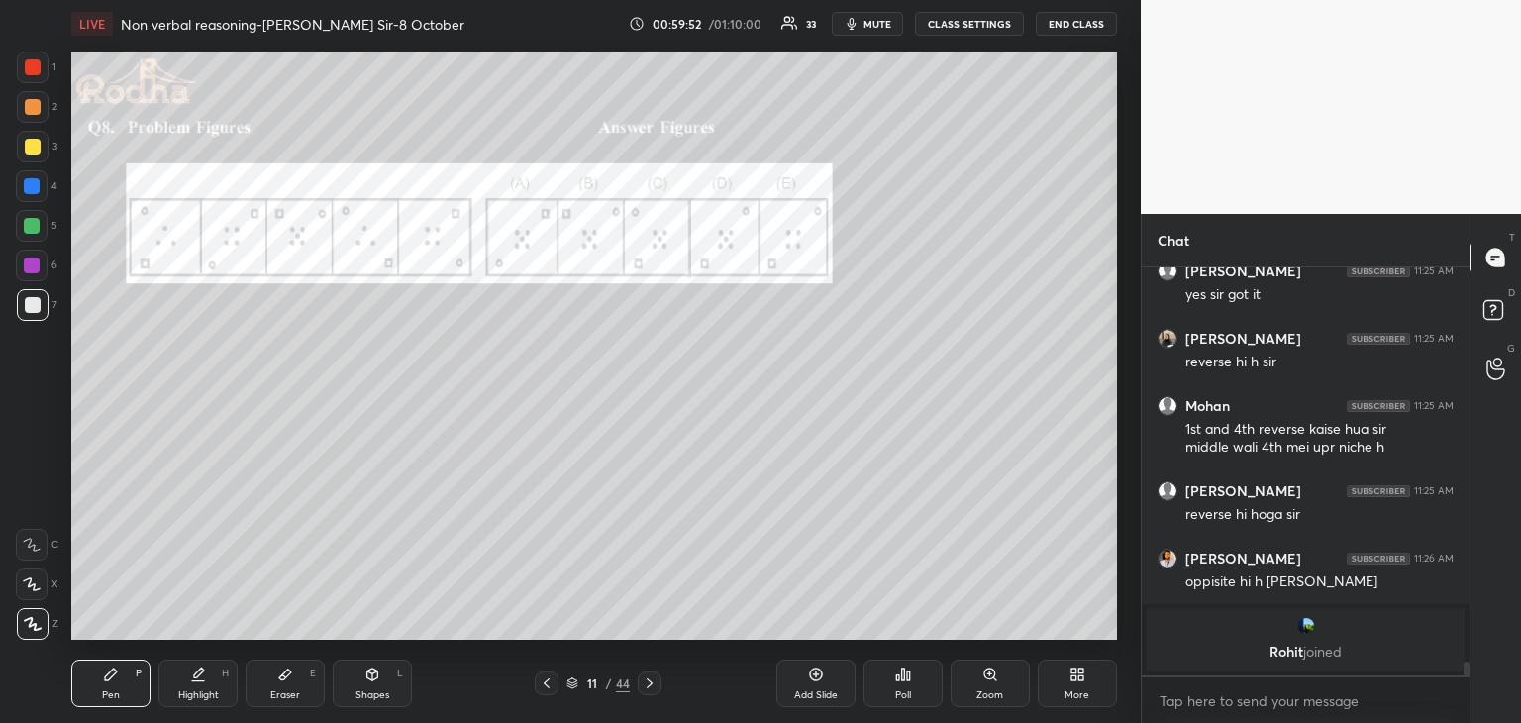
click at [36, 227] on div at bounding box center [32, 226] width 16 height 16
click at [36, 186] on div at bounding box center [32, 186] width 16 height 16
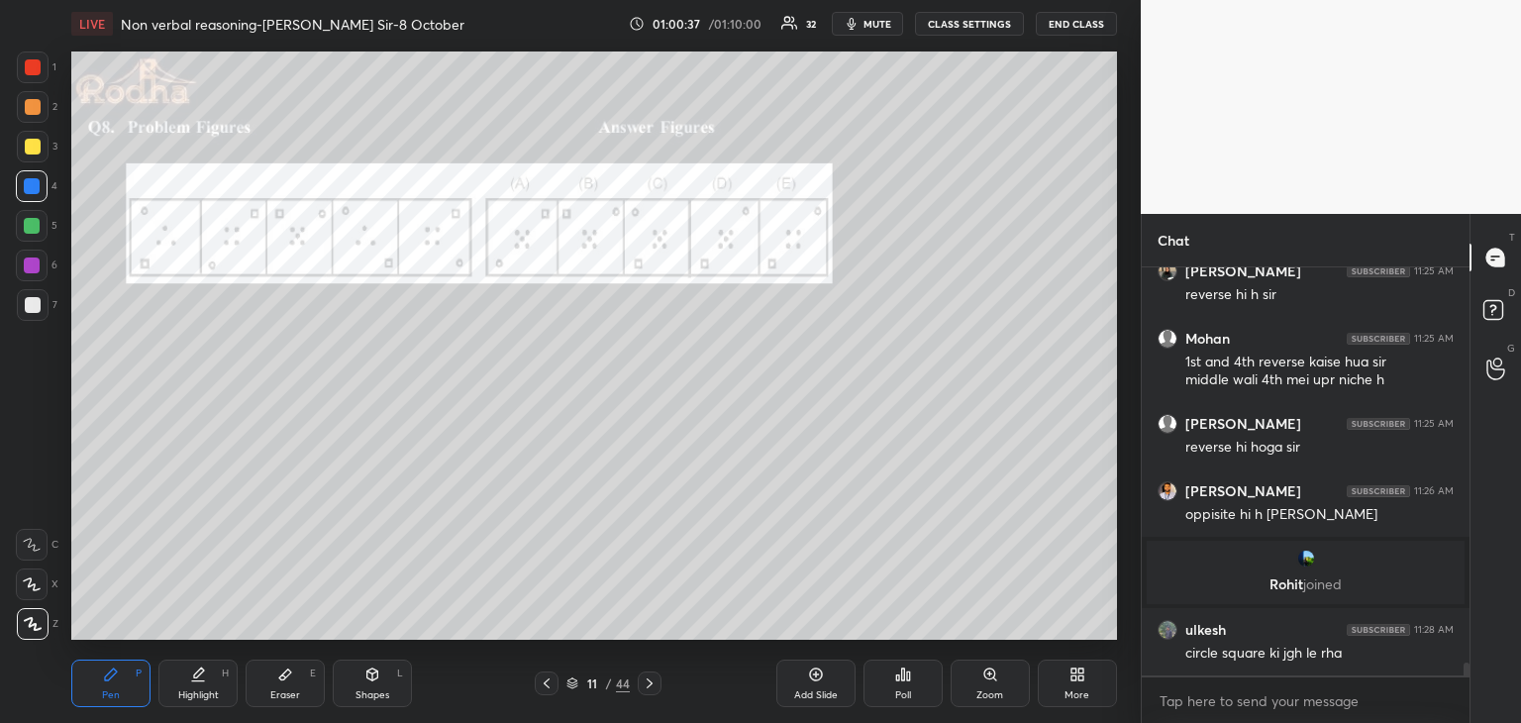
click at [276, 690] on div "Eraser" at bounding box center [285, 695] width 30 height 10
click at [119, 685] on div "Pen P" at bounding box center [110, 683] width 79 height 48
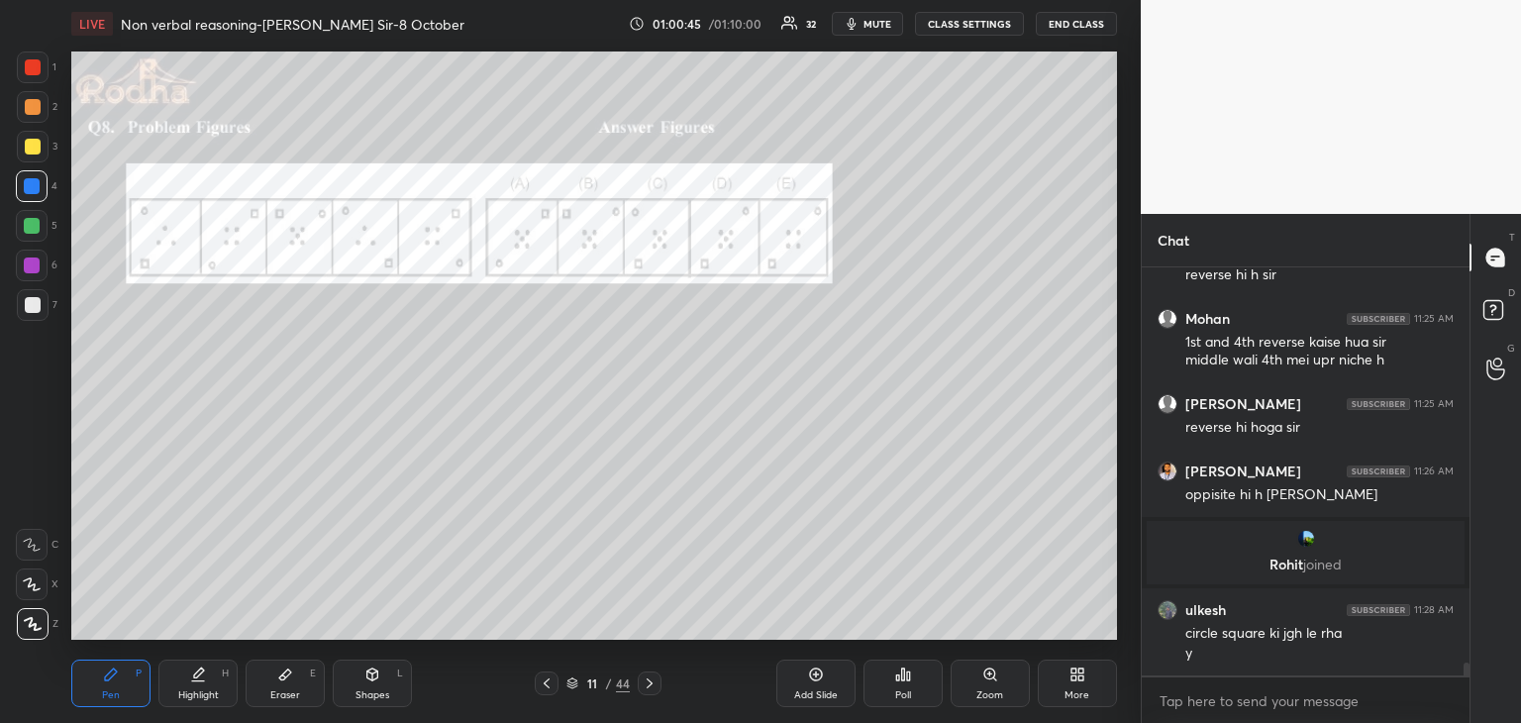
click at [36, 191] on div at bounding box center [32, 186] width 16 height 16
click at [40, 227] on div at bounding box center [32, 226] width 16 height 16
click at [198, 668] on icon at bounding box center [198, 674] width 16 height 16
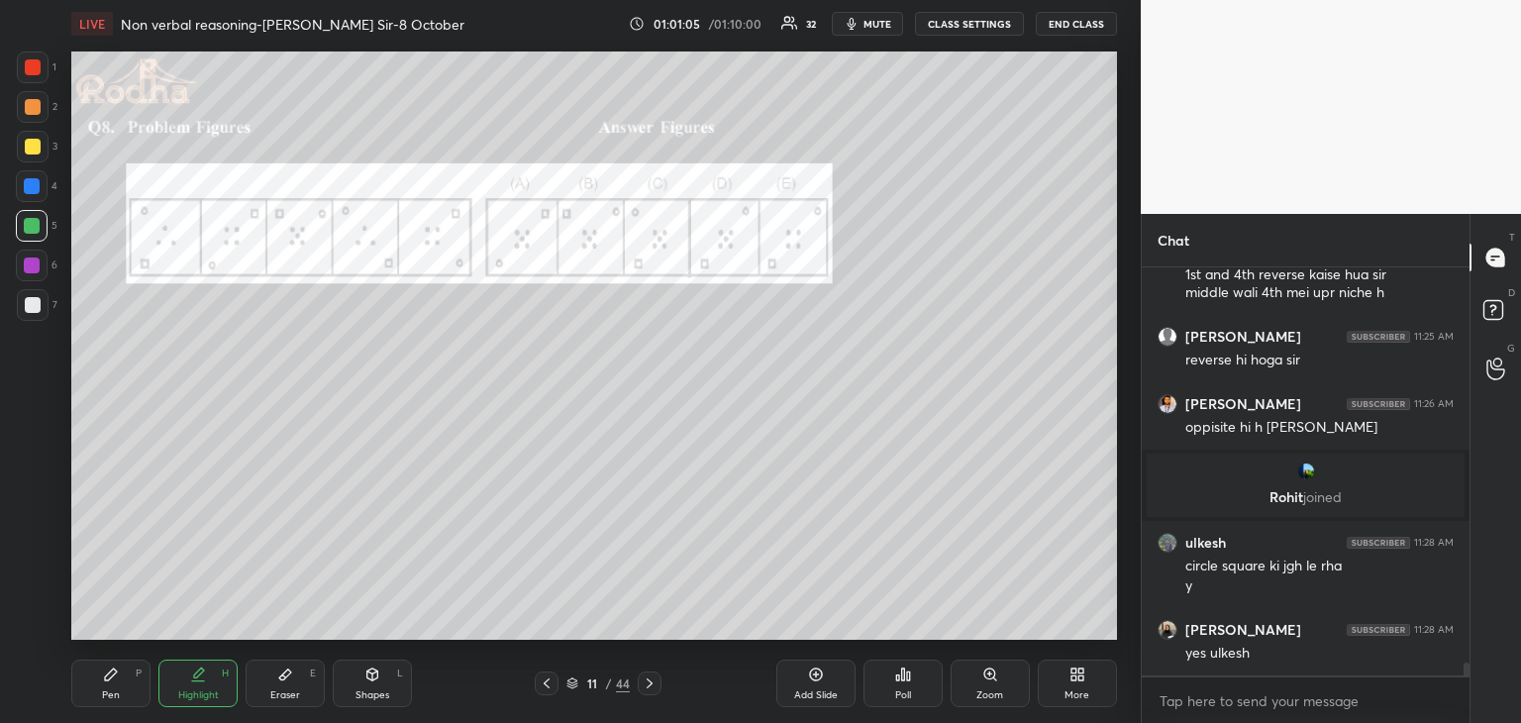
click at [111, 677] on icon at bounding box center [111, 674] width 12 height 12
click at [281, 677] on icon at bounding box center [285, 674] width 12 height 11
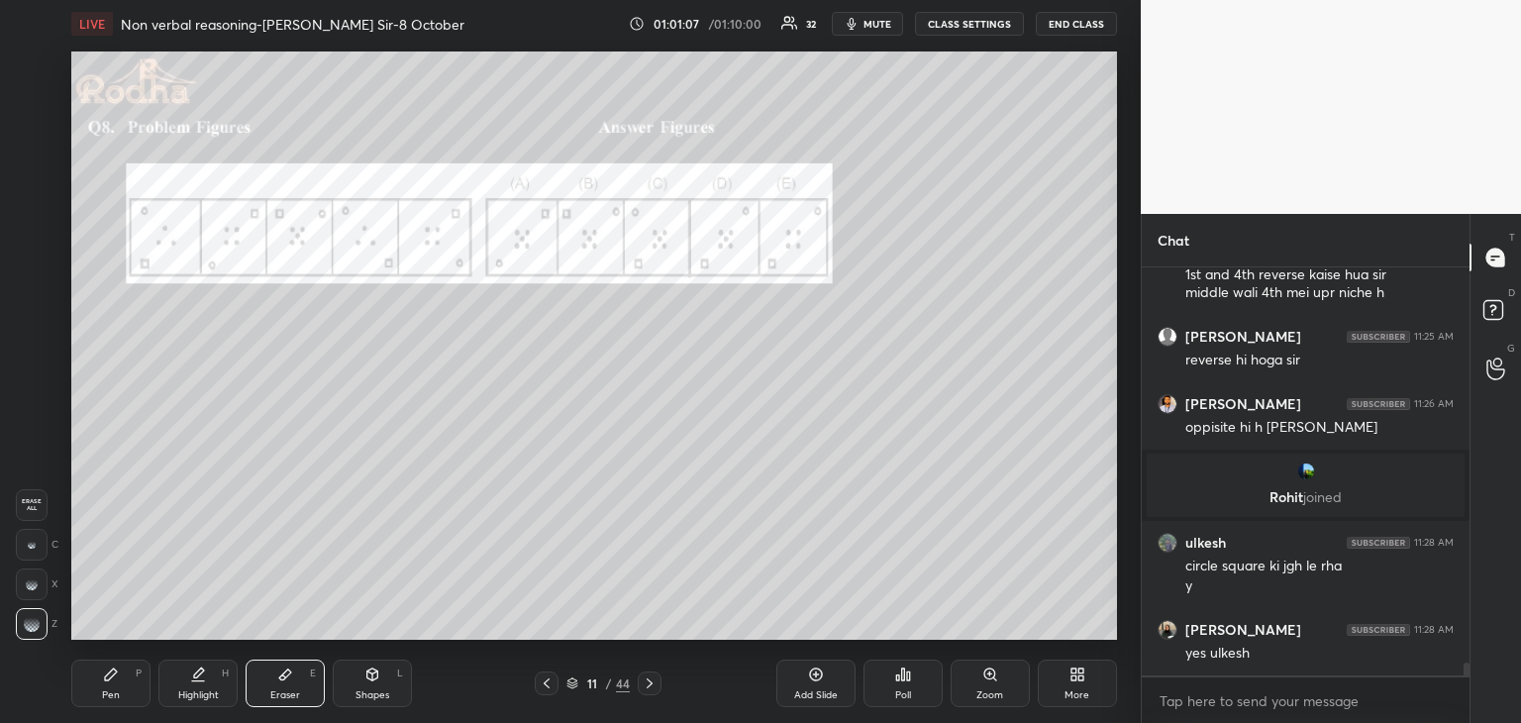
click at [107, 688] on div "Pen P" at bounding box center [110, 683] width 79 height 48
click at [32, 191] on div at bounding box center [32, 186] width 16 height 16
click at [37, 228] on div at bounding box center [32, 226] width 16 height 16
click at [40, 191] on div at bounding box center [32, 186] width 32 height 32
click at [271, 684] on div "Eraser E" at bounding box center [285, 683] width 79 height 48
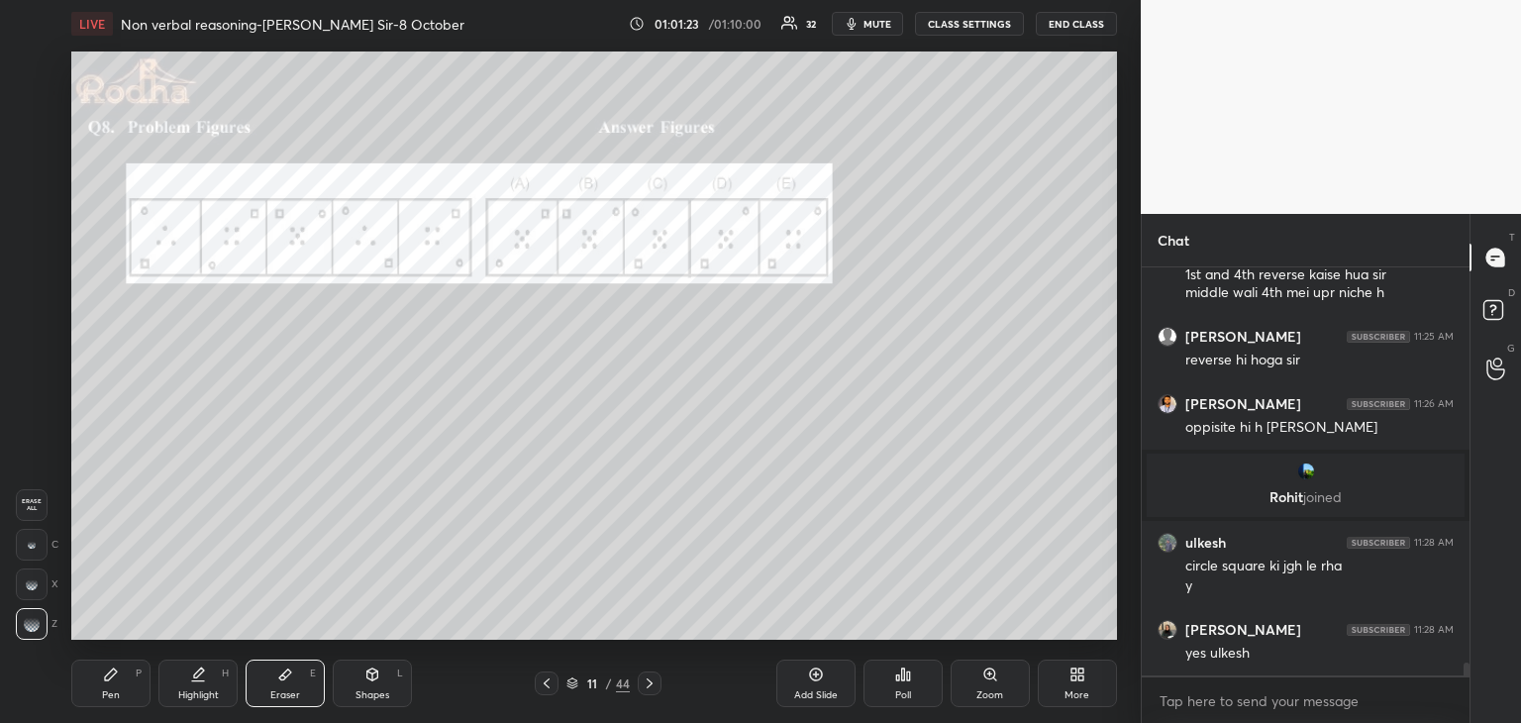
click at [117, 669] on icon at bounding box center [111, 674] width 16 height 16
click at [31, 224] on div at bounding box center [32, 226] width 16 height 16
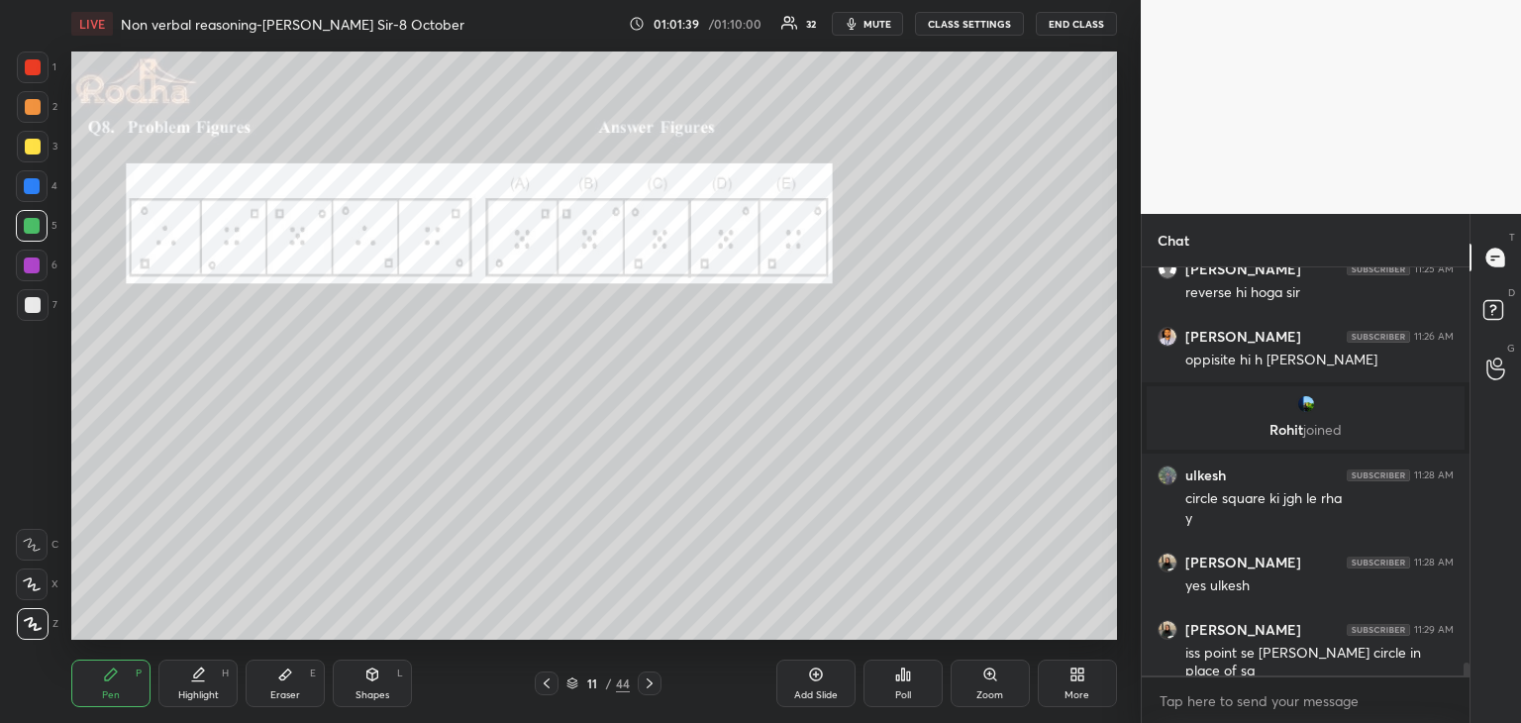
click at [38, 191] on div at bounding box center [32, 186] width 16 height 16
click at [36, 229] on div at bounding box center [32, 226] width 16 height 16
click at [282, 682] on div "Eraser E" at bounding box center [285, 683] width 79 height 48
click at [110, 683] on div "Pen P" at bounding box center [110, 683] width 79 height 48
click at [32, 191] on div at bounding box center [32, 186] width 16 height 16
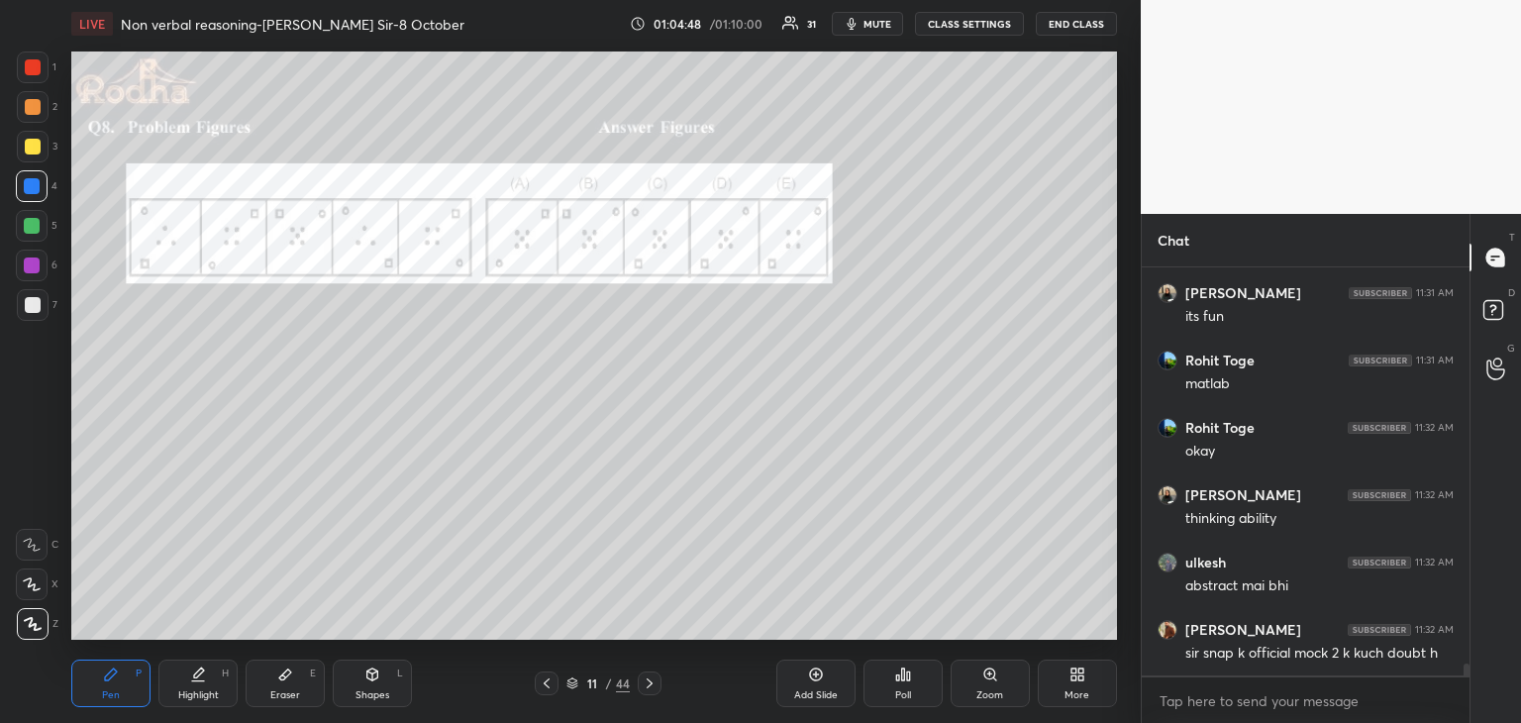
scroll to position [13103, 0]
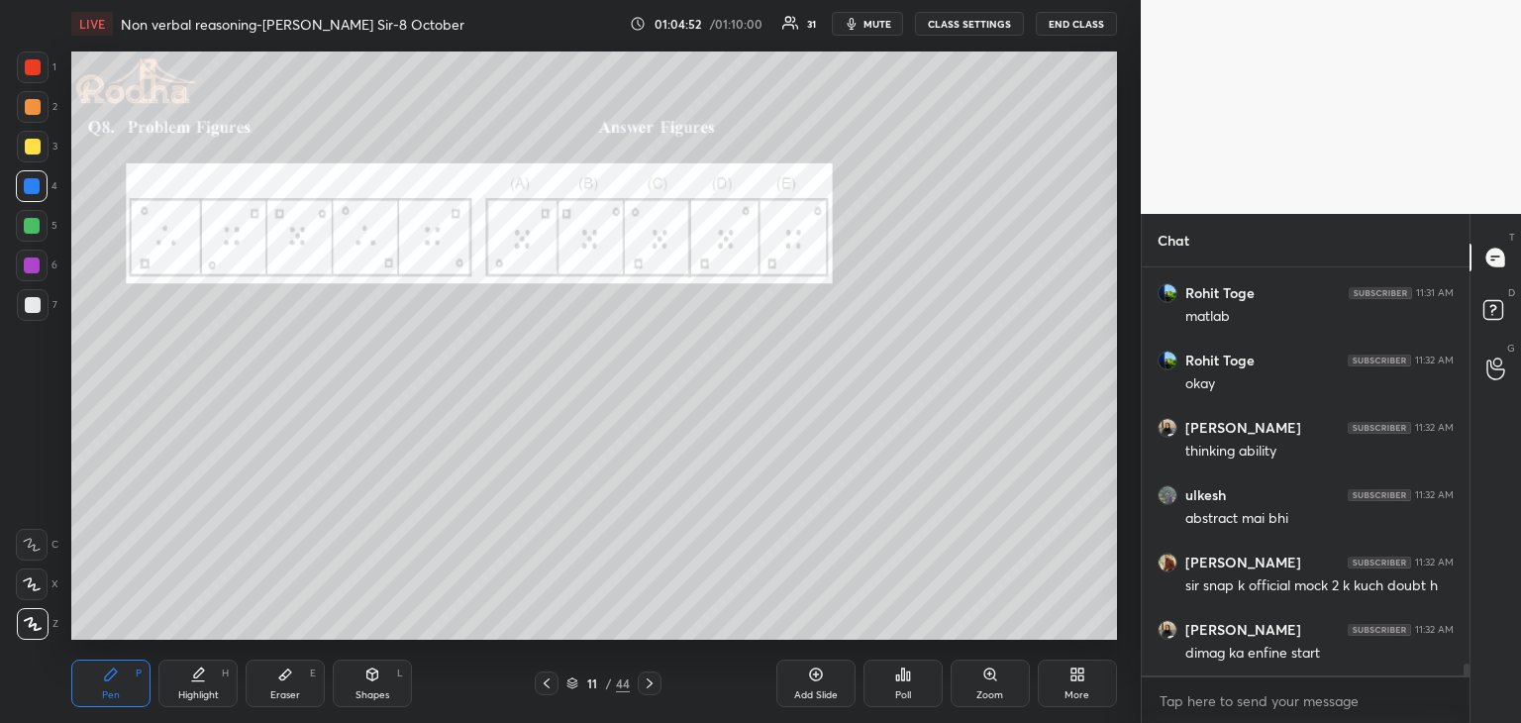
click at [646, 678] on icon at bounding box center [650, 683] width 16 height 16
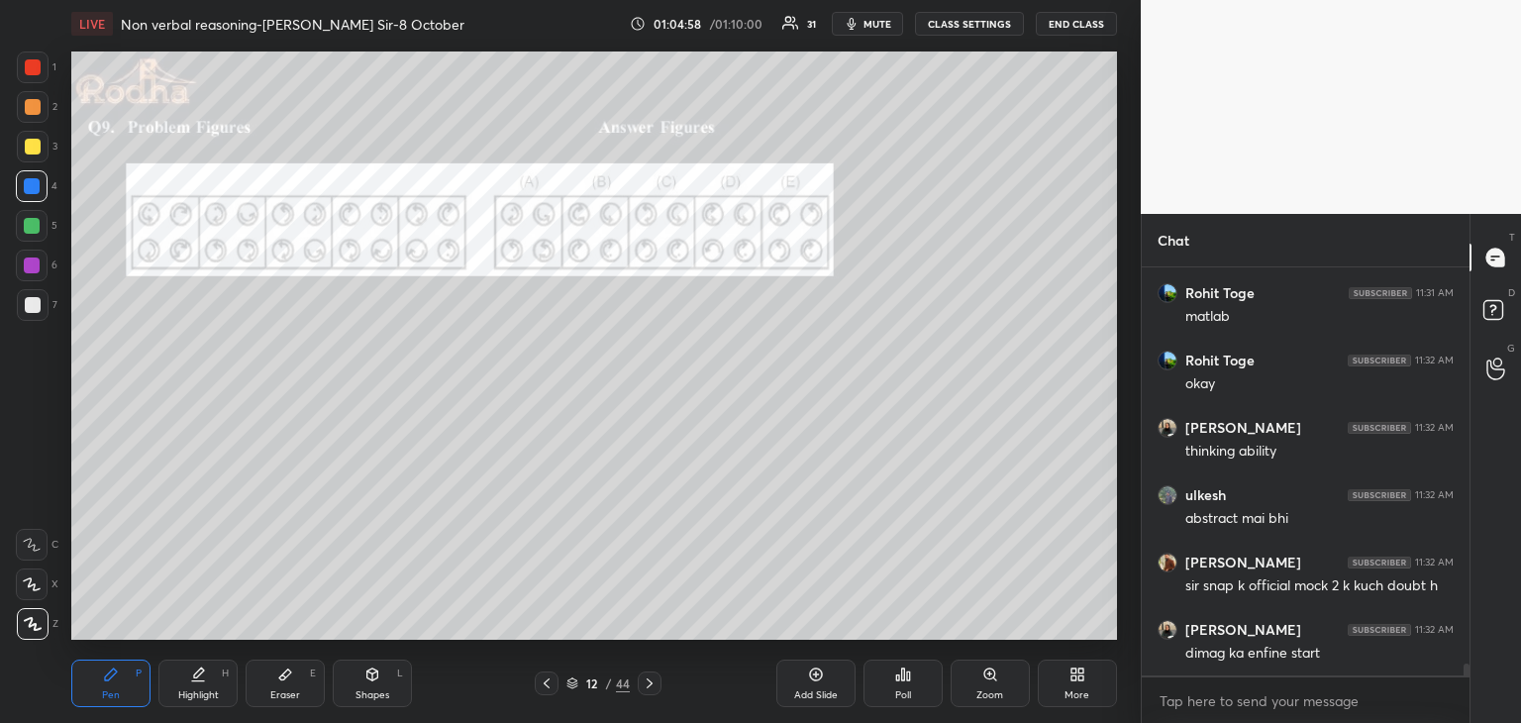
click at [646, 678] on icon at bounding box center [650, 683] width 16 height 16
click at [540, 693] on div at bounding box center [547, 683] width 24 height 24
click at [645, 689] on icon at bounding box center [650, 683] width 16 height 16
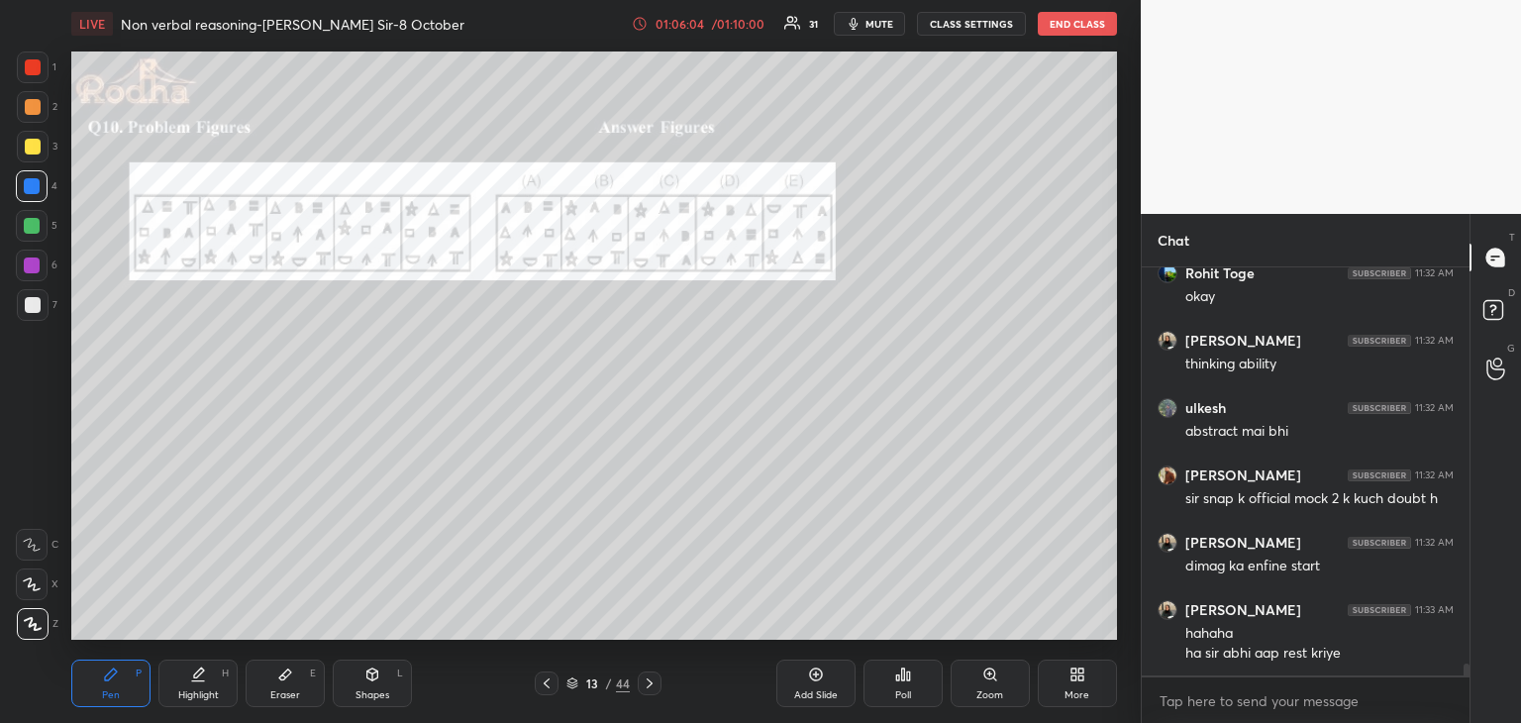
scroll to position [13257, 0]
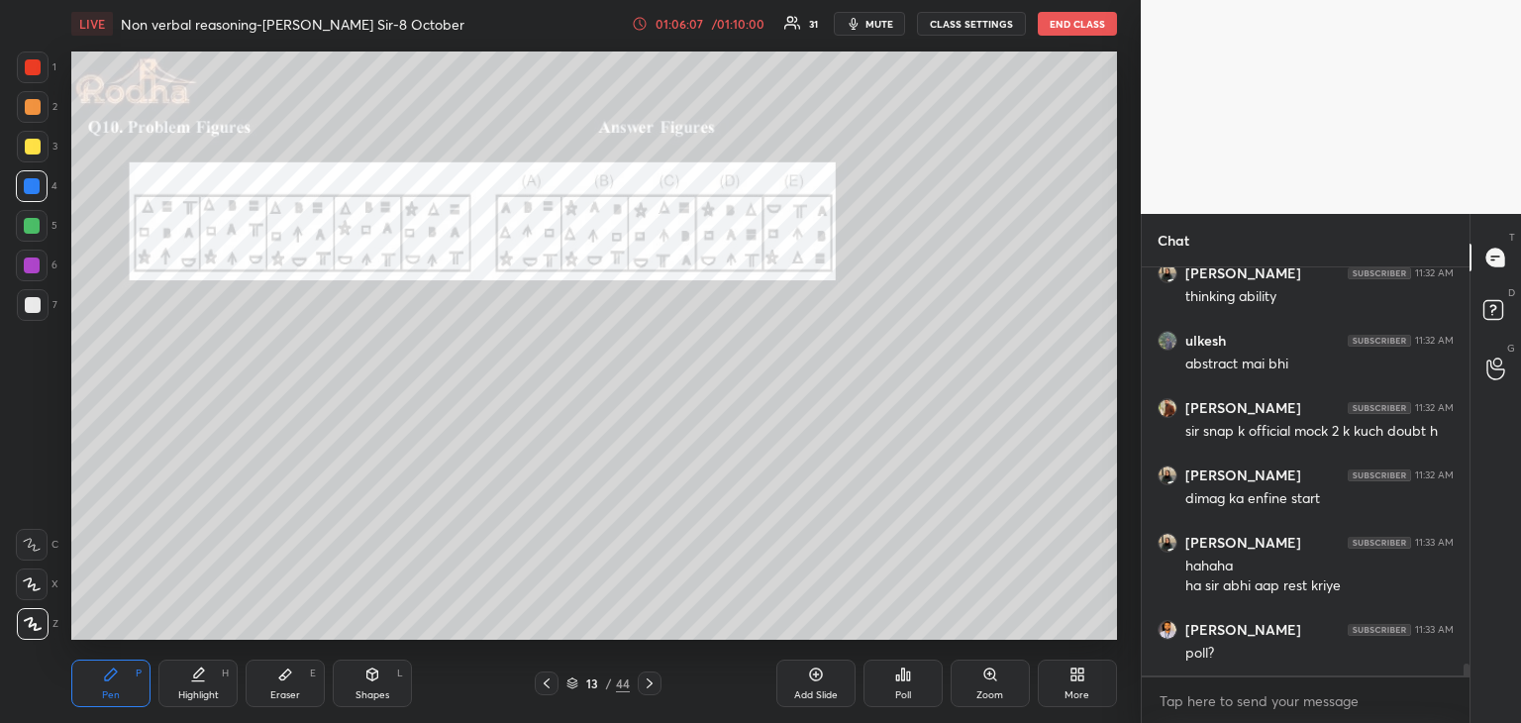
click at [898, 697] on div "Poll" at bounding box center [903, 695] width 16 height 10
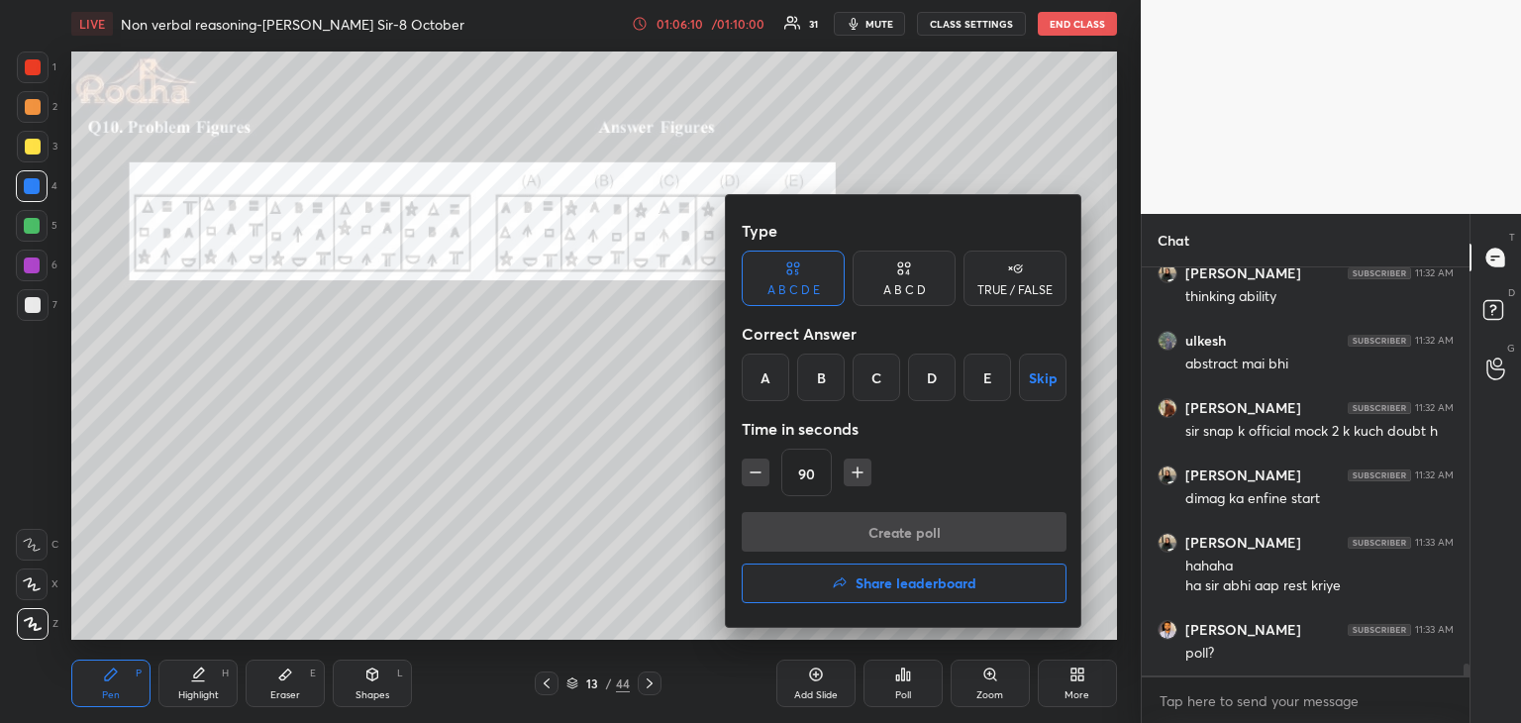
click at [927, 380] on div "D" at bounding box center [932, 377] width 48 height 48
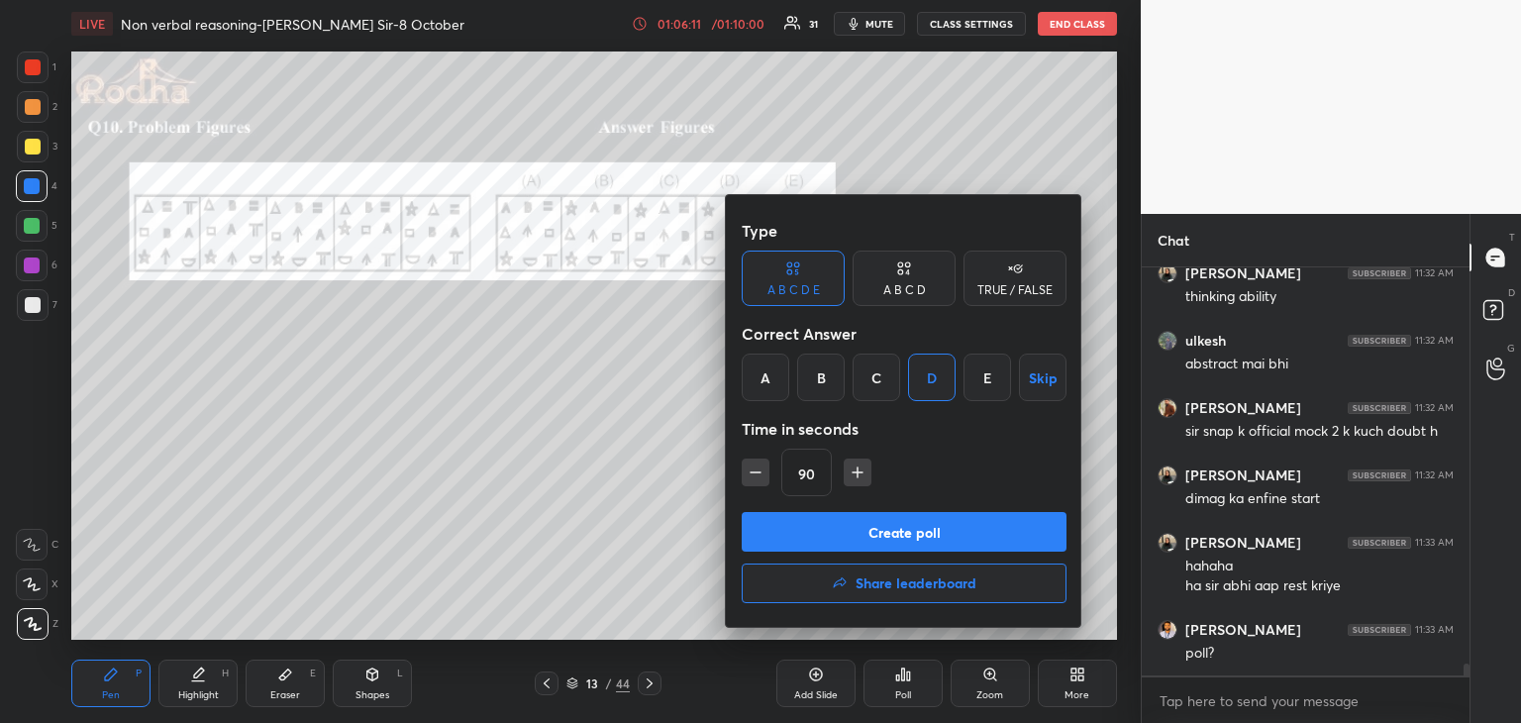
click at [927, 528] on button "Create poll" at bounding box center [904, 532] width 325 height 40
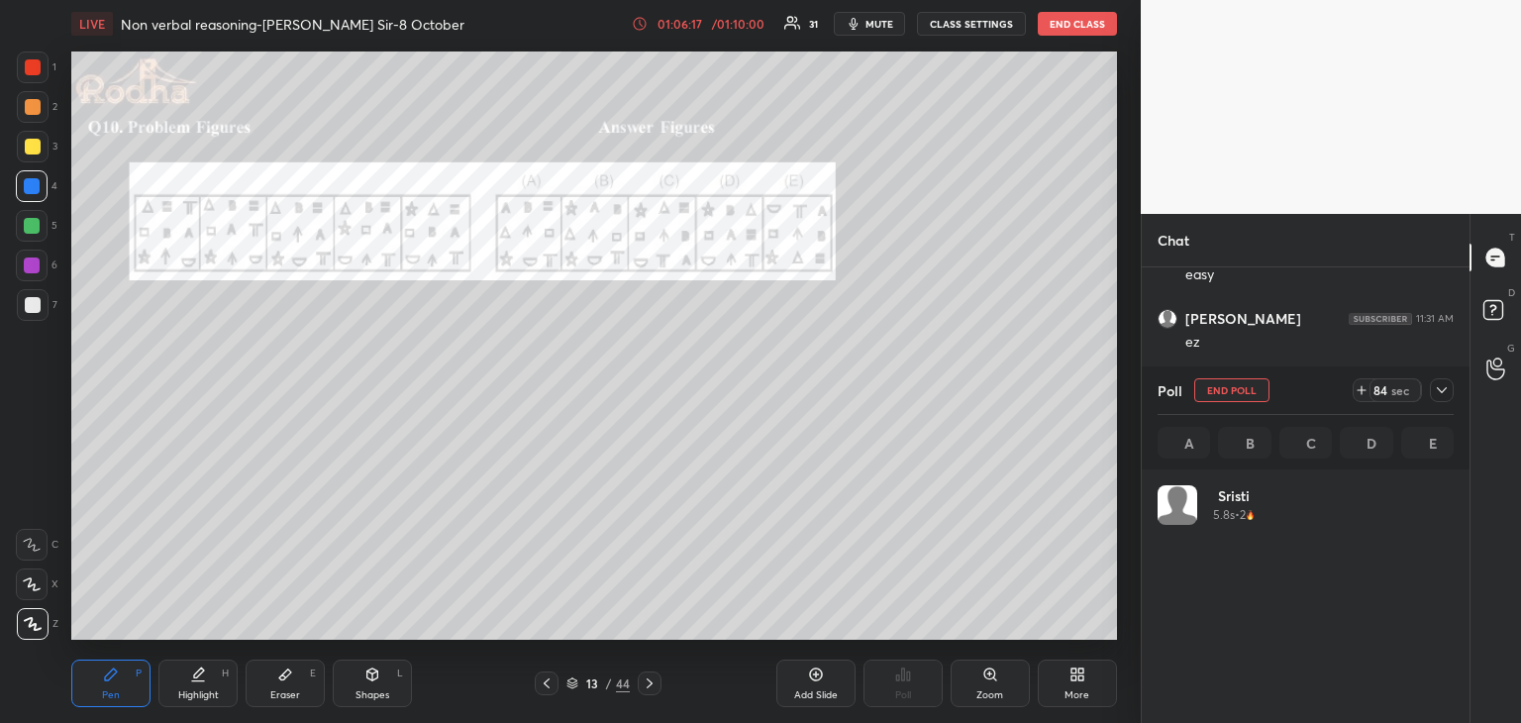
scroll to position [232, 290]
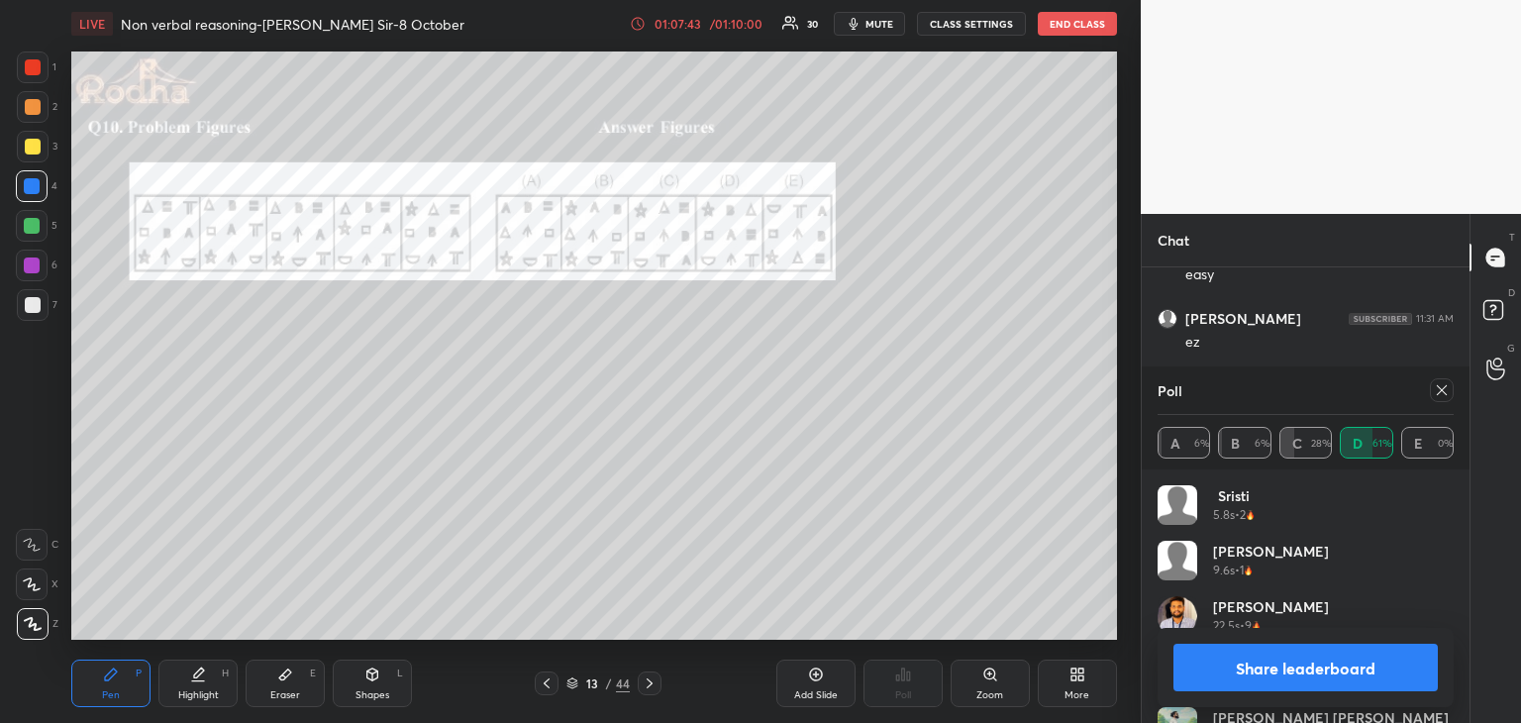
click at [1317, 670] on button "Share leaderboard" at bounding box center [1305, 668] width 264 height 48
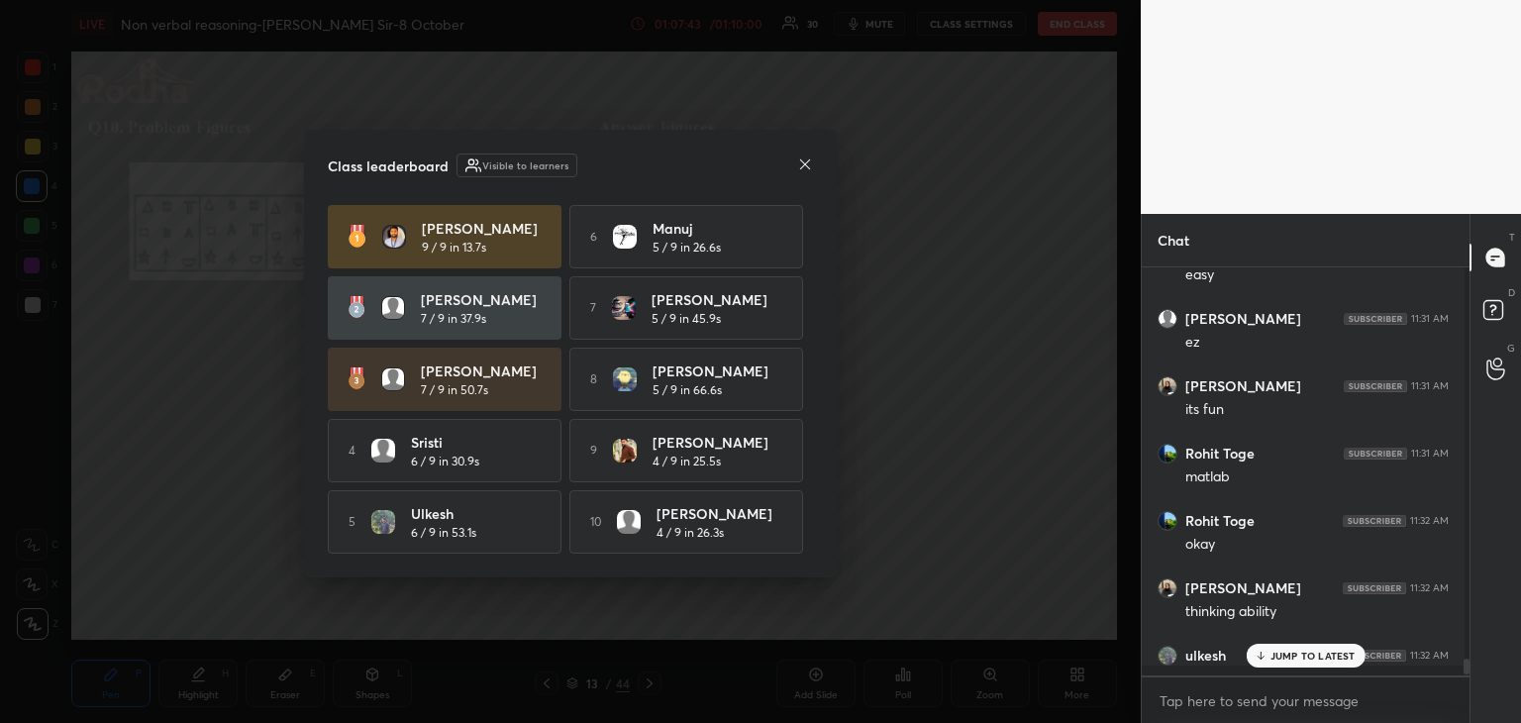
scroll to position [451, 322]
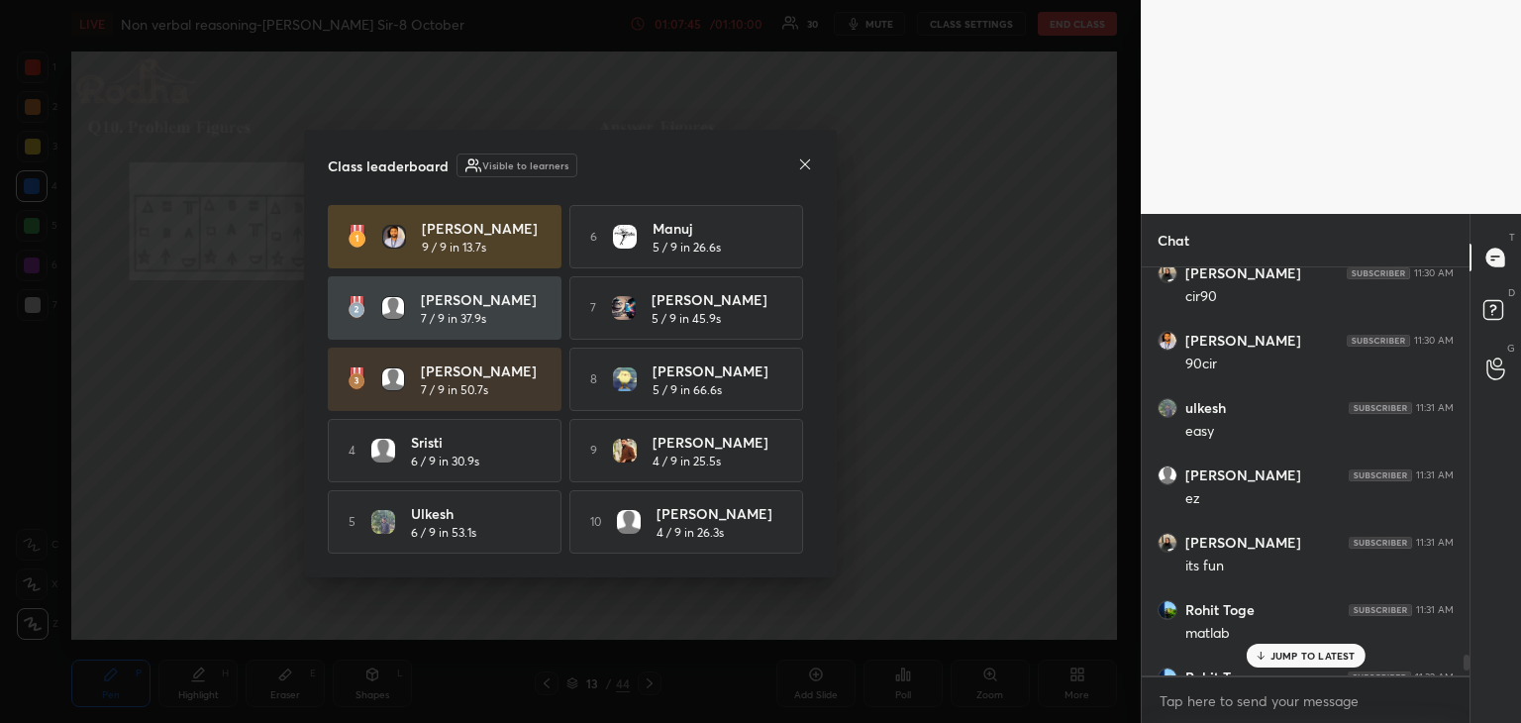
click at [1328, 659] on p "JUMP TO LATEST" at bounding box center [1312, 655] width 85 height 12
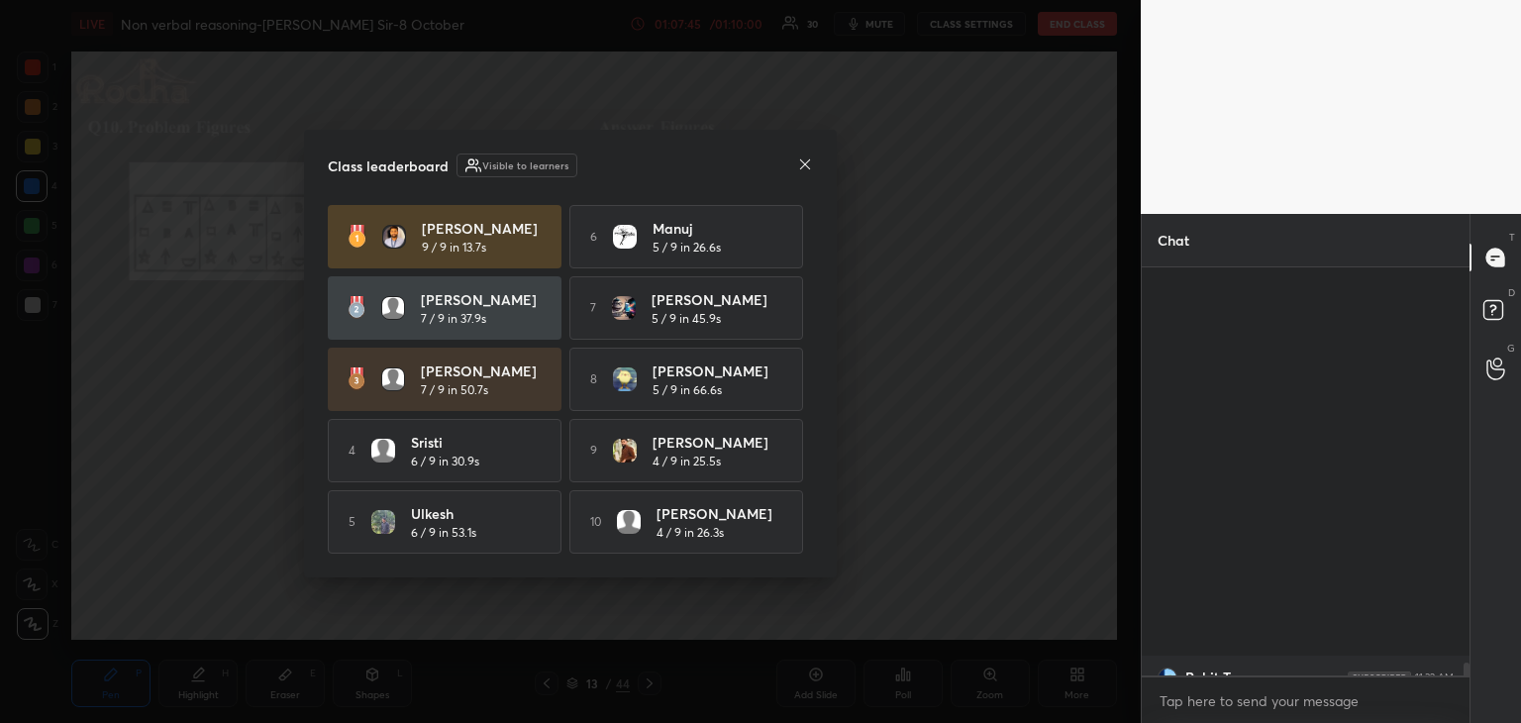
scroll to position [12934, 0]
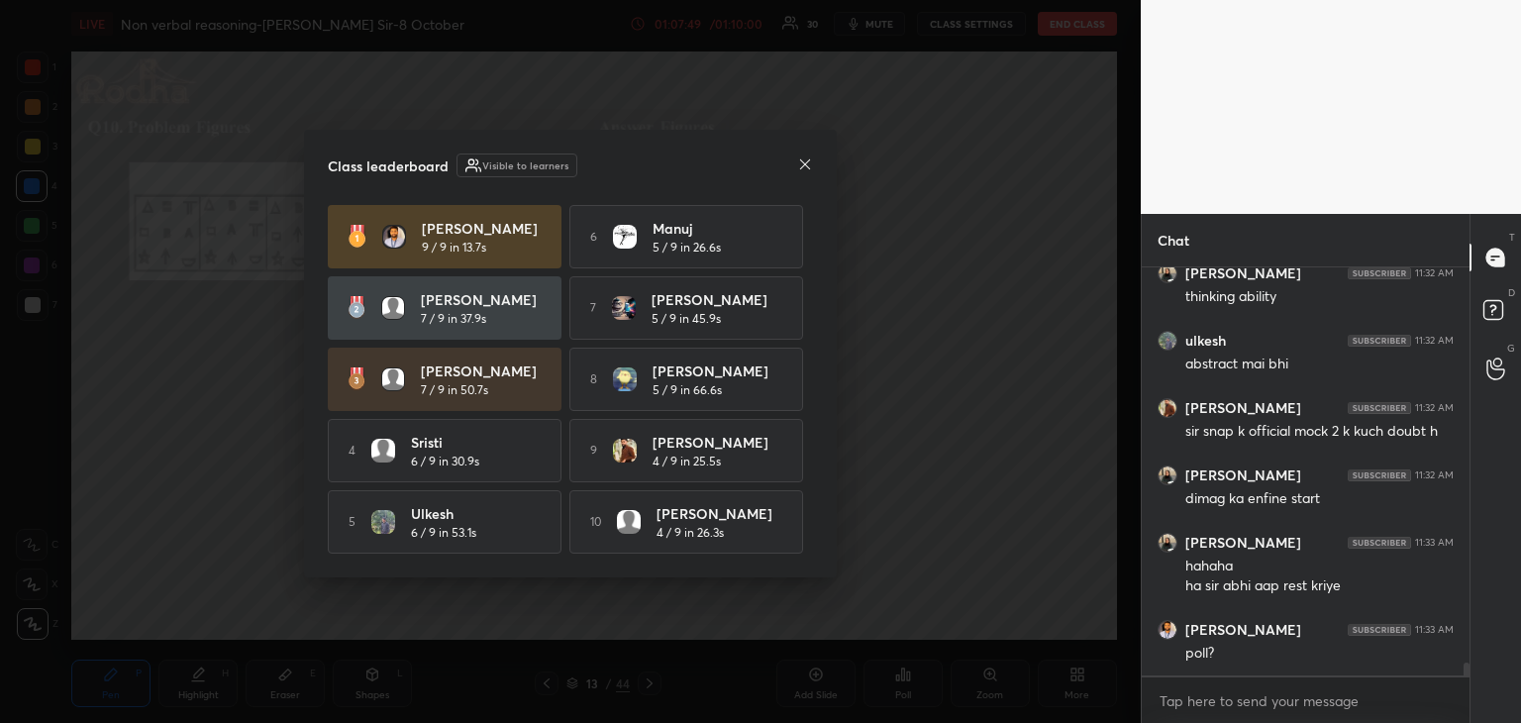
click at [810, 159] on icon at bounding box center [805, 164] width 16 height 16
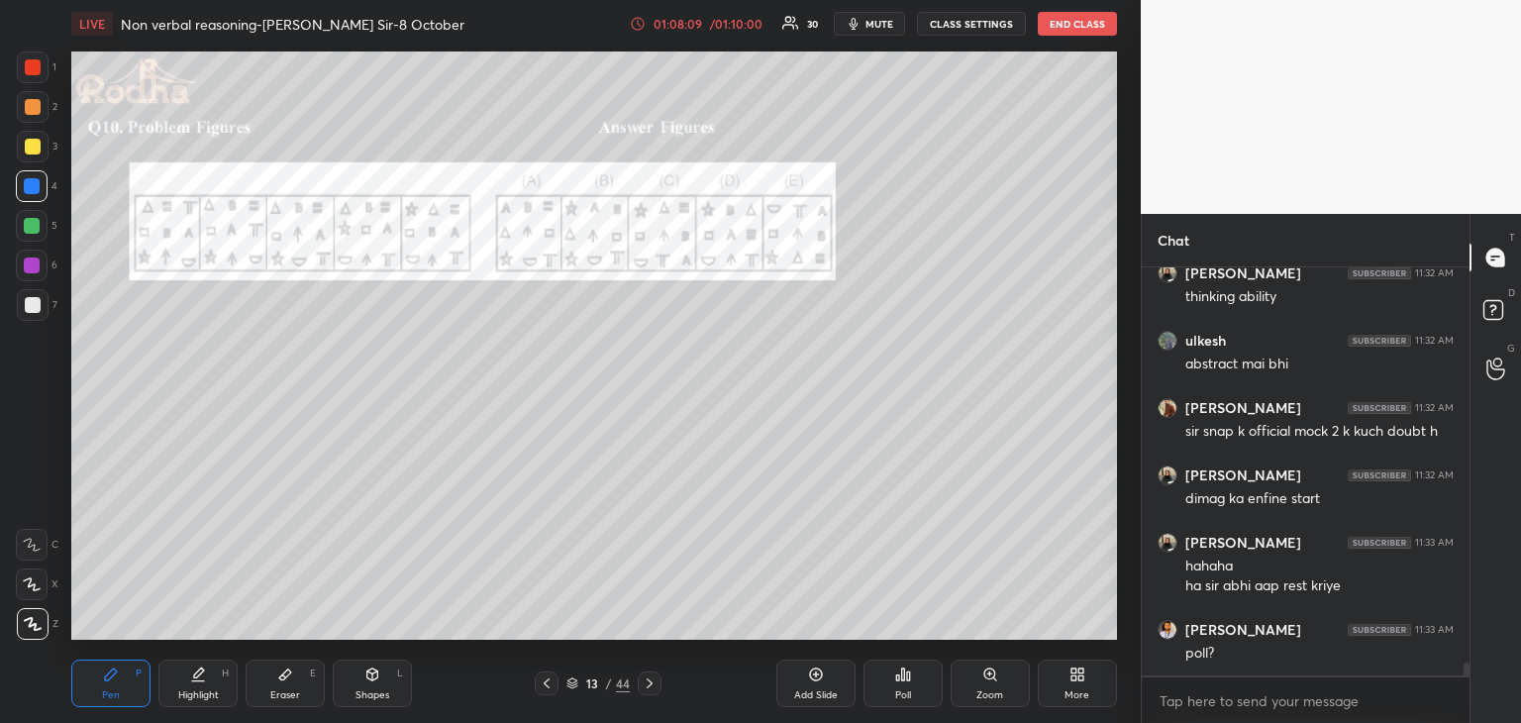
click at [288, 686] on div "Eraser E" at bounding box center [285, 683] width 79 height 48
click at [103, 680] on icon at bounding box center [111, 674] width 16 height 16
click at [40, 222] on div at bounding box center [32, 226] width 32 height 32
click at [35, 189] on div at bounding box center [32, 186] width 16 height 16
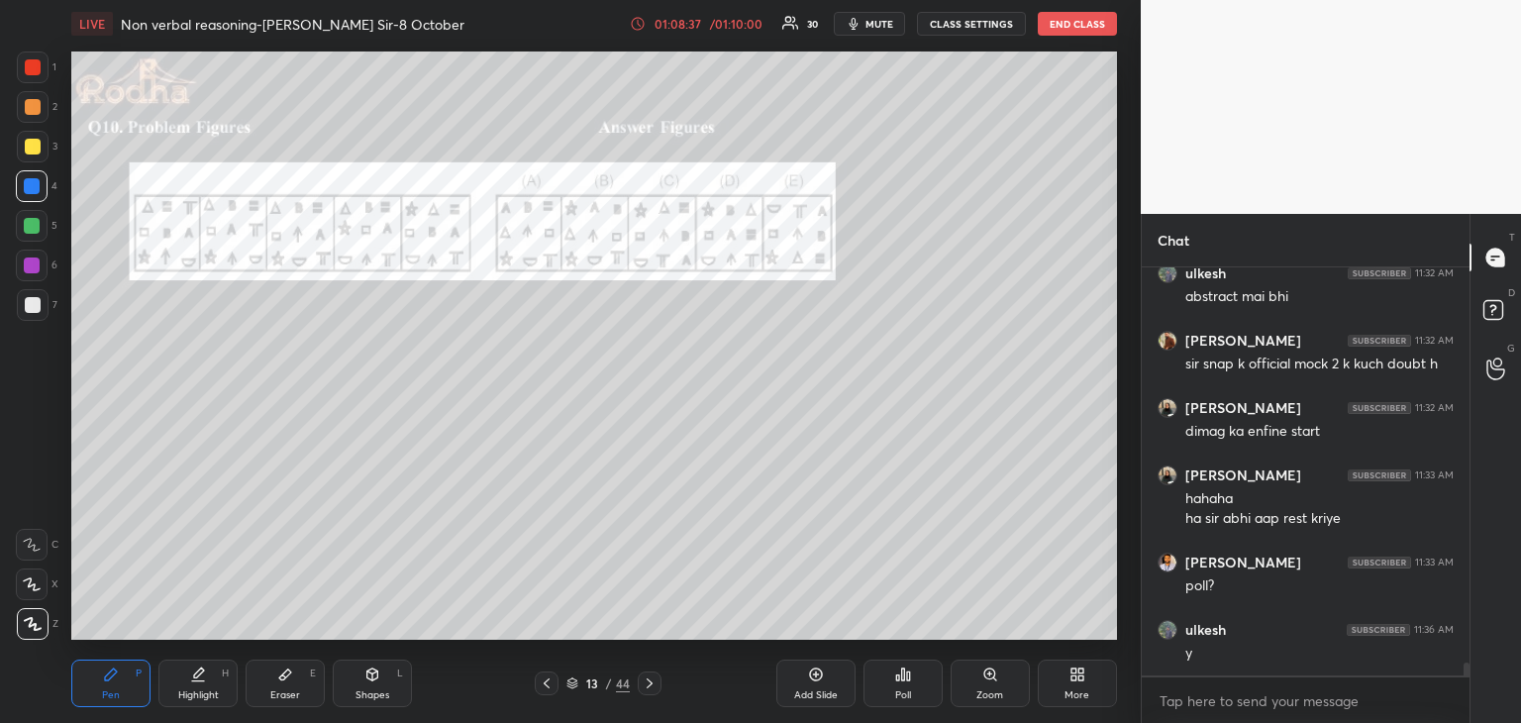
scroll to position [13087, 0]
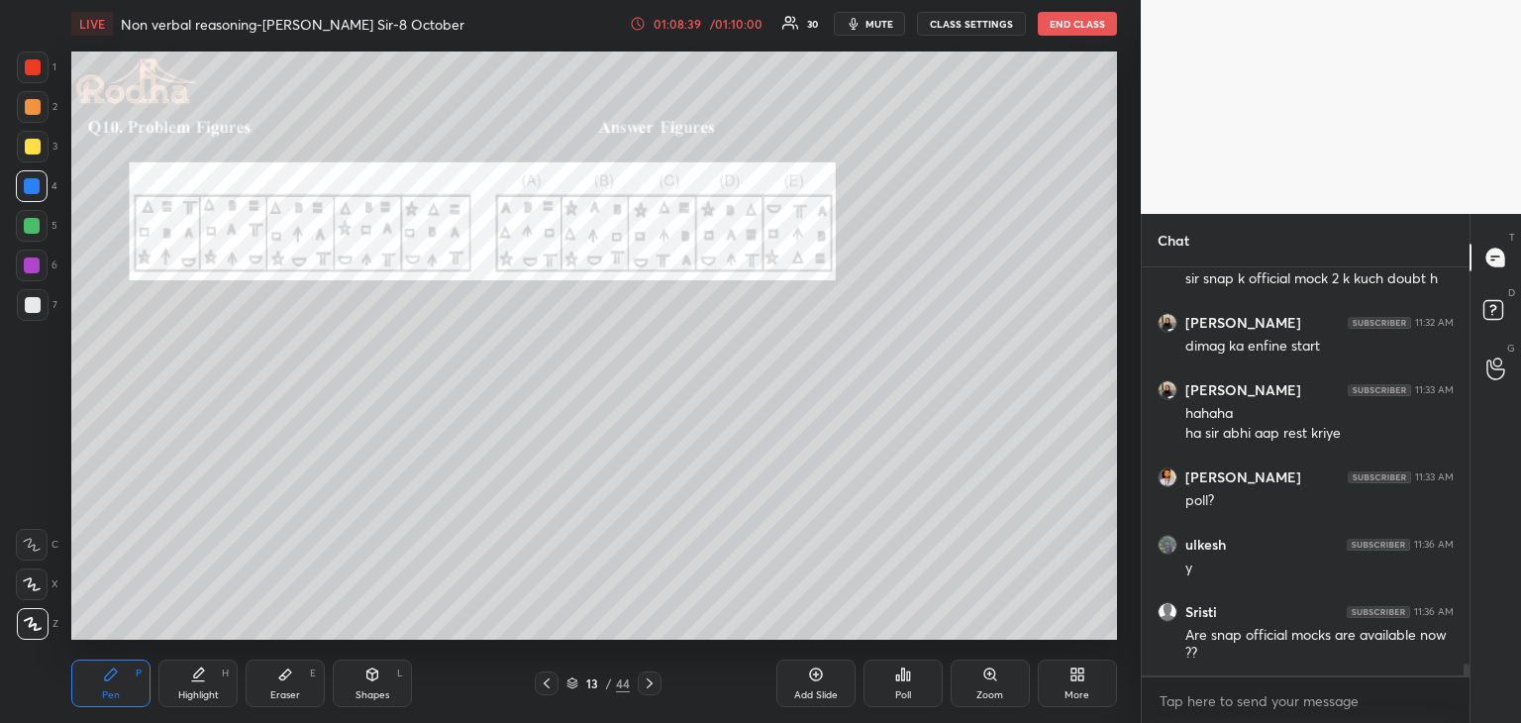
click at [34, 227] on div at bounding box center [32, 226] width 16 height 16
click at [34, 71] on div at bounding box center [33, 67] width 16 height 16
click at [38, 228] on div at bounding box center [32, 226] width 16 height 16
click at [41, 76] on div at bounding box center [33, 67] width 32 height 32
click at [39, 228] on div at bounding box center [32, 226] width 16 height 16
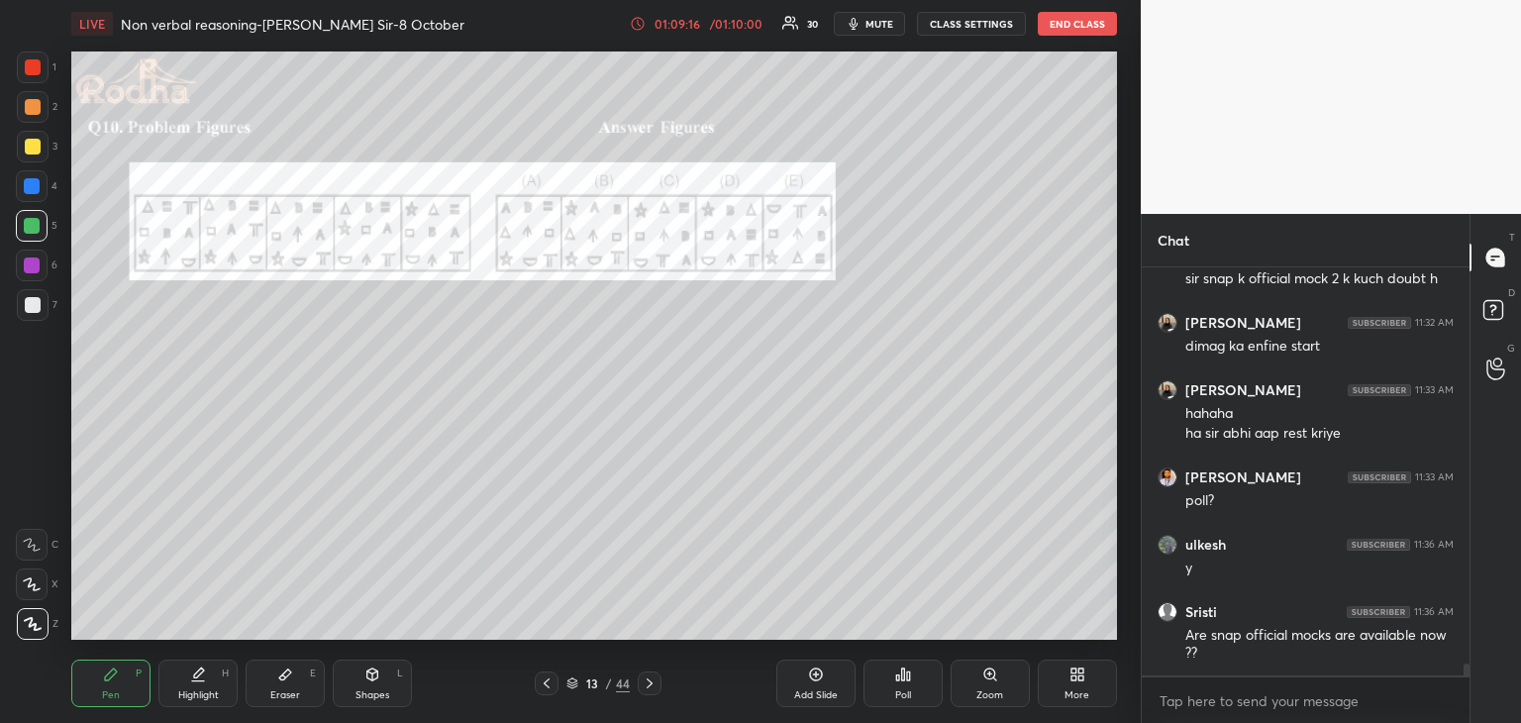
click at [40, 271] on div at bounding box center [32, 265] width 32 height 32
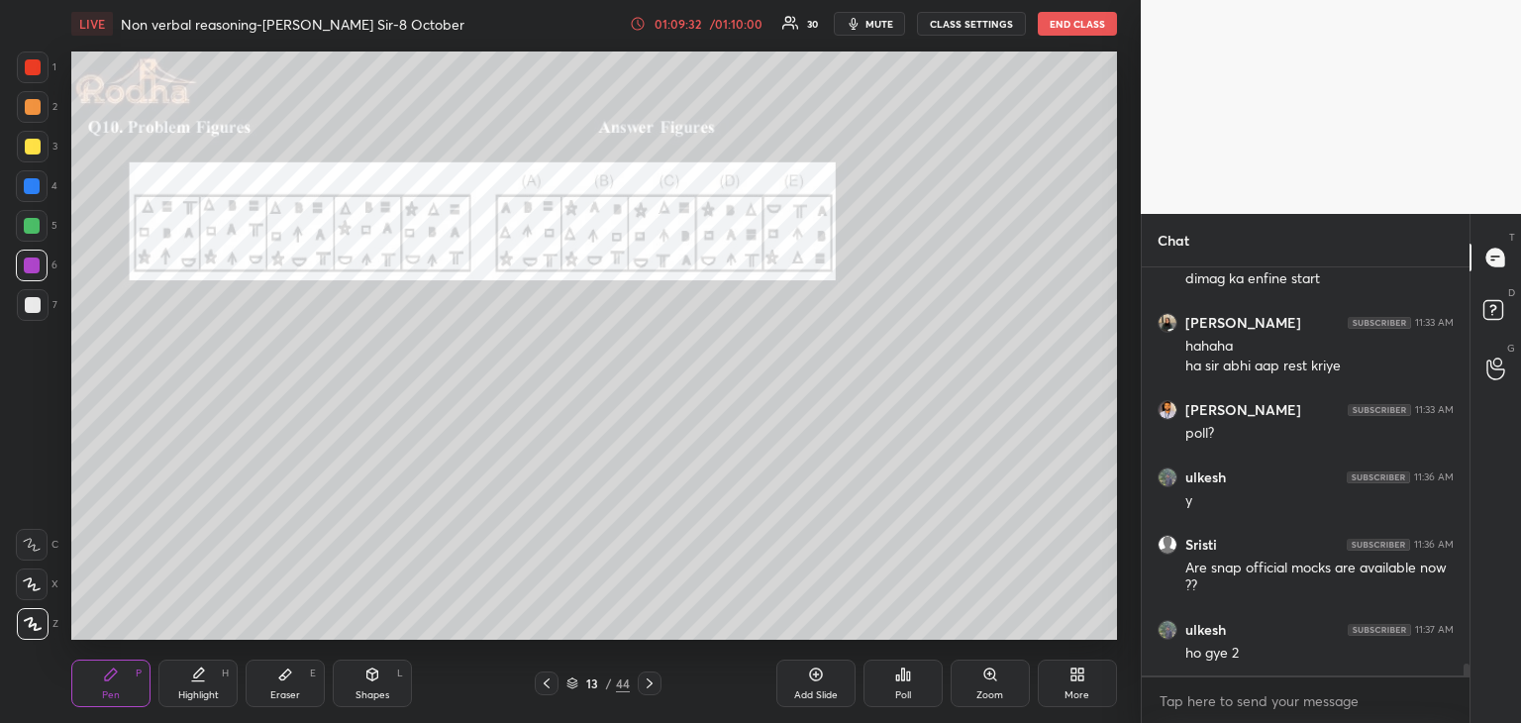
click at [278, 669] on icon at bounding box center [285, 674] width 16 height 16
click at [95, 698] on div "Pen P" at bounding box center [110, 683] width 79 height 48
click at [31, 228] on div at bounding box center [32, 226] width 16 height 16
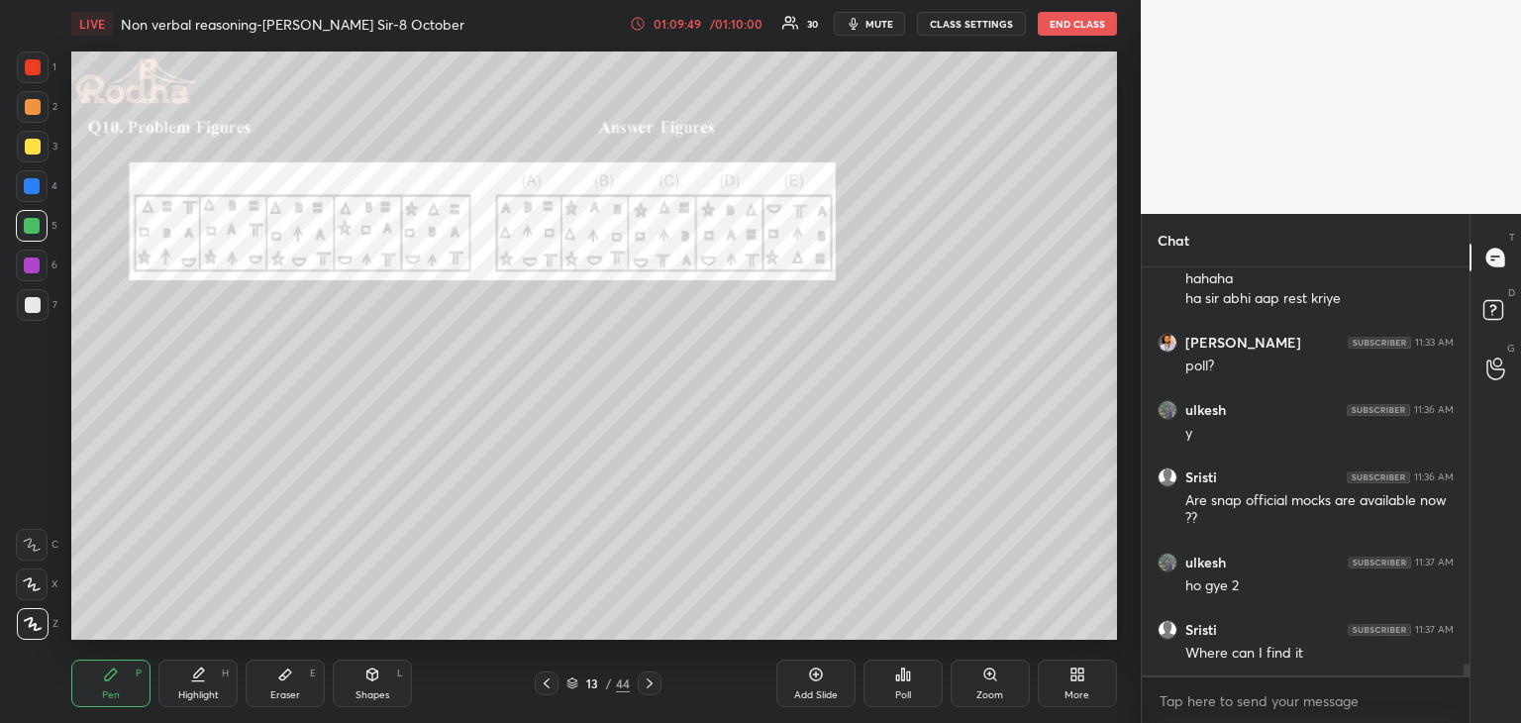
click at [35, 72] on div at bounding box center [33, 67] width 16 height 16
click at [36, 188] on div at bounding box center [32, 186] width 16 height 16
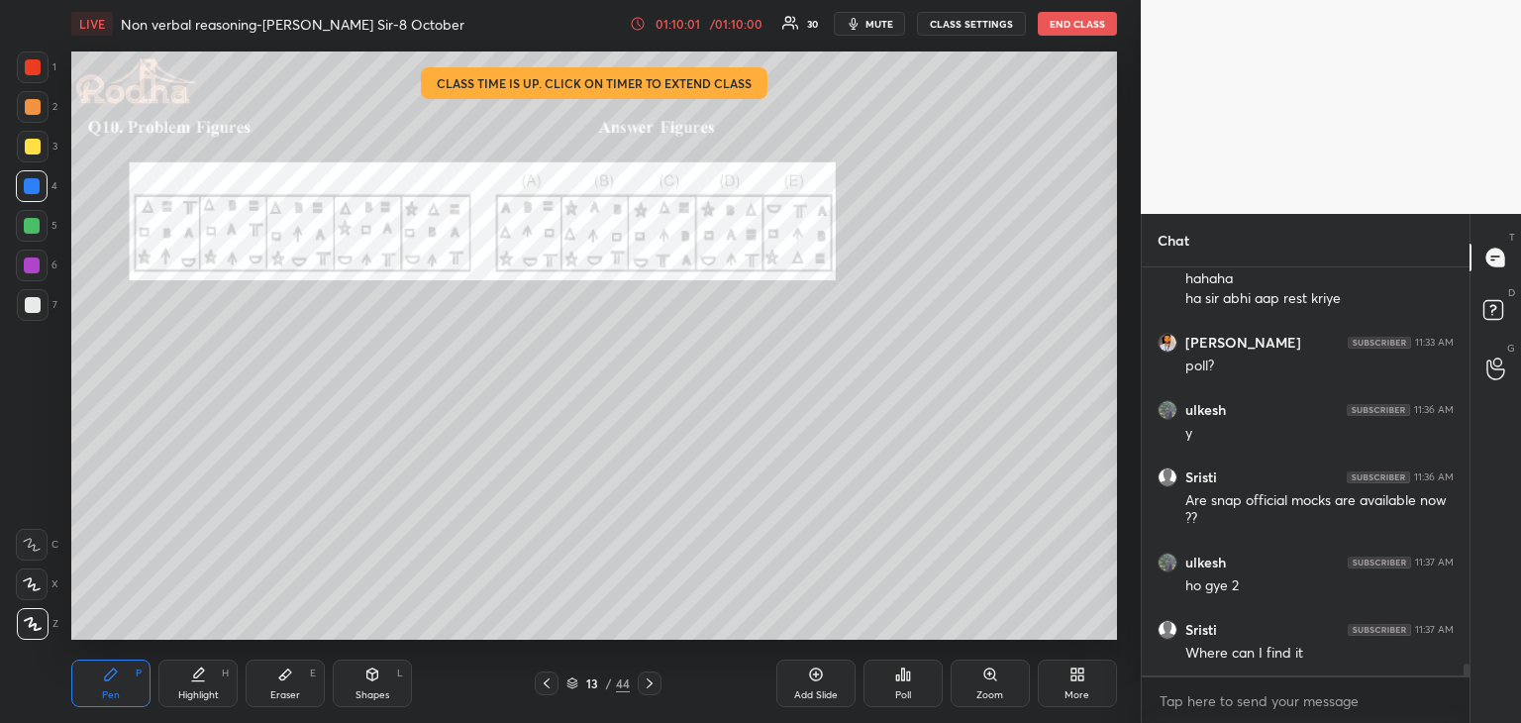
scroll to position [13289, 0]
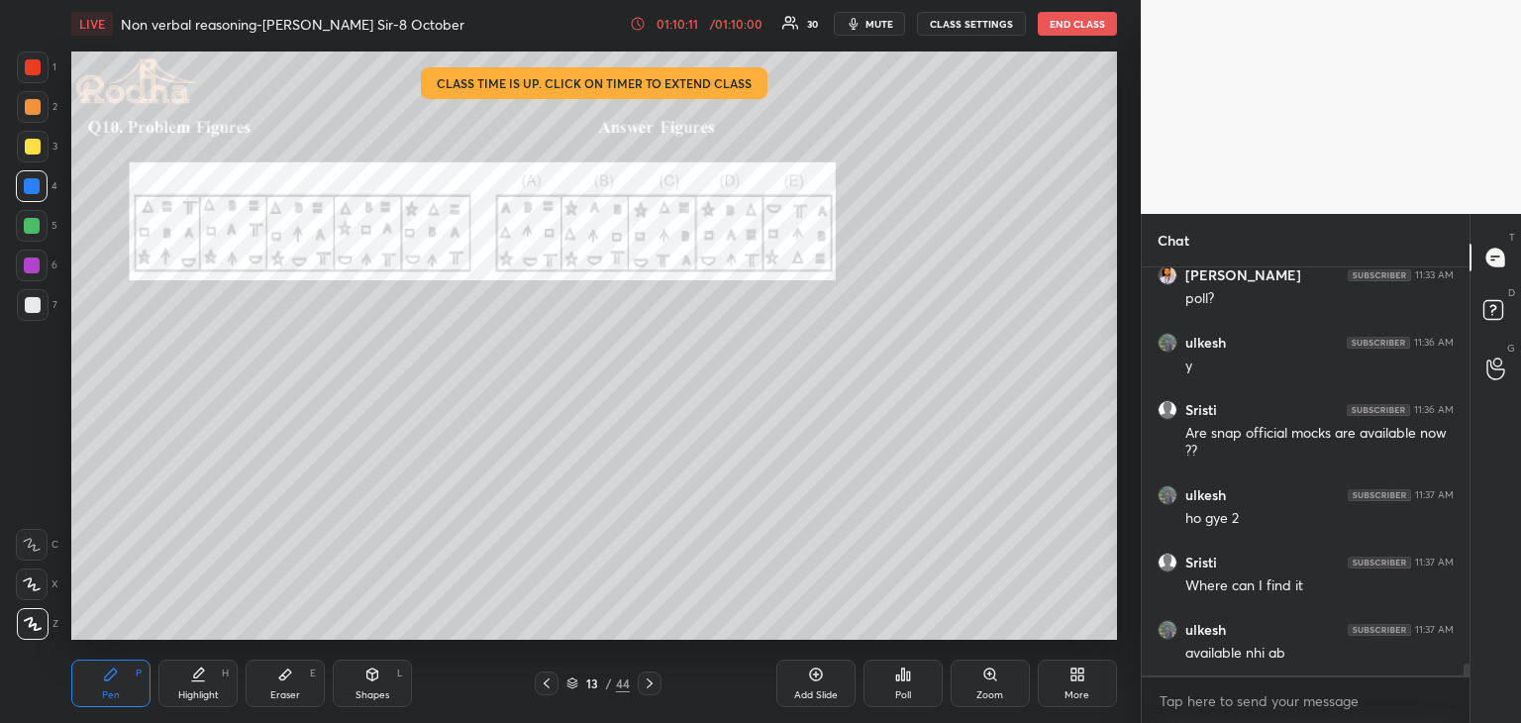
click at [30, 229] on div at bounding box center [32, 226] width 16 height 16
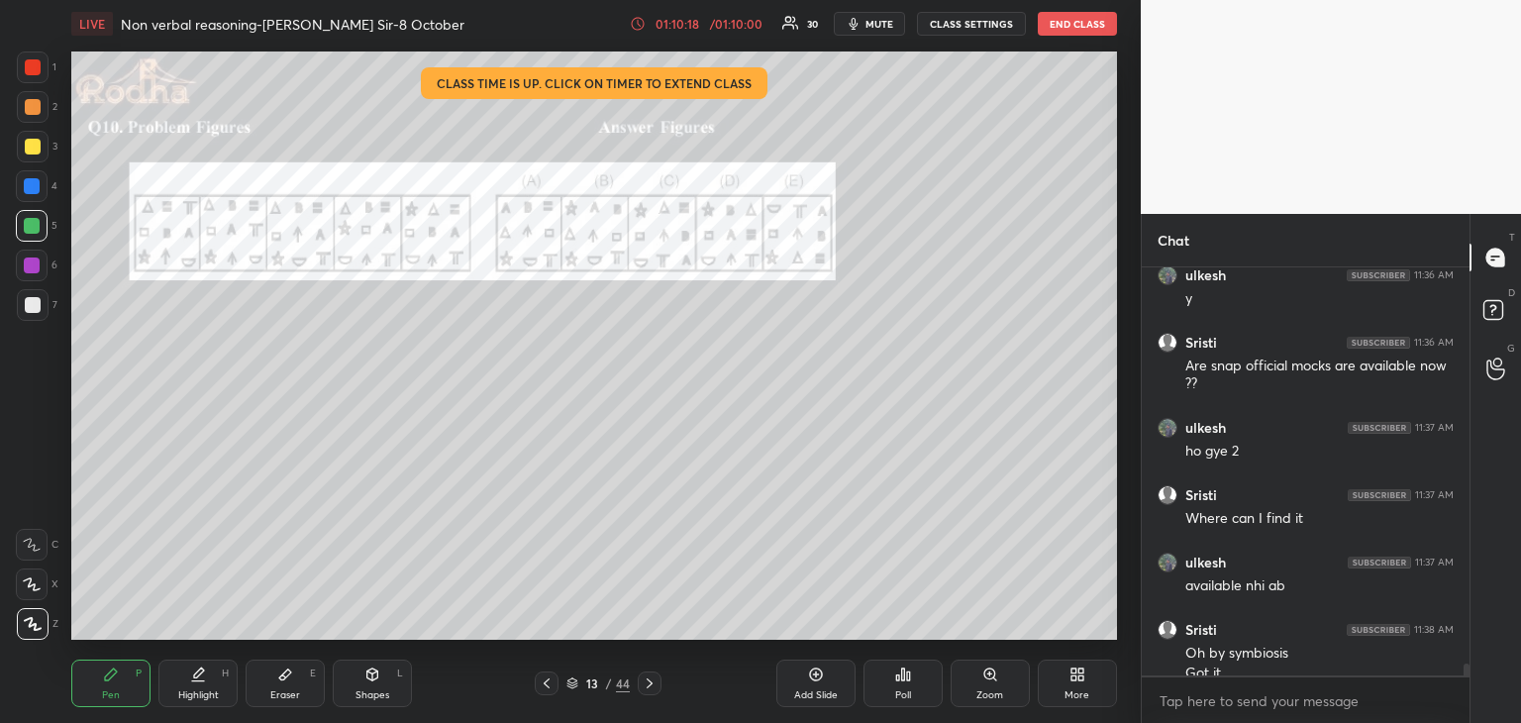
scroll to position [13376, 0]
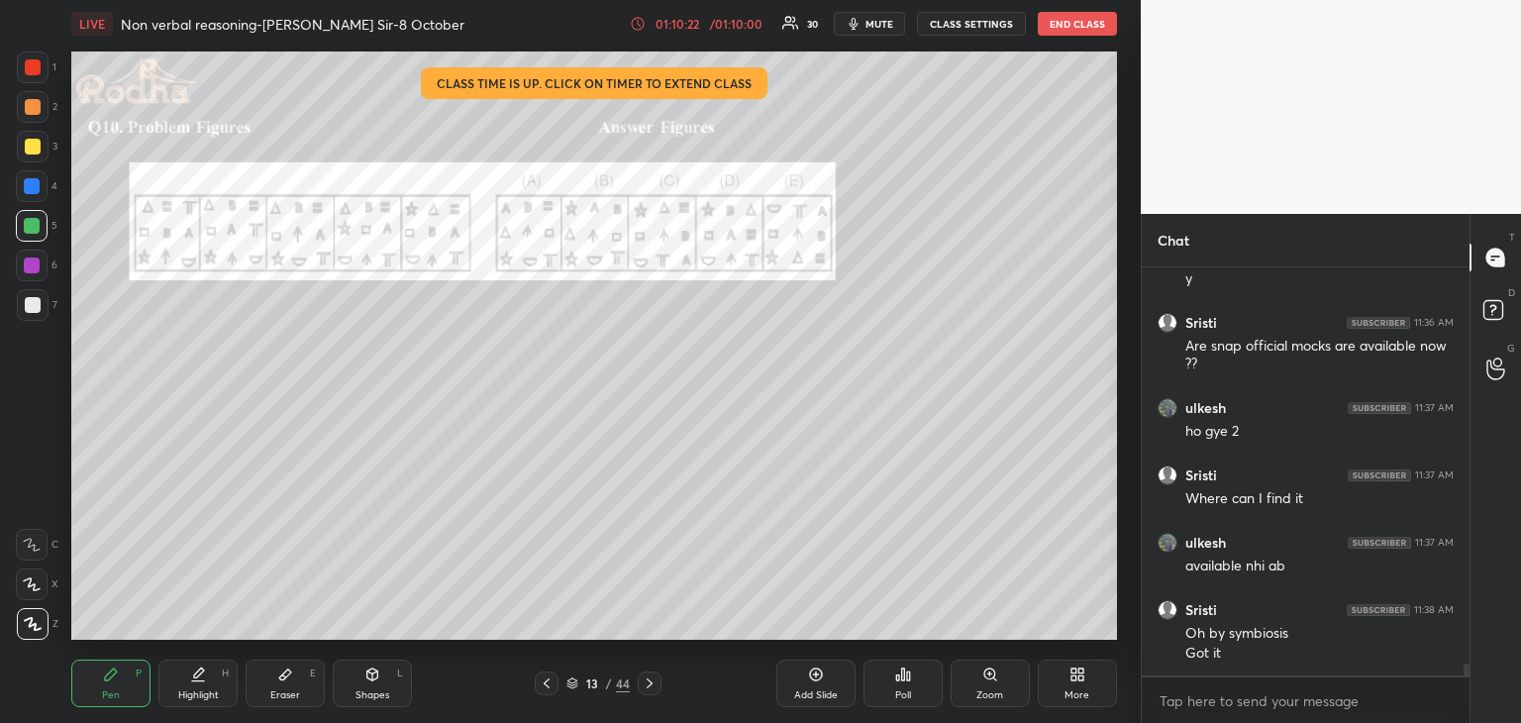
click at [38, 65] on div at bounding box center [33, 67] width 16 height 16
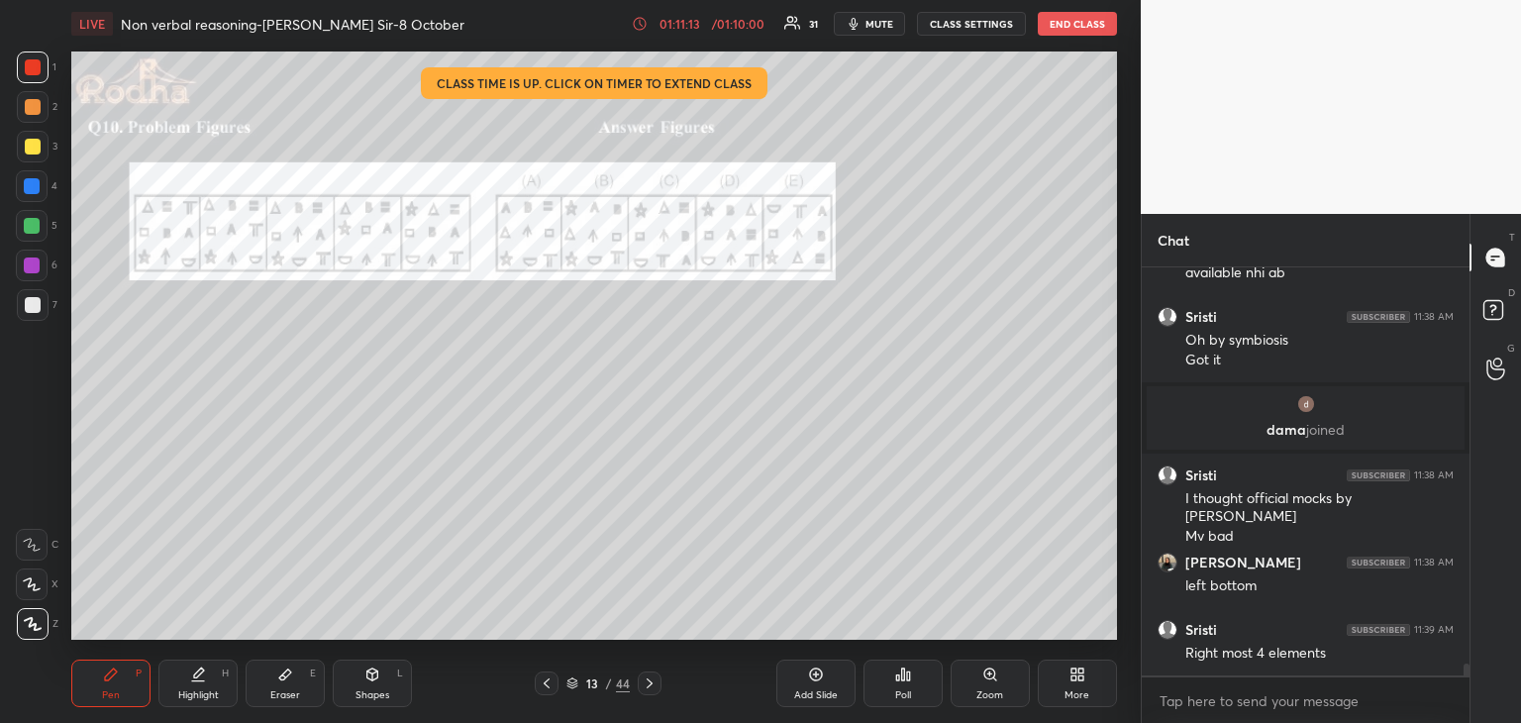
scroll to position [13481, 0]
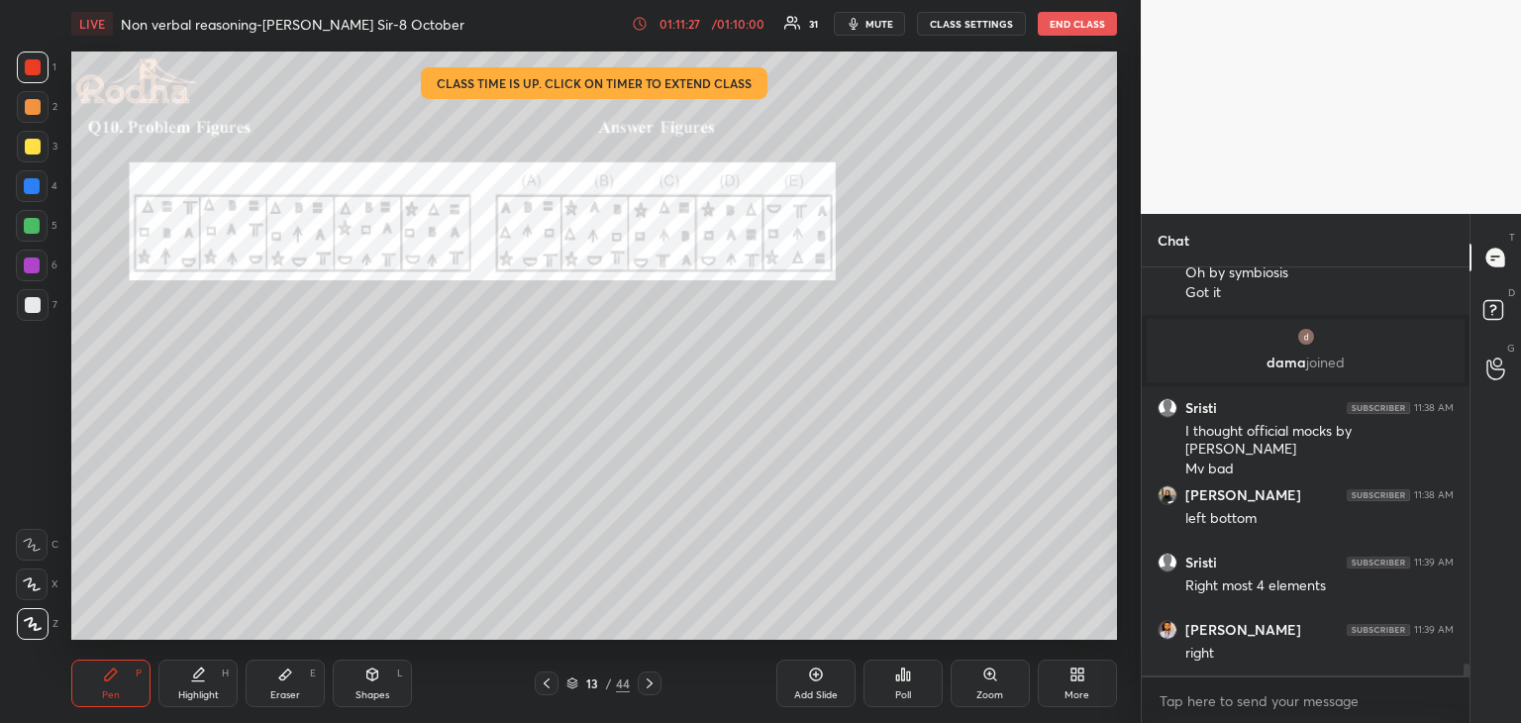
click at [42, 230] on div at bounding box center [32, 226] width 32 height 32
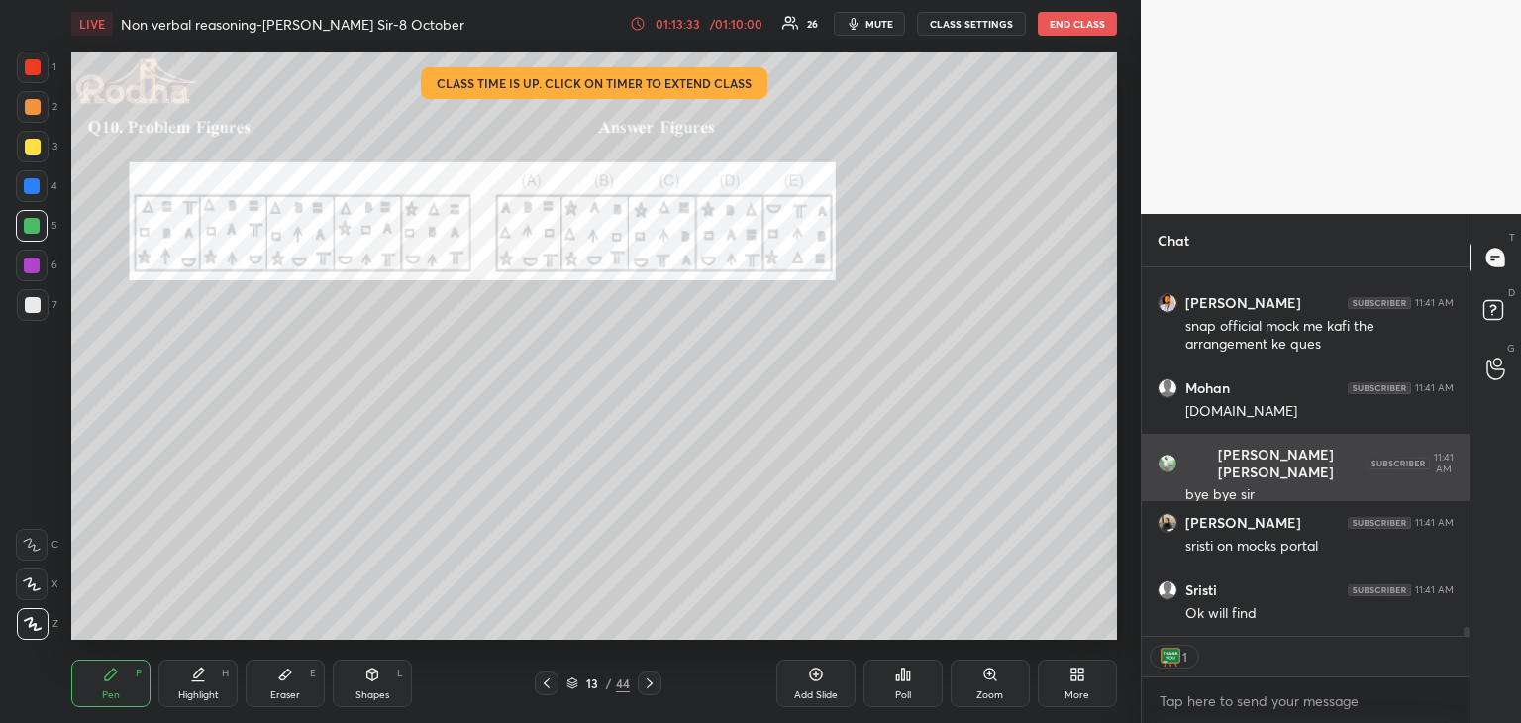
scroll to position [14653, 0]
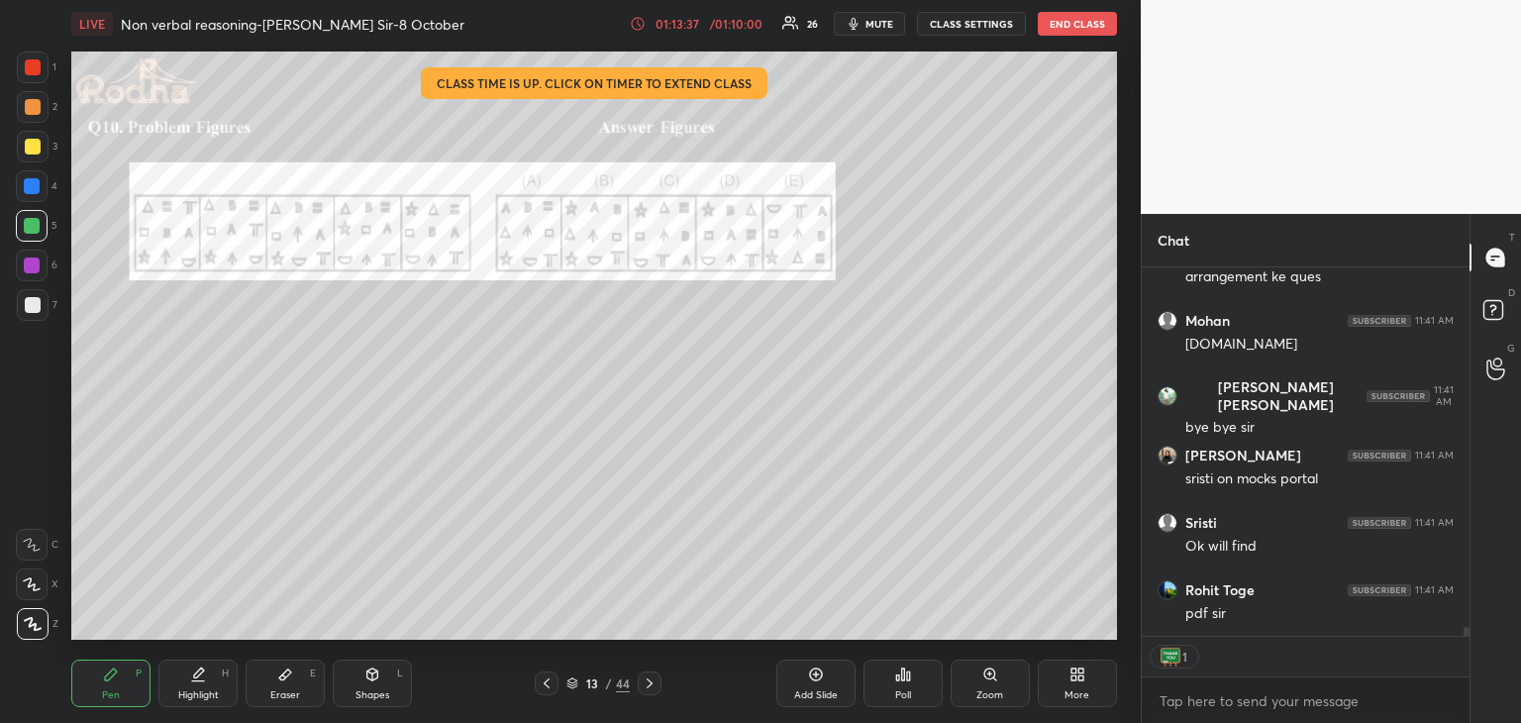
click at [886, 20] on span "mute" at bounding box center [879, 24] width 28 height 14
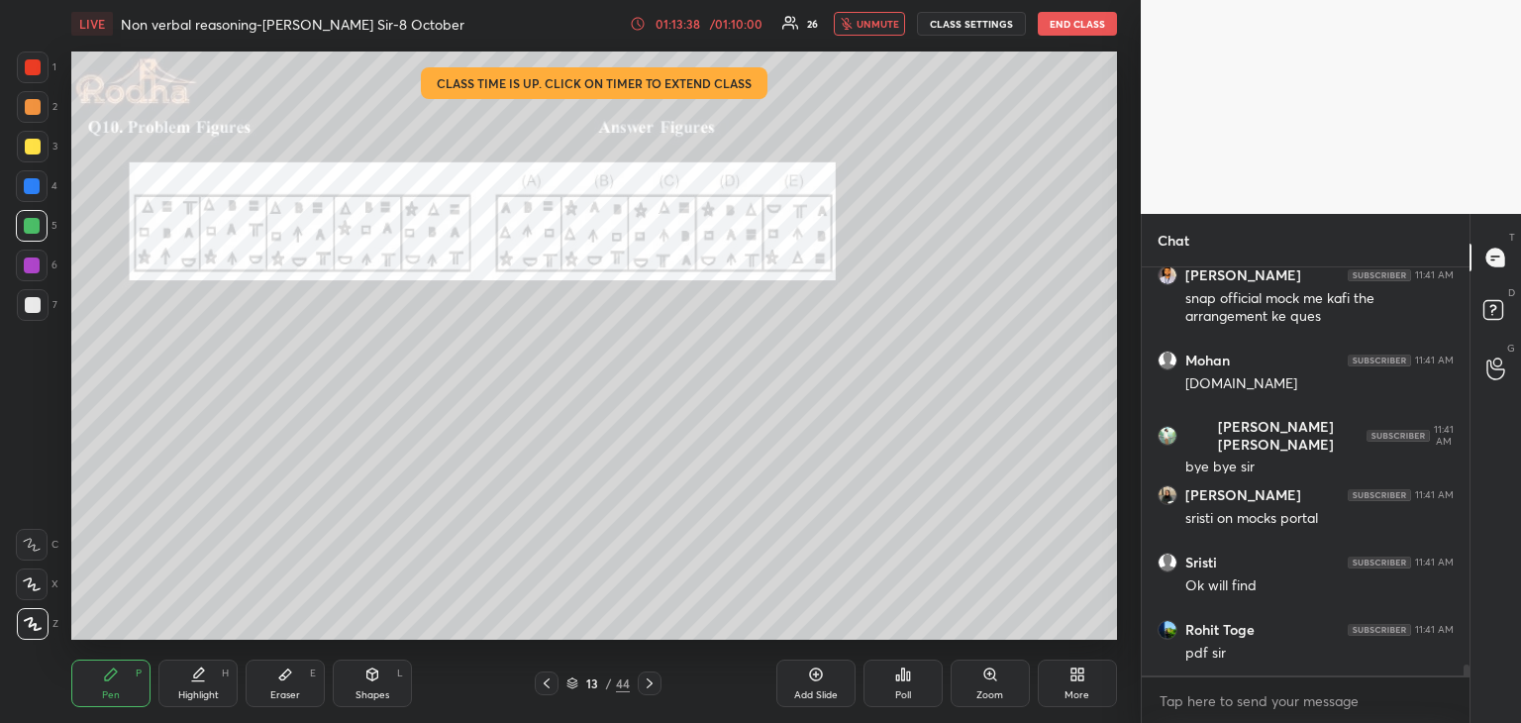
scroll to position [14681, 0]
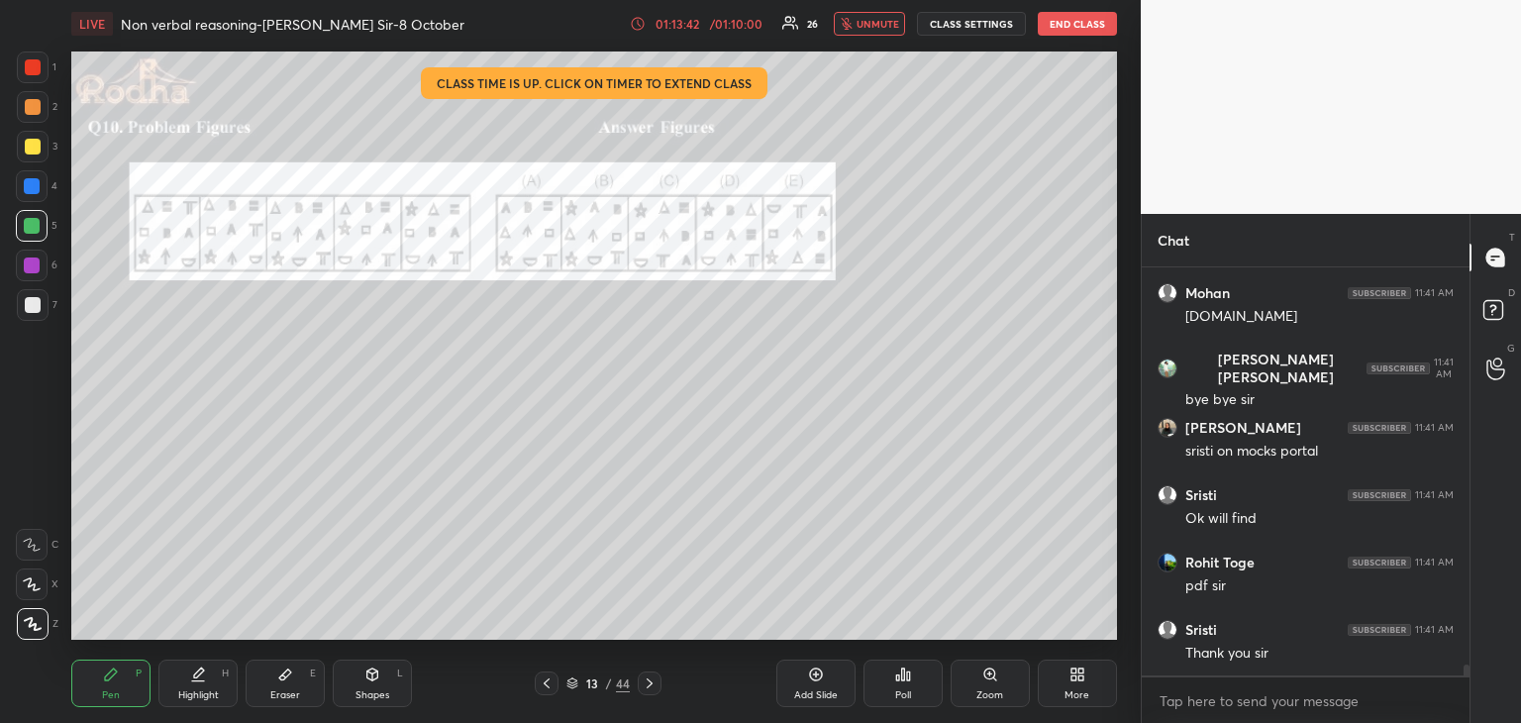
click at [1090, 29] on button "END CLASS" at bounding box center [1077, 24] width 79 height 24
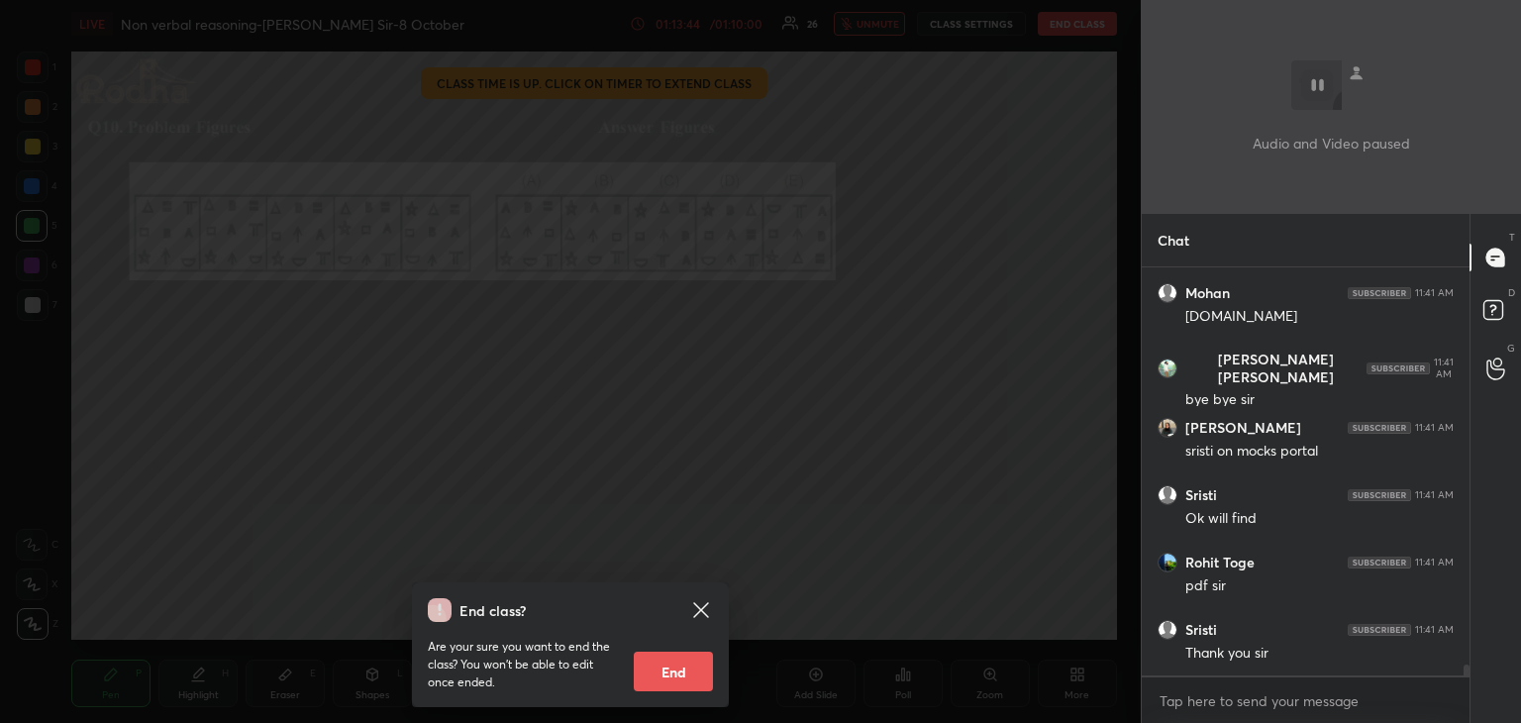
click at [688, 676] on button "End" at bounding box center [673, 671] width 79 height 40
type textarea "x"
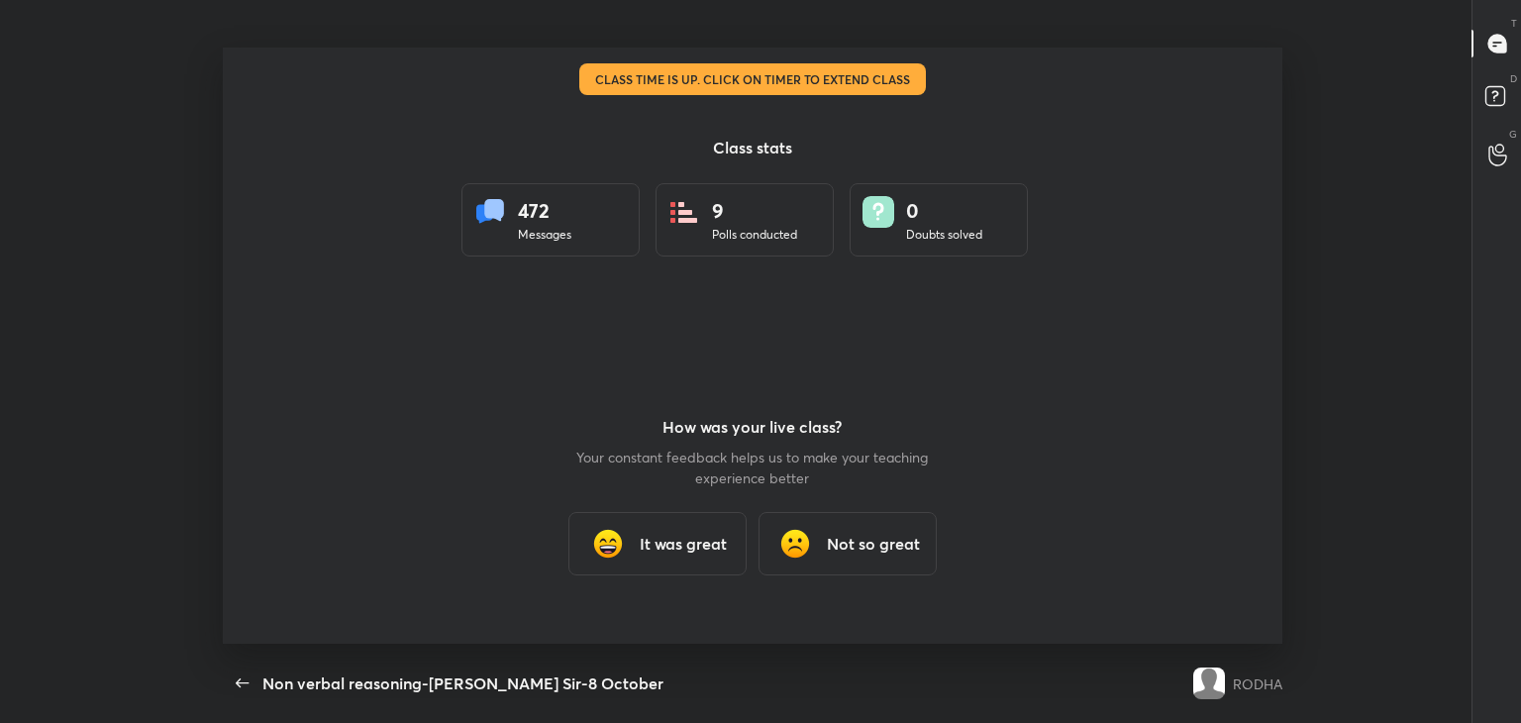
scroll to position [98410, 97502]
click at [627, 548] on img at bounding box center [608, 544] width 40 height 40
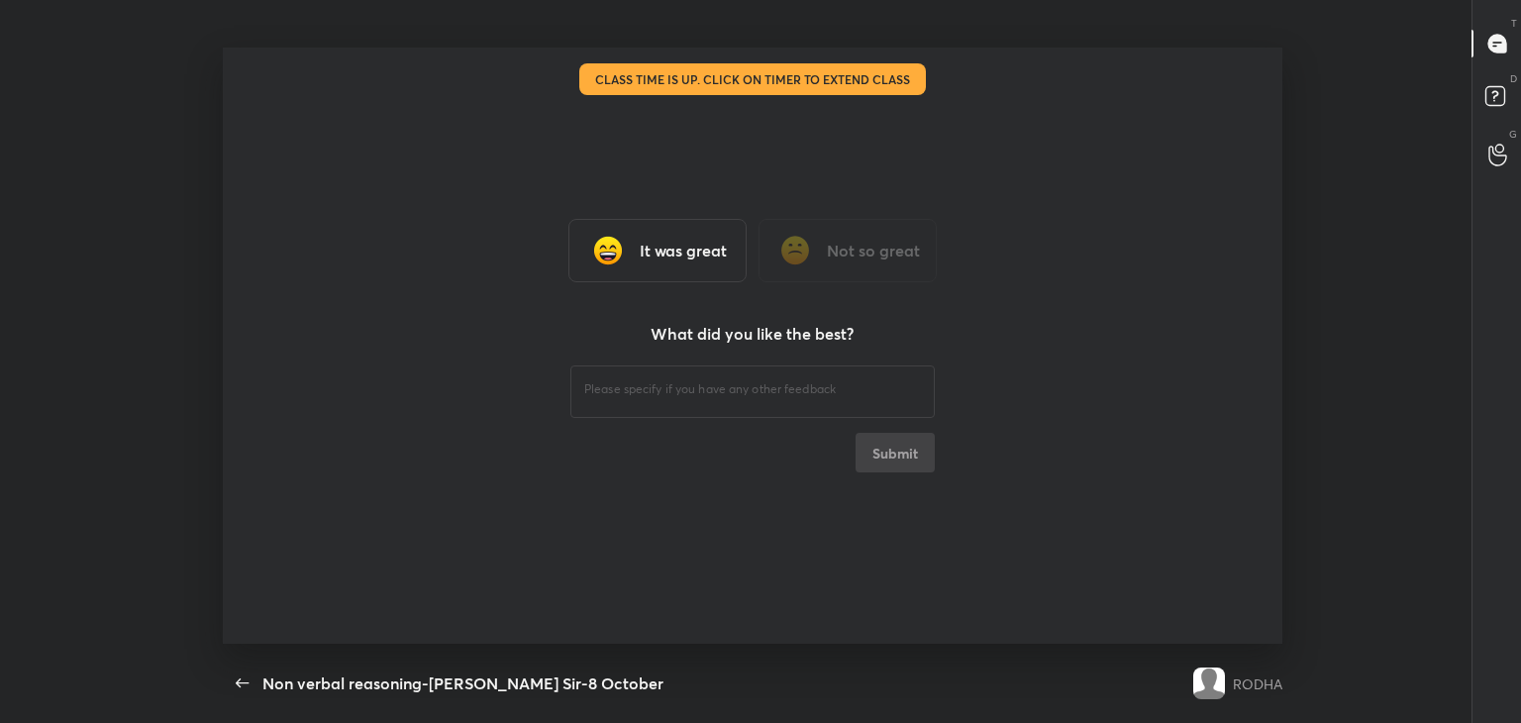
click at [792, 409] on div "​" at bounding box center [752, 388] width 364 height 55
type textarea "good"
click at [792, 409] on div "good ​" at bounding box center [752, 388] width 364 height 55
